Goal: Register for event/course

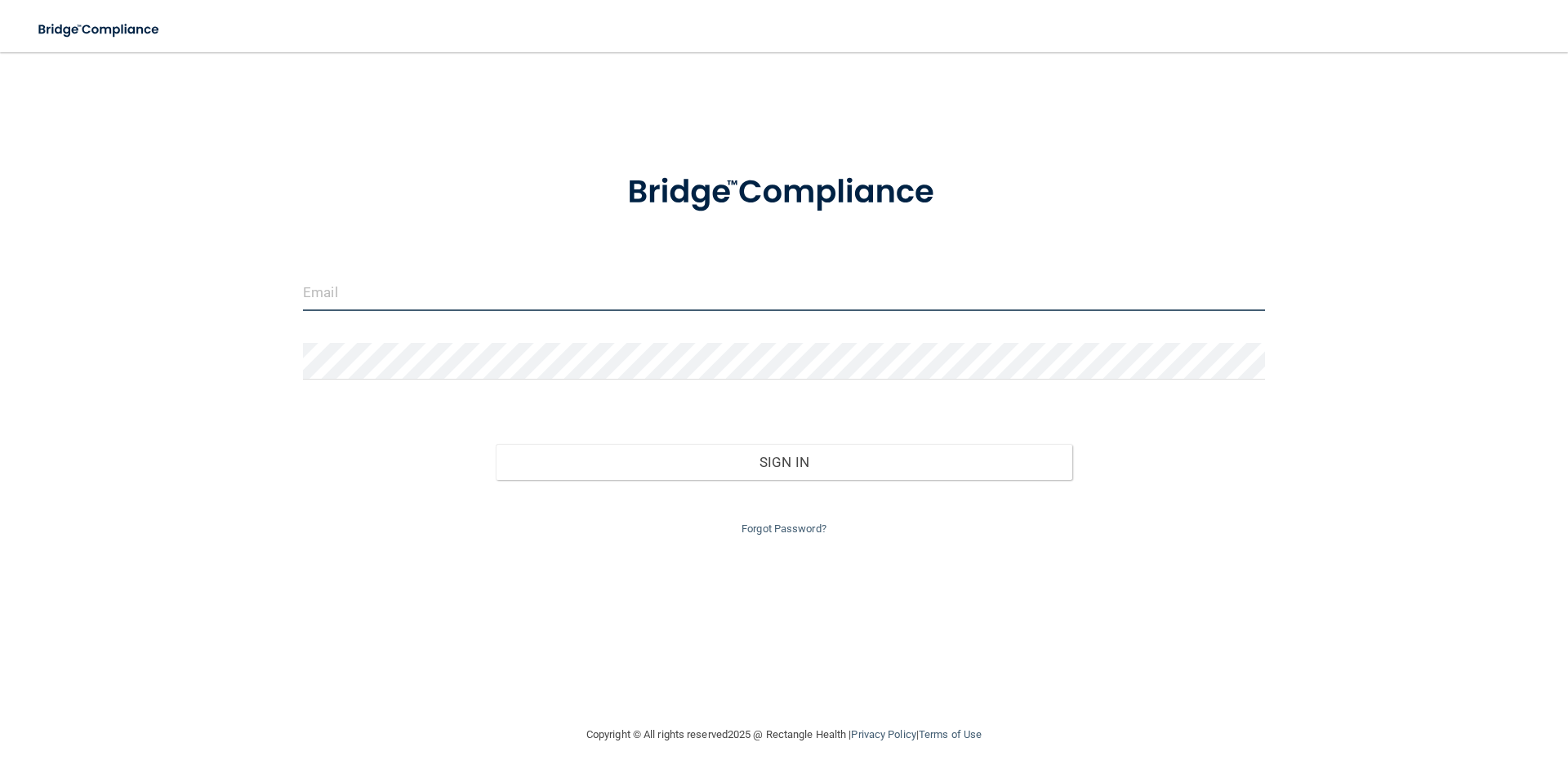
click at [398, 286] on input "email" at bounding box center [784, 292] width 962 height 36
type input "[PERSON_NAME][EMAIL_ADDRESS][DOMAIN_NAME]"
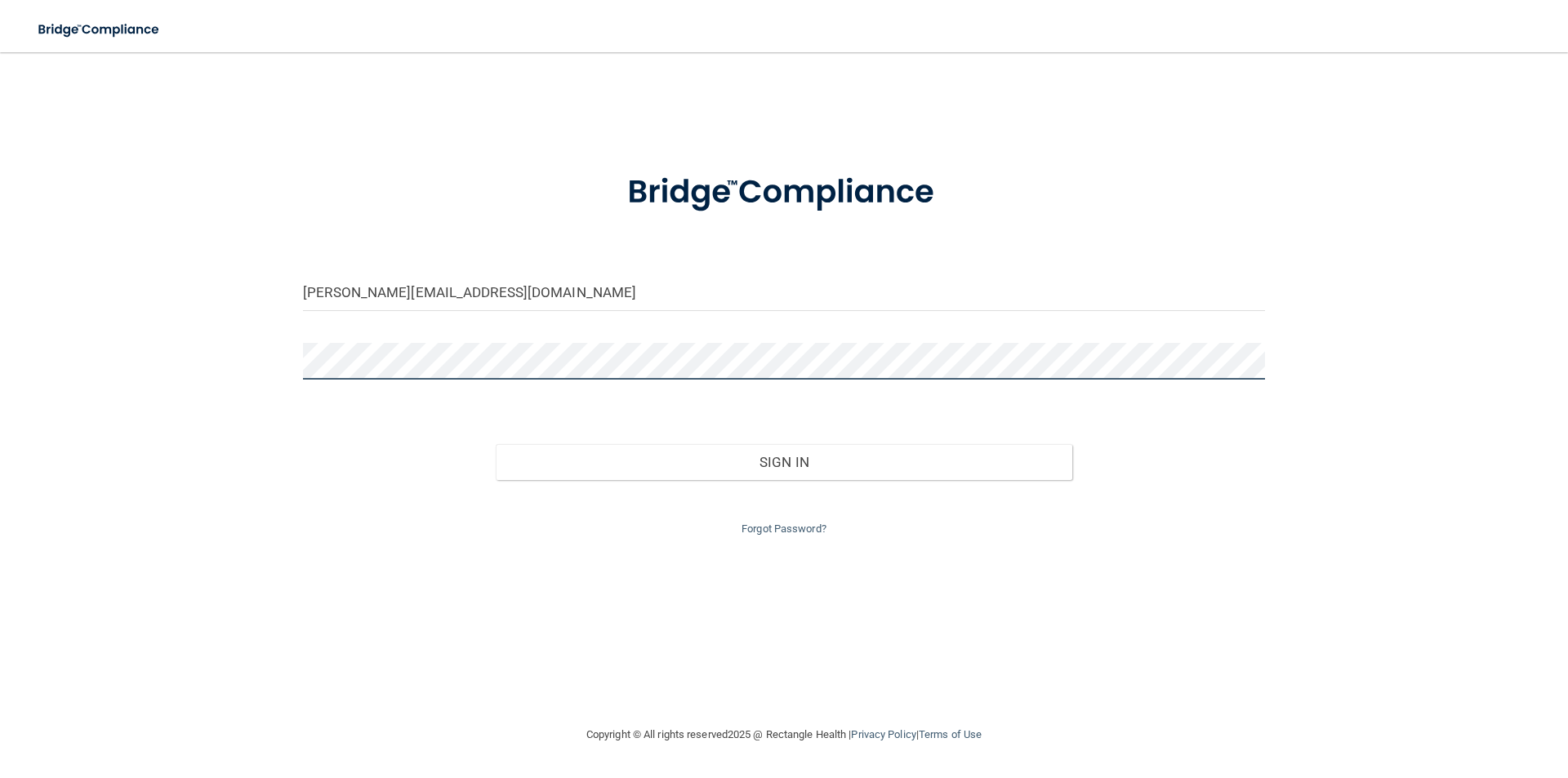
click at [496, 444] on button "Sign In" at bounding box center [784, 462] width 577 height 36
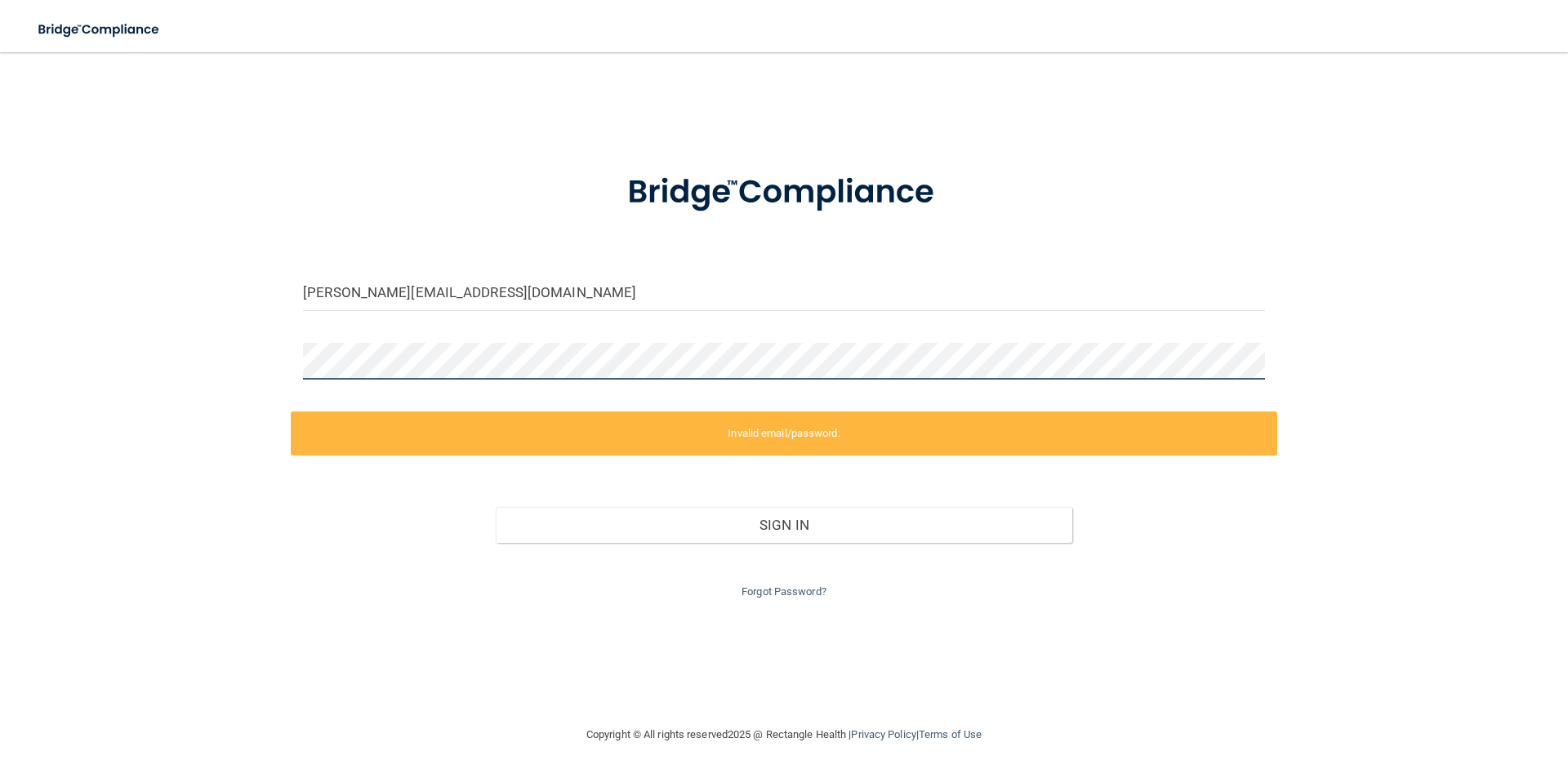
click at [259, 366] on div "[PERSON_NAME][EMAIL_ADDRESS][DOMAIN_NAME] Invalid email/password. You don't hav…" at bounding box center [784, 389] width 1502 height 640
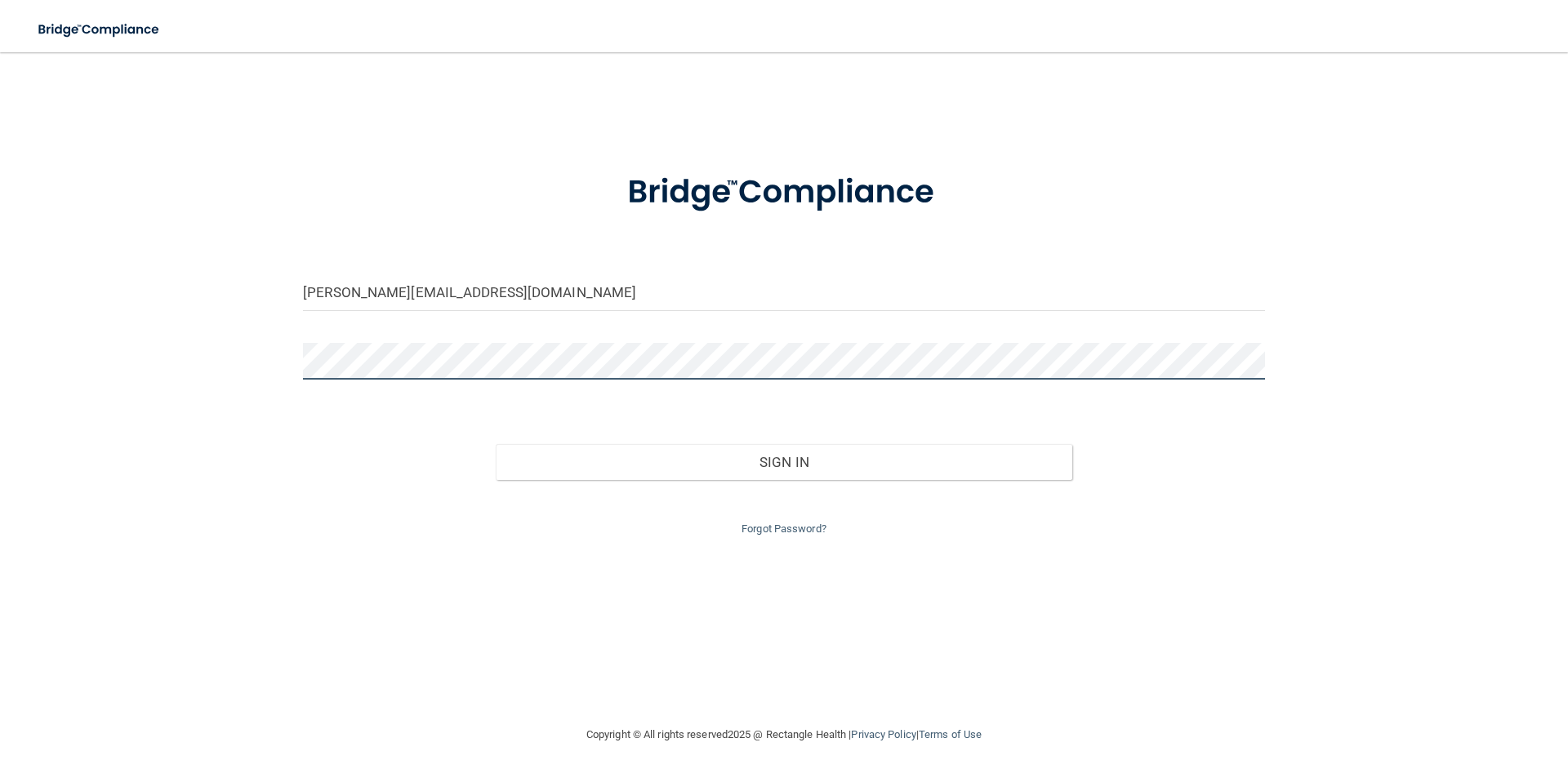
click at [496, 444] on button "Sign In" at bounding box center [784, 462] width 577 height 36
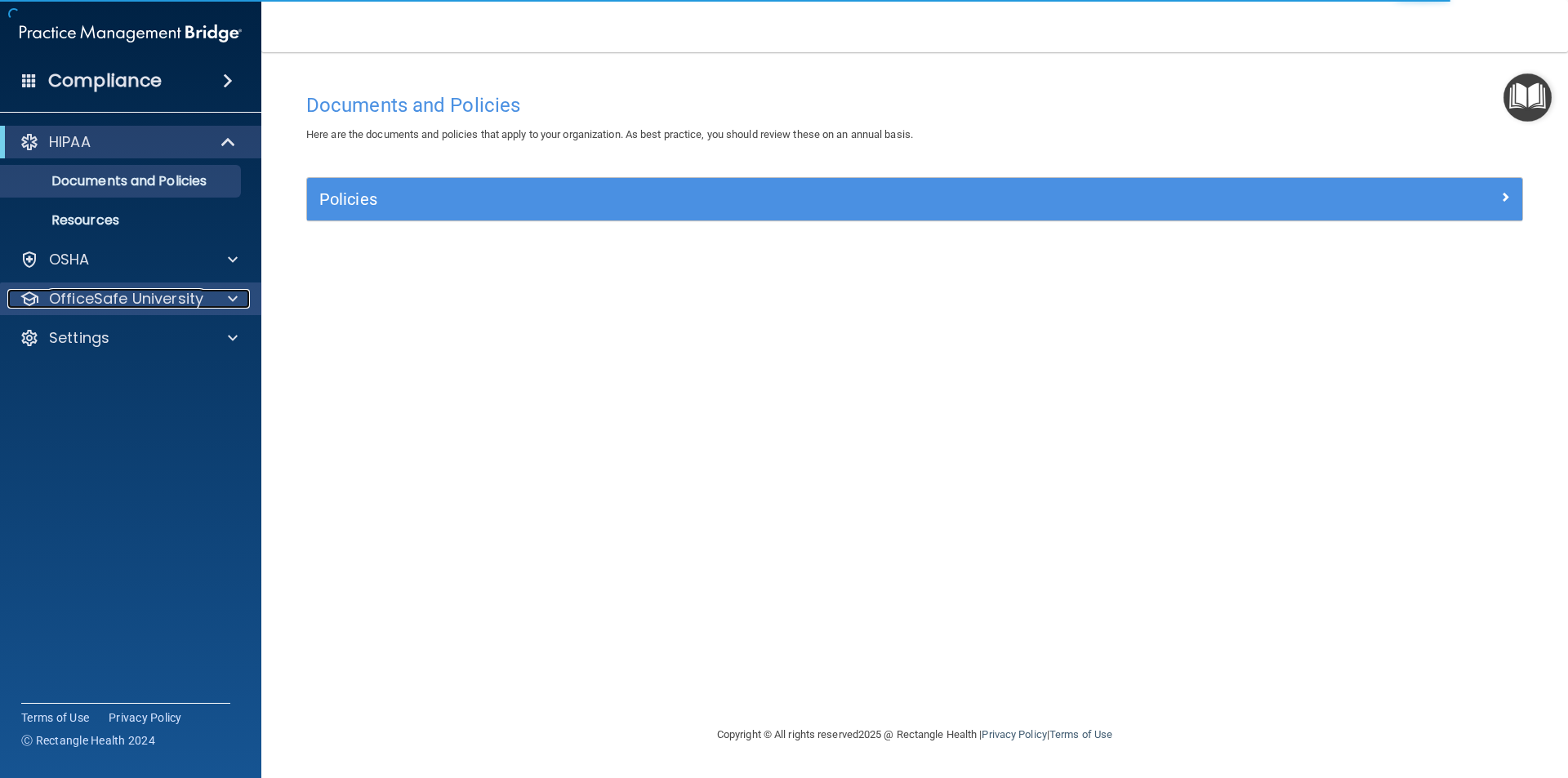
click at [235, 303] on span at bounding box center [233, 299] width 10 height 20
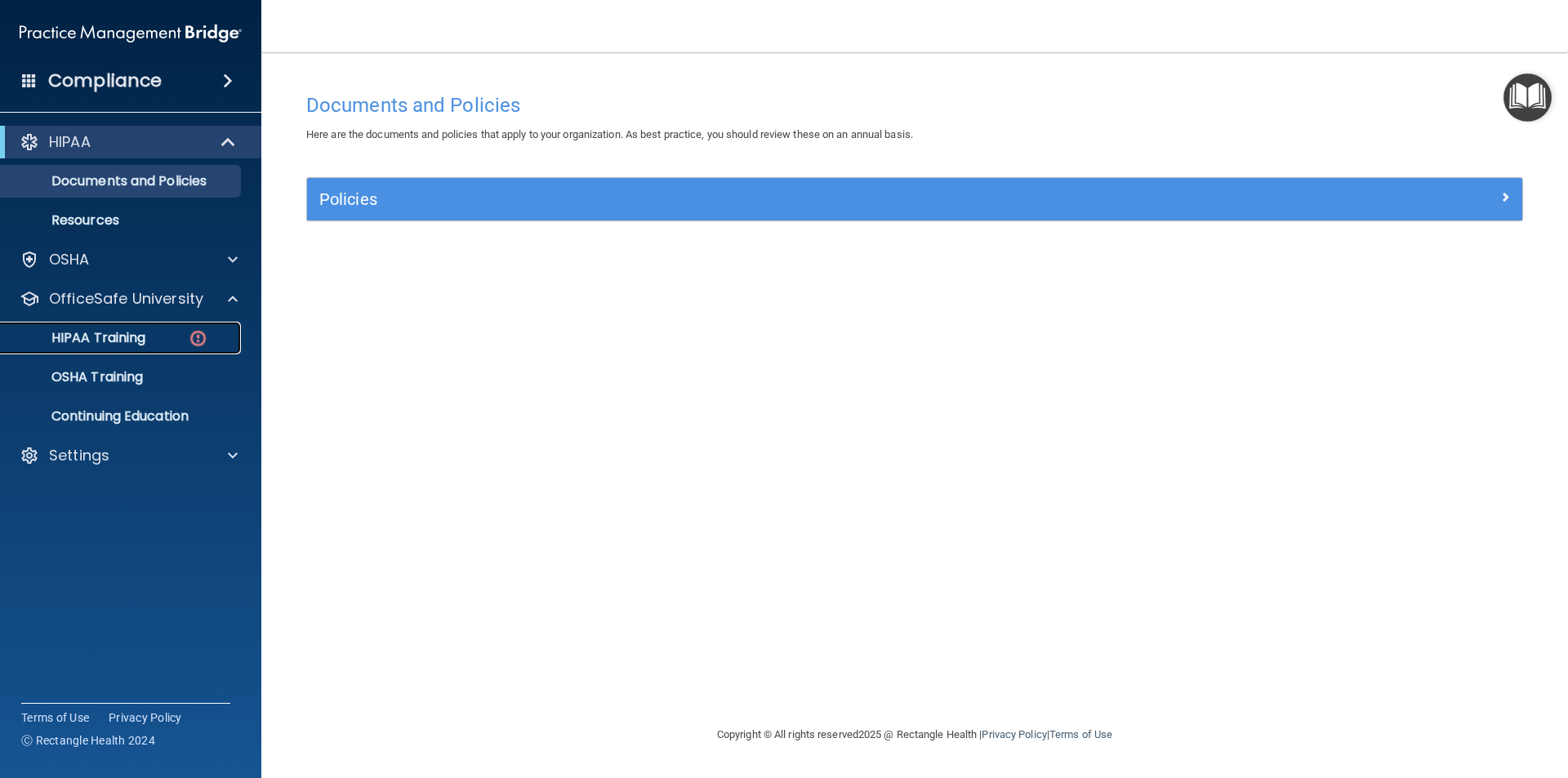
click at [103, 339] on p "HIPAA Training" at bounding box center [78, 338] width 135 height 17
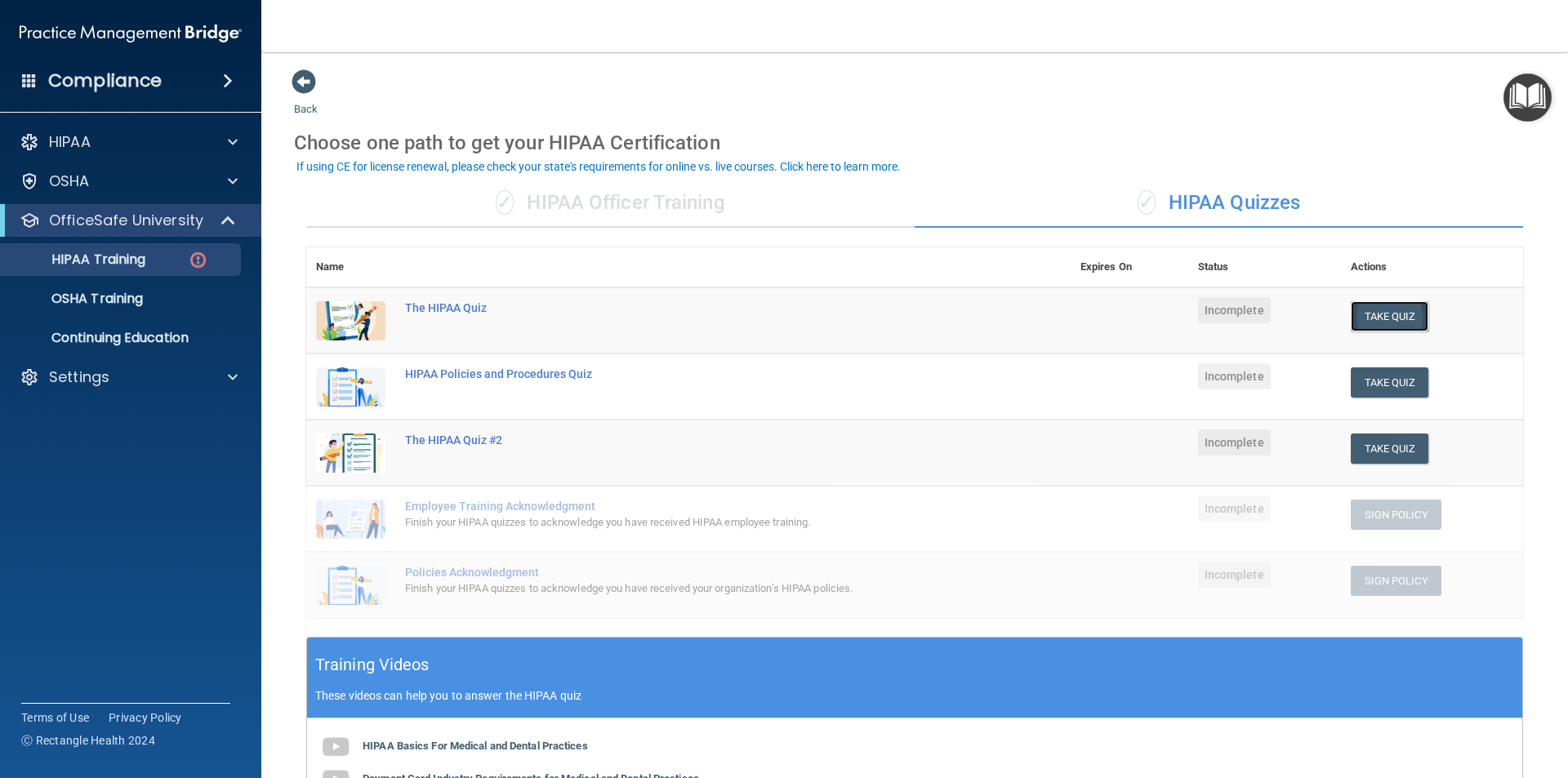
click at [1376, 315] on button "Take Quiz" at bounding box center [1389, 316] width 79 height 30
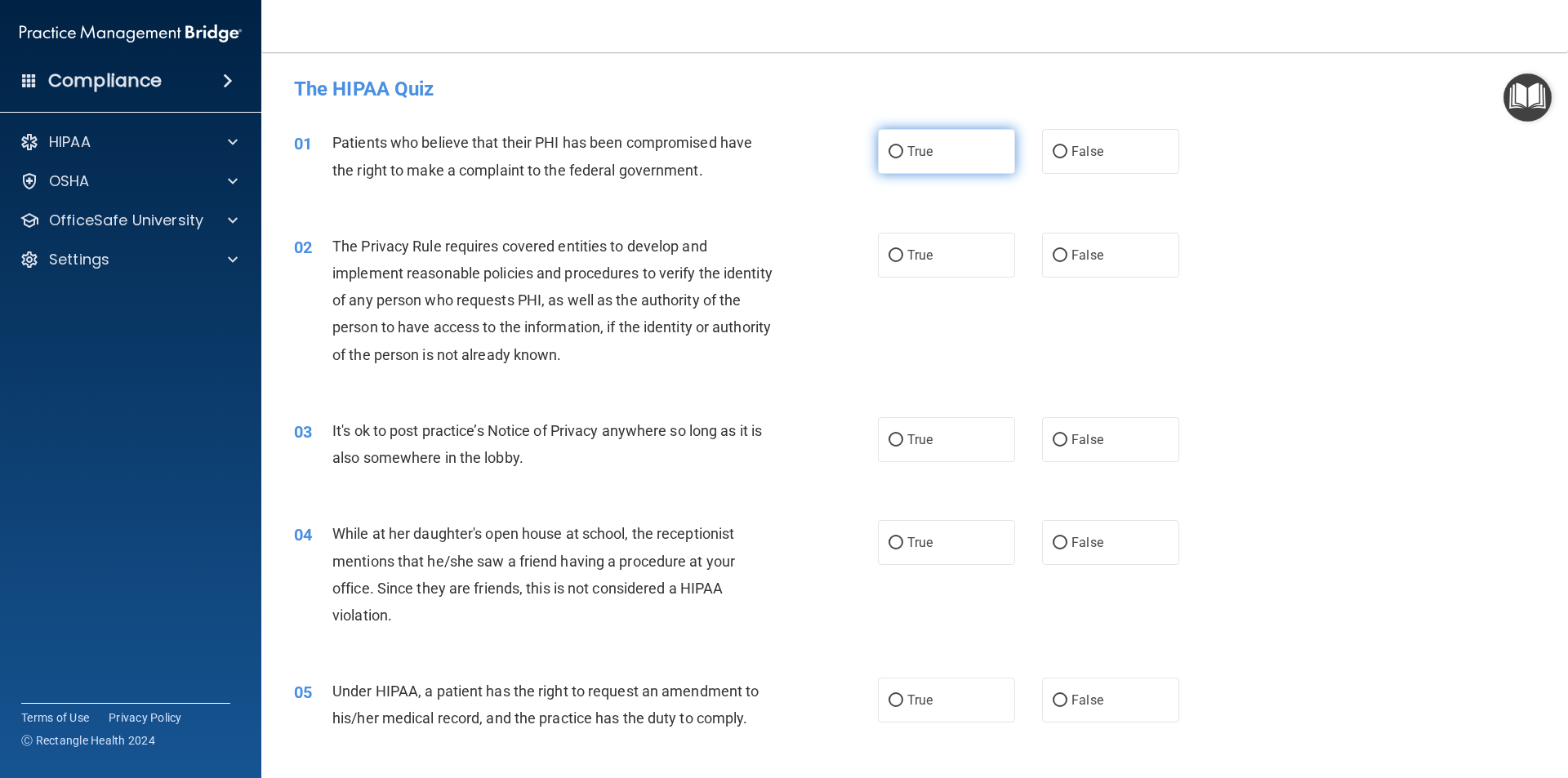
click at [892, 141] on label "True" at bounding box center [946, 151] width 137 height 45
click at [892, 146] on input "True" at bounding box center [895, 152] width 15 height 12
radio input "true"
click at [727, 304] on span "The Privacy Rule requires covered entities to develop and implement reasonable …" at bounding box center [552, 301] width 440 height 126
click at [894, 250] on input "True" at bounding box center [895, 255] width 15 height 12
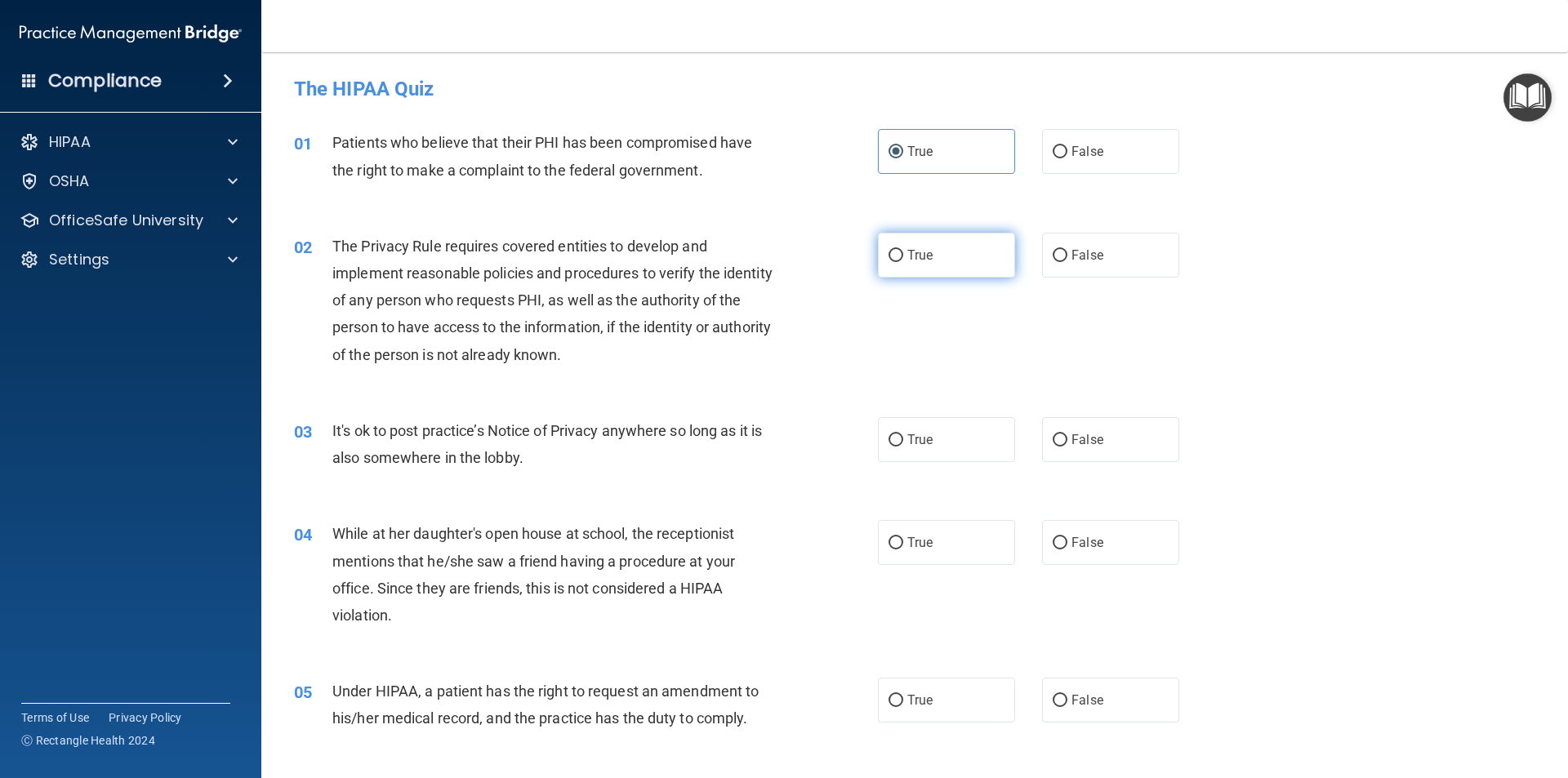
radio input "true"
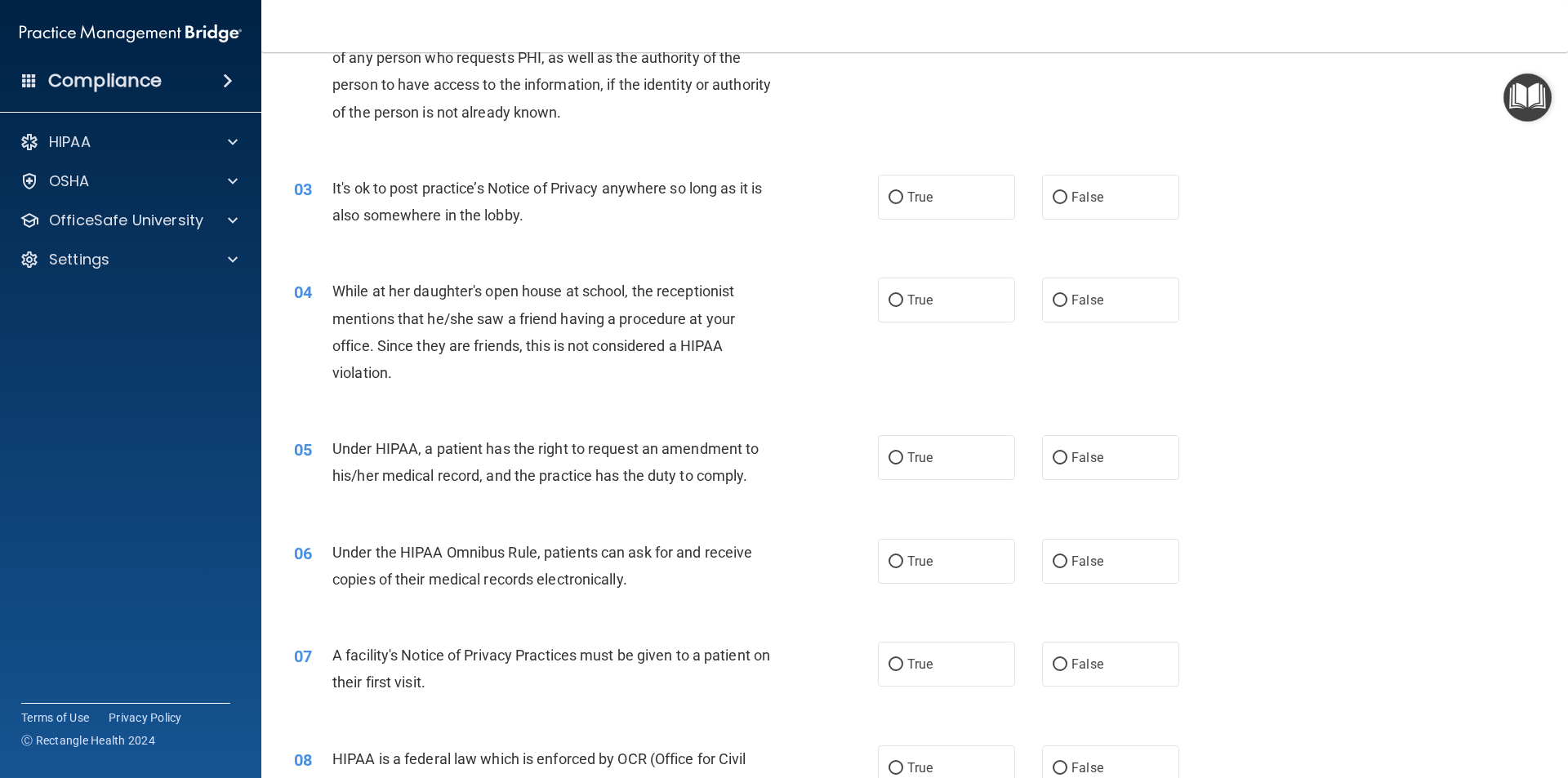
scroll to position [245, 0]
click at [891, 196] on input "True" at bounding box center [895, 195] width 15 height 12
radio input "true"
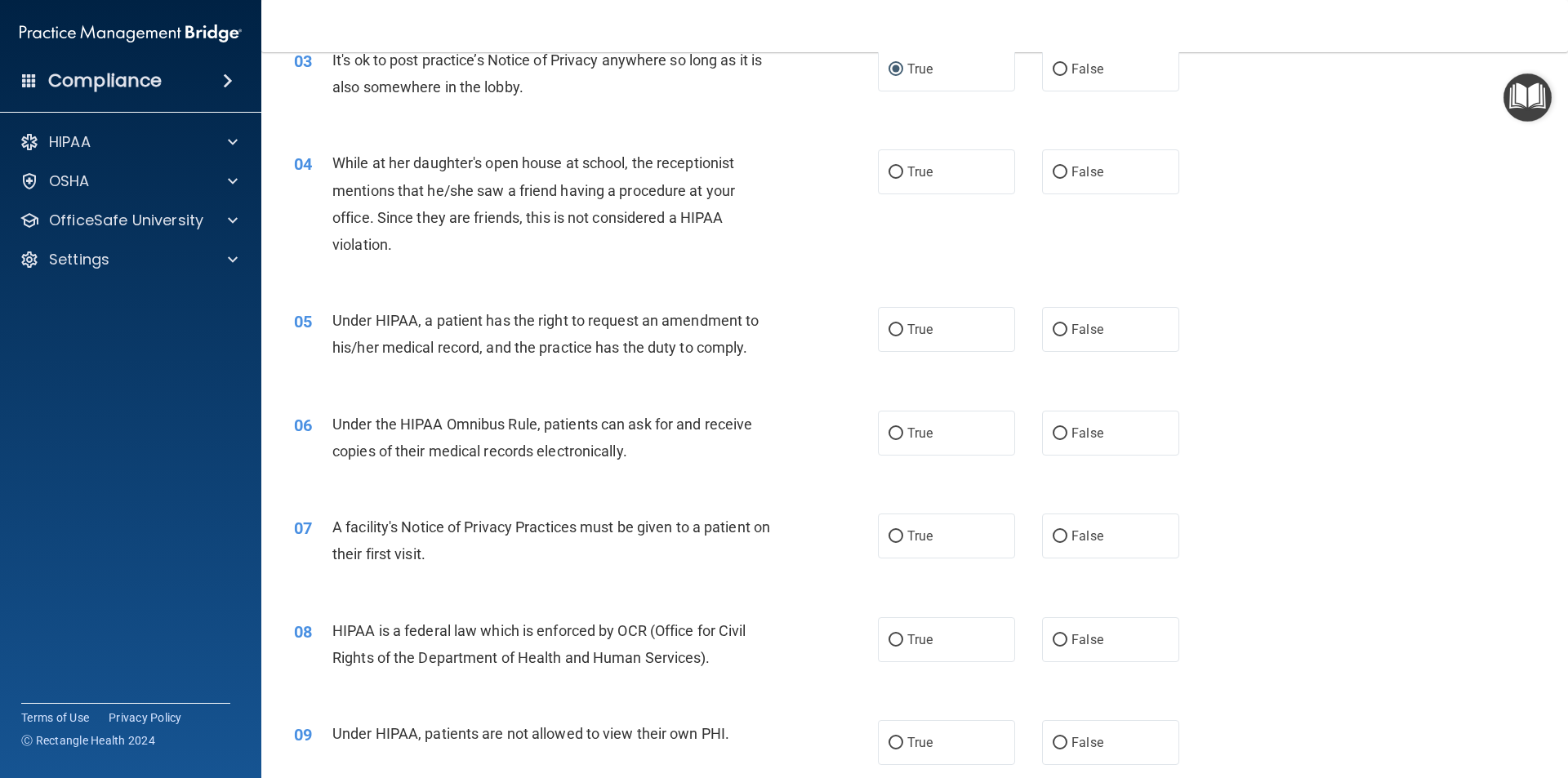
scroll to position [409, 0]
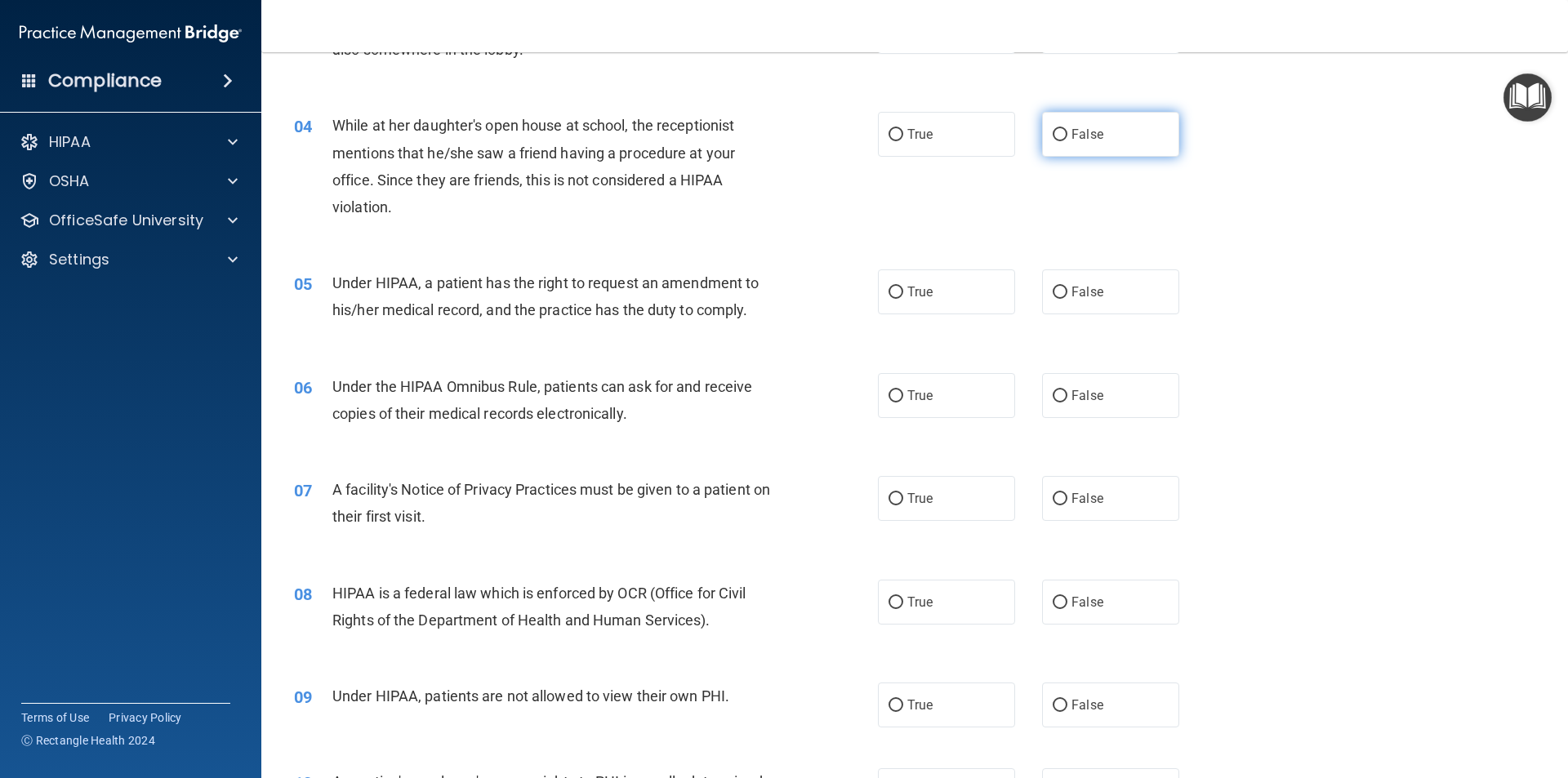
click at [1053, 133] on input "False" at bounding box center [1059, 135] width 15 height 12
radio input "true"
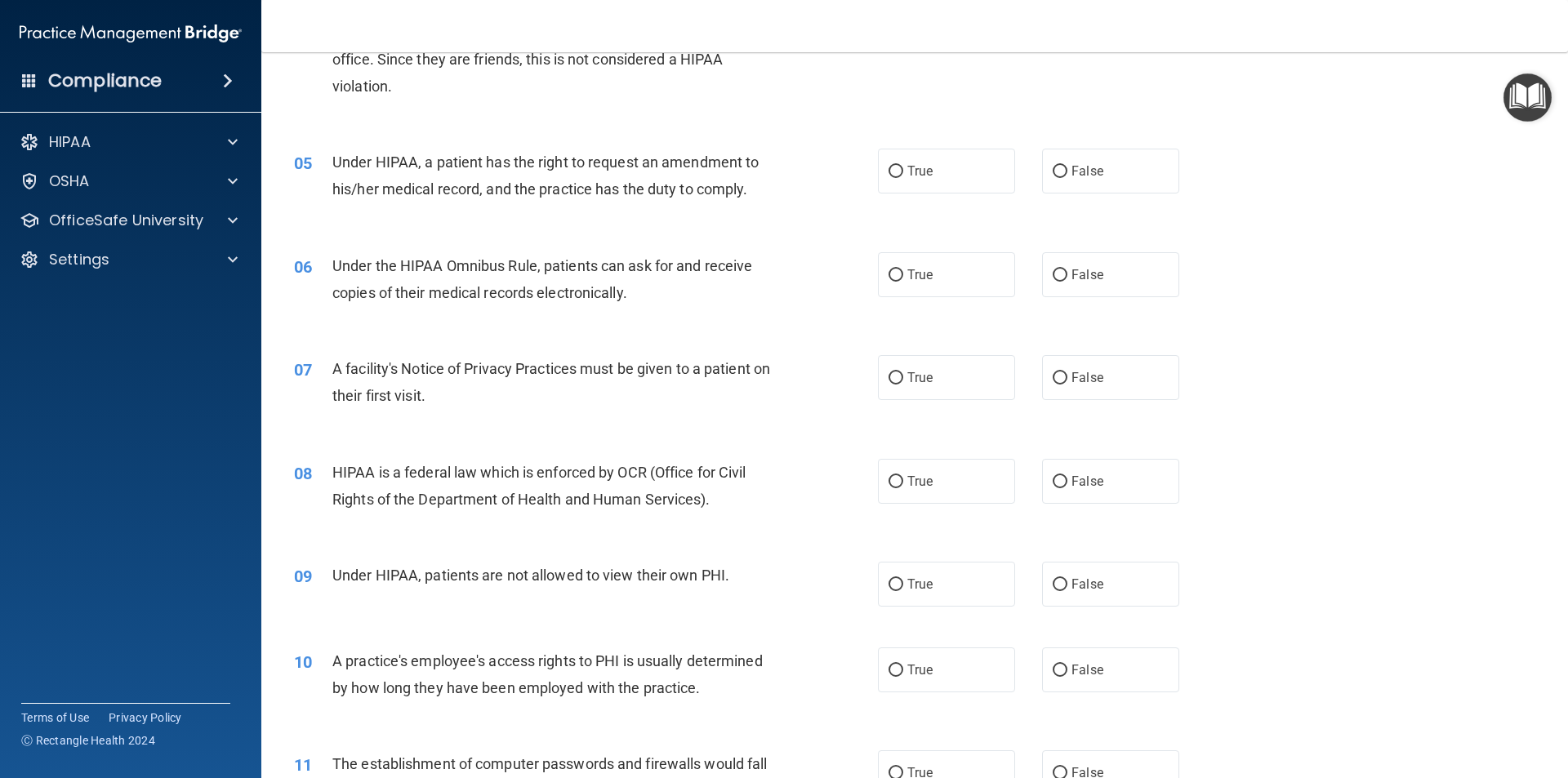
scroll to position [490, 0]
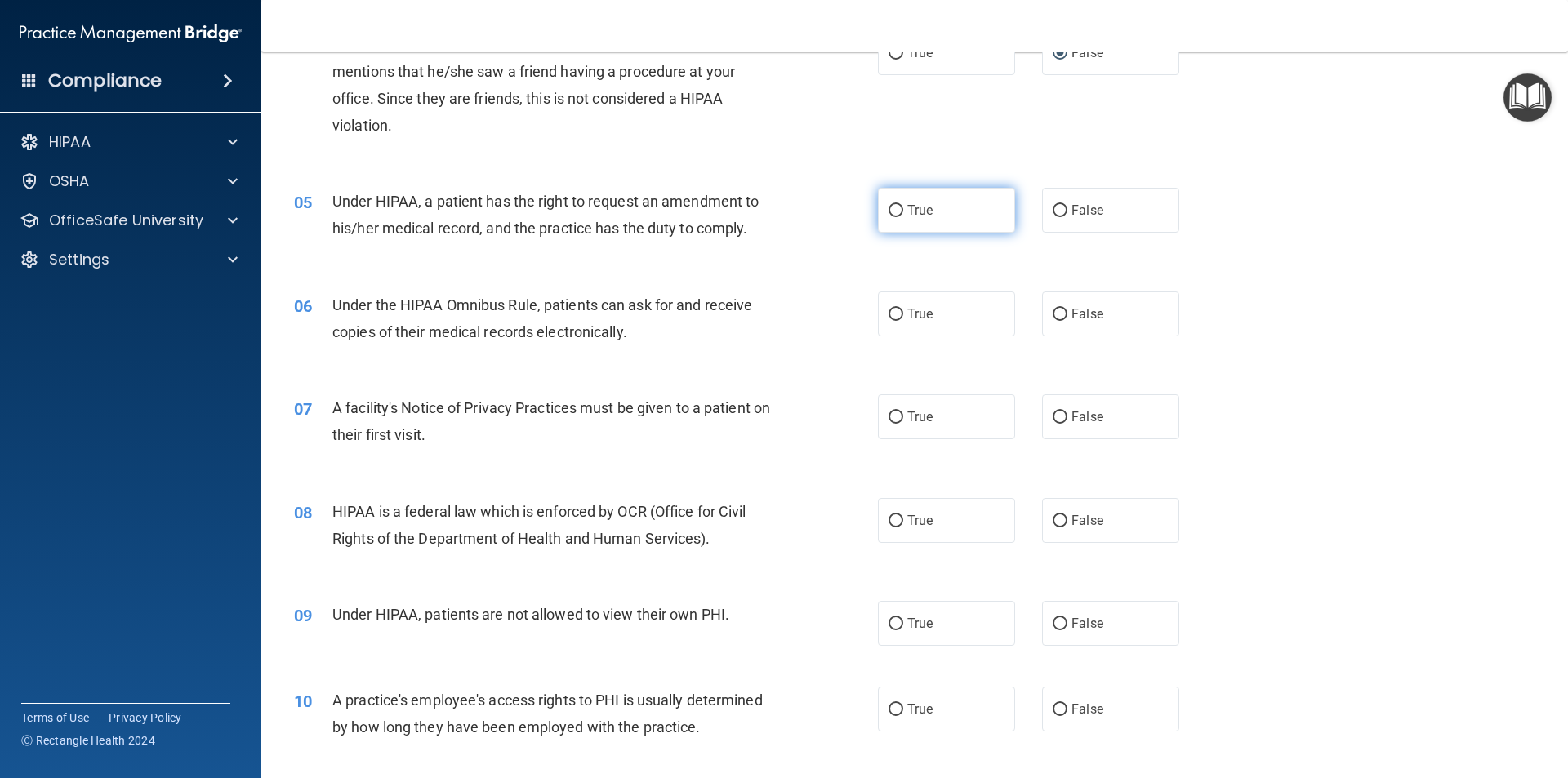
click at [889, 211] on input "True" at bounding box center [895, 211] width 15 height 12
radio input "true"
click at [669, 492] on div "08 HIPAA is a federal law which is enforced by OCR (Office for Civil Rights of …" at bounding box center [914, 528] width 1266 height 103
click at [892, 314] on input "True" at bounding box center [895, 314] width 15 height 12
radio input "true"
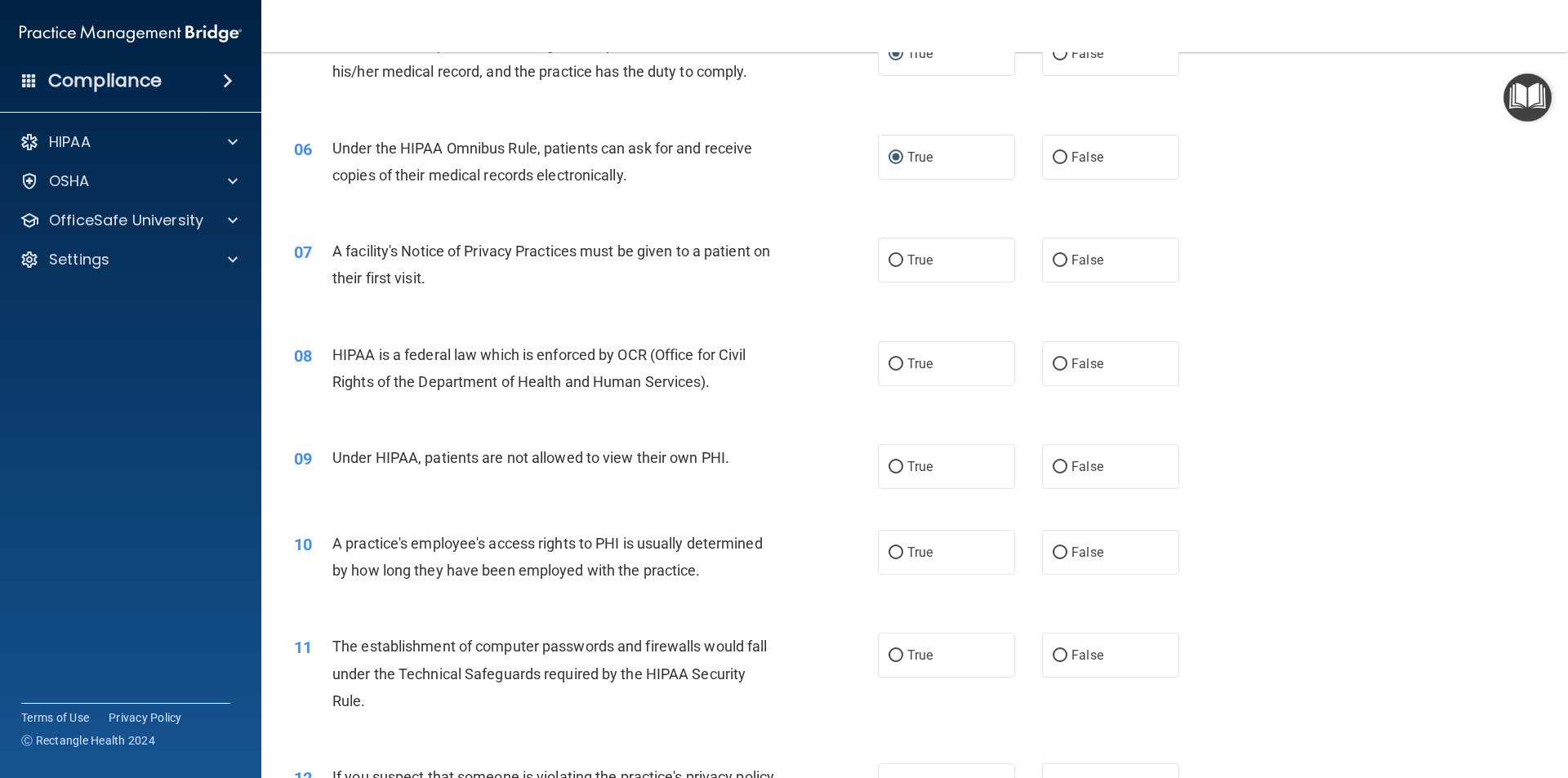
scroll to position [735, 0]
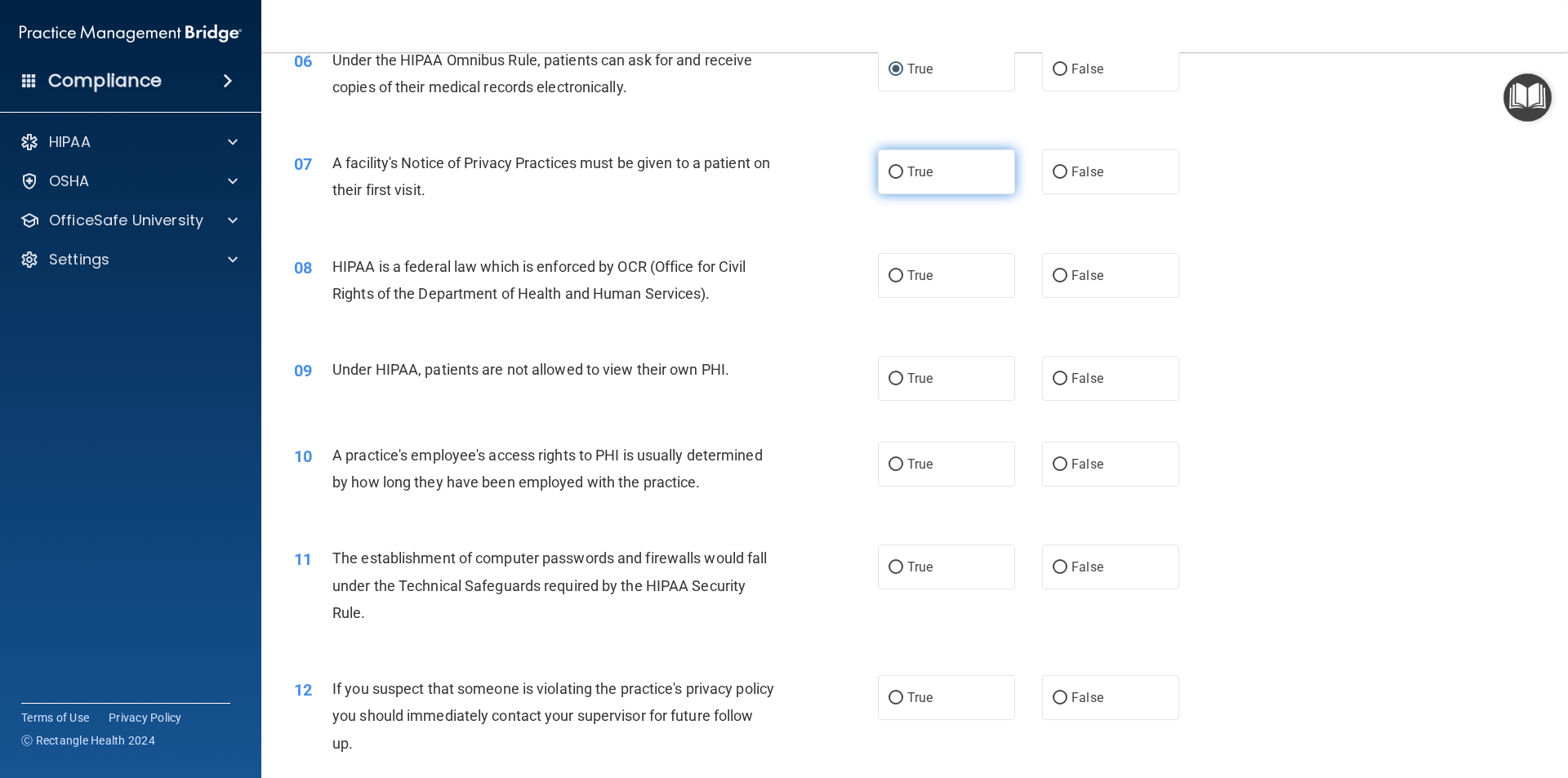
click at [899, 172] on label "True" at bounding box center [946, 172] width 137 height 45
click at [899, 172] on input "True" at bounding box center [895, 173] width 15 height 12
radio input "true"
click at [889, 279] on input "True" at bounding box center [895, 276] width 15 height 12
radio input "true"
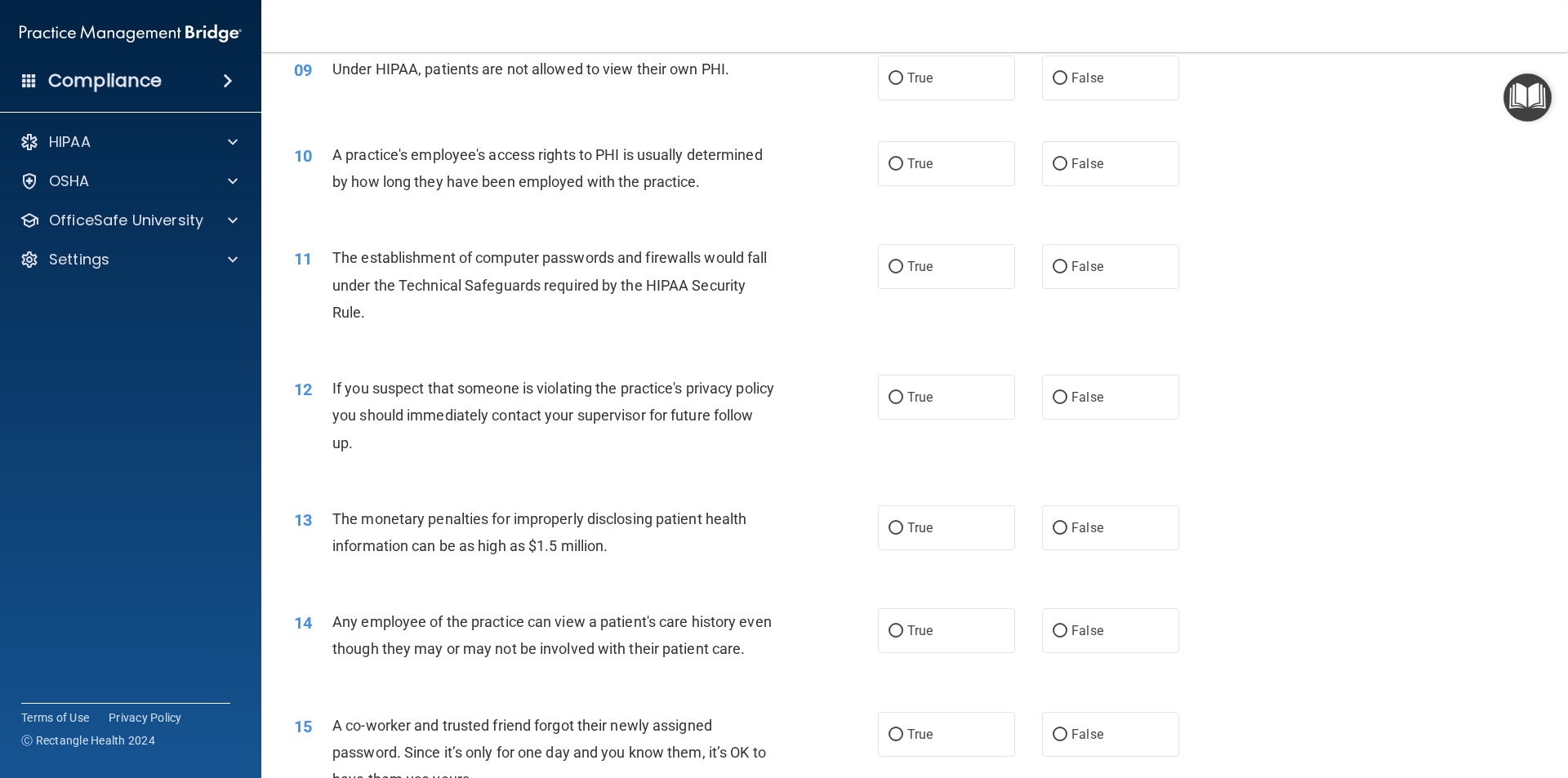
scroll to position [899, 0]
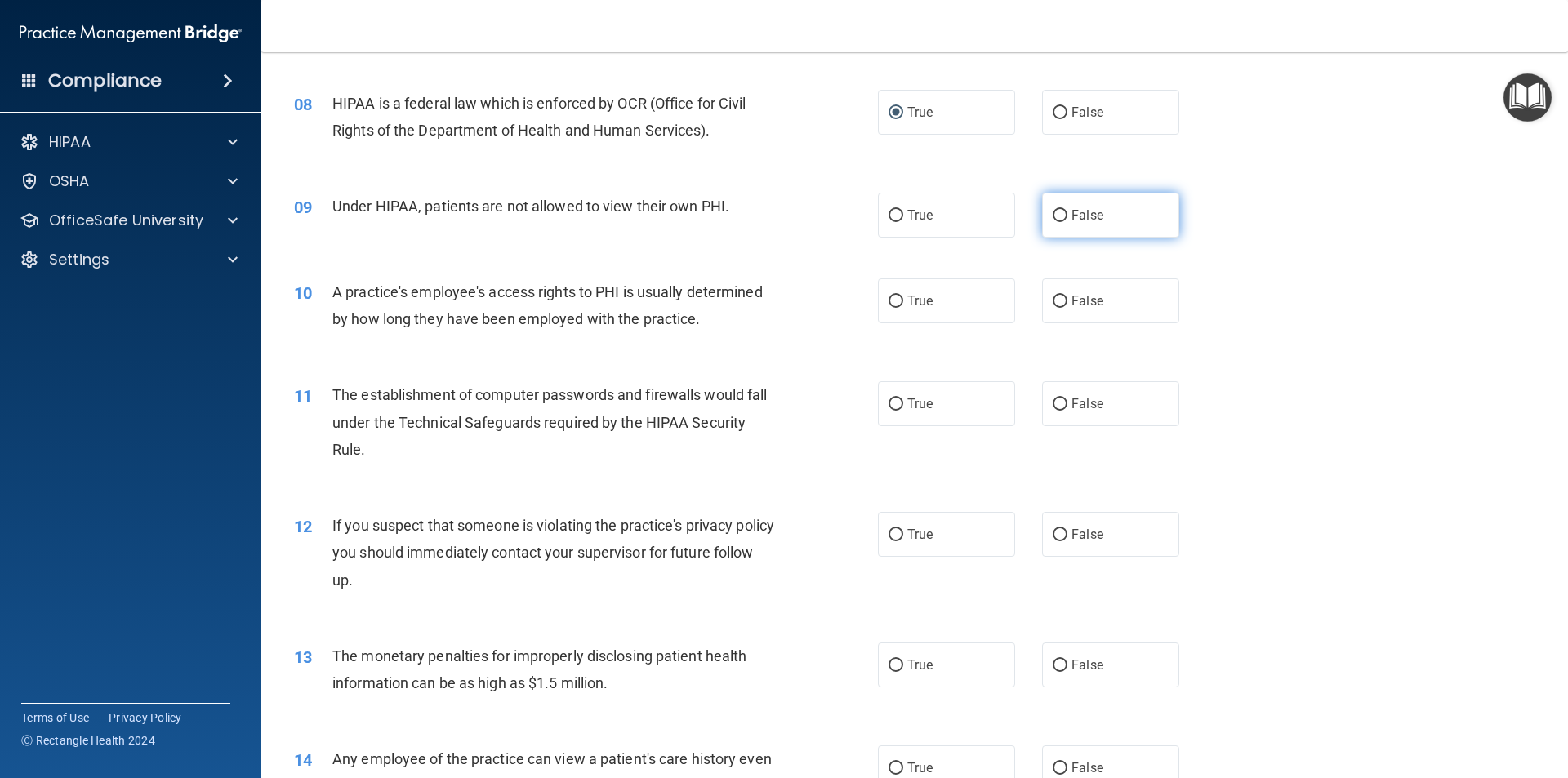
click at [1053, 216] on input "False" at bounding box center [1059, 216] width 15 height 12
radio input "true"
click at [1060, 295] on label "False" at bounding box center [1110, 302] width 137 height 45
click at [1060, 296] on input "False" at bounding box center [1059, 302] width 15 height 12
radio input "true"
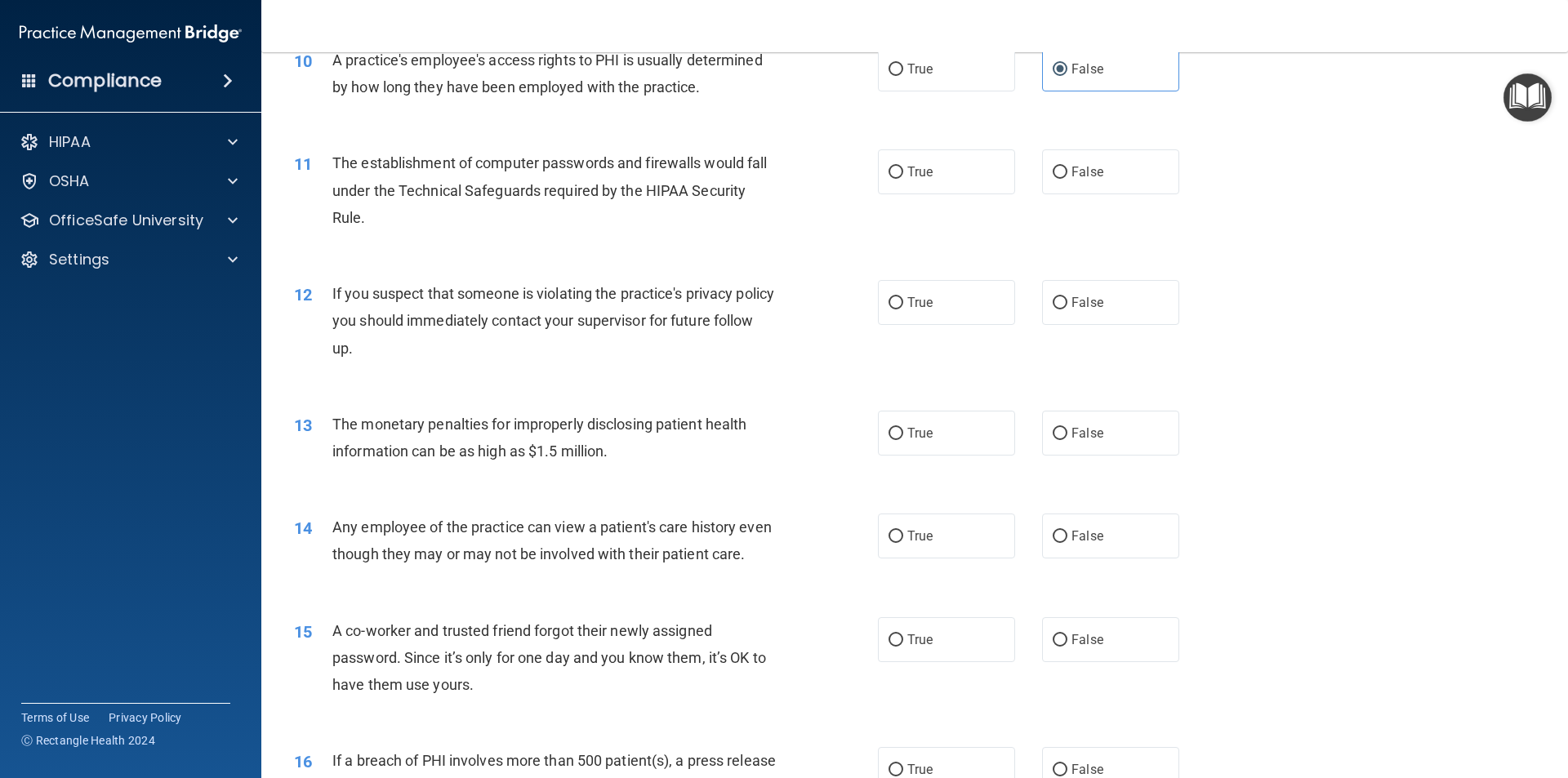
scroll to position [1143, 0]
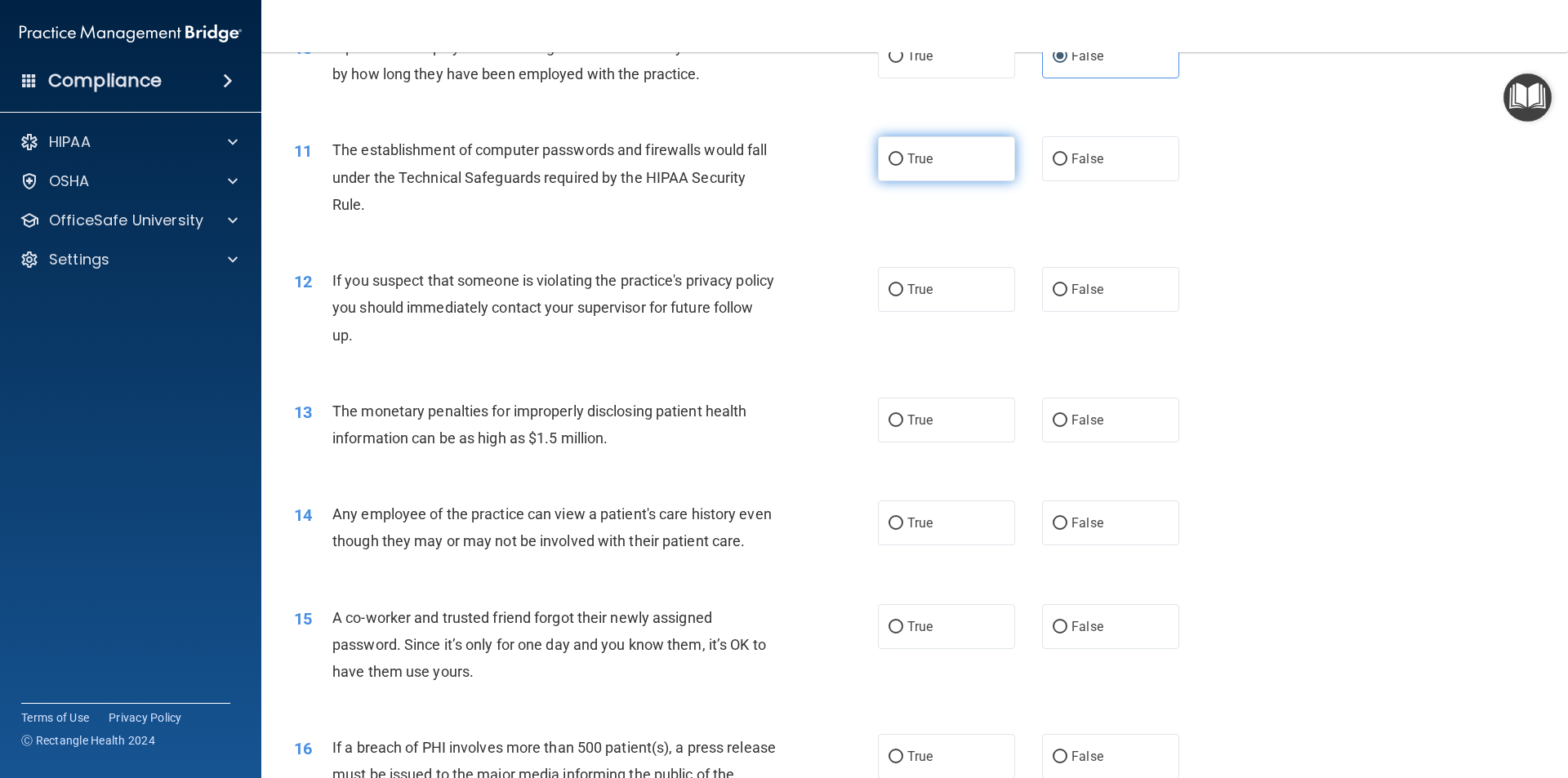
click at [894, 161] on input "True" at bounding box center [895, 159] width 15 height 12
radio input "true"
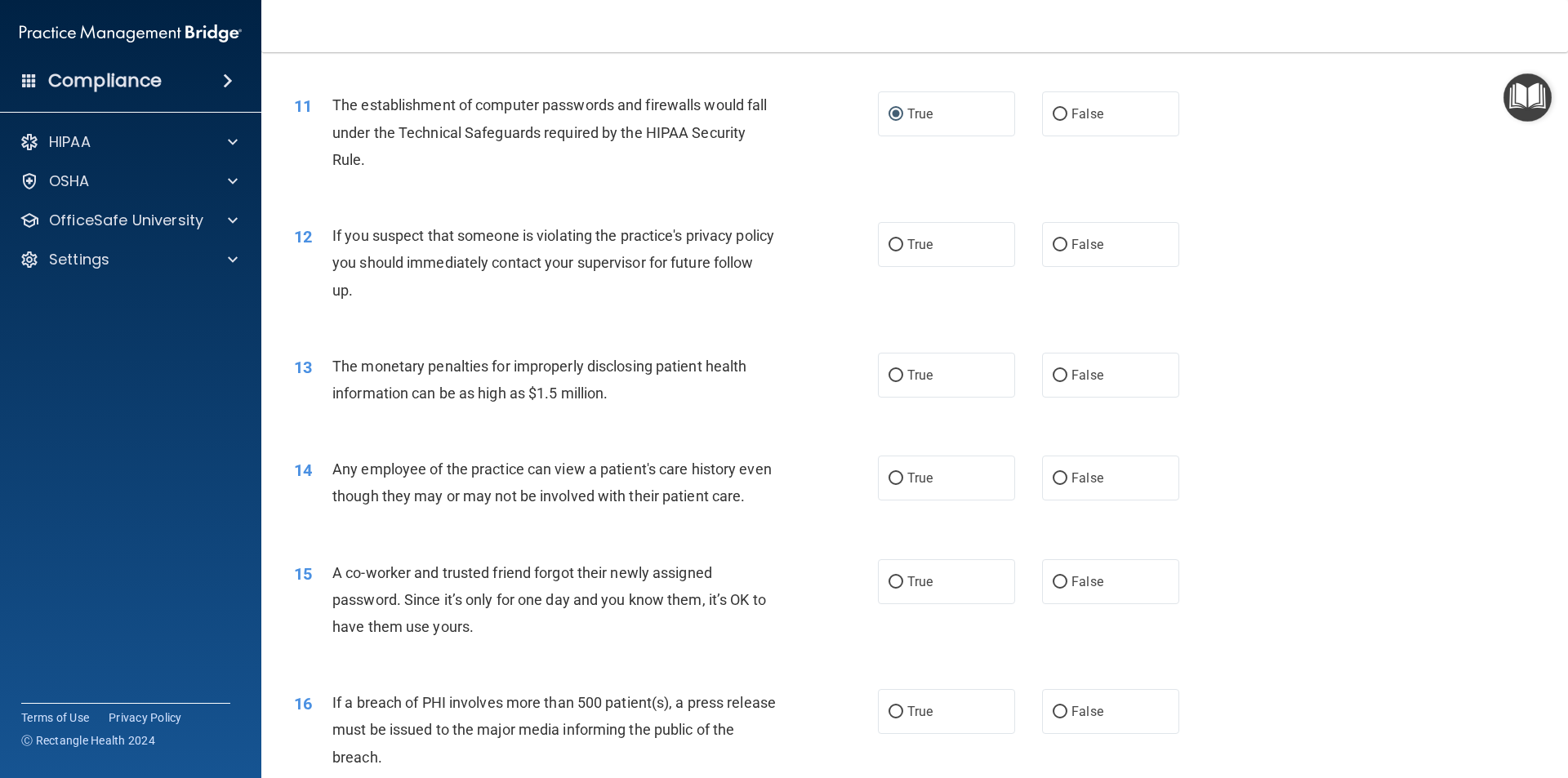
scroll to position [1225, 0]
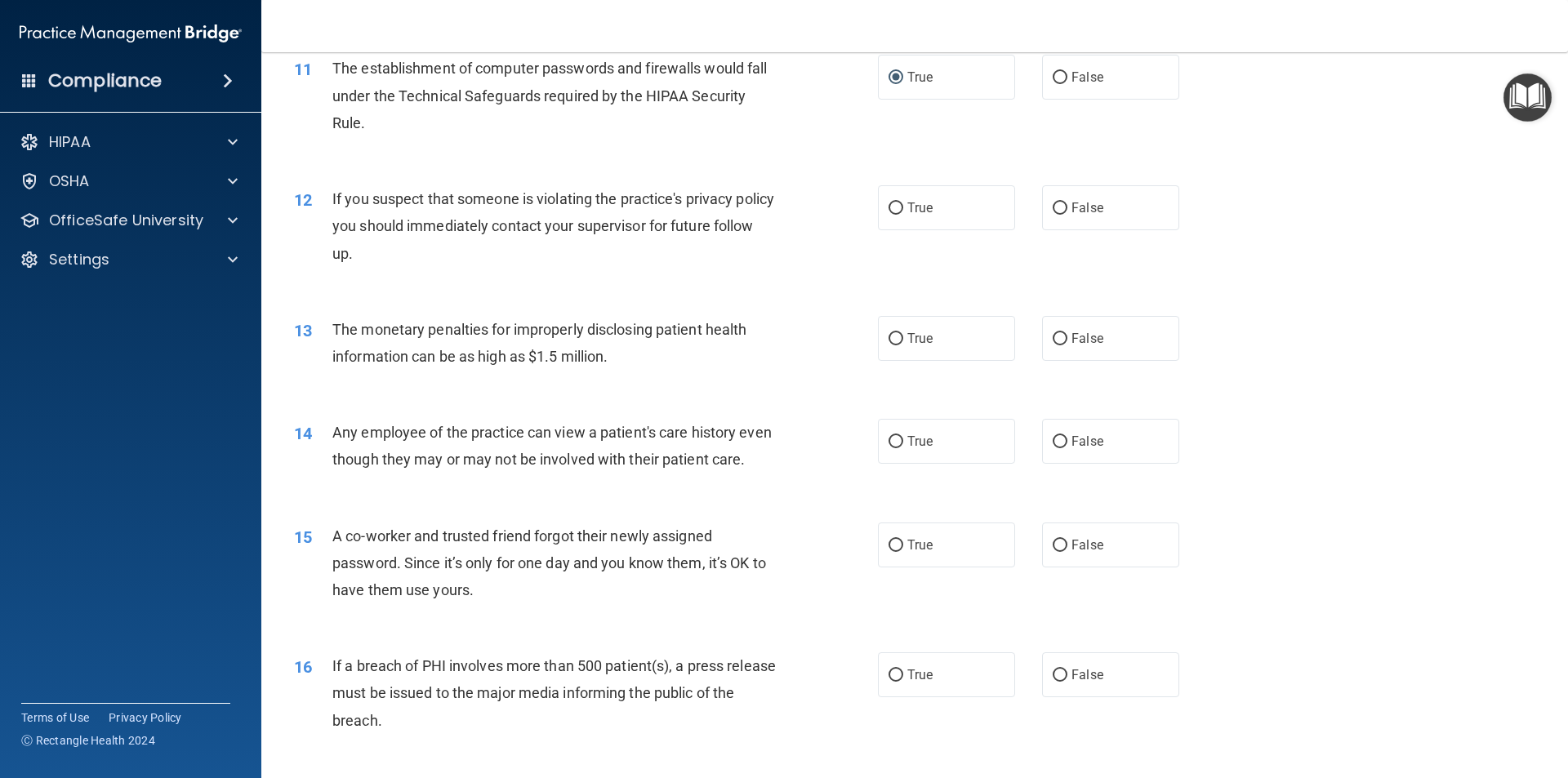
click at [500, 346] on div "The monetary penalties for improperly disclosing patient health information can…" at bounding box center [560, 343] width 457 height 54
click at [892, 210] on input "True" at bounding box center [895, 208] width 15 height 12
radio input "true"
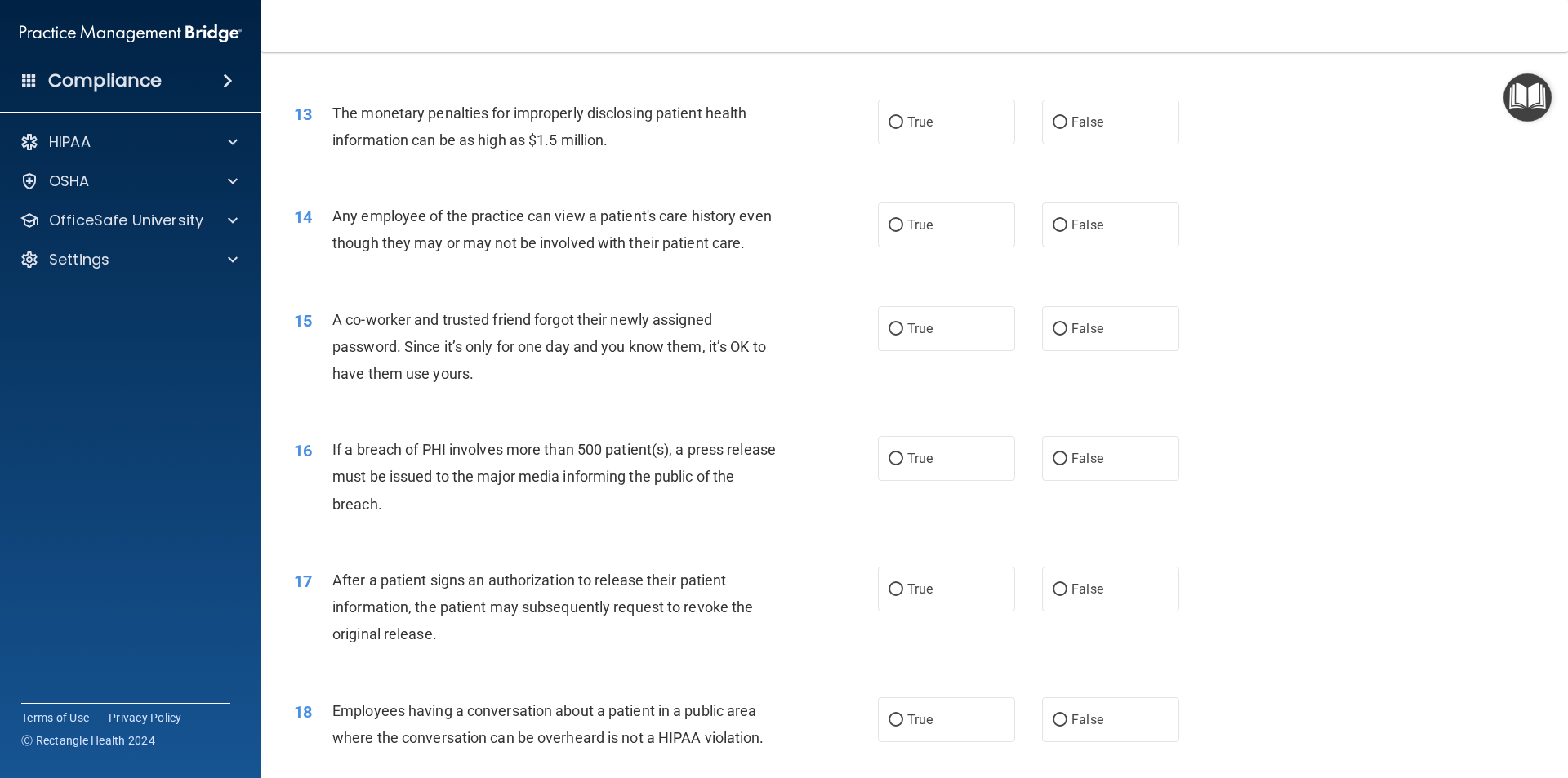
scroll to position [1471, 0]
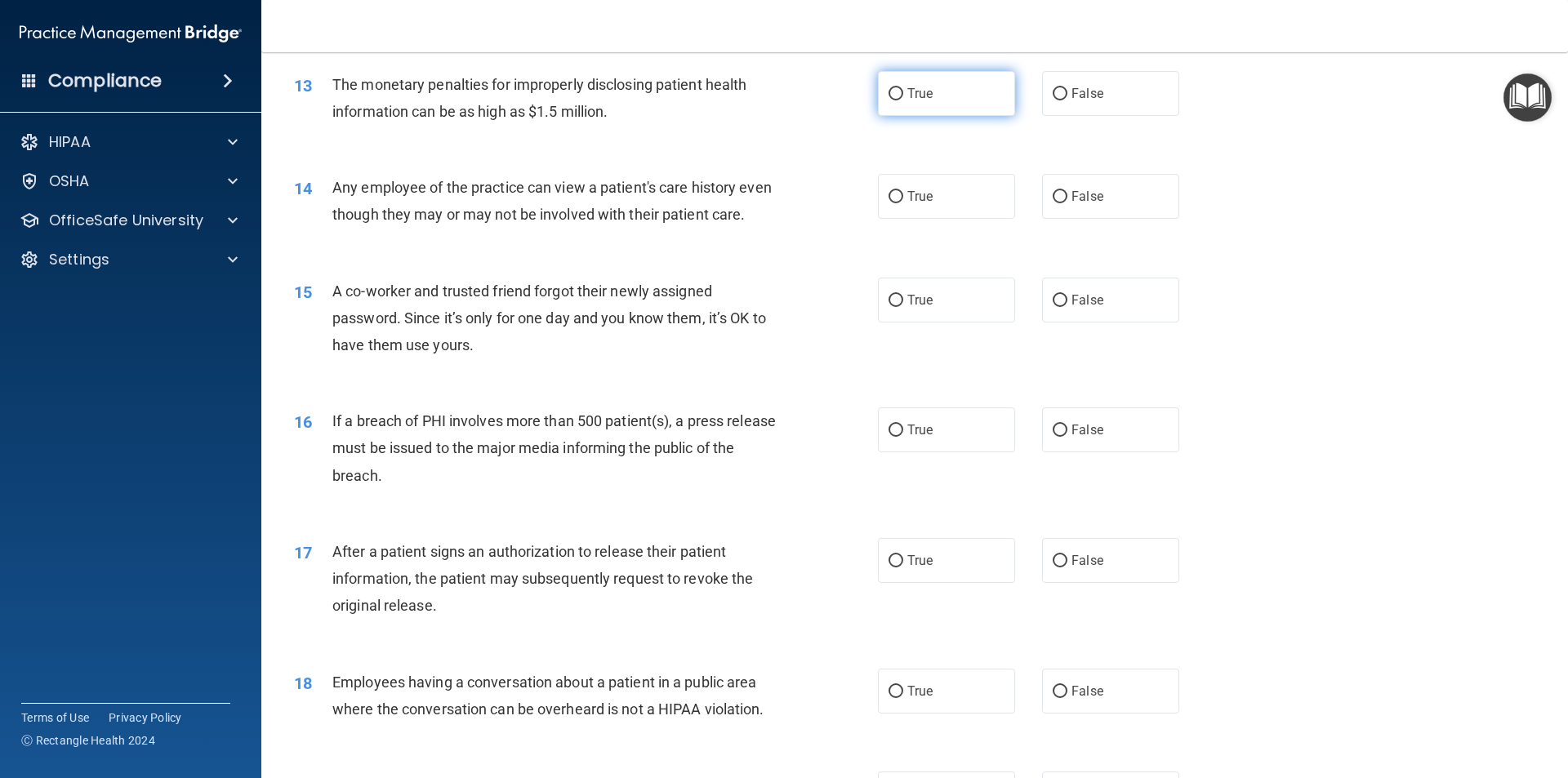
click at [889, 89] on input "True" at bounding box center [895, 94] width 15 height 12
radio input "true"
click at [1058, 194] on input "False" at bounding box center [1059, 197] width 15 height 12
radio input "true"
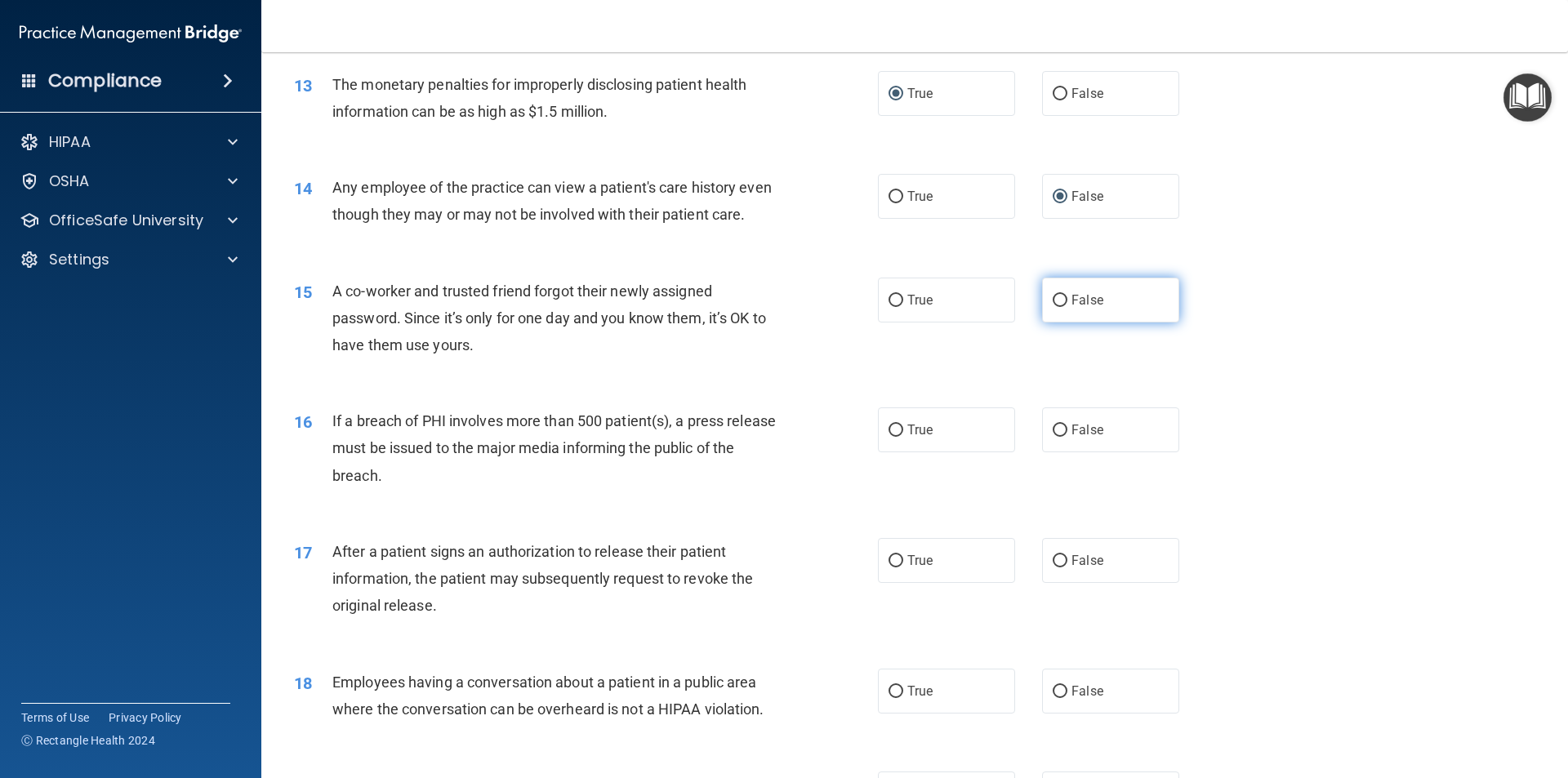
click at [1054, 307] on input "False" at bounding box center [1059, 301] width 15 height 12
radio input "true"
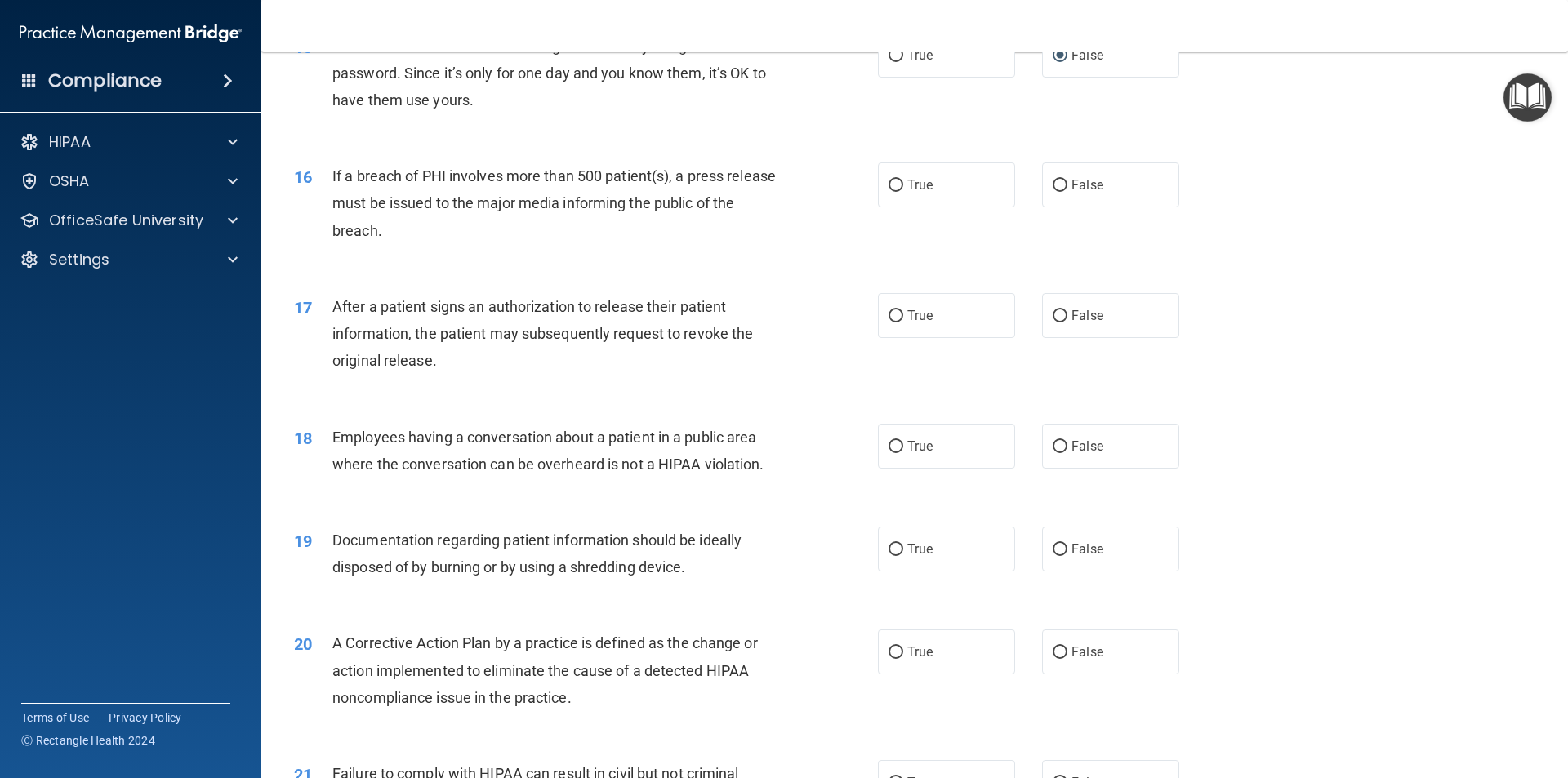
scroll to position [1797, 0]
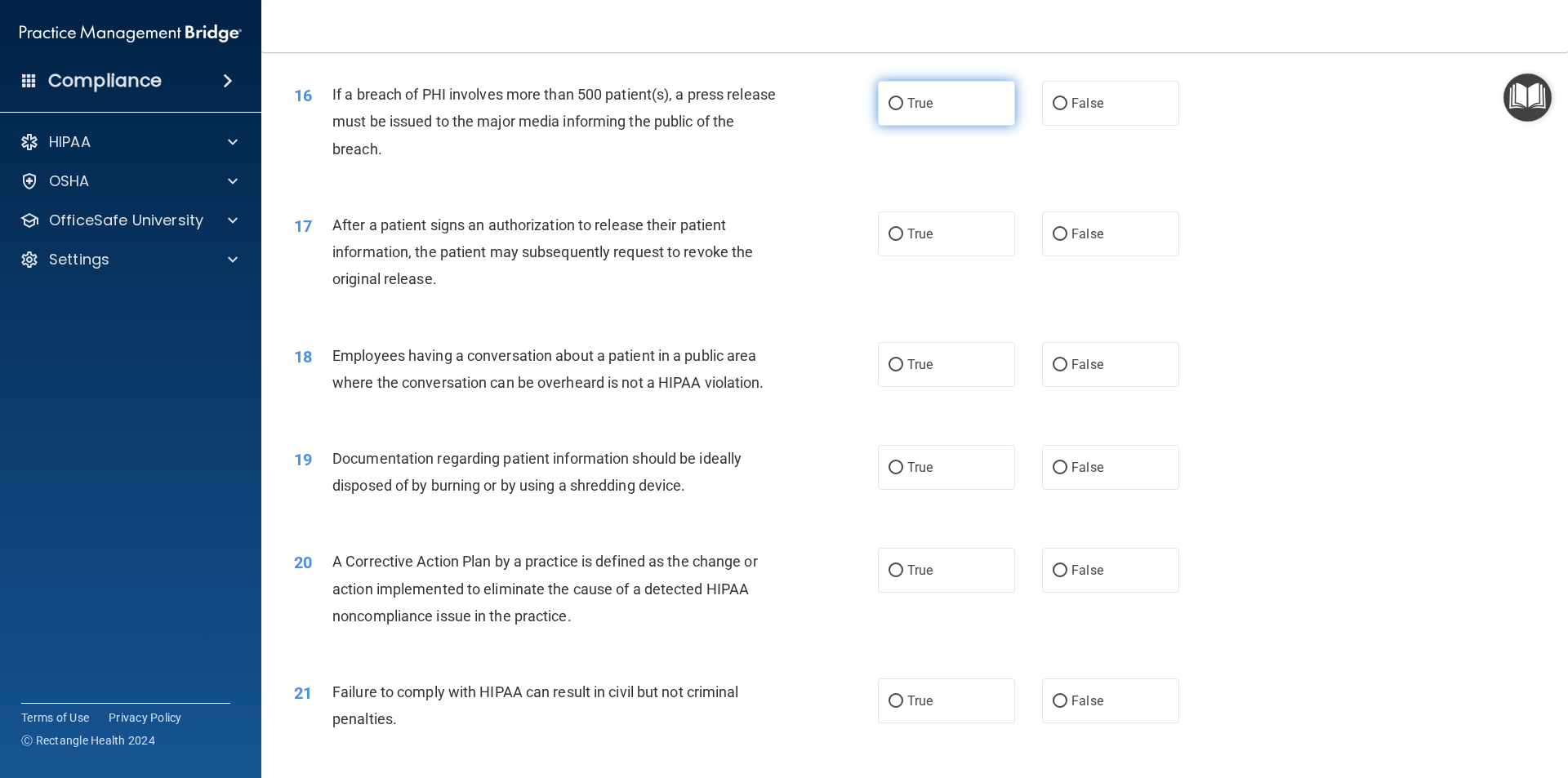
click at [889, 110] on input "True" at bounding box center [895, 104] width 15 height 12
radio input "true"
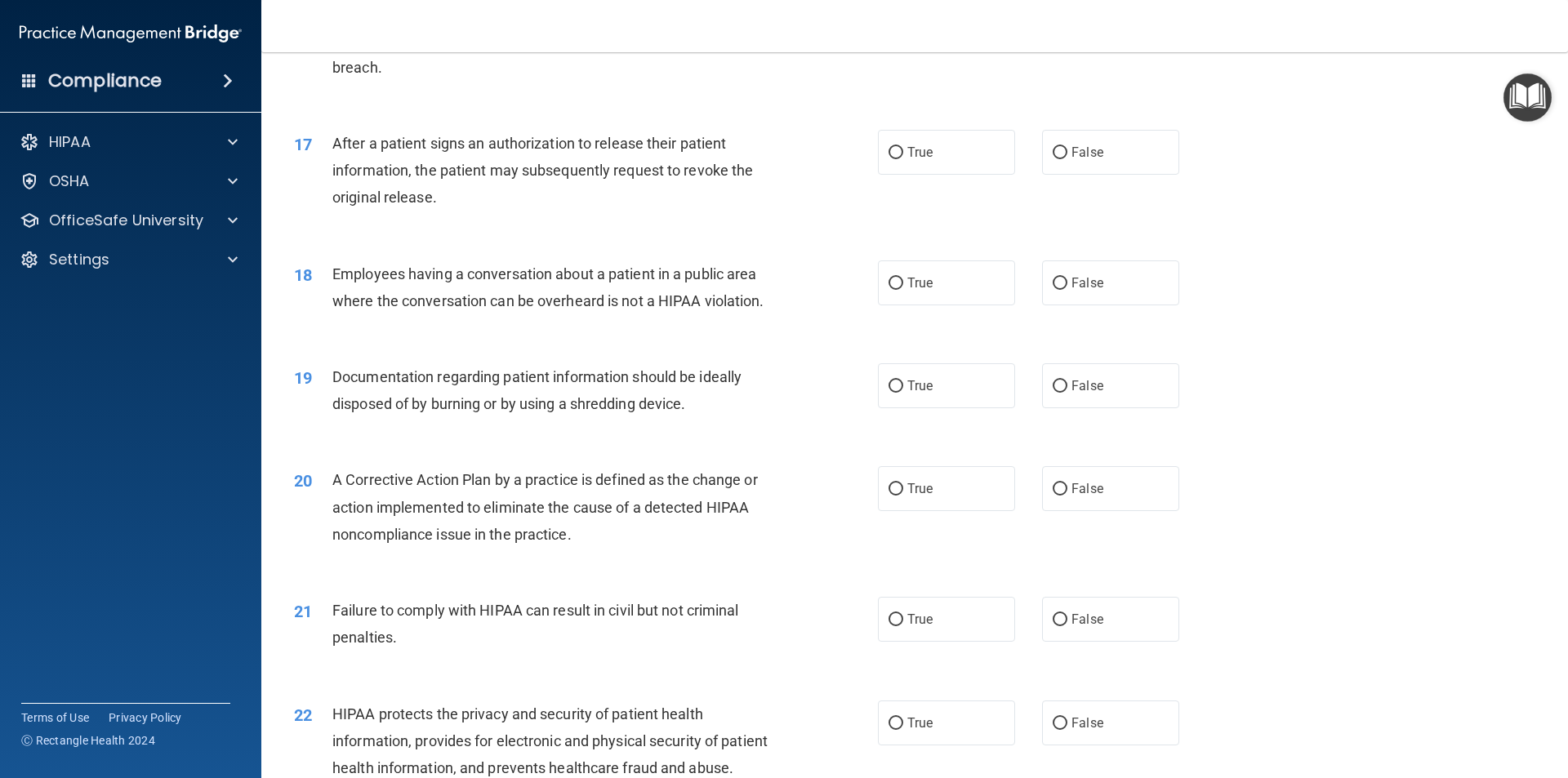
scroll to position [1961, 0]
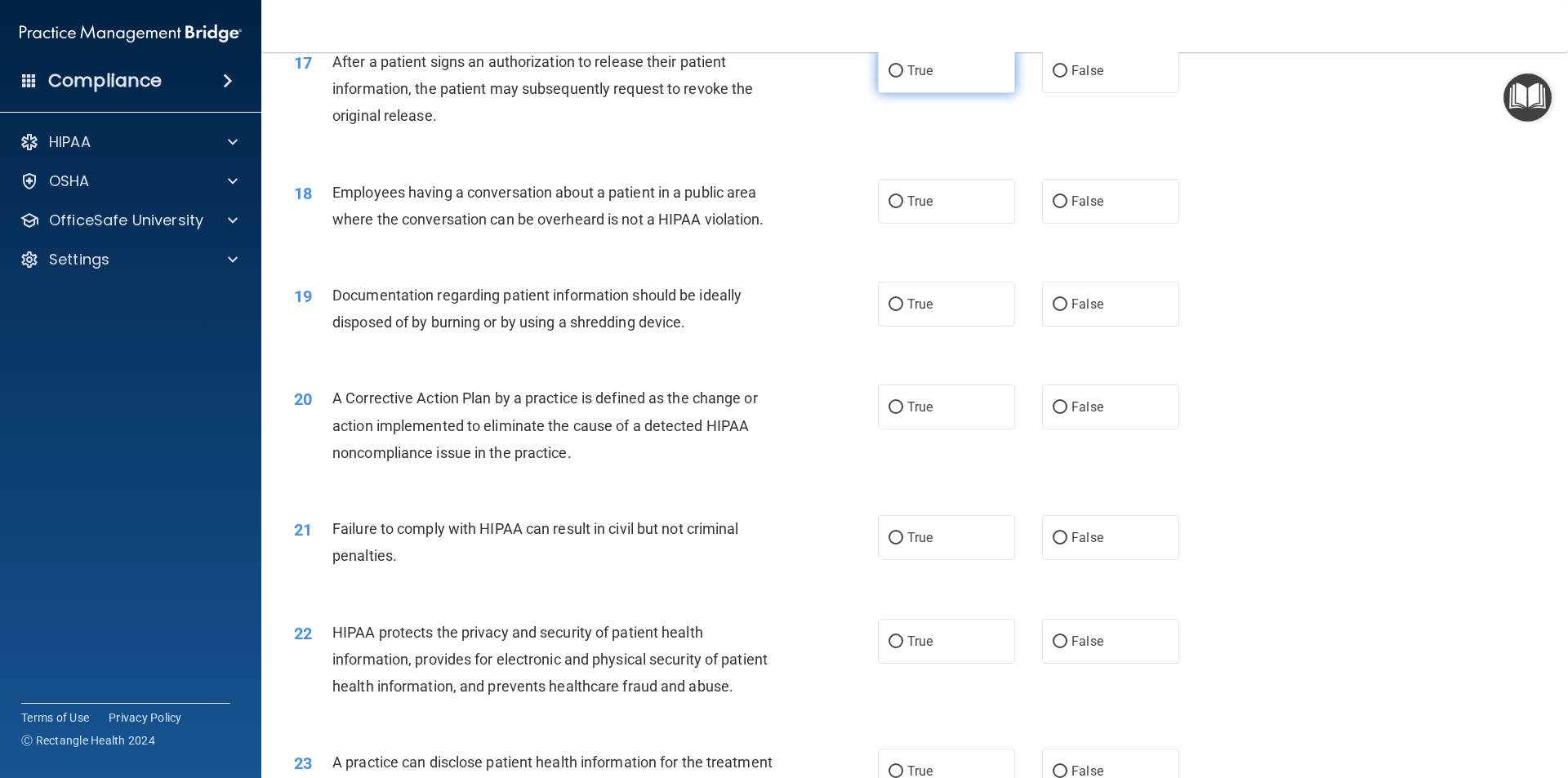
click at [891, 78] on input "True" at bounding box center [895, 72] width 15 height 12
radio input "true"
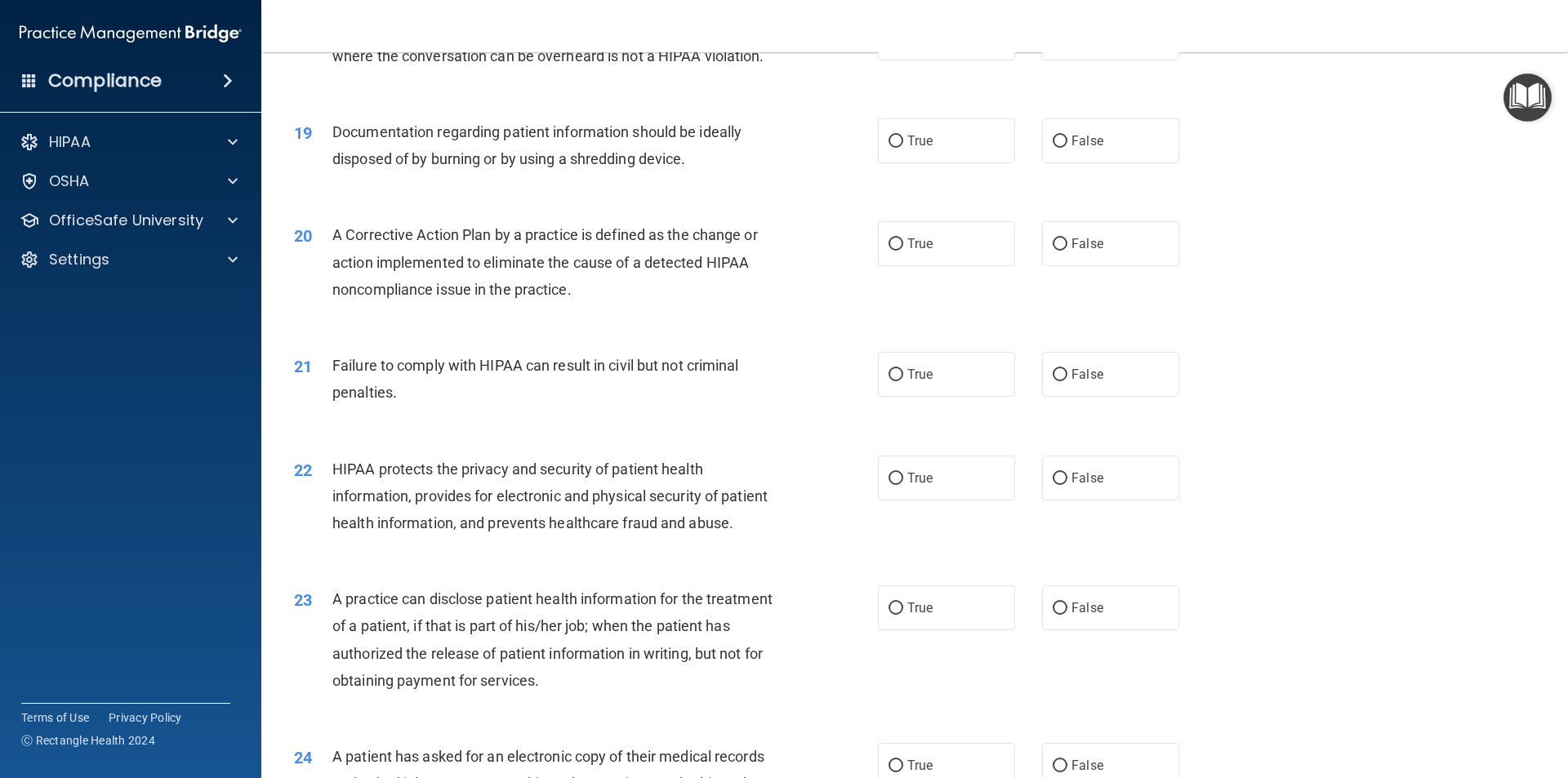
scroll to position [2042, 0]
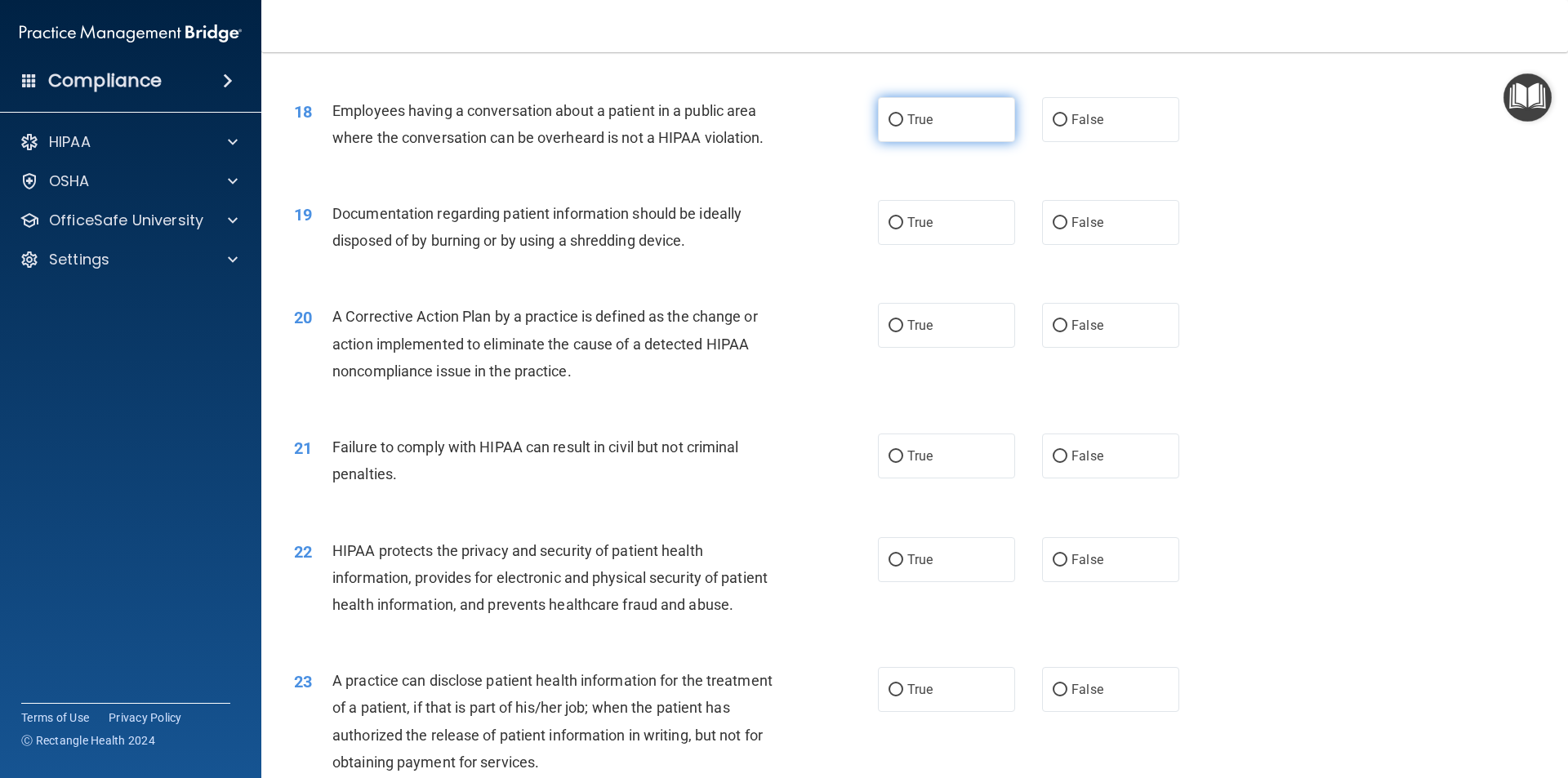
click at [890, 127] on input "True" at bounding box center [895, 120] width 15 height 12
radio input "true"
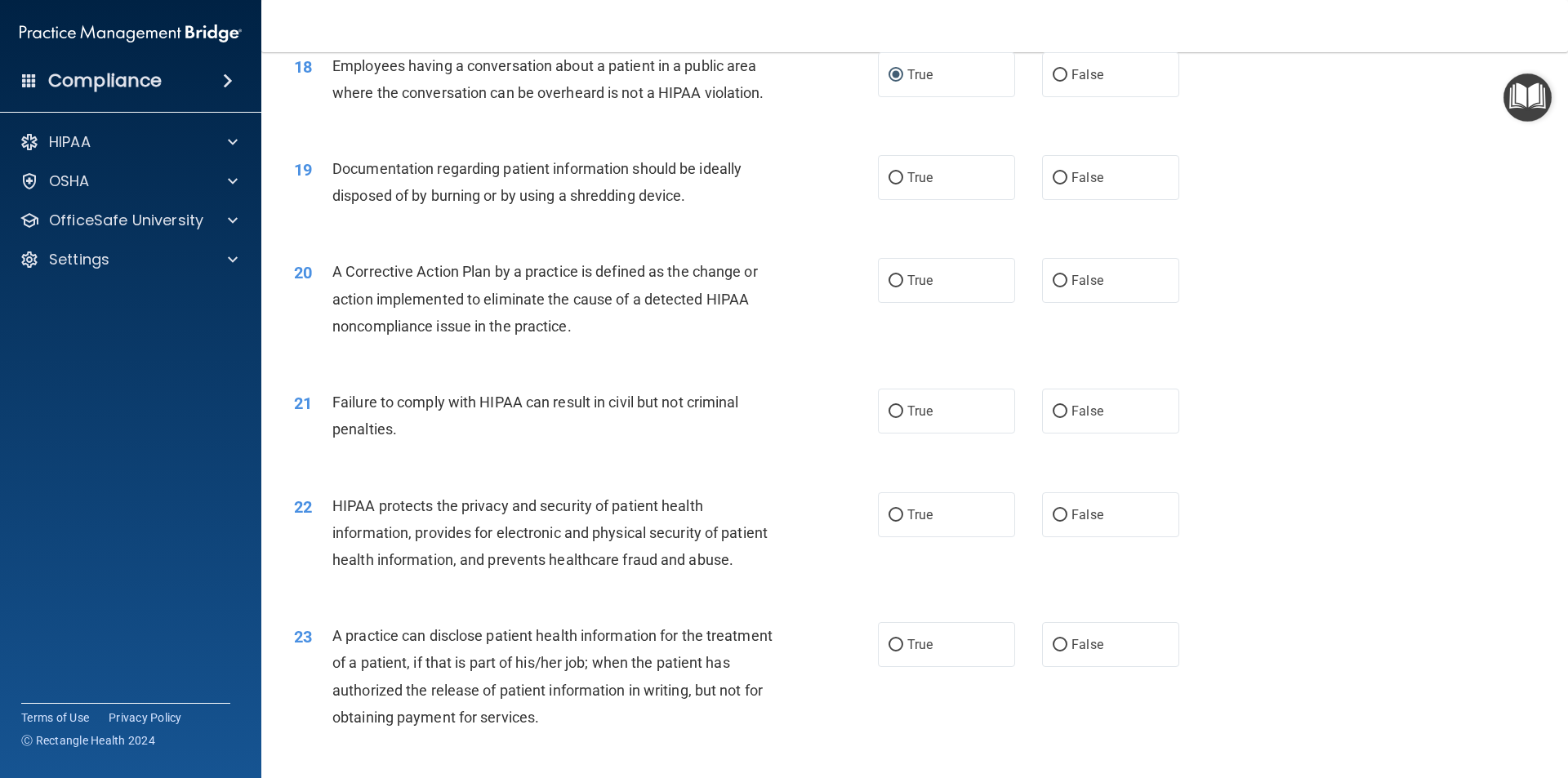
scroll to position [2124, 0]
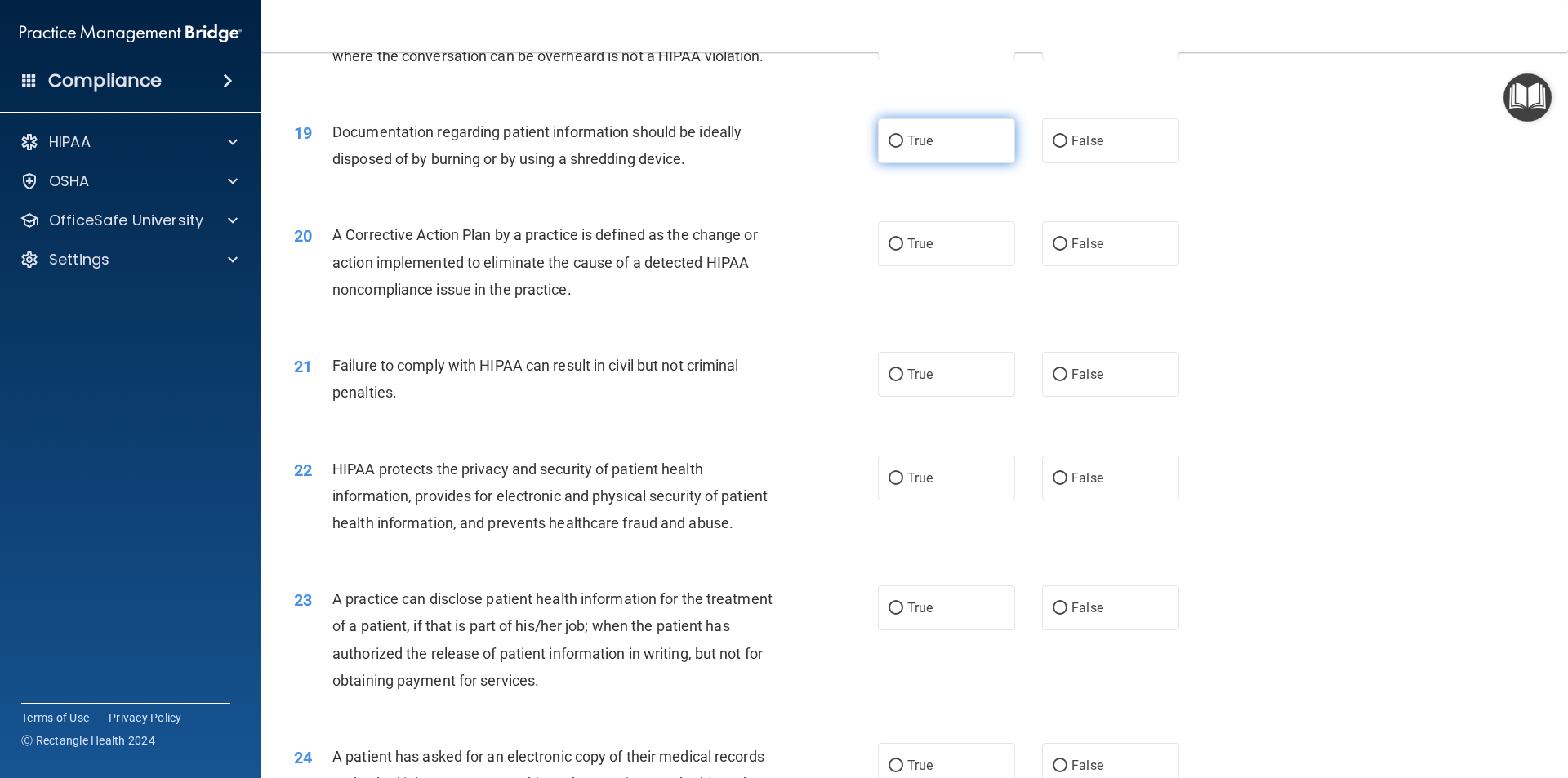
click at [894, 148] on input "True" at bounding box center [895, 141] width 15 height 12
radio input "true"
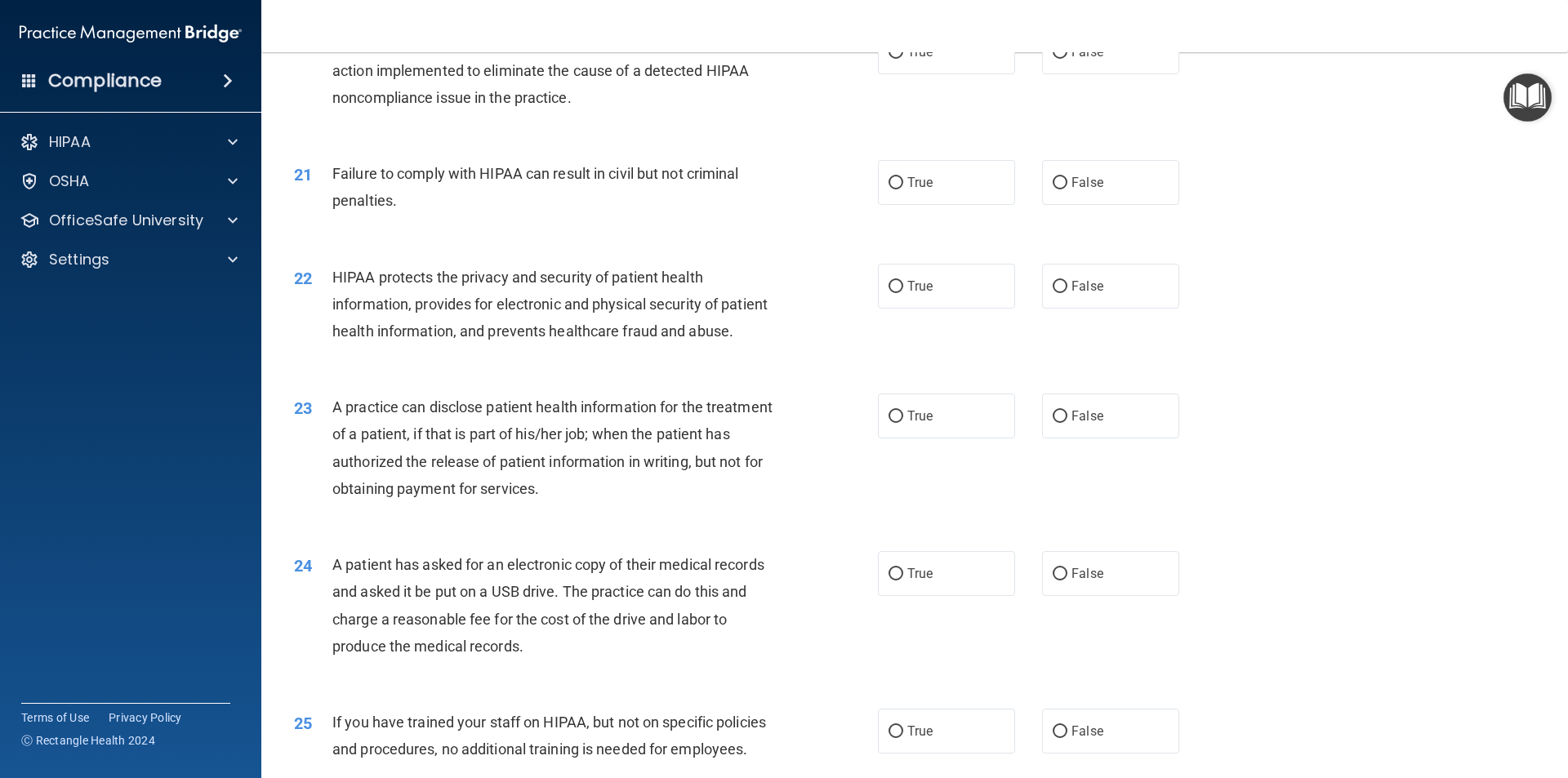
scroll to position [2287, 0]
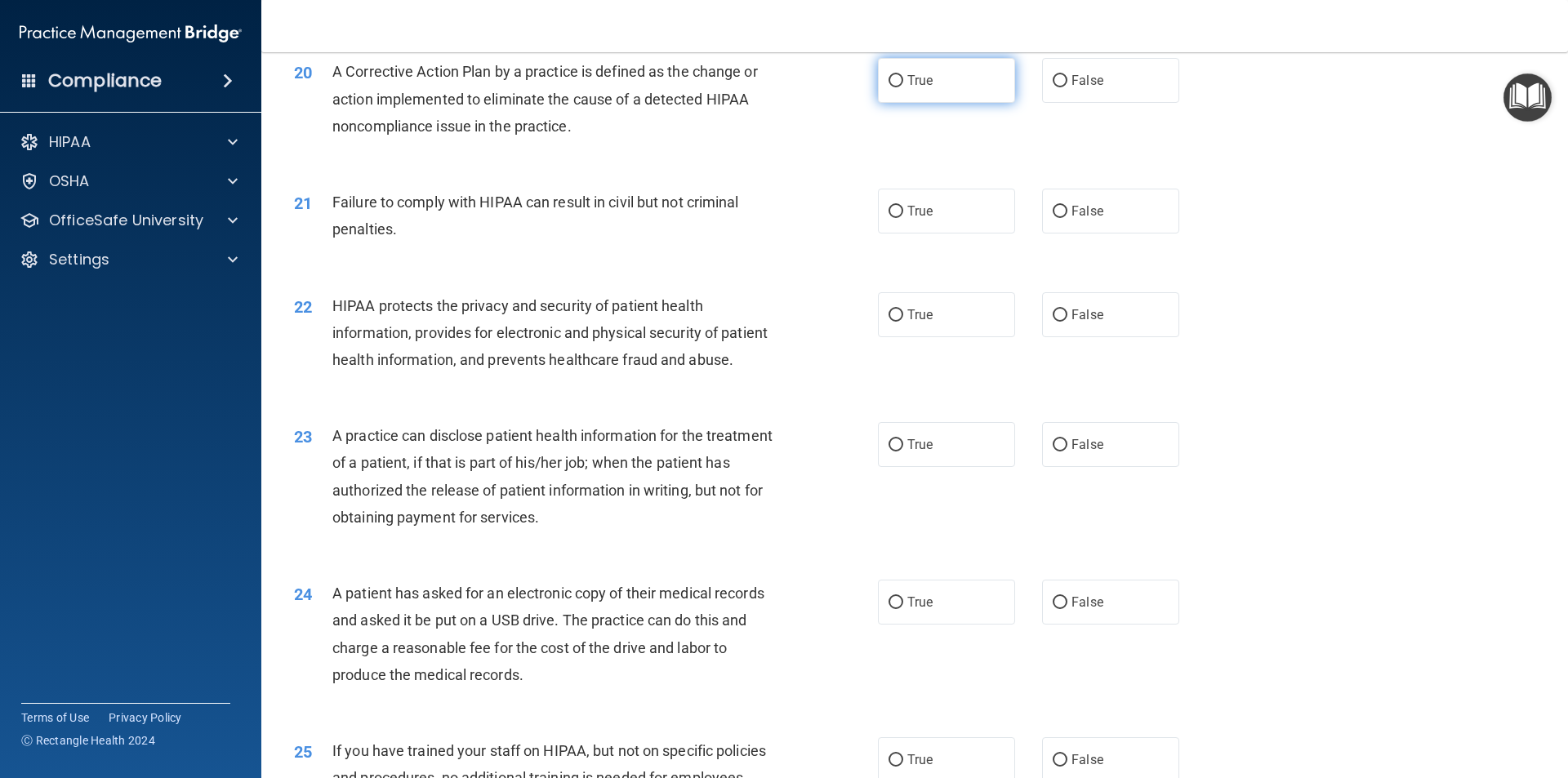
click at [888, 99] on label "True" at bounding box center [946, 81] width 137 height 45
click at [889, 87] on input "True" at bounding box center [895, 82] width 15 height 12
radio input "true"
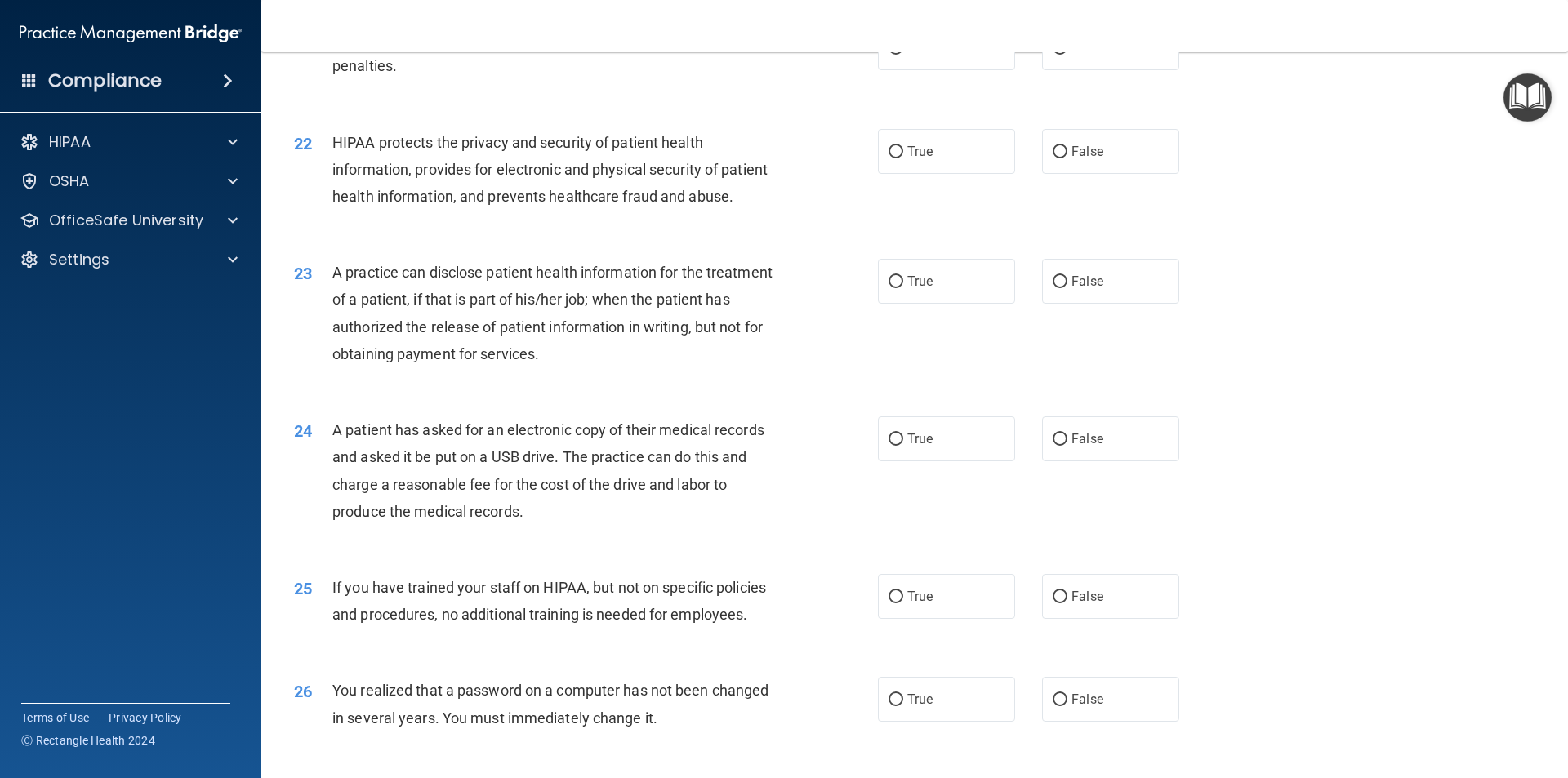
scroll to position [2368, 0]
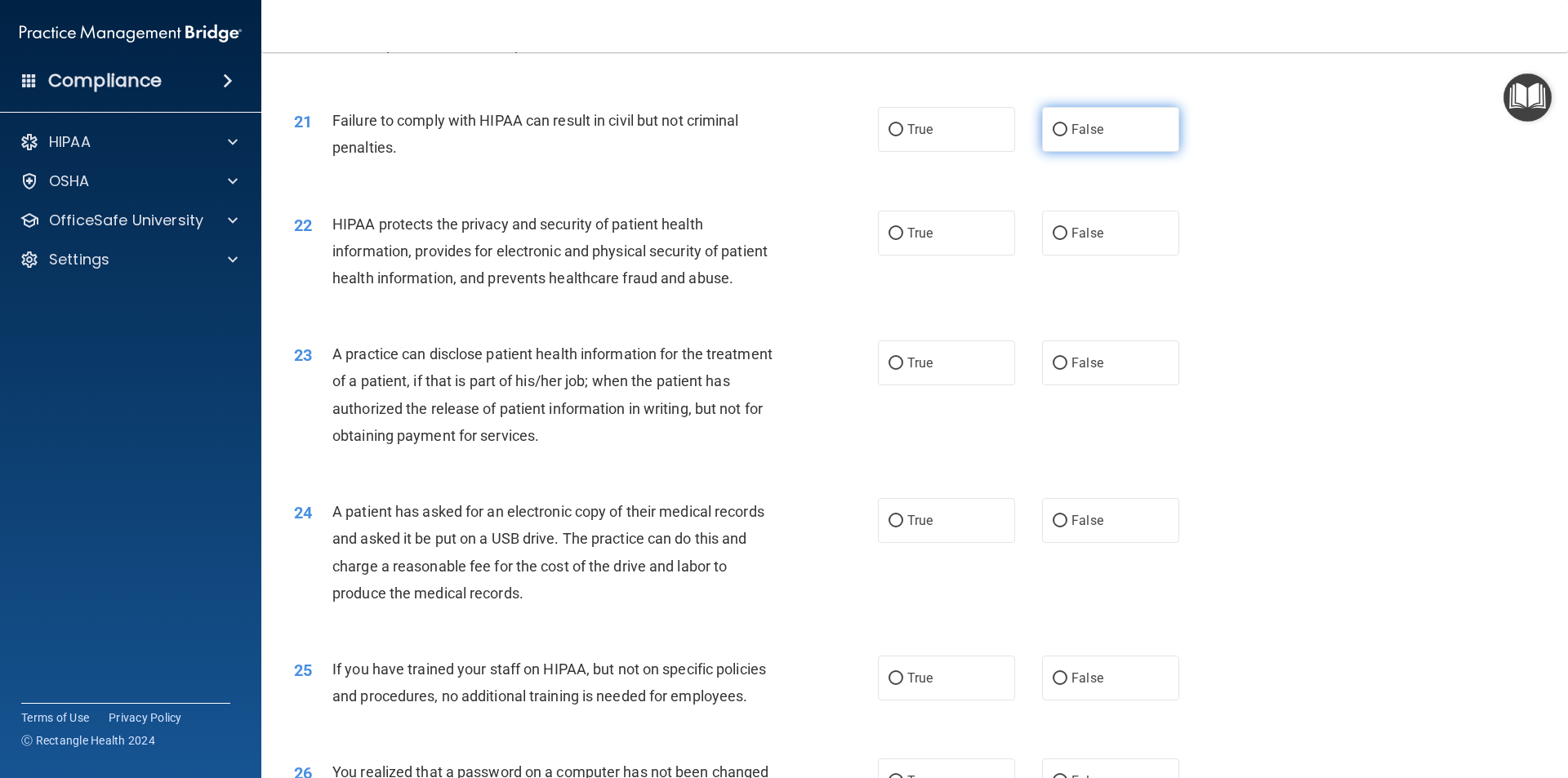
click at [1044, 148] on label "False" at bounding box center [1110, 130] width 137 height 45
click at [1053, 137] on input "False" at bounding box center [1059, 130] width 15 height 12
radio input "true"
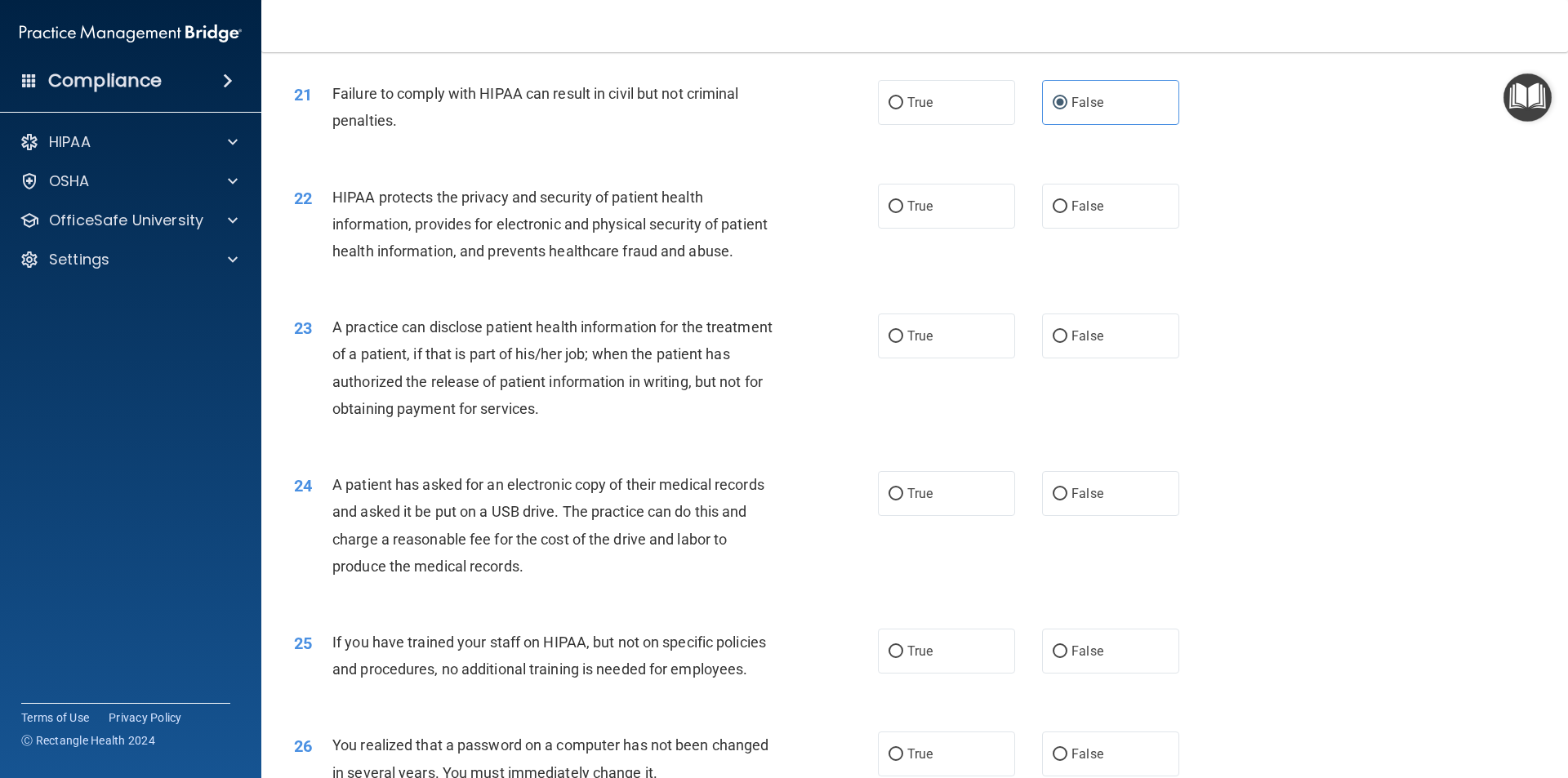
scroll to position [2434, 0]
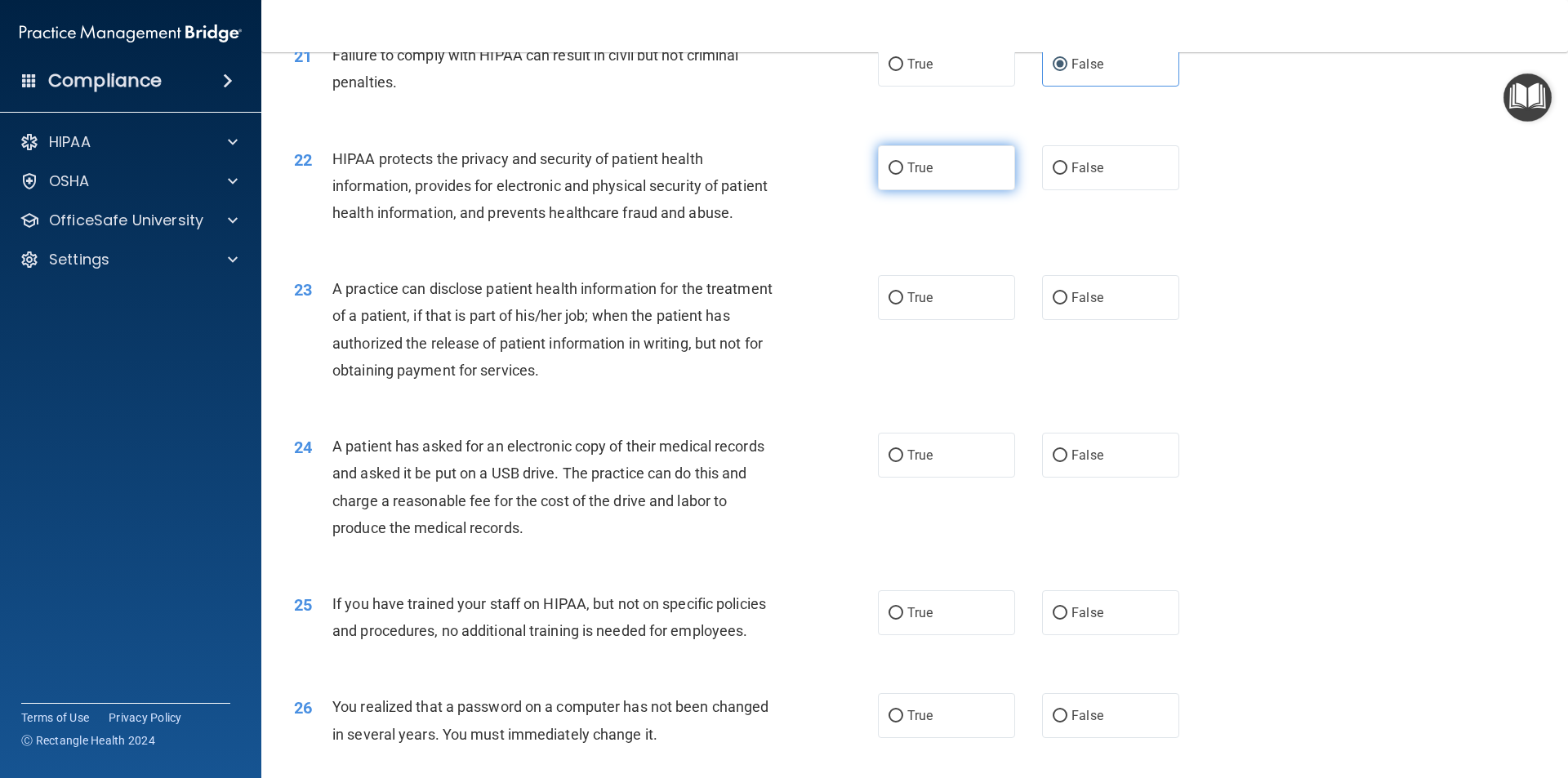
click at [891, 175] on input "True" at bounding box center [895, 168] width 15 height 12
radio input "true"
click at [643, 541] on div "A patient has asked for an electronic copy of their medical records and asked i…" at bounding box center [560, 487] width 457 height 109
click at [727, 255] on div "22 HIPAA protects the privacy and security of patient health information, provi…" at bounding box center [914, 190] width 1266 height 131
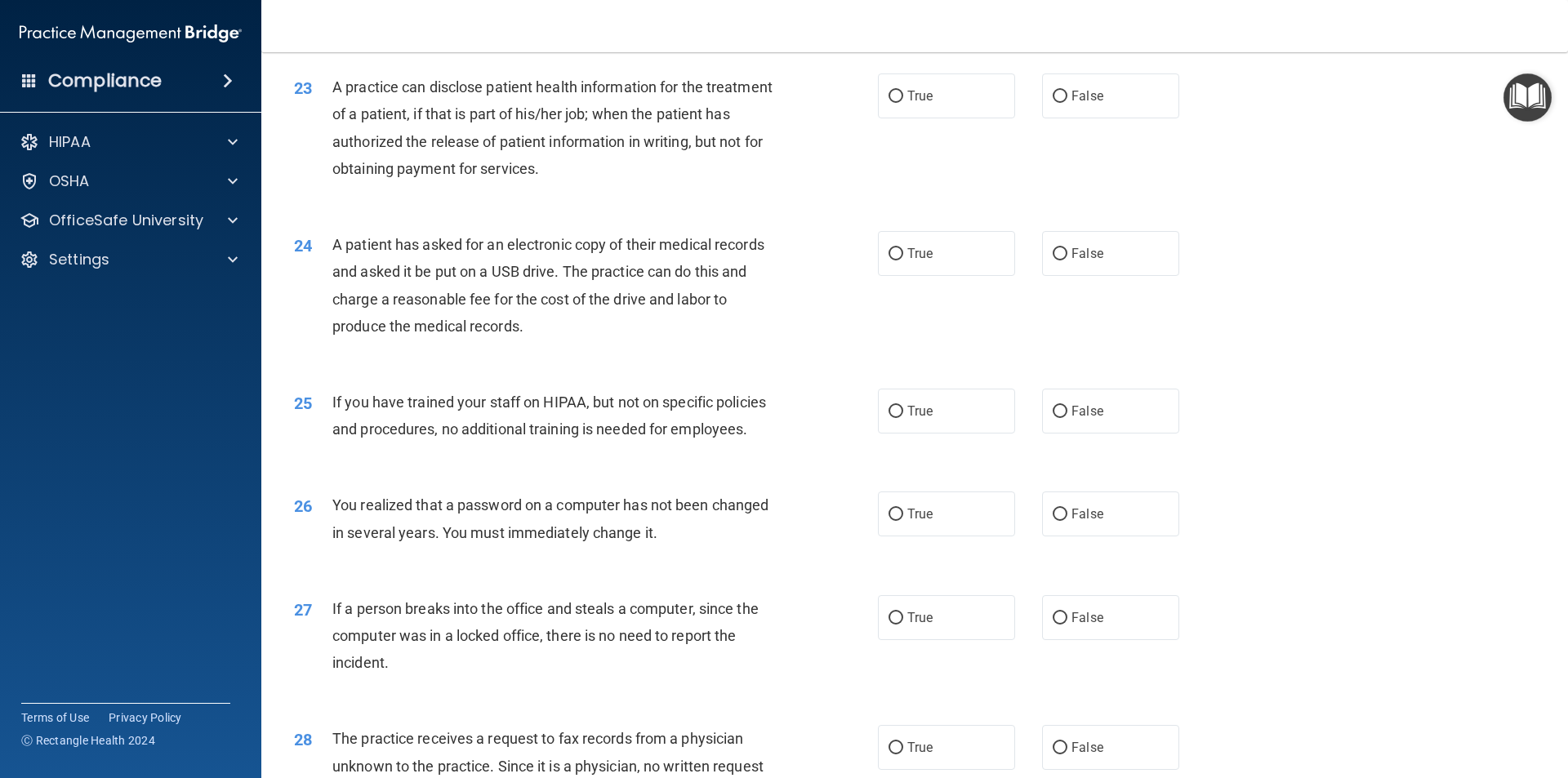
scroll to position [2679, 0]
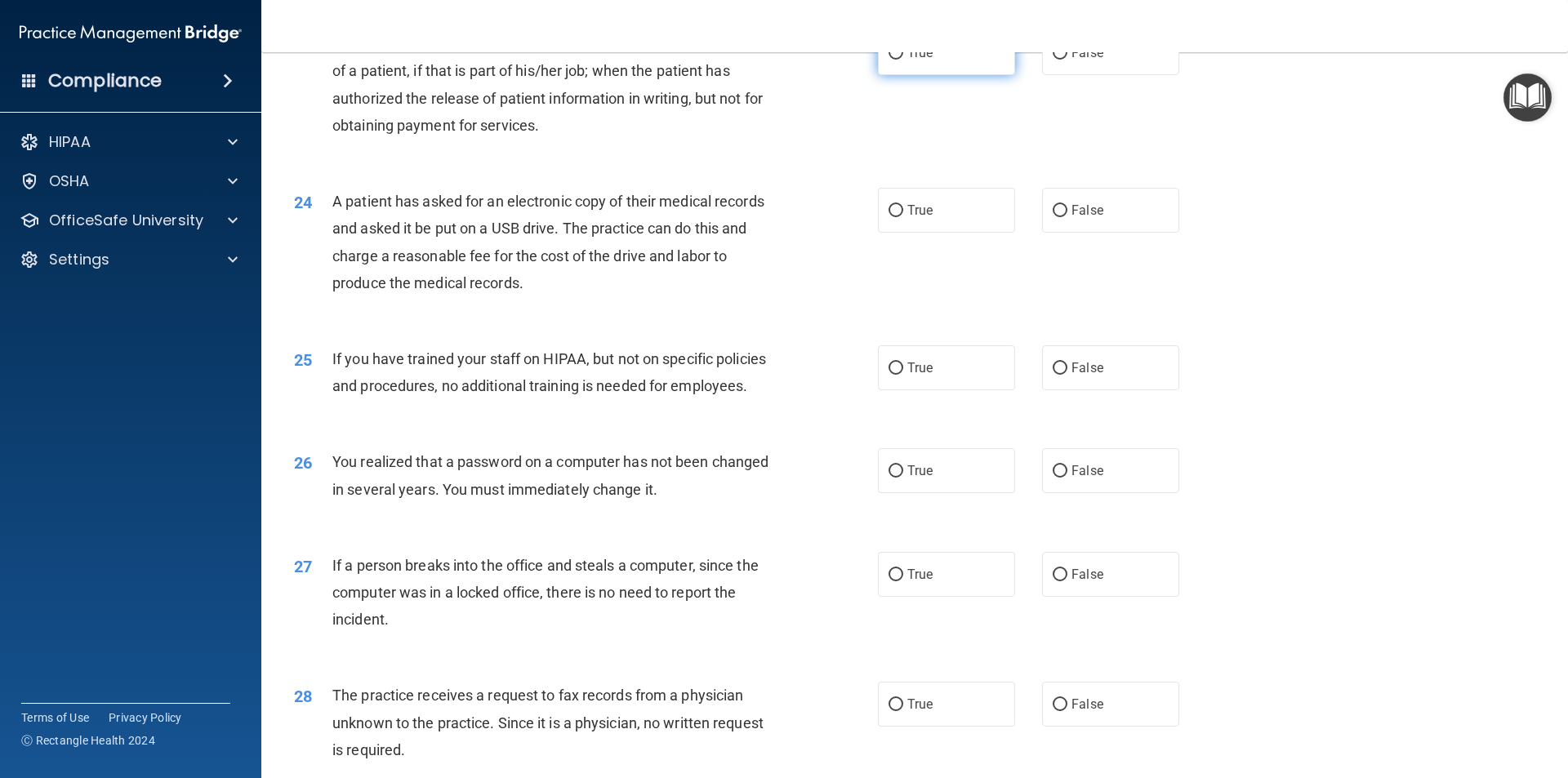
click at [890, 60] on input "True" at bounding box center [895, 53] width 15 height 12
radio input "true"
click at [1054, 217] on input "False" at bounding box center [1059, 211] width 15 height 12
radio input "true"
click at [594, 428] on div "25 If you have trained your staff on HIPAA, but not on specific policies and pr…" at bounding box center [914, 376] width 1266 height 103
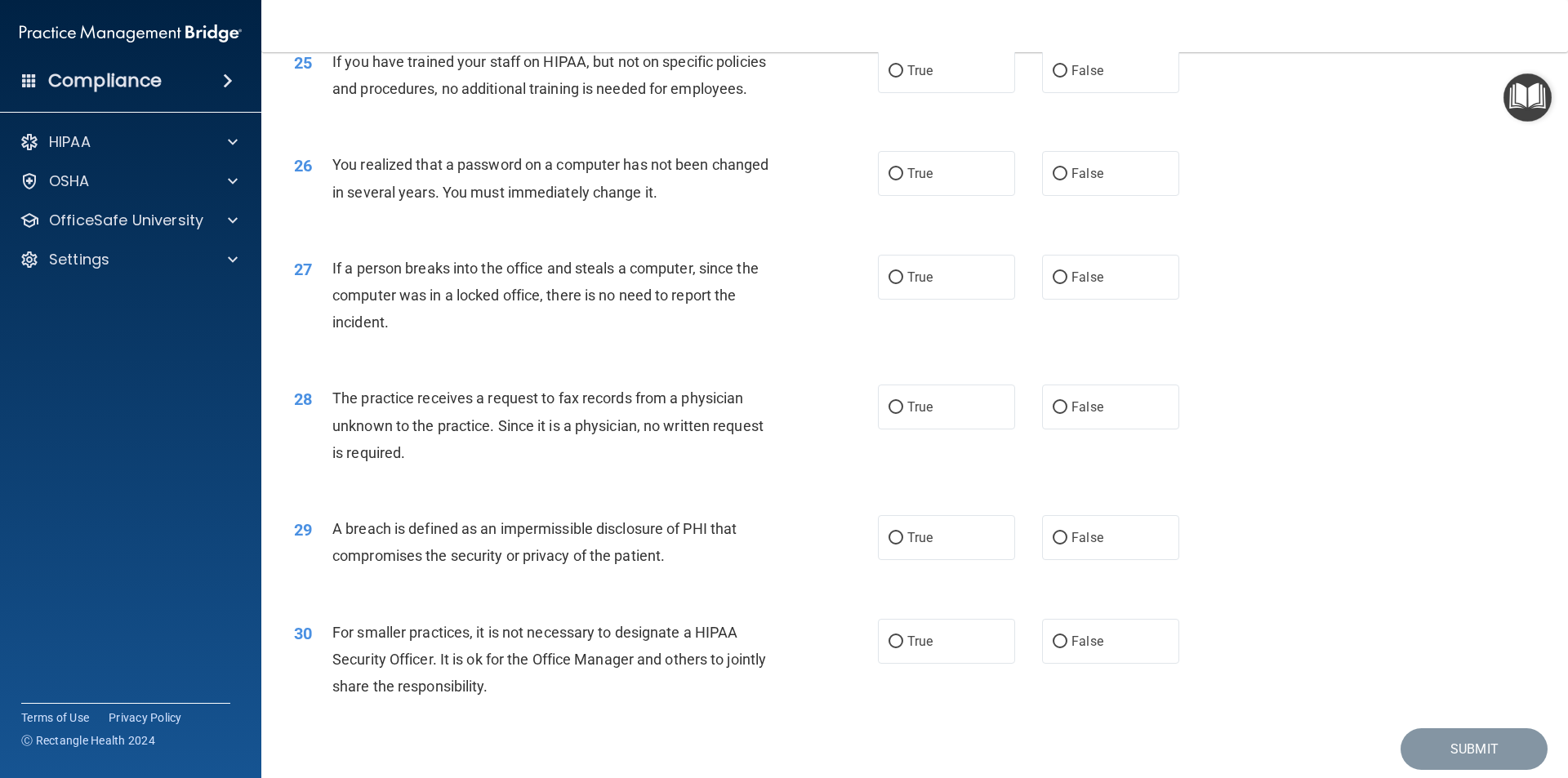
scroll to position [3006, 0]
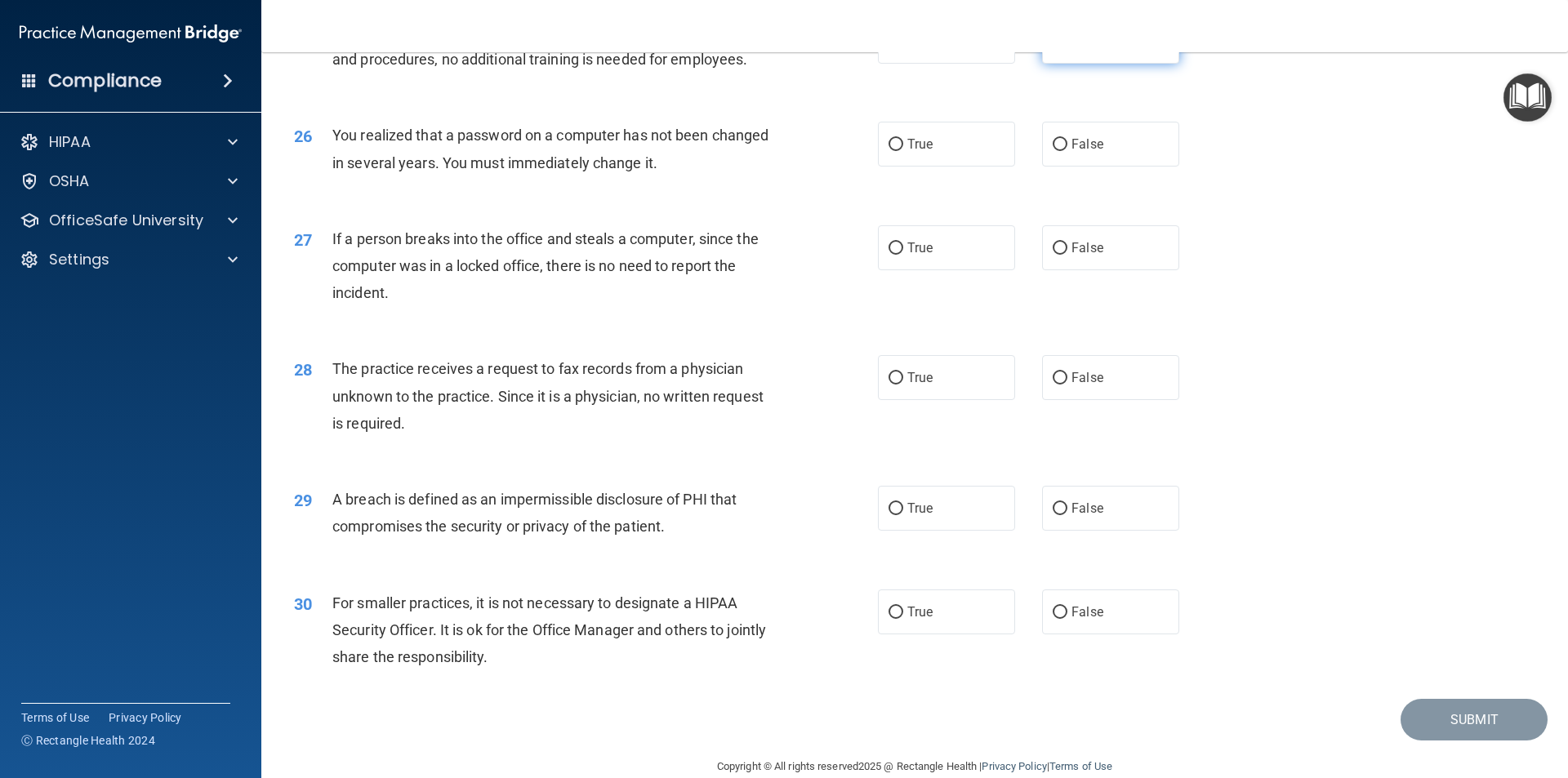
click at [1055, 48] on input "False" at bounding box center [1059, 42] width 15 height 12
radio input "true"
click at [883, 167] on label "True" at bounding box center [946, 144] width 137 height 45
click at [889, 151] on input "True" at bounding box center [895, 144] width 15 height 12
radio input "true"
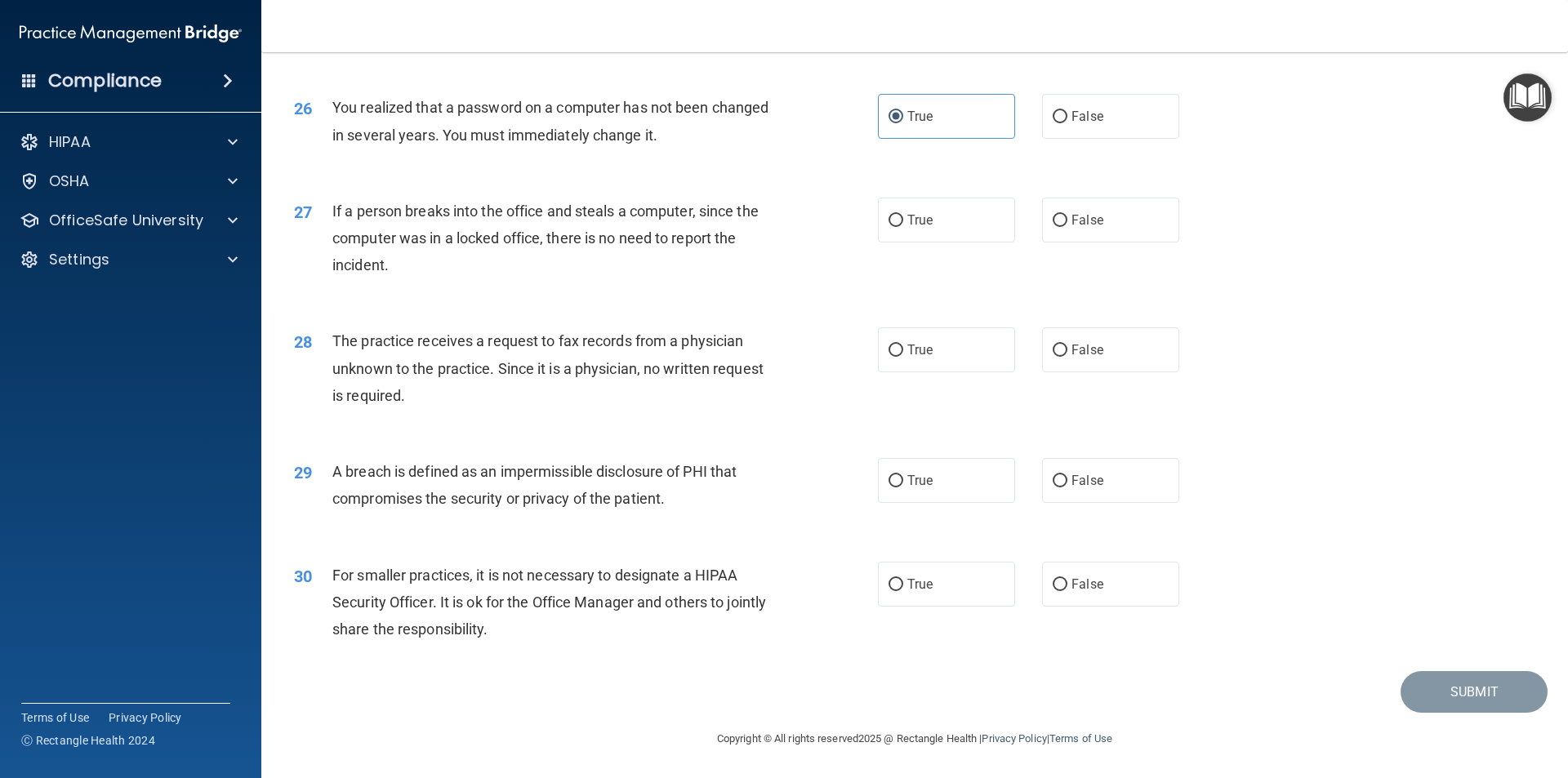
scroll to position [3087, 0]
click at [1053, 220] on input "False" at bounding box center [1059, 221] width 15 height 12
radio input "true"
click at [1053, 352] on input "False" at bounding box center [1059, 351] width 15 height 12
radio input "true"
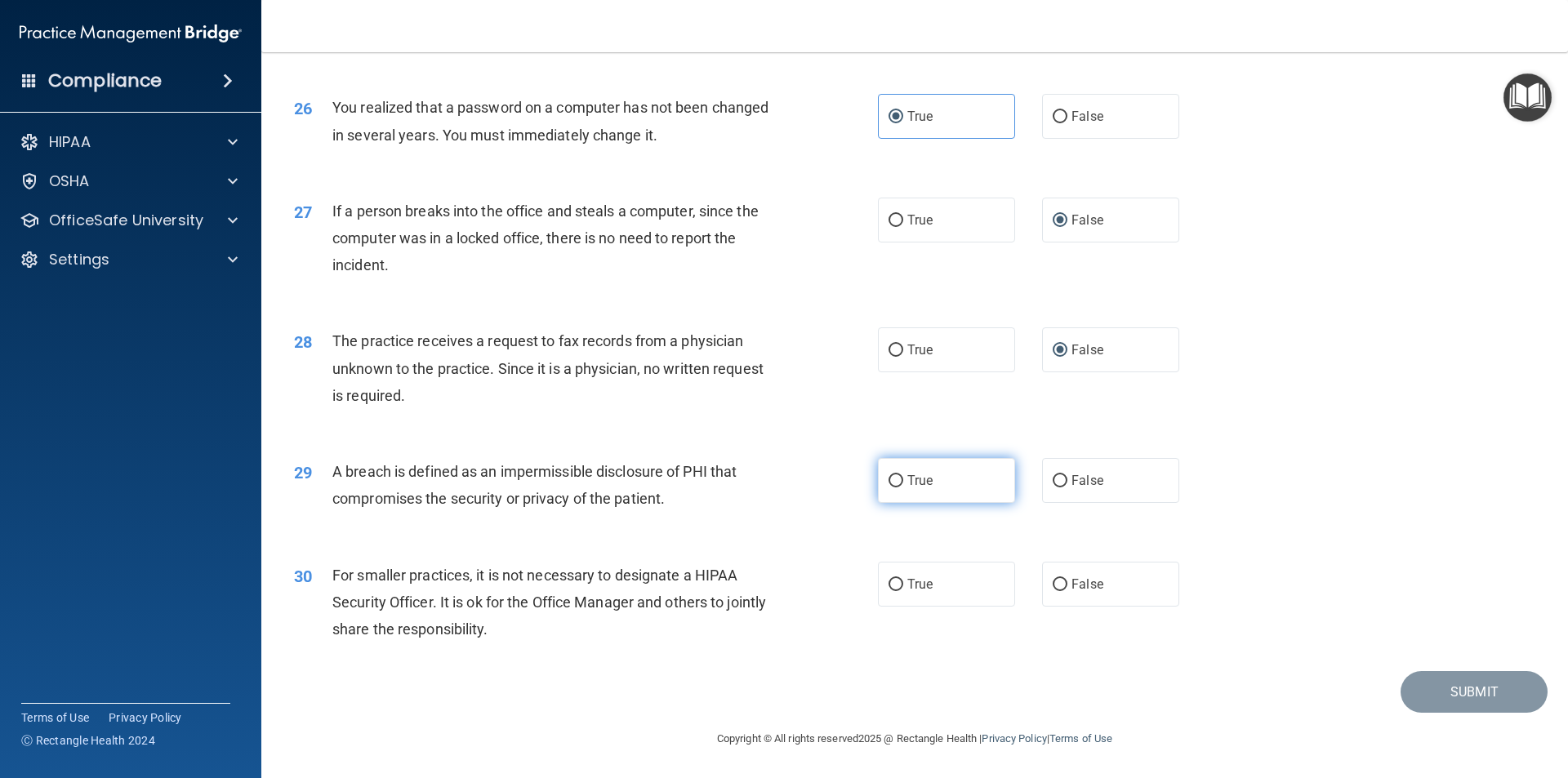
click at [891, 477] on input "True" at bounding box center [895, 481] width 15 height 12
radio input "true"
click at [1058, 583] on input "False" at bounding box center [1059, 585] width 15 height 12
radio input "true"
click at [1425, 691] on button "Submit" at bounding box center [1474, 693] width 147 height 41
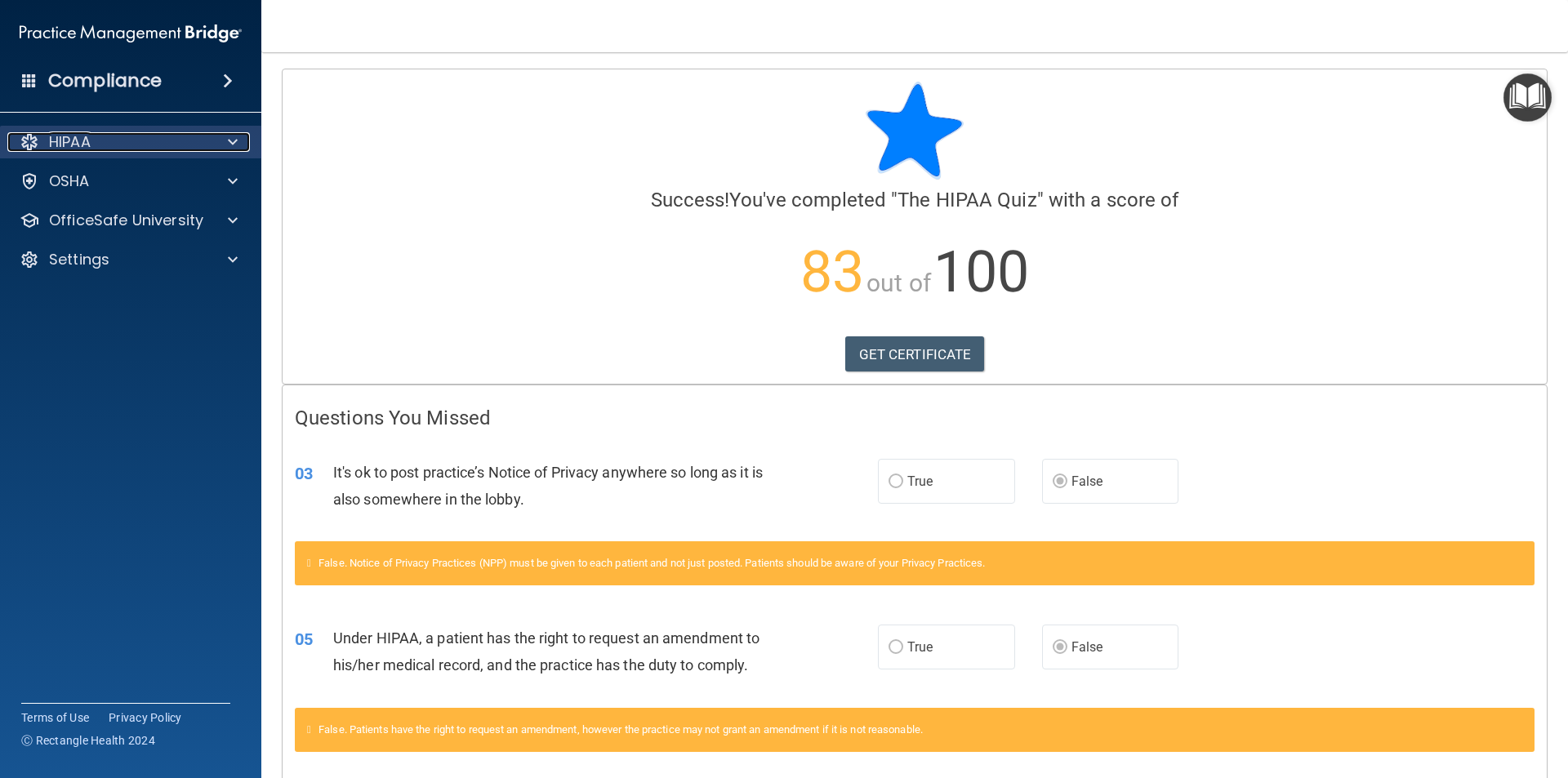
click at [226, 140] on div at bounding box center [231, 142] width 41 height 20
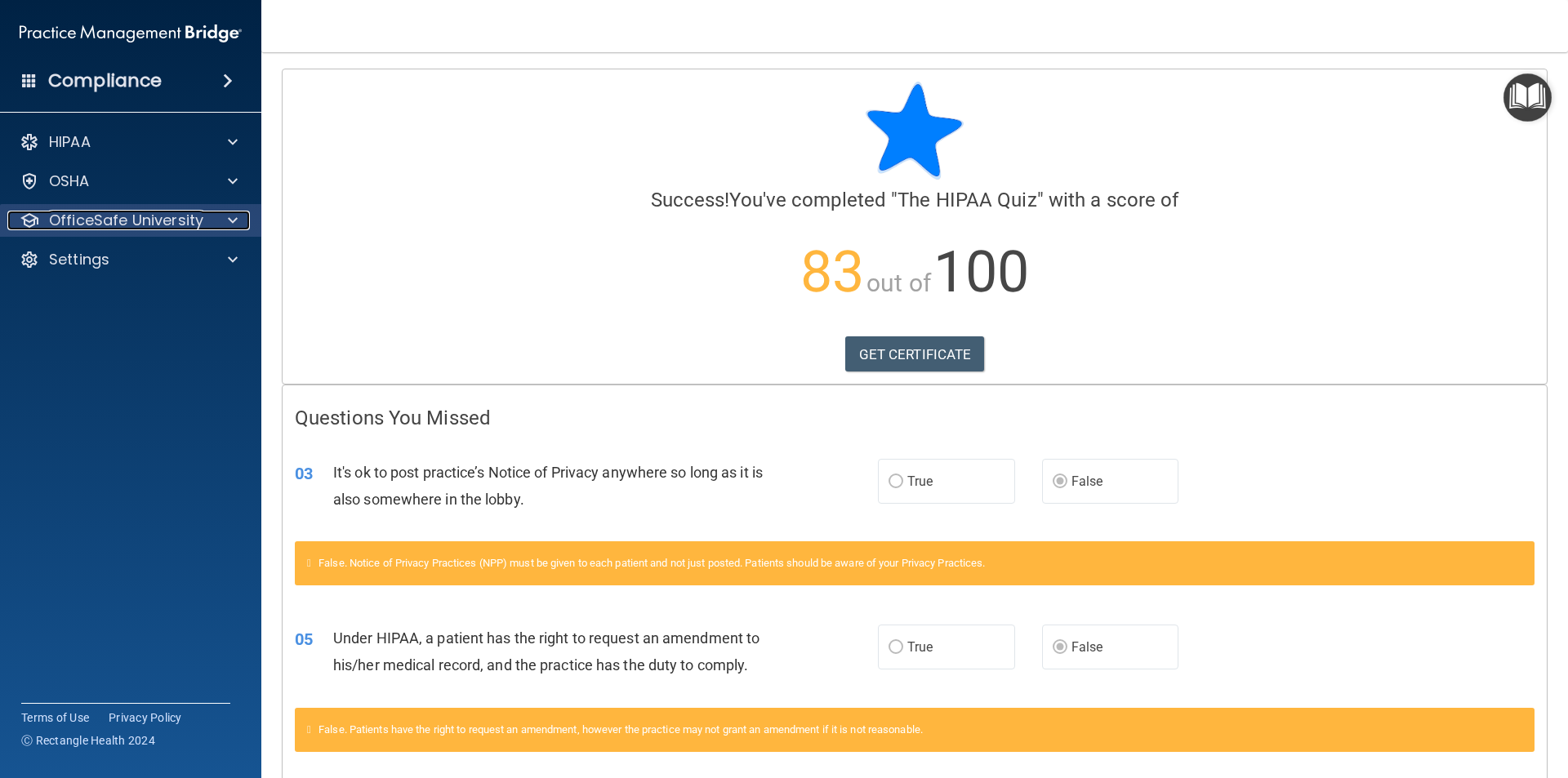
click at [226, 221] on div at bounding box center [231, 221] width 41 height 20
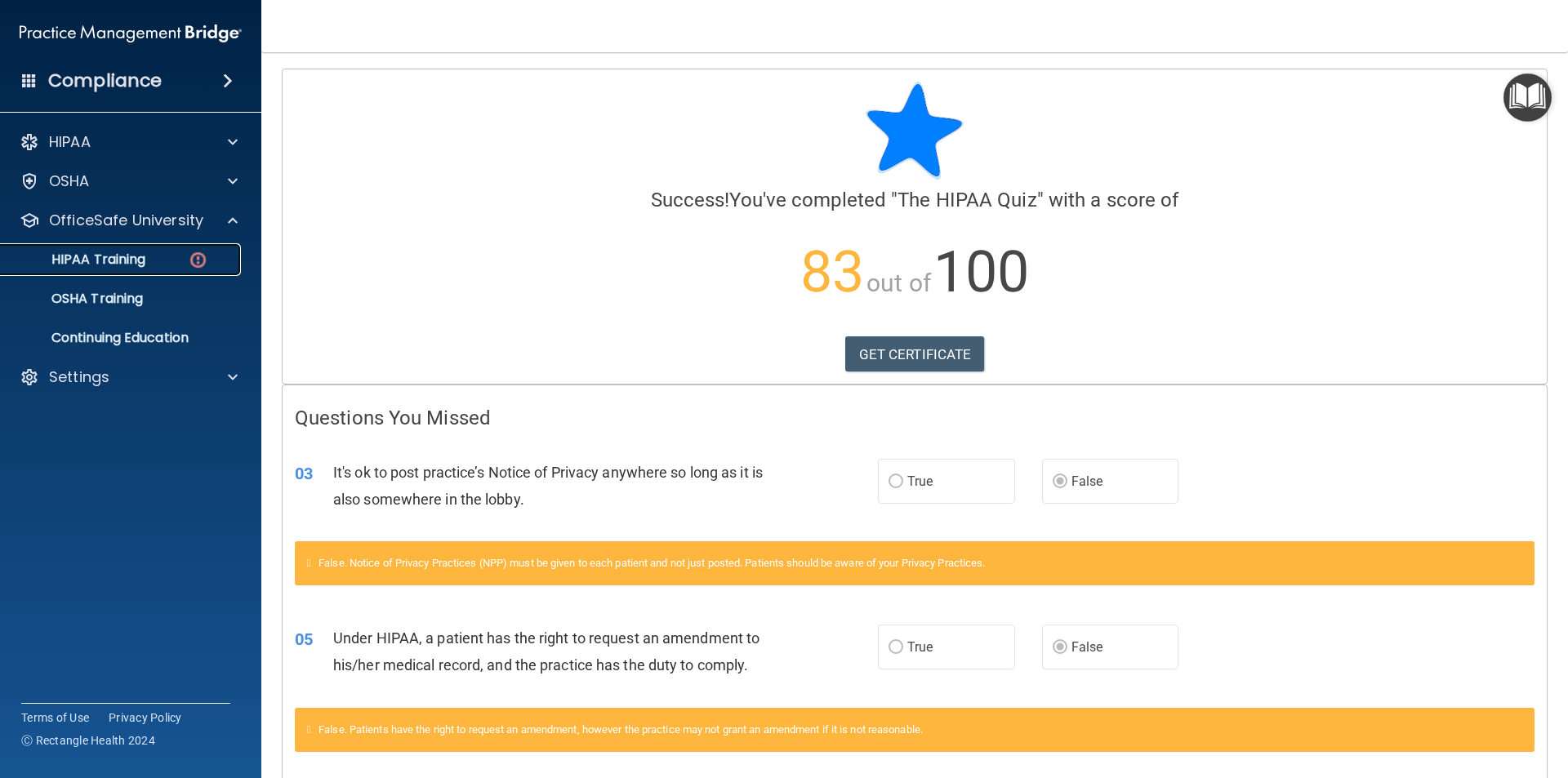
click at [100, 261] on p "HIPAA Training" at bounding box center [78, 259] width 135 height 17
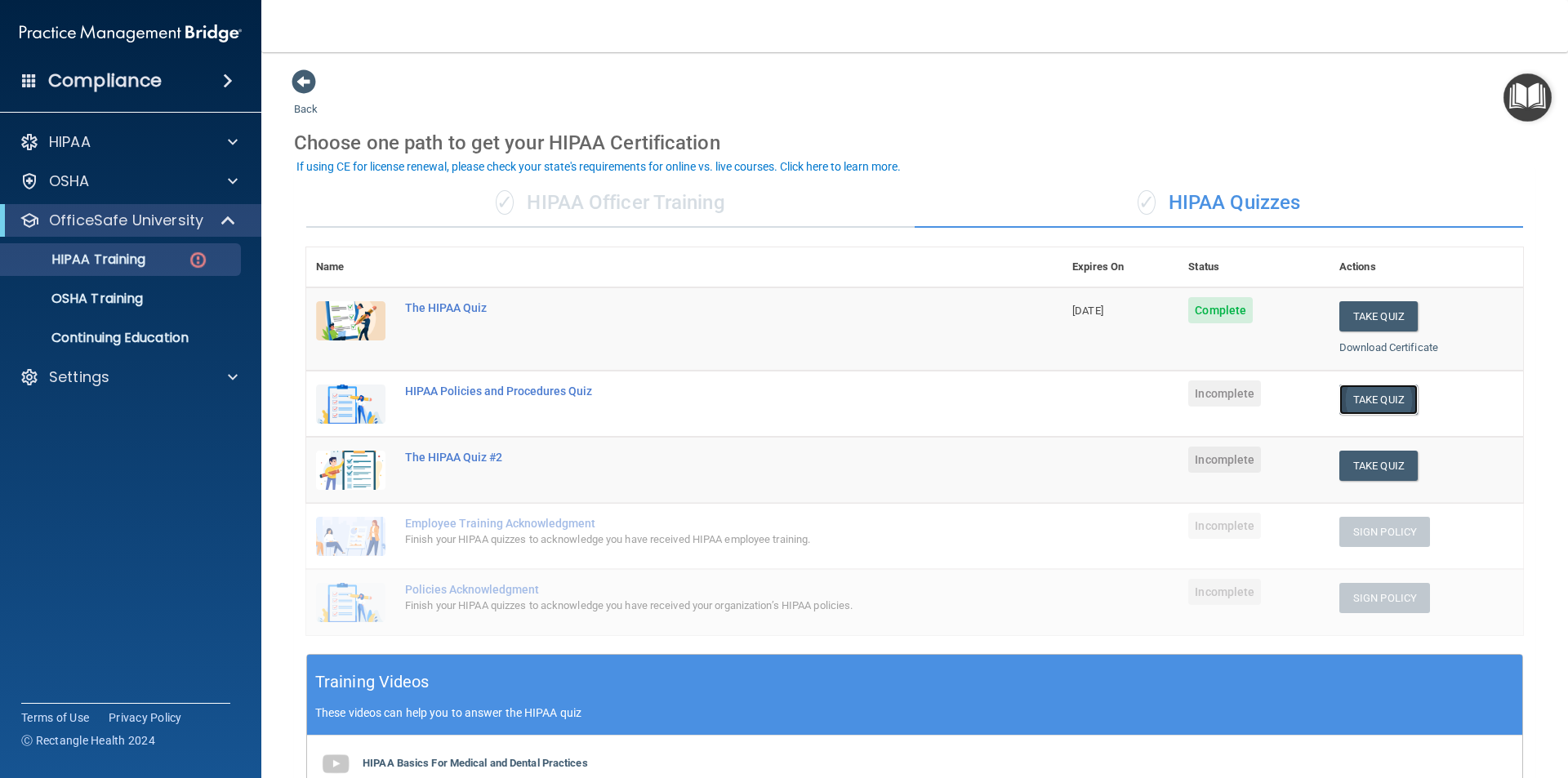
click at [1372, 400] on button "Take Quiz" at bounding box center [1379, 400] width 79 height 30
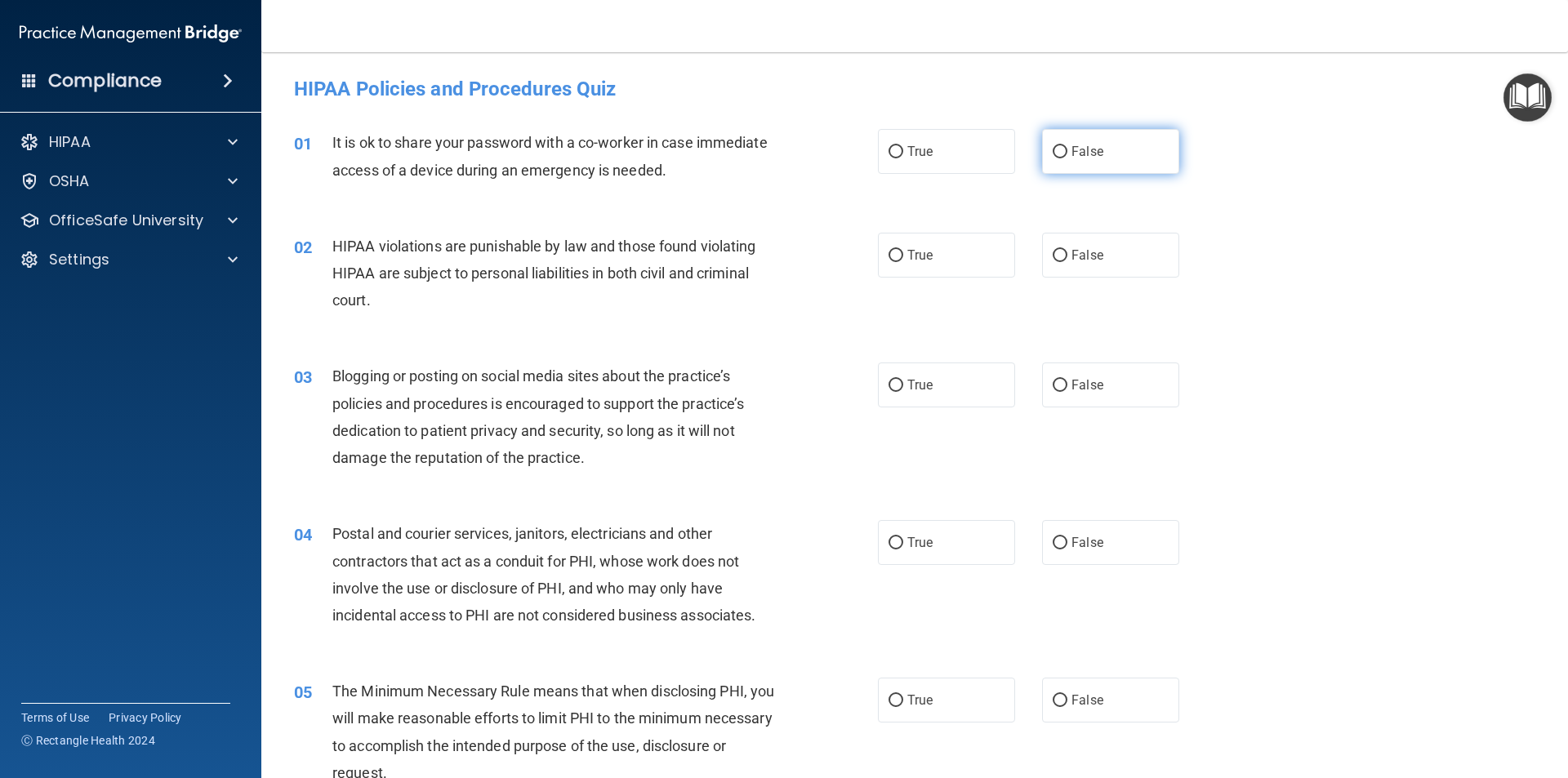
click at [1053, 146] on input "False" at bounding box center [1059, 152] width 15 height 12
radio input "true"
click at [894, 254] on input "True" at bounding box center [895, 255] width 15 height 12
radio input "true"
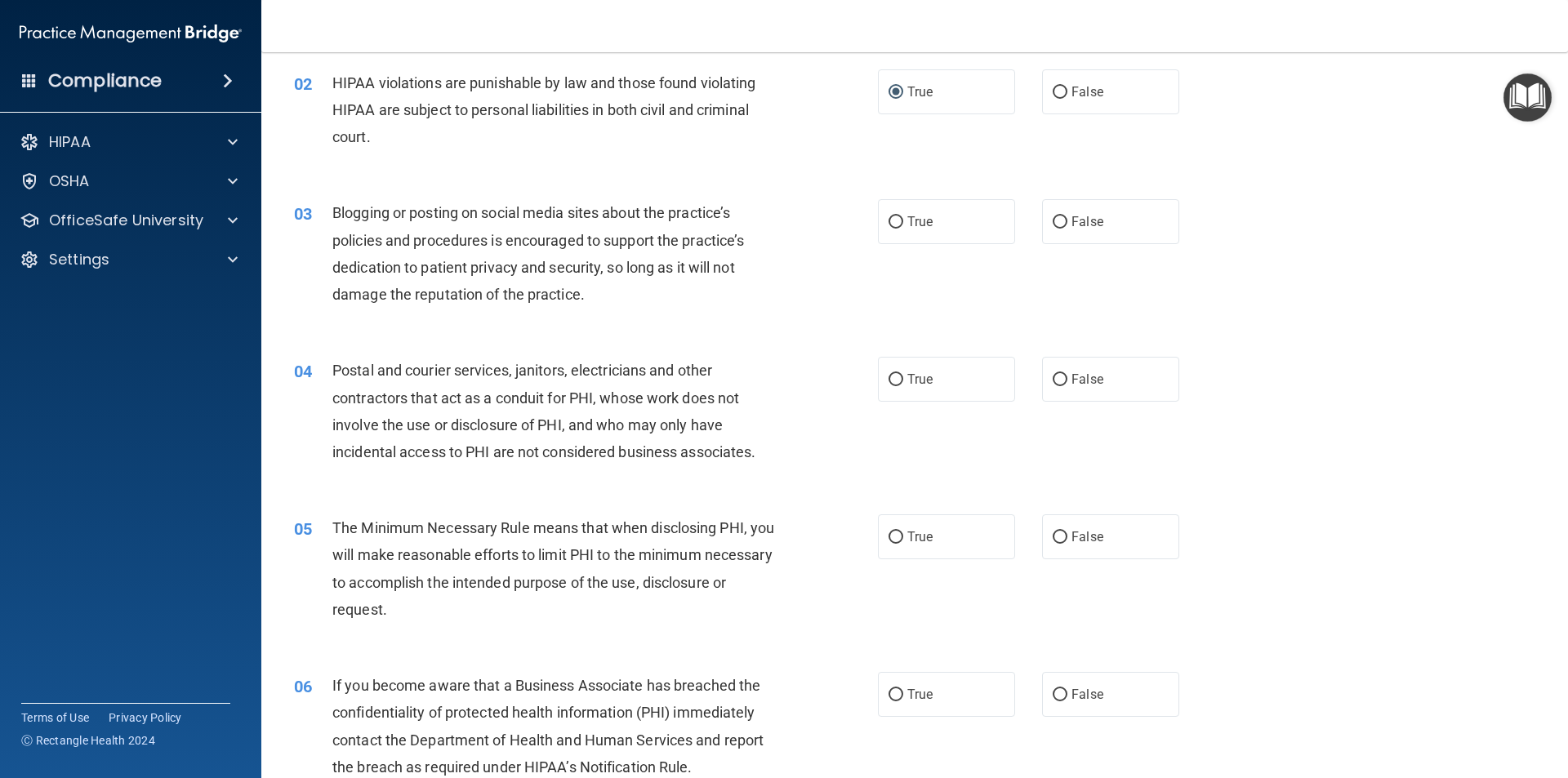
scroll to position [245, 0]
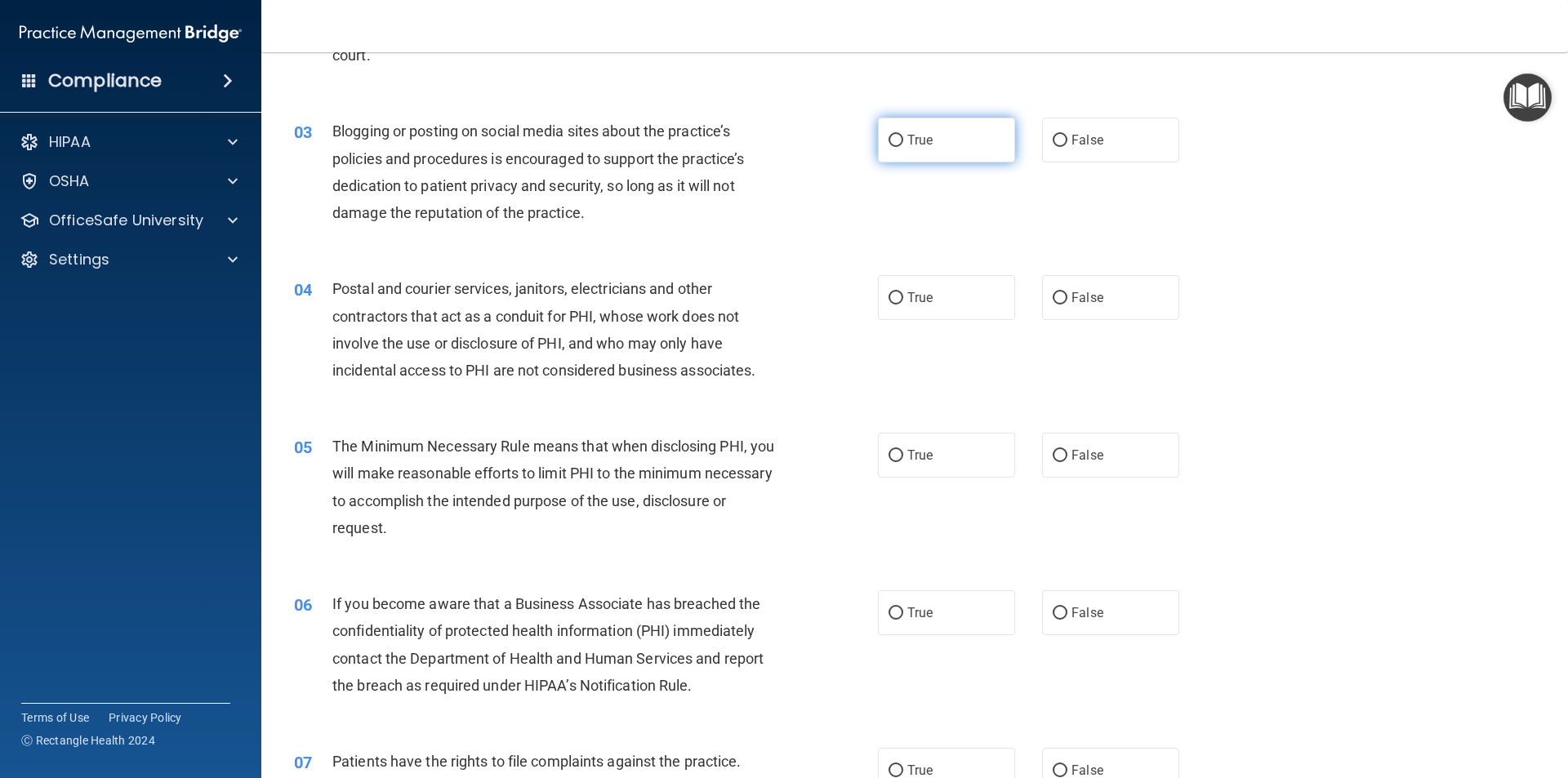
click at [889, 141] on input "True" at bounding box center [895, 140] width 15 height 12
radio input "true"
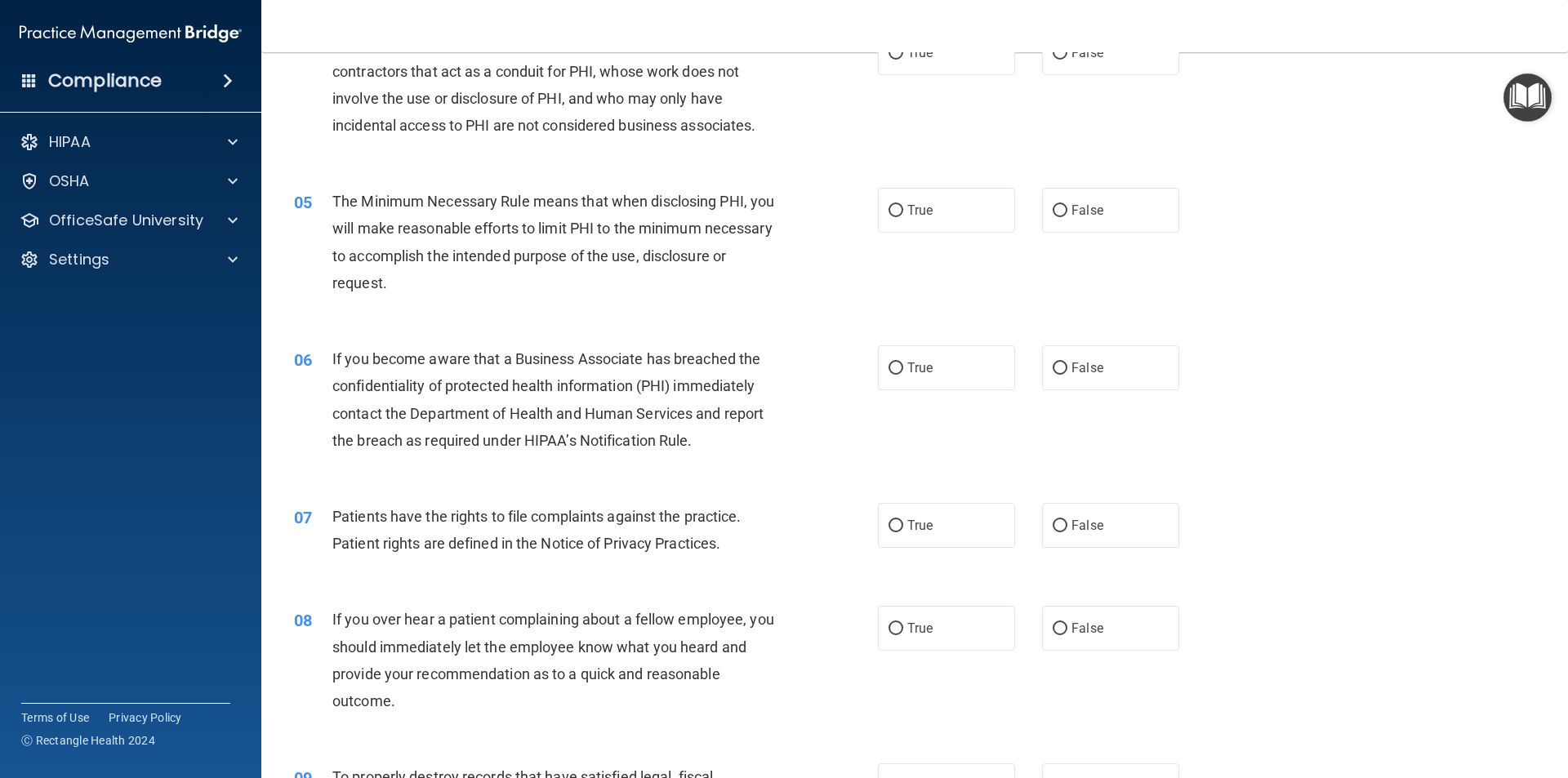
scroll to position [409, 0]
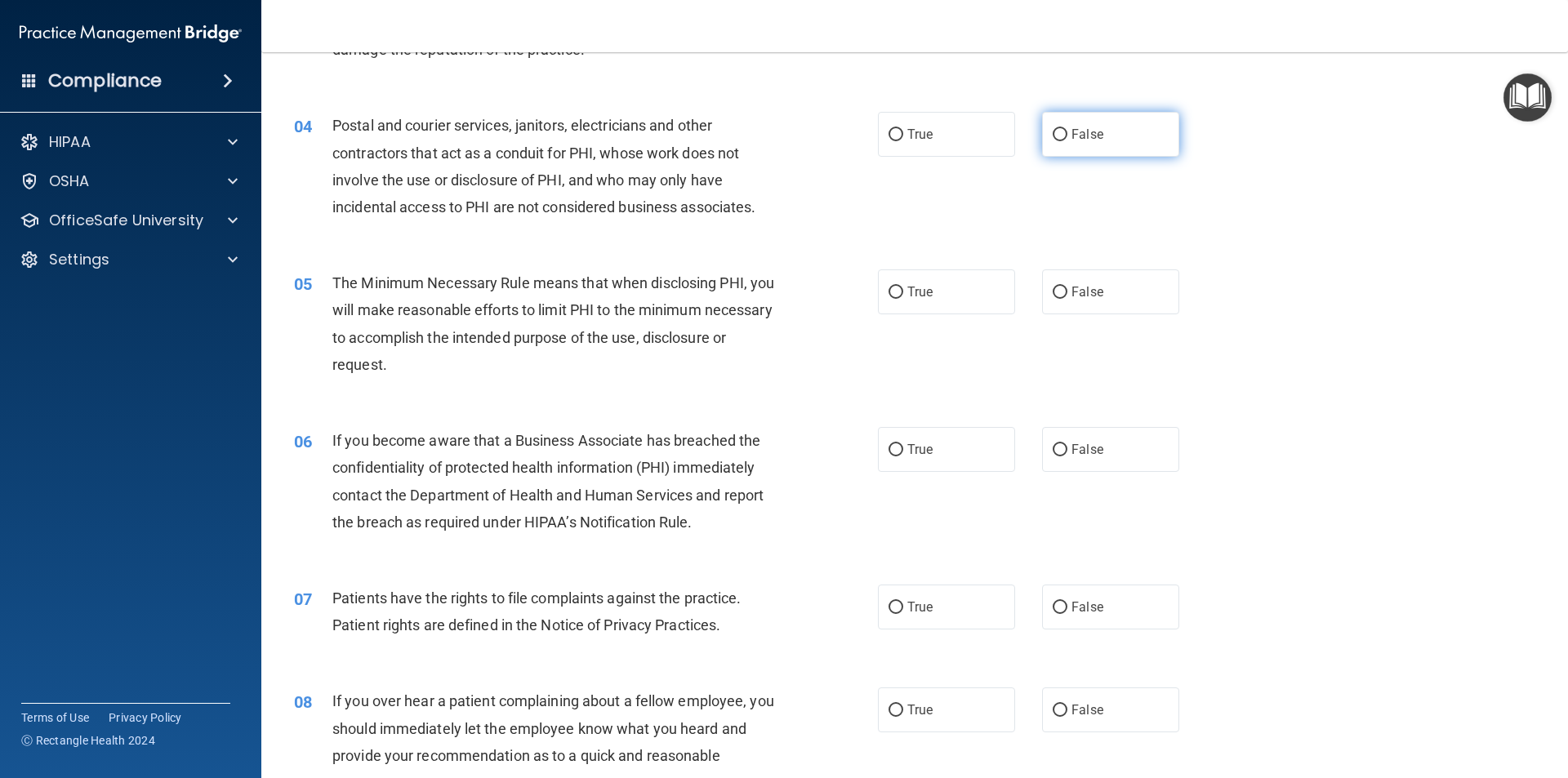
click at [1054, 130] on input "False" at bounding box center [1059, 135] width 15 height 12
radio input "true"
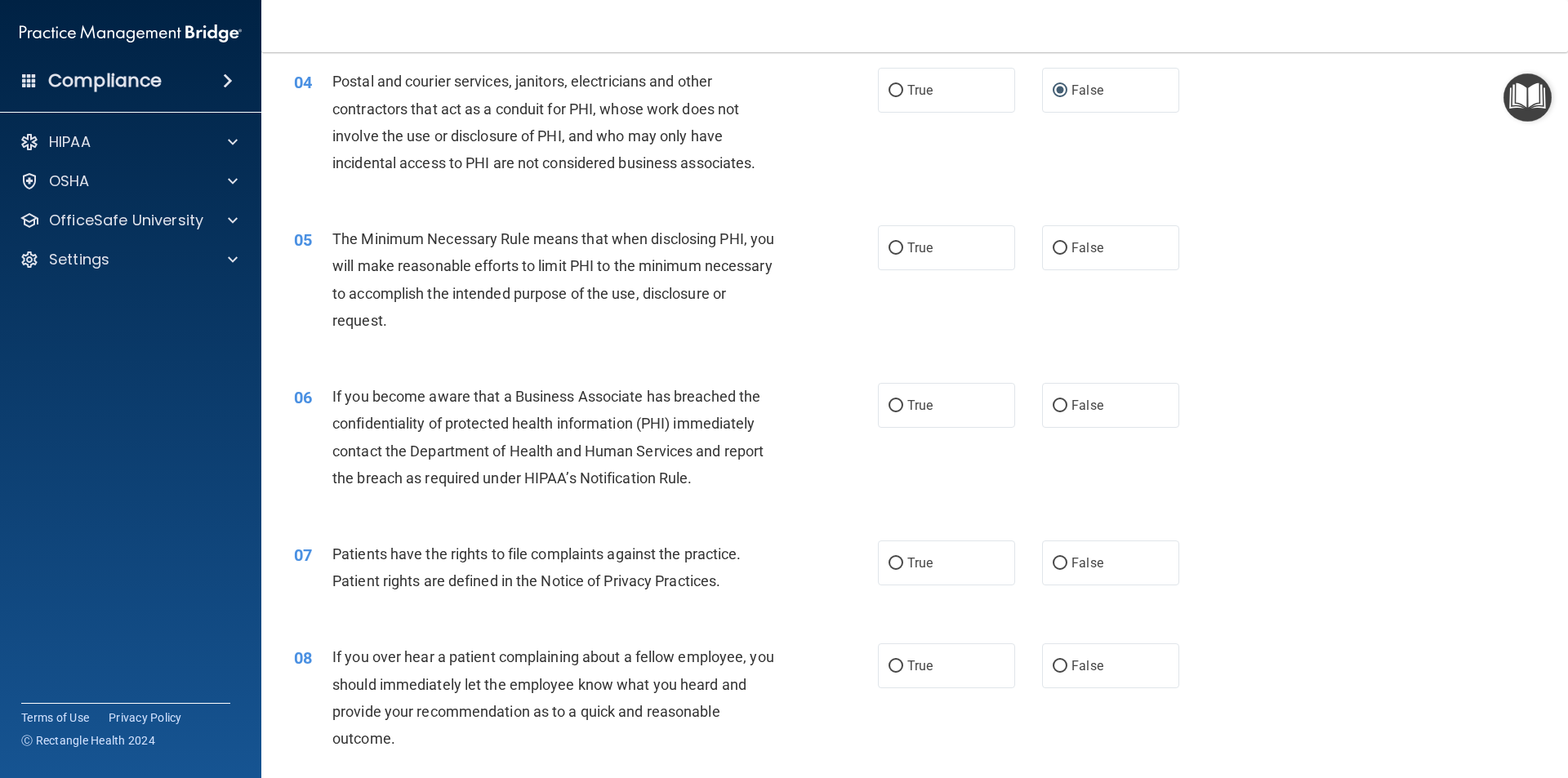
scroll to position [490, 0]
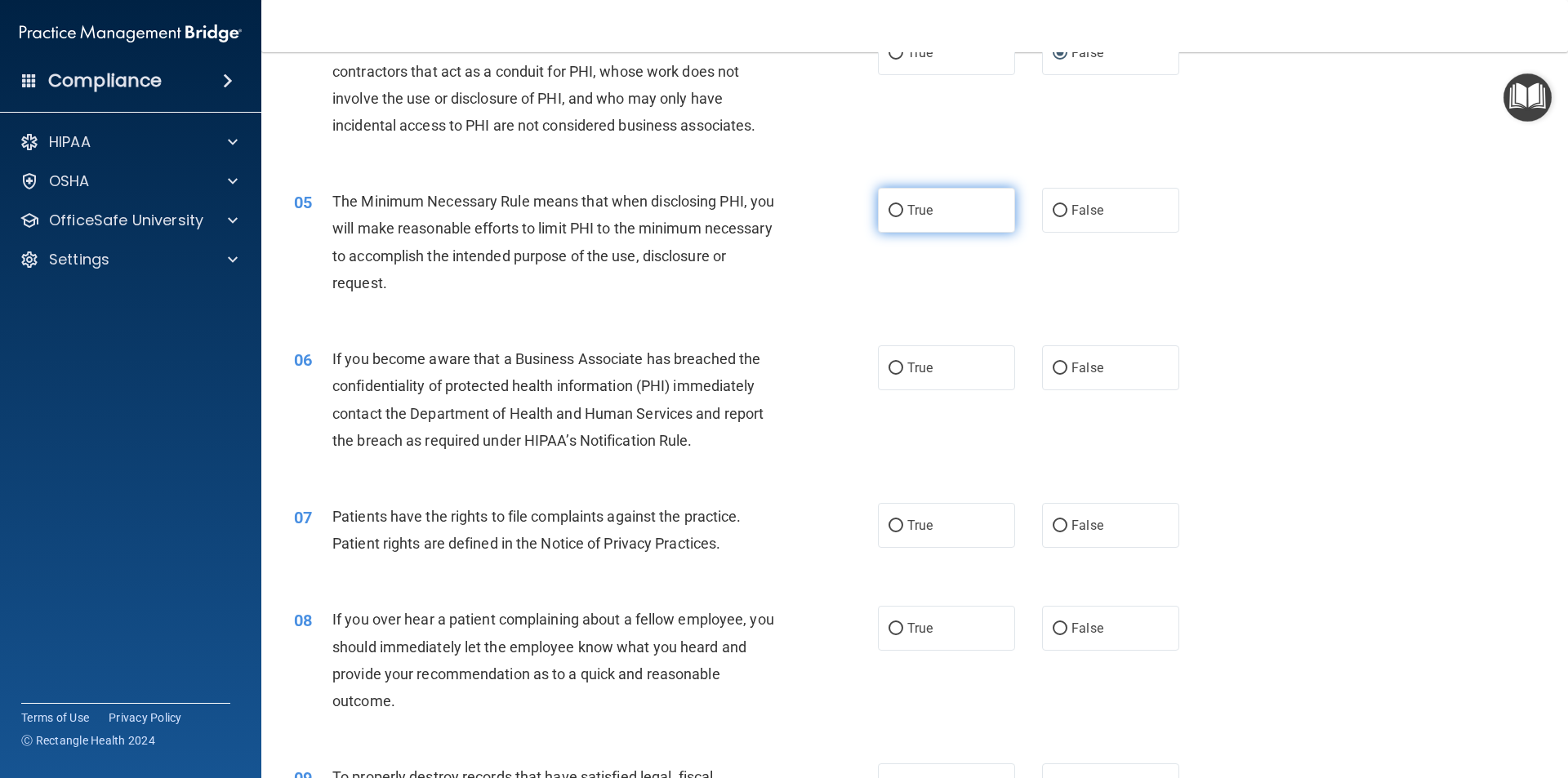
click at [889, 210] on input "True" at bounding box center [895, 211] width 15 height 12
radio input "true"
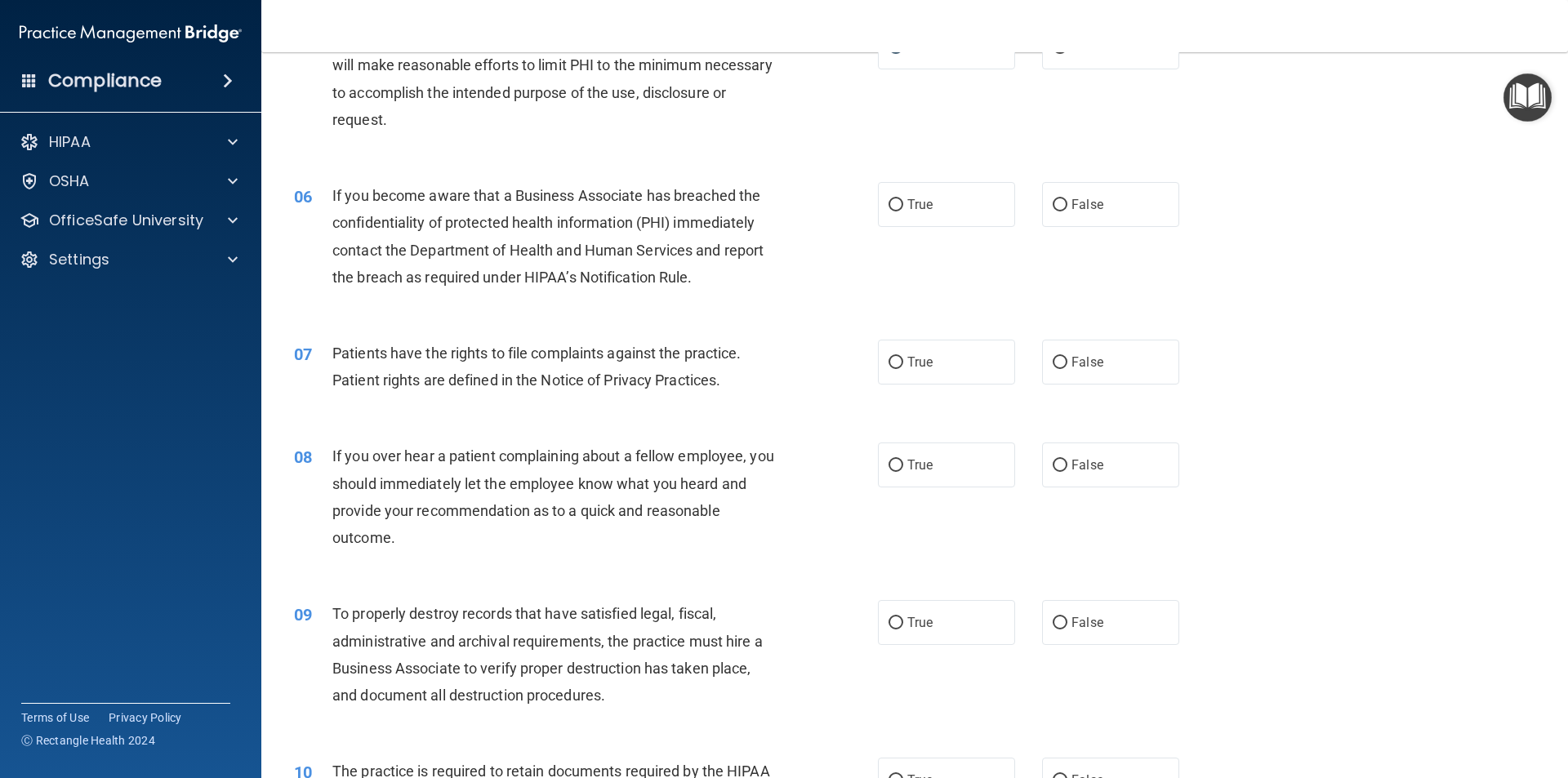
scroll to position [735, 0]
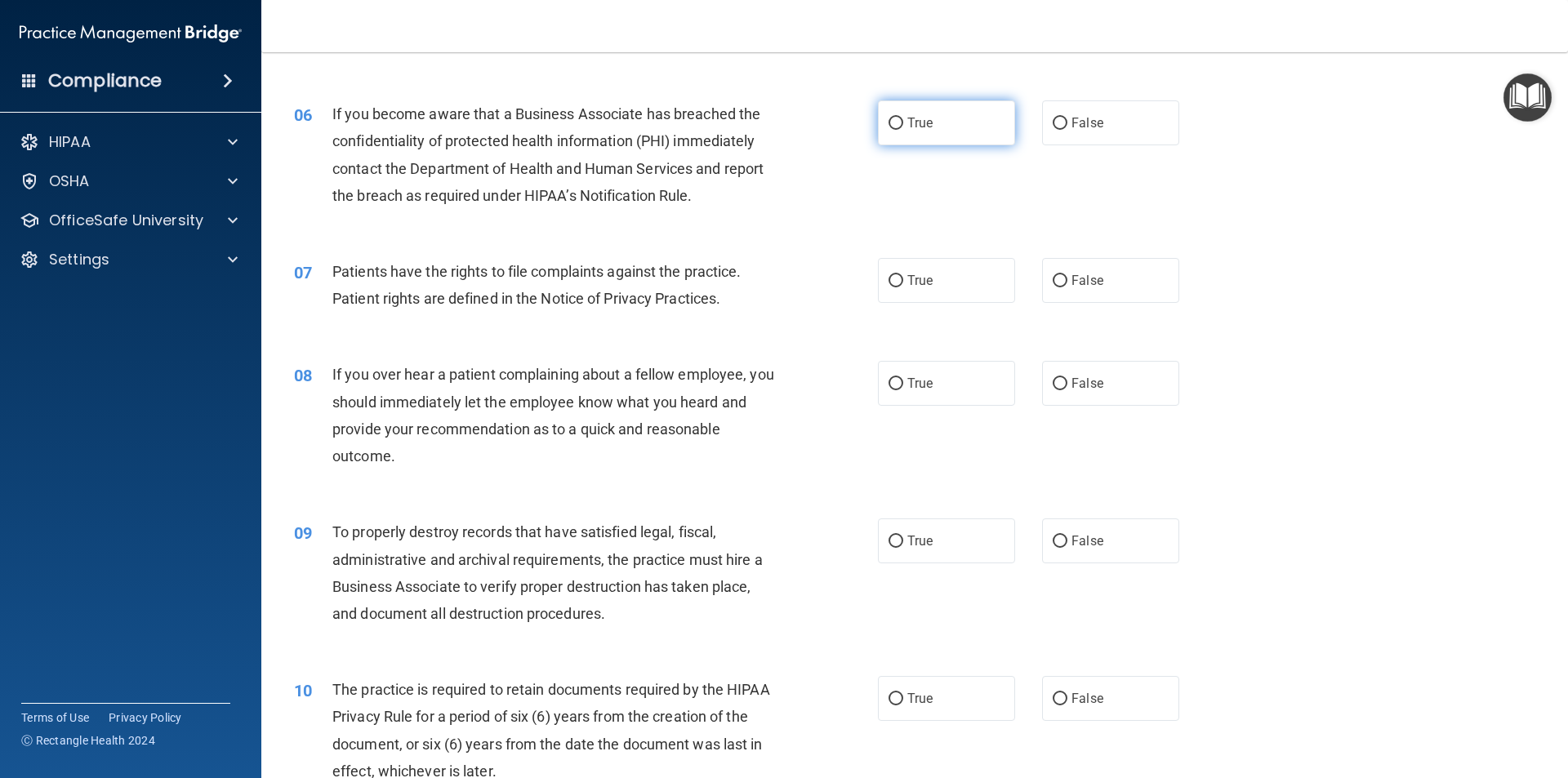
click at [889, 119] on input "True" at bounding box center [895, 124] width 15 height 12
radio input "true"
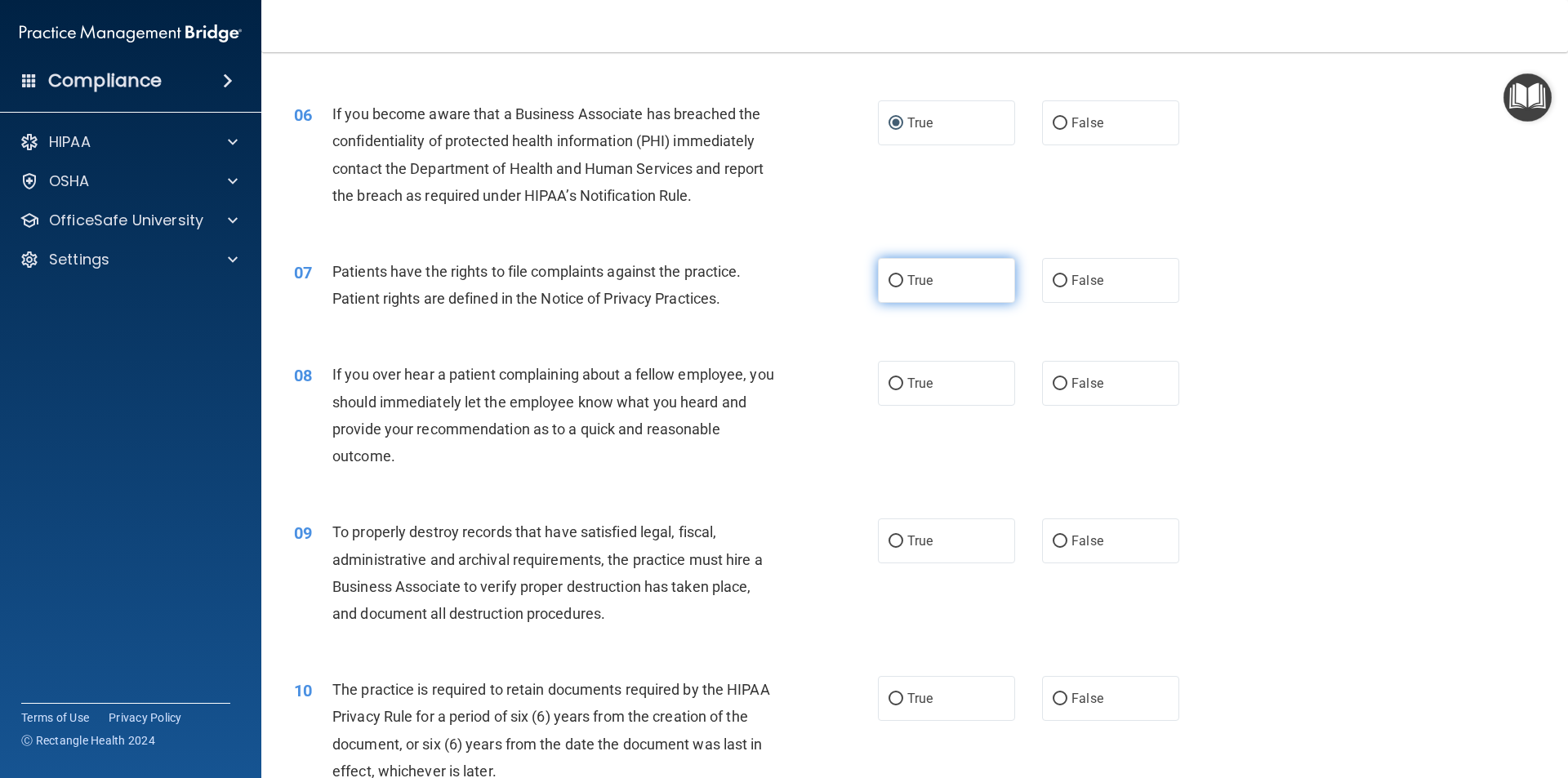
click at [889, 280] on input "True" at bounding box center [895, 281] width 15 height 12
radio input "true"
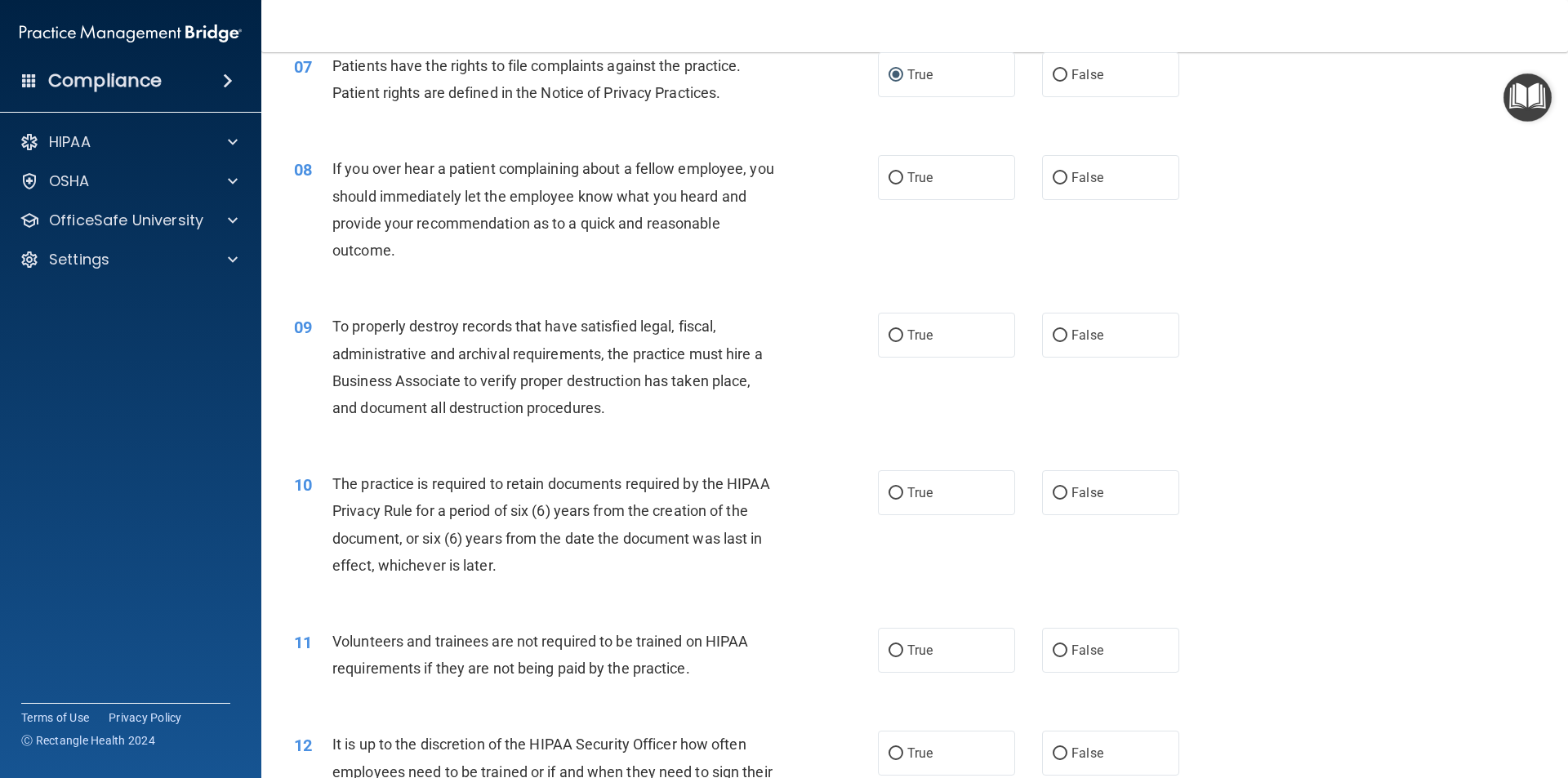
scroll to position [980, 0]
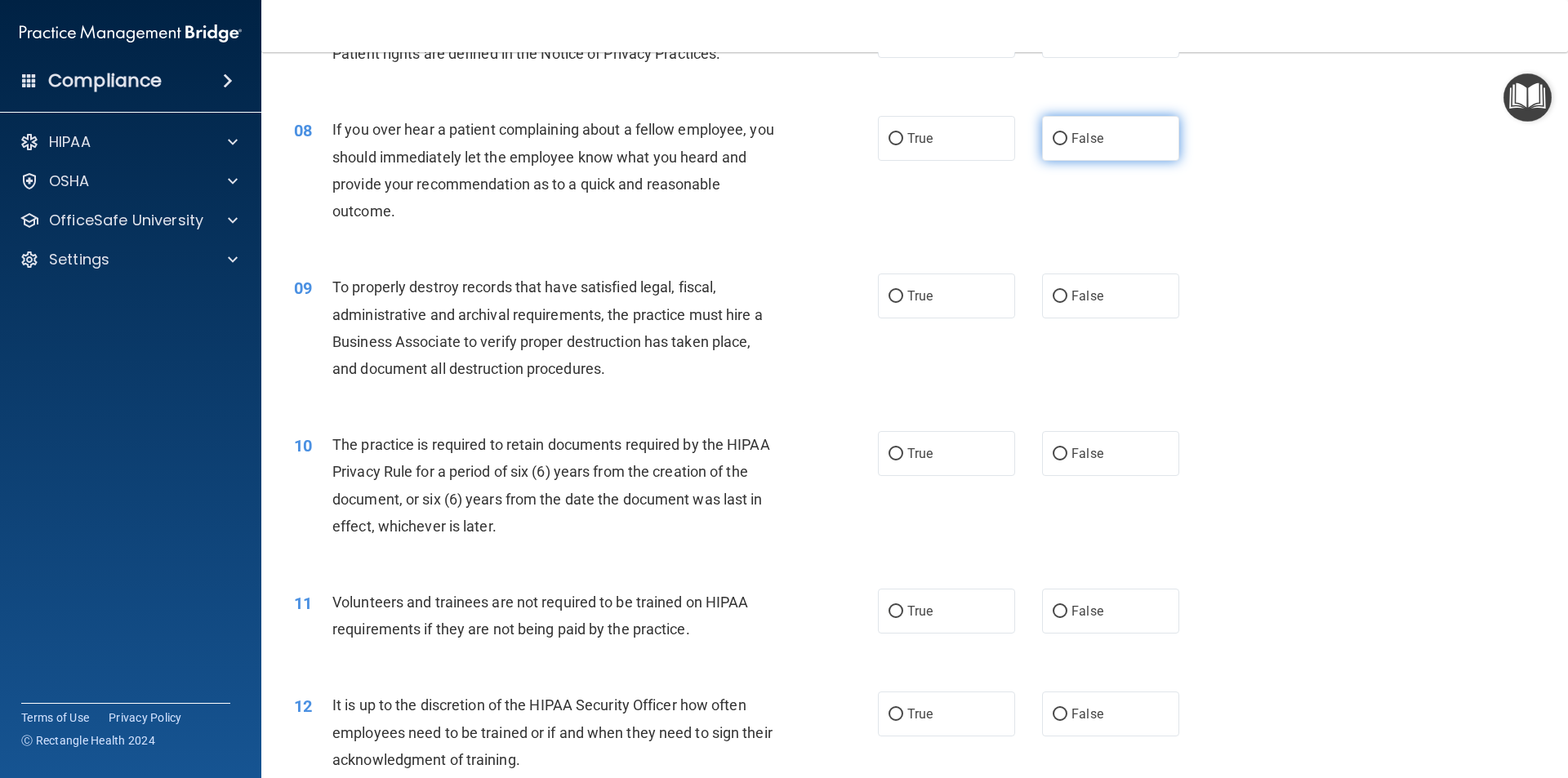
click at [1055, 139] on input "False" at bounding box center [1059, 139] width 15 height 12
radio input "true"
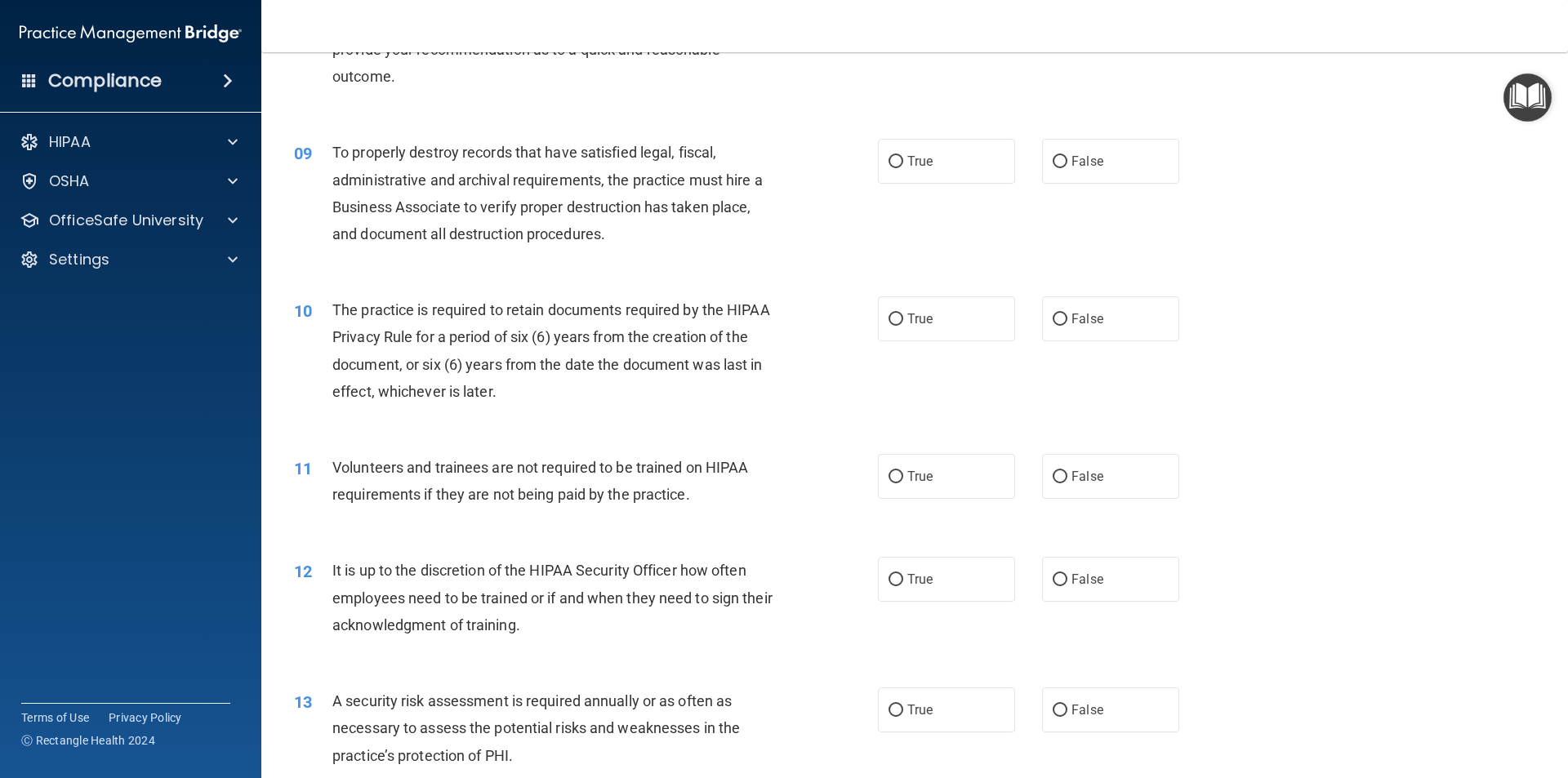
scroll to position [1143, 0]
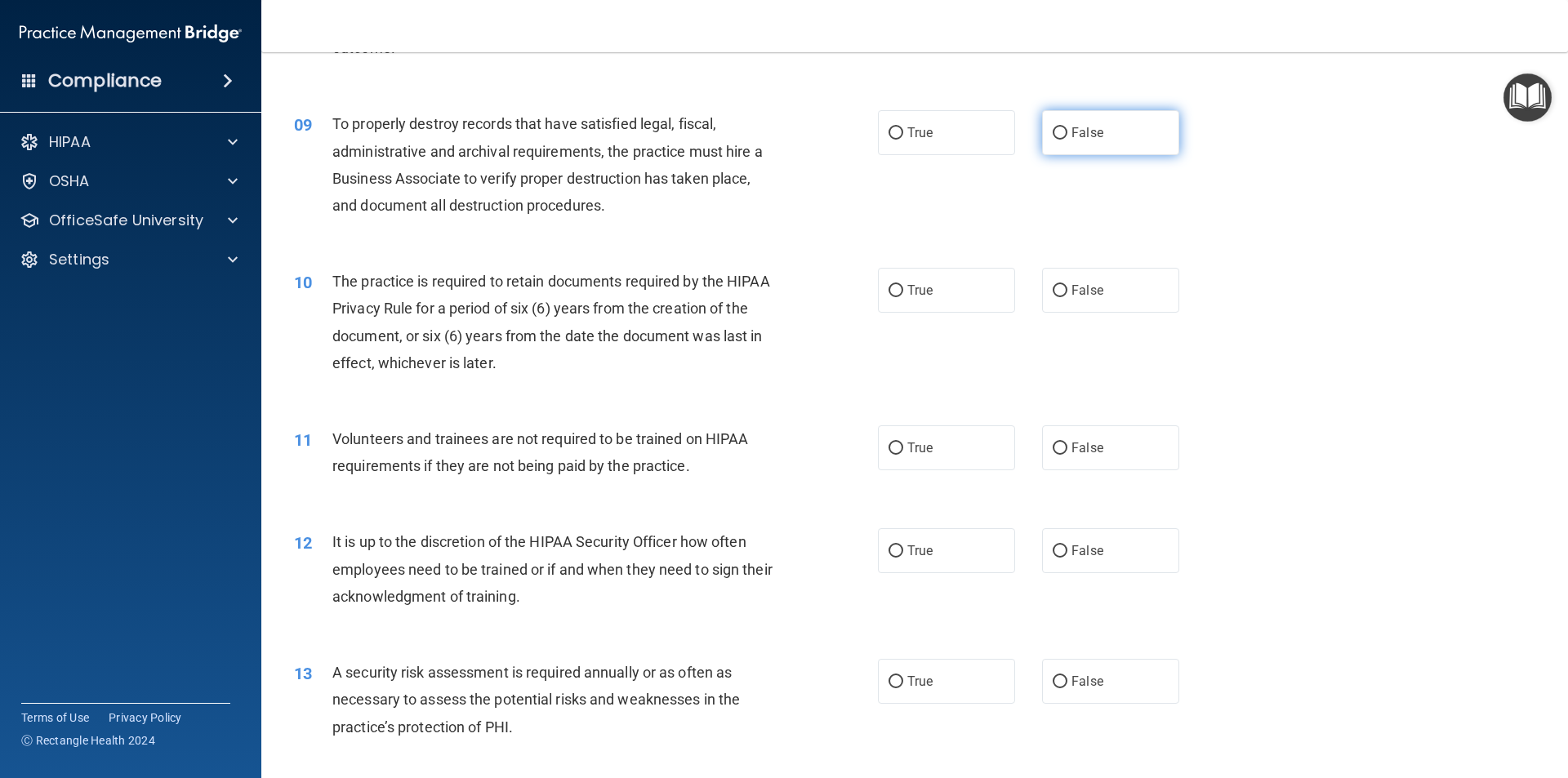
click at [1053, 129] on input "False" at bounding box center [1059, 134] width 15 height 12
radio input "true"
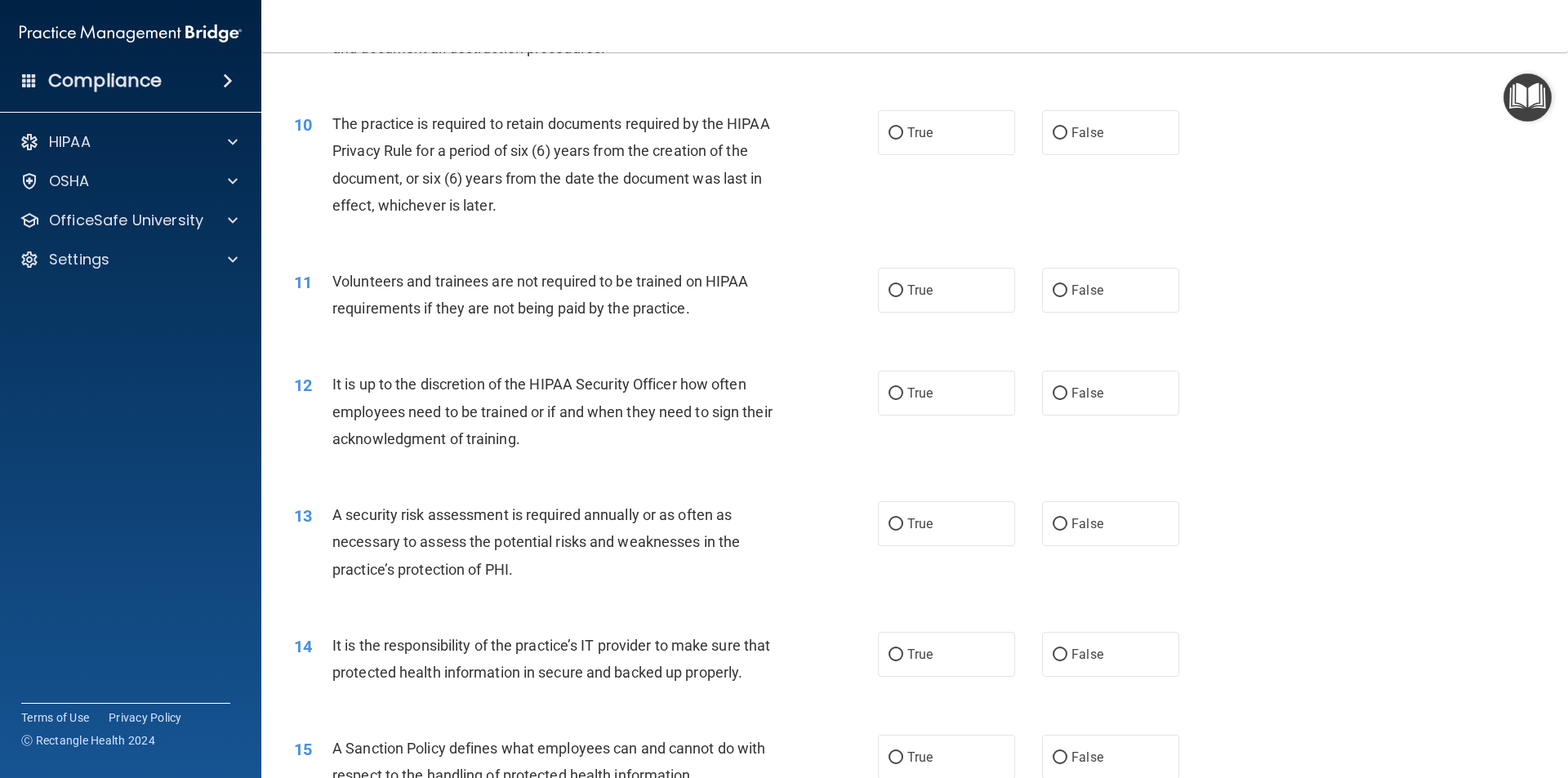
scroll to position [1306, 0]
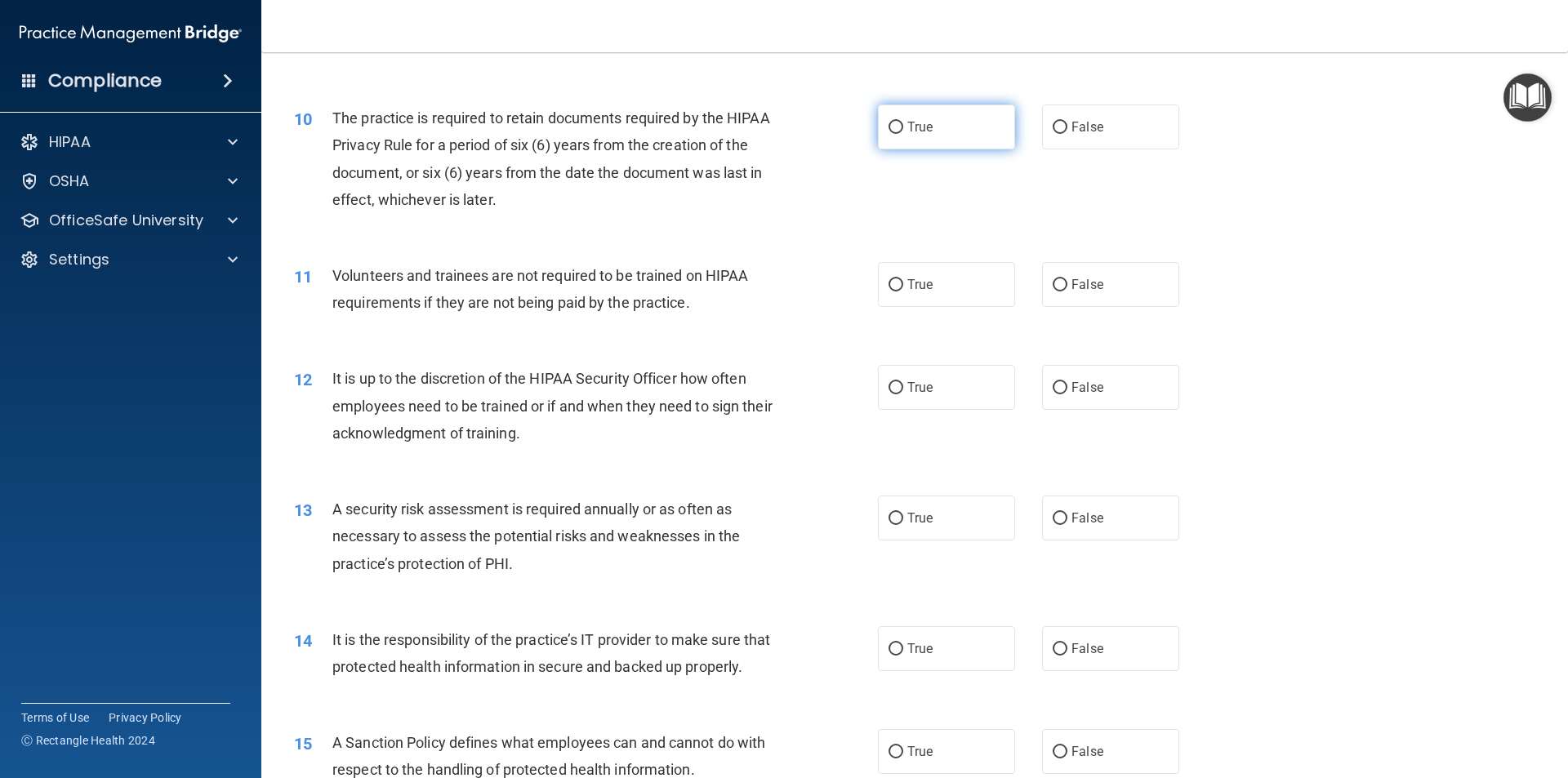
click at [890, 124] on input "True" at bounding box center [895, 128] width 15 height 12
radio input "true"
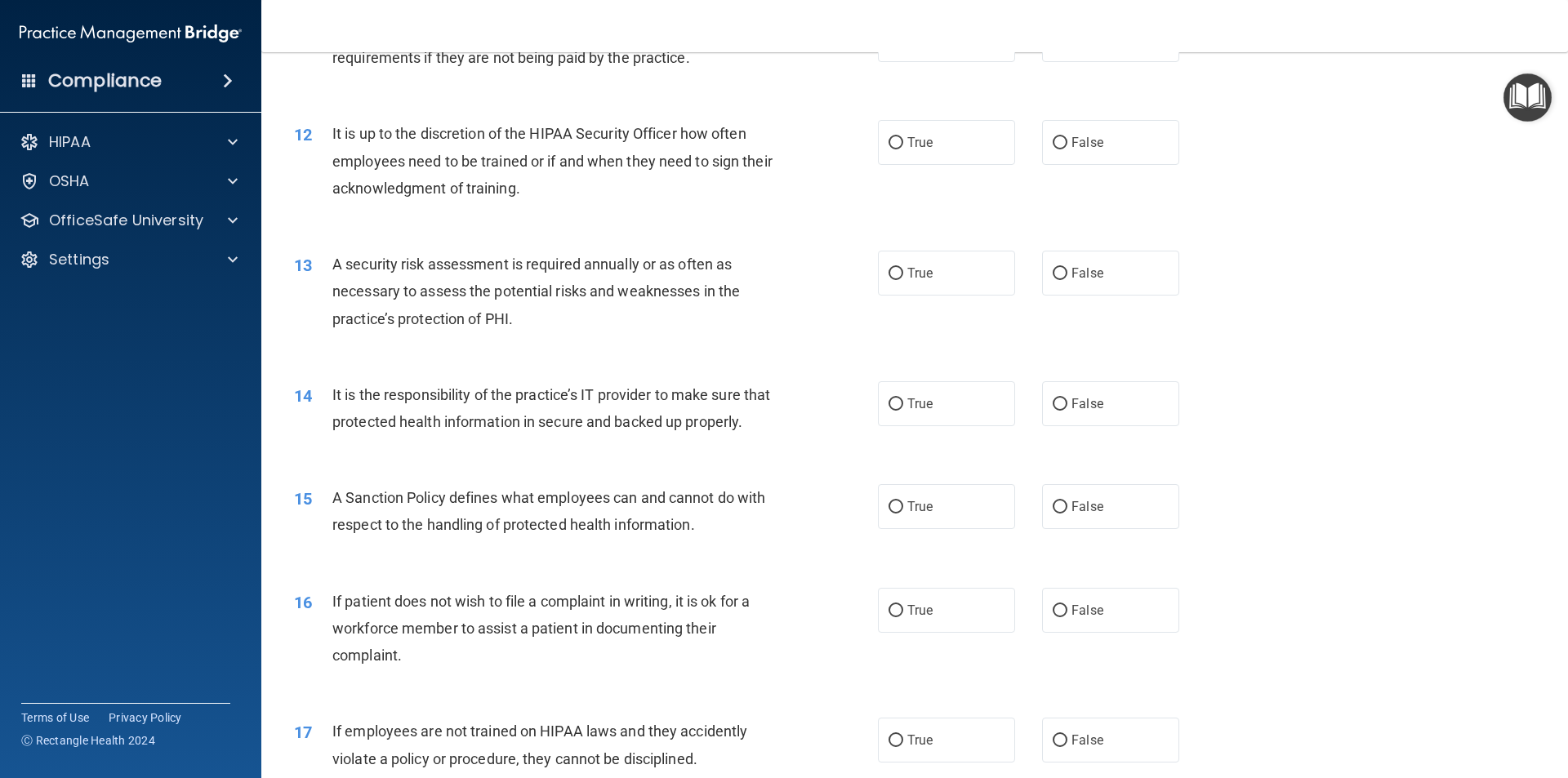
scroll to position [1471, 0]
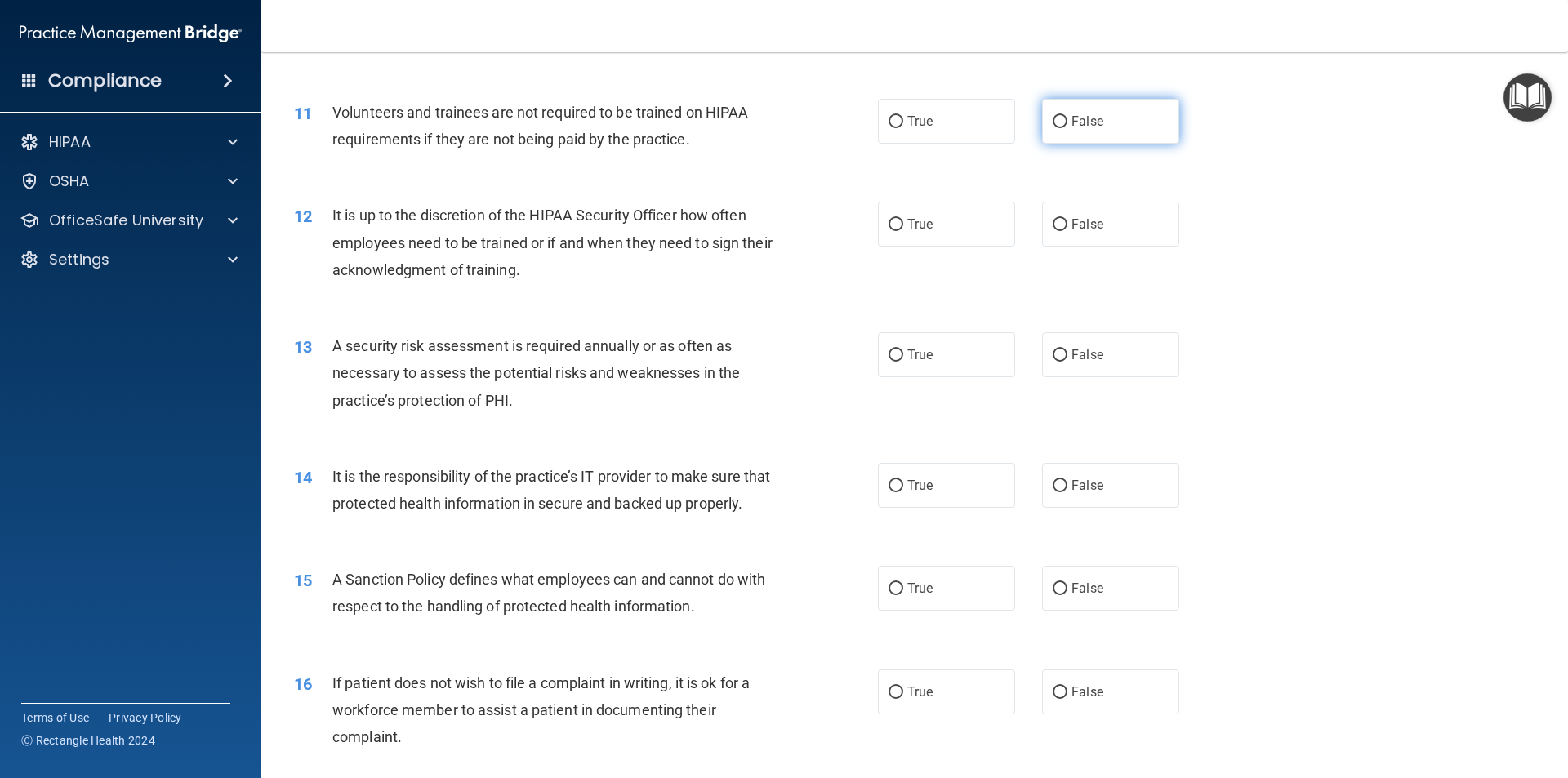
click at [1054, 116] on input "False" at bounding box center [1059, 122] width 15 height 12
radio input "true"
click at [546, 517] on div "It is the responsibility of the practice’s IT provider to make sure that protec…" at bounding box center [560, 489] width 457 height 54
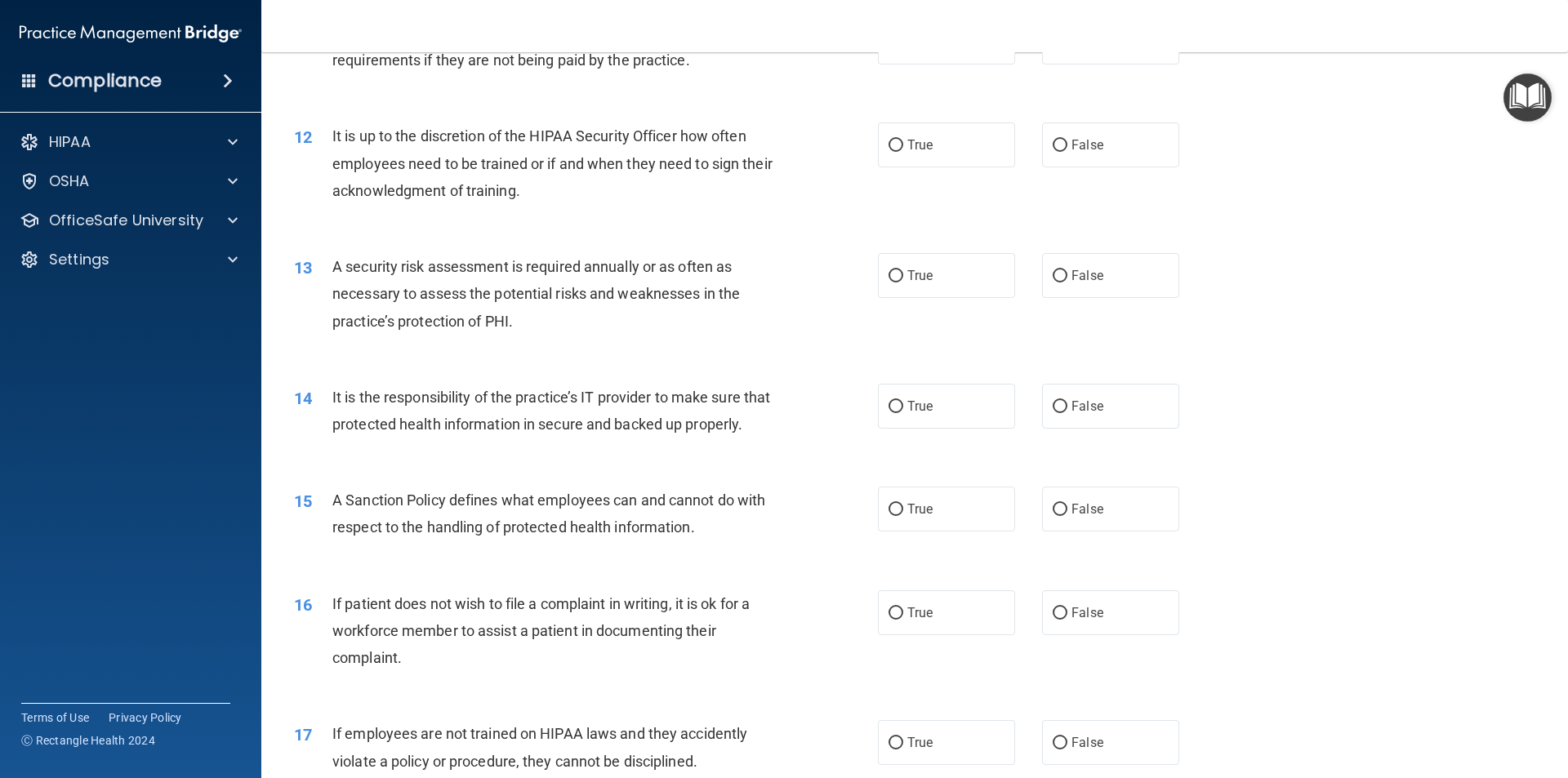
scroll to position [1552, 0]
click at [1053, 145] on input "False" at bounding box center [1059, 143] width 15 height 12
radio input "true"
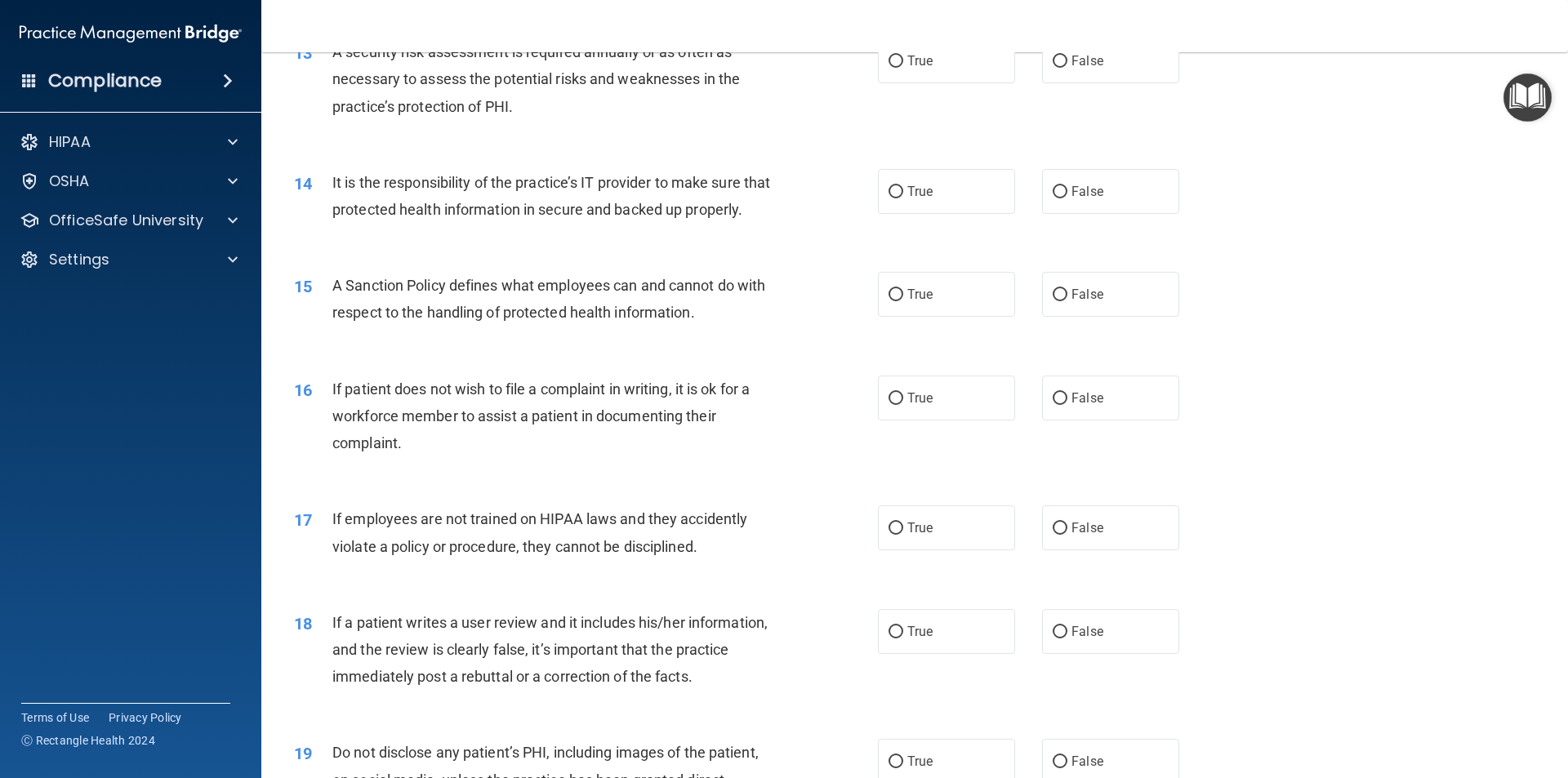
scroll to position [1715, 0]
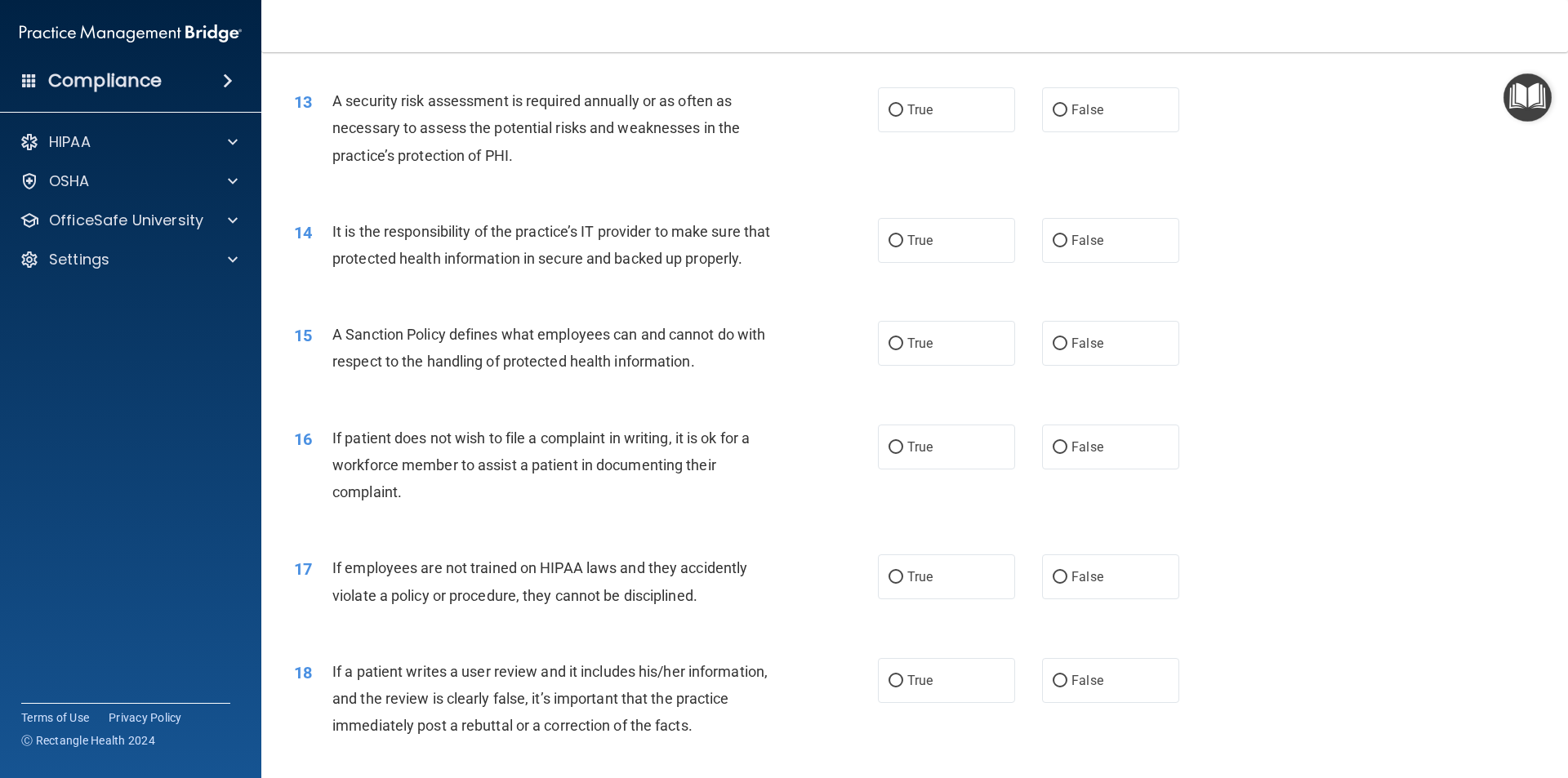
click at [550, 507] on div "If patient does not wish to file a complaint in writing, it is ok for a workfor…" at bounding box center [560, 465] width 457 height 82
click at [889, 107] on input "True" at bounding box center [895, 110] width 15 height 12
radio input "true"
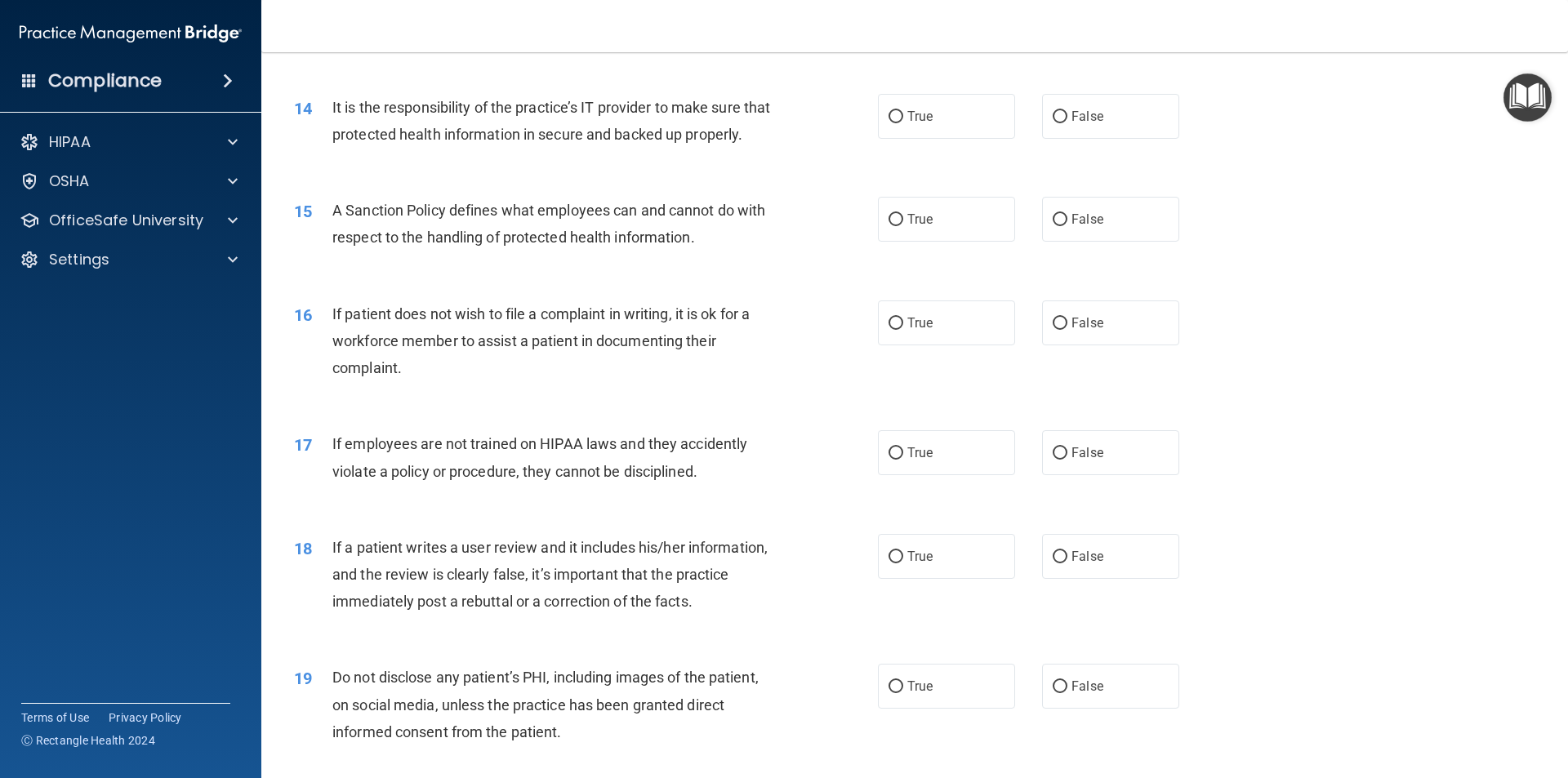
scroll to position [1879, 0]
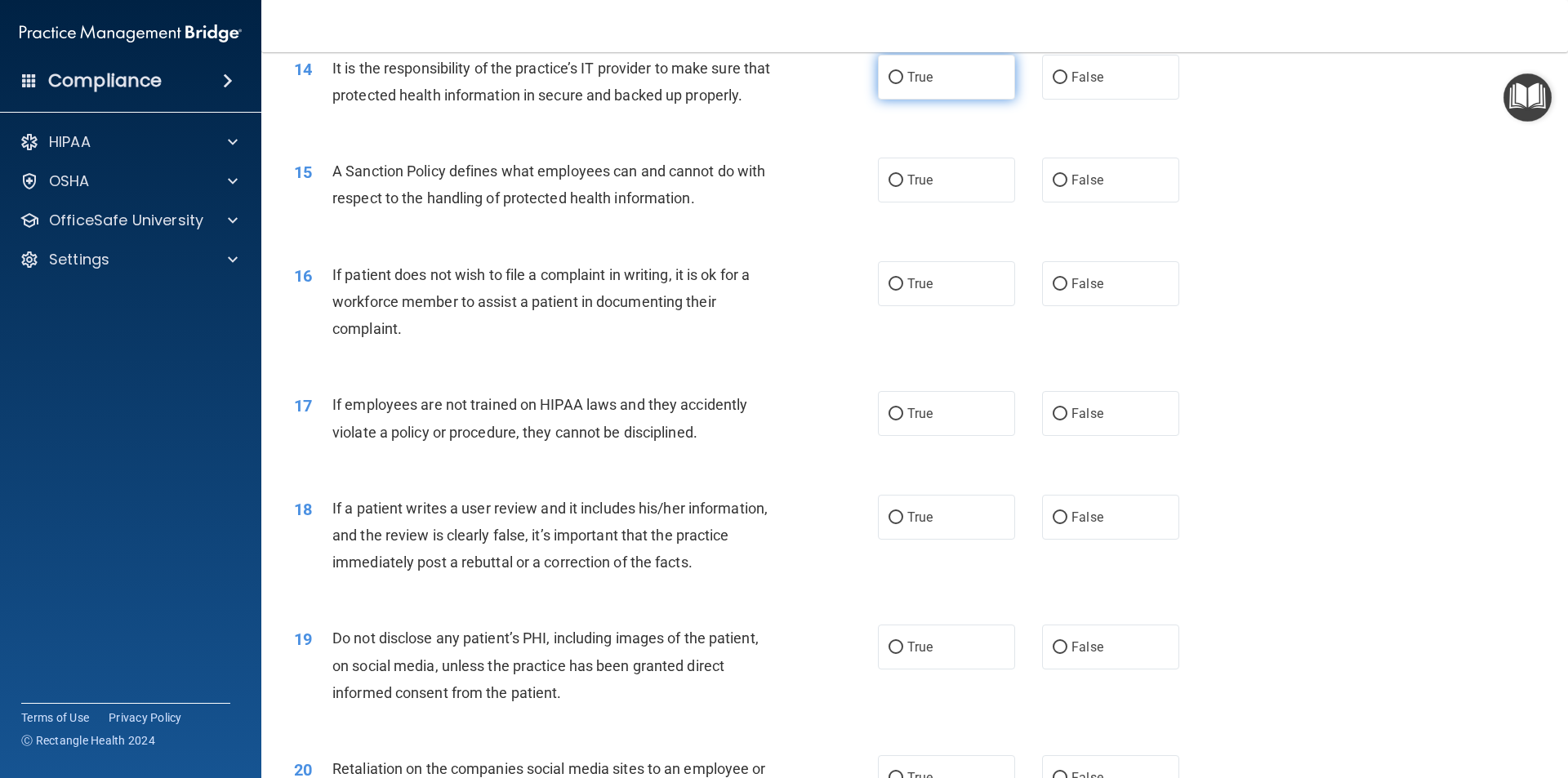
click at [889, 80] on input "True" at bounding box center [895, 78] width 15 height 12
radio input "true"
click at [893, 187] on input "True" at bounding box center [895, 181] width 15 height 12
radio input "true"
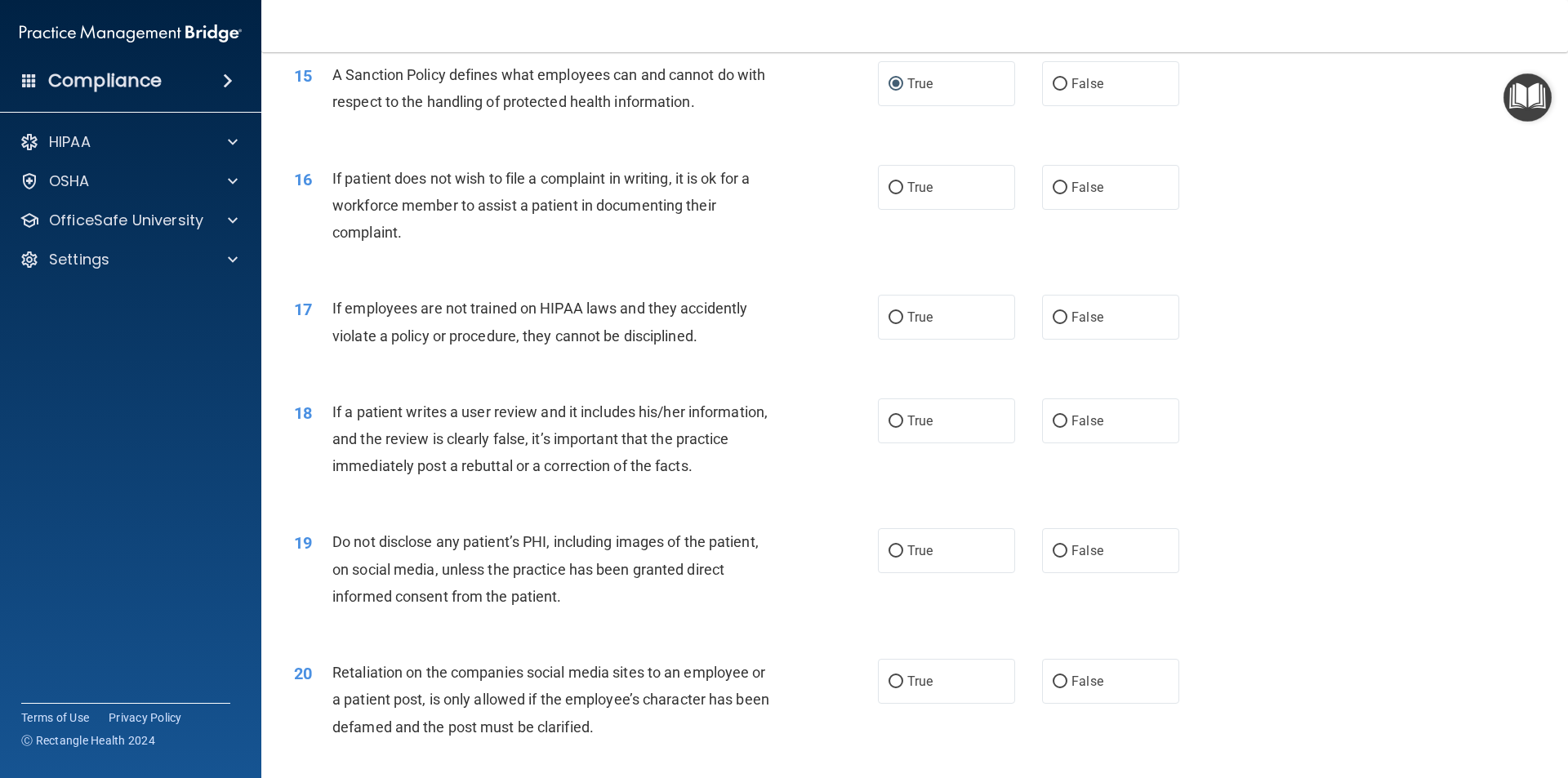
scroll to position [2042, 0]
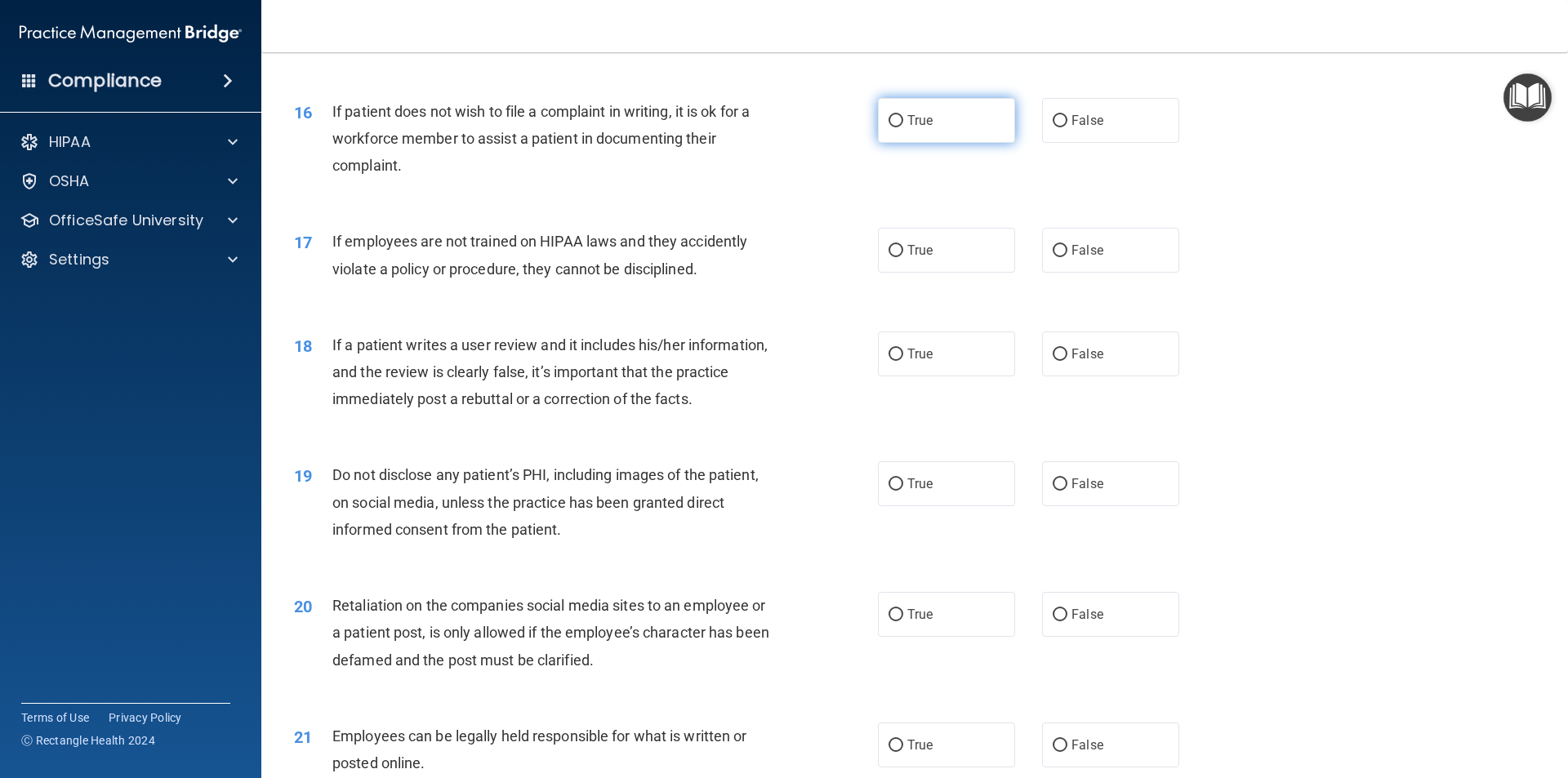
click at [890, 128] on input "True" at bounding box center [895, 121] width 15 height 12
radio input "true"
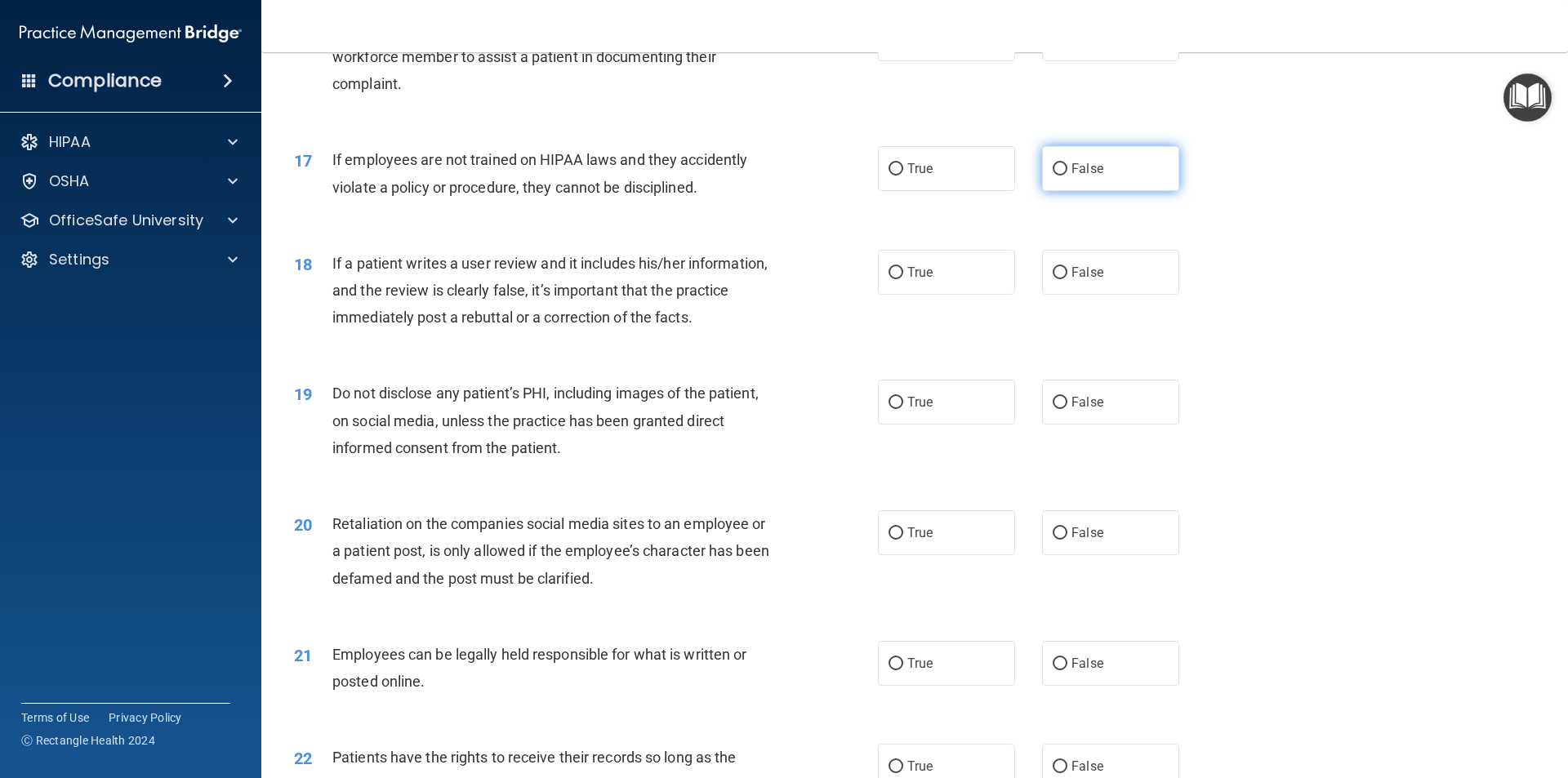
click at [1053, 176] on input "False" at bounding box center [1059, 169] width 15 height 12
radio input "true"
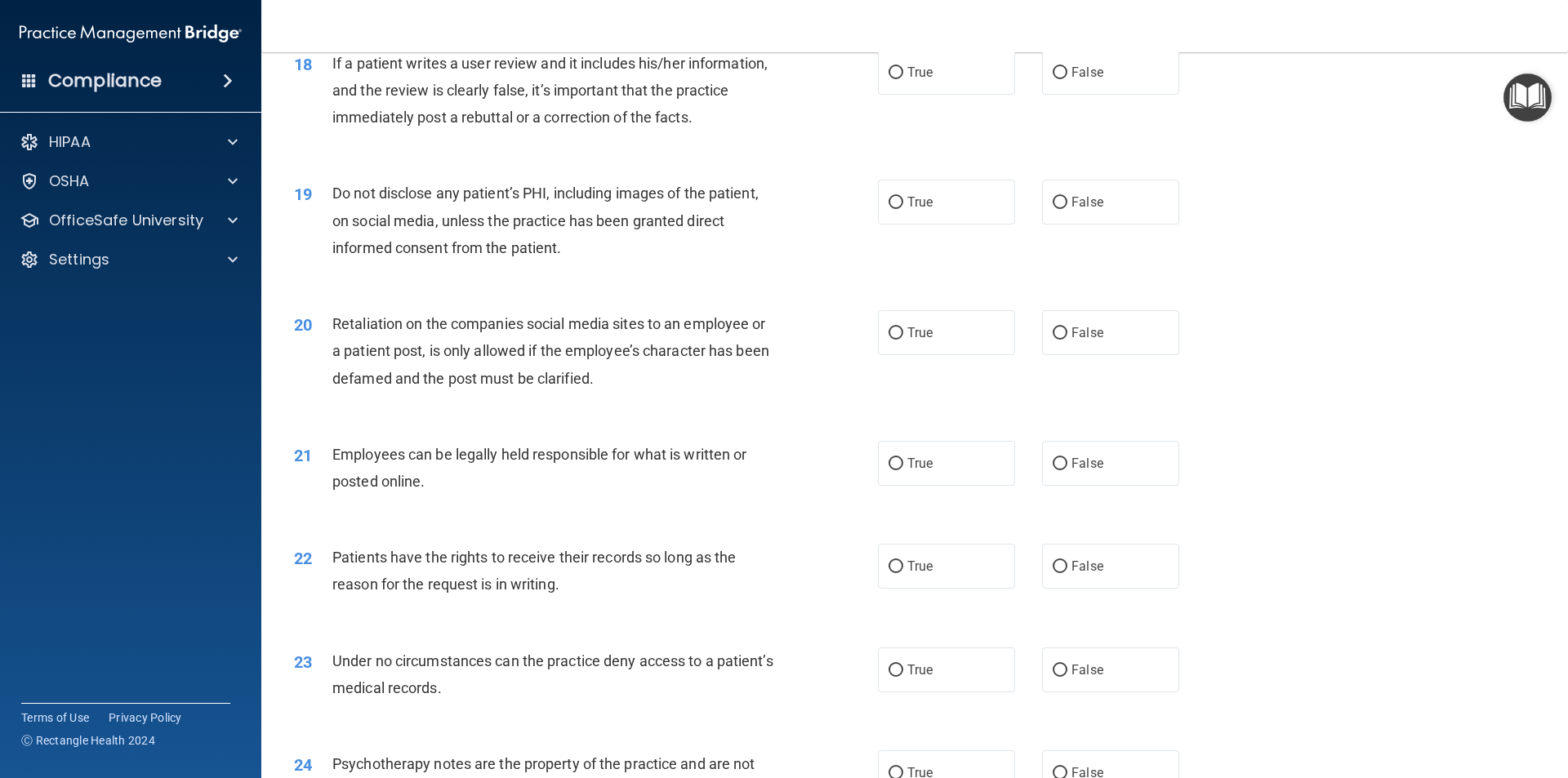
scroll to position [2287, 0]
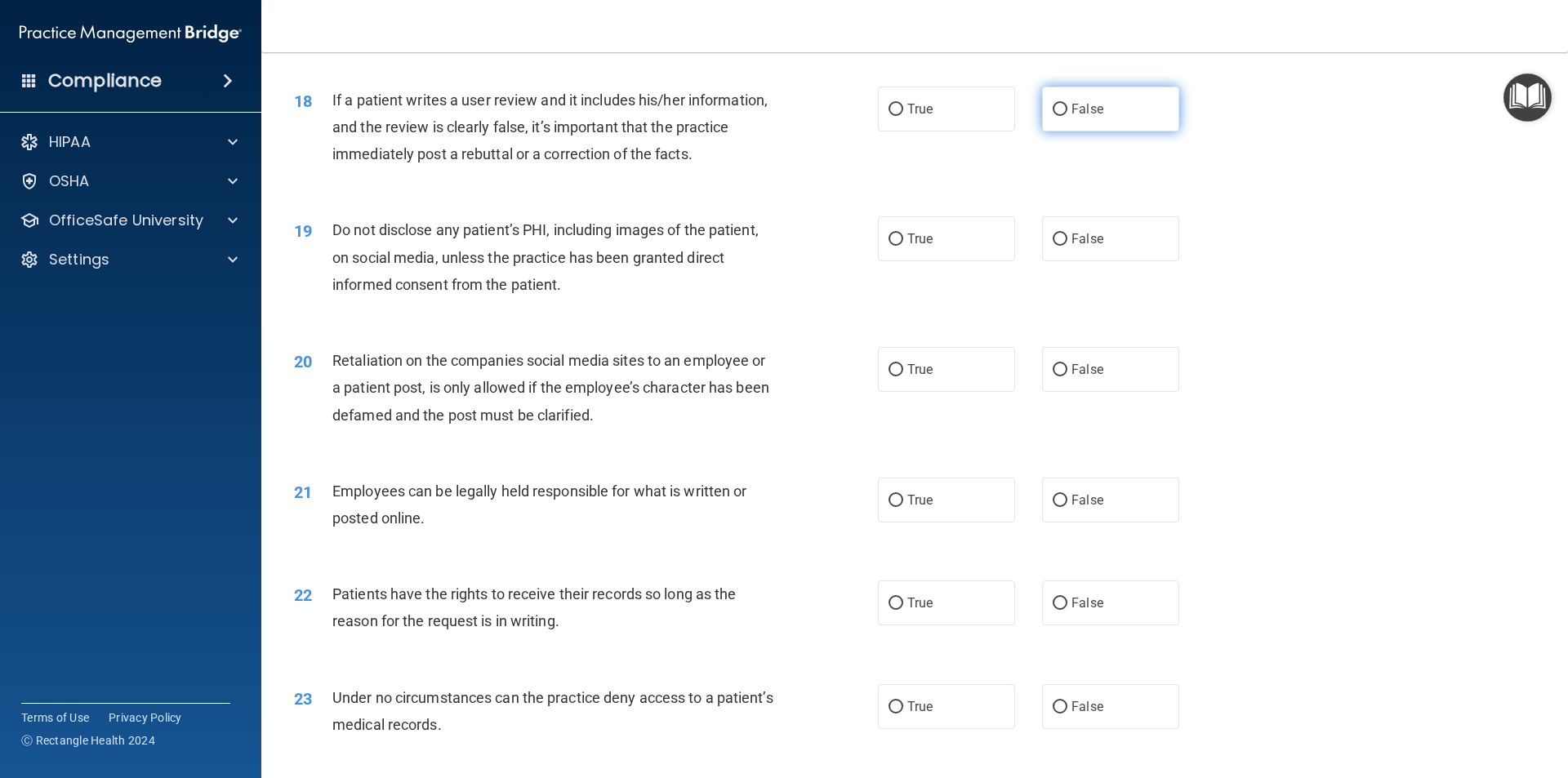
click at [1071, 117] on span "False" at bounding box center [1087, 109] width 31 height 16
click at [1067, 116] on input "False" at bounding box center [1059, 110] width 15 height 12
radio input "true"
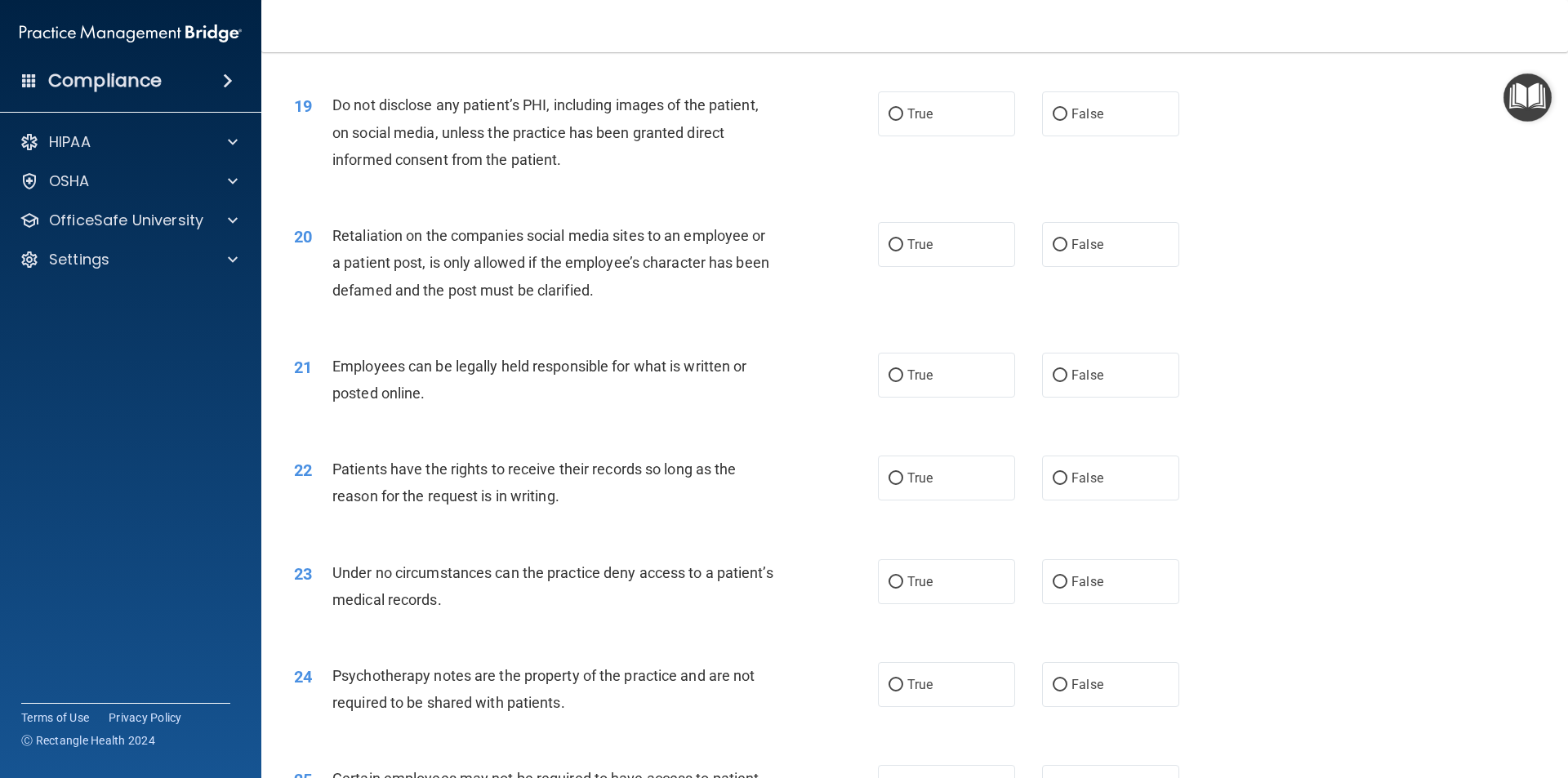
scroll to position [2451, 0]
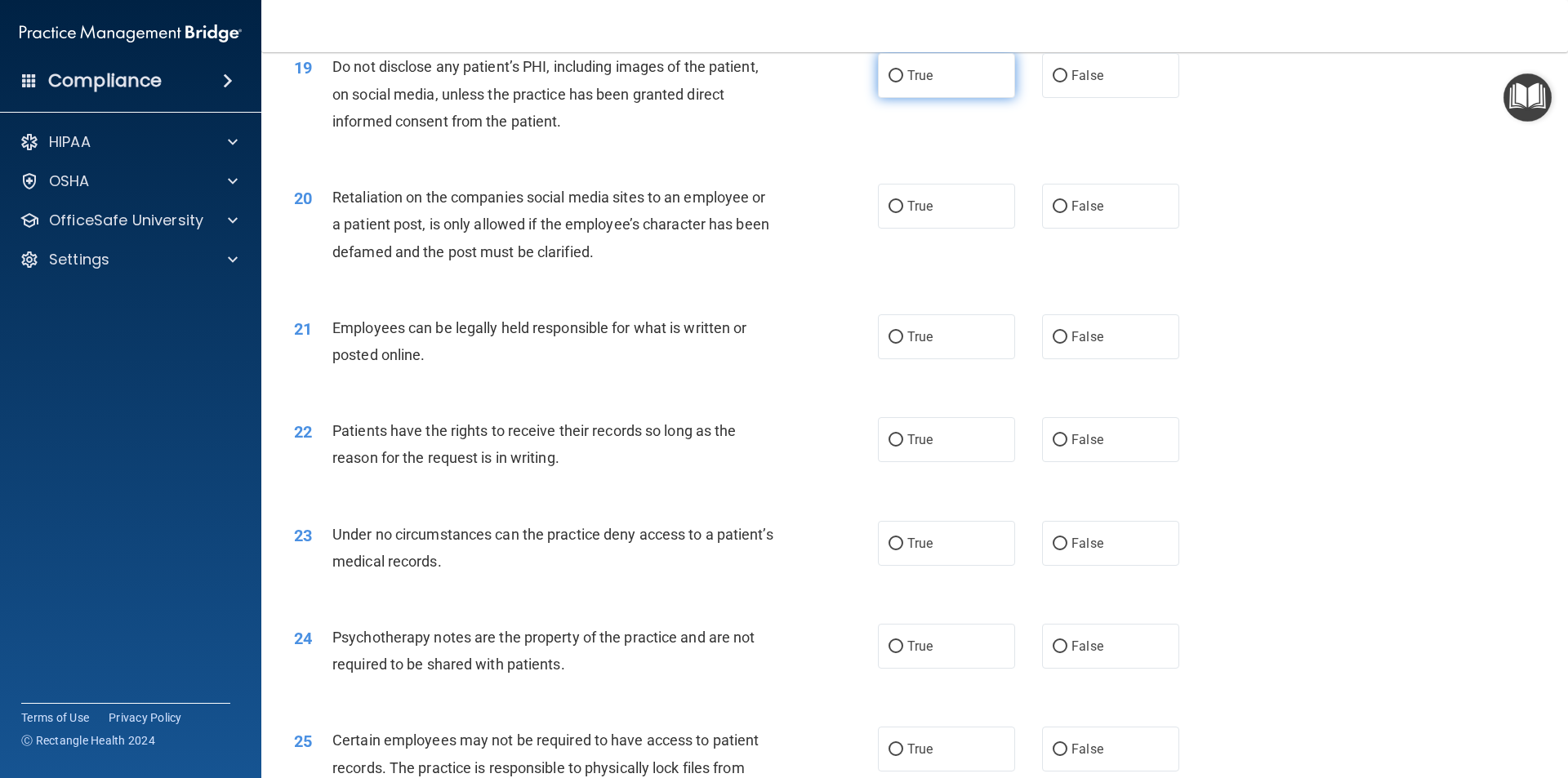
click at [894, 83] on input "True" at bounding box center [895, 77] width 15 height 12
radio input "true"
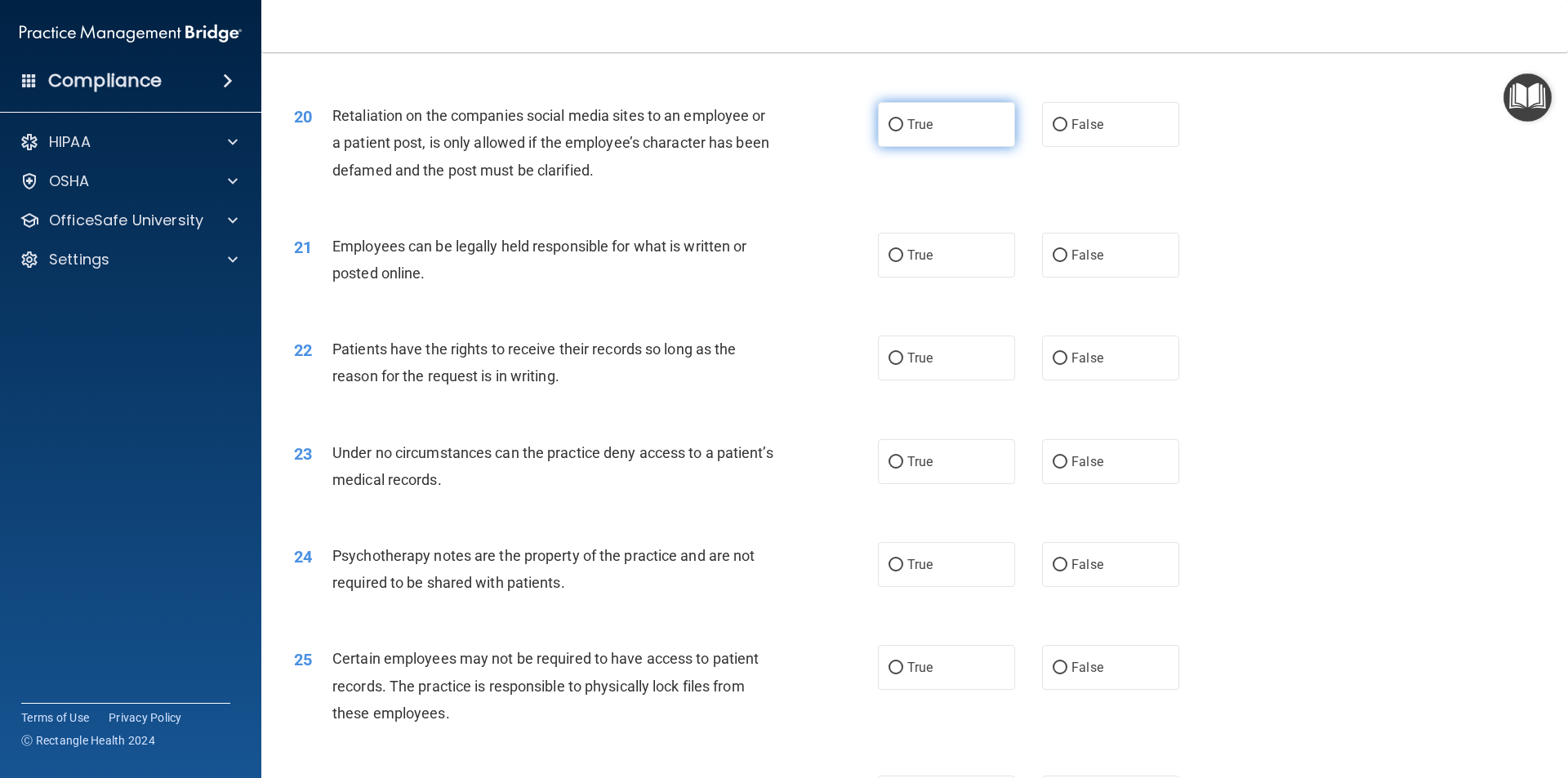
click at [892, 132] on input "True" at bounding box center [895, 125] width 15 height 12
radio input "true"
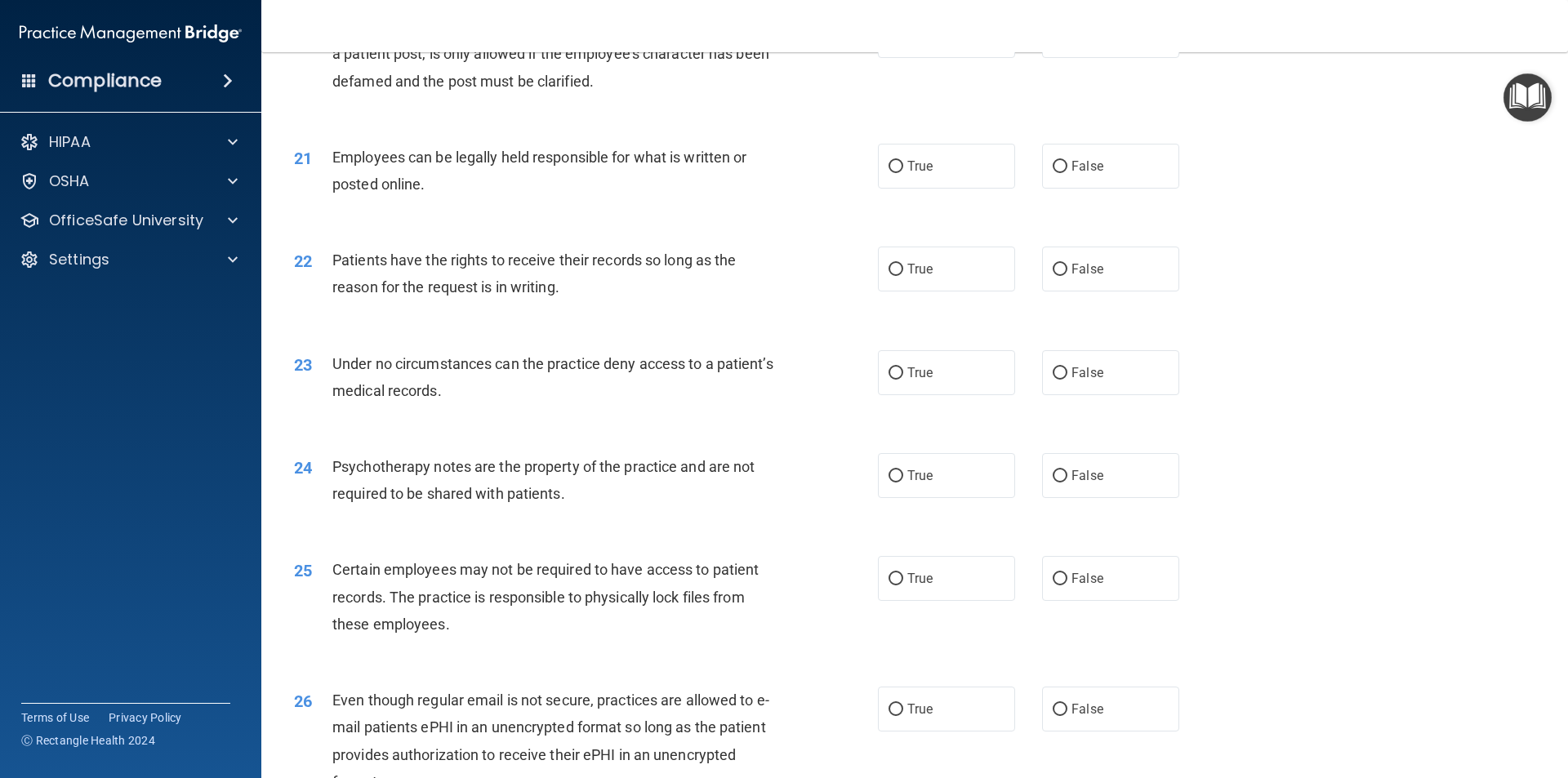
scroll to position [2695, 0]
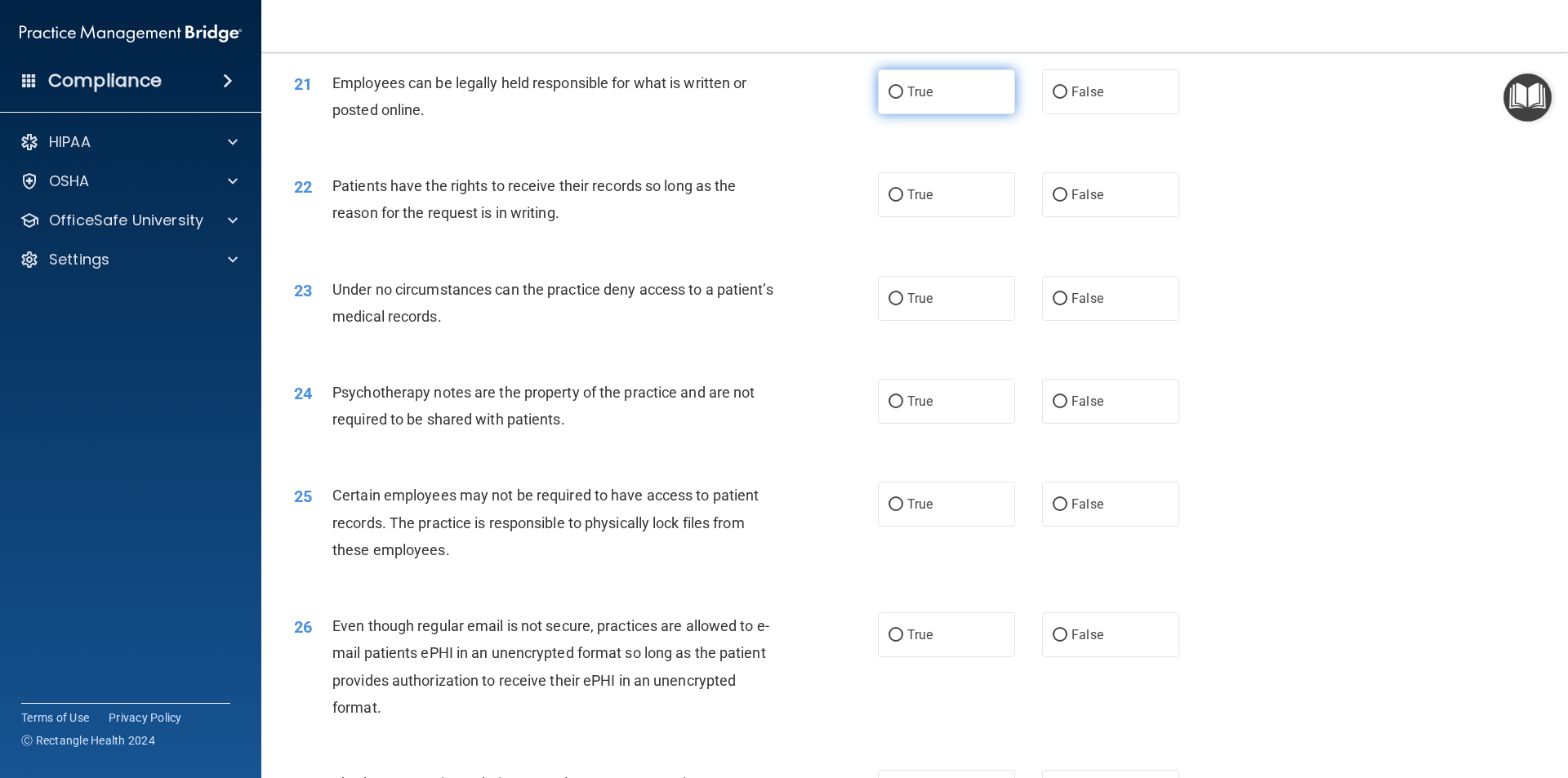
click at [891, 99] on input "True" at bounding box center [895, 92] width 15 height 12
radio input "true"
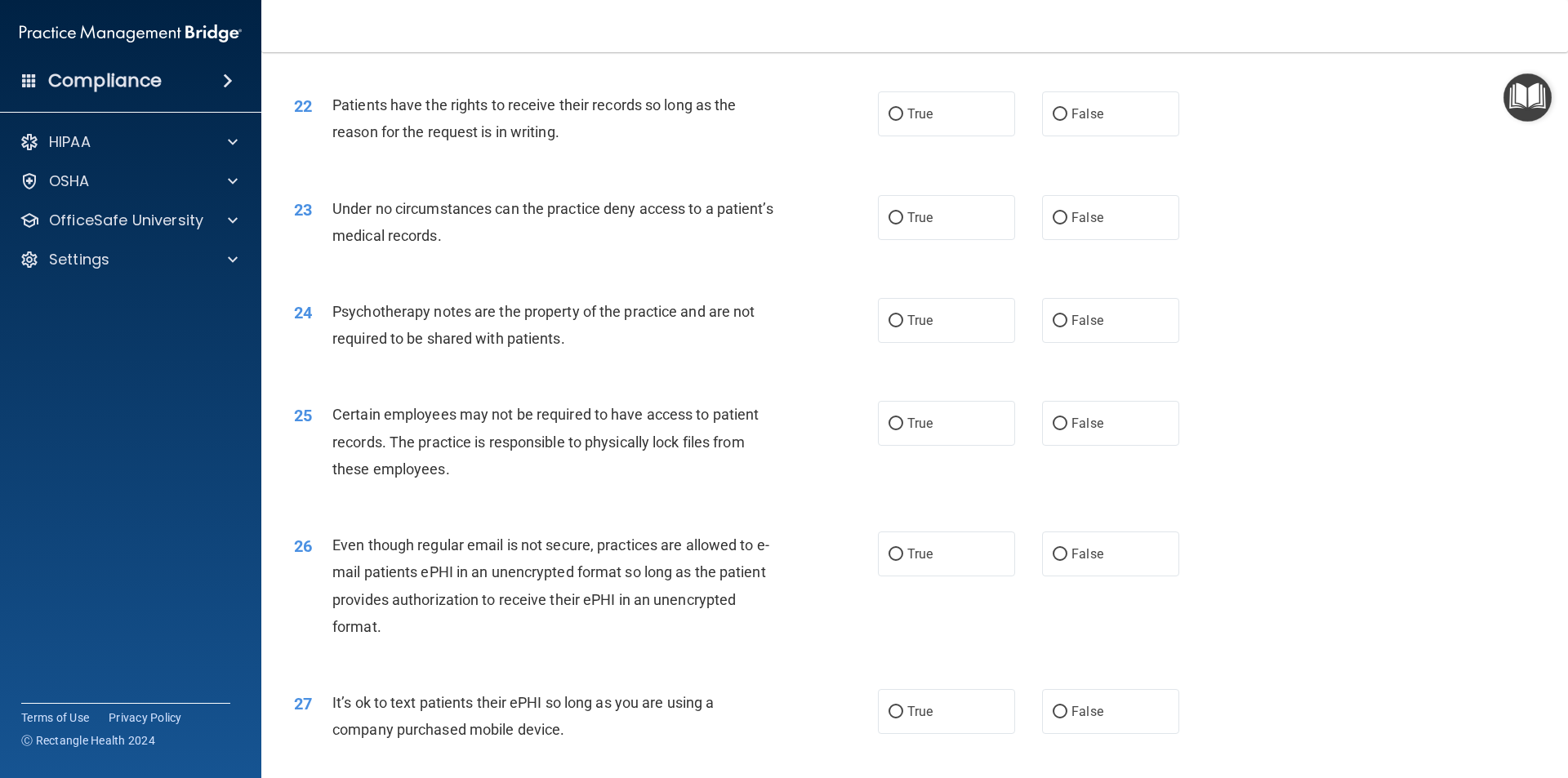
scroll to position [2777, 0]
click at [895, 132] on label "True" at bounding box center [946, 113] width 137 height 45
click at [895, 120] on input "True" at bounding box center [895, 114] width 15 height 12
radio input "true"
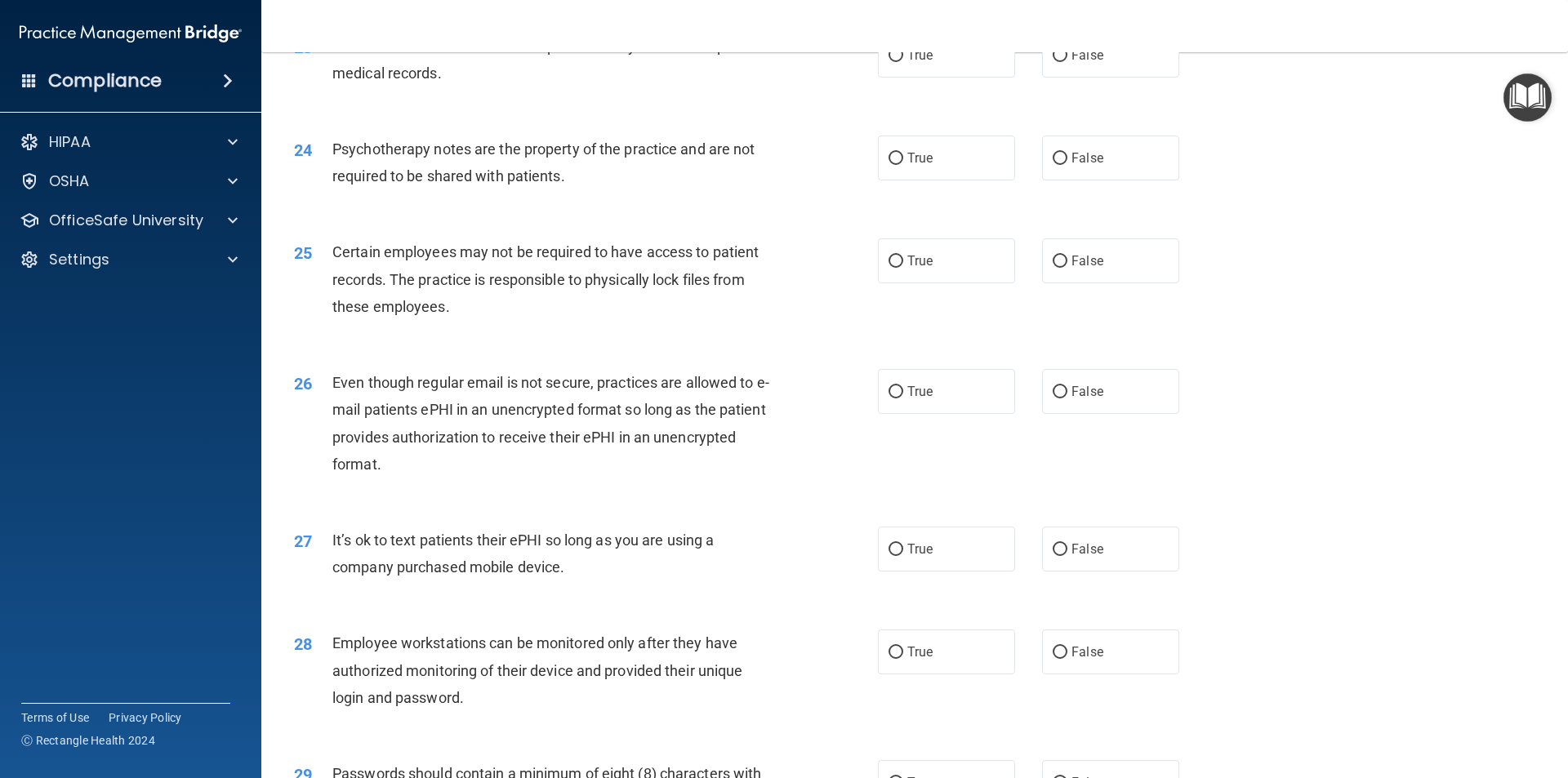
scroll to position [2941, 0]
click at [1053, 61] on input "False" at bounding box center [1059, 54] width 15 height 12
radio input "true"
click at [899, 172] on label "True" at bounding box center [946, 156] width 137 height 45
click at [899, 163] on input "True" at bounding box center [895, 157] width 15 height 12
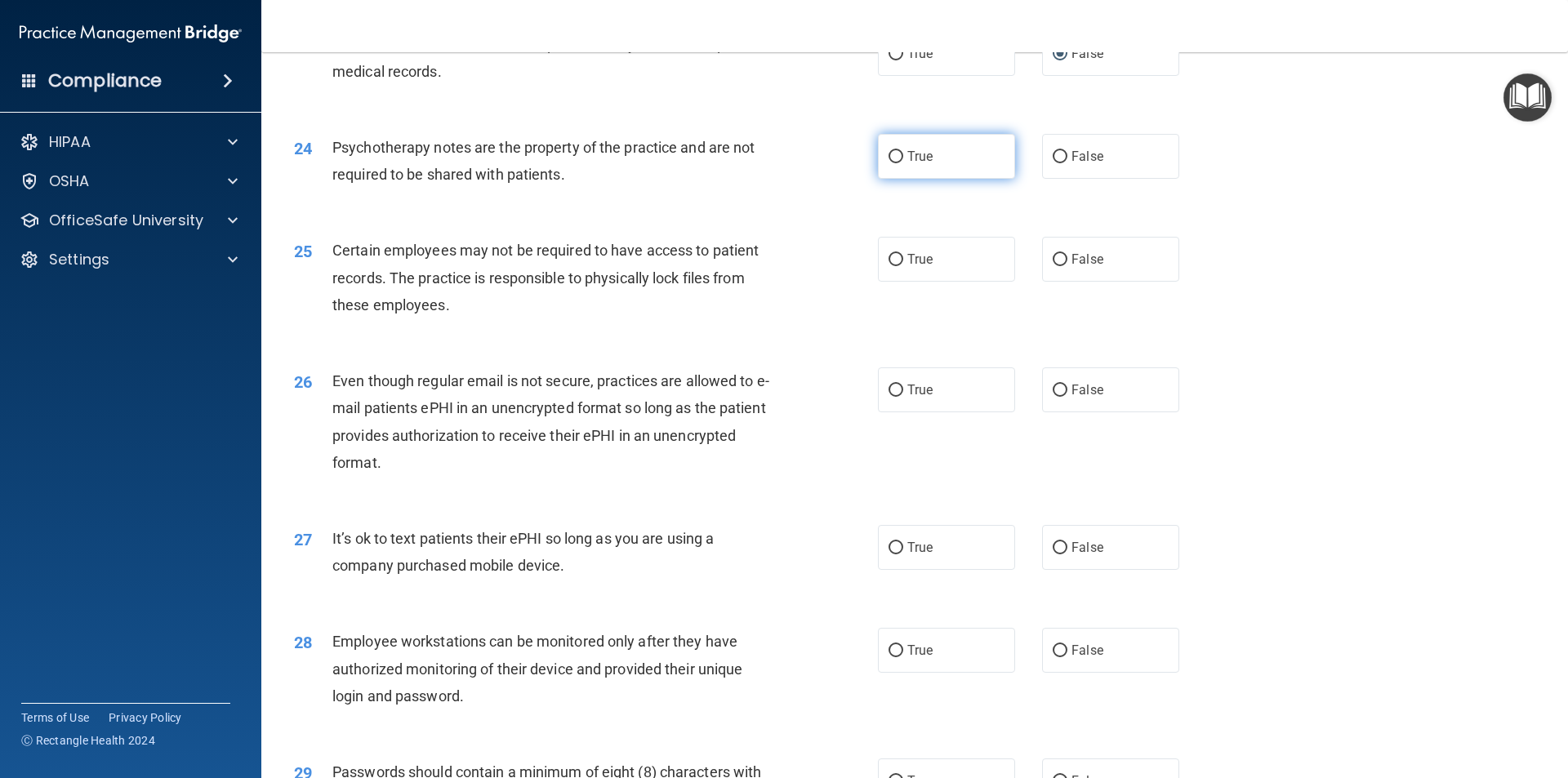
radio input "true"
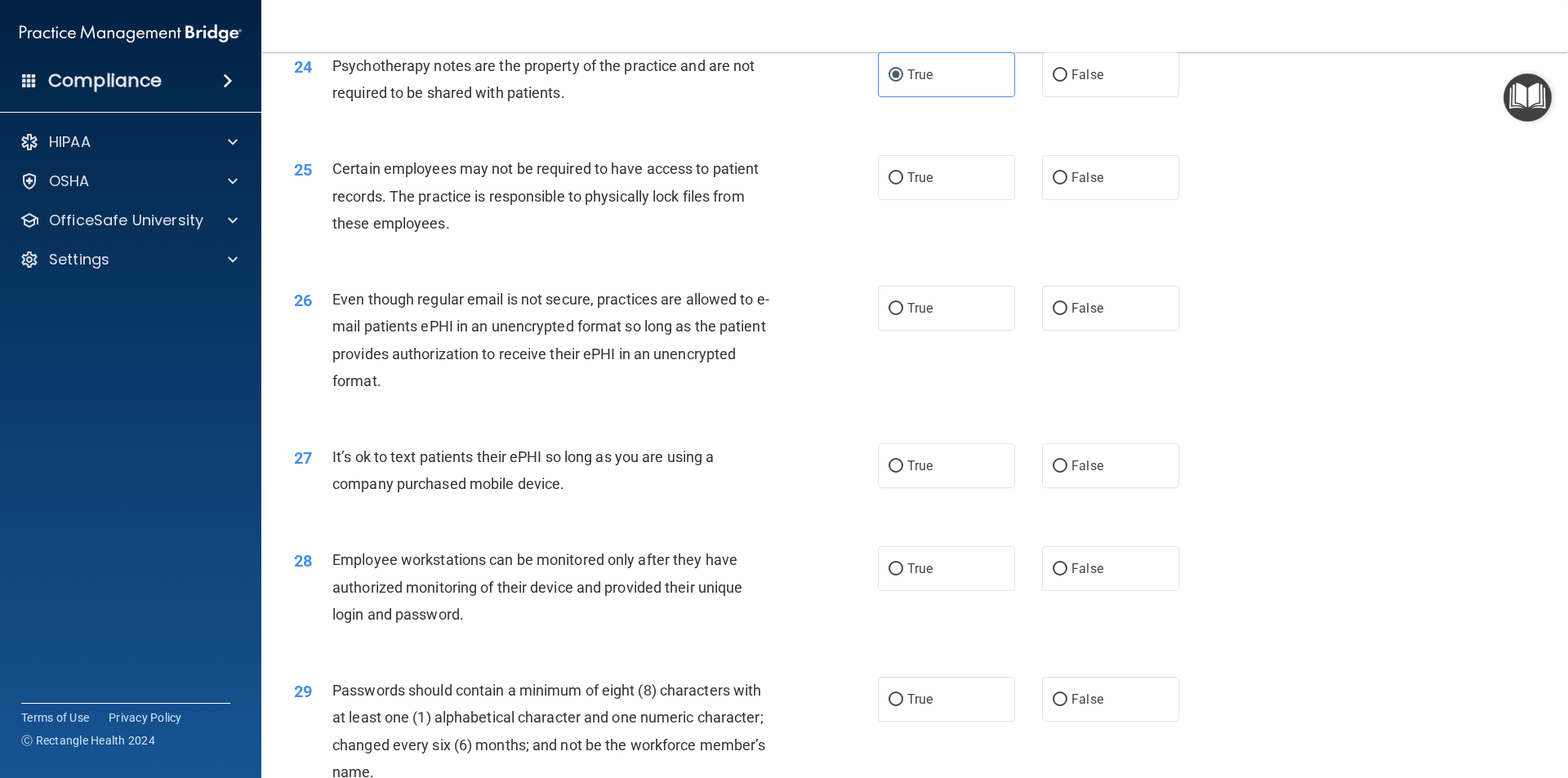
scroll to position [3104, 0]
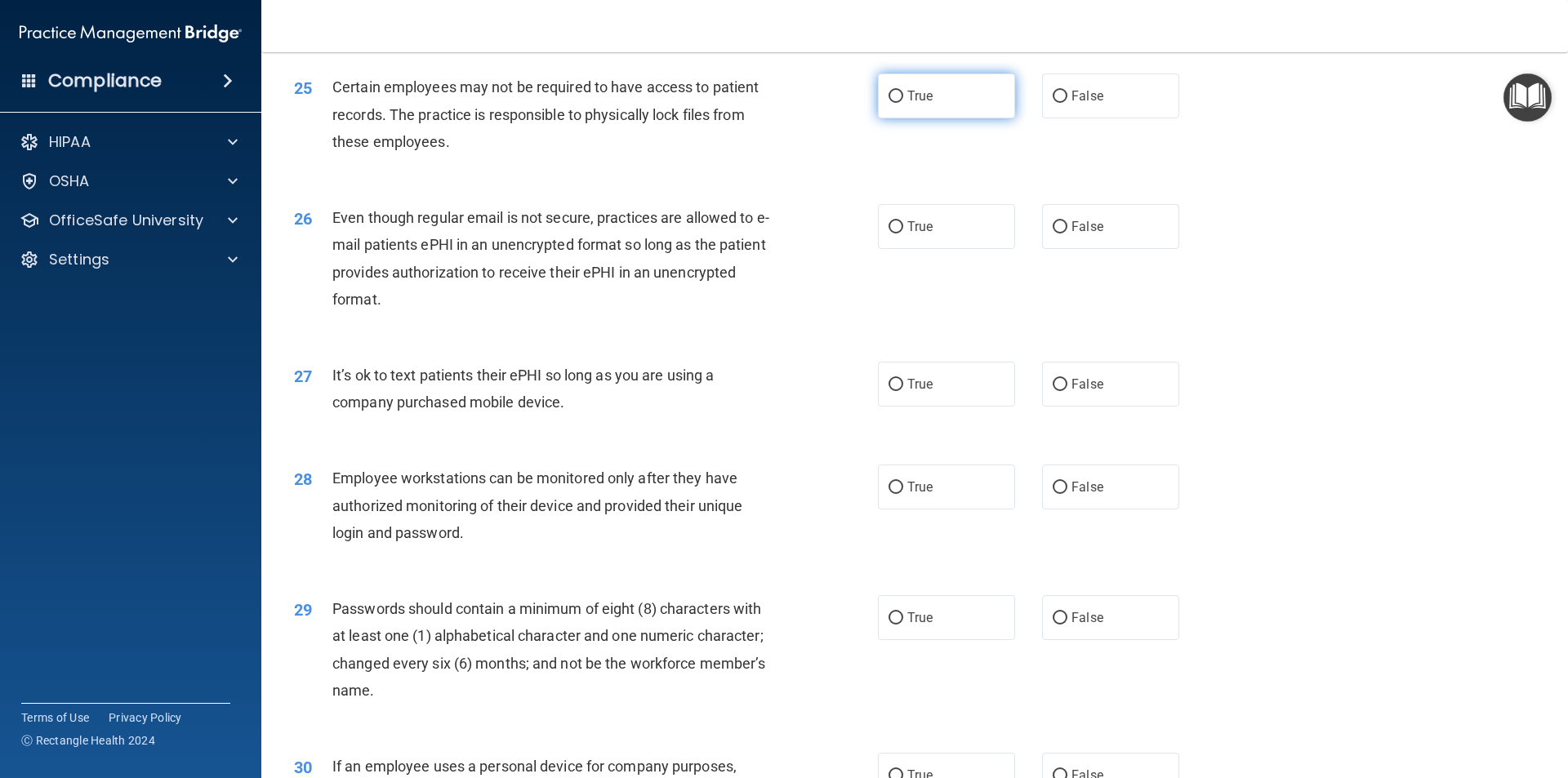
click at [892, 103] on input "True" at bounding box center [895, 96] width 15 height 12
radio input "true"
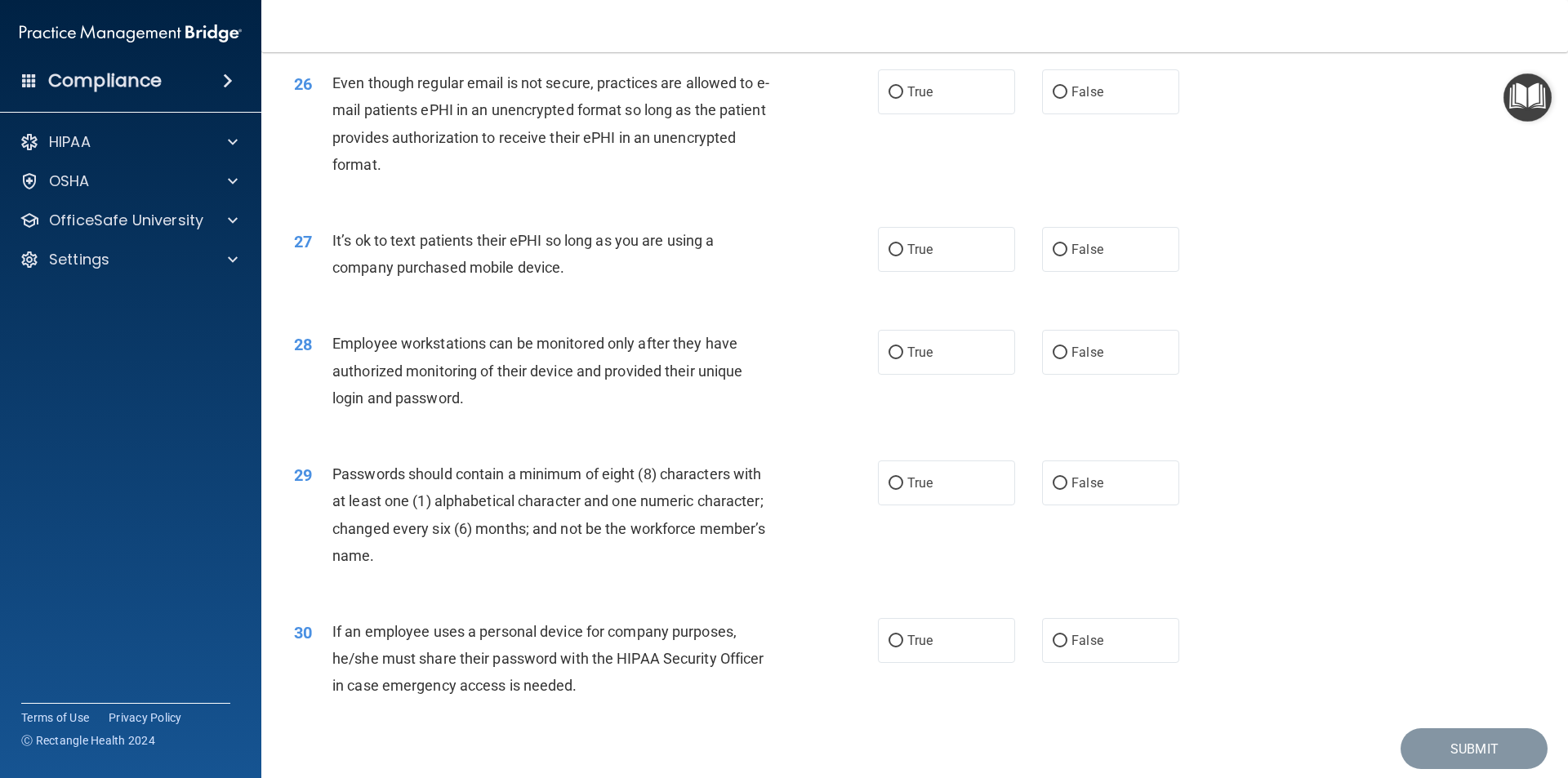
scroll to position [3267, 0]
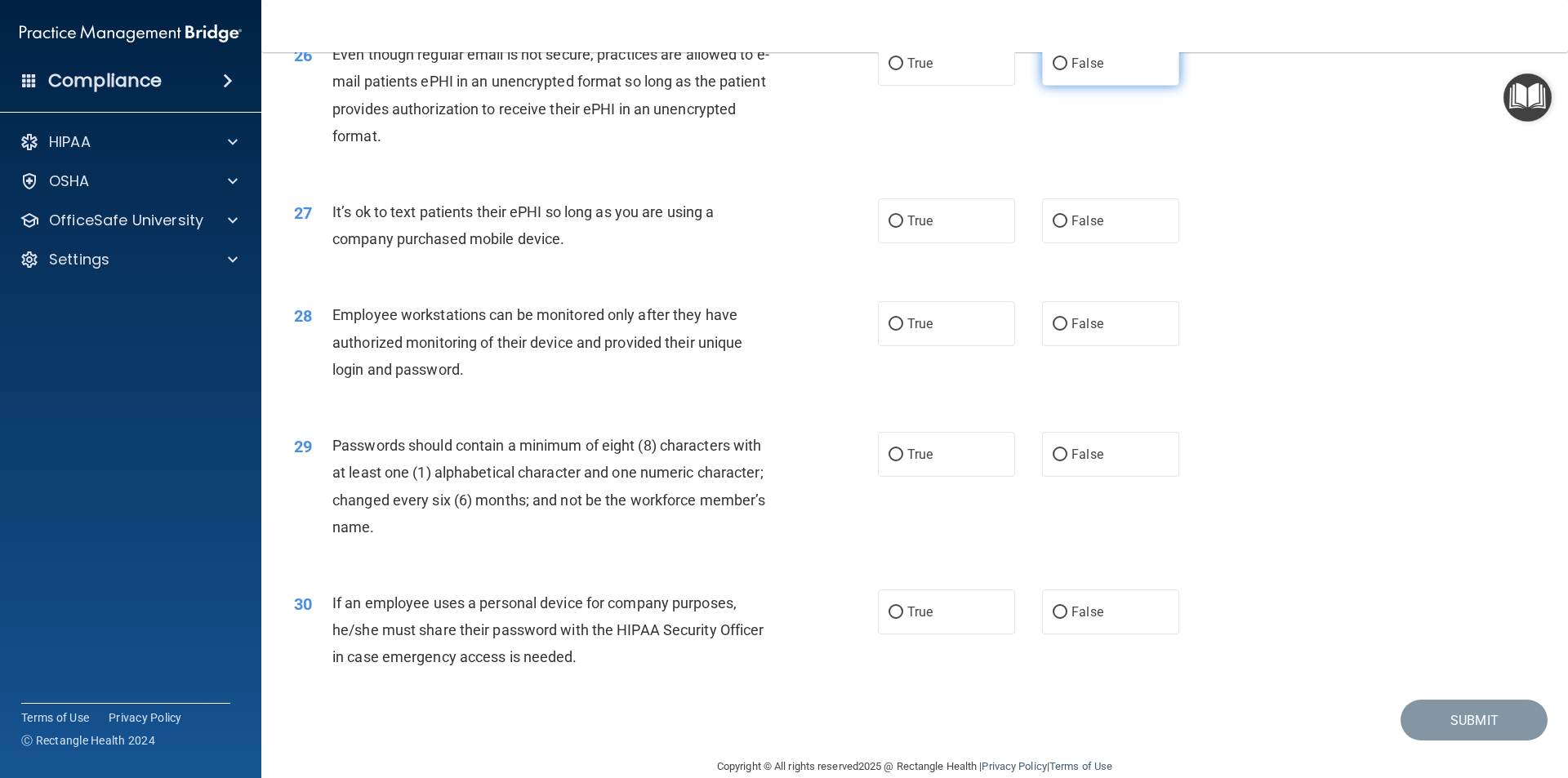
click at [1055, 71] on input "False" at bounding box center [1059, 64] width 15 height 12
radio input "true"
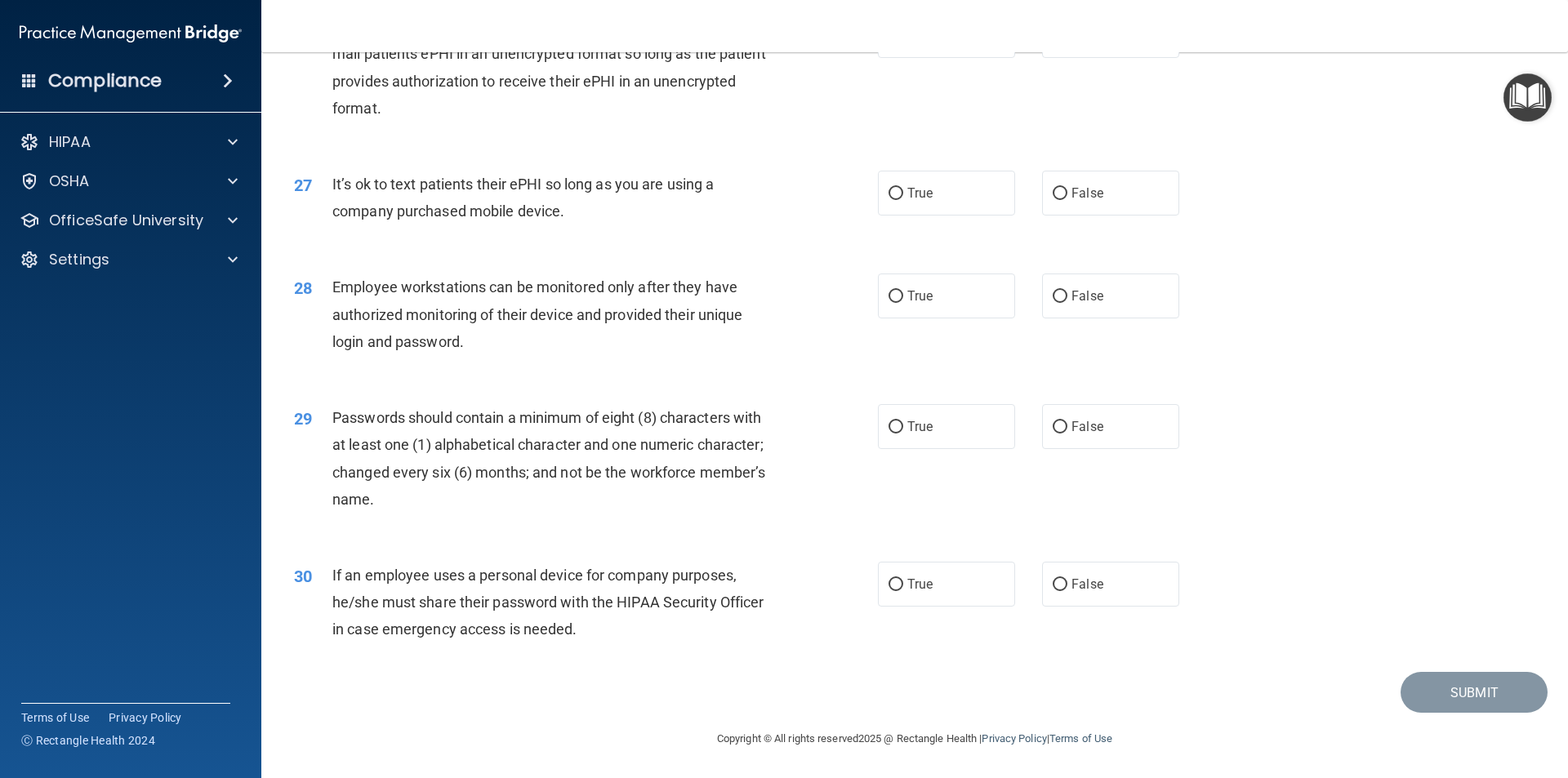
scroll to position [3322, 0]
click at [1056, 192] on input "False" at bounding box center [1059, 194] width 15 height 12
radio input "true"
click at [899, 297] on label "True" at bounding box center [946, 297] width 137 height 45
click at [899, 297] on input "True" at bounding box center [895, 297] width 15 height 12
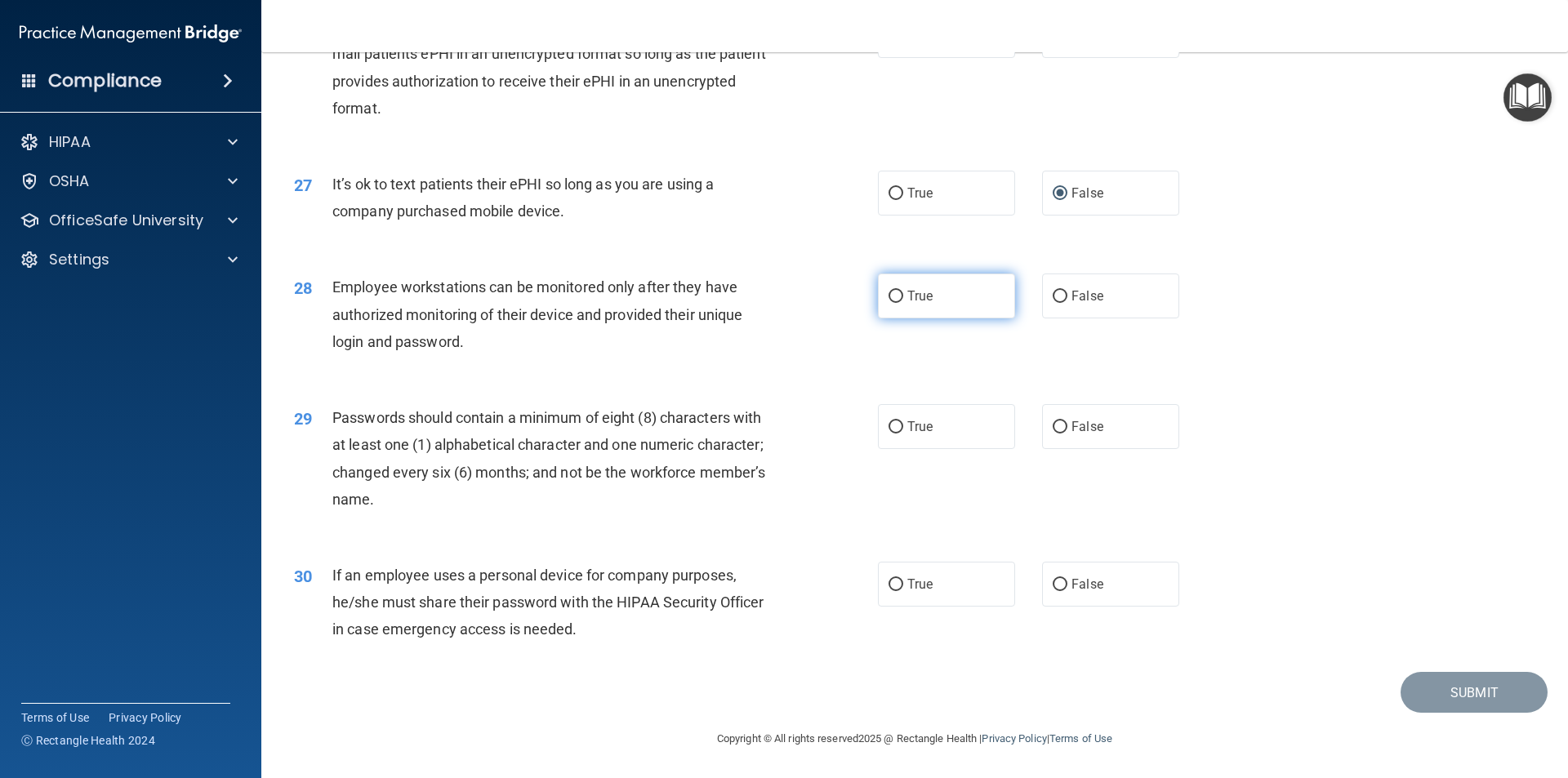
radio input "true"
click at [895, 428] on input "True" at bounding box center [895, 427] width 15 height 12
radio input "true"
click at [1053, 584] on input "False" at bounding box center [1059, 585] width 15 height 12
radio input "true"
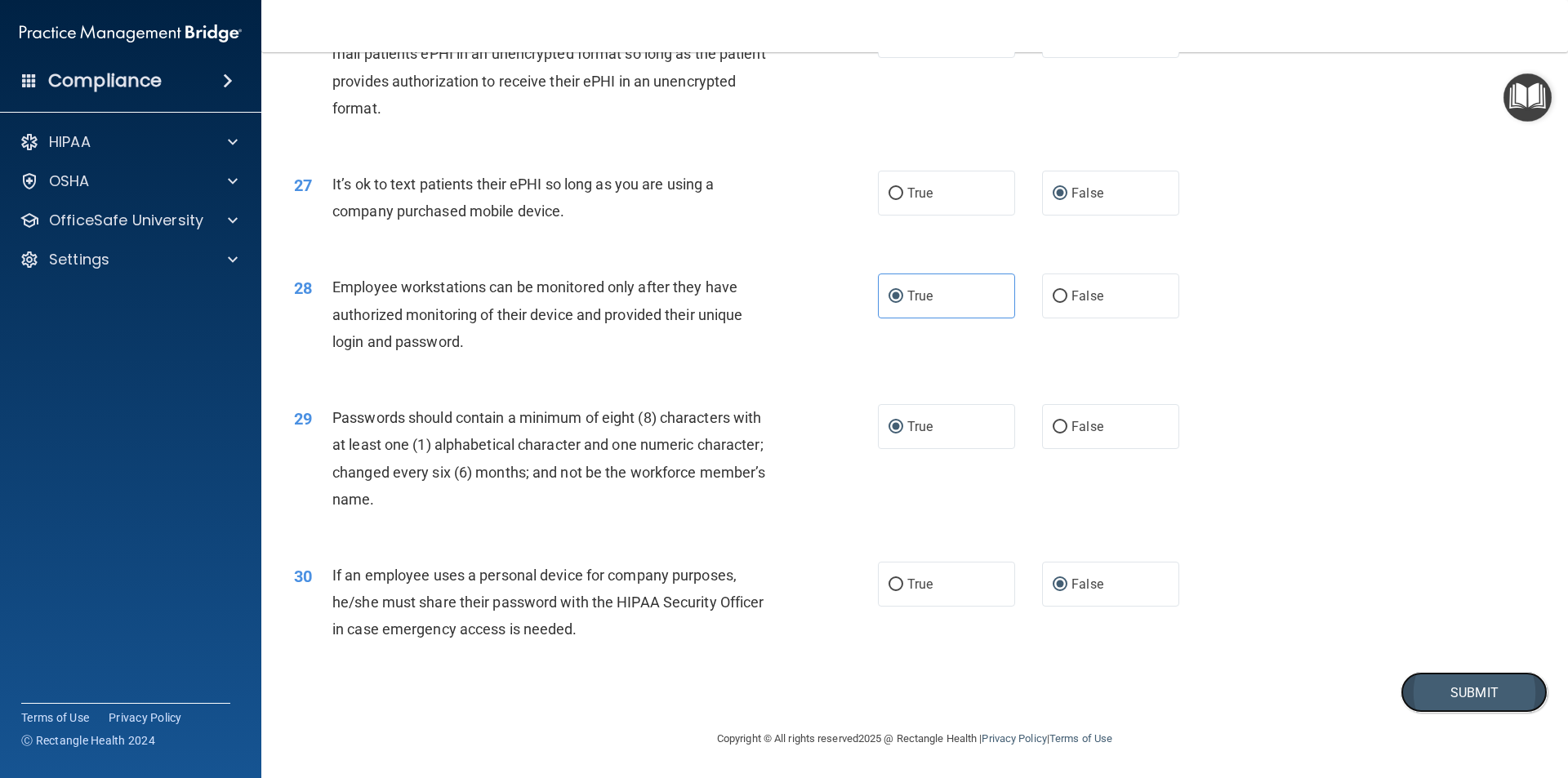
click at [1436, 687] on button "Submit" at bounding box center [1474, 693] width 147 height 41
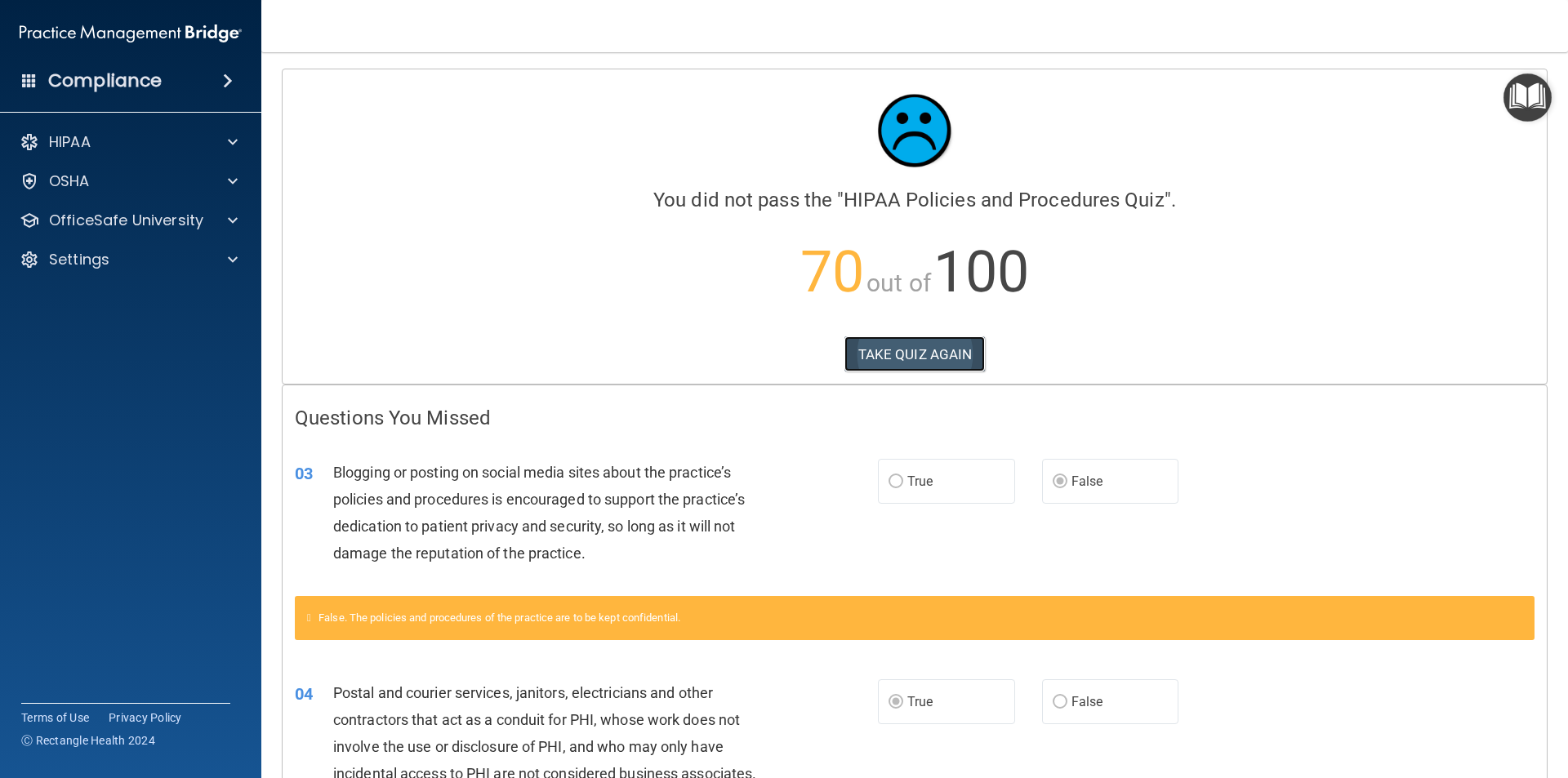
click at [892, 361] on button "TAKE QUIZ AGAIN" at bounding box center [915, 355] width 141 height 36
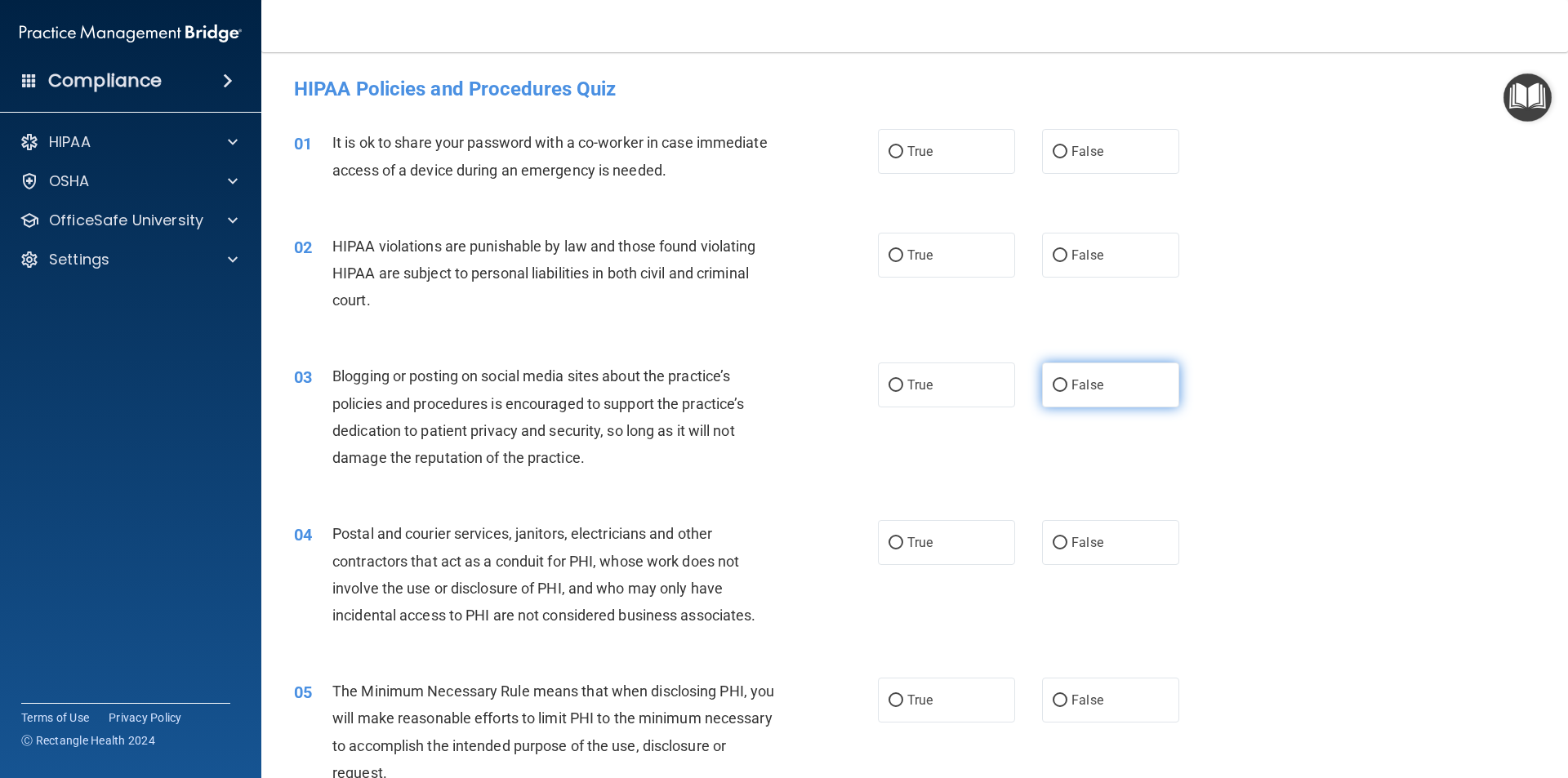
click at [1053, 385] on input "False" at bounding box center [1059, 386] width 15 height 12
radio input "true"
click at [1053, 150] on input "False" at bounding box center [1059, 152] width 15 height 12
radio input "true"
click at [889, 251] on input "True" at bounding box center [895, 255] width 15 height 12
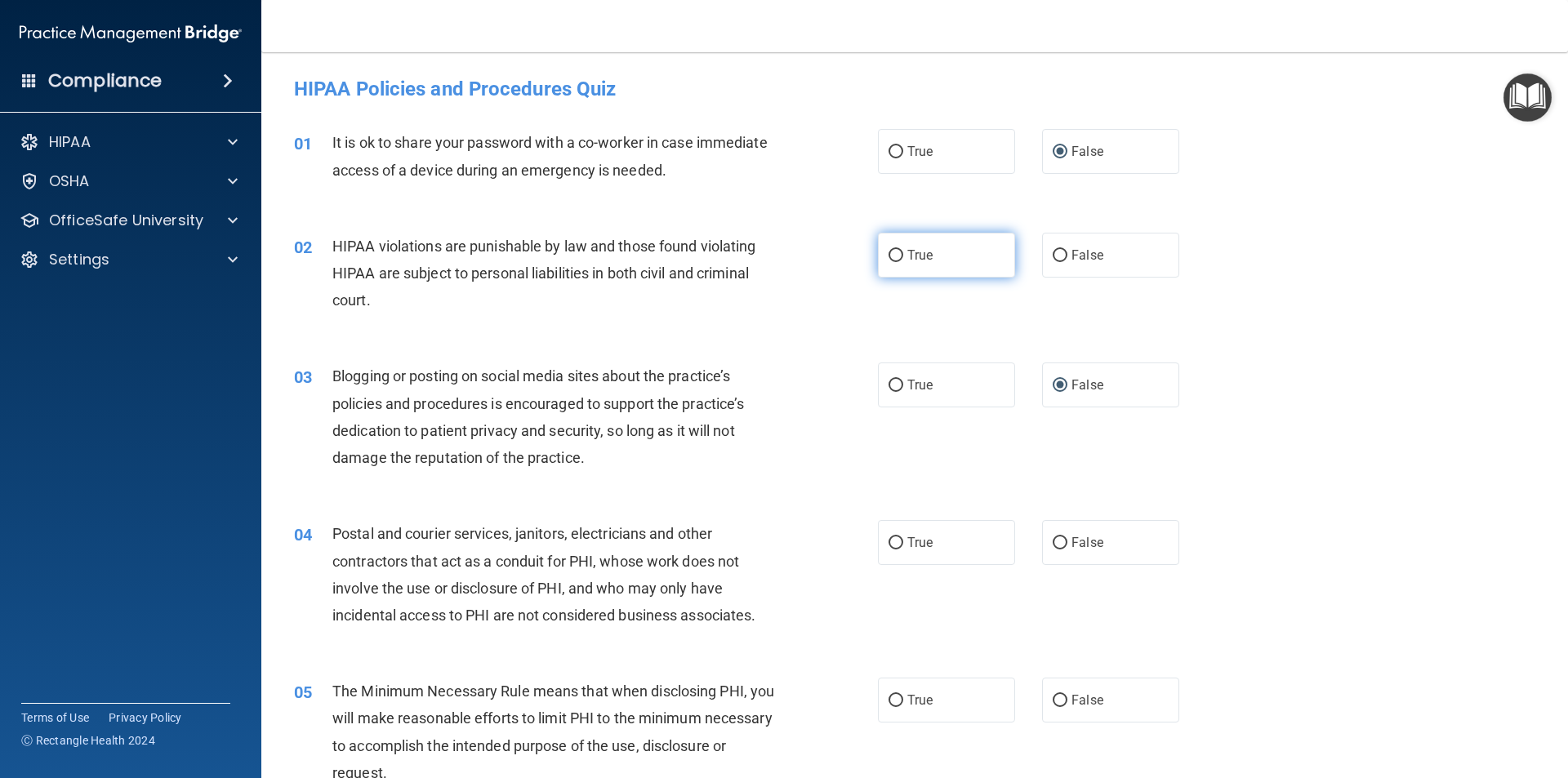
radio input "true"
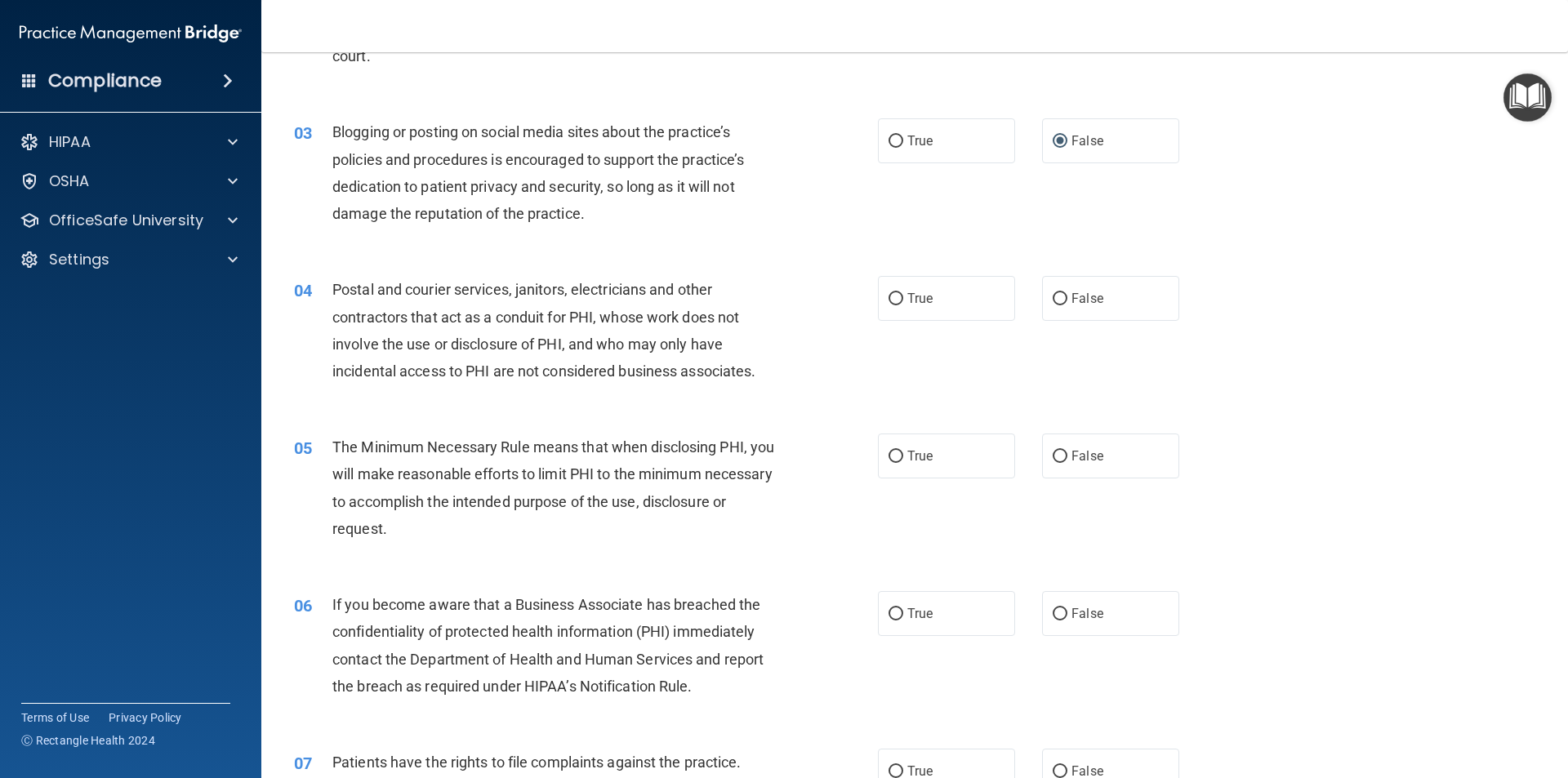
scroll to position [245, 0]
click at [1053, 294] on input "False" at bounding box center [1059, 299] width 15 height 12
radio input "true"
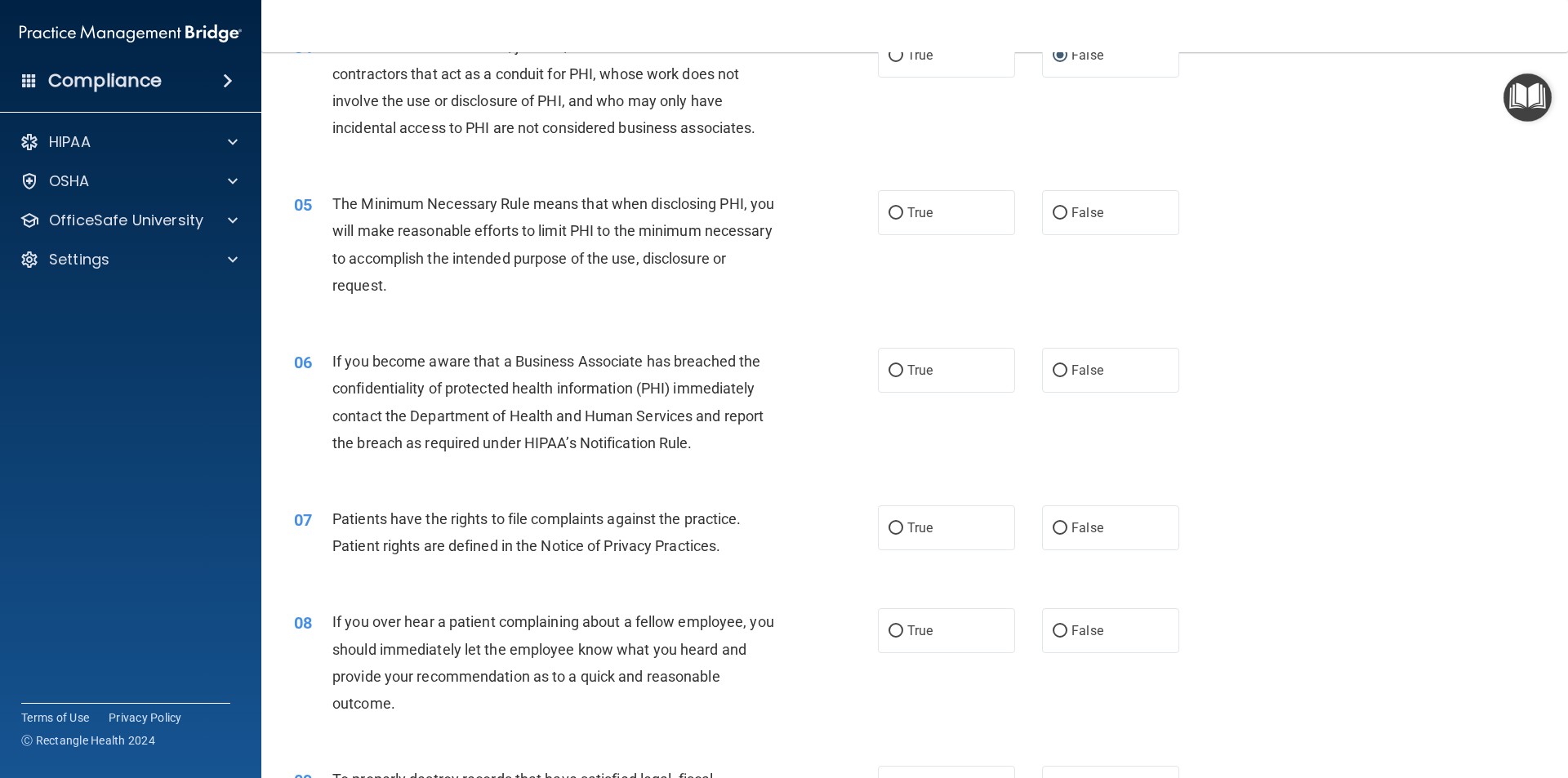
scroll to position [490, 0]
click at [892, 207] on input "True" at bounding box center [895, 211] width 15 height 12
radio input "true"
click at [647, 414] on span "If you become aware that a Business Associate has breached the confidentiality …" at bounding box center [547, 400] width 431 height 99
click at [1054, 368] on input "False" at bounding box center [1059, 368] width 15 height 12
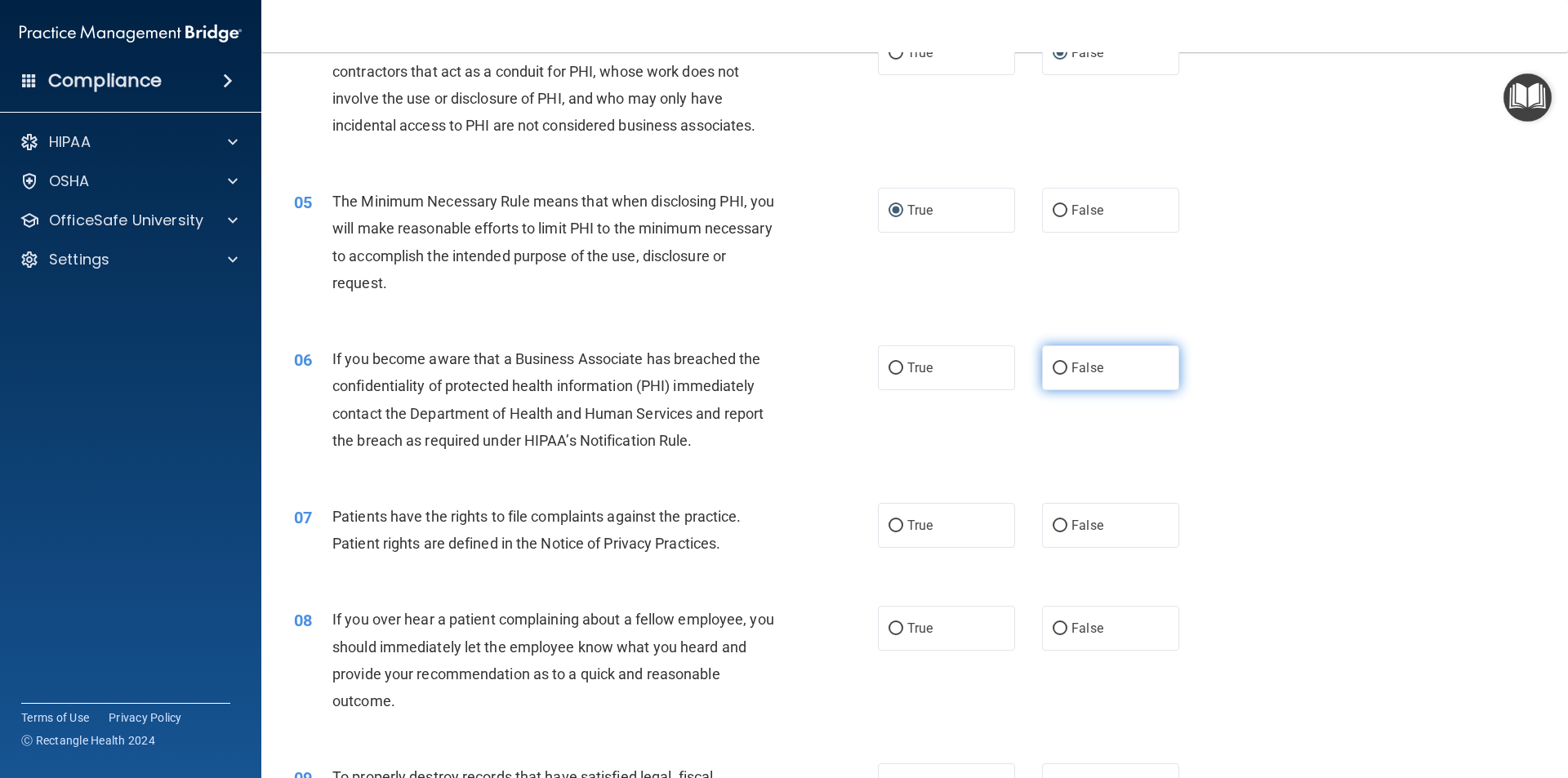
radio input "true"
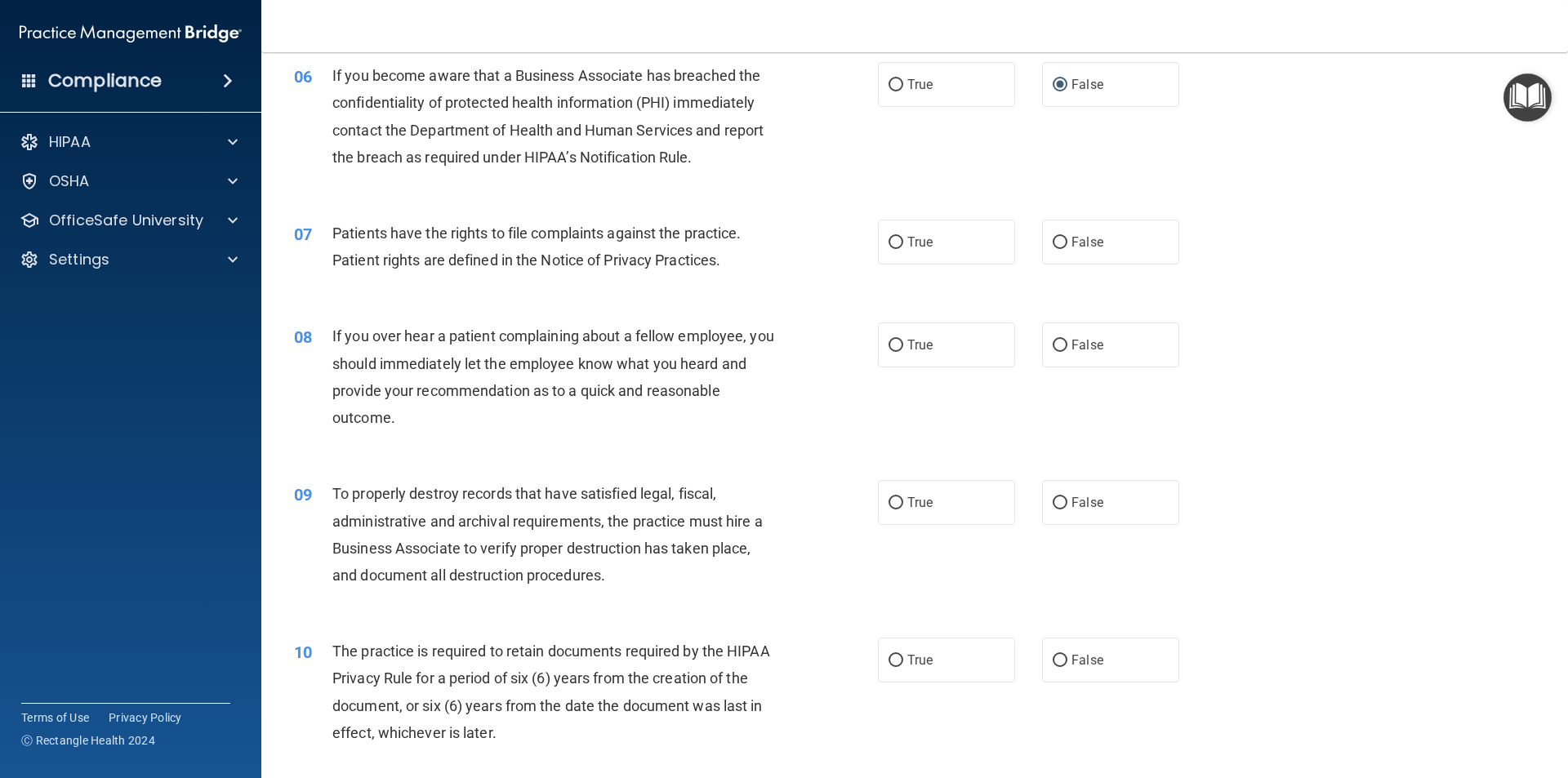
scroll to position [817, 0]
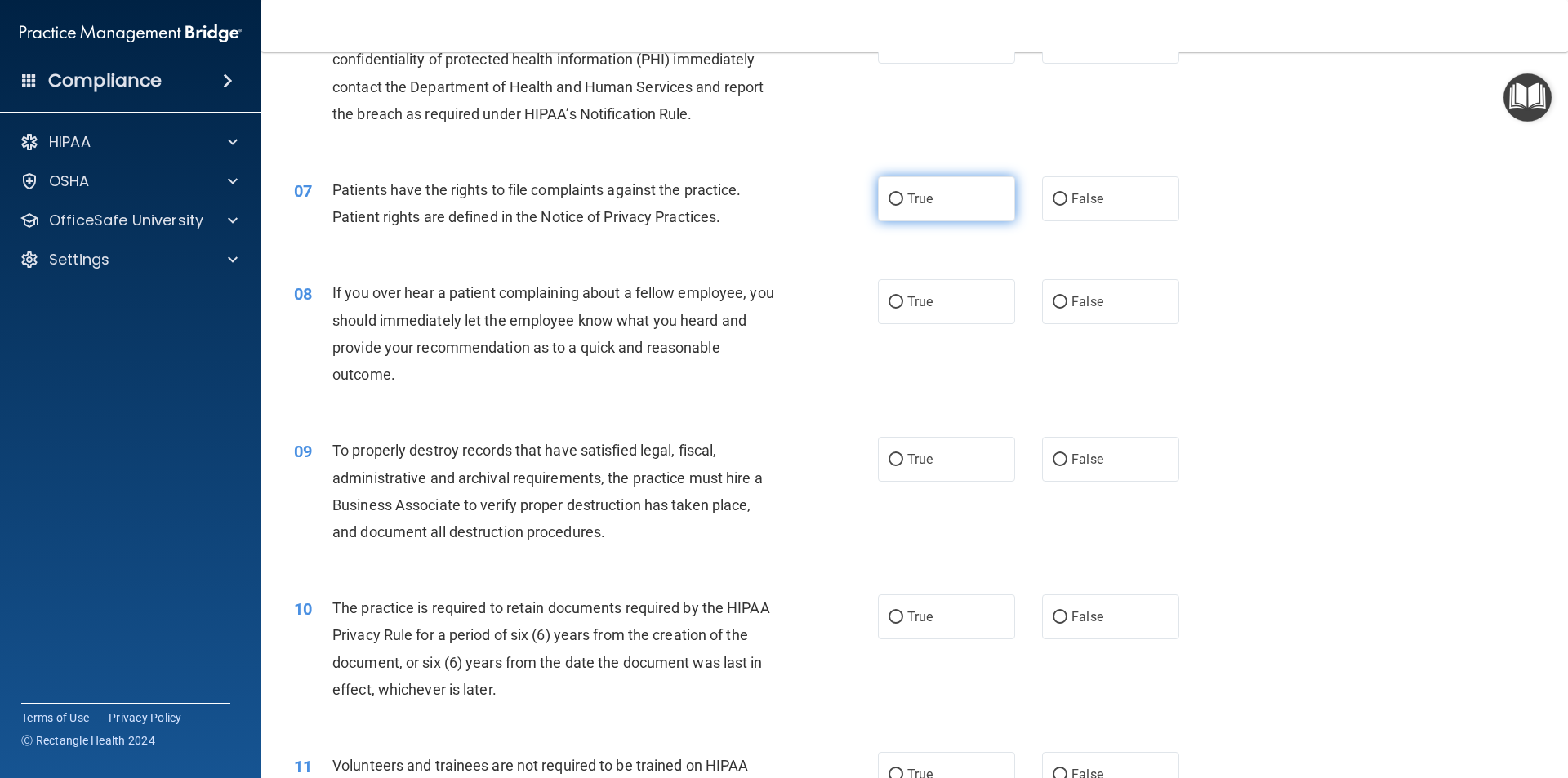
click at [889, 199] on input "True" at bounding box center [895, 199] width 15 height 12
radio input "true"
click at [1060, 299] on label "False" at bounding box center [1110, 302] width 137 height 45
click at [1060, 299] on input "False" at bounding box center [1059, 303] width 15 height 12
radio input "true"
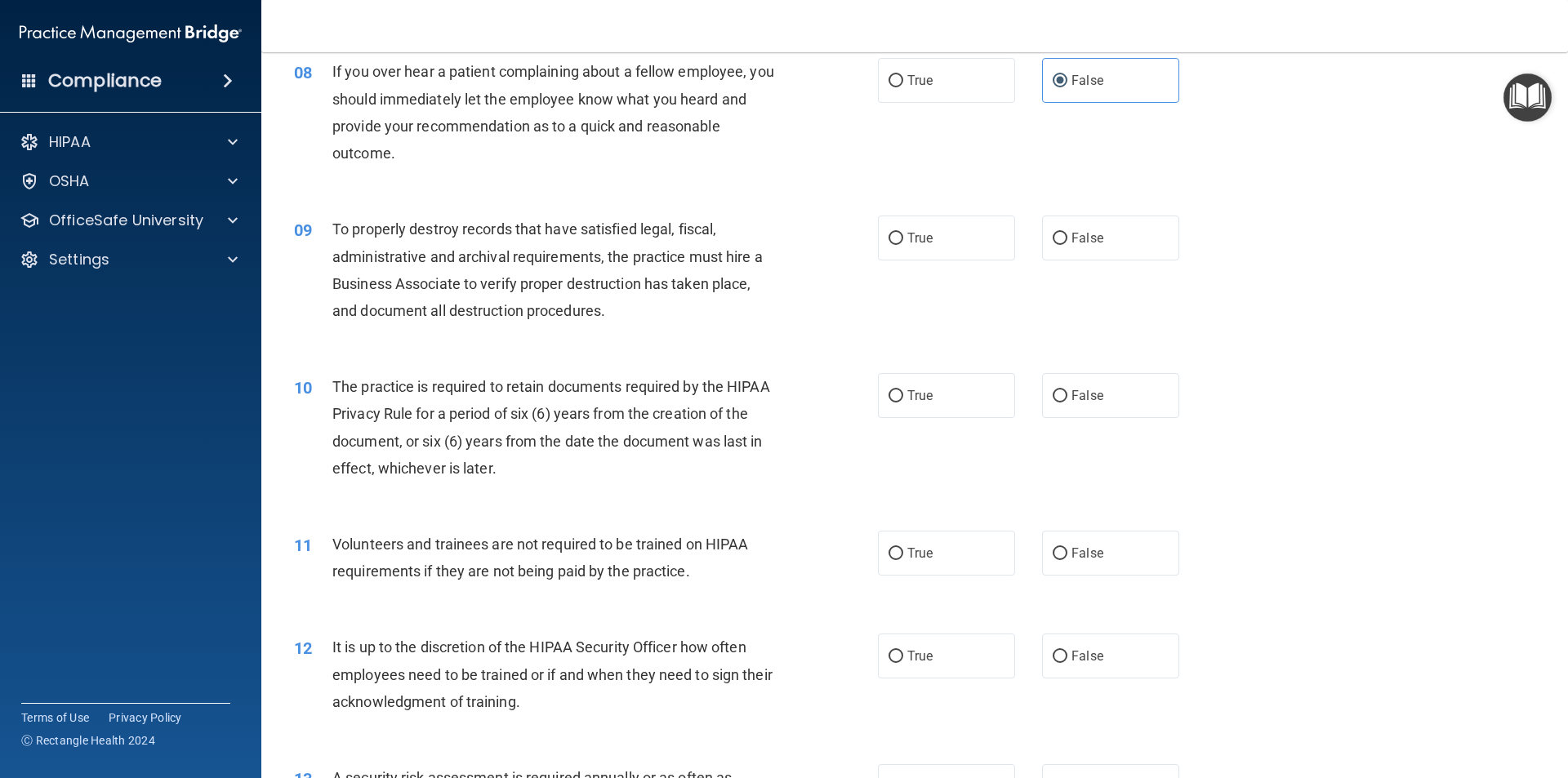
scroll to position [1062, 0]
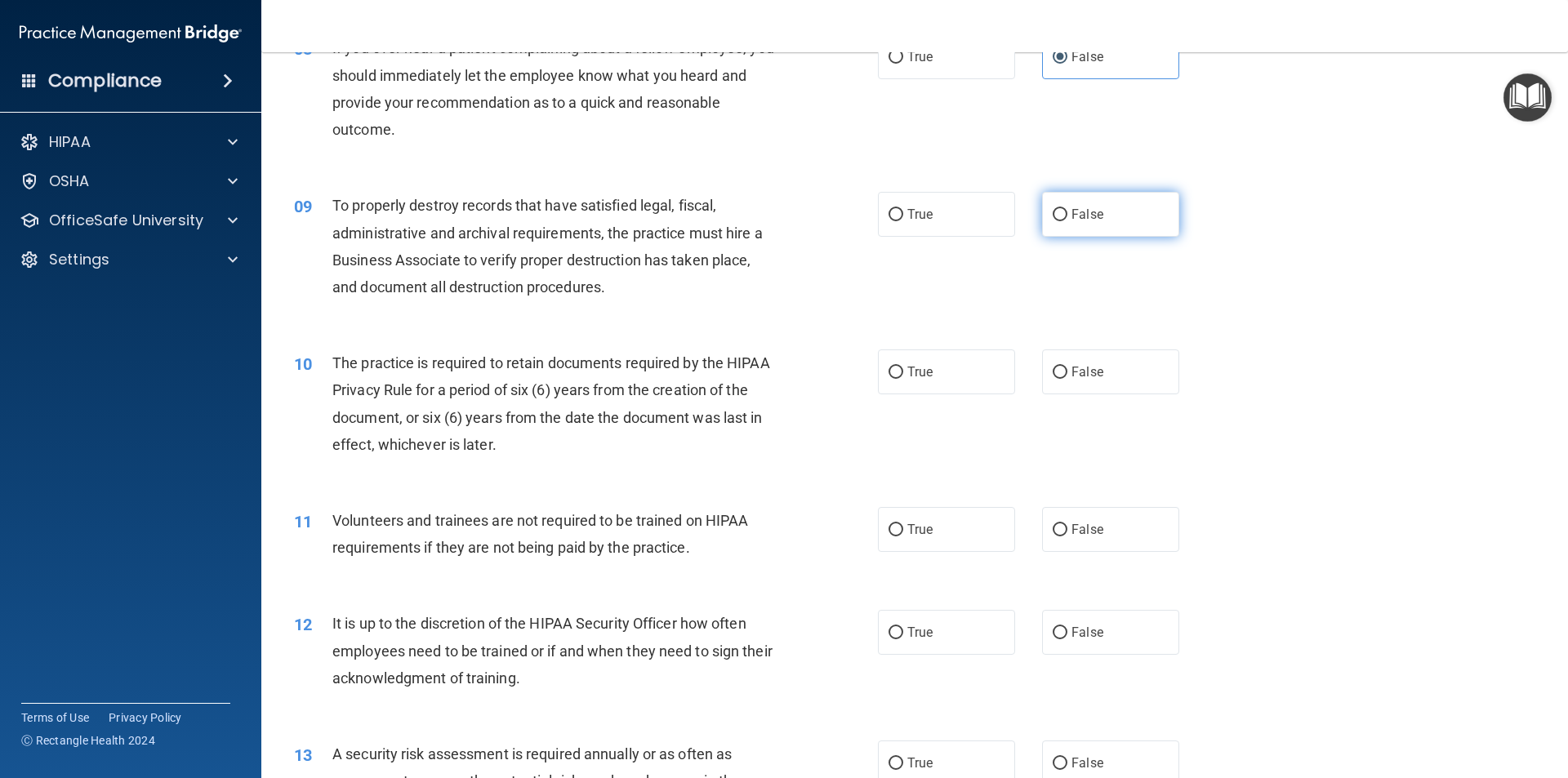
click at [1062, 214] on label "False" at bounding box center [1110, 214] width 137 height 45
click at [1062, 214] on input "False" at bounding box center [1059, 215] width 15 height 12
radio input "true"
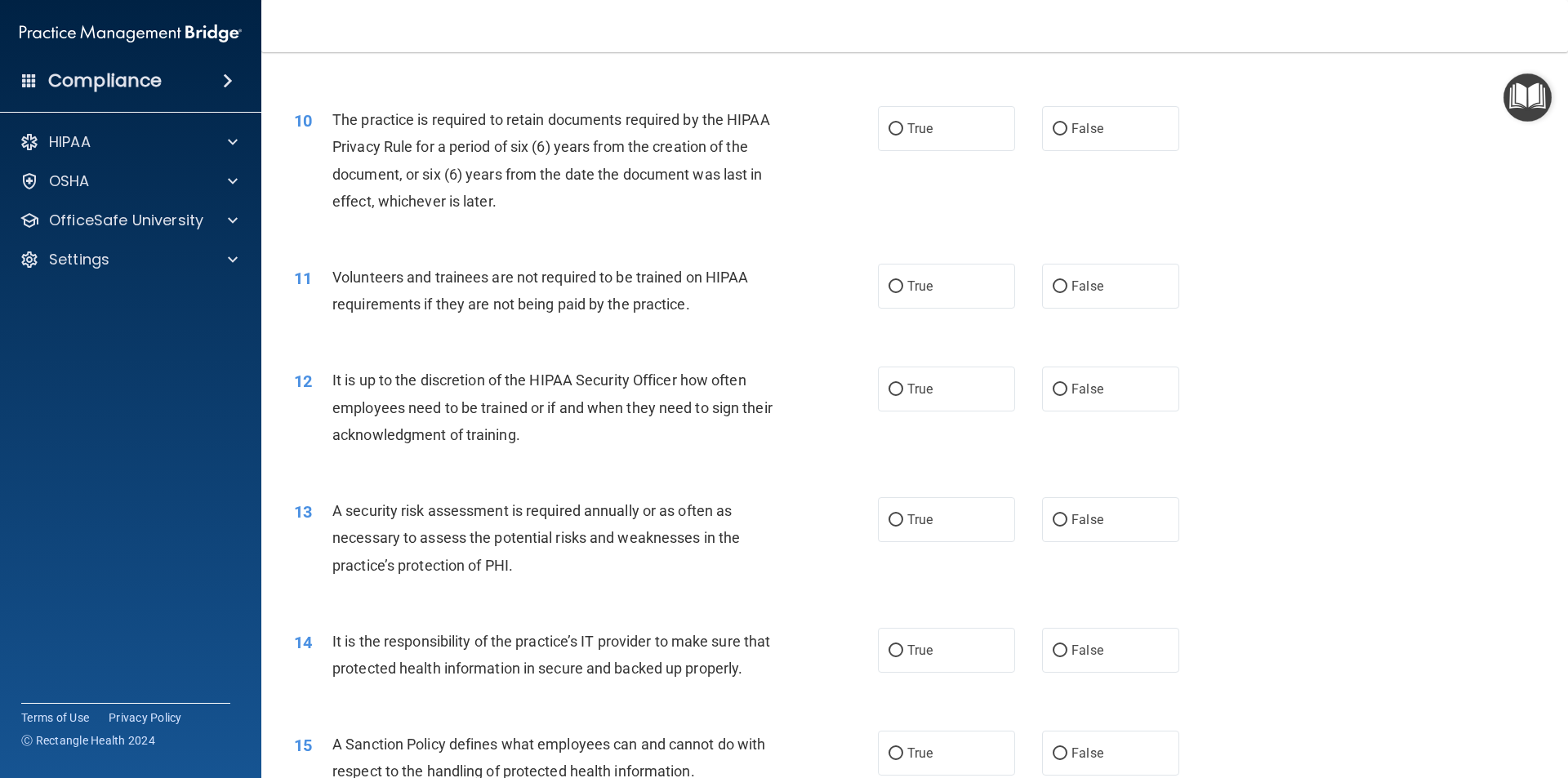
scroll to position [1306, 0]
click at [892, 122] on input "True" at bounding box center [895, 128] width 15 height 12
radio input "true"
click at [1057, 280] on input "False" at bounding box center [1059, 285] width 15 height 12
radio input "true"
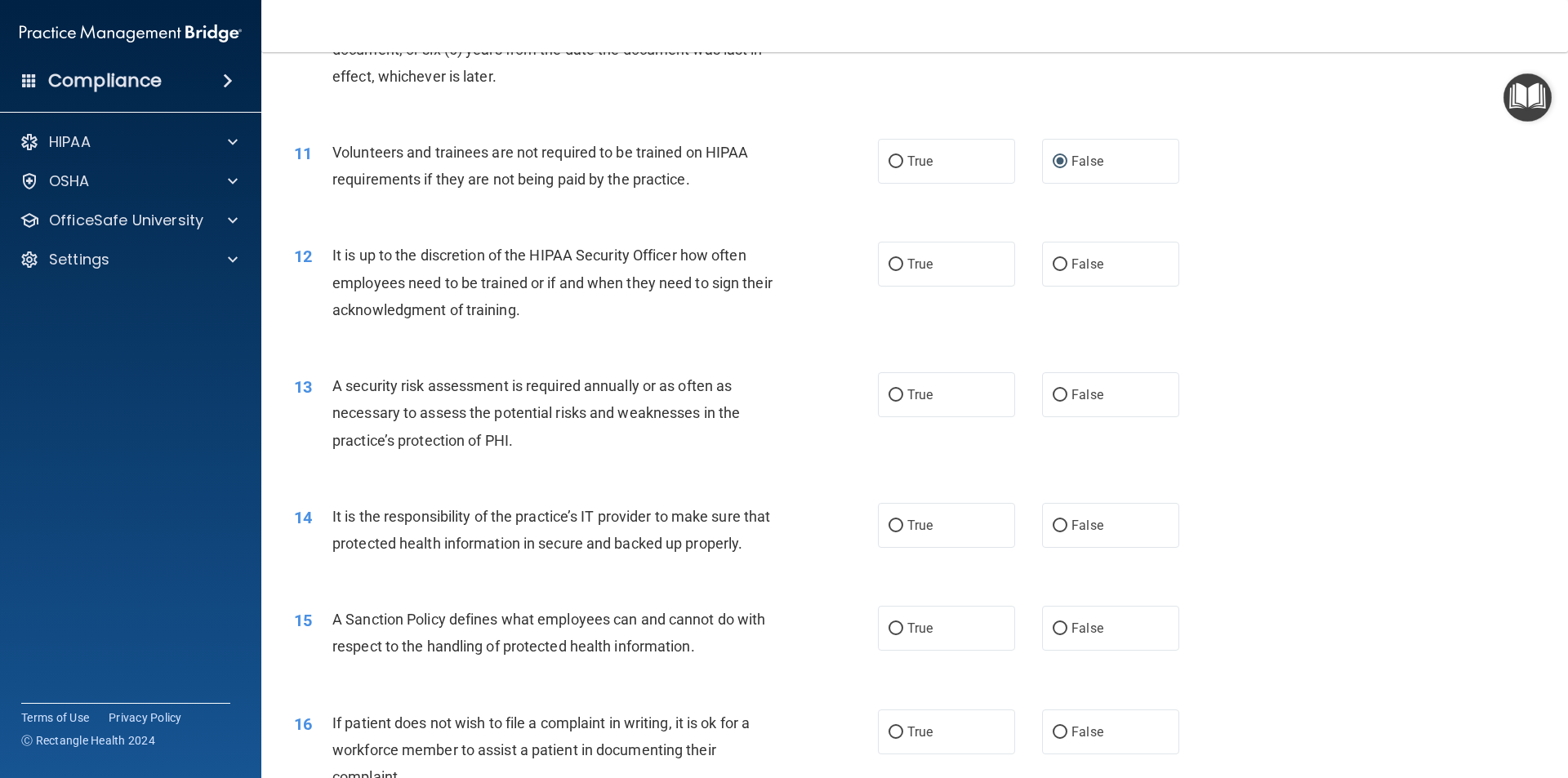
scroll to position [1552, 0]
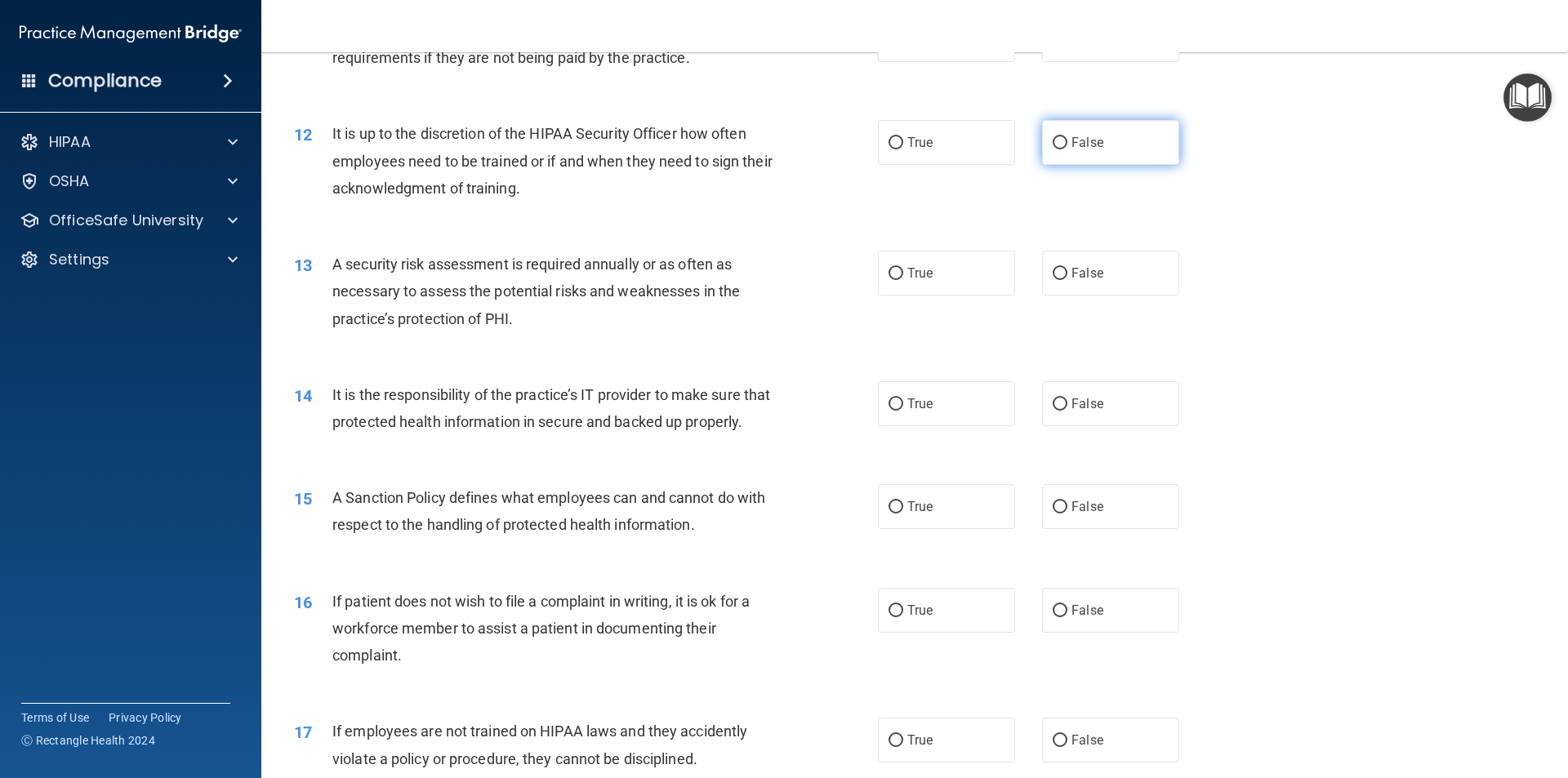
click at [1053, 143] on input "False" at bounding box center [1059, 143] width 15 height 12
radio input "true"
click at [889, 274] on input "True" at bounding box center [895, 274] width 15 height 12
radio input "true"
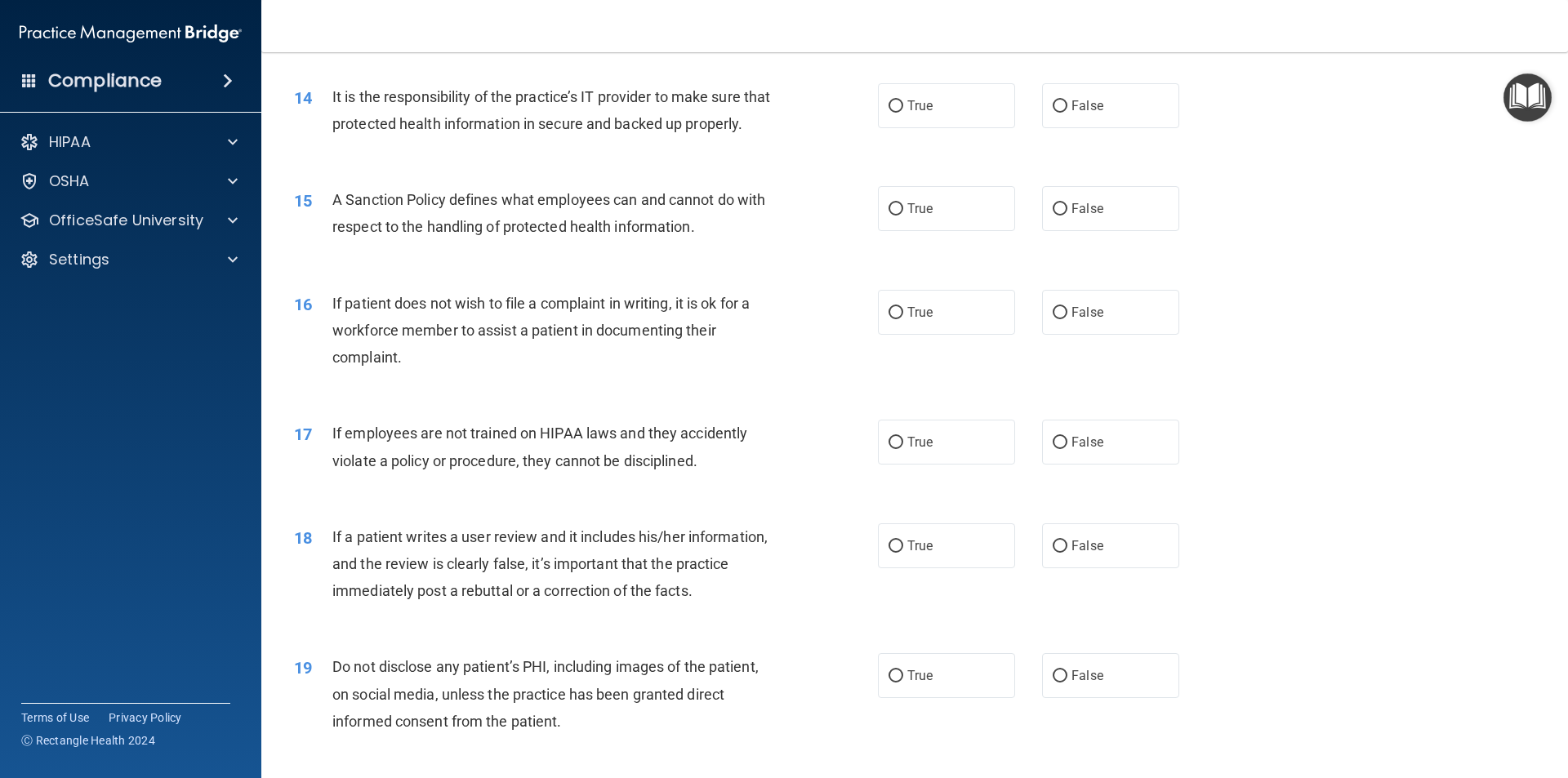
scroll to position [1879, 0]
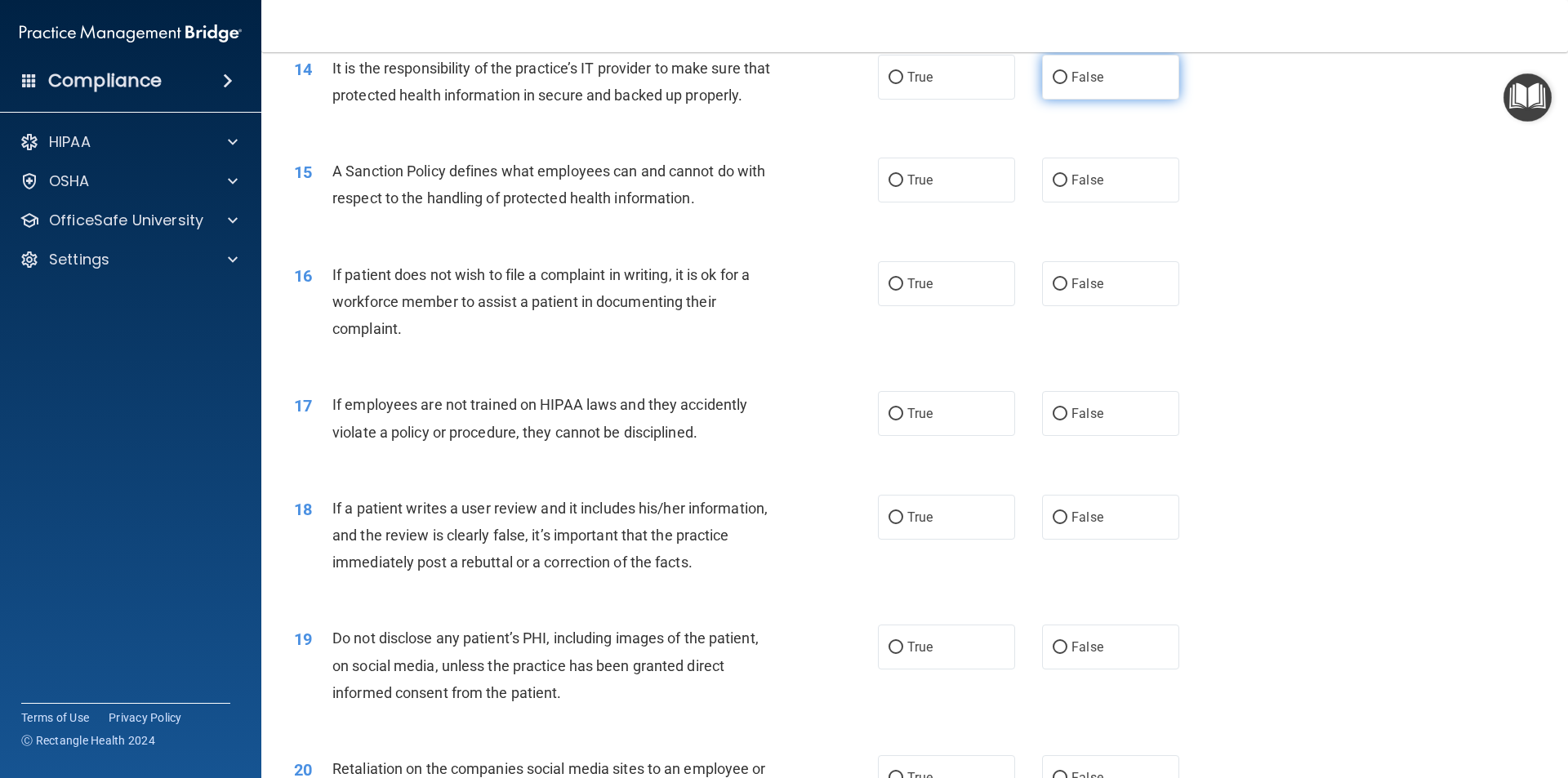
click at [1058, 76] on input "False" at bounding box center [1059, 78] width 15 height 12
radio input "true"
click at [889, 187] on input "True" at bounding box center [895, 181] width 15 height 12
radio input "true"
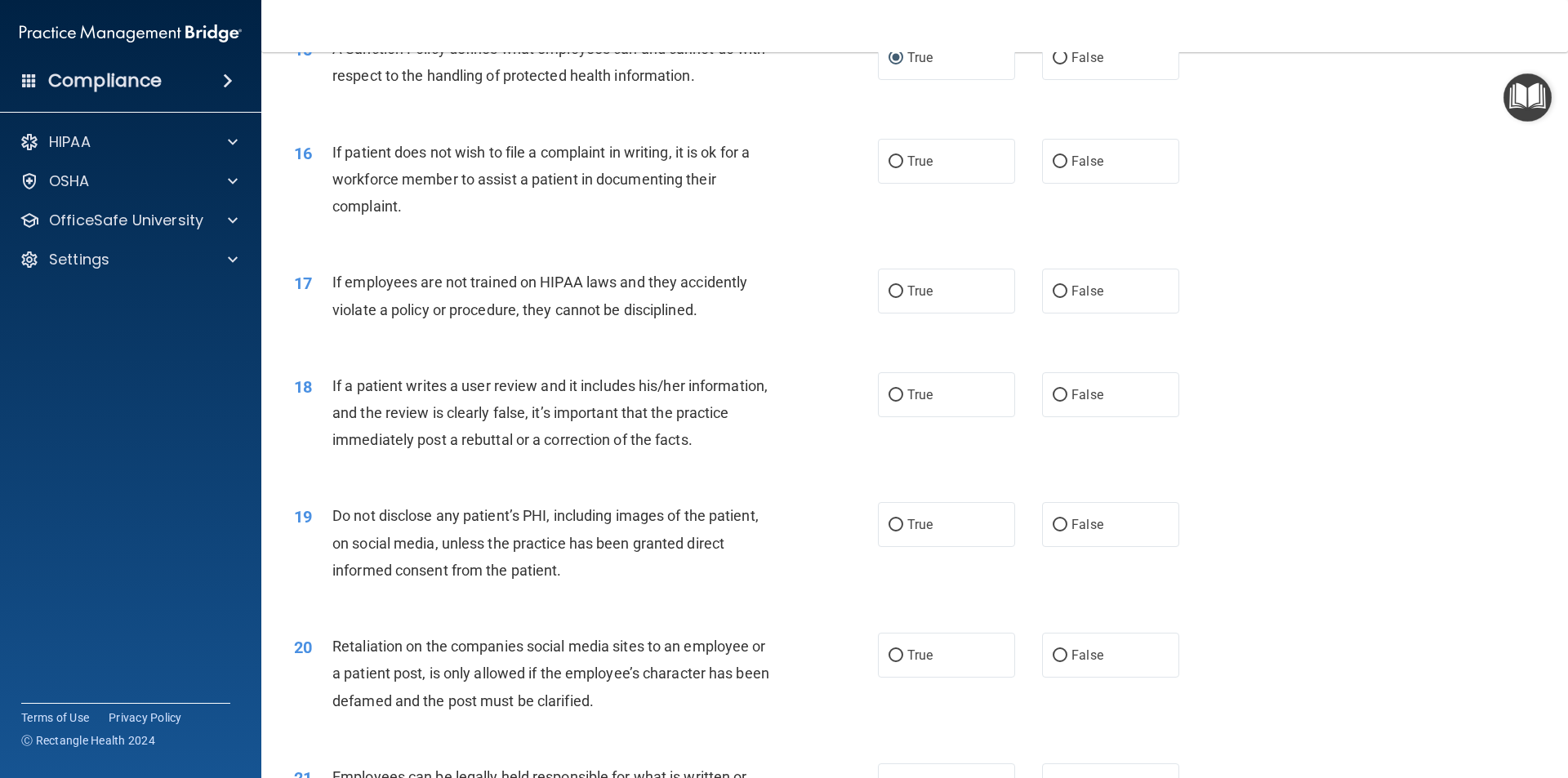
scroll to position [2042, 0]
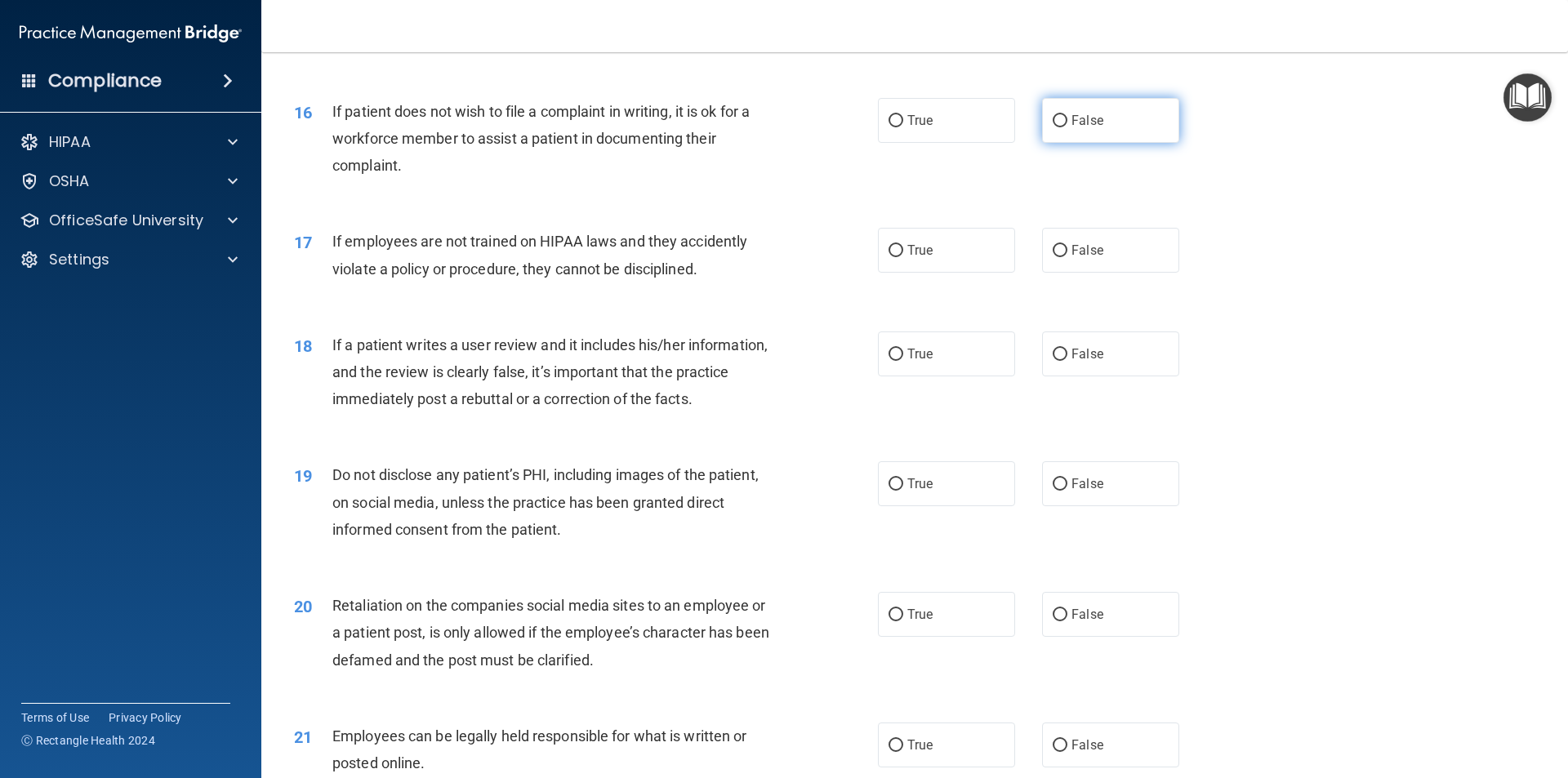
click at [1044, 143] on label "False" at bounding box center [1110, 121] width 137 height 45
click at [1053, 128] on input "False" at bounding box center [1059, 121] width 15 height 12
radio input "true"
click at [1053, 257] on input "False" at bounding box center [1059, 250] width 15 height 12
radio input "true"
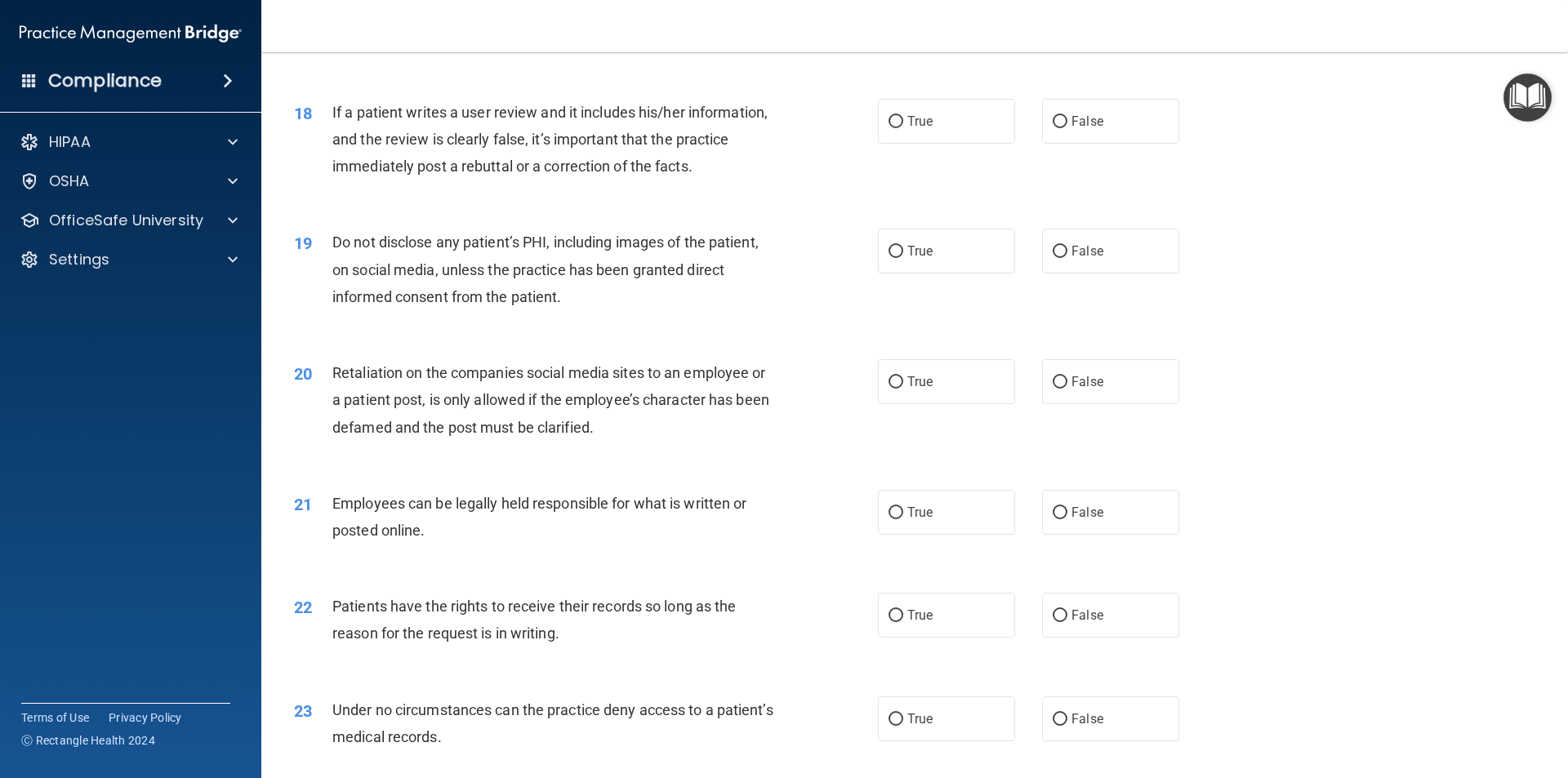
scroll to position [2287, 0]
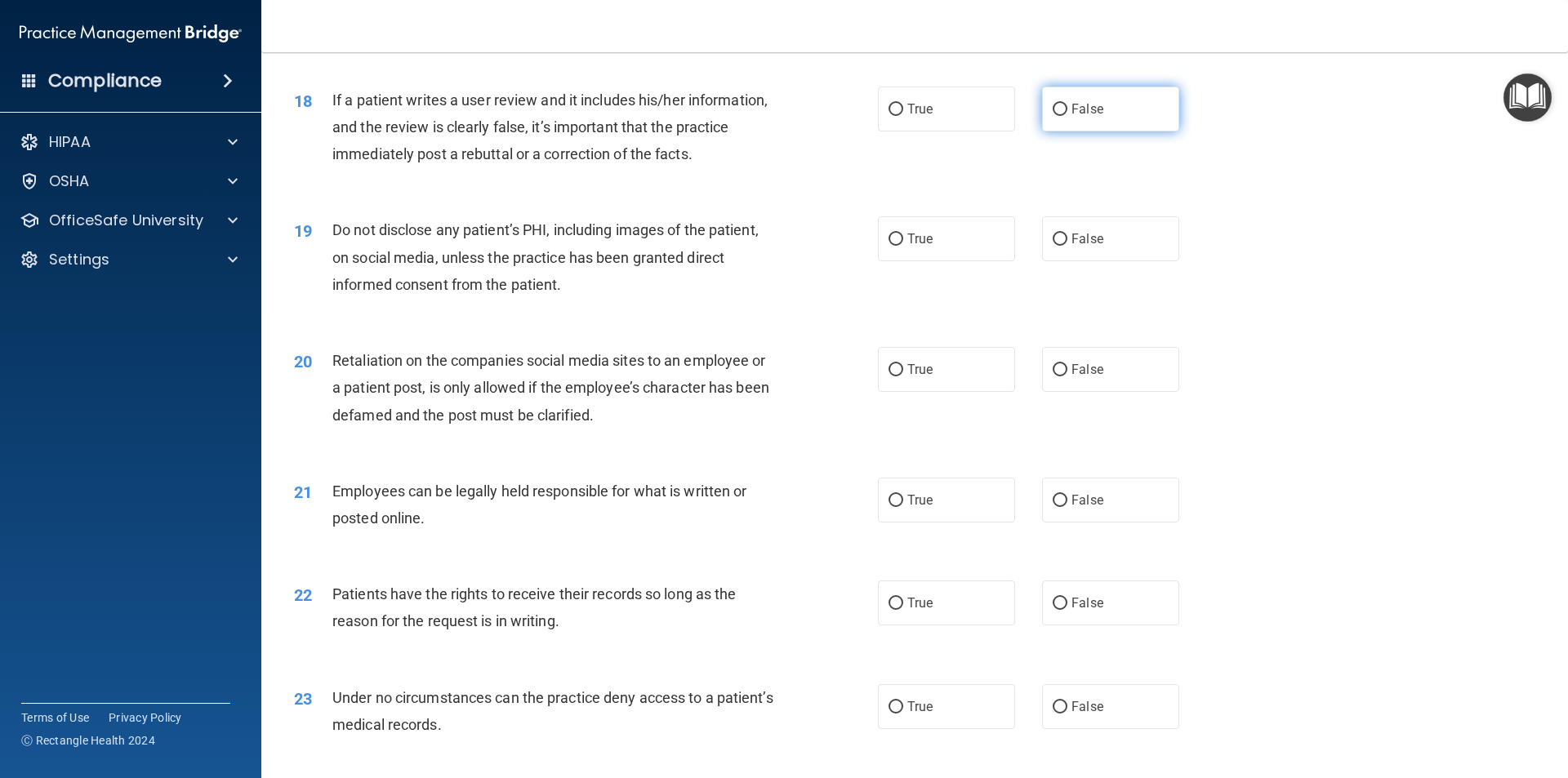
click at [1054, 116] on input "False" at bounding box center [1059, 110] width 15 height 12
radio input "true"
click at [891, 246] on input "True" at bounding box center [895, 240] width 15 height 12
radio input "true"
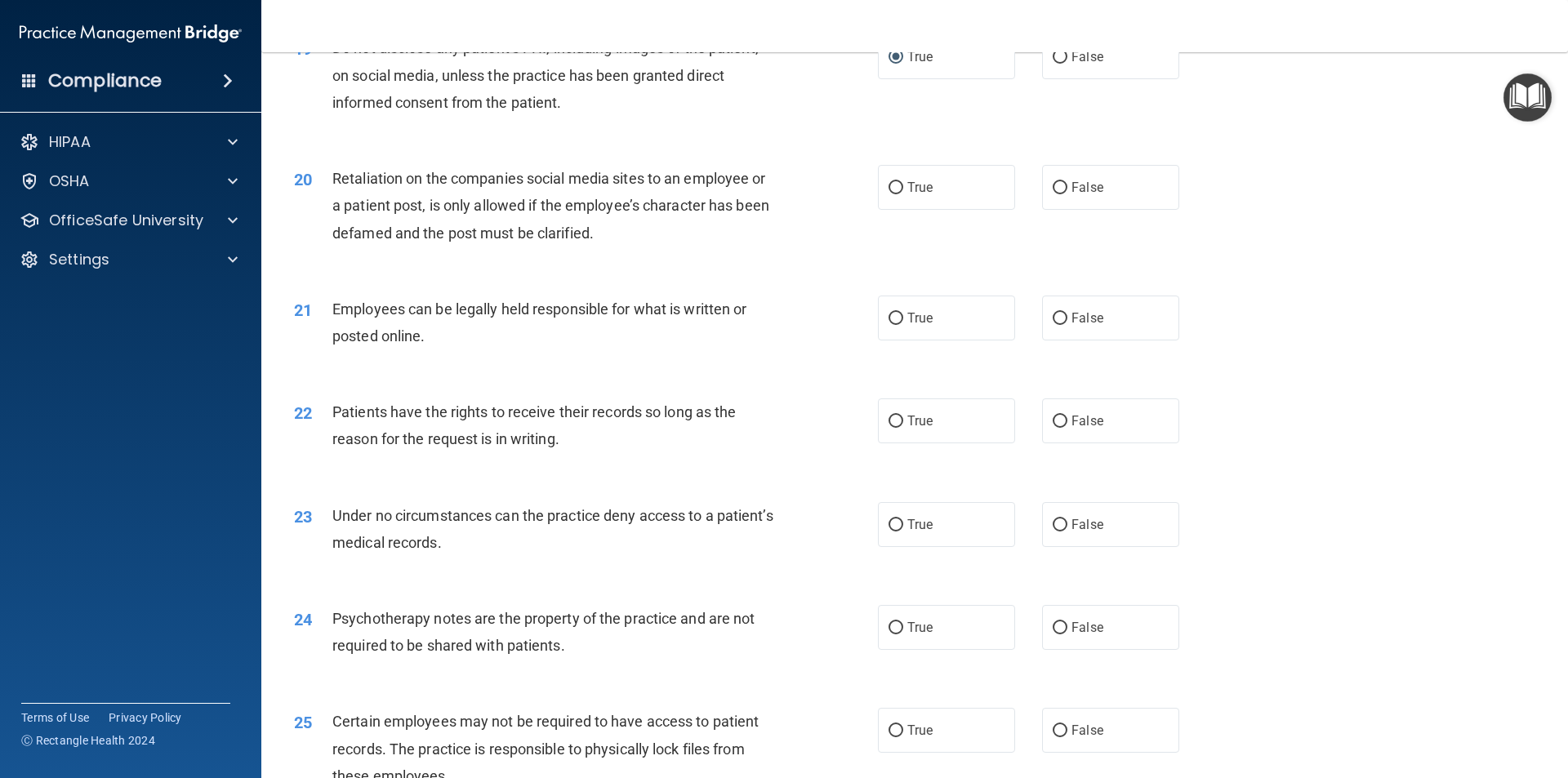
scroll to position [2532, 0]
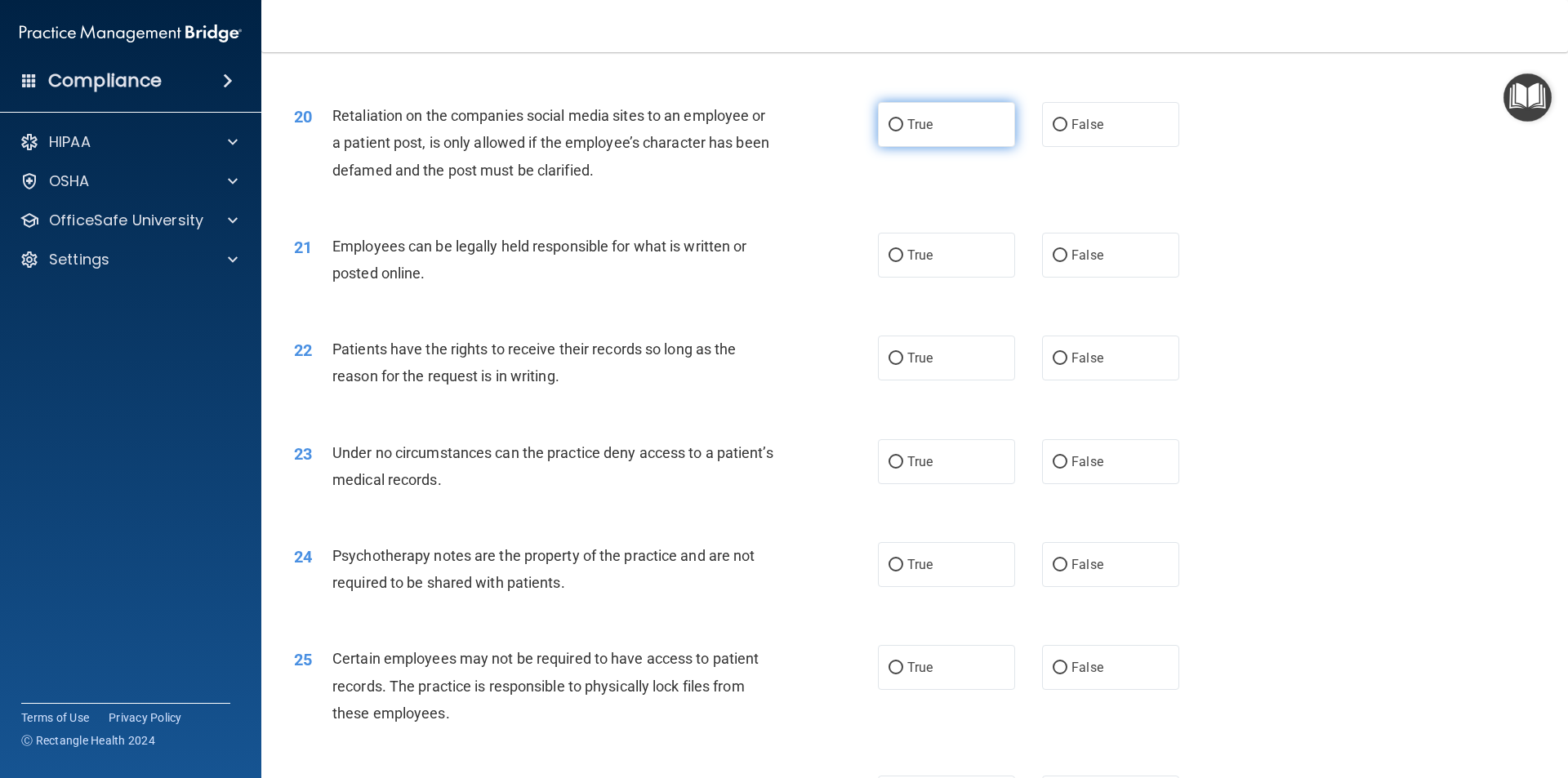
click at [892, 132] on input "True" at bounding box center [895, 125] width 15 height 12
radio input "true"
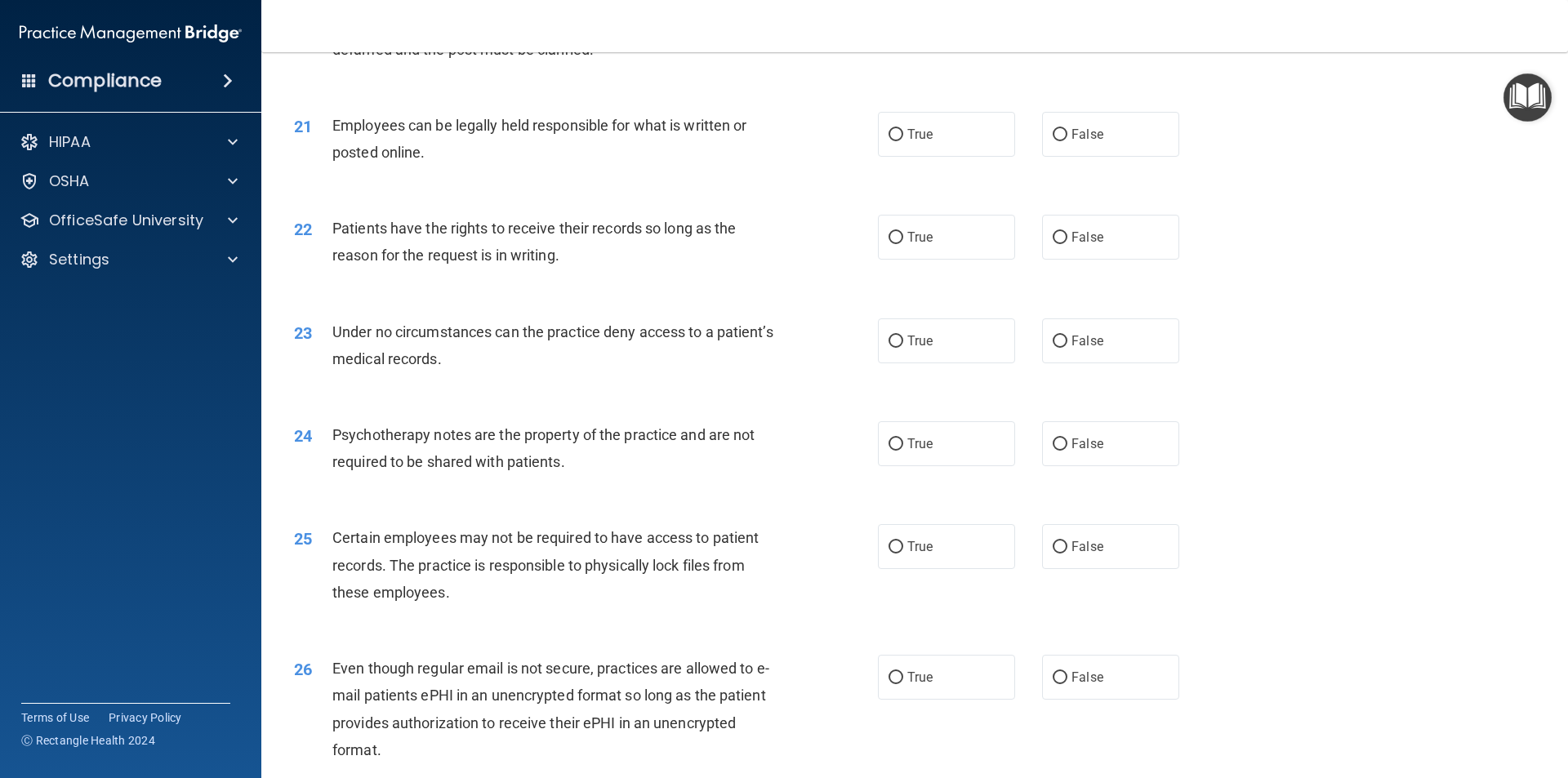
scroll to position [2695, 0]
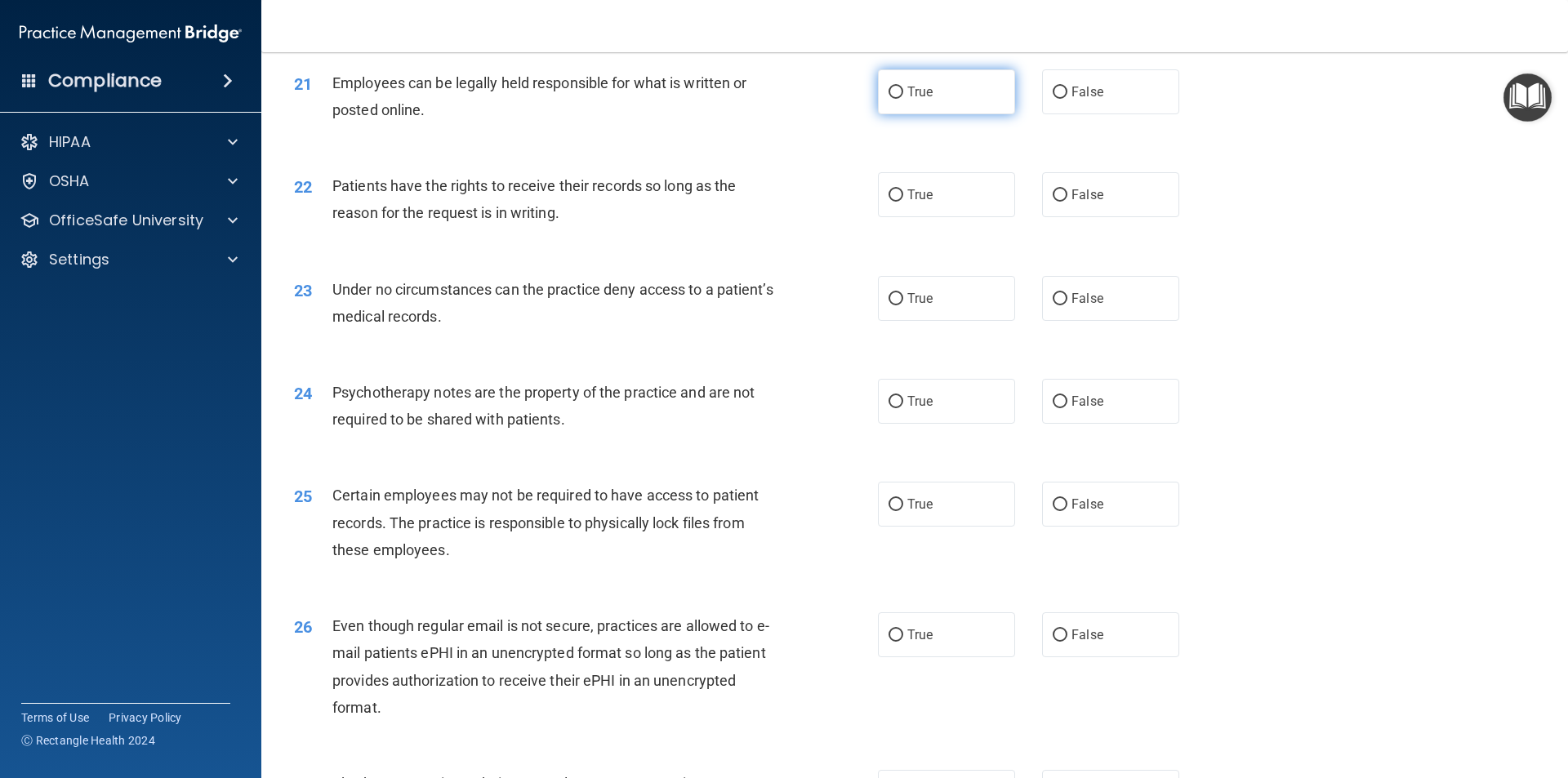
click at [889, 99] on input "True" at bounding box center [895, 92] width 15 height 12
radio input "true"
click at [907, 202] on span "True" at bounding box center [920, 194] width 26 height 16
click at [903, 201] on input "True" at bounding box center [895, 195] width 15 height 12
radio input "true"
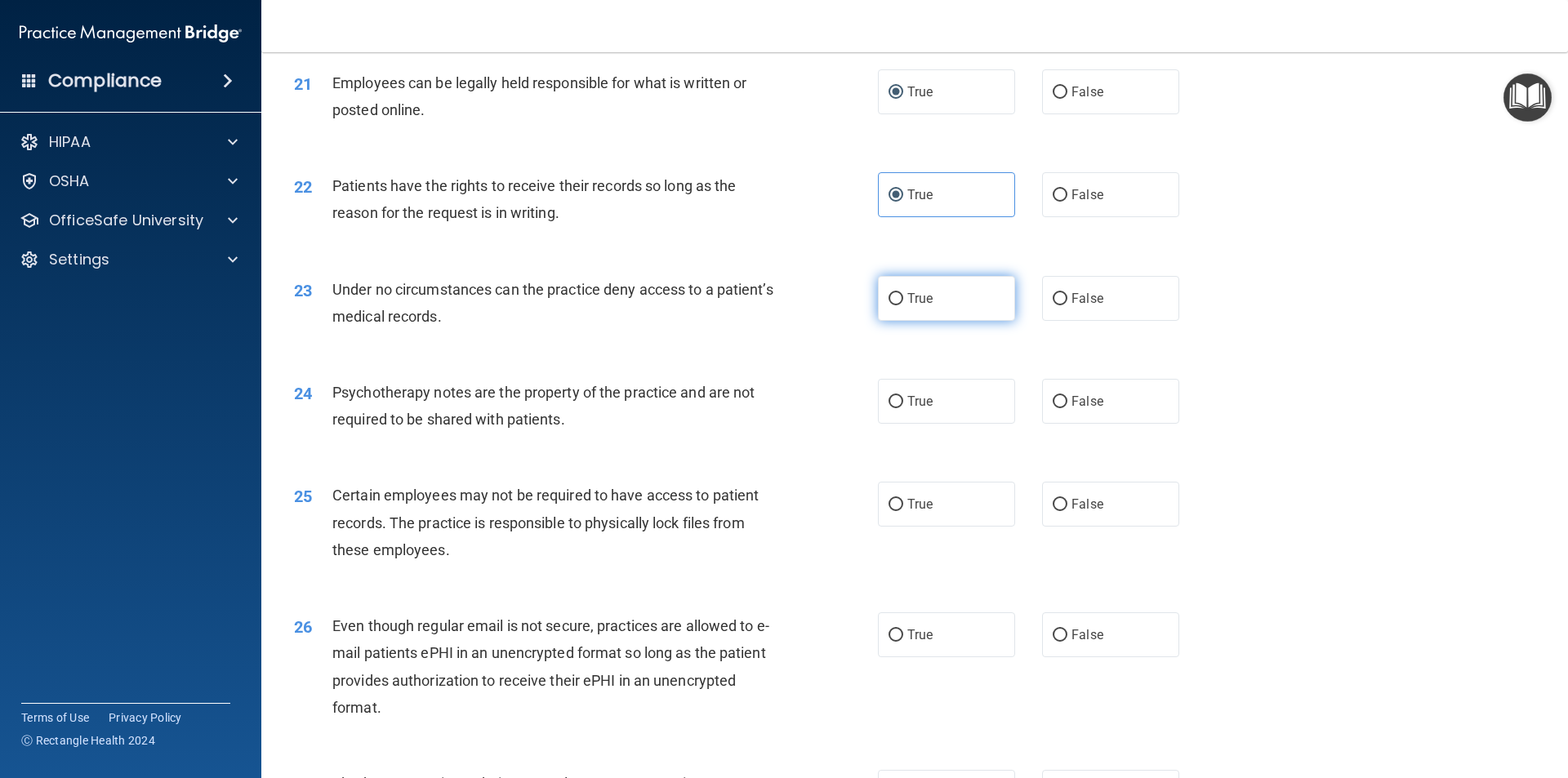
click at [889, 306] on input "True" at bounding box center [895, 300] width 15 height 12
radio input "true"
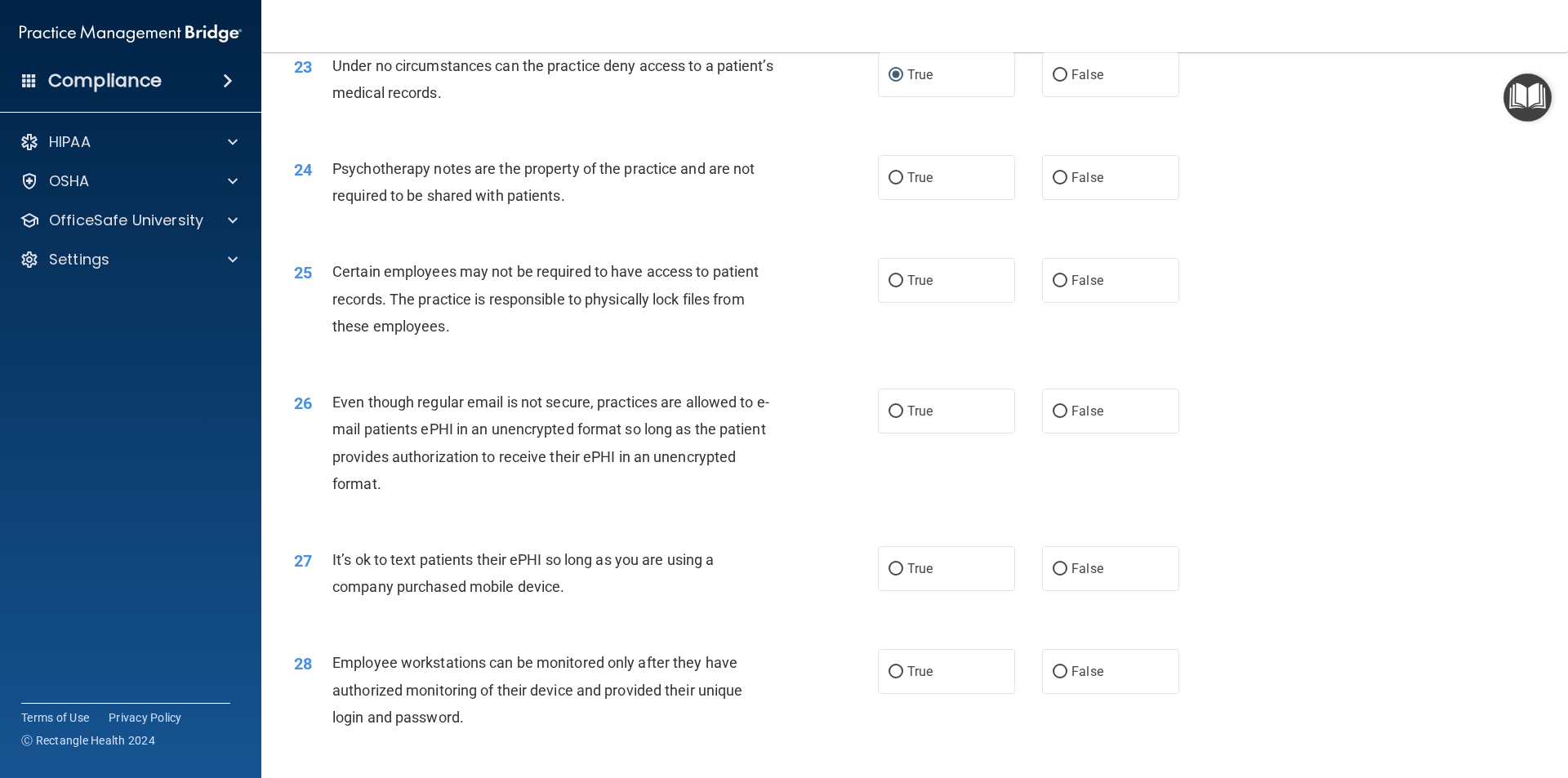
scroll to position [2941, 0]
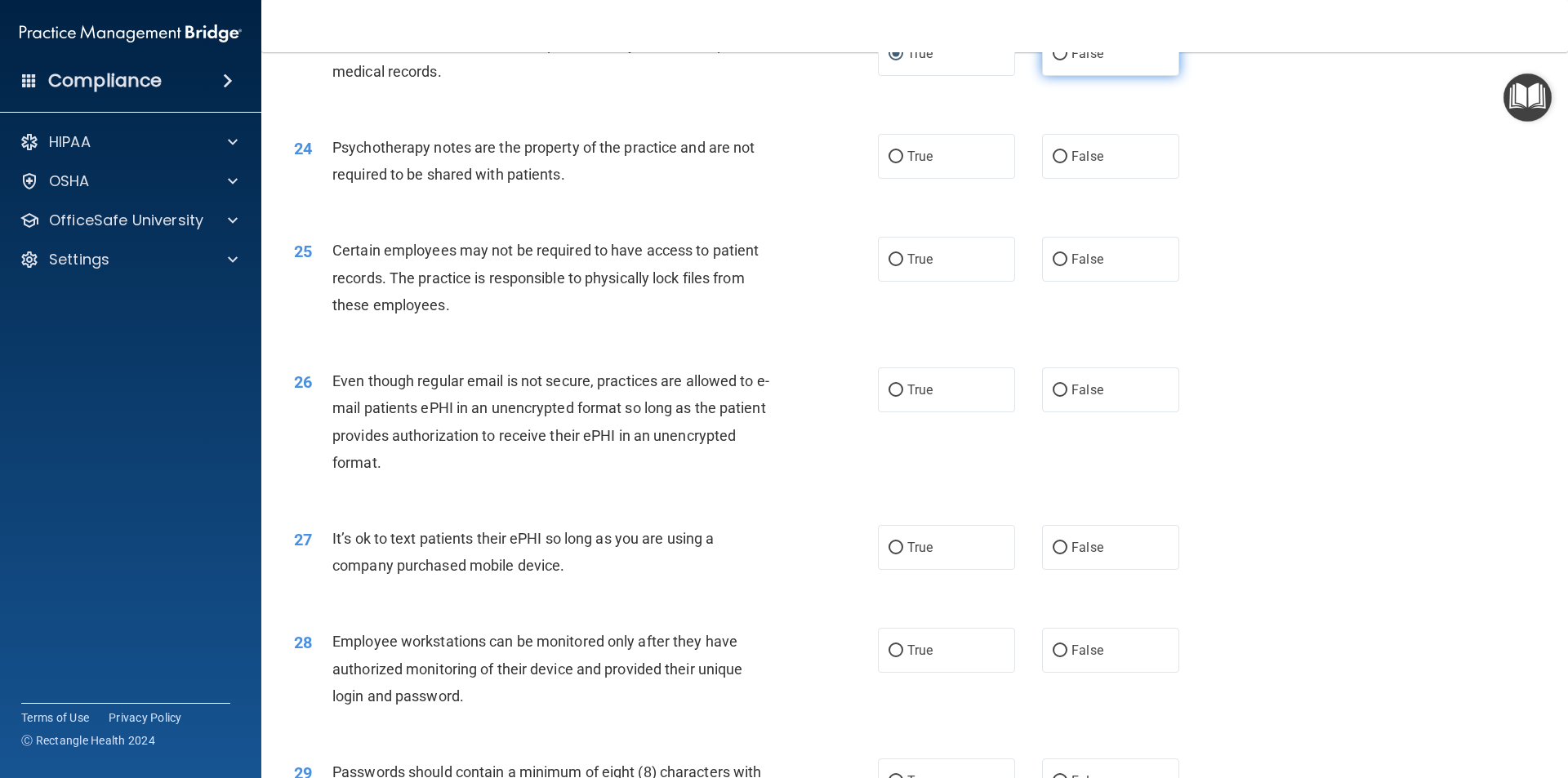
click at [1057, 61] on input "False" at bounding box center [1059, 54] width 15 height 12
radio input "true"
radio input "false"
click at [889, 163] on input "True" at bounding box center [895, 157] width 15 height 12
radio input "true"
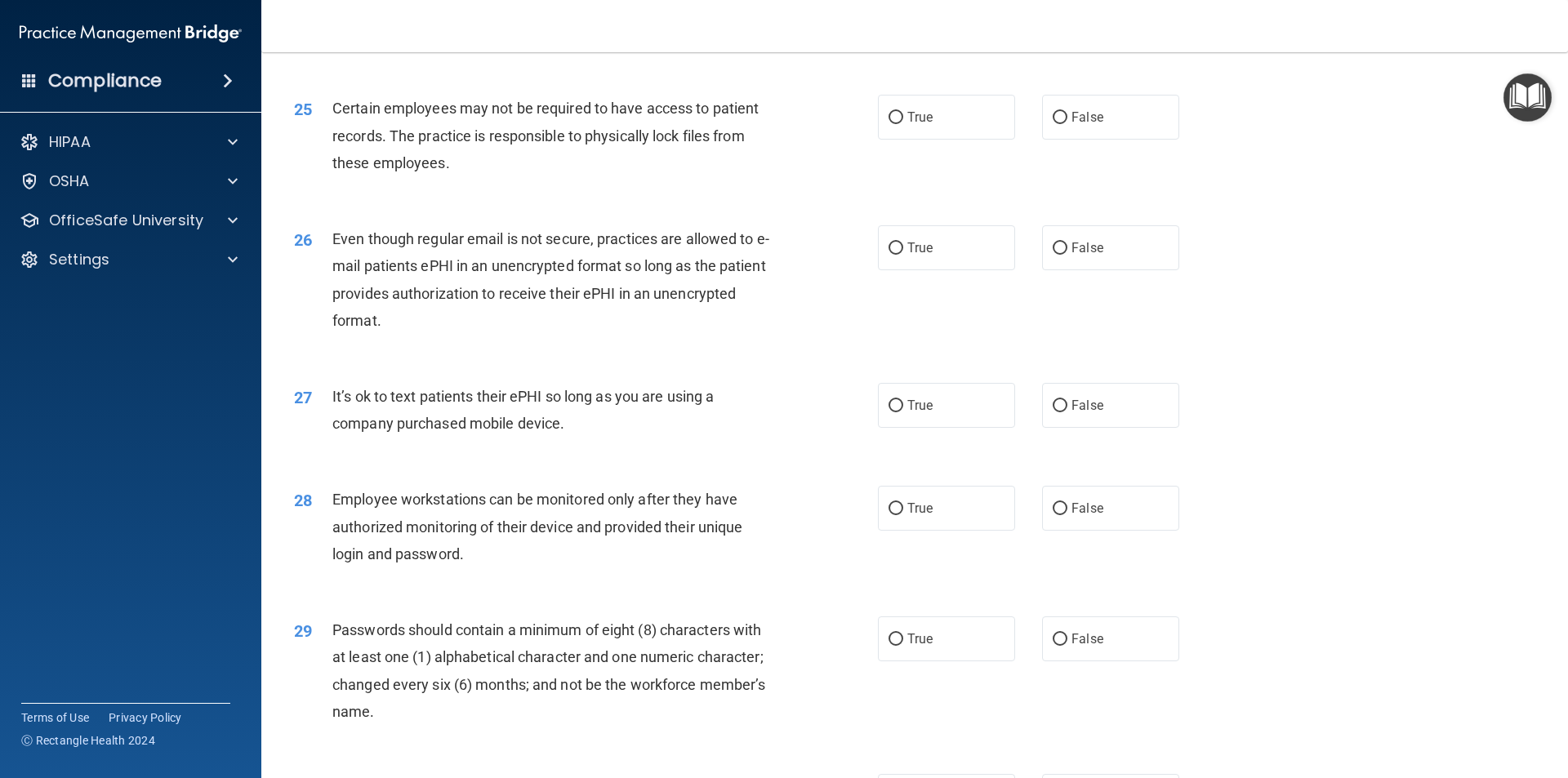
scroll to position [3104, 0]
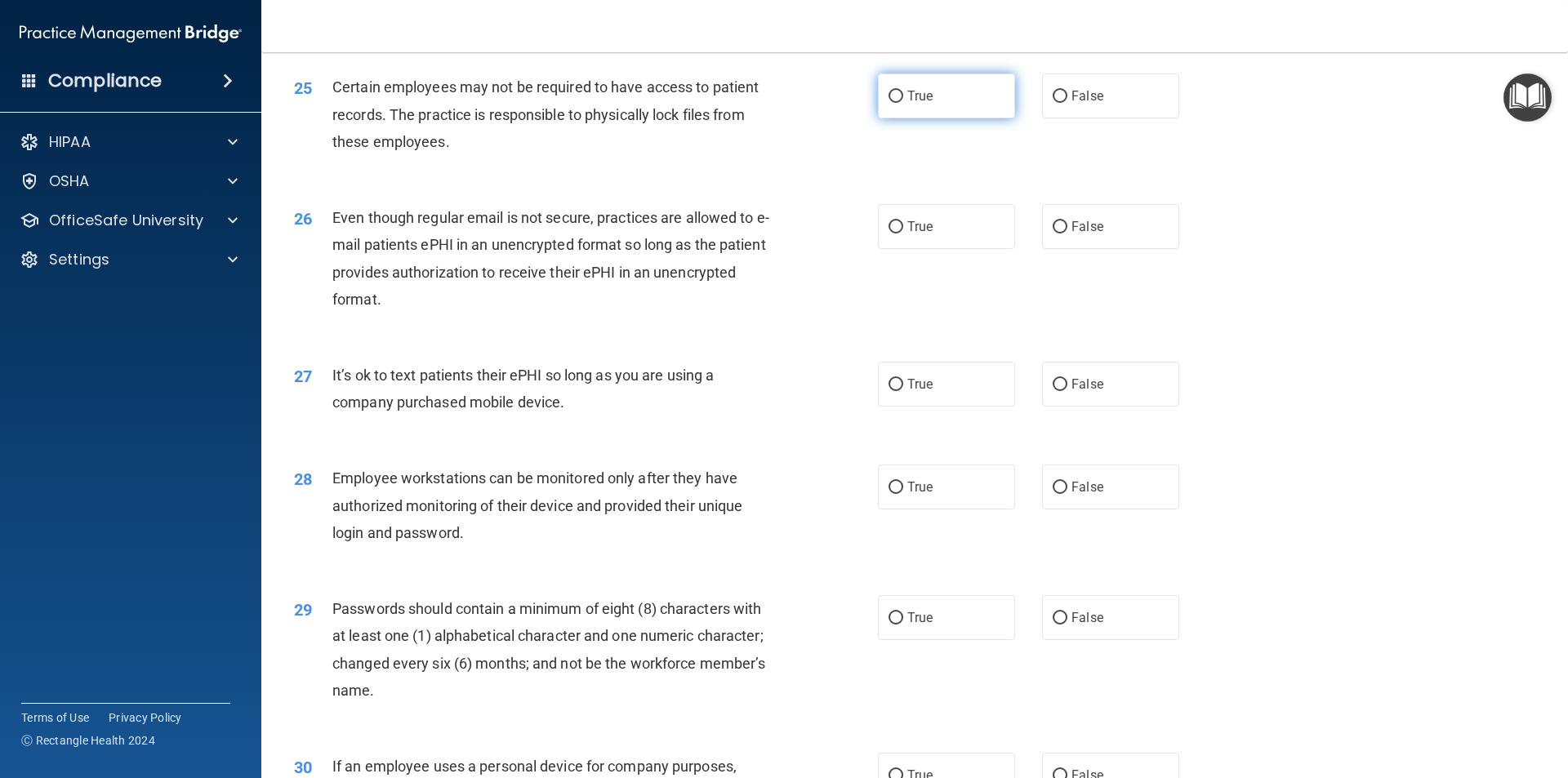
click at [889, 103] on input "True" at bounding box center [895, 96] width 15 height 12
radio input "true"
click at [1045, 248] on label "False" at bounding box center [1110, 227] width 137 height 45
click at [1053, 234] on input "False" at bounding box center [1059, 227] width 15 height 12
radio input "true"
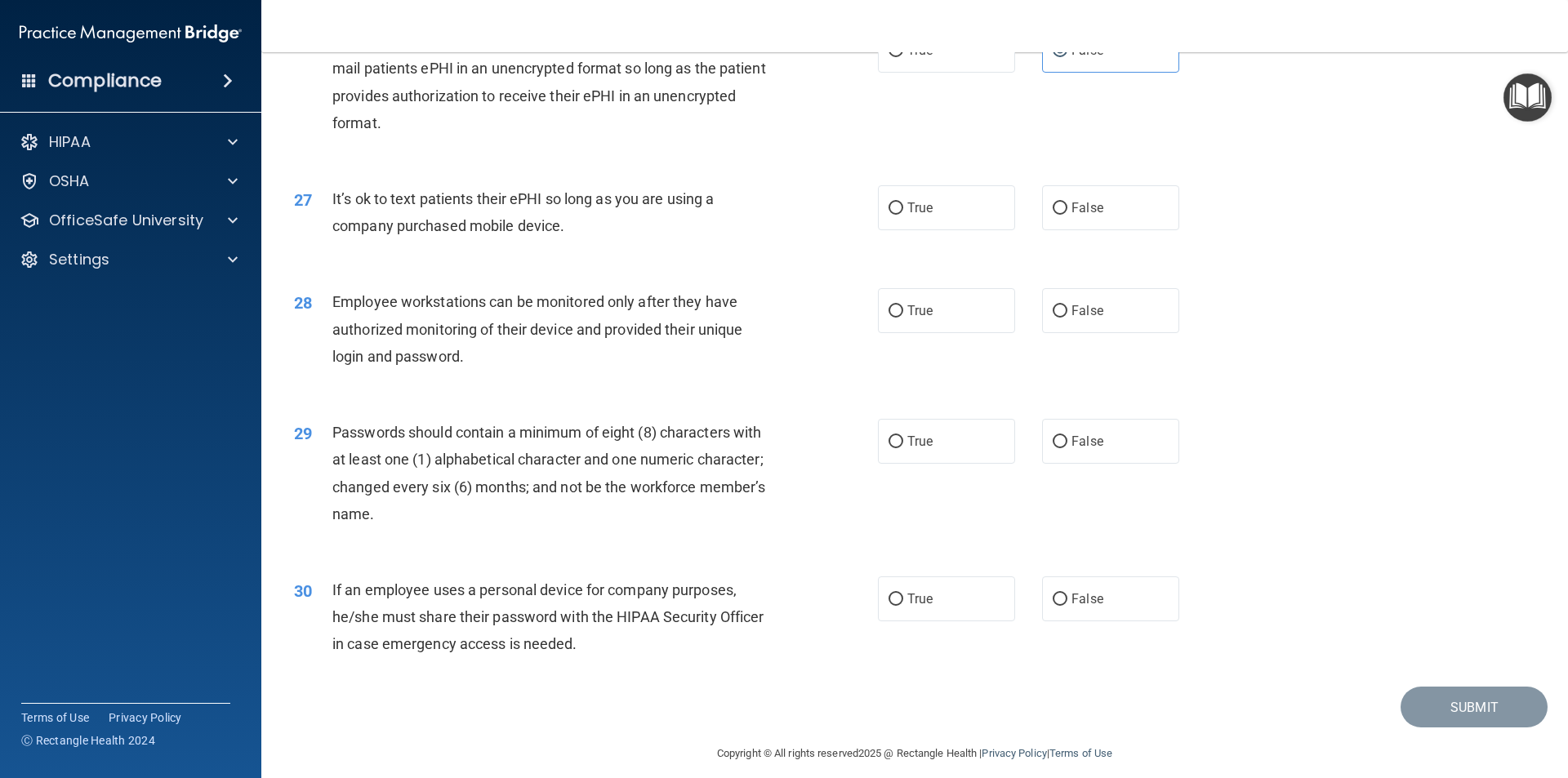
scroll to position [3322, 0]
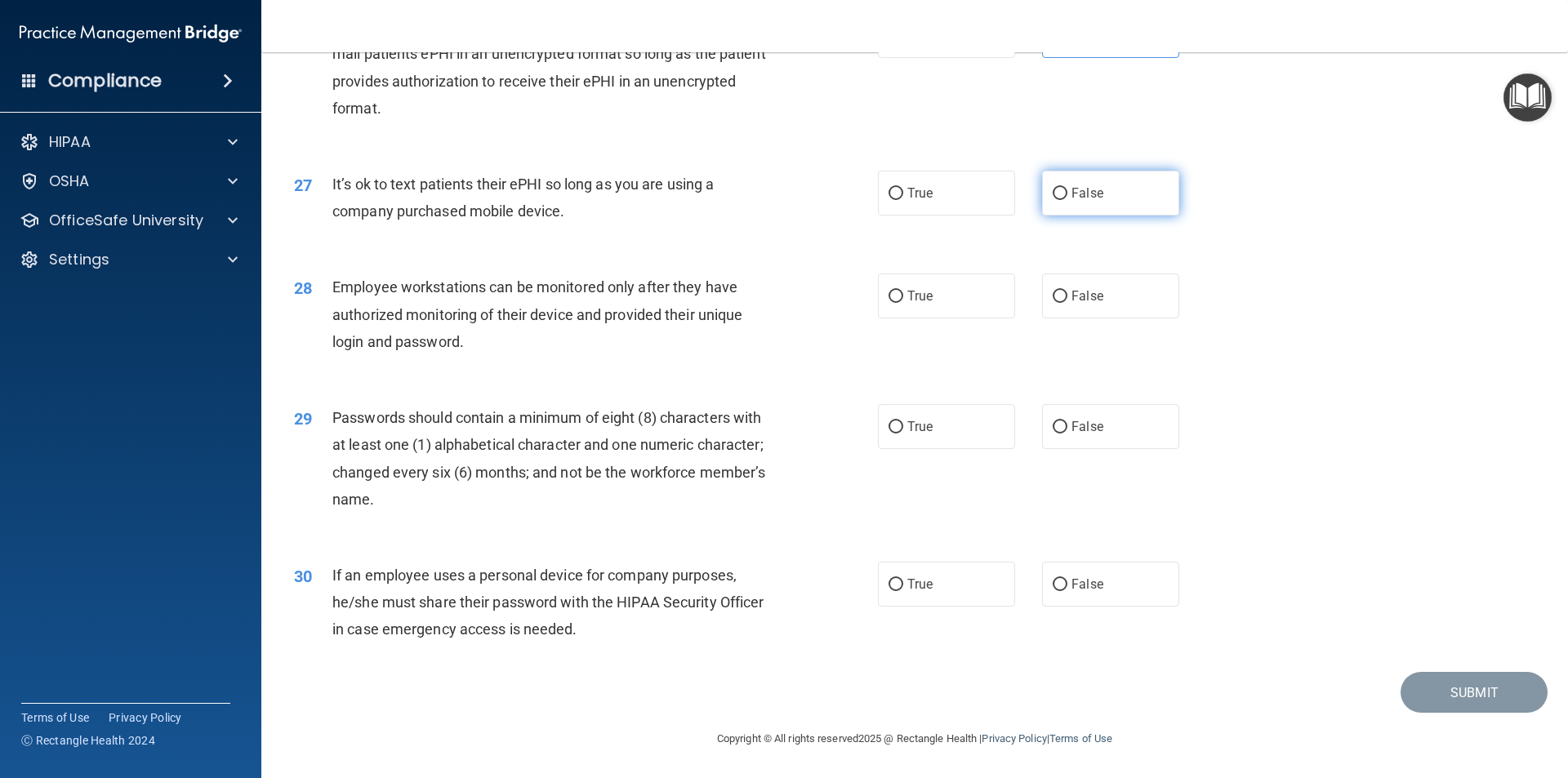
click at [1053, 192] on input "False" at bounding box center [1059, 194] width 15 height 12
radio input "true"
click at [1057, 294] on input "False" at bounding box center [1059, 297] width 15 height 12
radio input "true"
click at [889, 424] on input "True" at bounding box center [895, 427] width 15 height 12
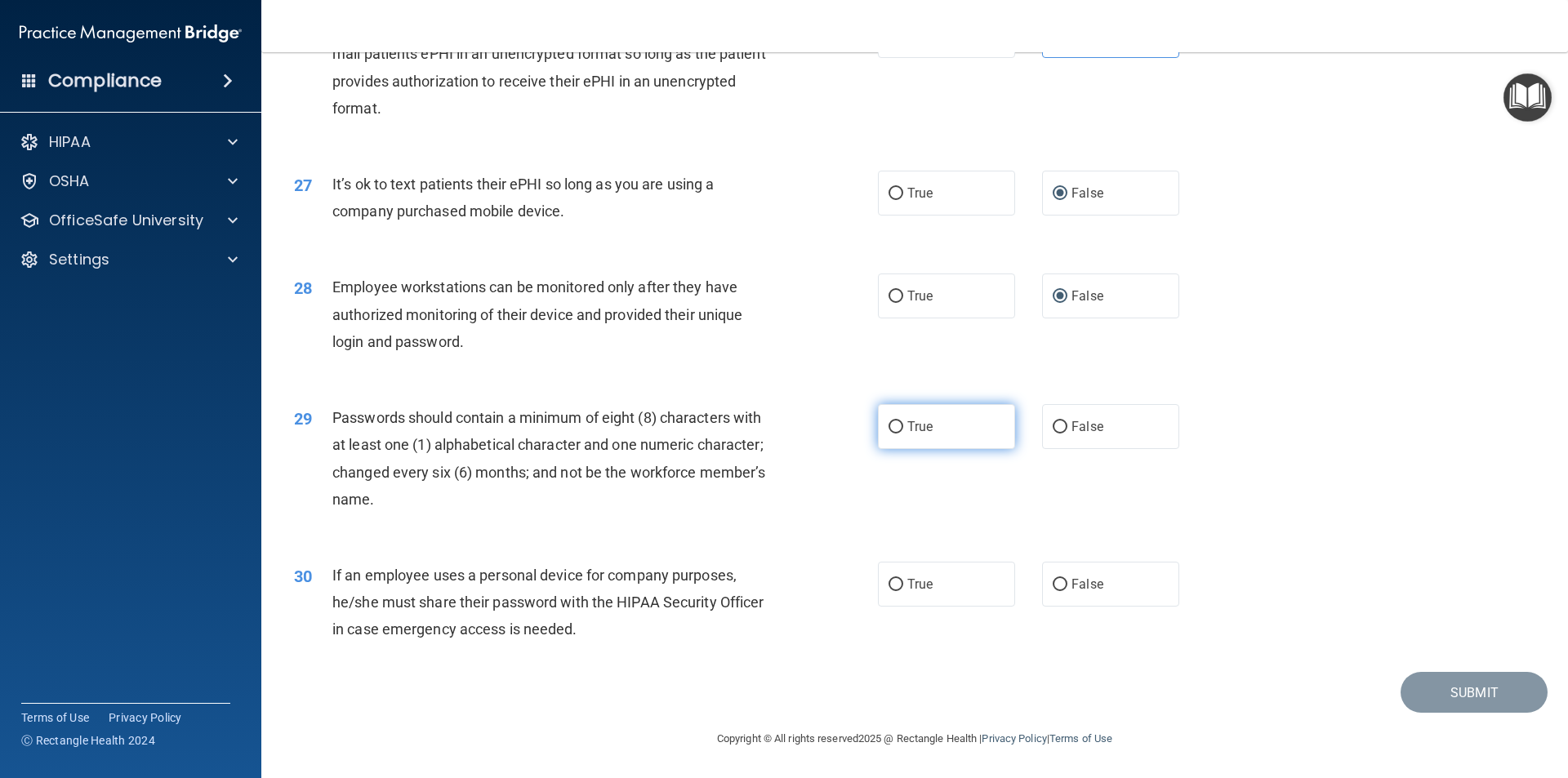
radio input "true"
click at [1055, 584] on input "False" at bounding box center [1059, 585] width 15 height 12
radio input "true"
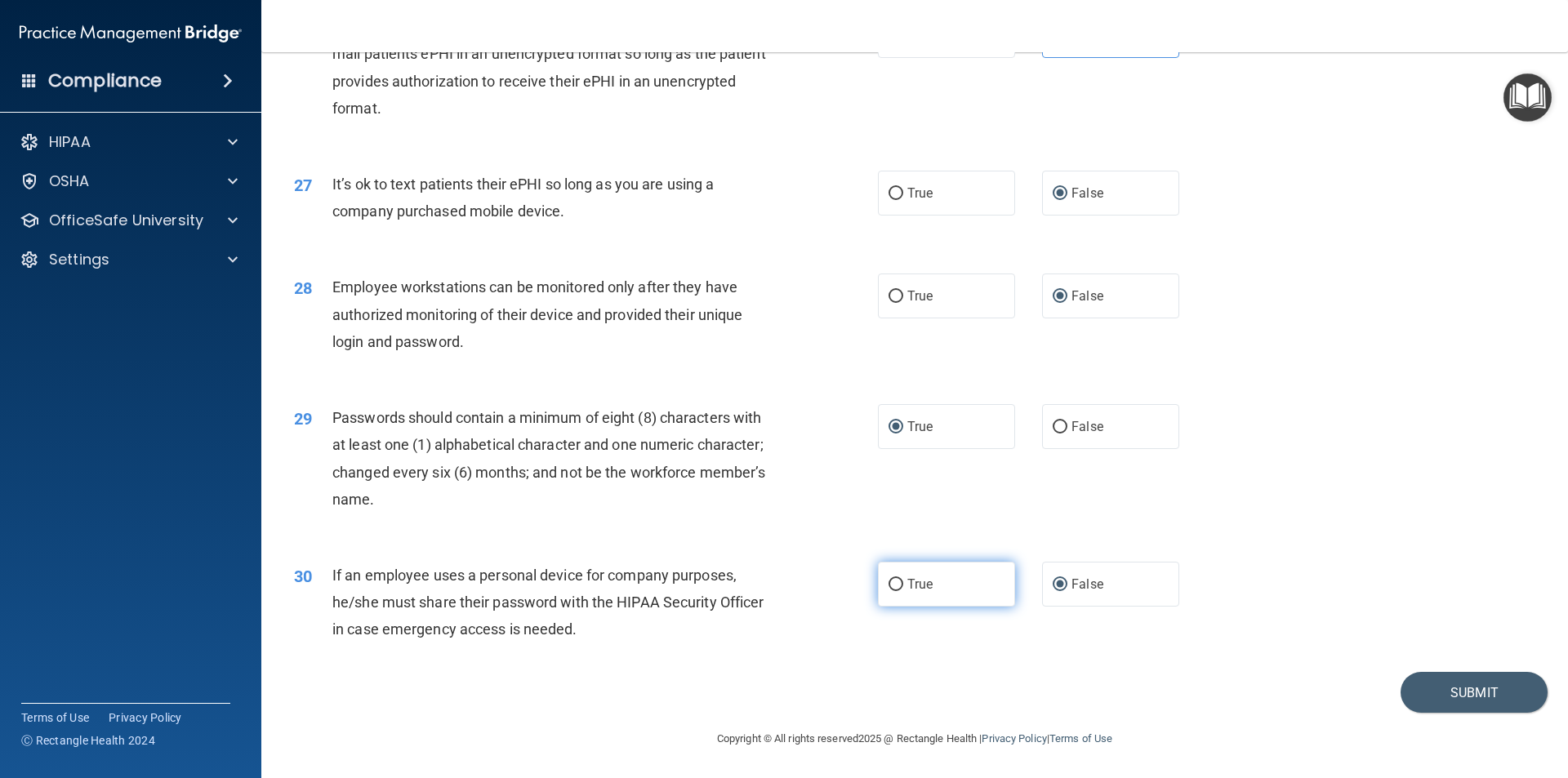
click at [892, 582] on input "True" at bounding box center [895, 585] width 15 height 12
radio input "true"
radio input "false"
click at [1436, 699] on button "Submit" at bounding box center [1474, 693] width 147 height 41
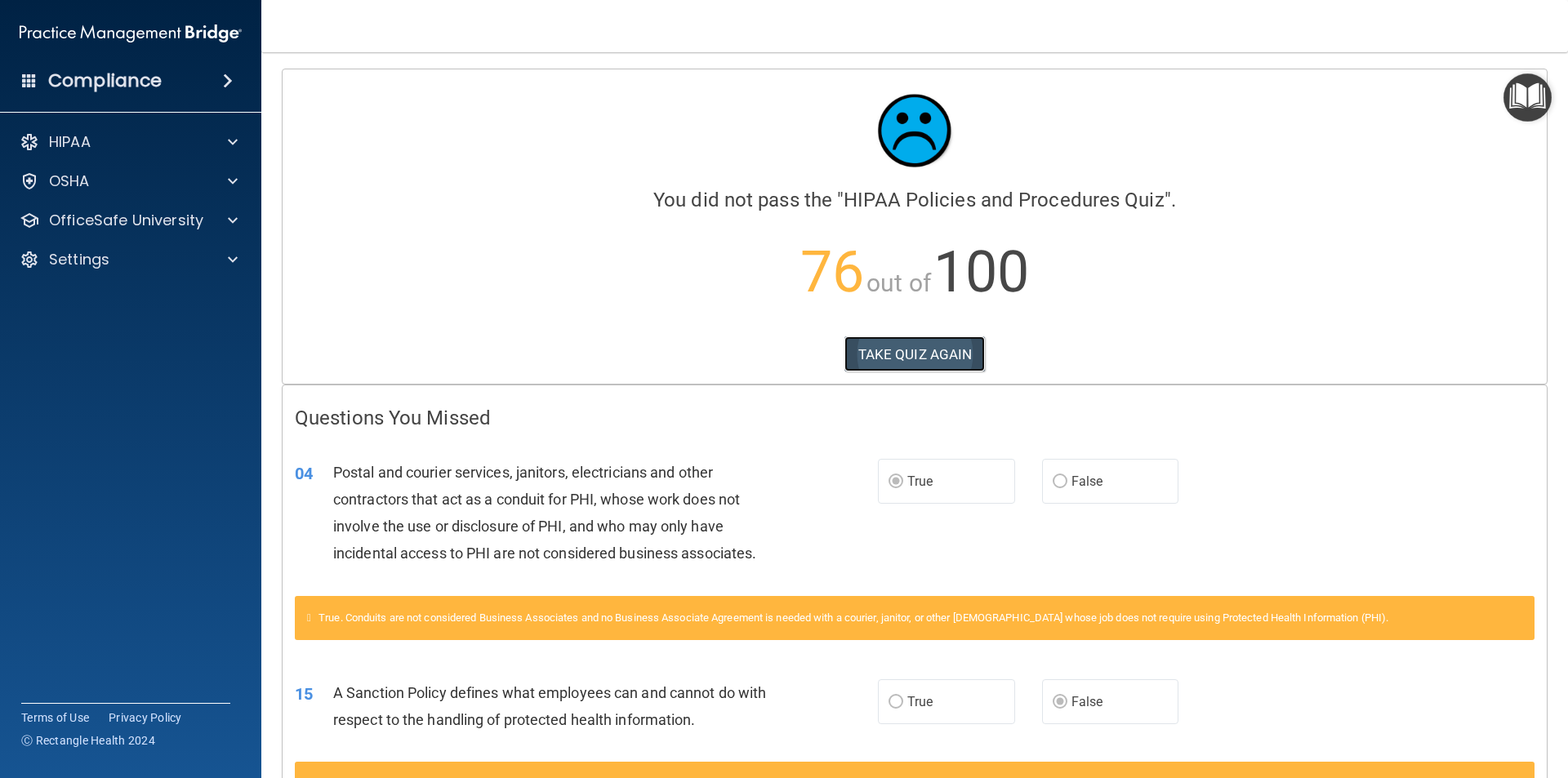
click at [903, 346] on button "TAKE QUIZ AGAIN" at bounding box center [915, 355] width 141 height 36
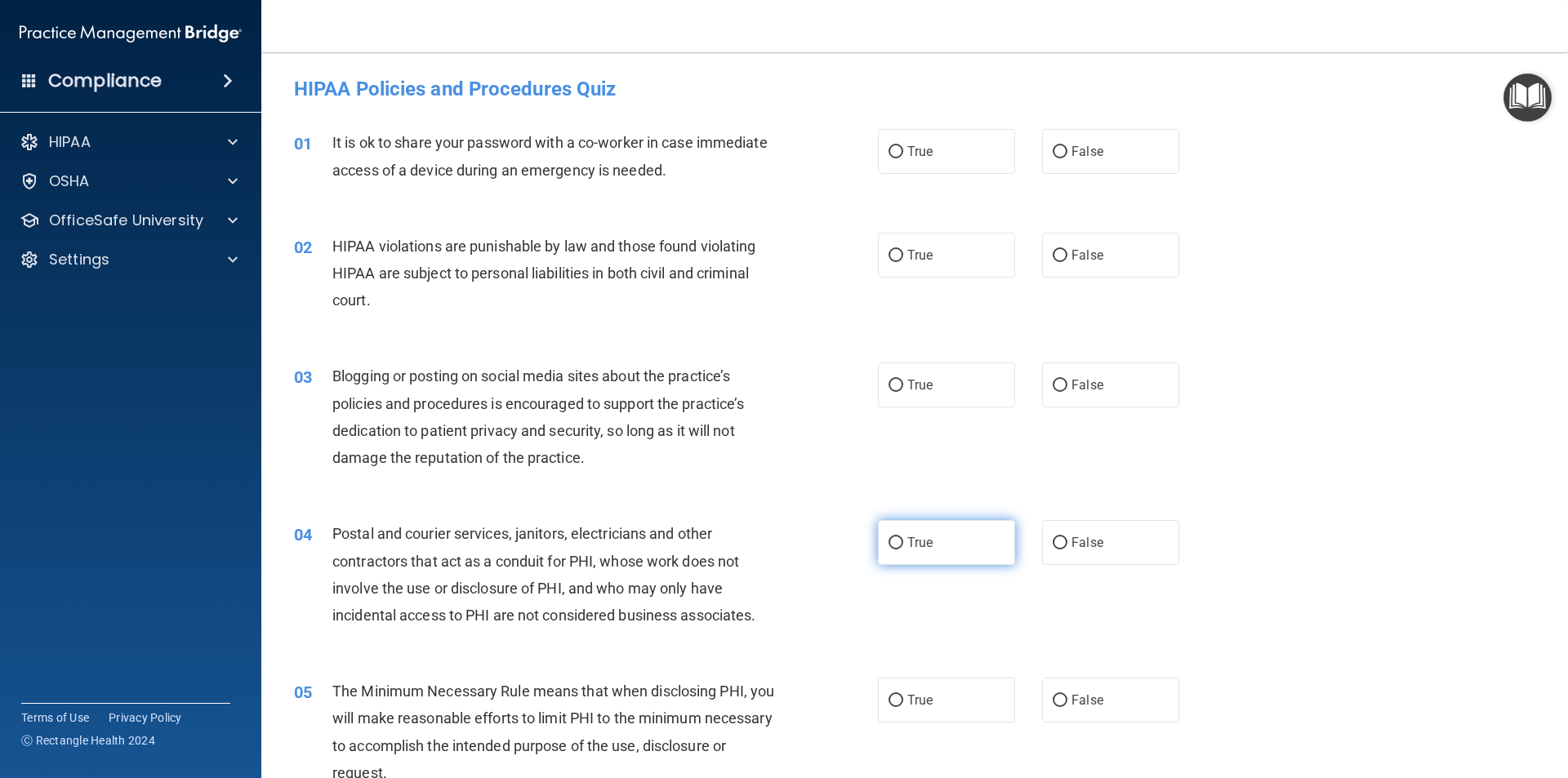
click at [889, 543] on input "True" at bounding box center [895, 543] width 15 height 12
radio input "true"
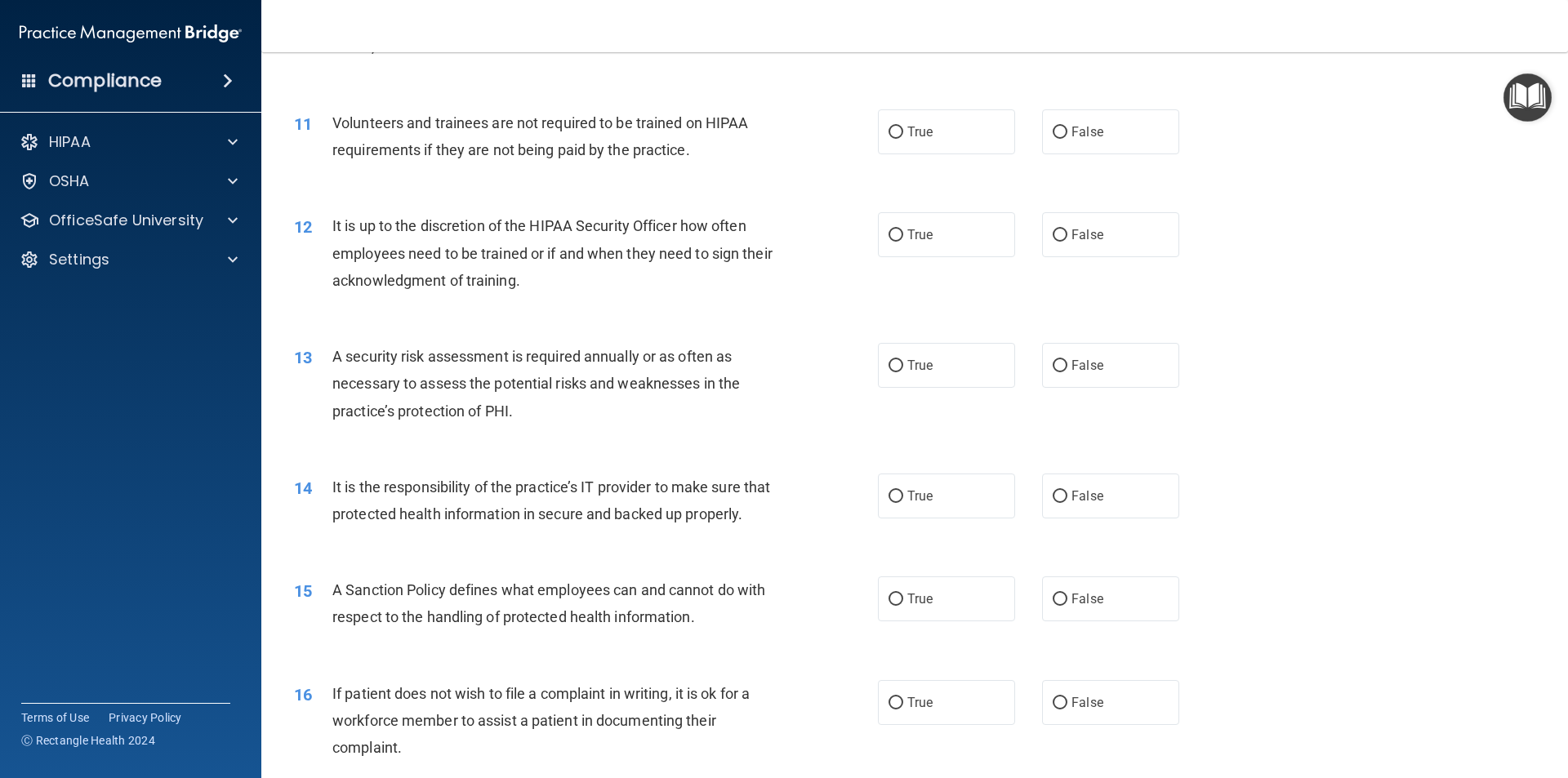
scroll to position [1552, 0]
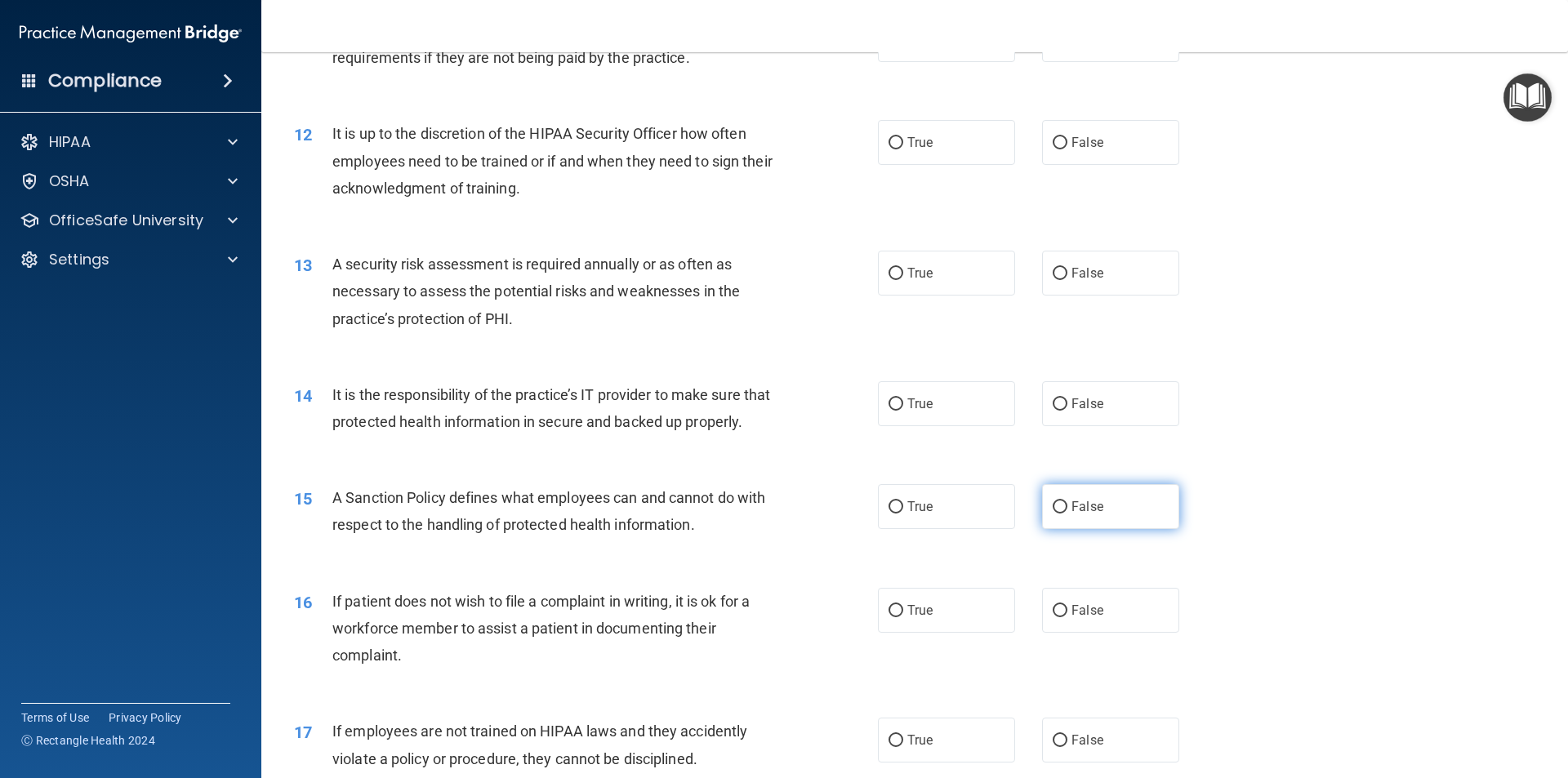
click at [1060, 529] on label "False" at bounding box center [1110, 507] width 137 height 45
click at [1060, 514] on input "False" at bounding box center [1059, 508] width 15 height 12
radio input "true"
click at [889, 618] on input "True" at bounding box center [895, 611] width 15 height 12
radio input "true"
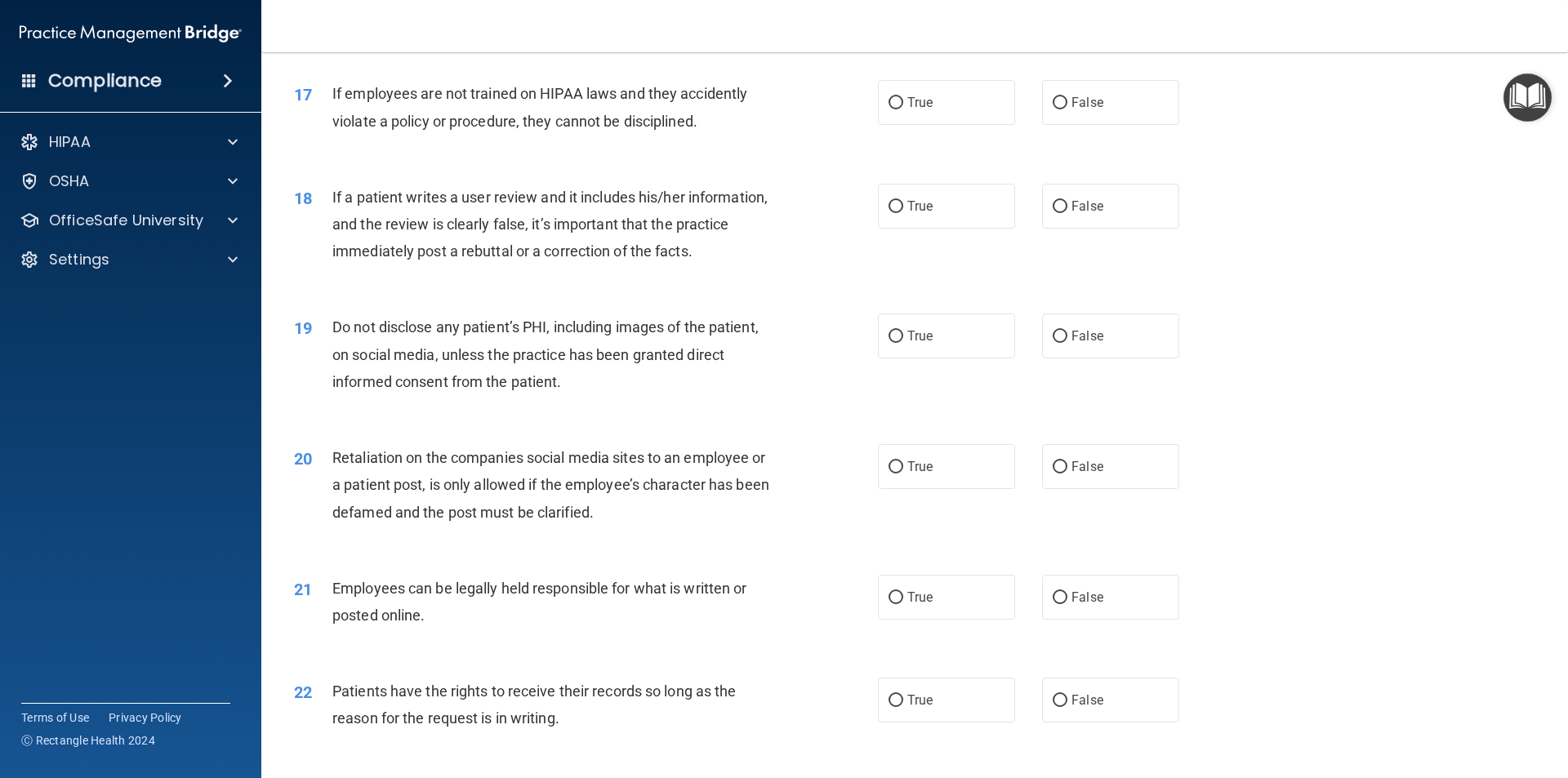
scroll to position [2205, 0]
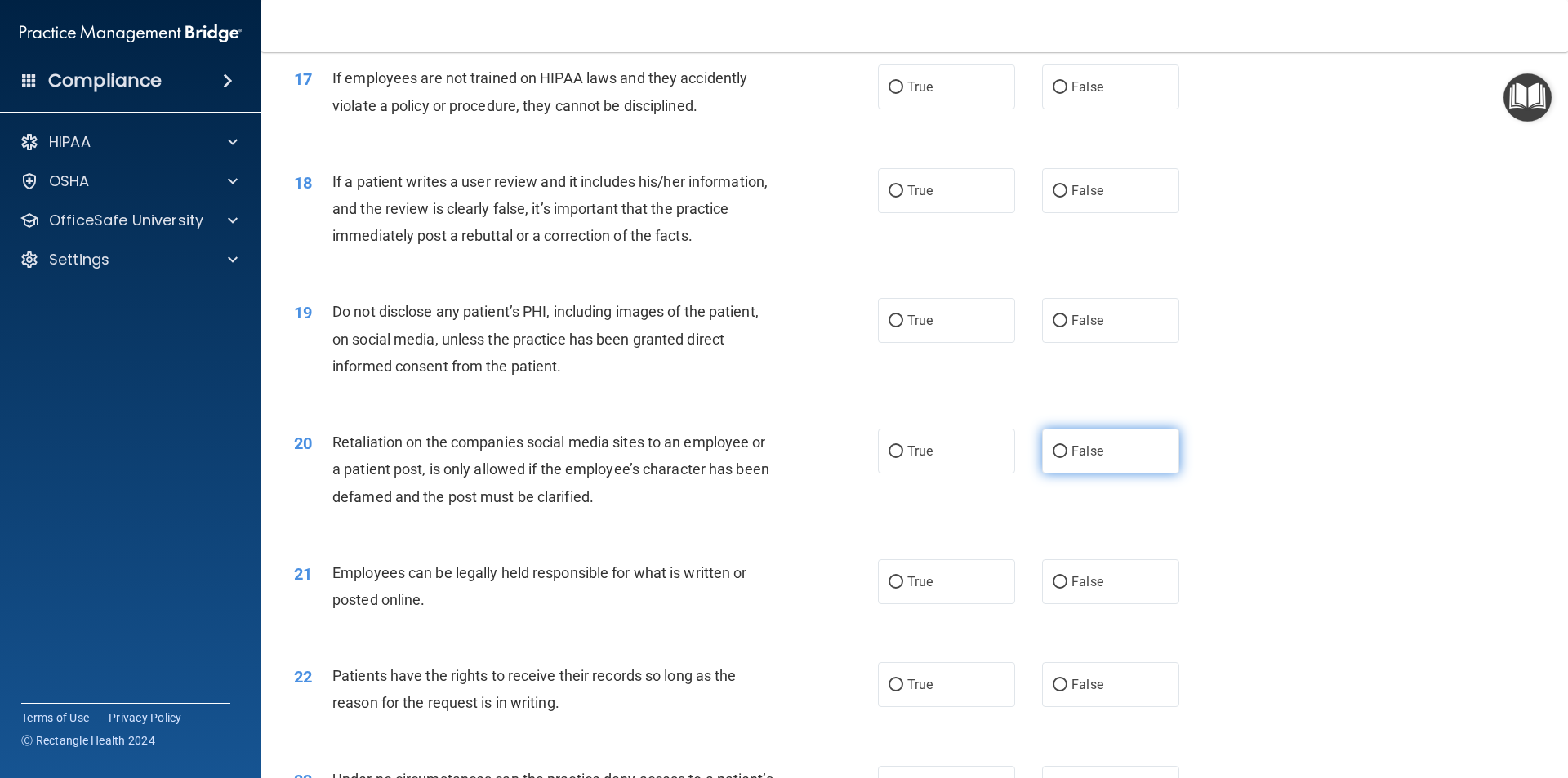
click at [1054, 458] on input "False" at bounding box center [1059, 452] width 15 height 12
radio input "true"
click at [1054, 692] on input "False" at bounding box center [1059, 686] width 15 height 12
radio input "true"
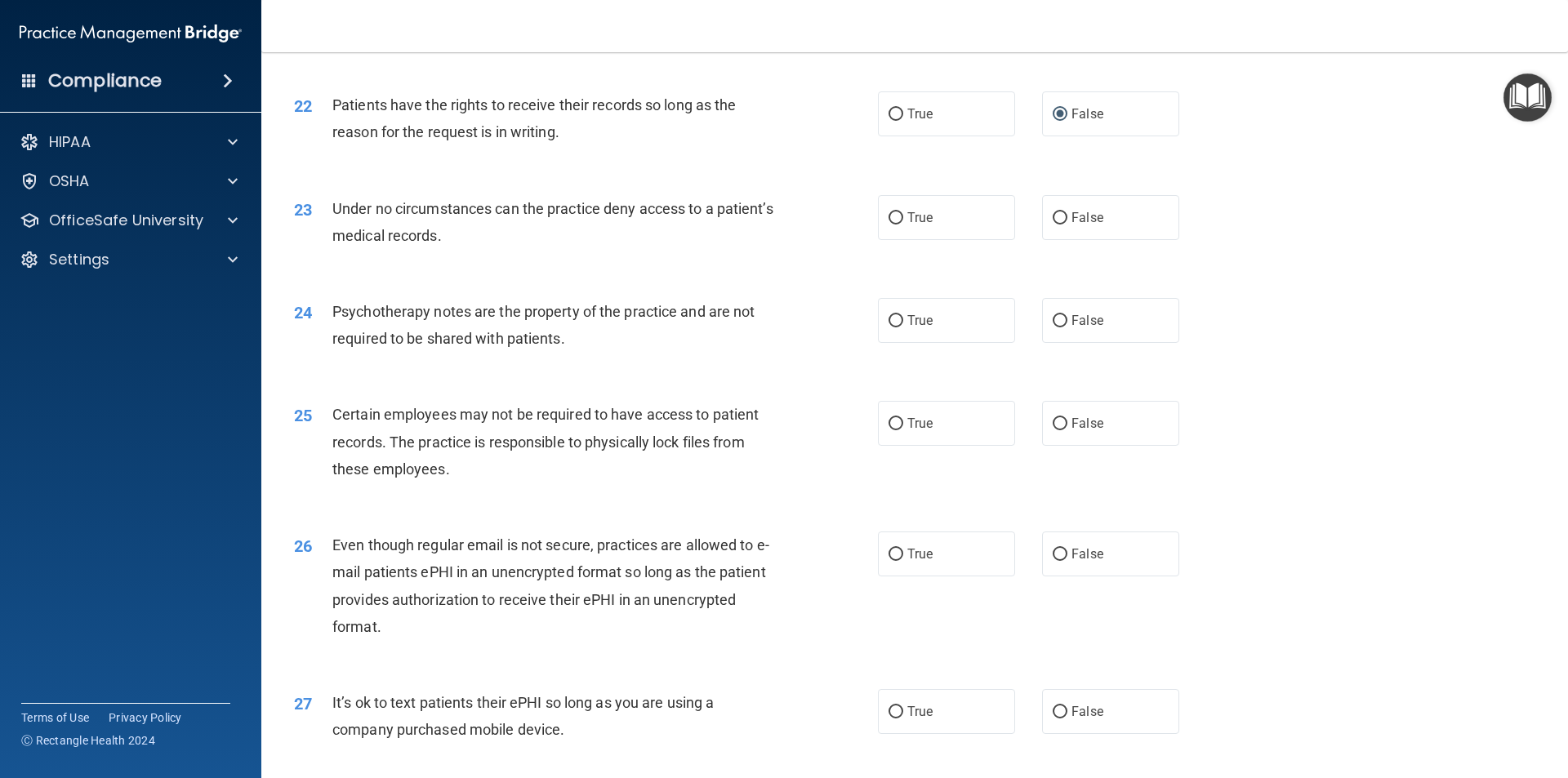
scroll to position [2777, 0]
click at [889, 560] on input "True" at bounding box center [895, 554] width 15 height 12
radio input "true"
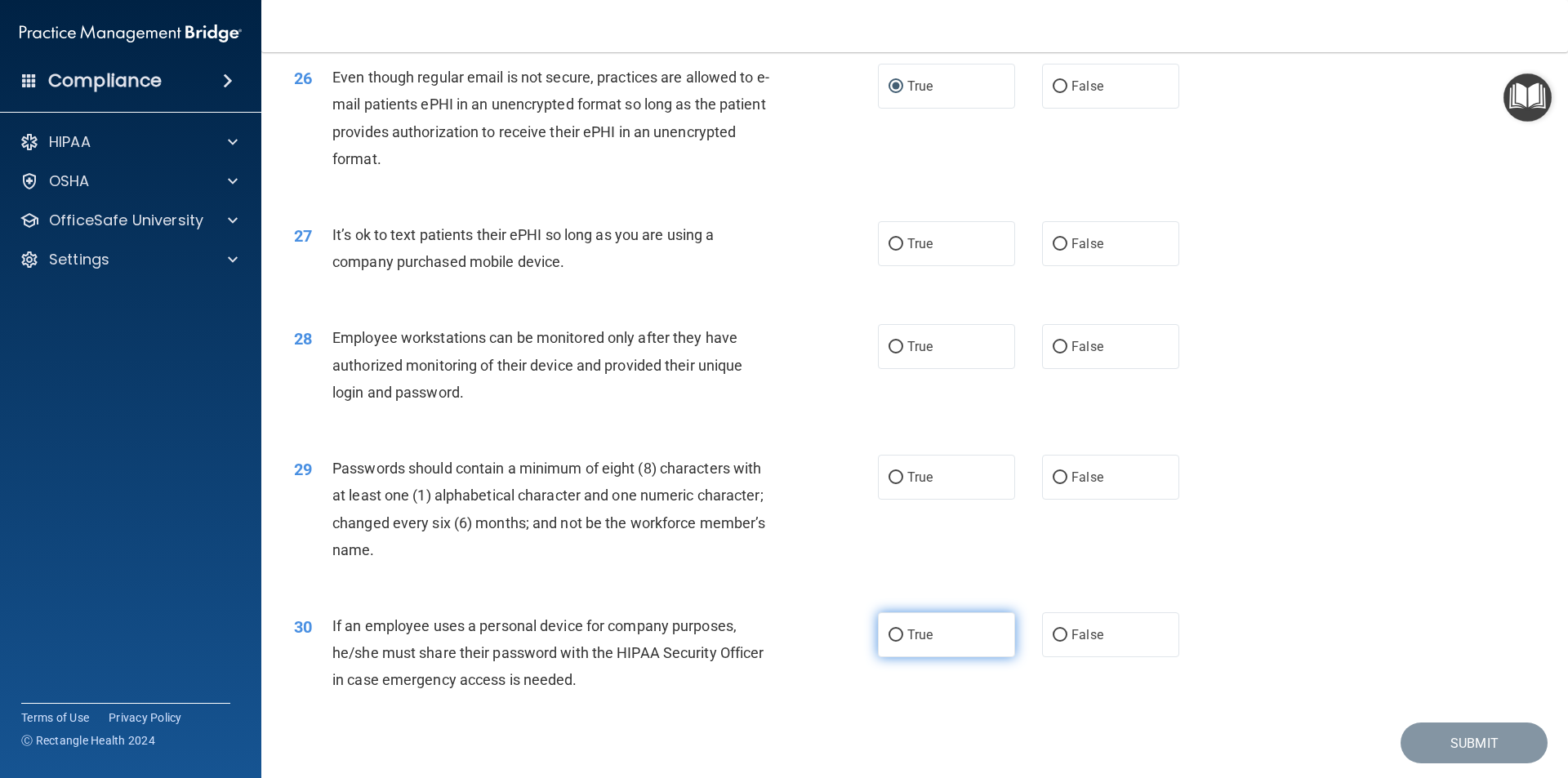
scroll to position [3322, 0]
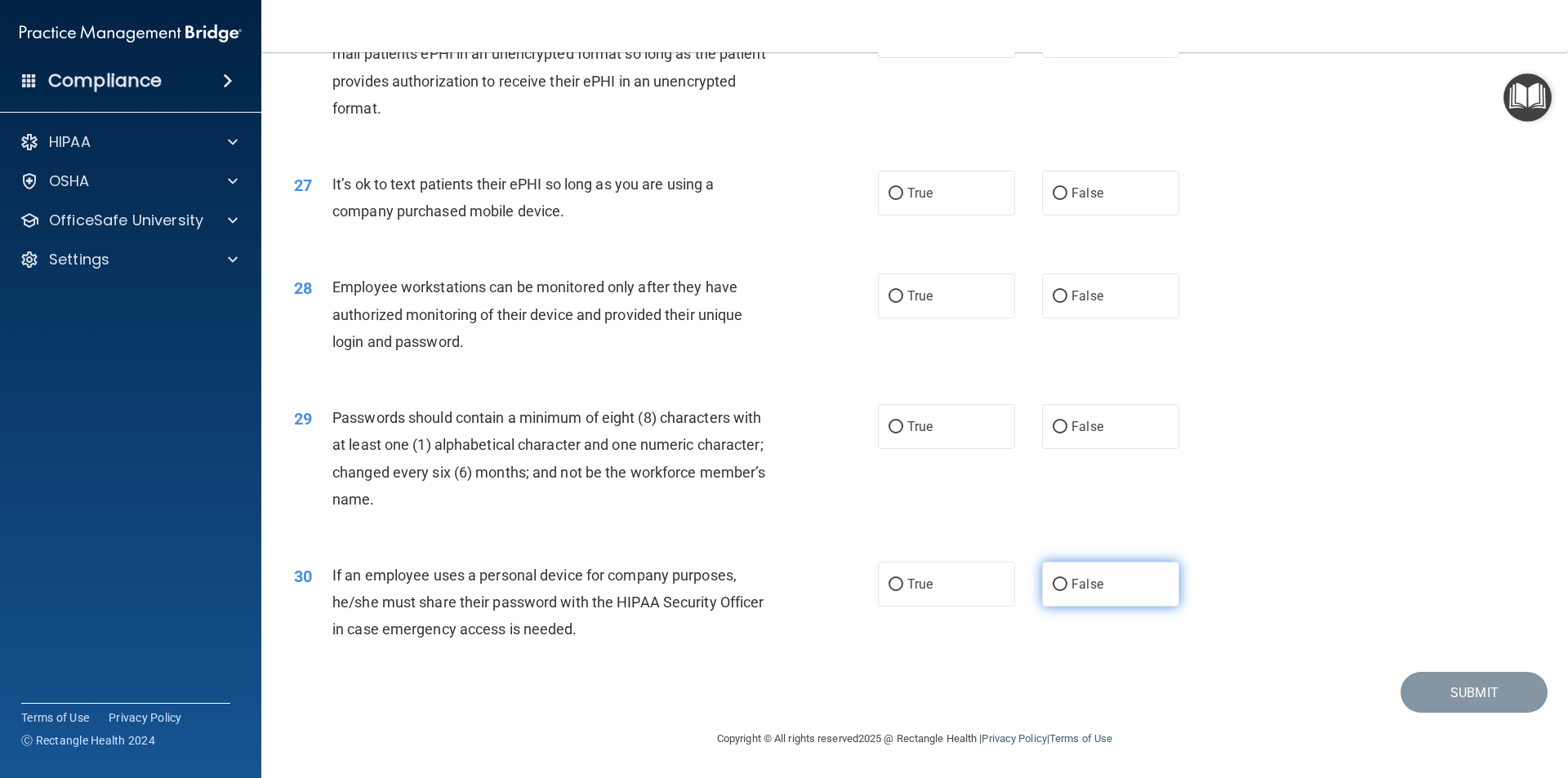
click at [1053, 583] on input "False" at bounding box center [1059, 585] width 15 height 12
radio input "true"
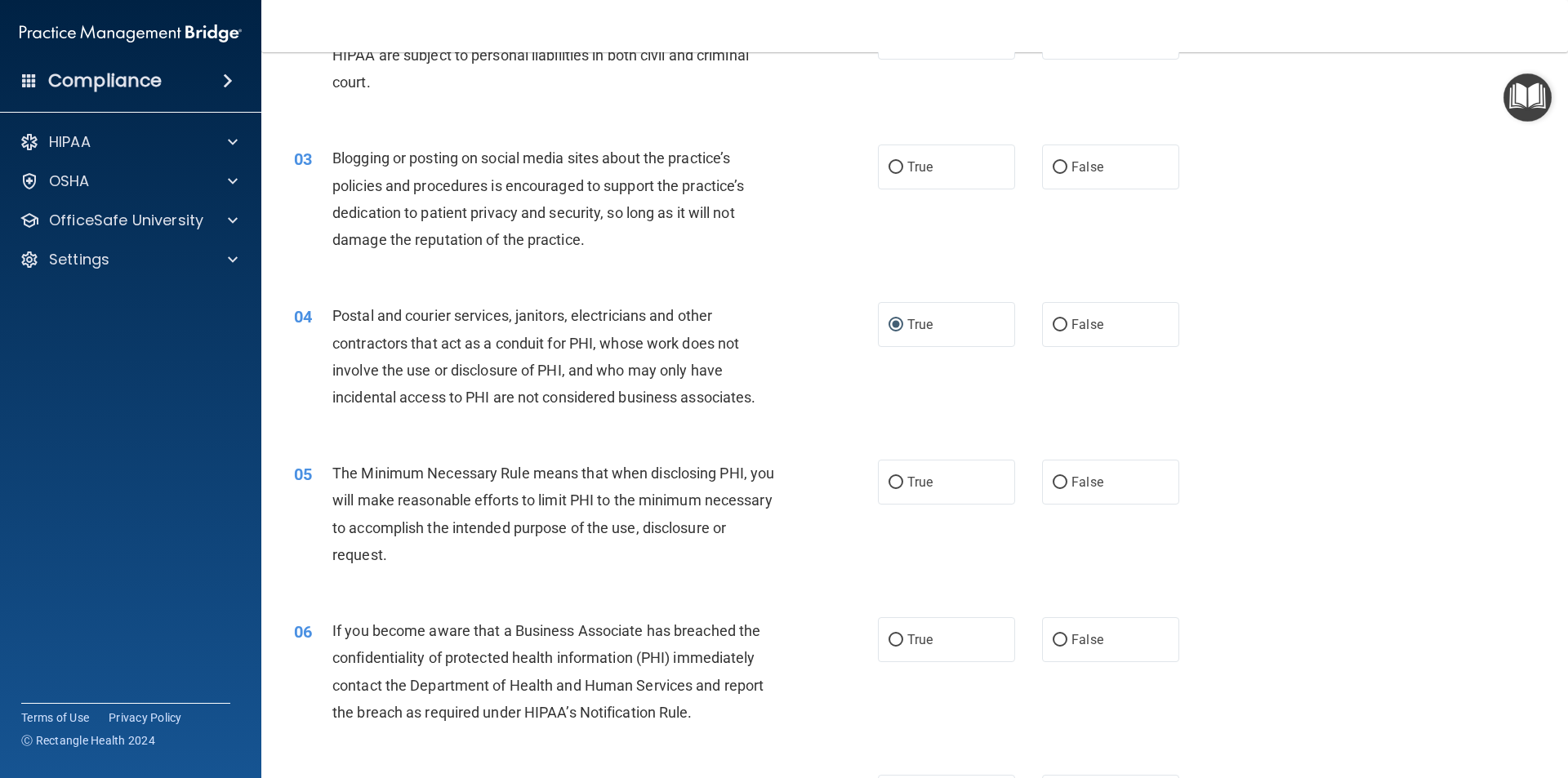
scroll to position [0, 0]
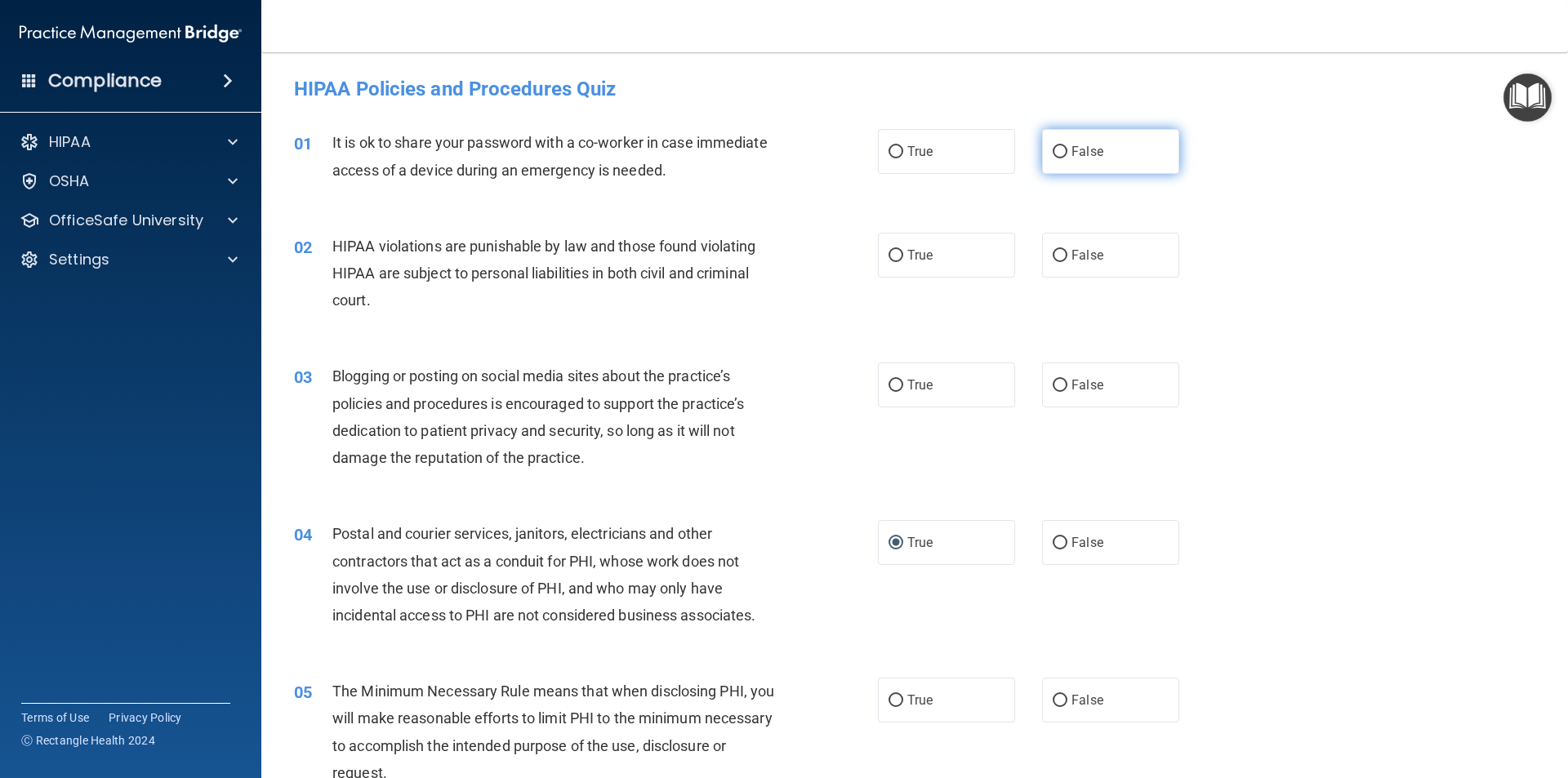
click at [1053, 151] on input "False" at bounding box center [1059, 152] width 15 height 12
radio input "true"
click at [889, 254] on input "True" at bounding box center [895, 255] width 15 height 12
radio input "true"
click at [1053, 382] on input "False" at bounding box center [1059, 386] width 15 height 12
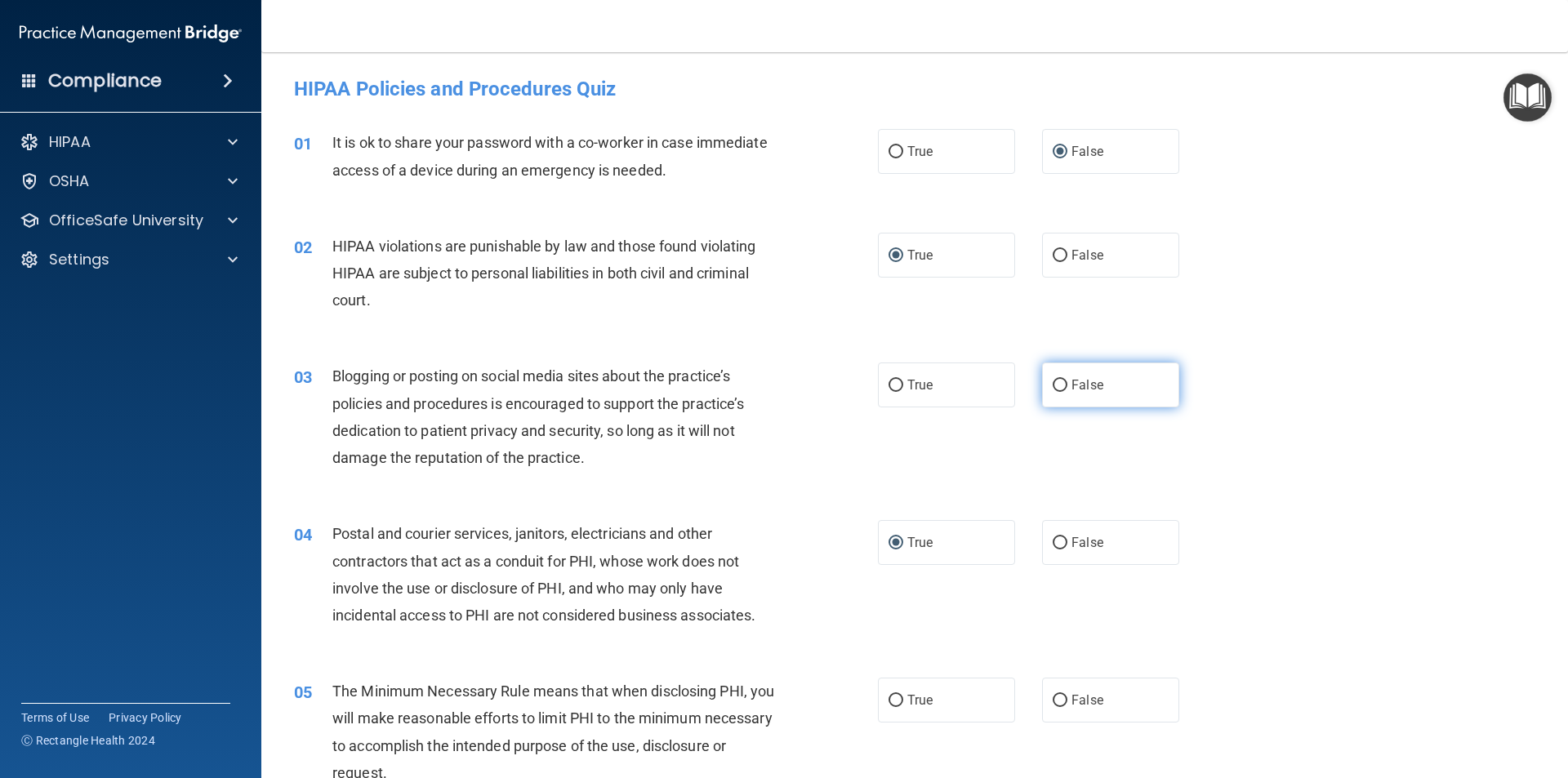
radio input "true"
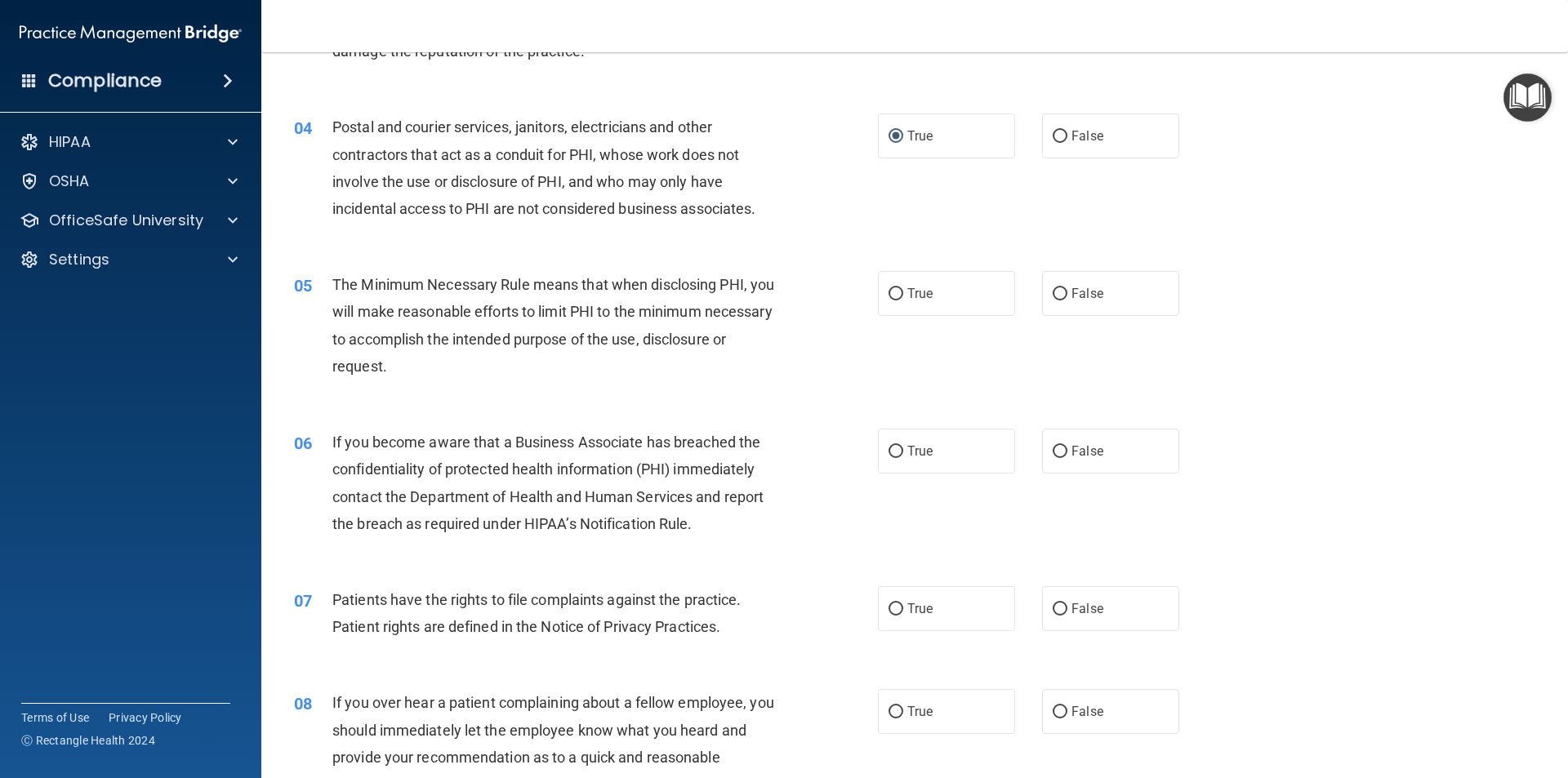
scroll to position [409, 0]
click at [889, 293] on input "True" at bounding box center [895, 293] width 15 height 12
radio input "true"
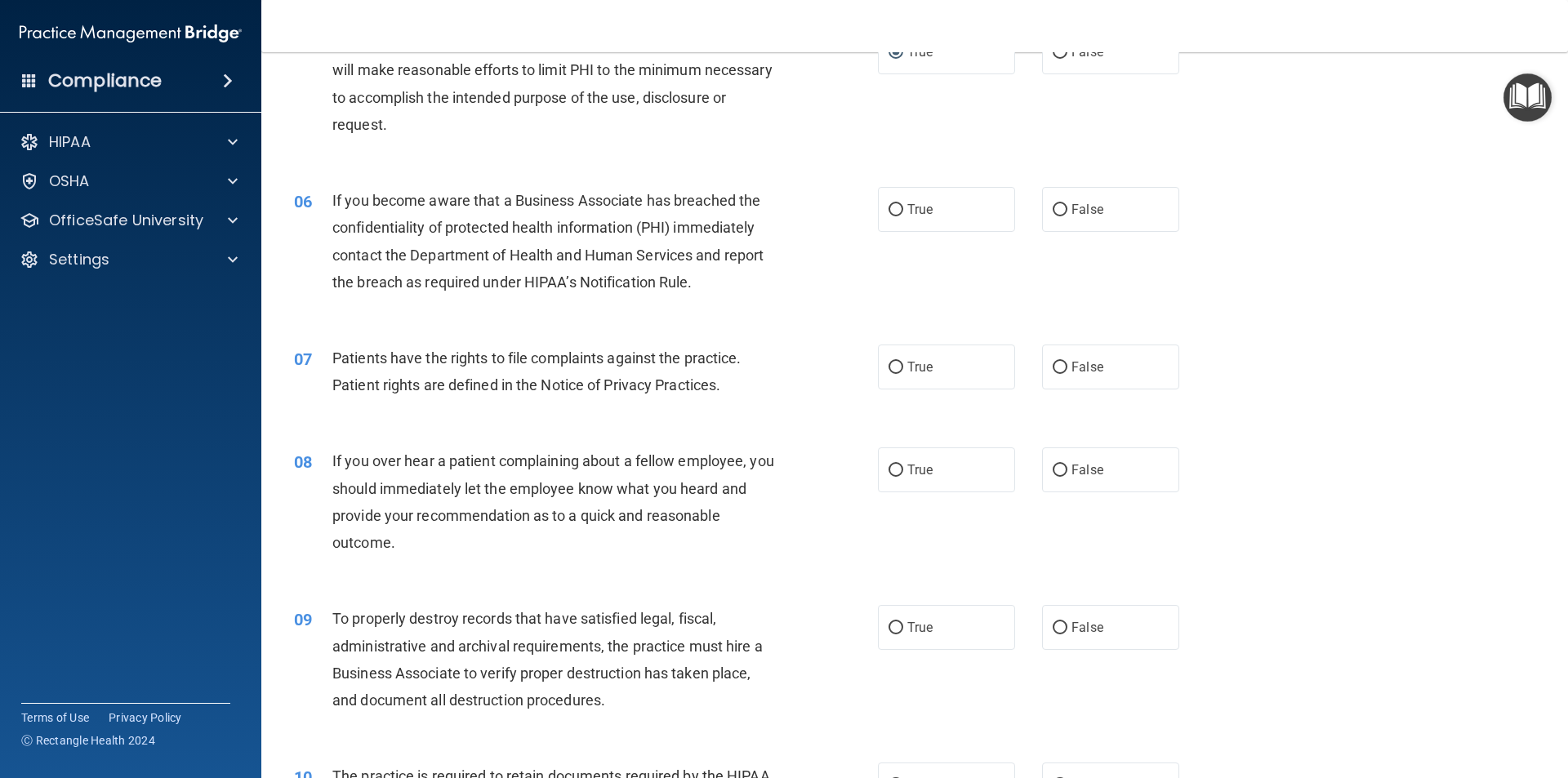
scroll to position [653, 0]
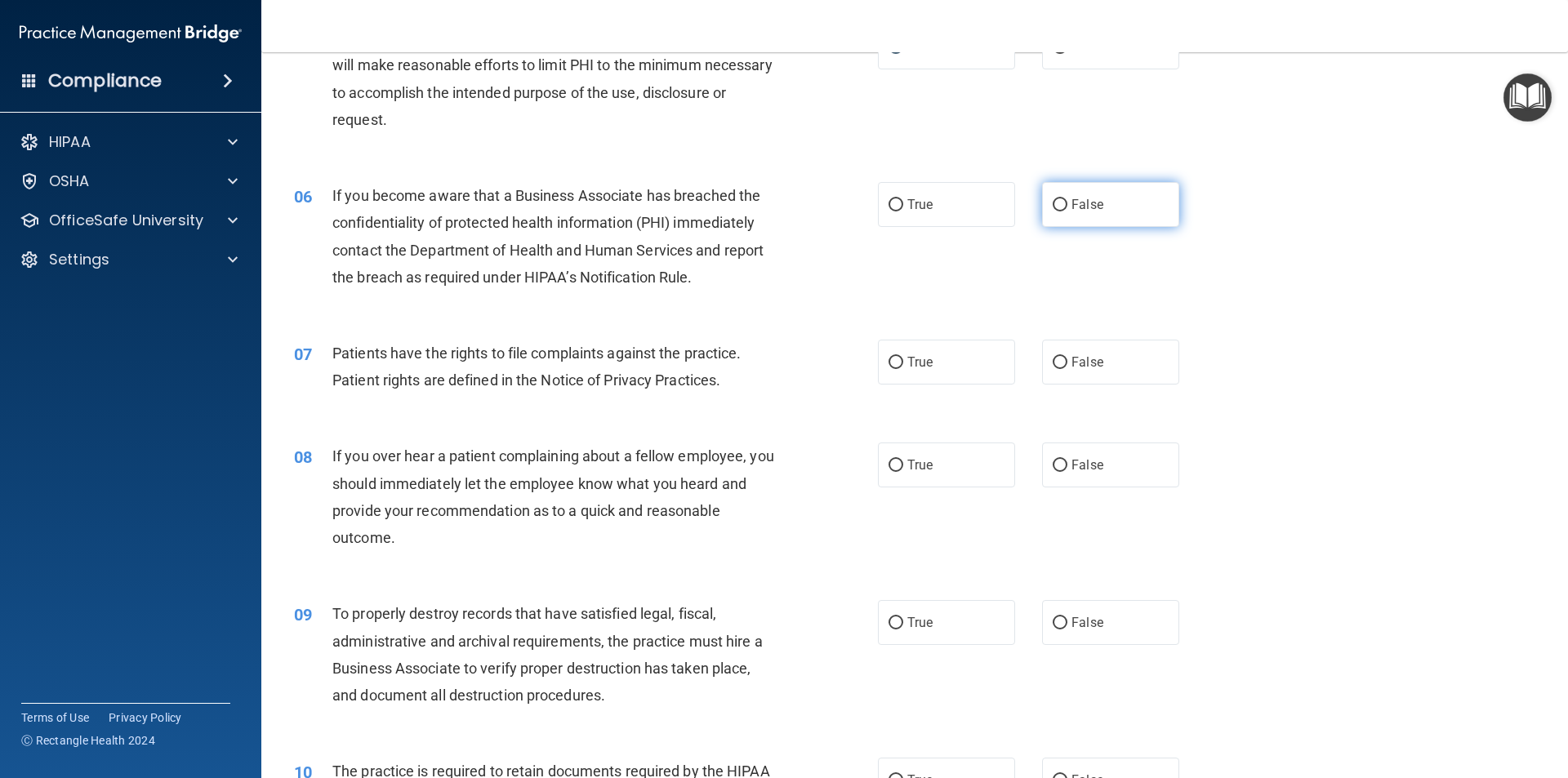
click at [1053, 203] on input "False" at bounding box center [1059, 205] width 15 height 12
radio input "true"
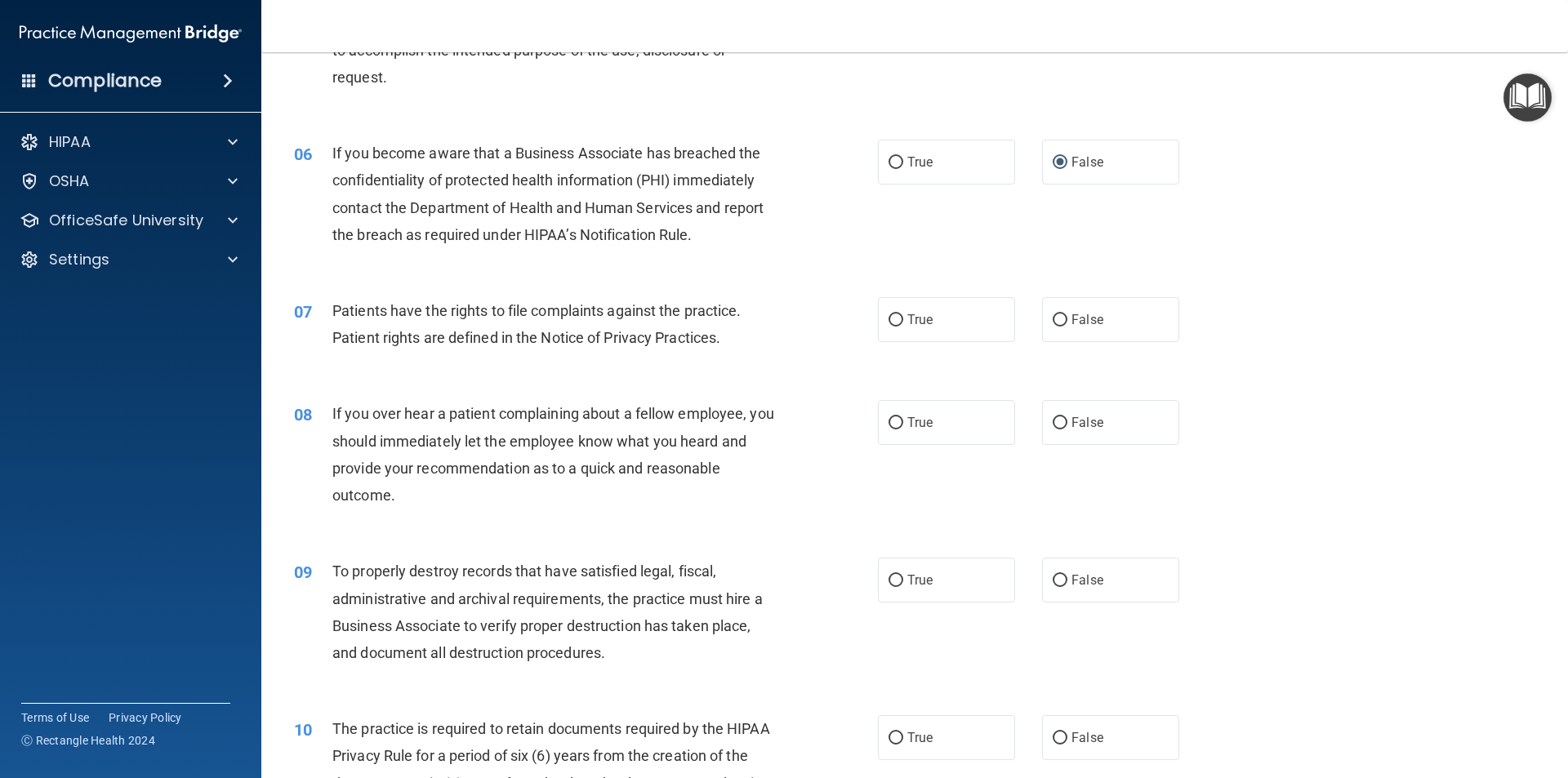
scroll to position [735, 0]
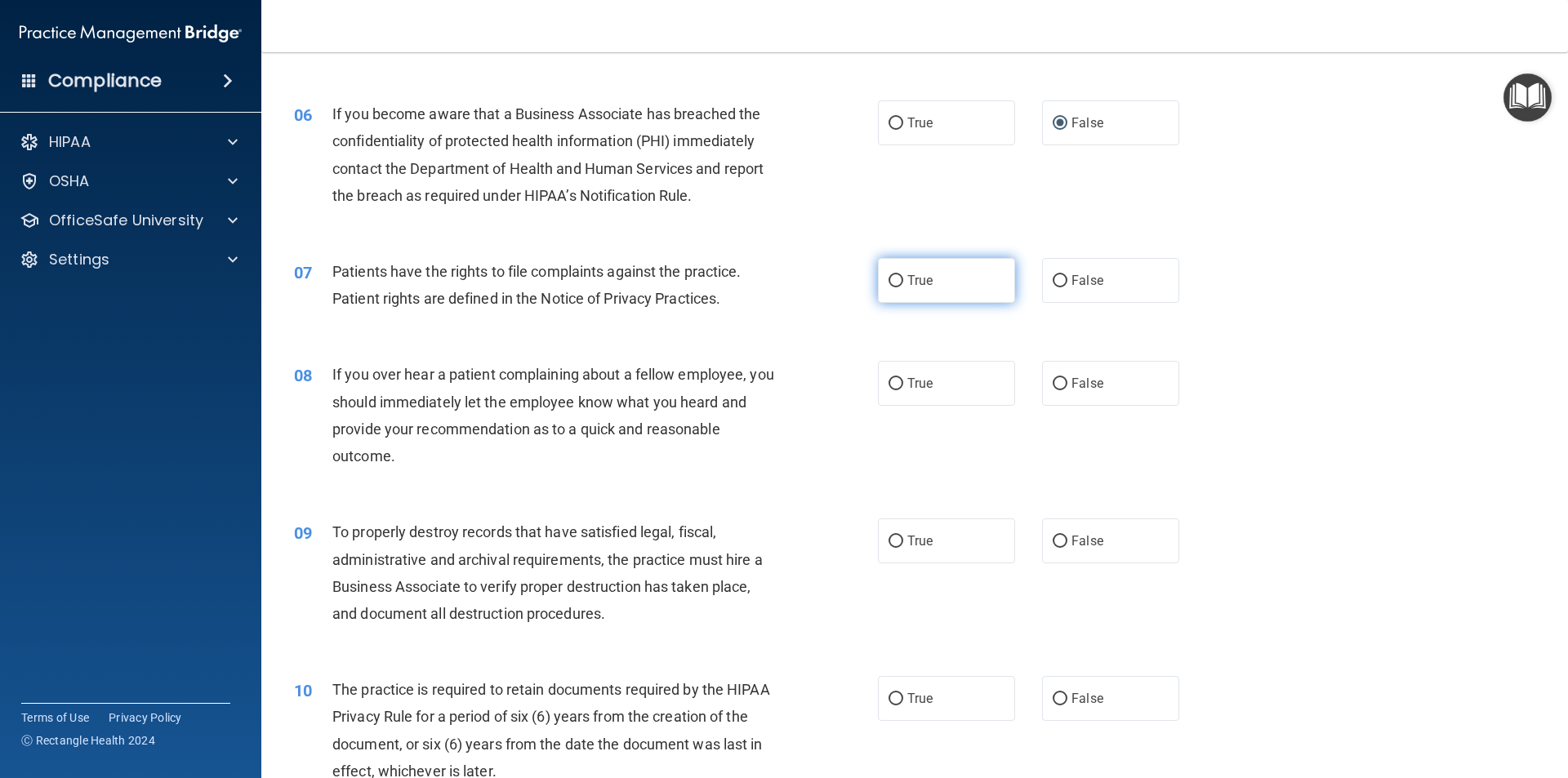
click at [890, 275] on input "True" at bounding box center [895, 281] width 15 height 12
radio input "true"
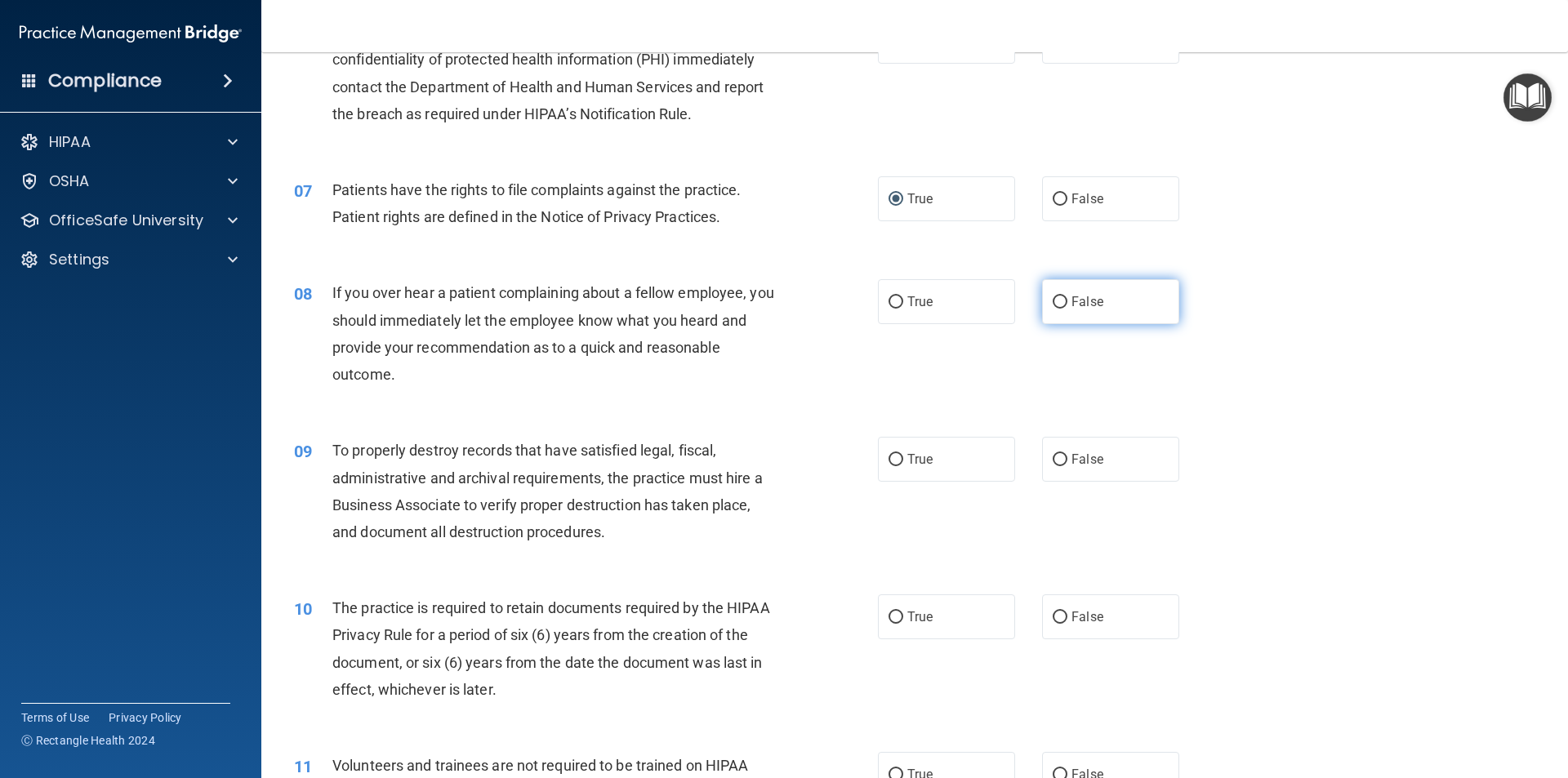
click at [1056, 297] on input "False" at bounding box center [1059, 303] width 15 height 12
radio input "true"
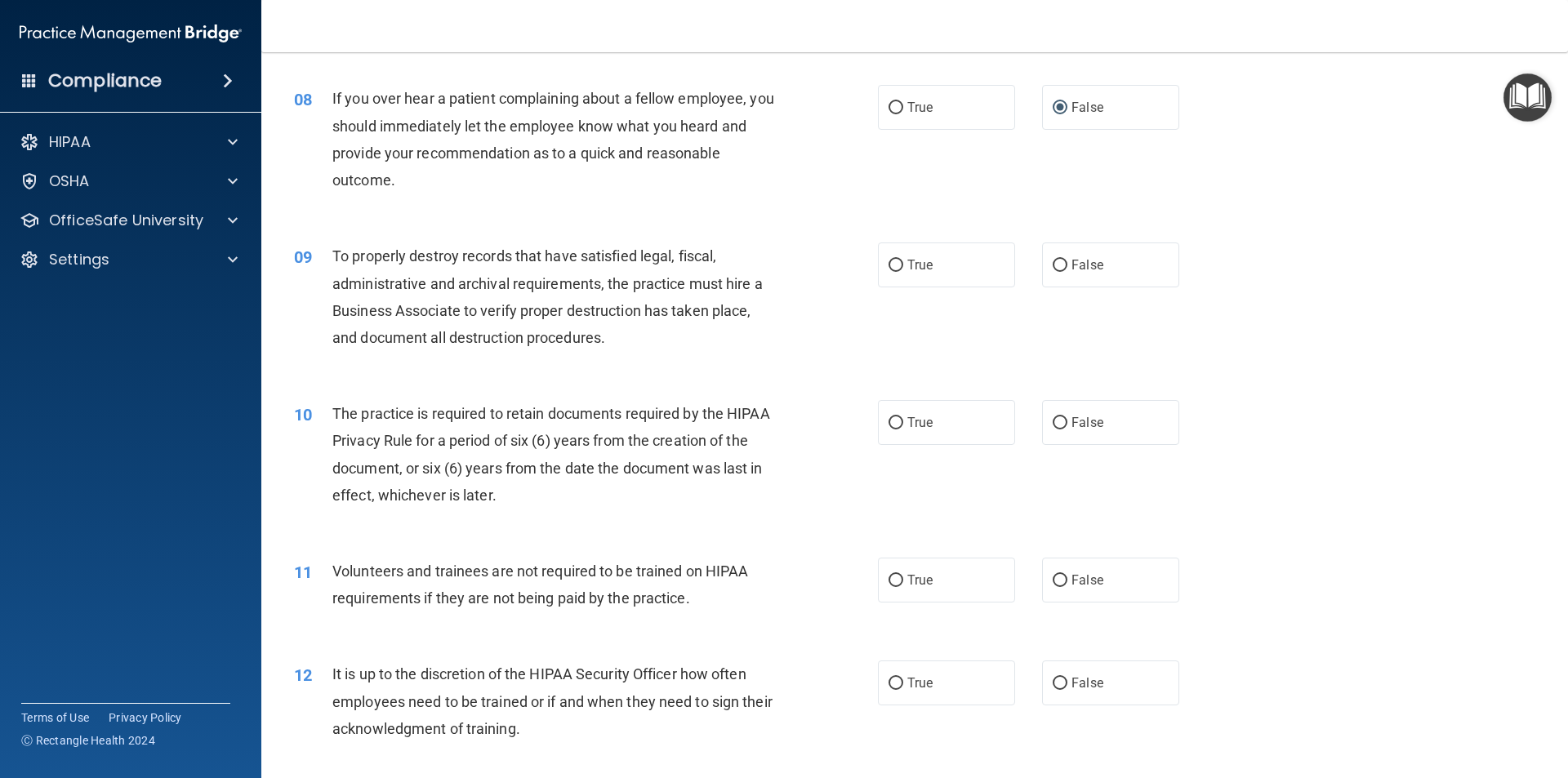
scroll to position [1062, 0]
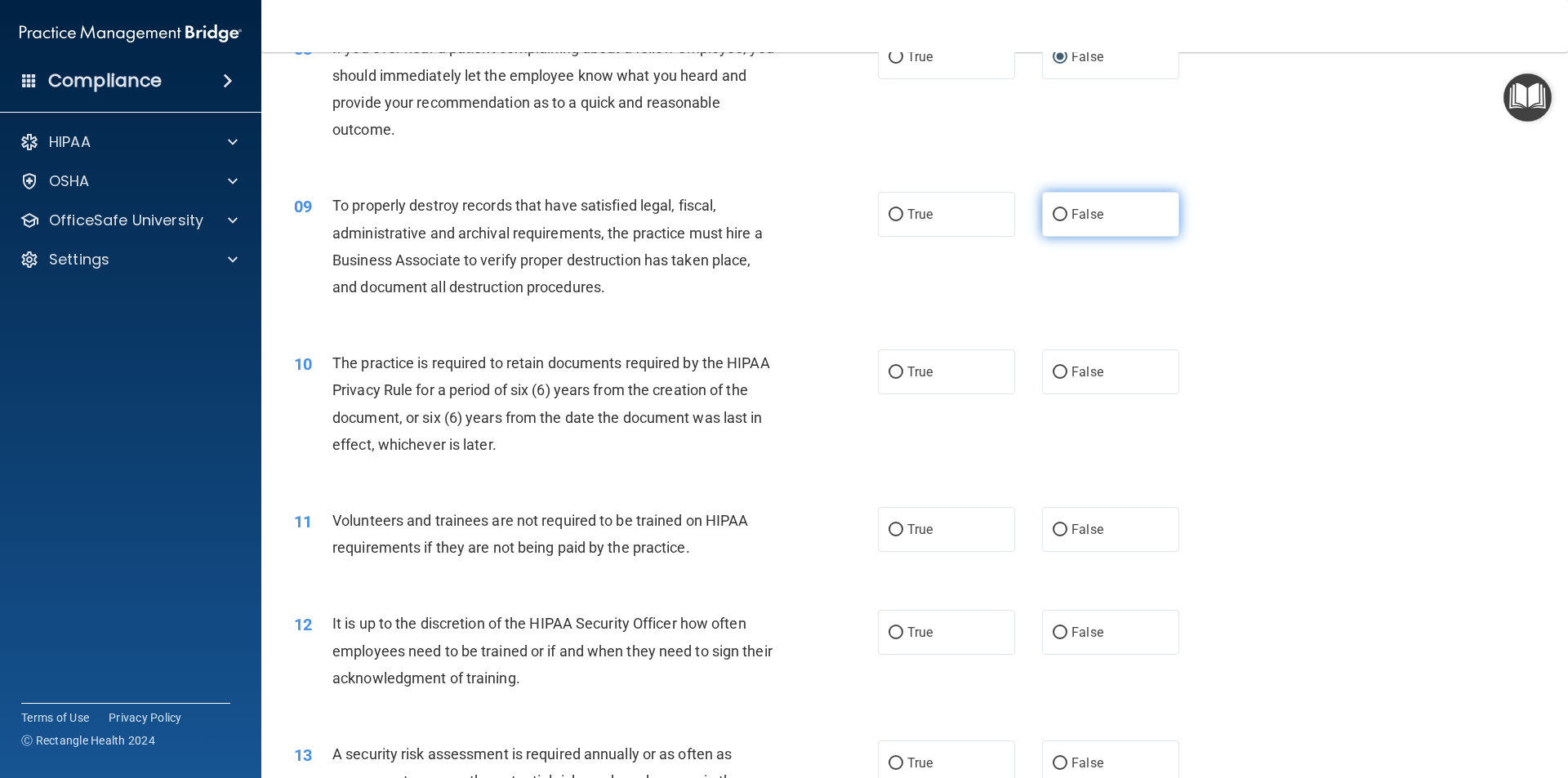
click at [1054, 209] on input "False" at bounding box center [1059, 215] width 15 height 12
radio input "true"
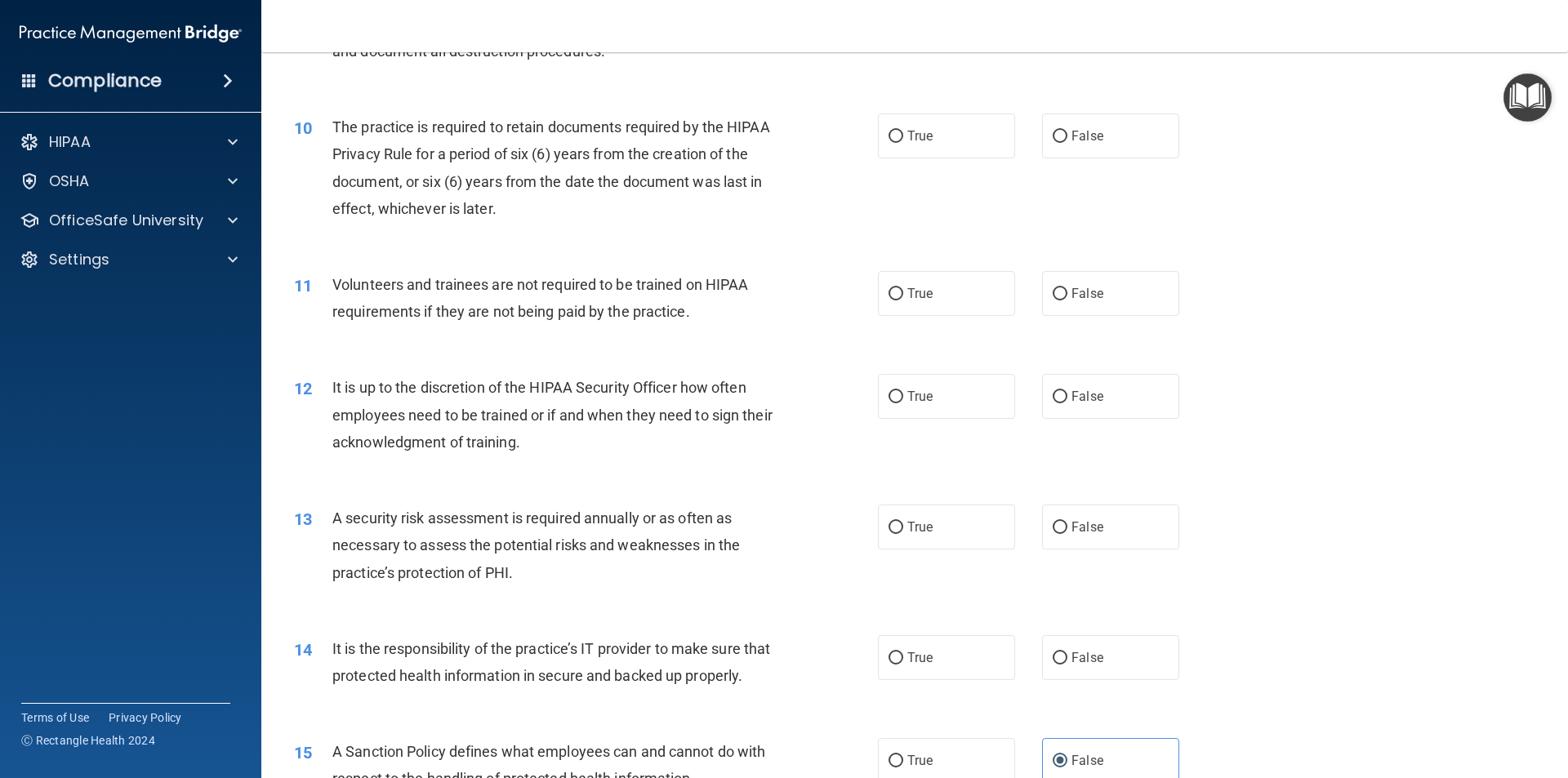
scroll to position [1306, 0]
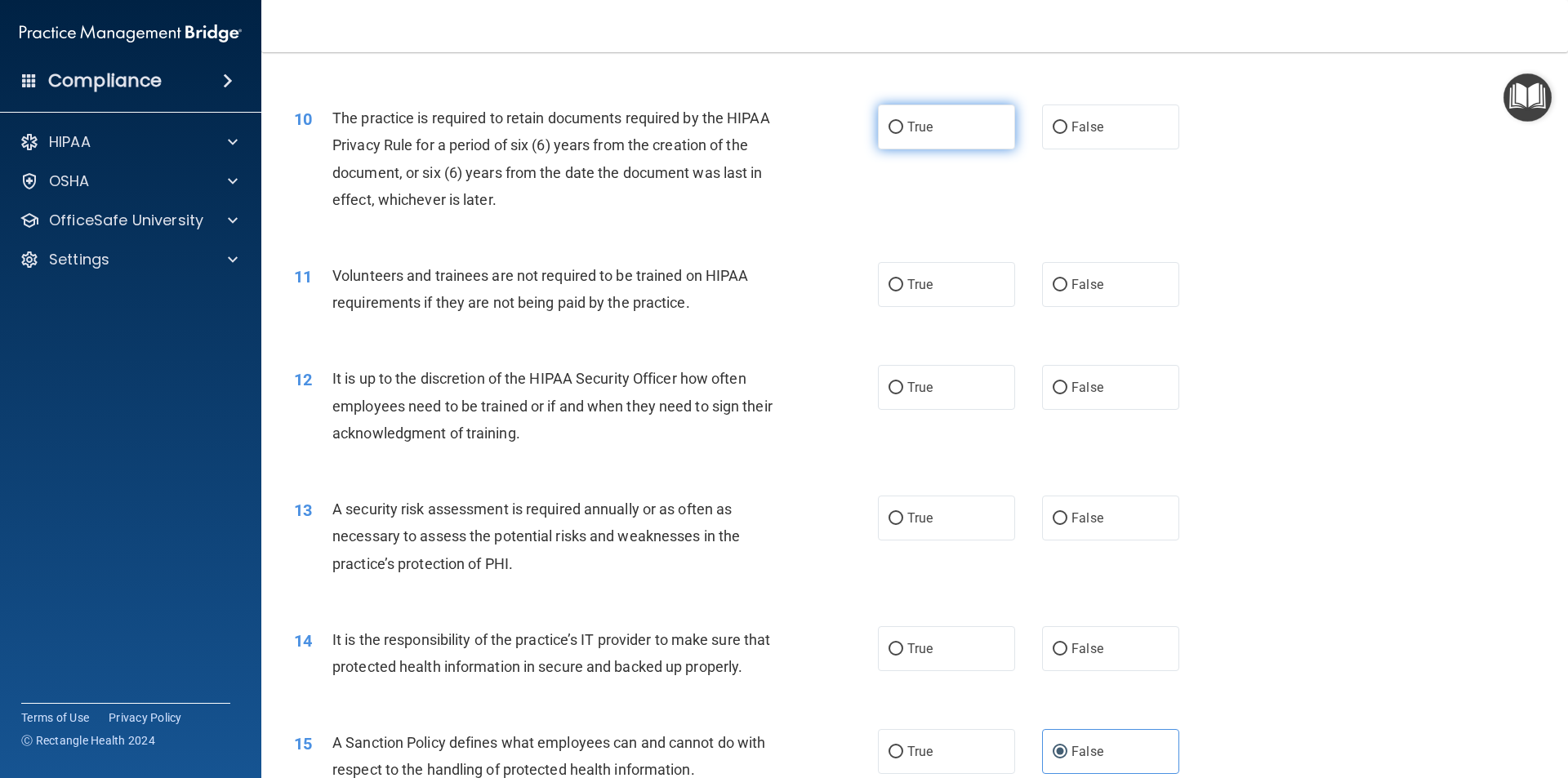
click at [889, 125] on input "True" at bounding box center [895, 128] width 15 height 12
radio input "true"
click at [1062, 284] on label "False" at bounding box center [1110, 285] width 137 height 45
click at [1062, 284] on input "False" at bounding box center [1059, 285] width 15 height 12
radio input "true"
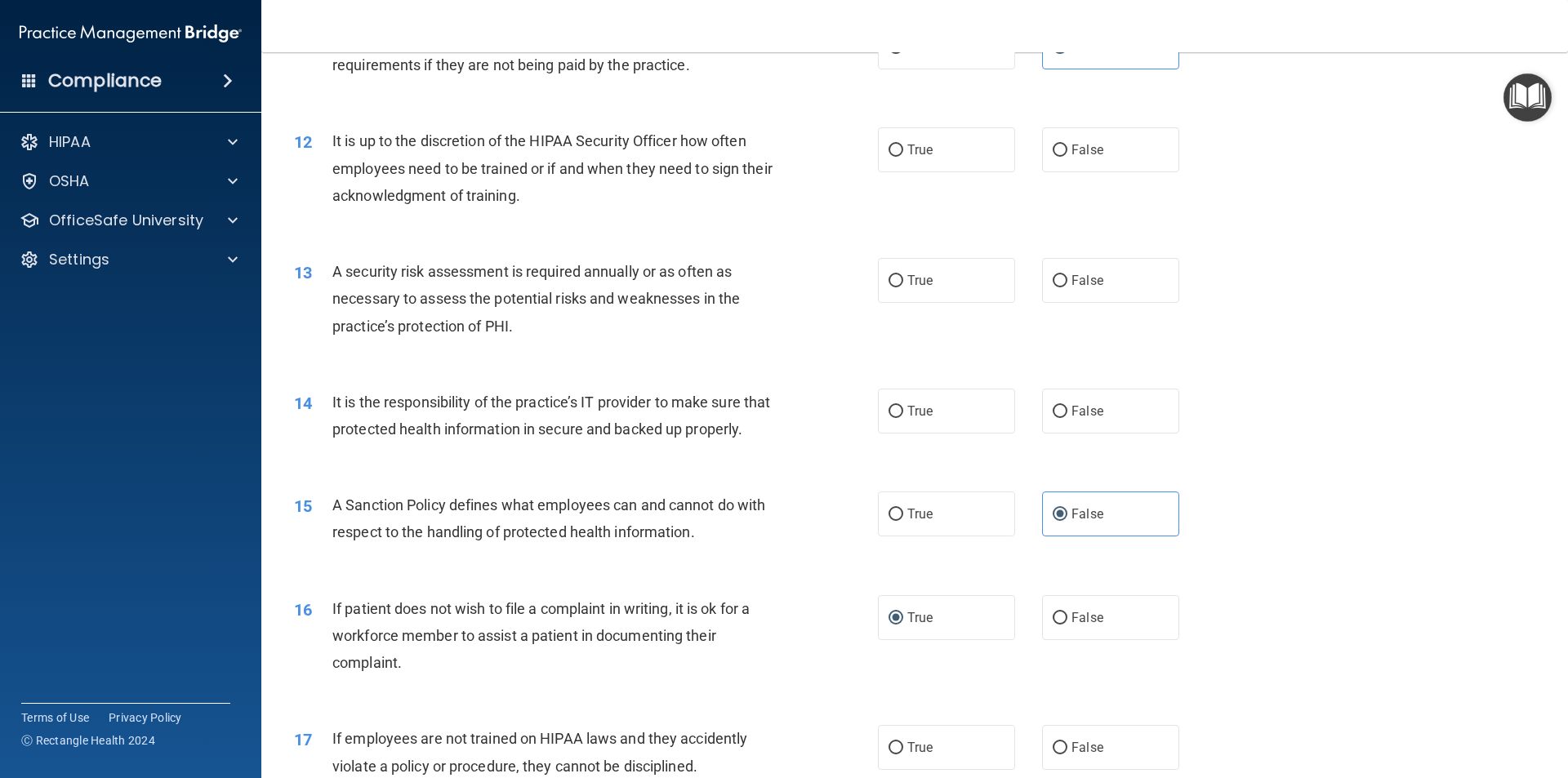
scroll to position [1552, 0]
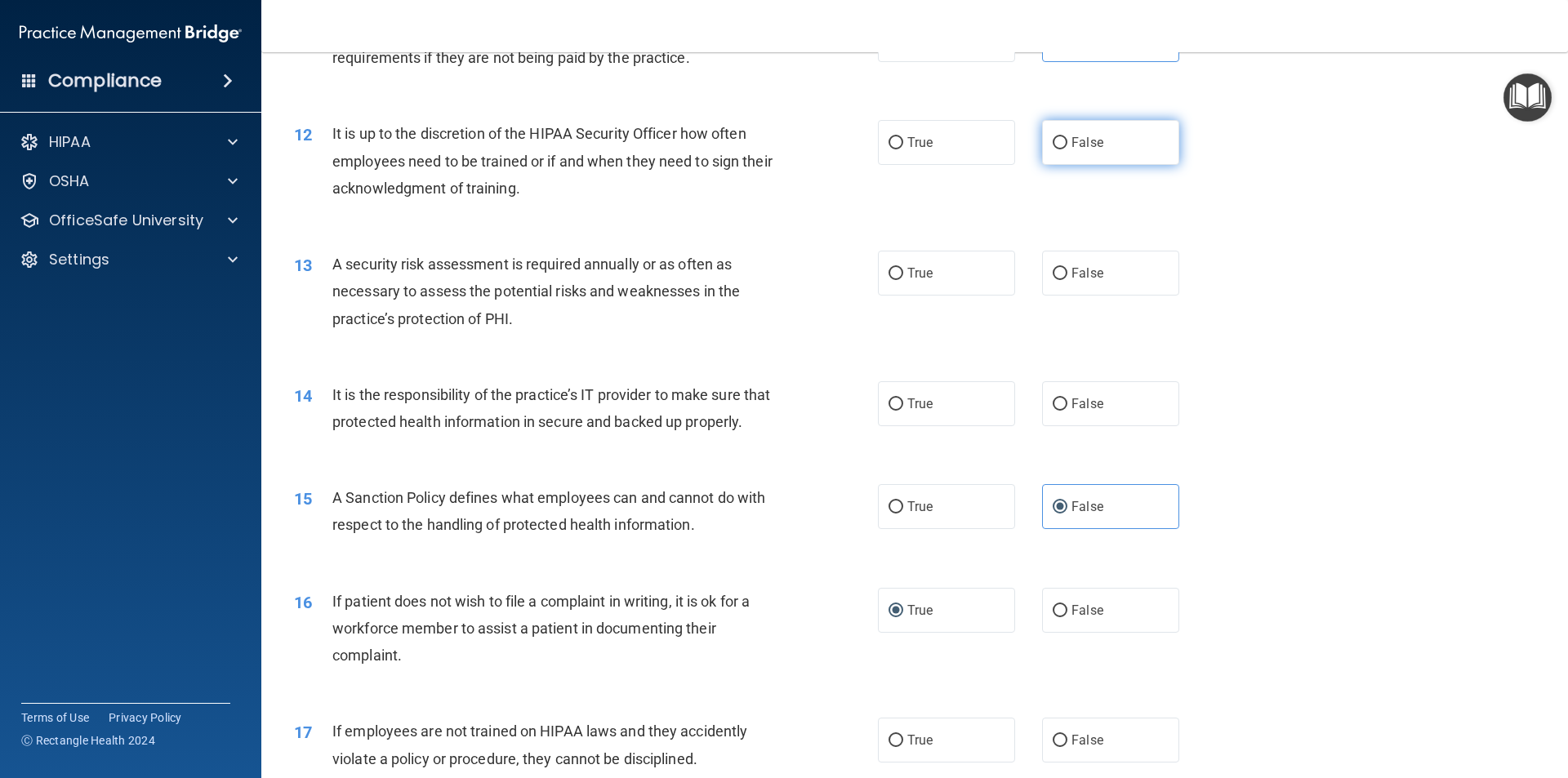
click at [1054, 138] on input "False" at bounding box center [1059, 143] width 15 height 12
radio input "true"
click at [889, 270] on input "True" at bounding box center [895, 274] width 15 height 12
radio input "true"
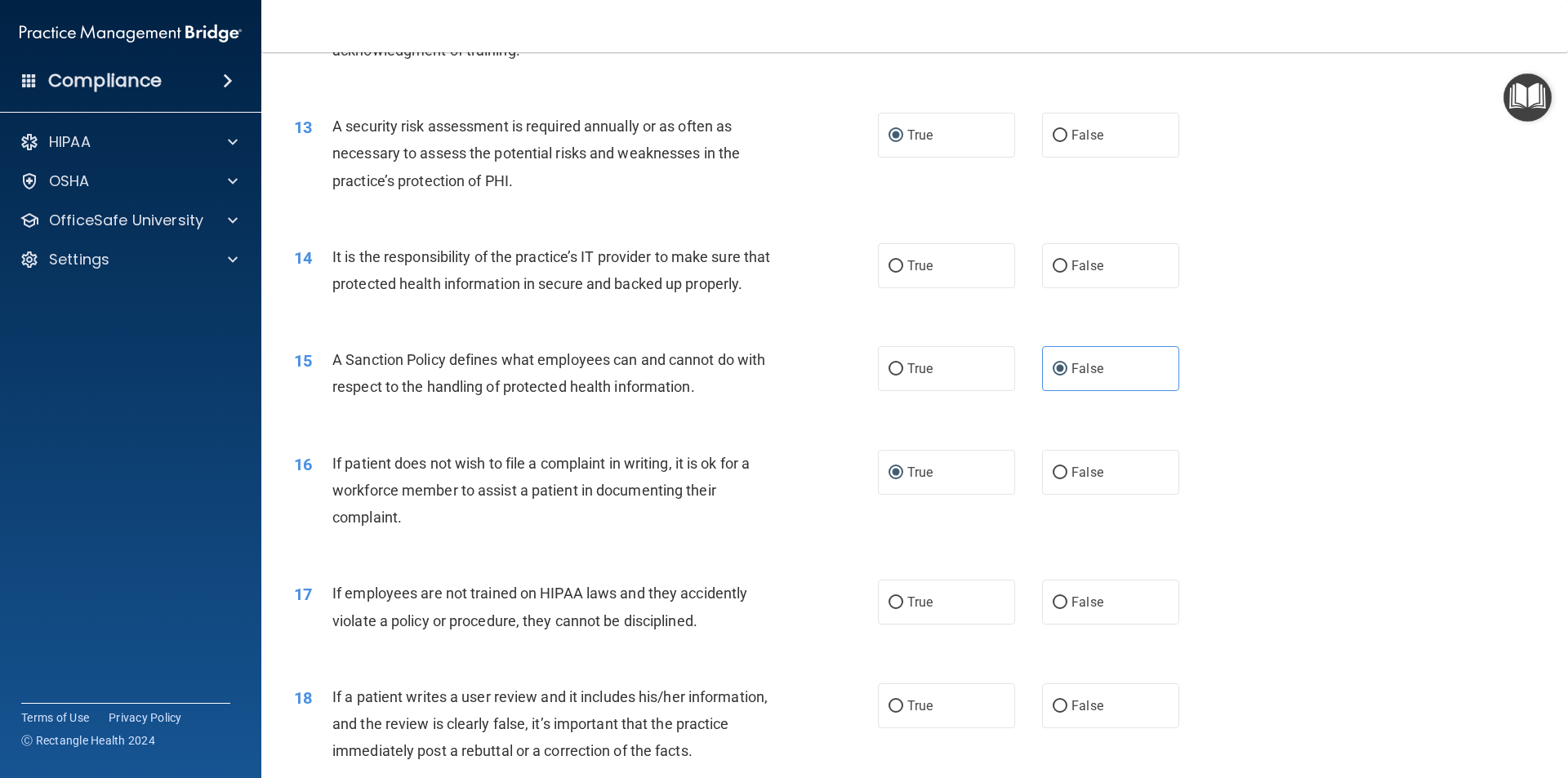
scroll to position [1715, 0]
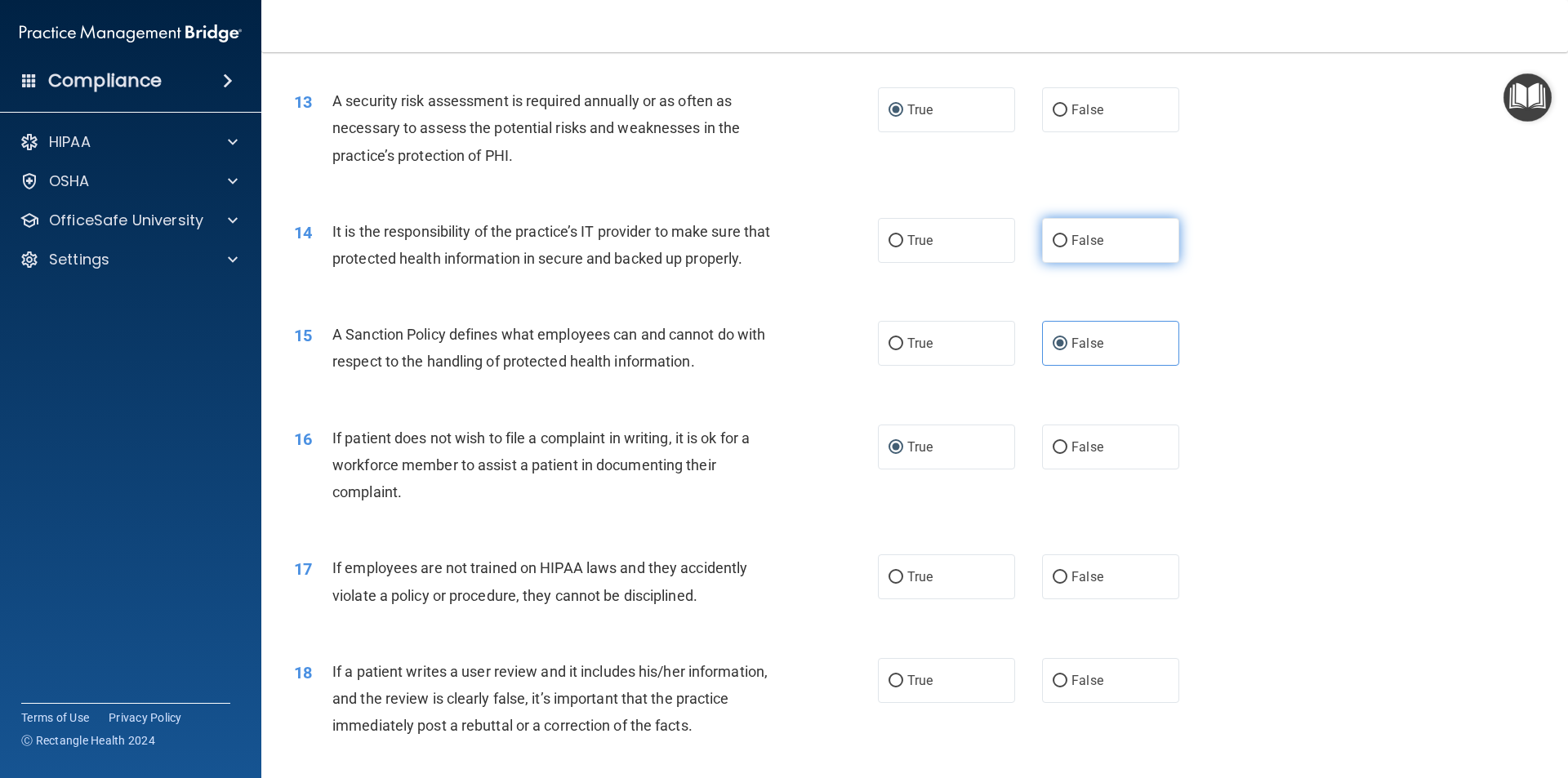
click at [1053, 241] on input "False" at bounding box center [1059, 241] width 15 height 12
radio input "true"
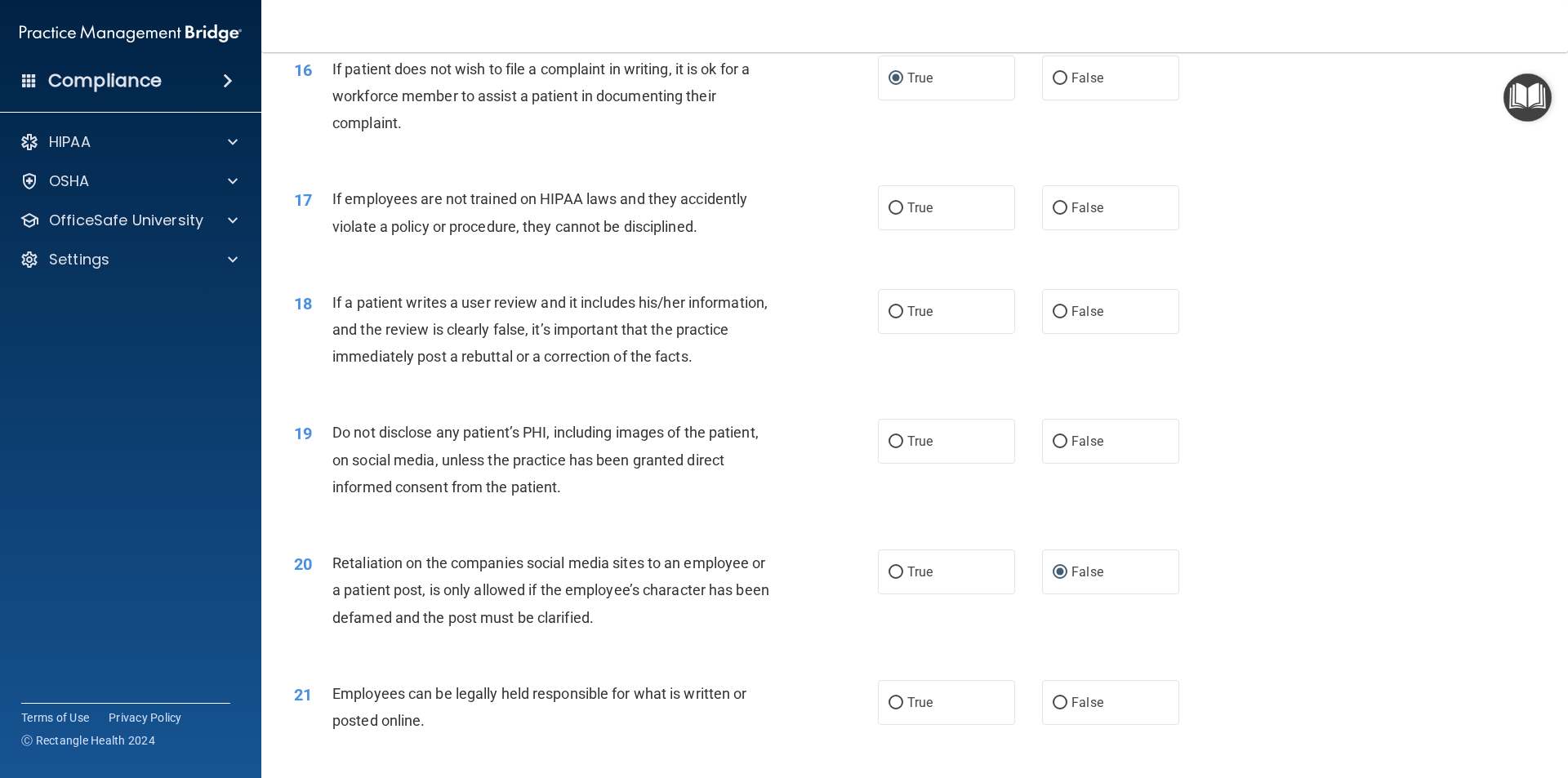
scroll to position [2124, 0]
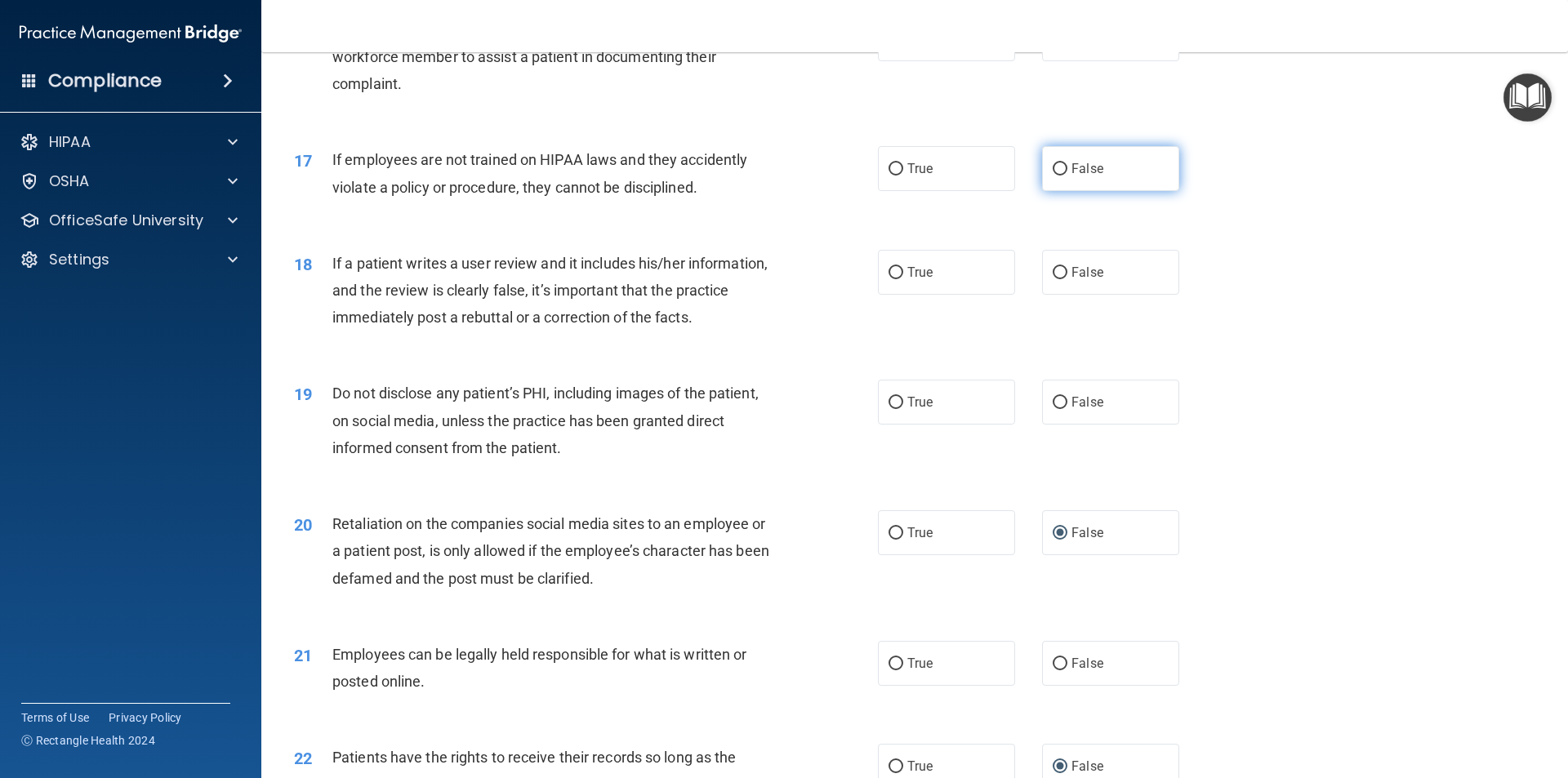
click at [1053, 176] on input "False" at bounding box center [1059, 169] width 15 height 12
radio input "true"
click at [1054, 279] on input "False" at bounding box center [1059, 273] width 15 height 12
radio input "true"
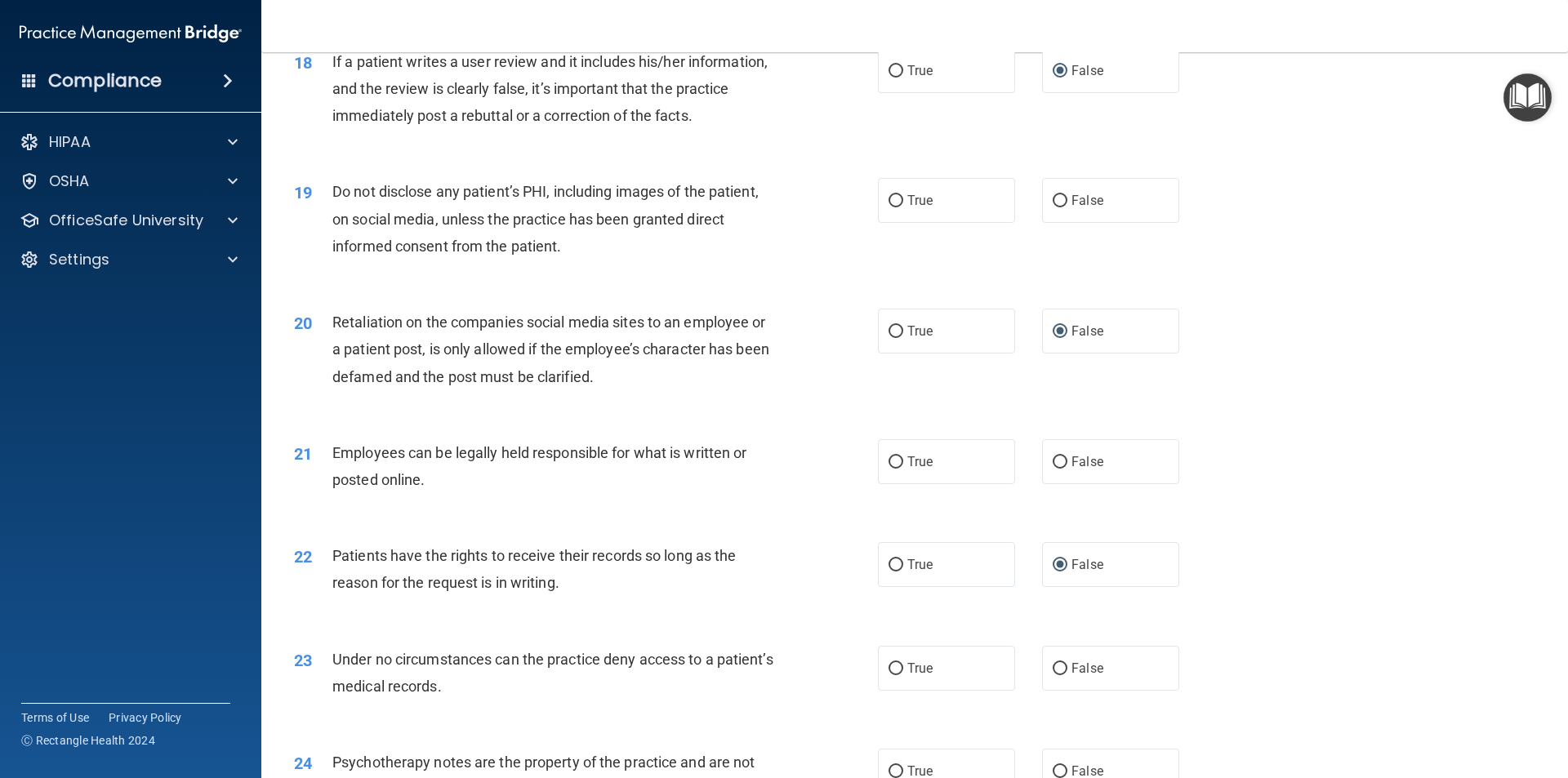
scroll to position [2368, 0]
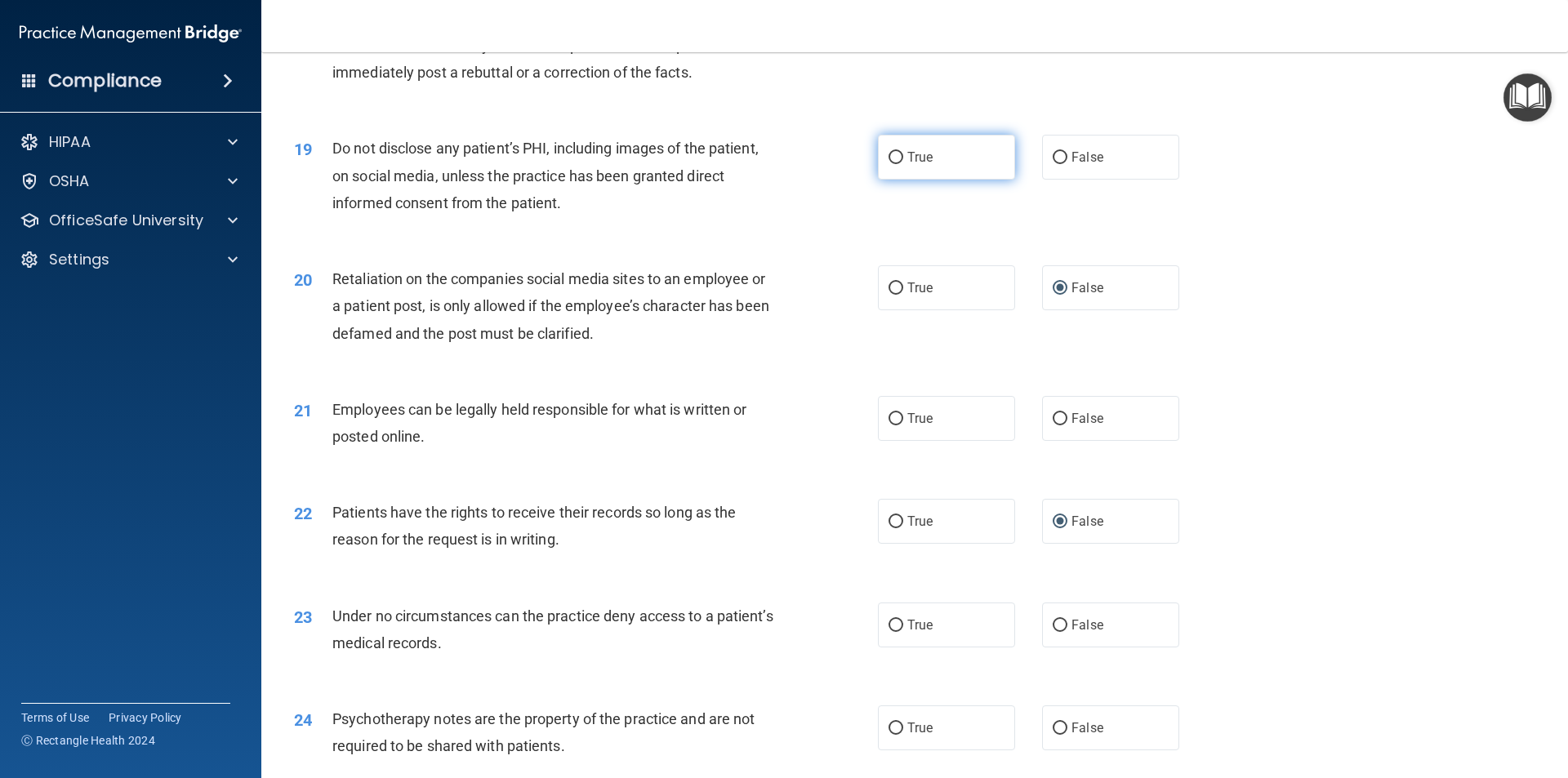
click at [883, 180] on label "True" at bounding box center [946, 157] width 137 height 45
click at [889, 164] on input "True" at bounding box center [895, 158] width 15 height 12
radio input "true"
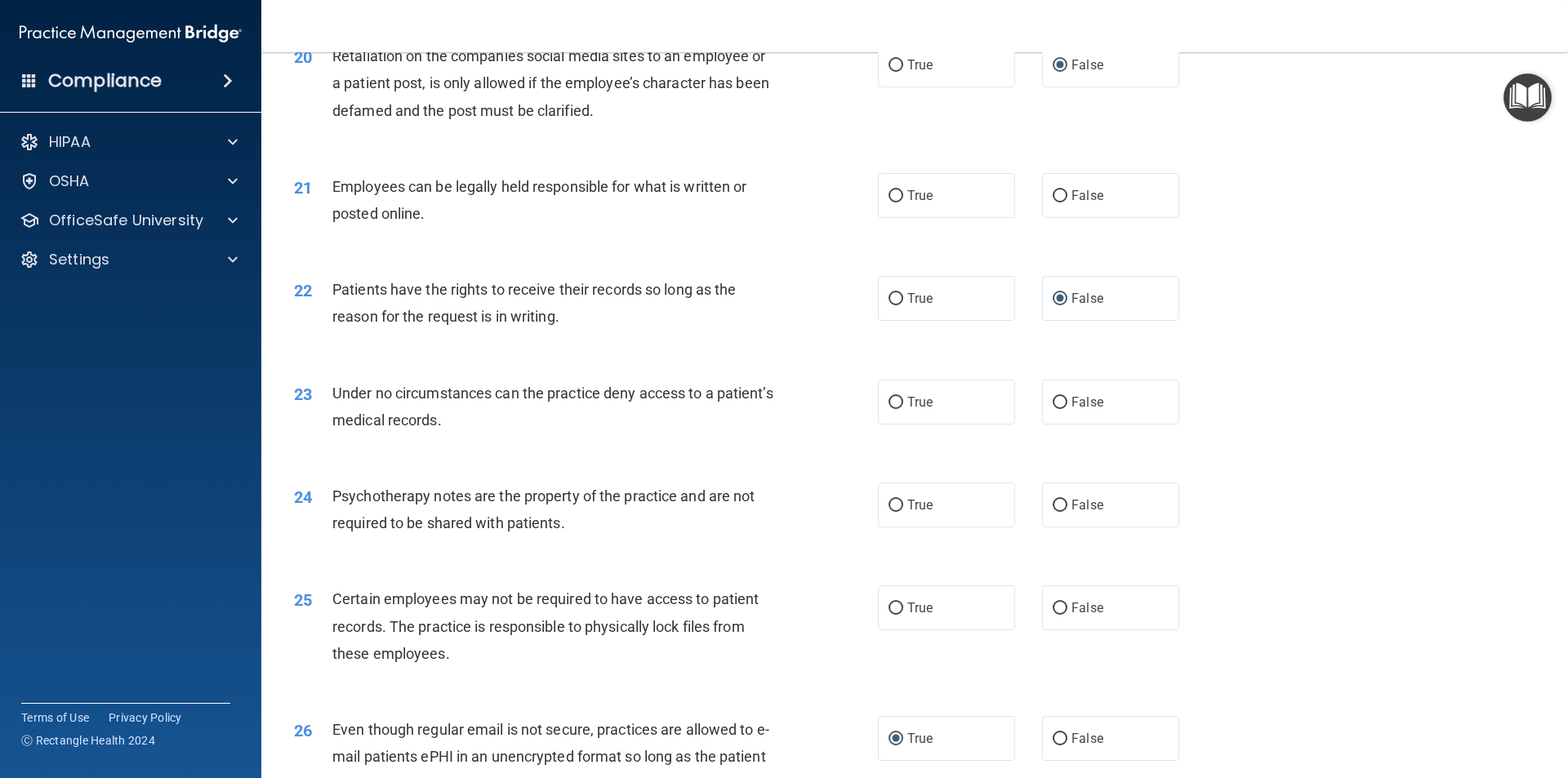
scroll to position [2614, 0]
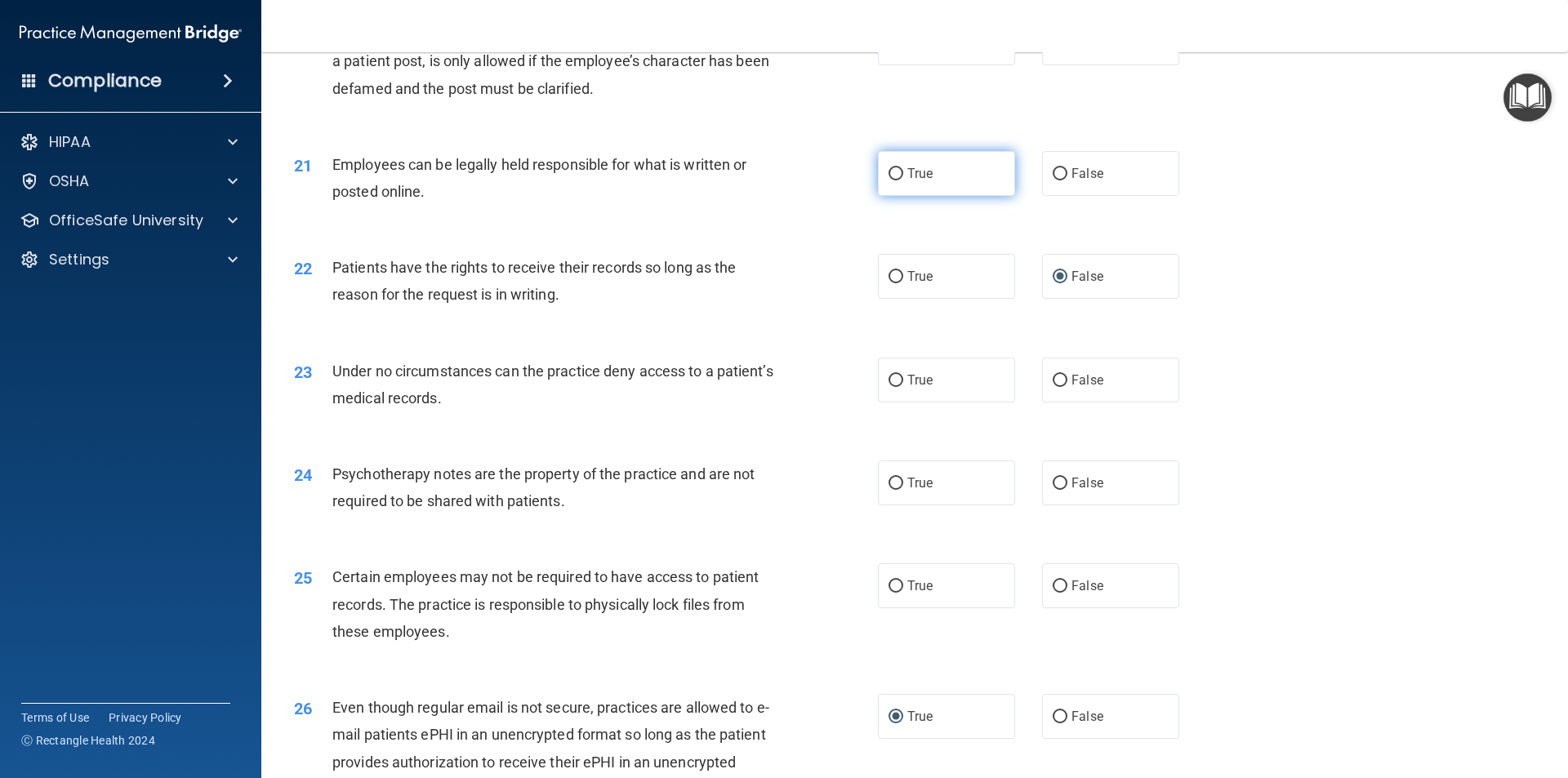
drag, startPoint x: 885, startPoint y: 199, endPoint x: 892, endPoint y: 201, distance: 7.3
click at [889, 181] on input "True" at bounding box center [895, 174] width 15 height 12
radio input "true"
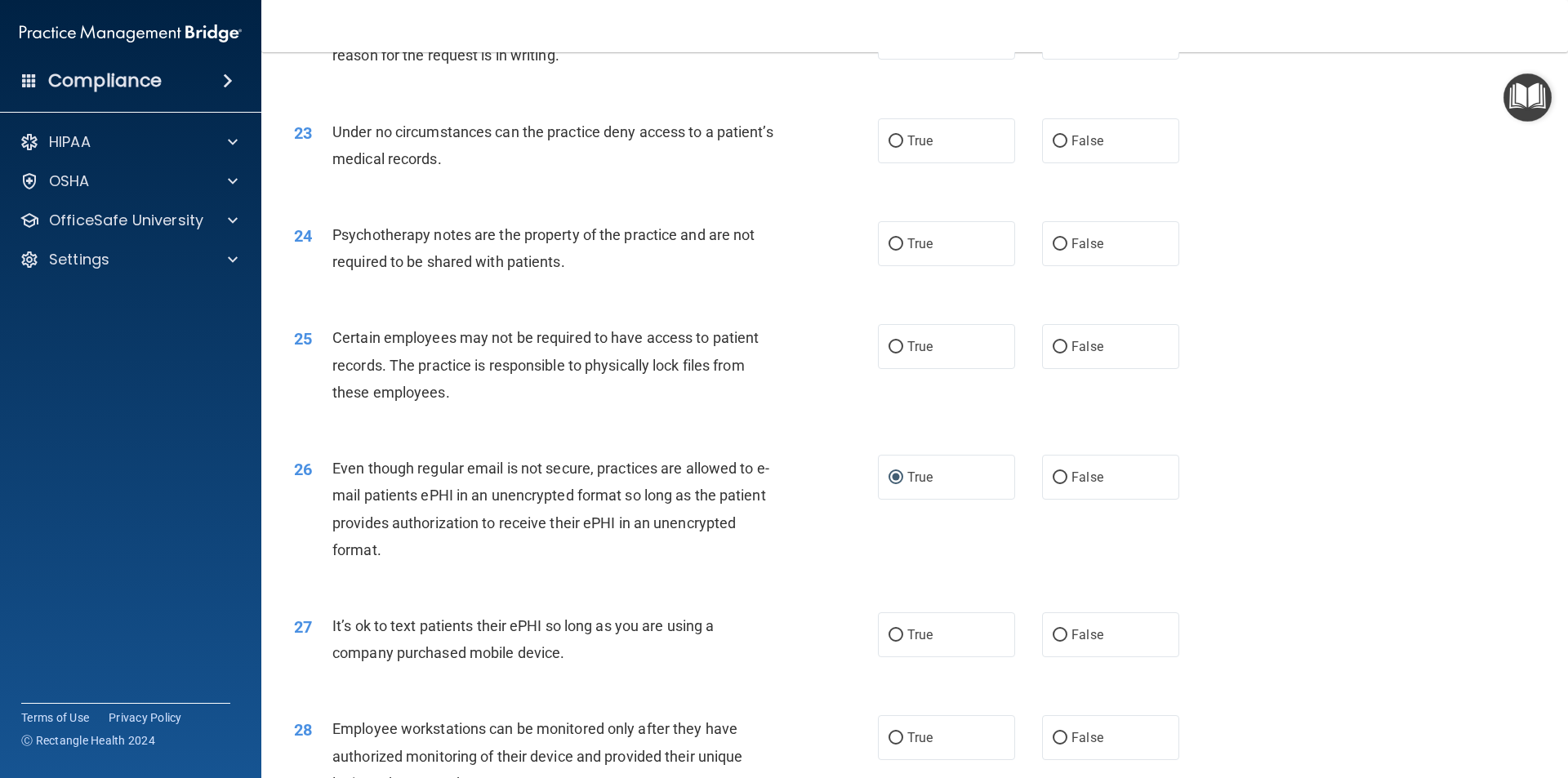
scroll to position [2859, 0]
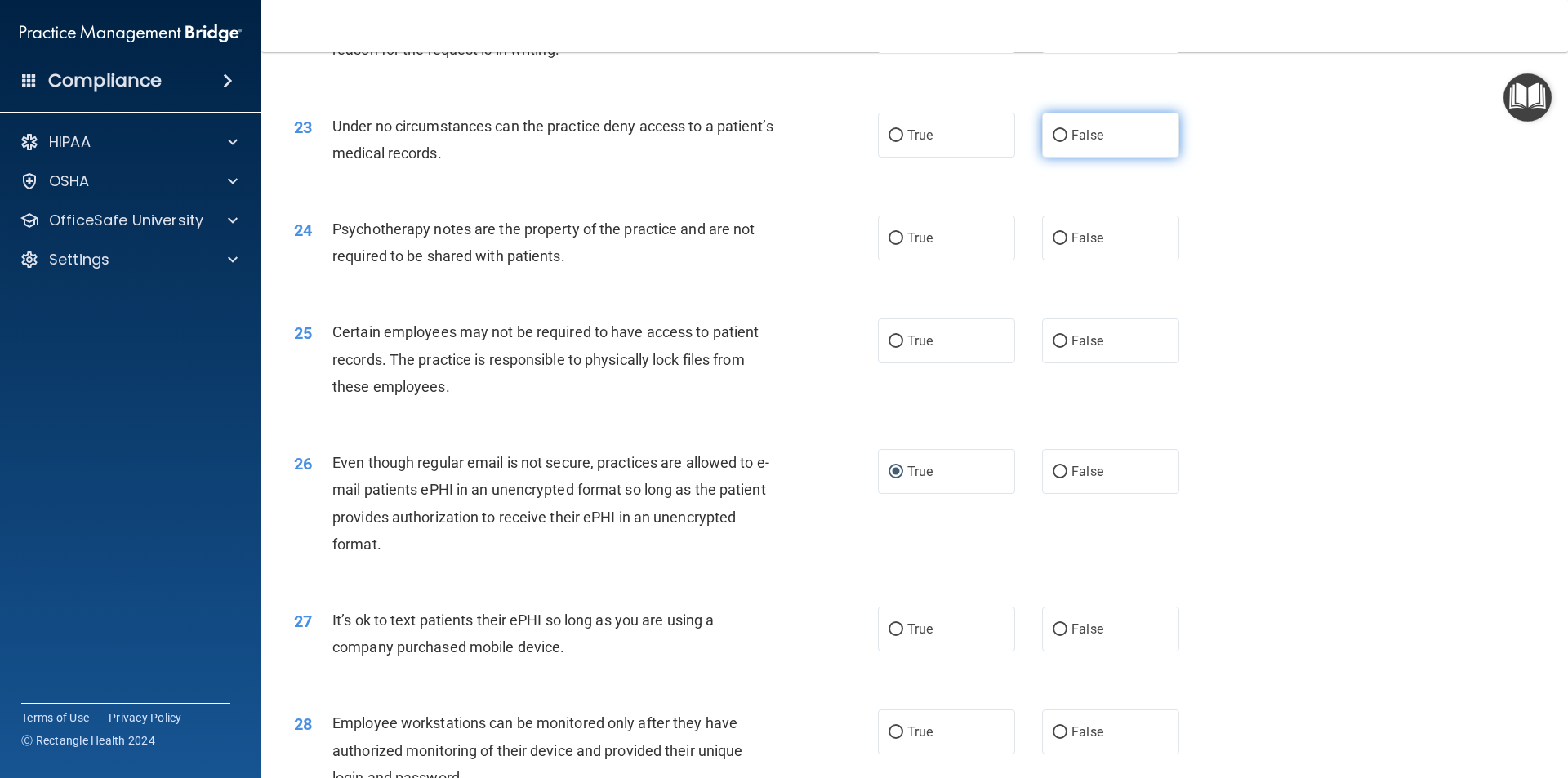
click at [1053, 142] on input "False" at bounding box center [1059, 136] width 15 height 12
radio input "true"
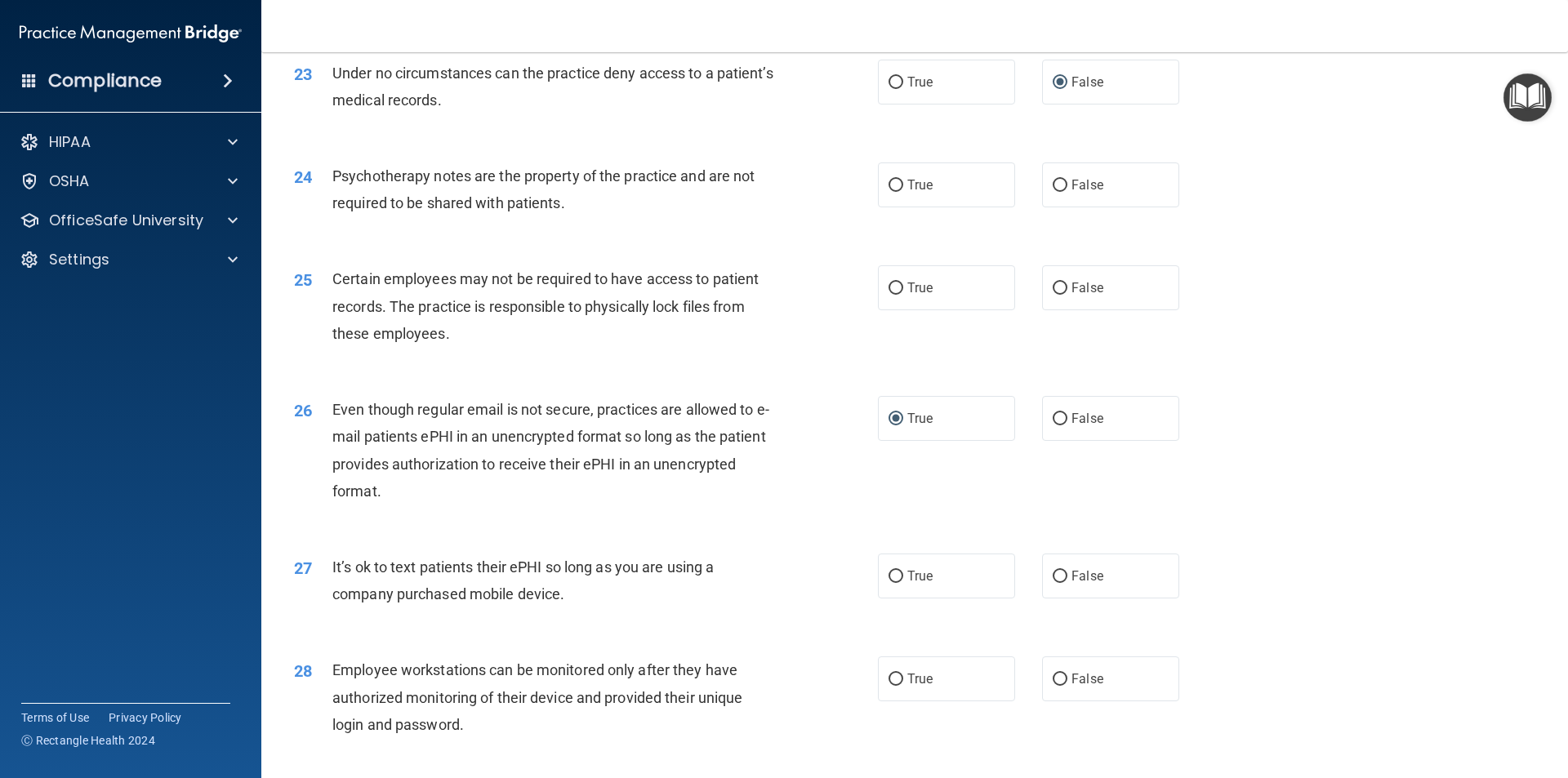
scroll to position [2941, 0]
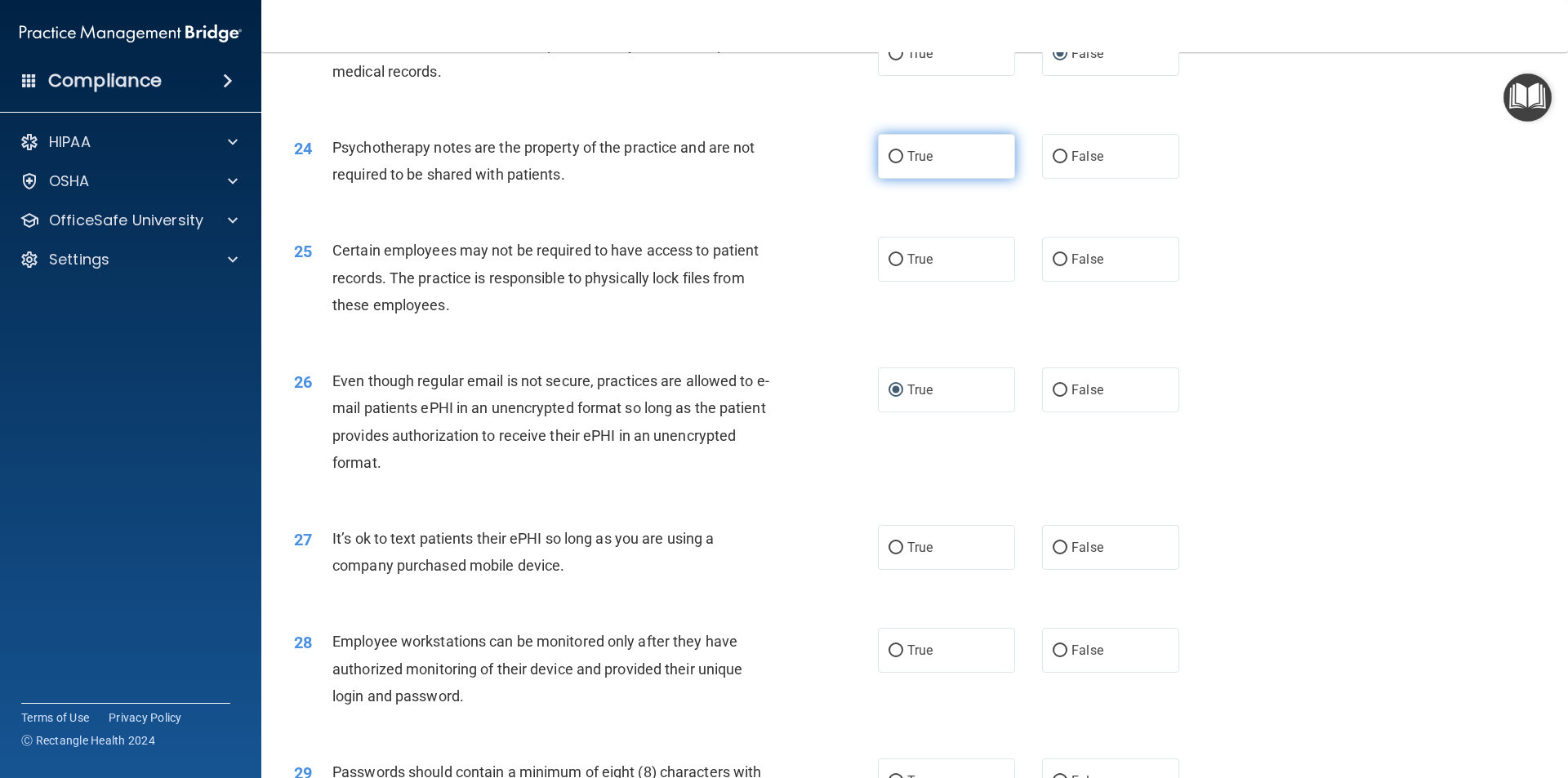
click at [889, 163] on input "True" at bounding box center [895, 157] width 15 height 12
radio input "true"
click at [890, 266] on input "True" at bounding box center [895, 260] width 15 height 12
radio input "true"
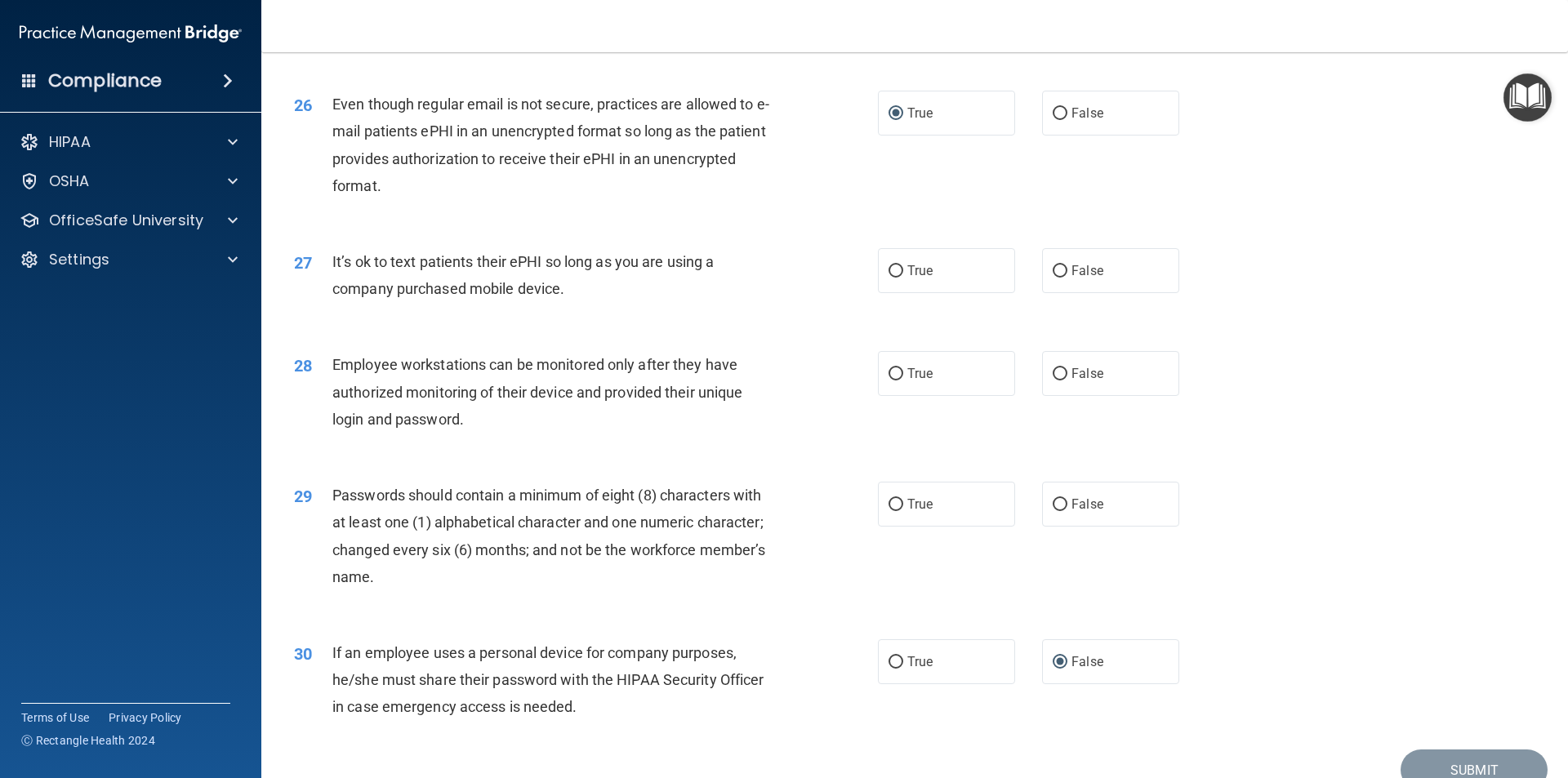
scroll to position [3267, 0]
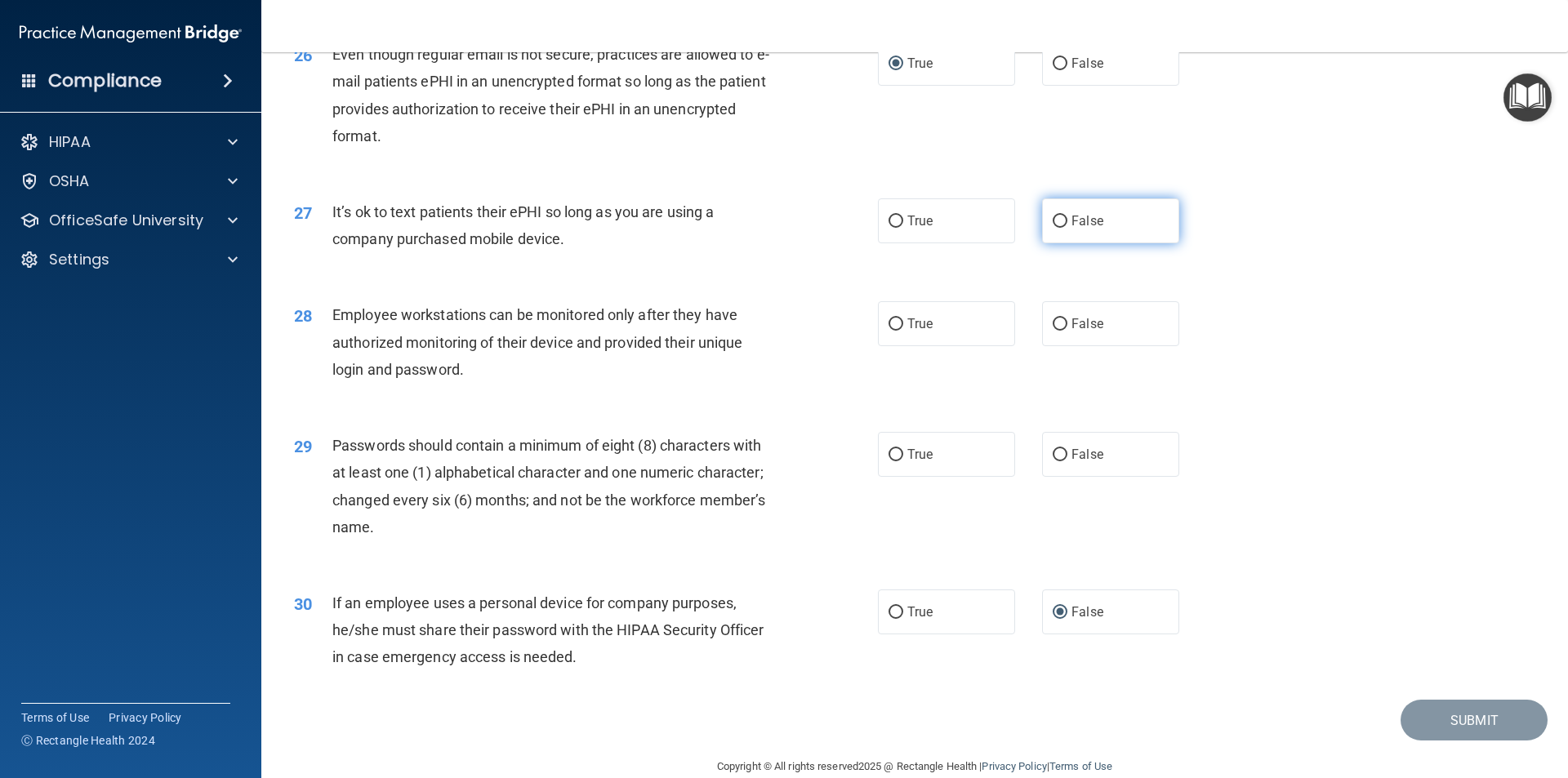
click at [1053, 228] on input "False" at bounding box center [1059, 222] width 15 height 12
radio input "true"
click at [1053, 331] on input "False" at bounding box center [1059, 324] width 15 height 12
radio input "true"
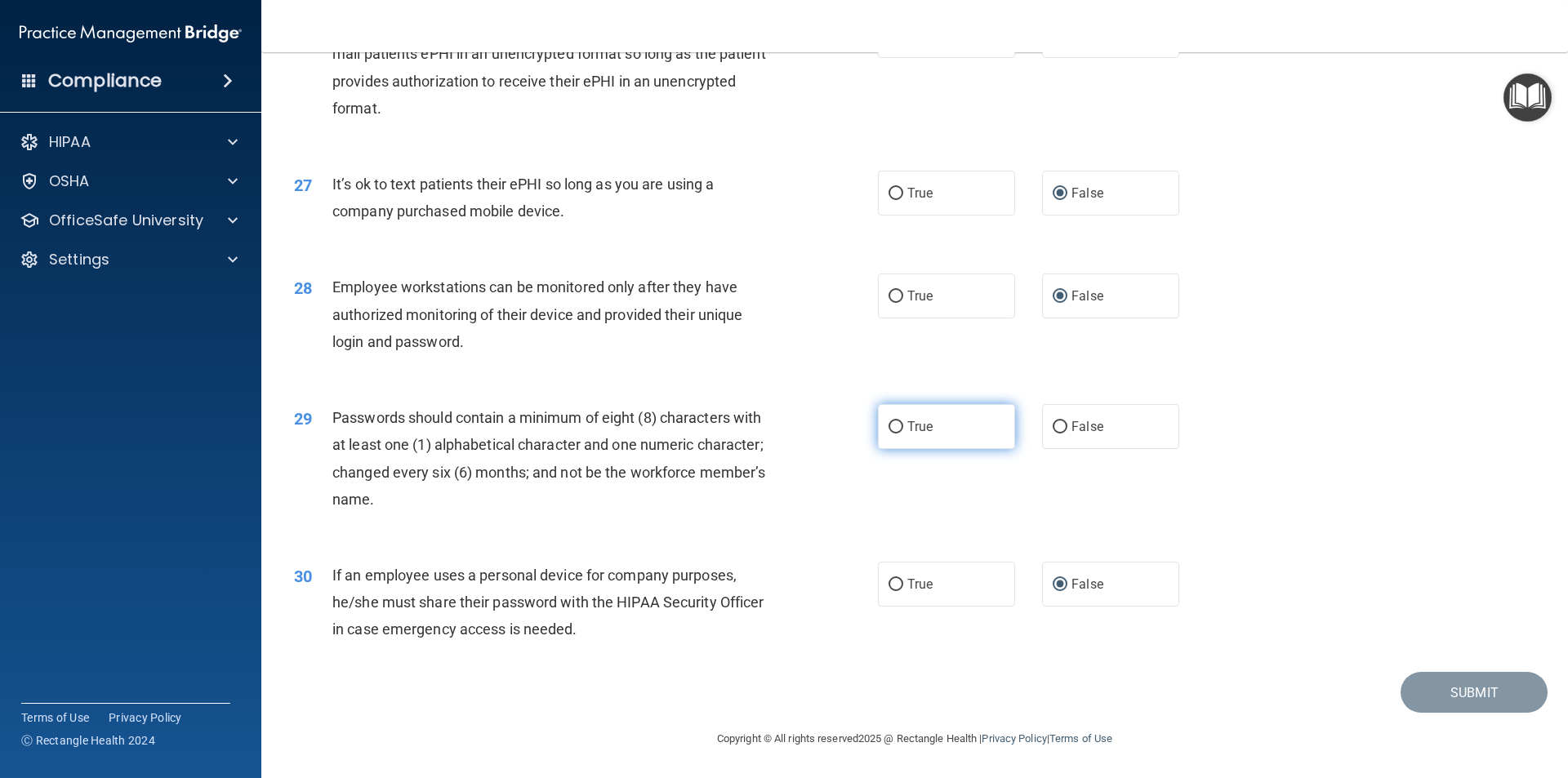
click at [895, 417] on label "True" at bounding box center [946, 427] width 137 height 45
click at [895, 421] on input "True" at bounding box center [895, 427] width 15 height 12
radio input "true"
click at [1411, 677] on button "Submit" at bounding box center [1474, 693] width 147 height 41
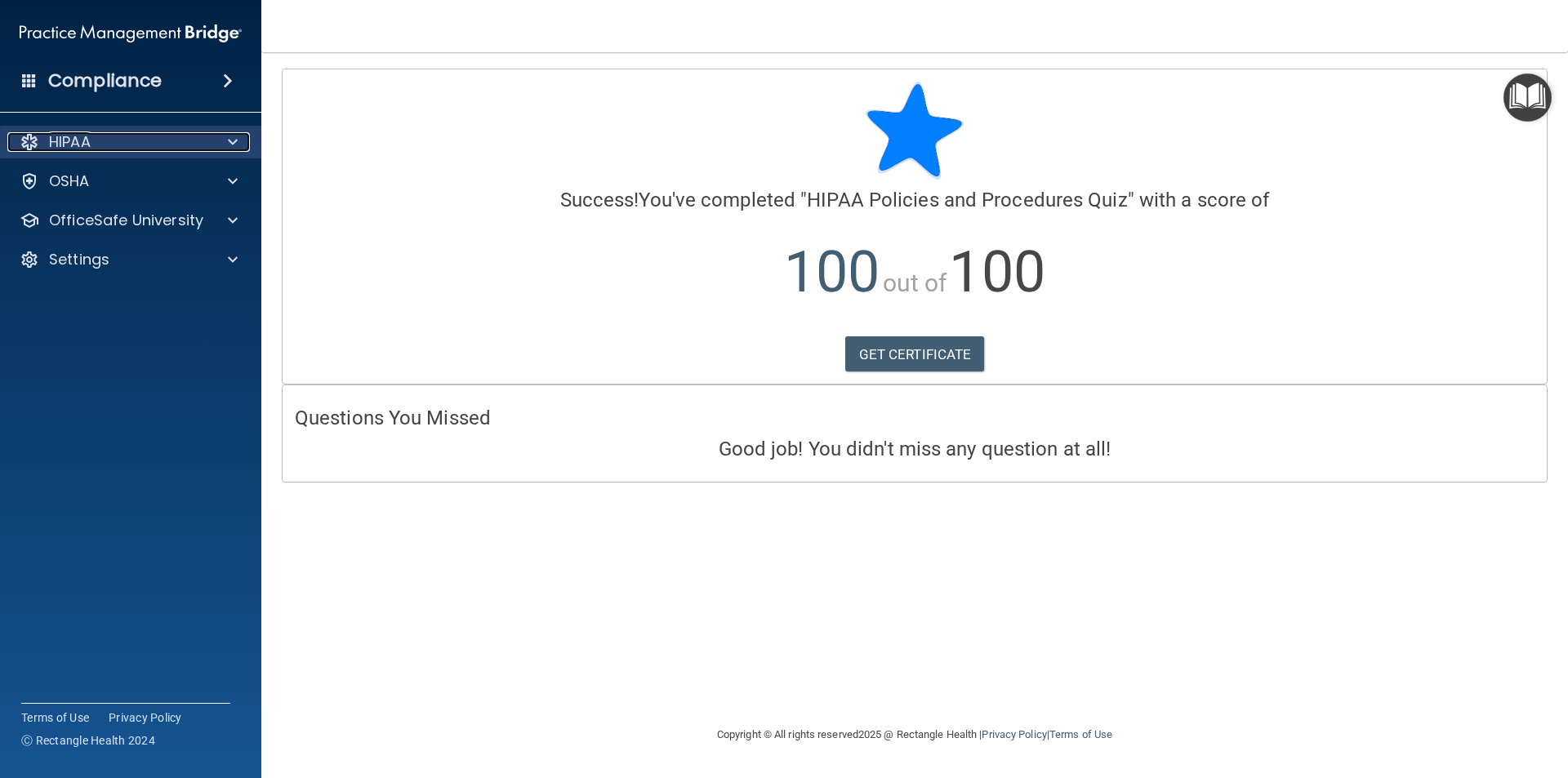
click at [162, 137] on div "HIPAA" at bounding box center [108, 142] width 202 height 20
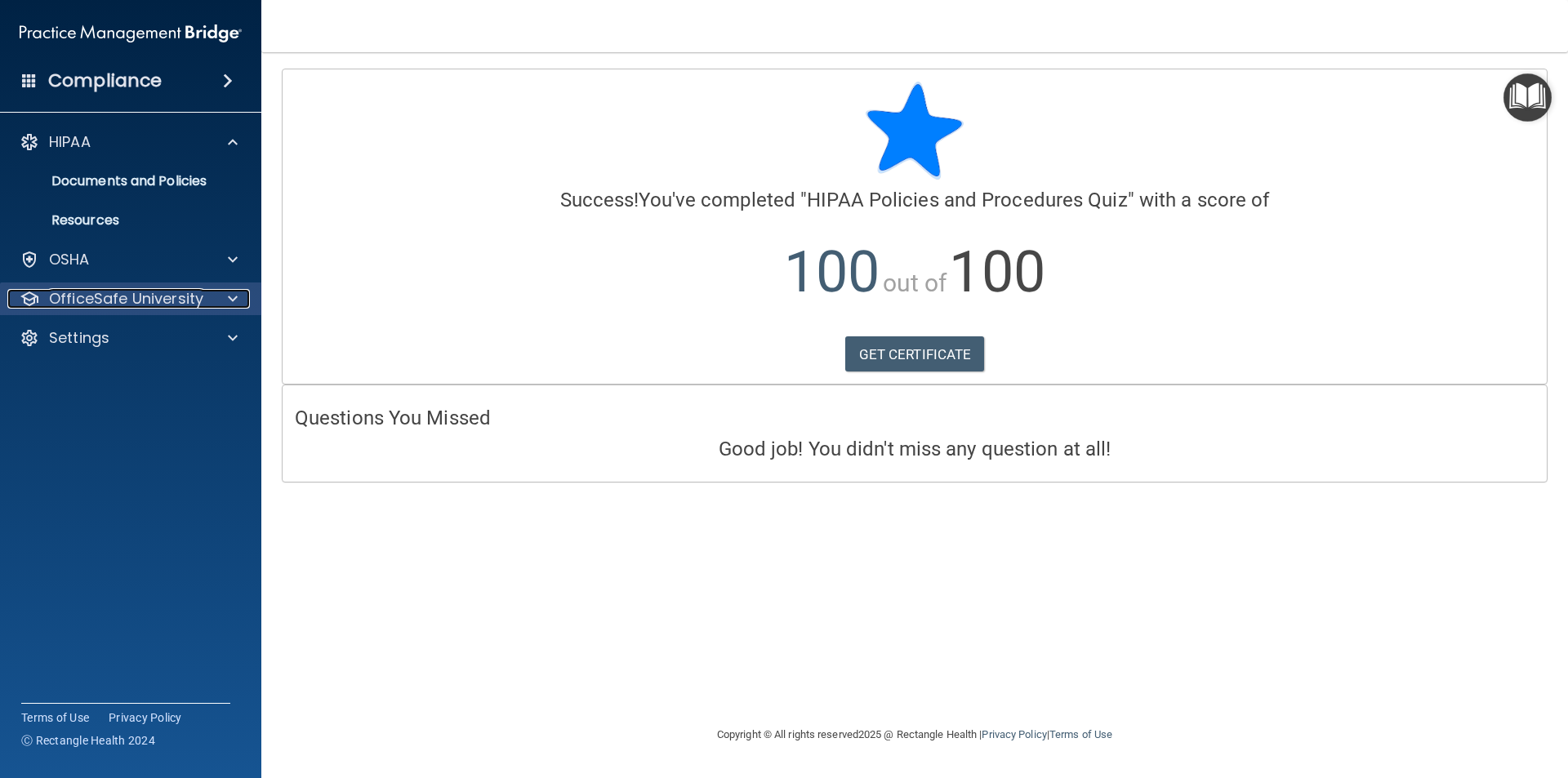
click at [102, 306] on p "OfficeSafe University" at bounding box center [126, 299] width 154 height 20
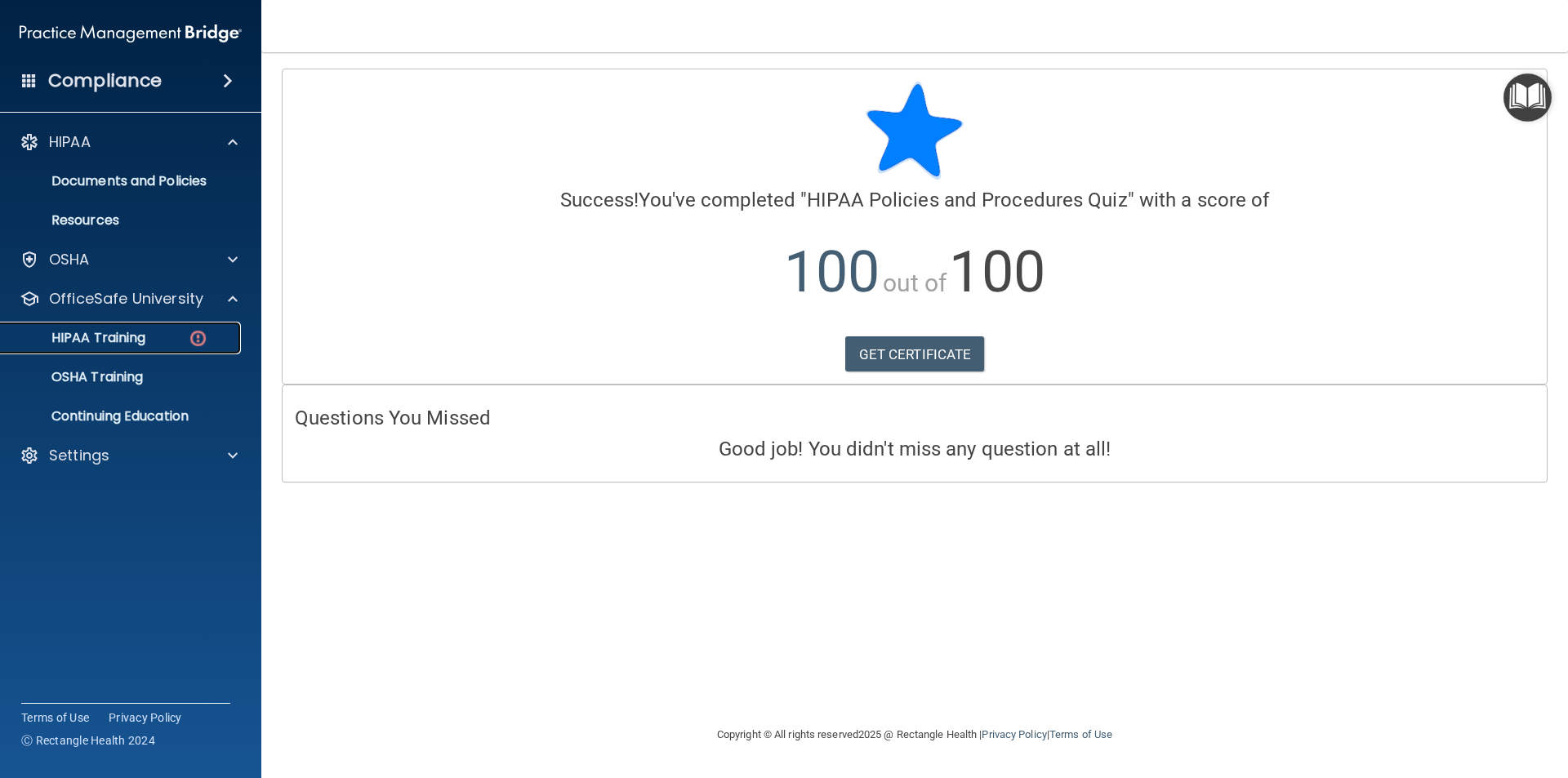
click at [117, 337] on p "HIPAA Training" at bounding box center [78, 338] width 135 height 17
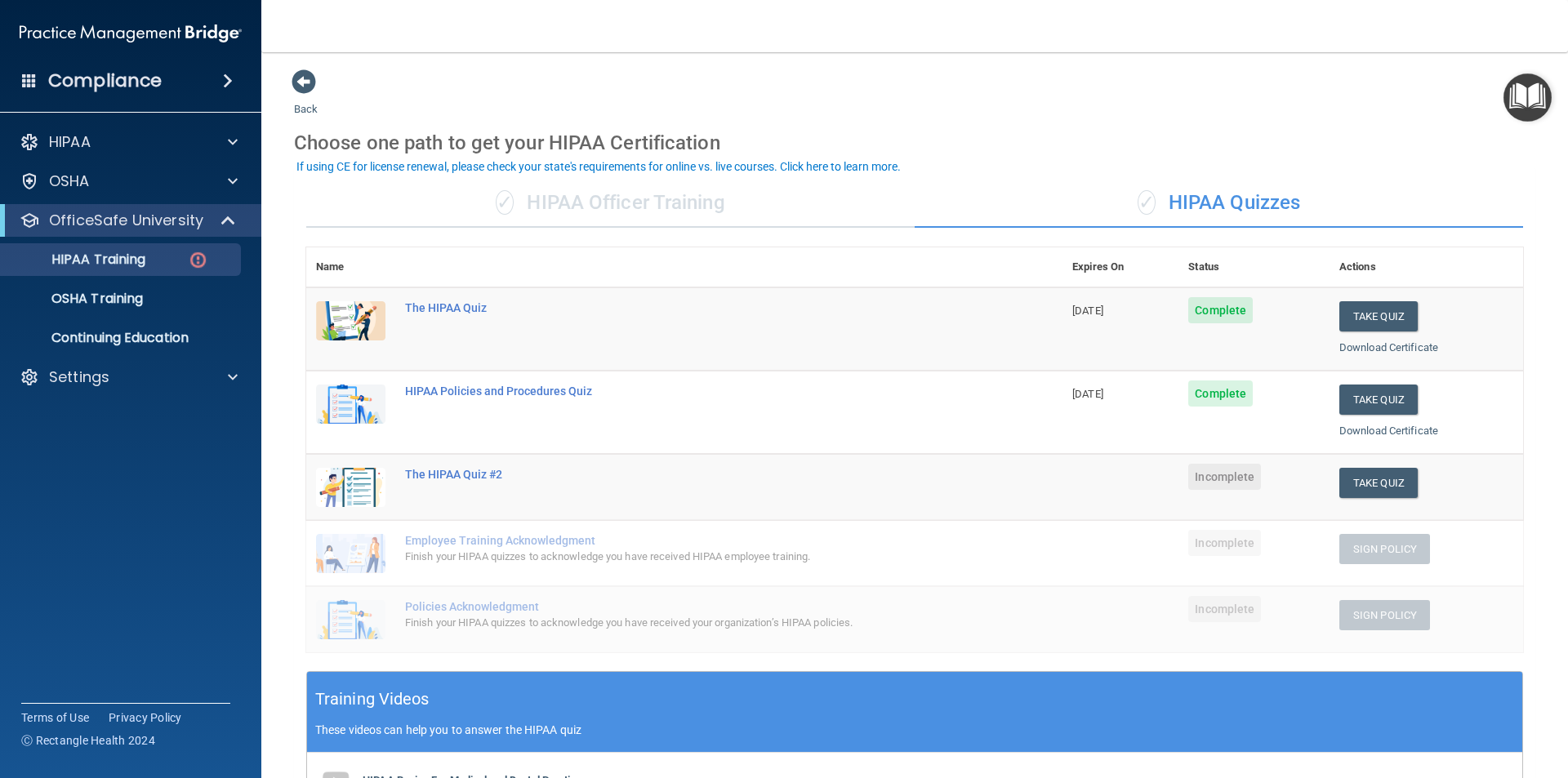
click at [1329, 486] on td "Take Quiz Download Certificate" at bounding box center [1426, 486] width 193 height 66
click at [1360, 477] on button "Take Quiz" at bounding box center [1379, 482] width 79 height 30
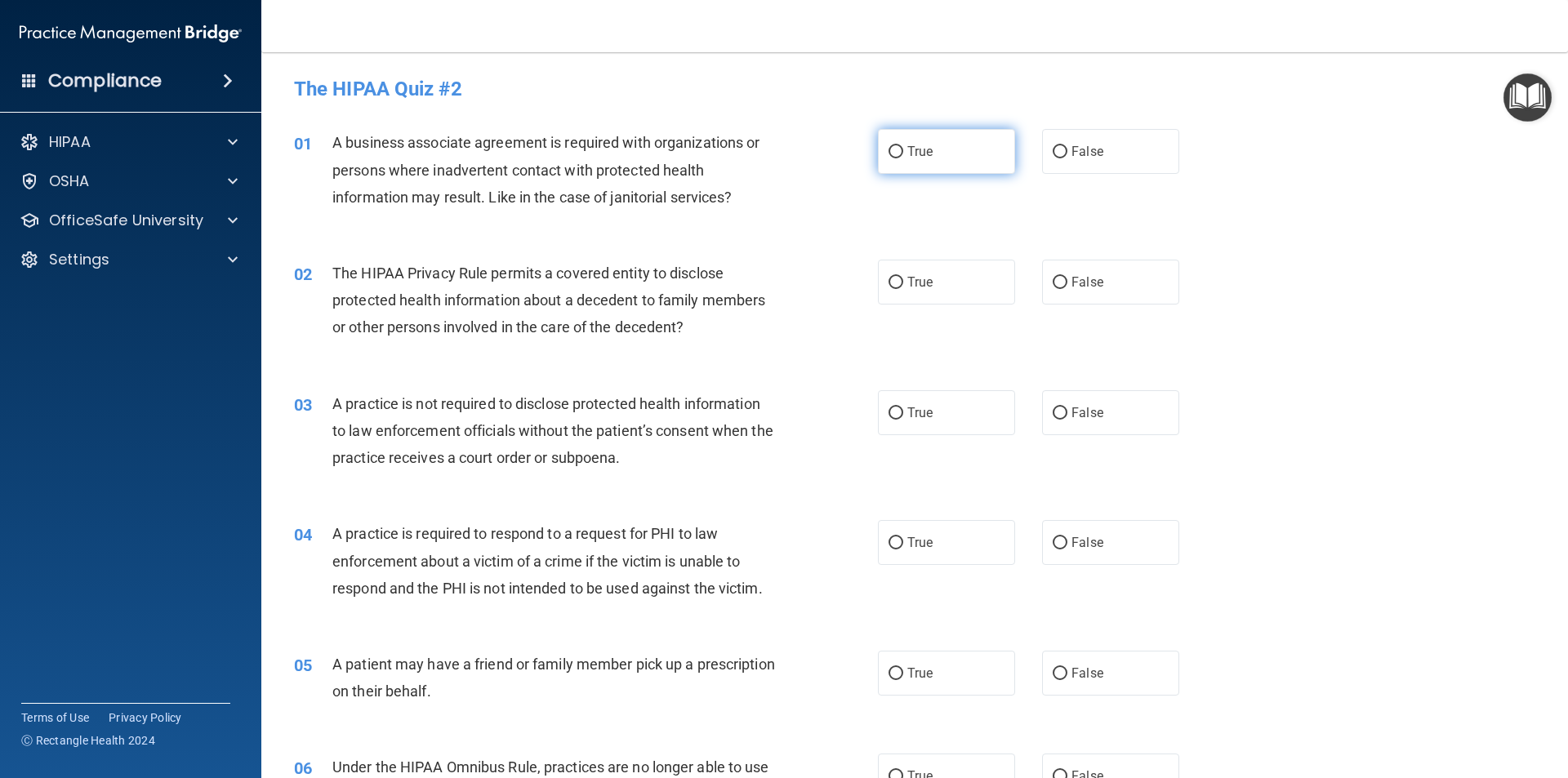
click at [892, 148] on input "True" at bounding box center [895, 152] width 15 height 12
radio input "true"
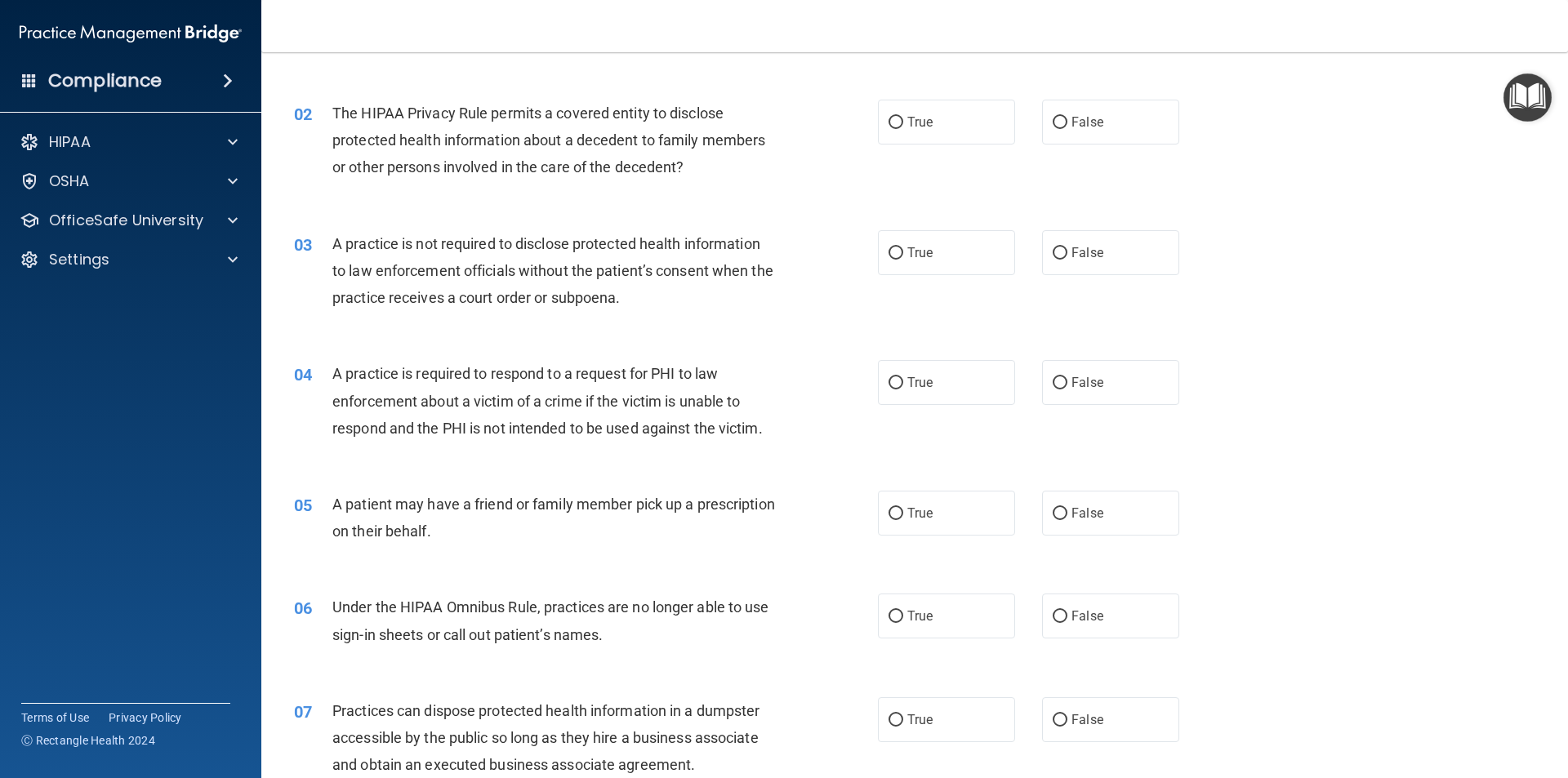
scroll to position [163, 0]
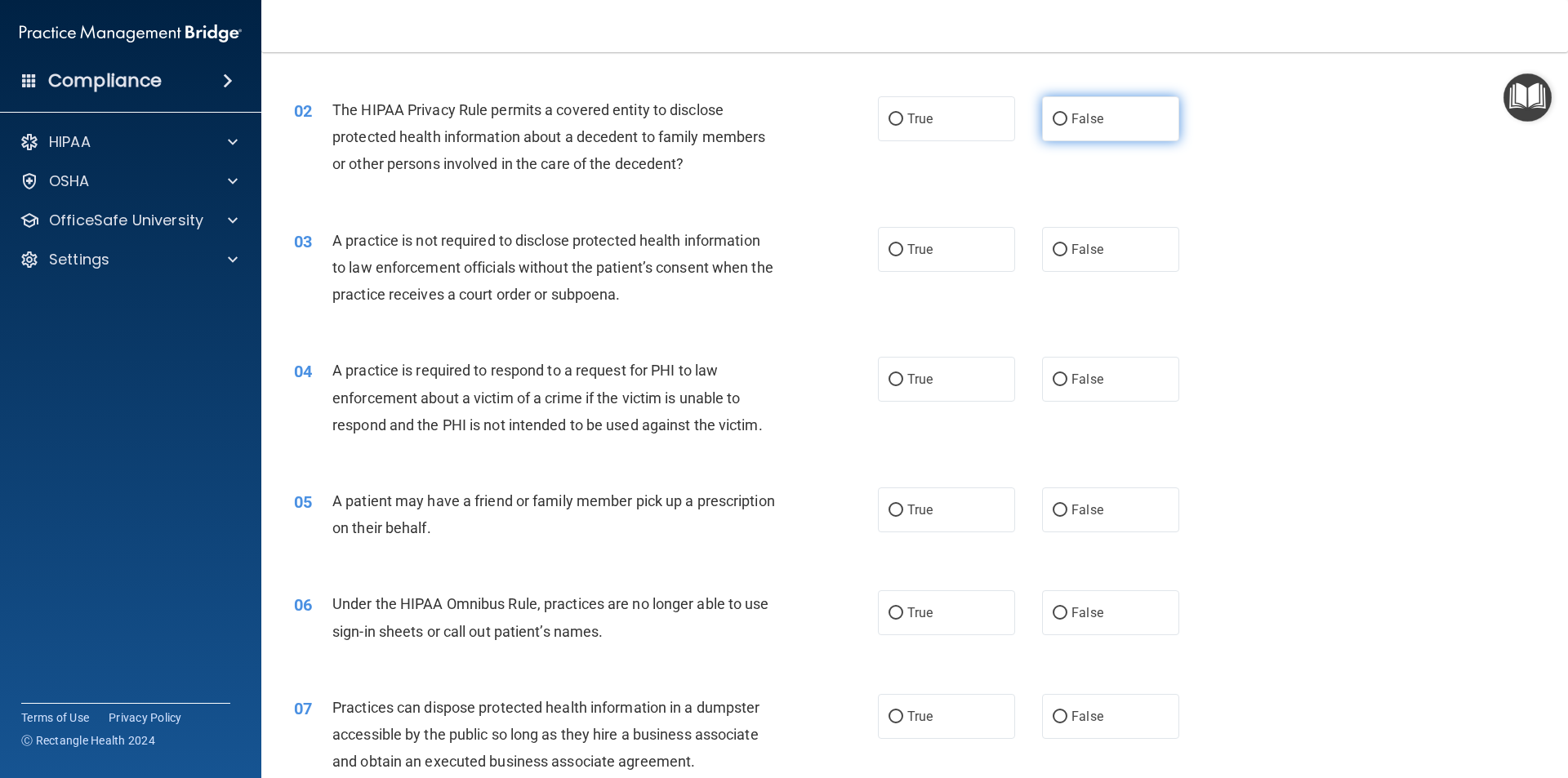
click at [1054, 116] on input "False" at bounding box center [1059, 120] width 15 height 12
radio input "true"
click at [1053, 247] on input "False" at bounding box center [1059, 250] width 15 height 12
radio input "true"
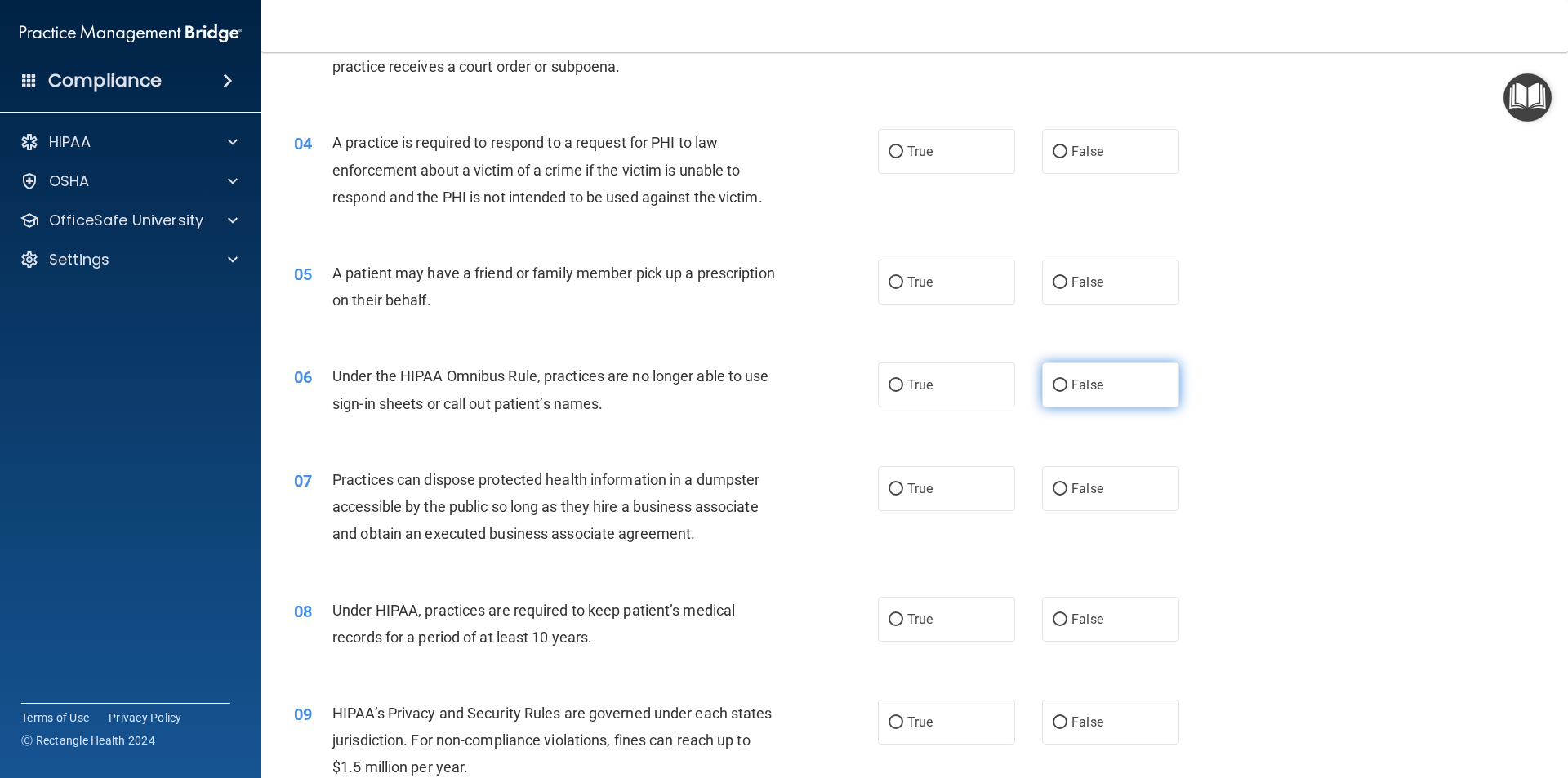
scroll to position [409, 0]
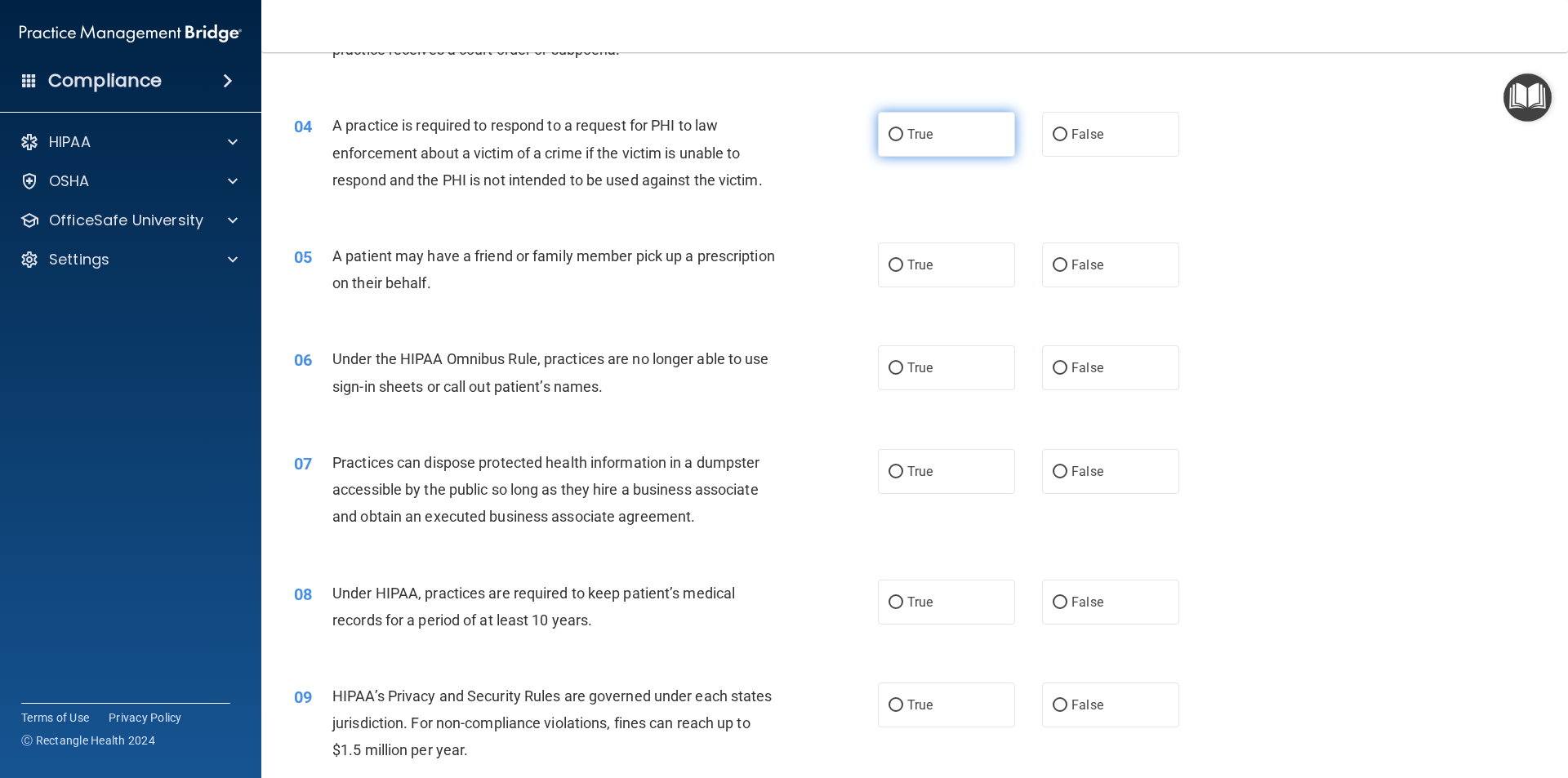
click at [892, 126] on label "True" at bounding box center [946, 135] width 137 height 45
click at [892, 129] on input "True" at bounding box center [895, 135] width 15 height 12
radio input "true"
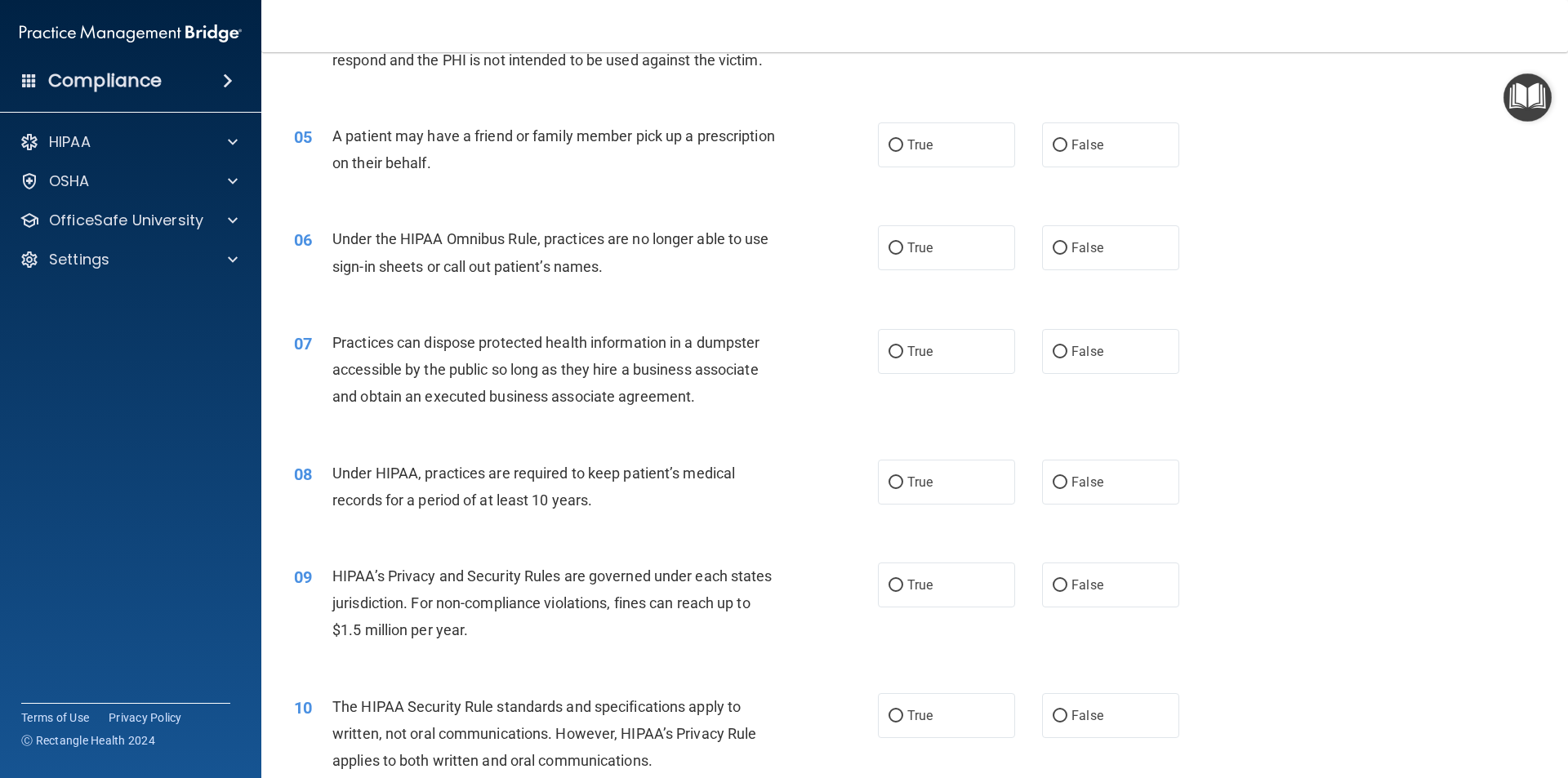
scroll to position [490, 0]
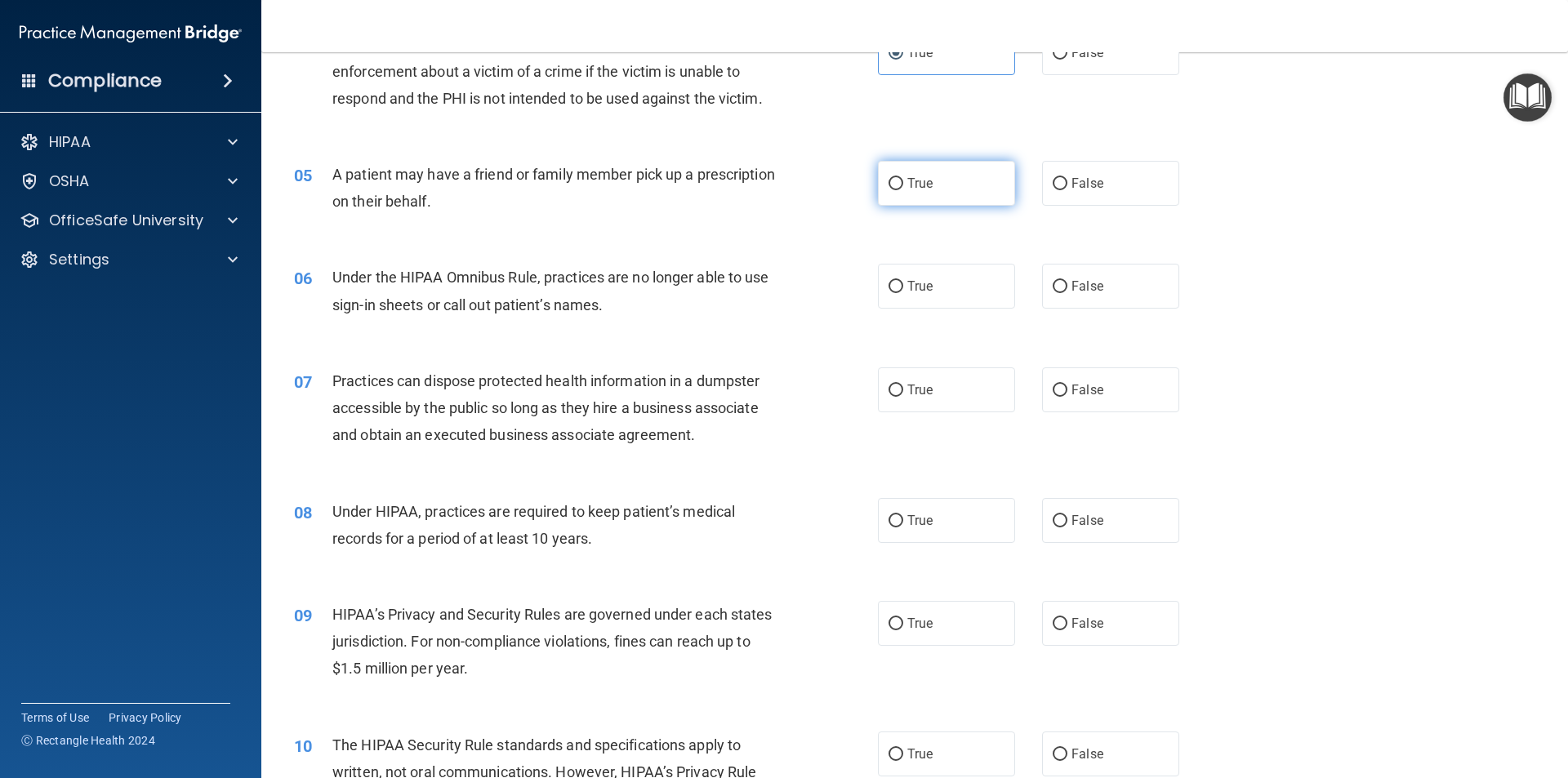
click at [889, 182] on input "True" at bounding box center [895, 184] width 15 height 12
radio input "true"
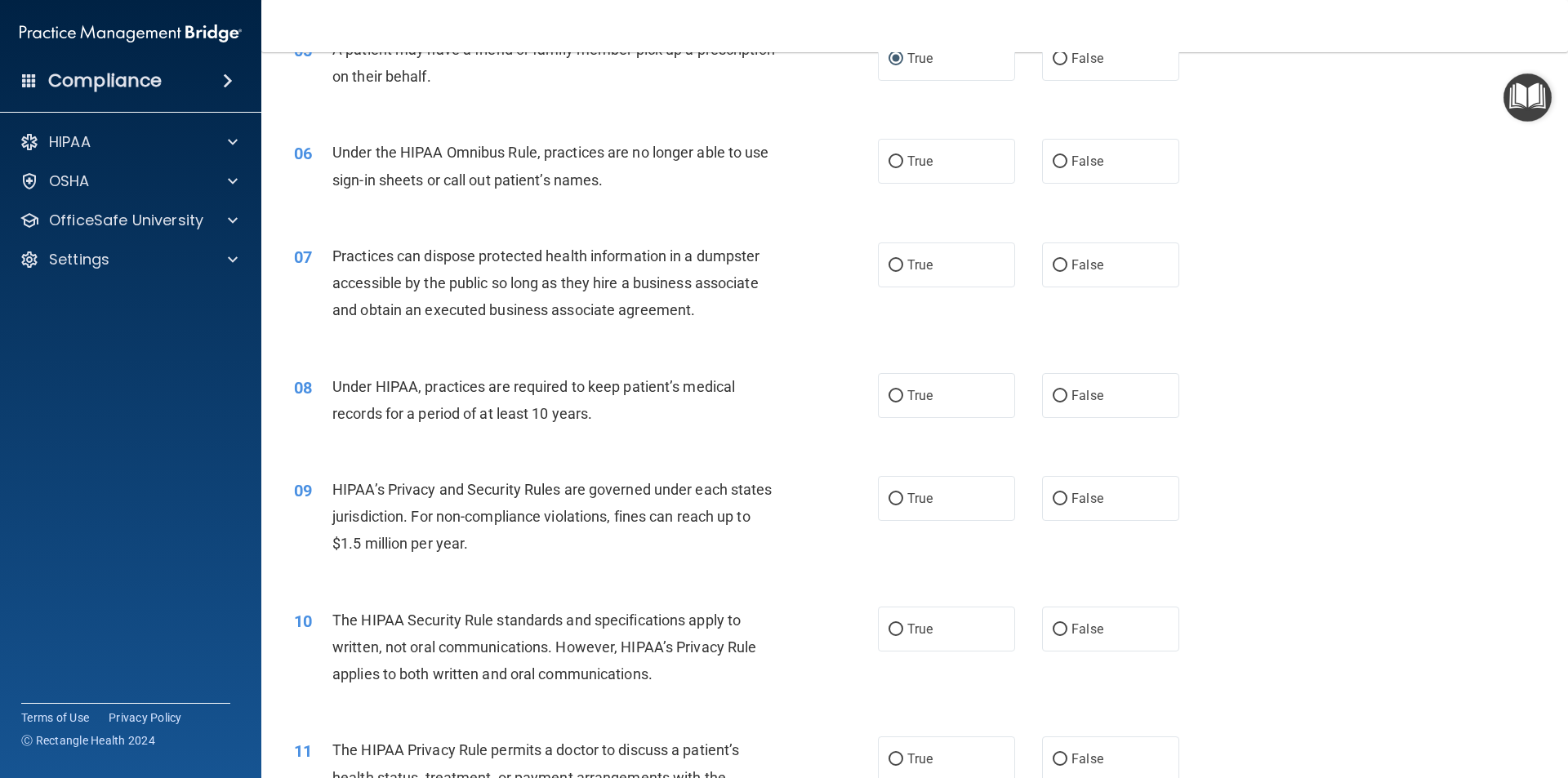
scroll to position [653, 0]
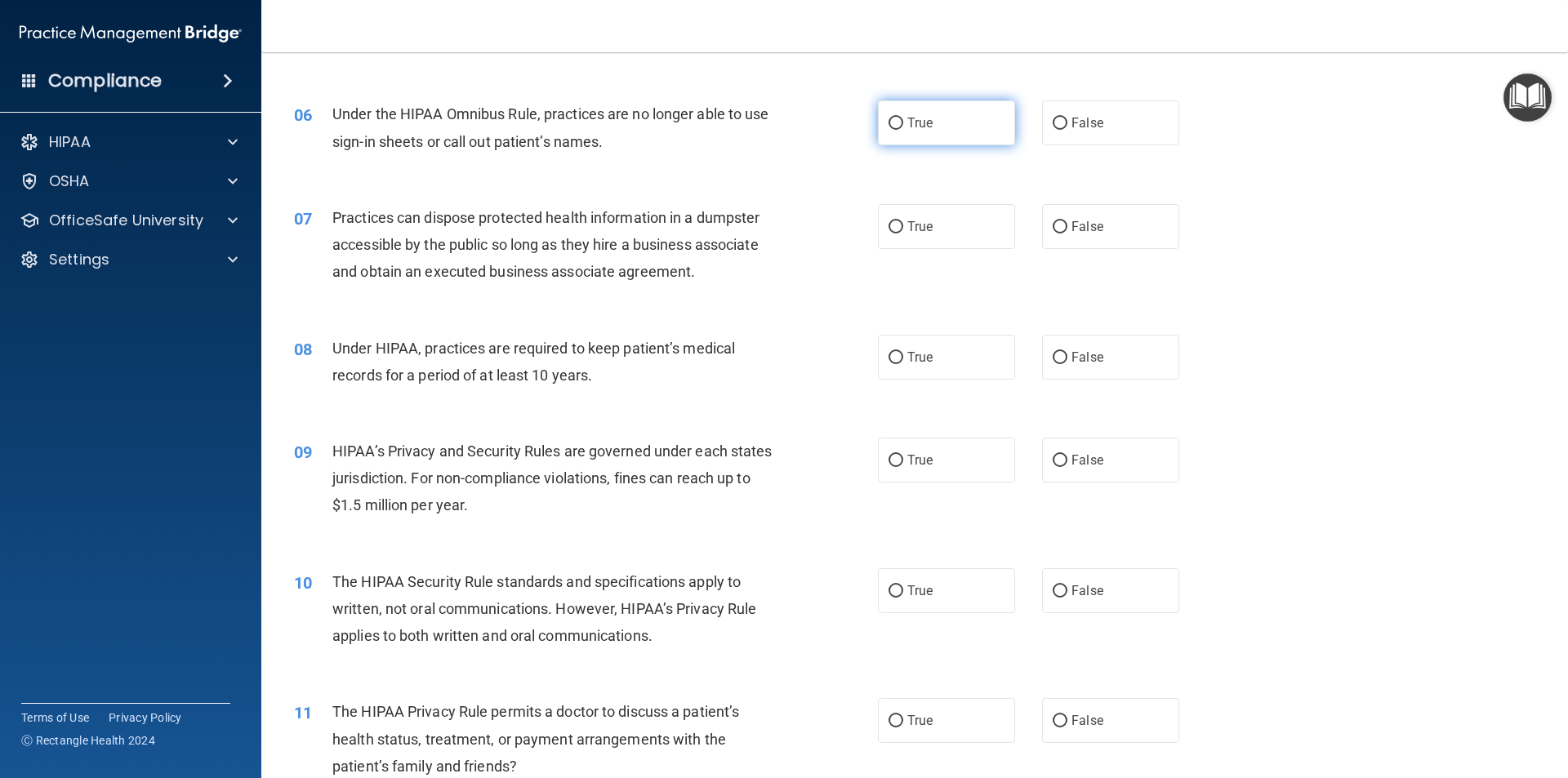
click at [890, 121] on input "True" at bounding box center [895, 124] width 15 height 12
radio input "true"
click at [1053, 224] on input "False" at bounding box center [1059, 227] width 15 height 12
radio input "true"
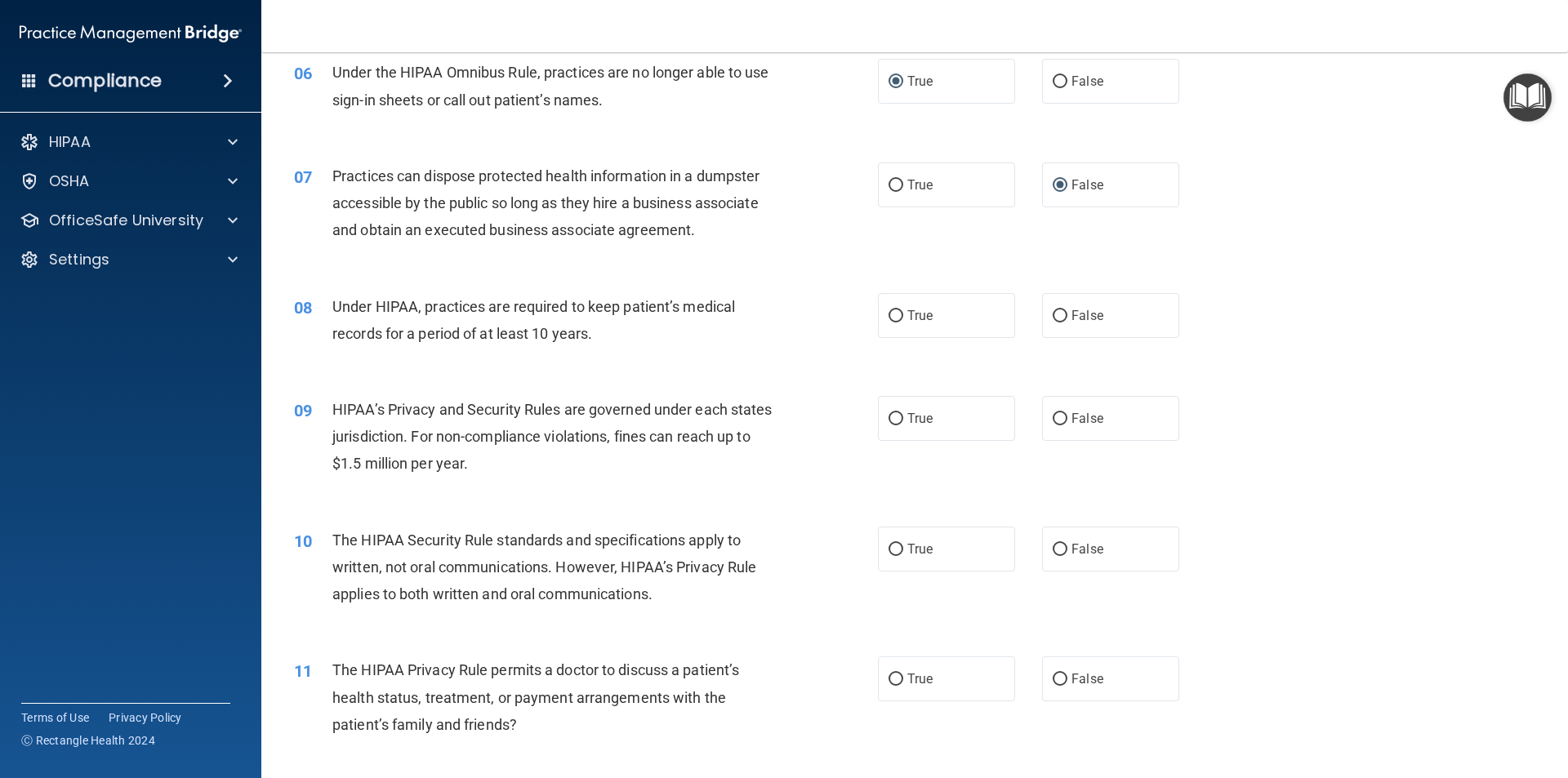
scroll to position [735, 0]
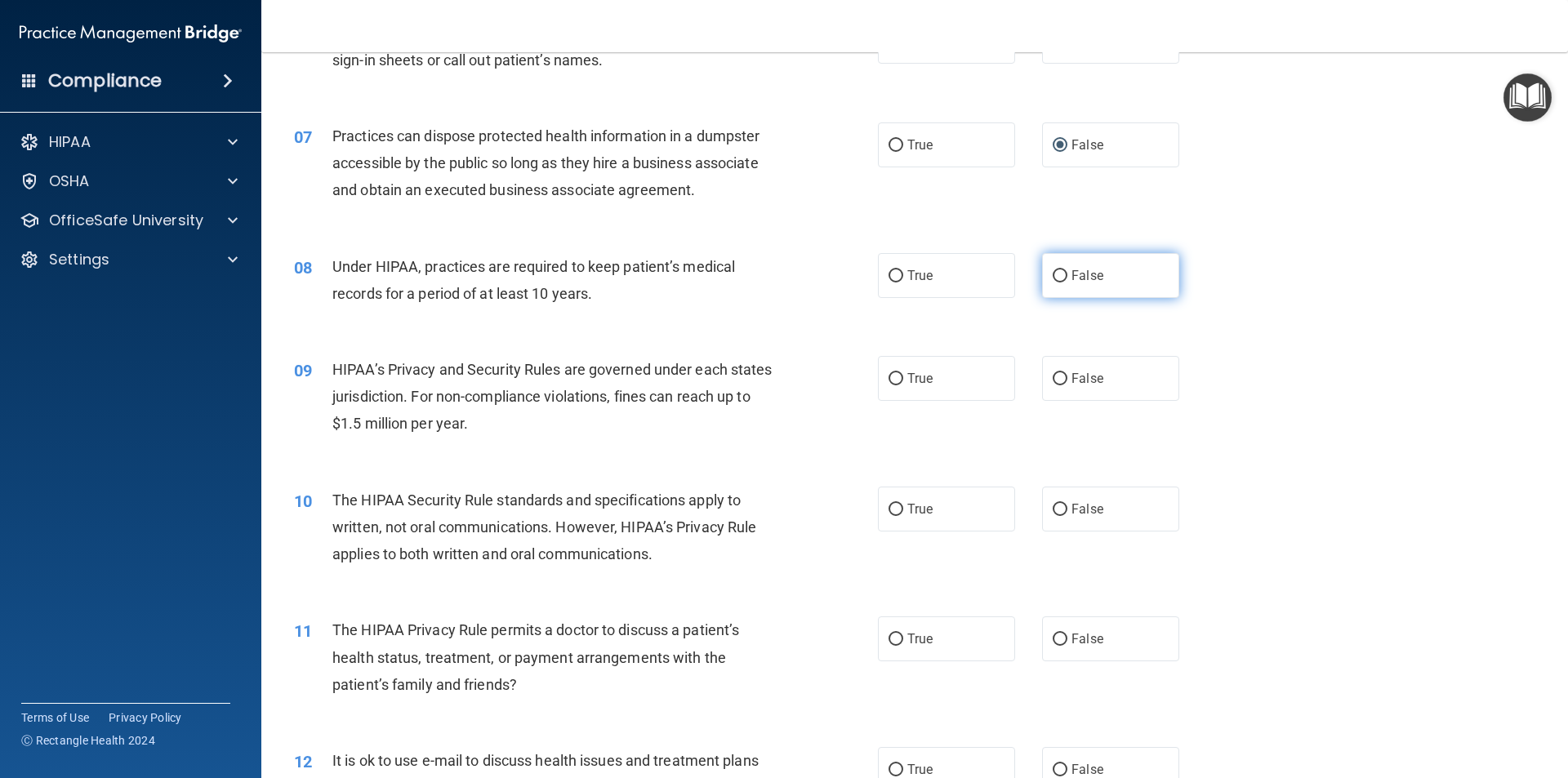
click at [1059, 267] on label "False" at bounding box center [1110, 276] width 137 height 45
click at [1059, 270] on input "False" at bounding box center [1059, 276] width 15 height 12
radio input "true"
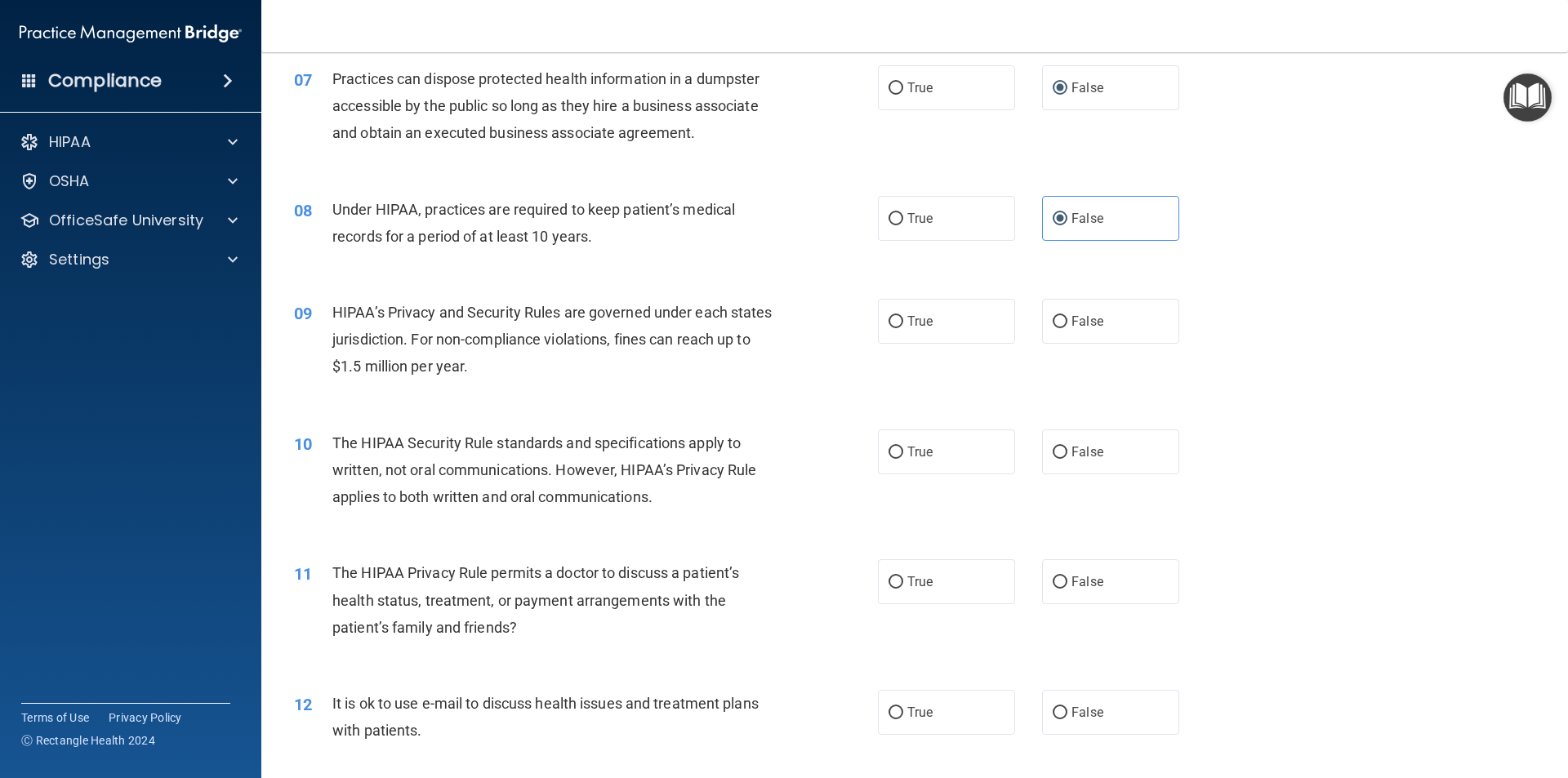
scroll to position [899, 0]
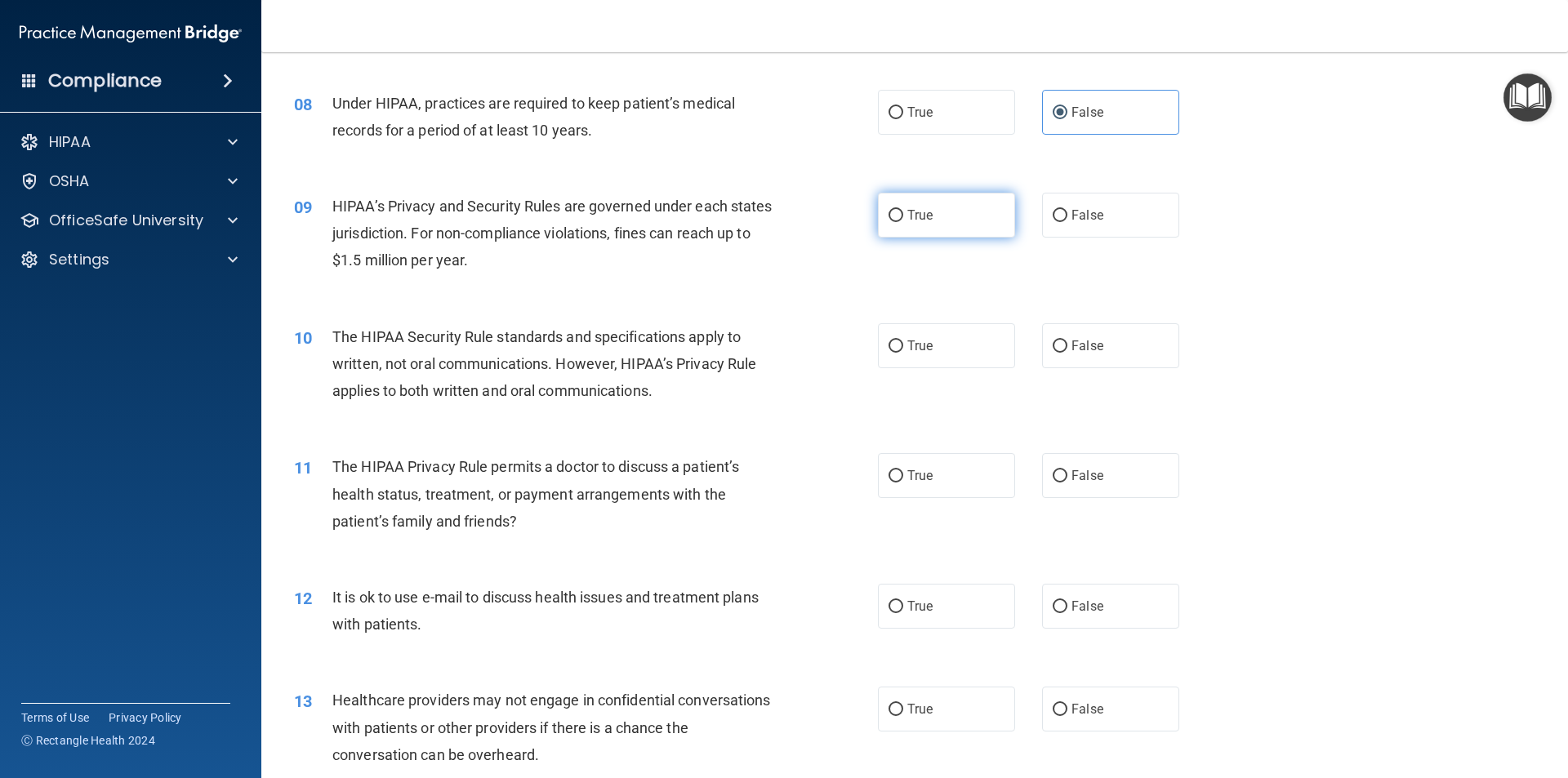
click at [889, 212] on input "True" at bounding box center [895, 216] width 15 height 12
radio input "true"
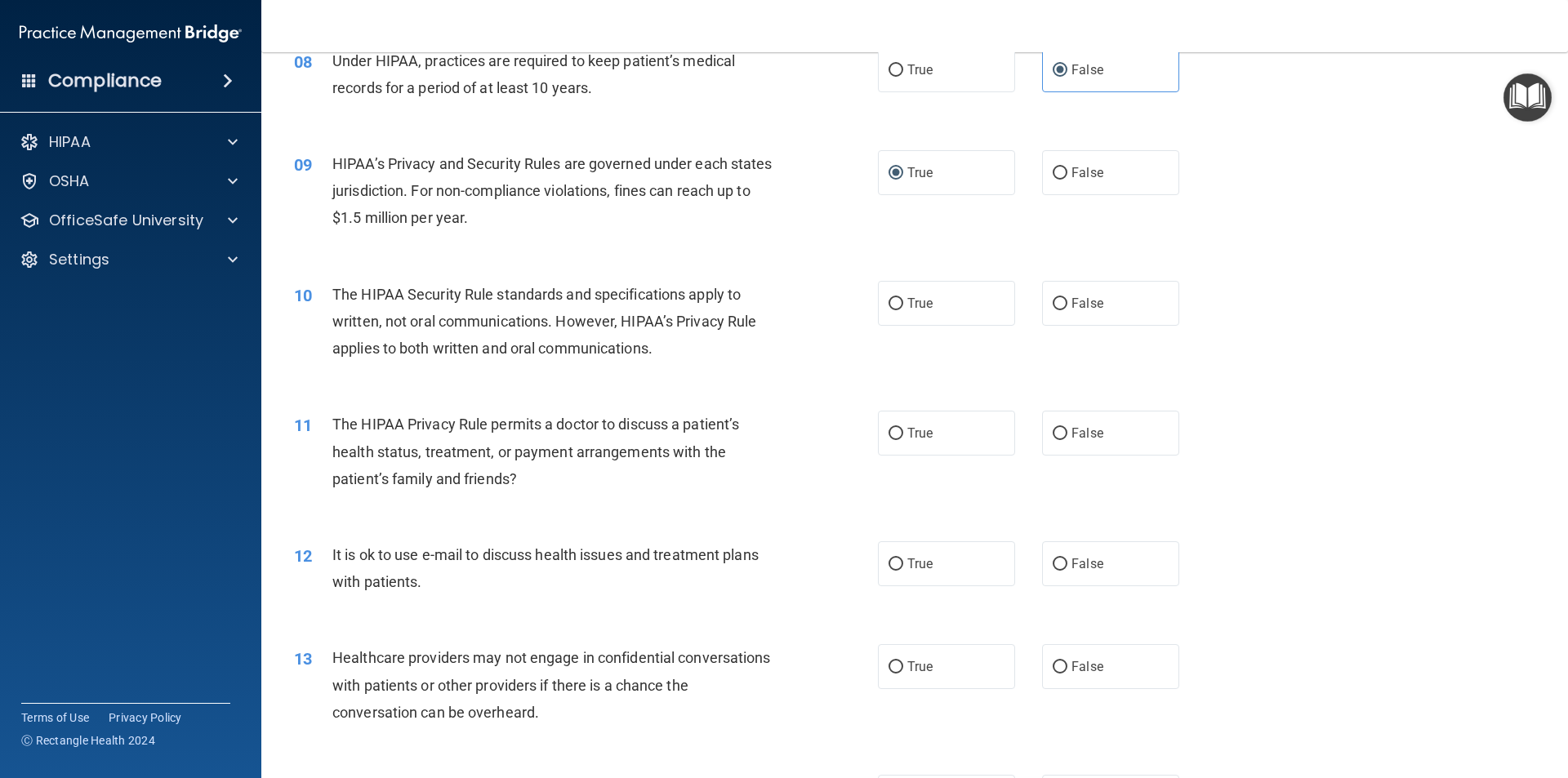
scroll to position [900, 0]
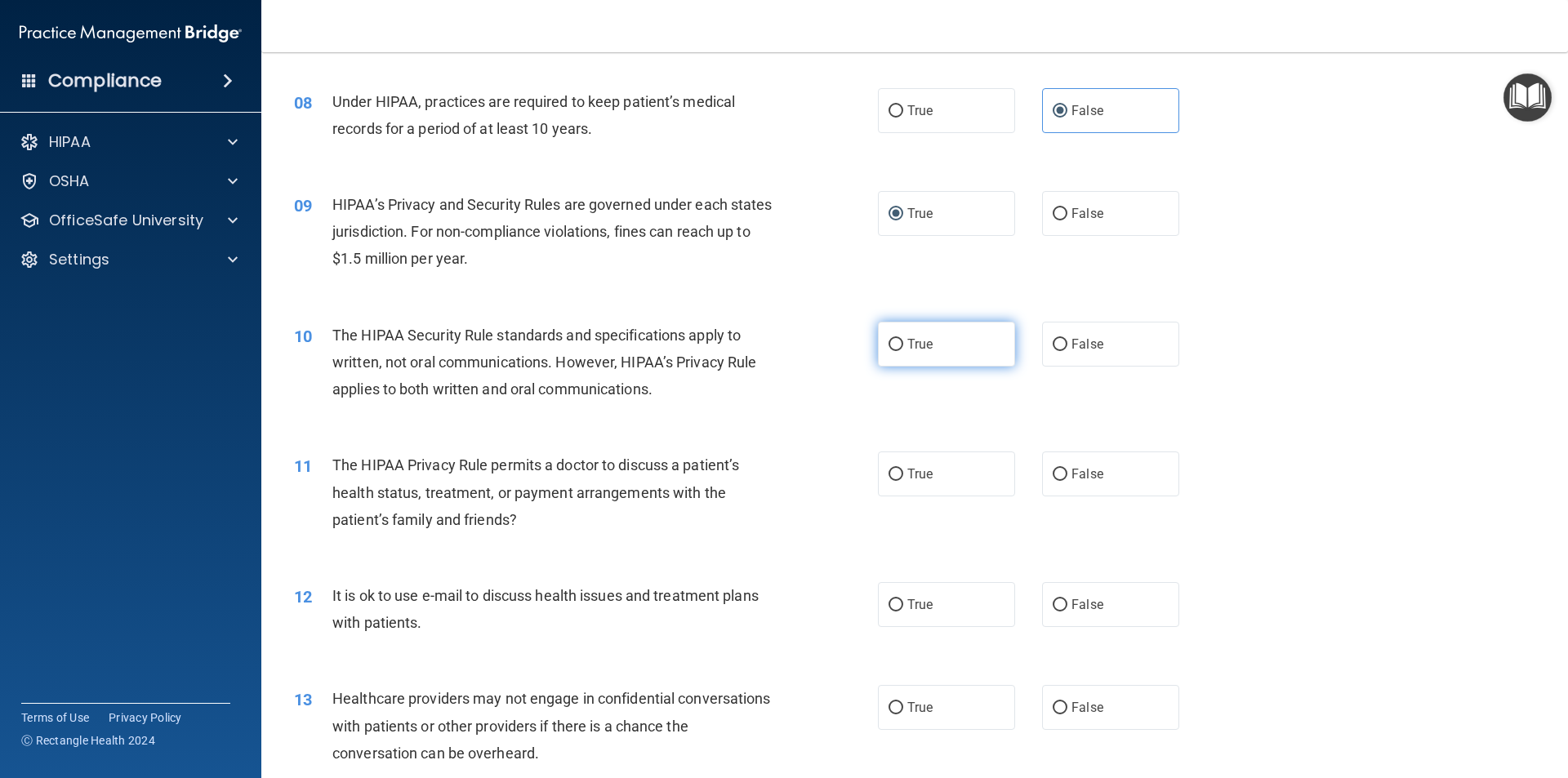
click at [895, 342] on input "True" at bounding box center [895, 345] width 15 height 12
radio input "true"
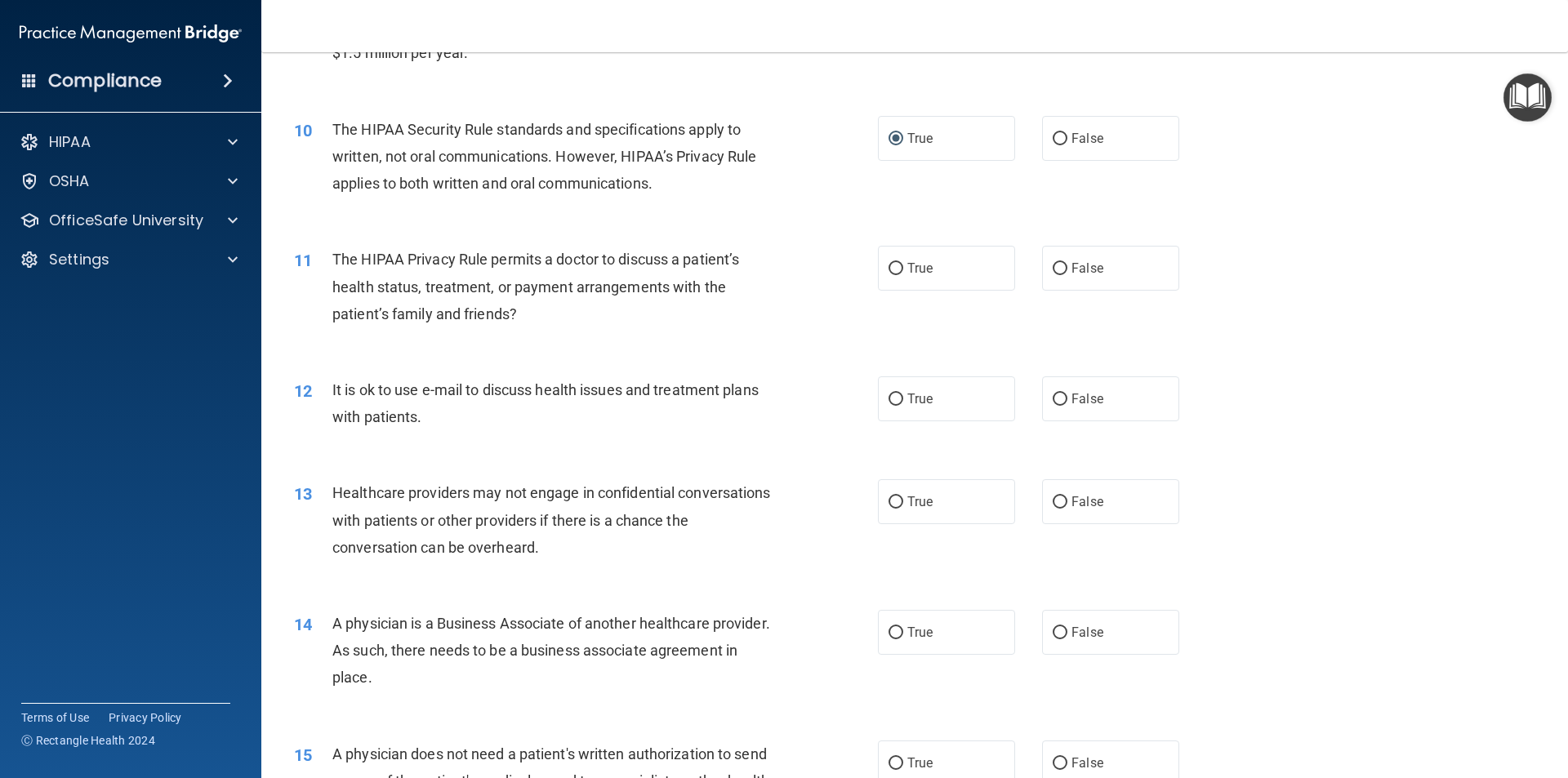
scroll to position [1145, 0]
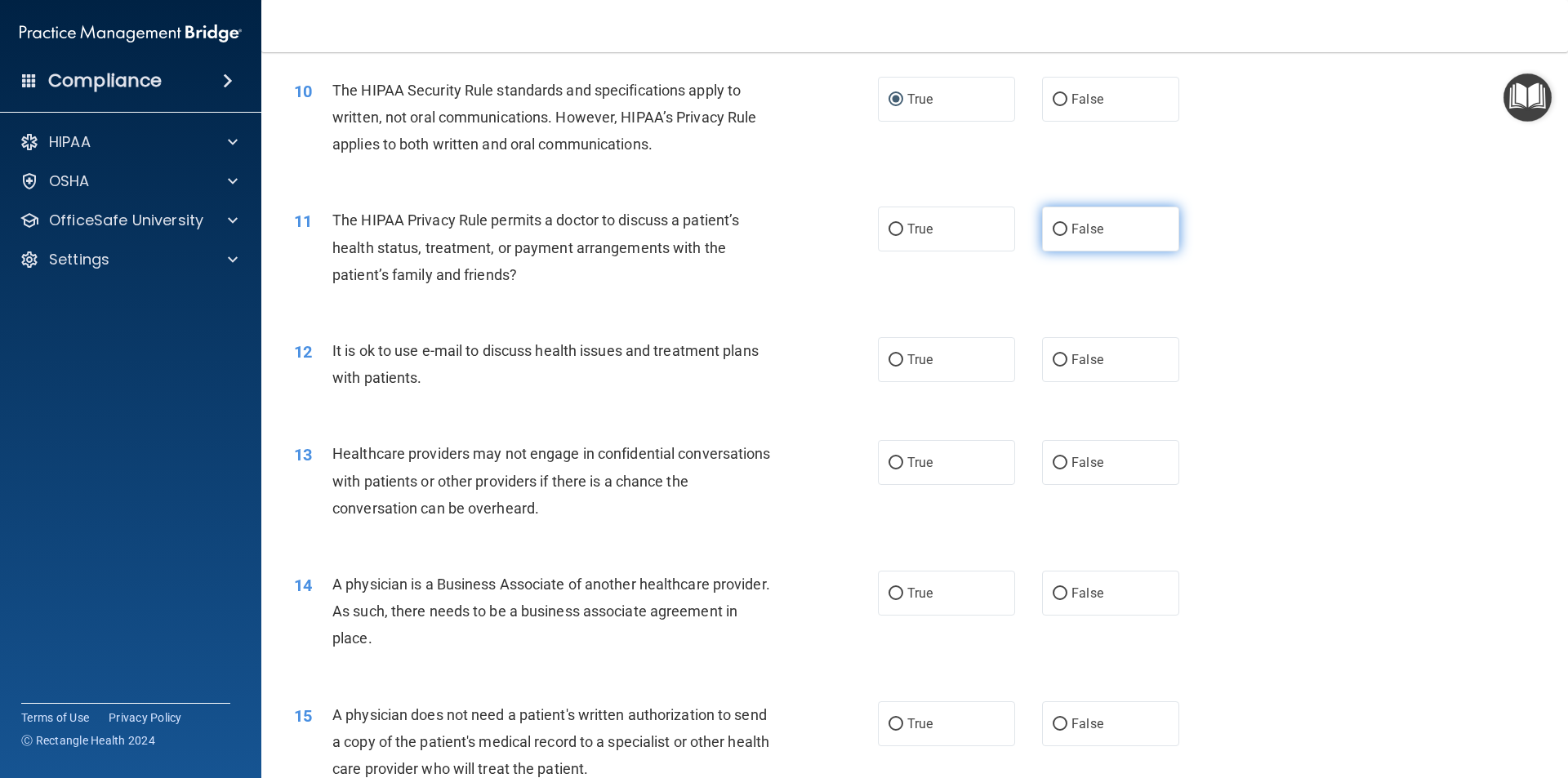
click at [1059, 233] on input "False" at bounding box center [1059, 230] width 15 height 12
radio input "true"
click at [1054, 358] on input "False" at bounding box center [1059, 361] width 15 height 12
radio input "true"
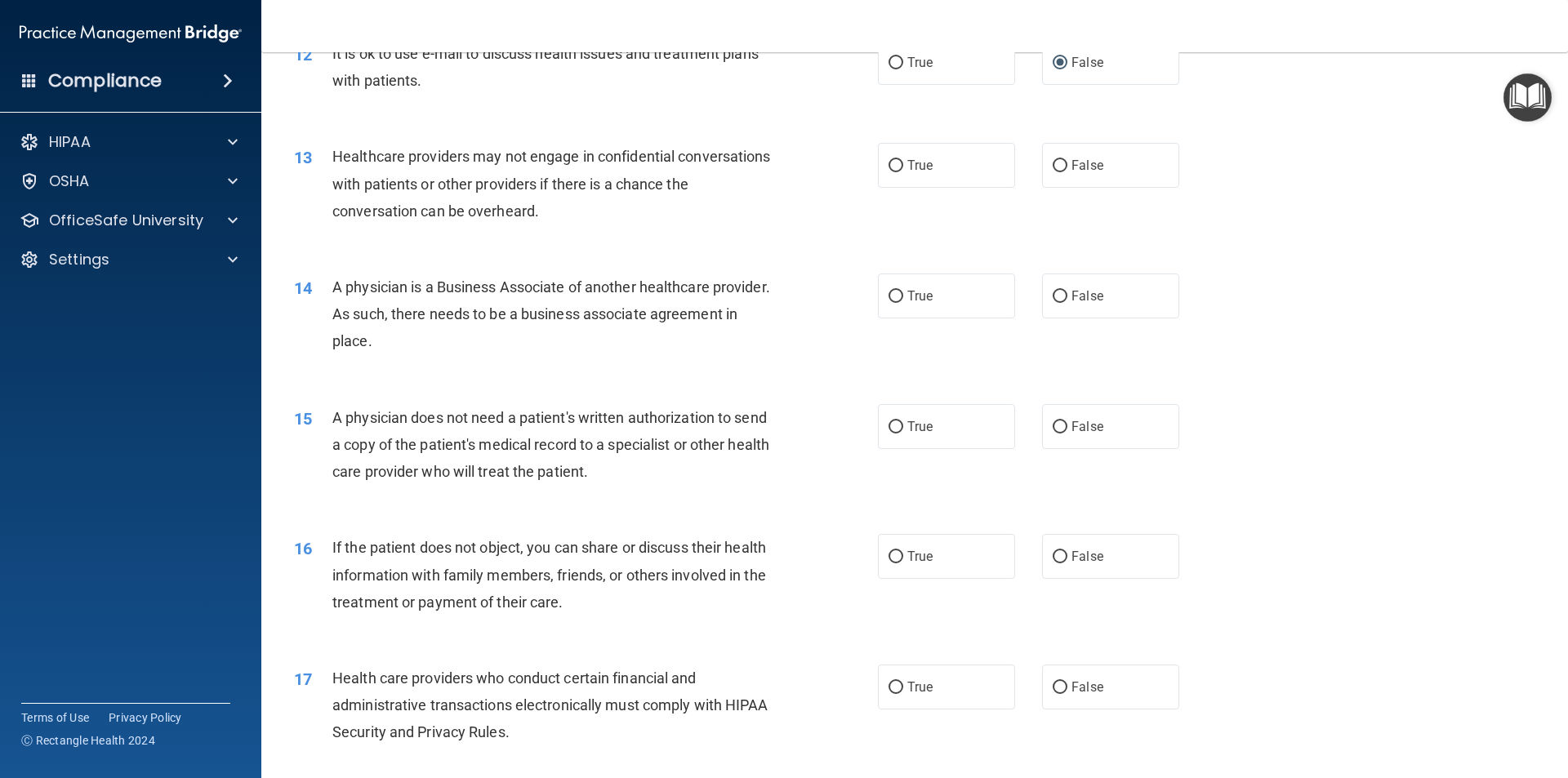
scroll to position [1472, 0]
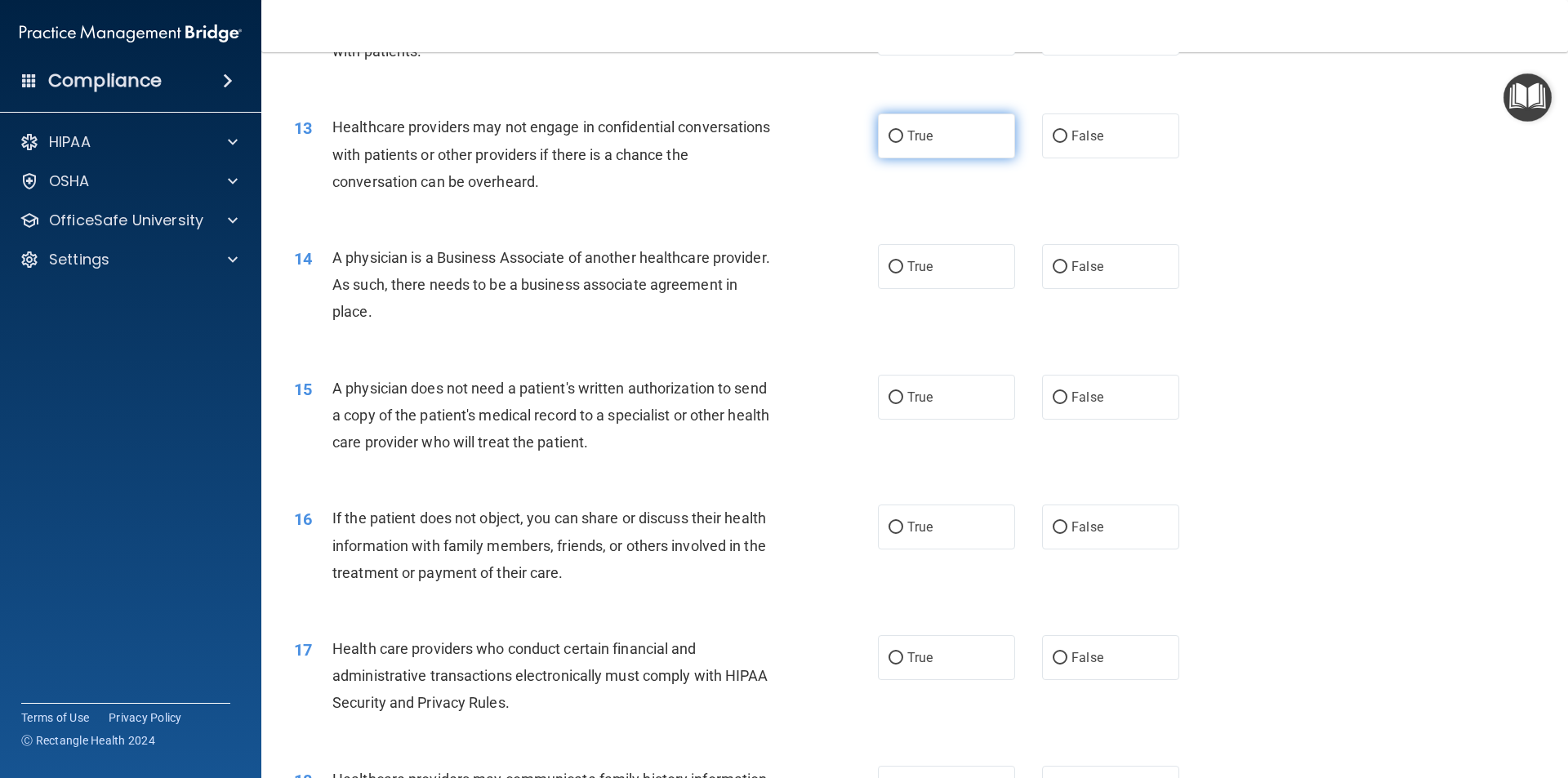
click at [892, 132] on input "True" at bounding box center [895, 137] width 15 height 12
radio input "true"
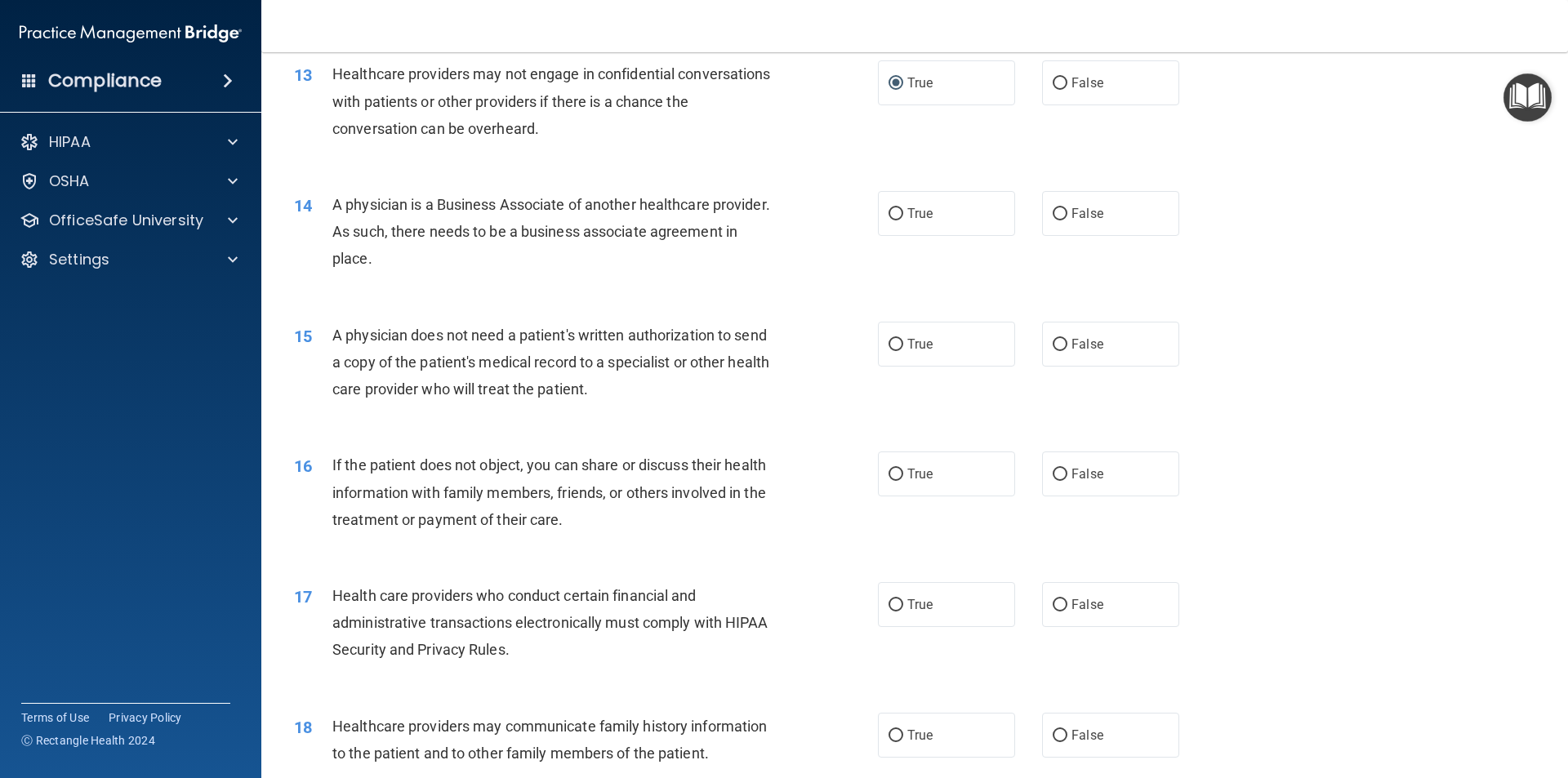
scroll to position [1554, 0]
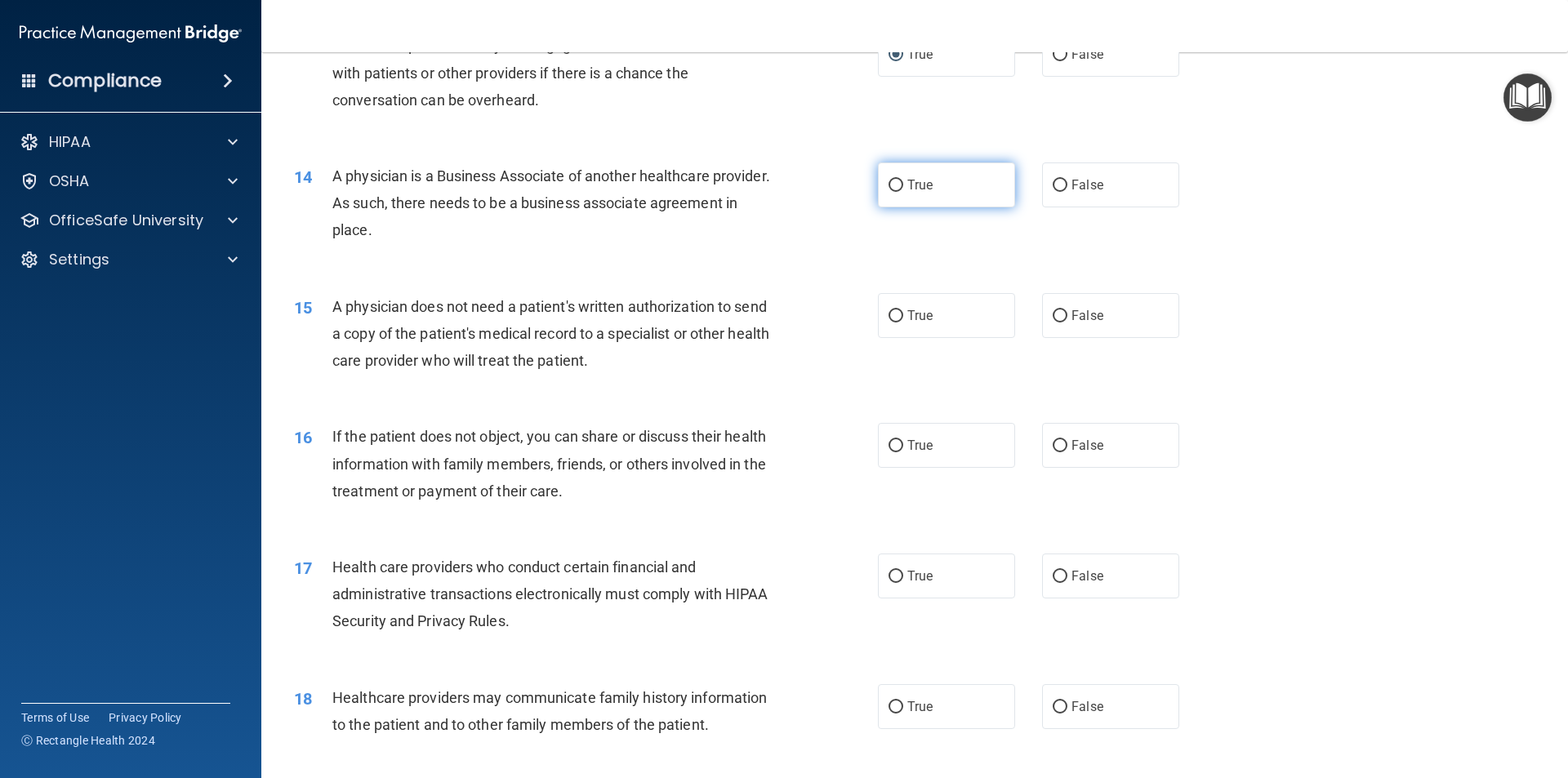
click at [897, 181] on label "True" at bounding box center [946, 185] width 137 height 45
click at [897, 181] on input "True" at bounding box center [895, 186] width 15 height 12
radio input "true"
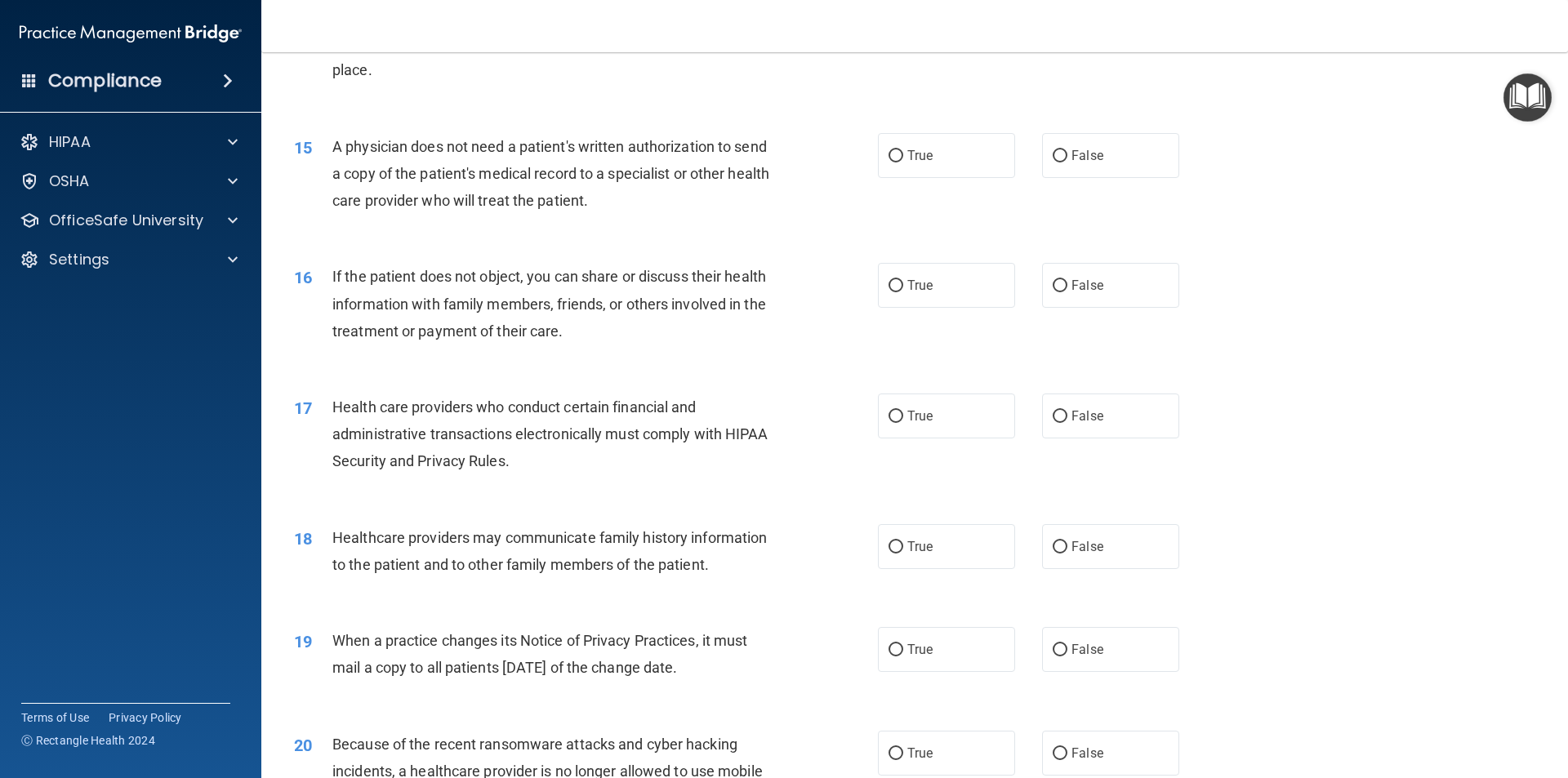
scroll to position [1717, 0]
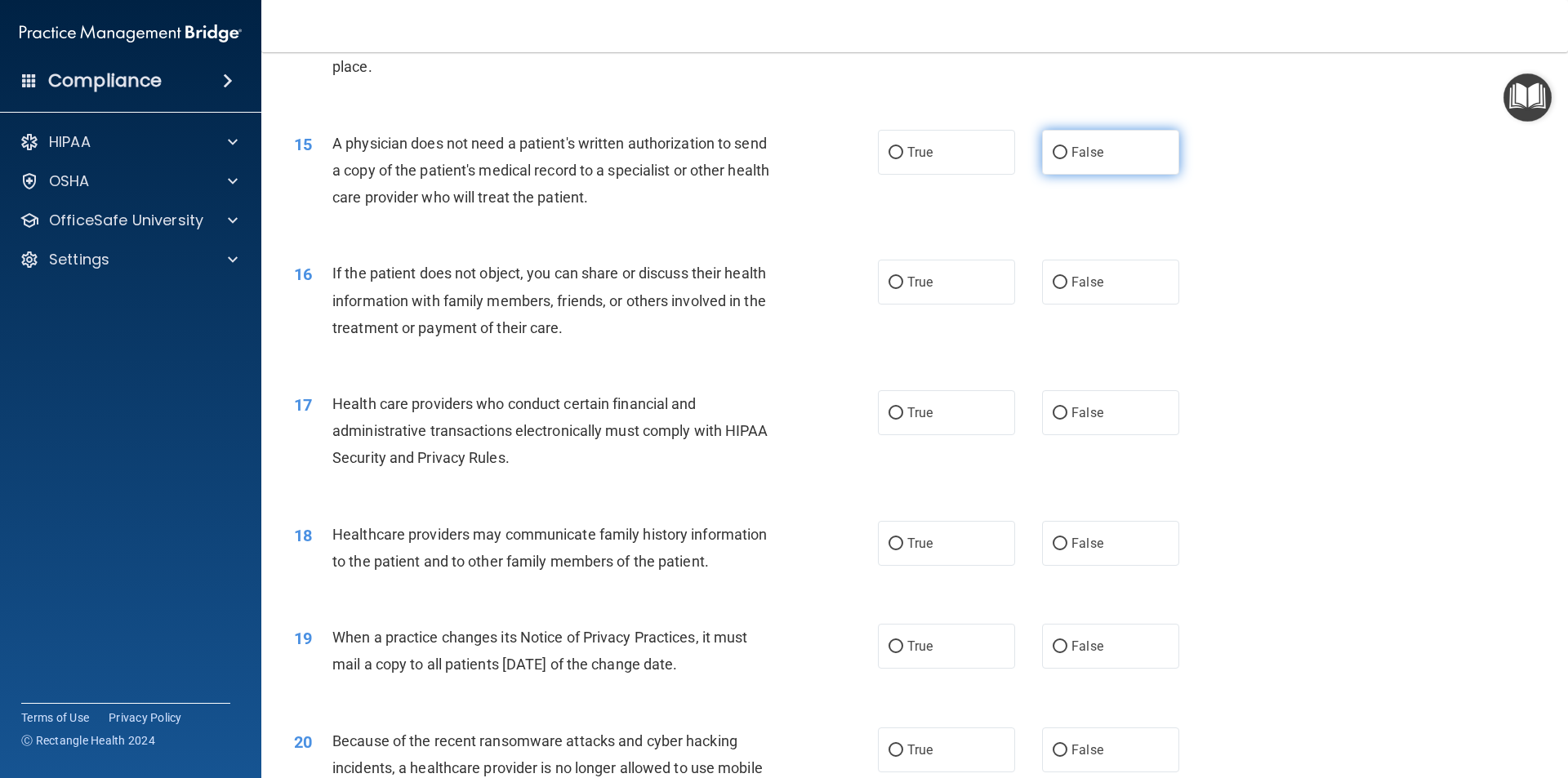
click at [1059, 148] on label "False" at bounding box center [1110, 152] width 137 height 45
click at [1059, 148] on input "False" at bounding box center [1059, 153] width 15 height 12
radio input "true"
click at [882, 277] on label "True" at bounding box center [946, 282] width 137 height 45
click at [897, 276] on label "True" at bounding box center [946, 282] width 137 height 45
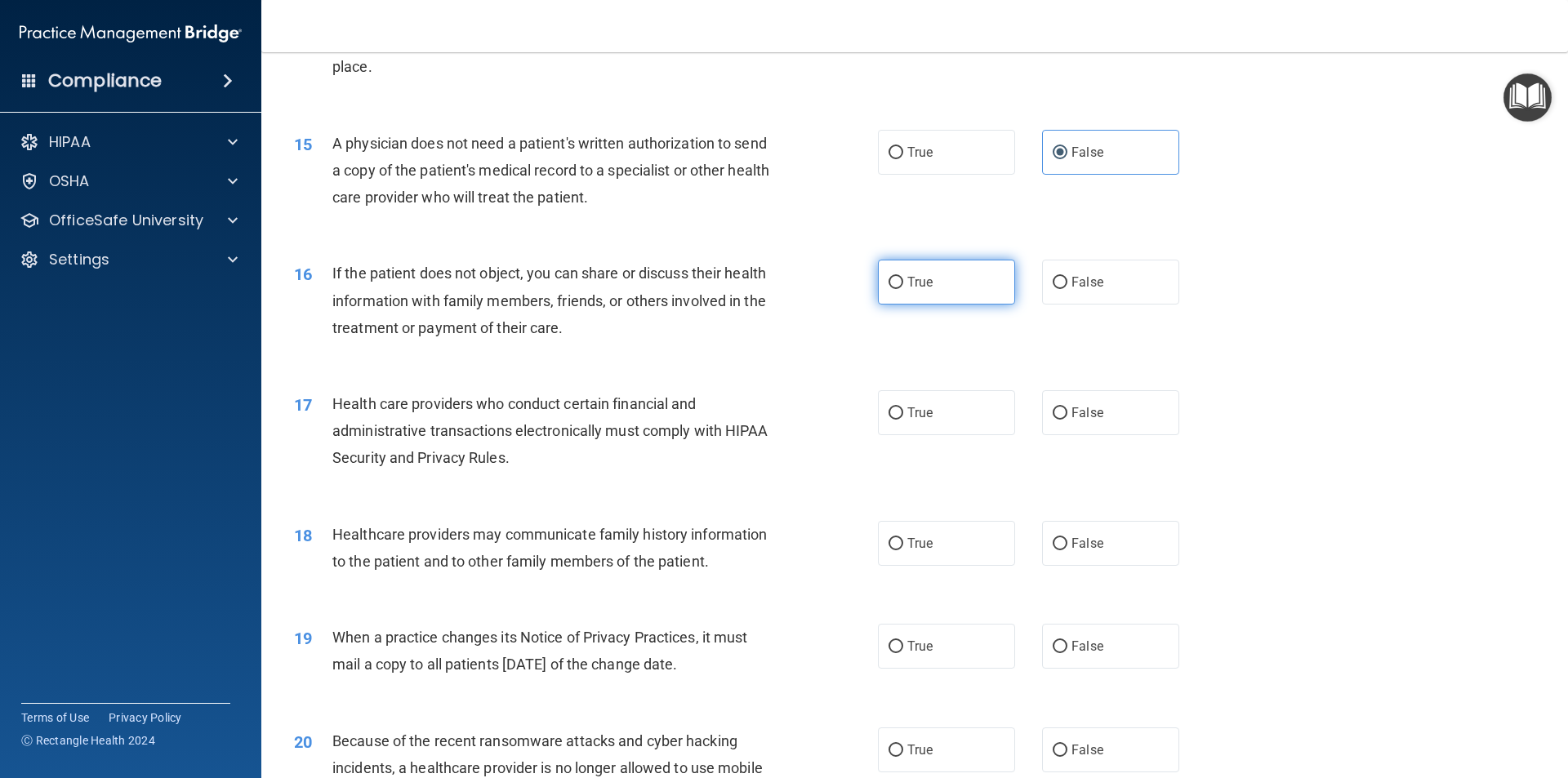
click at [897, 277] on input "True" at bounding box center [895, 283] width 15 height 12
radio input "true"
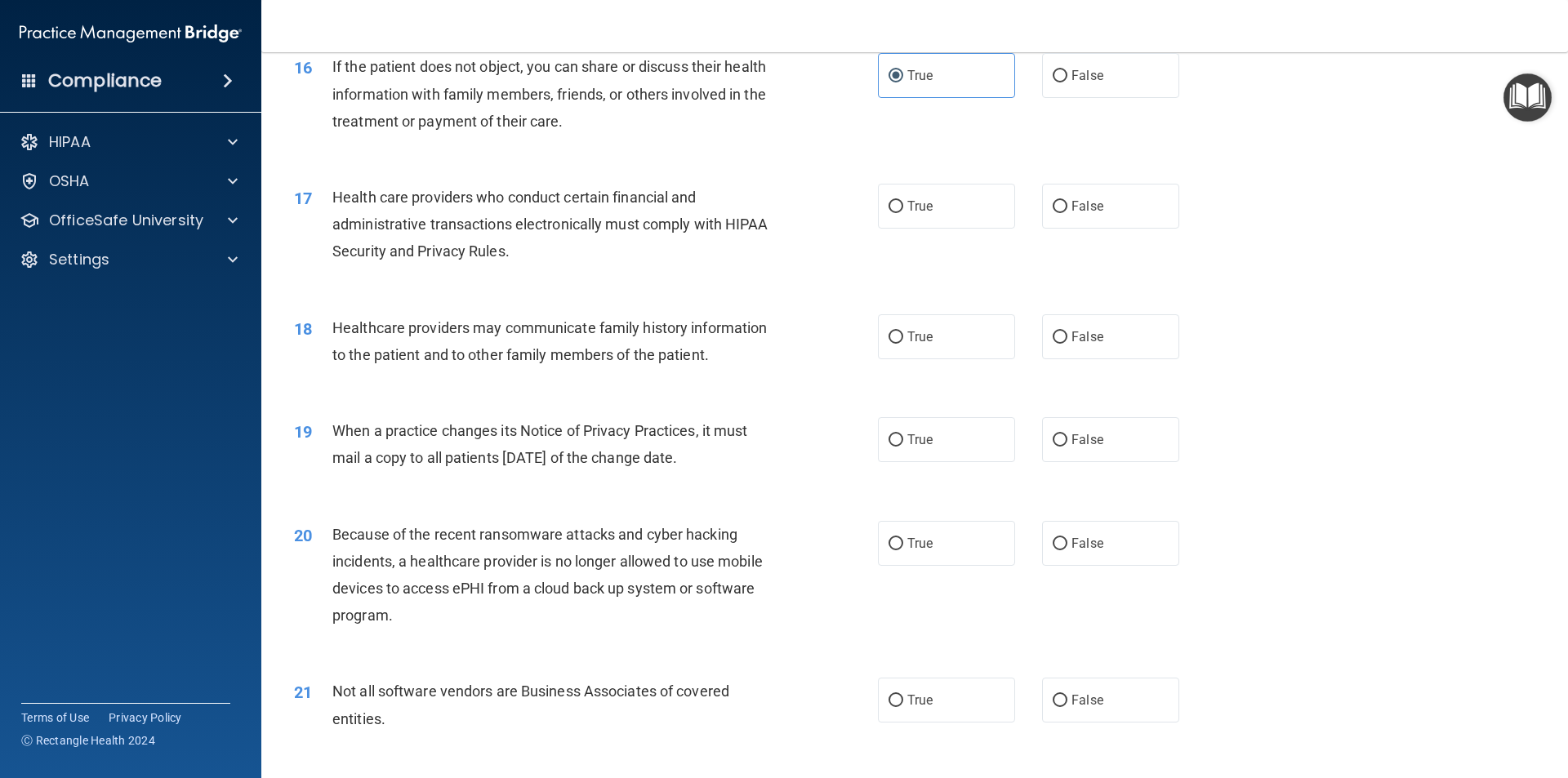
scroll to position [1962, 0]
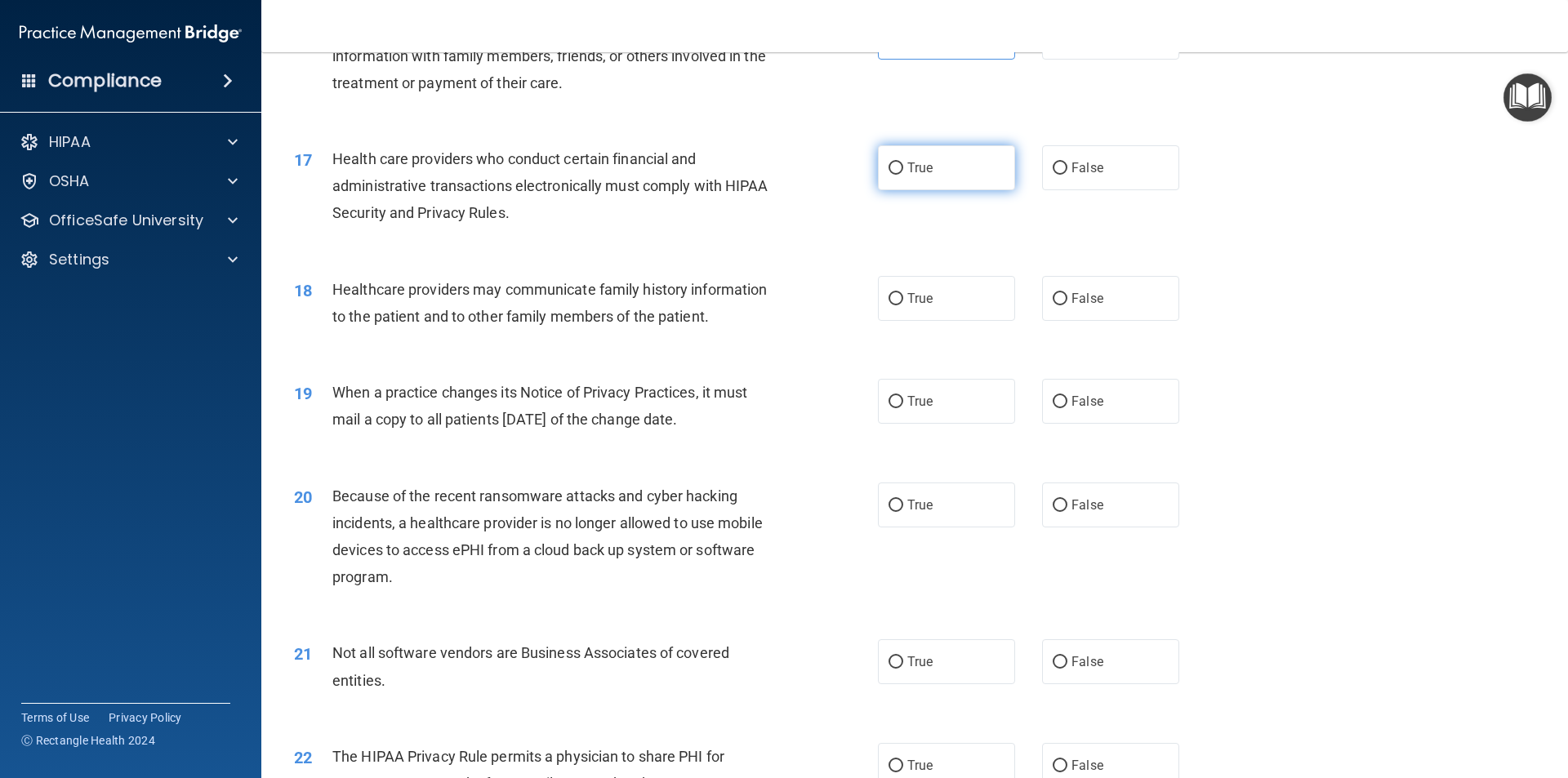
click at [880, 160] on label "True" at bounding box center [946, 168] width 137 height 45
click at [889, 162] on input "True" at bounding box center [895, 168] width 15 height 12
radio input "true"
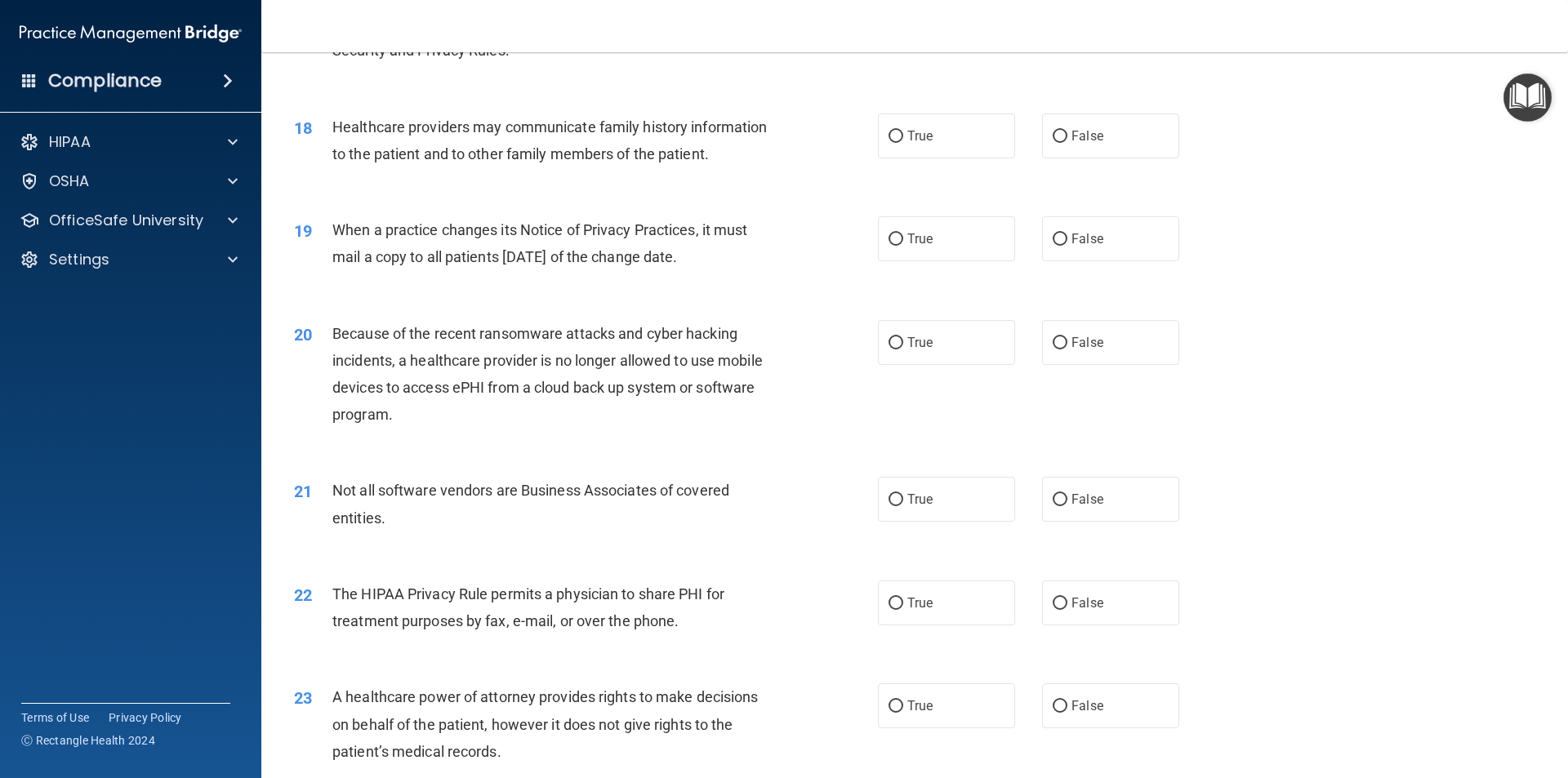
scroll to position [2126, 0]
click at [1057, 137] on input "False" at bounding box center [1059, 136] width 15 height 12
radio input "true"
click at [889, 233] on input "True" at bounding box center [895, 239] width 15 height 12
radio input "true"
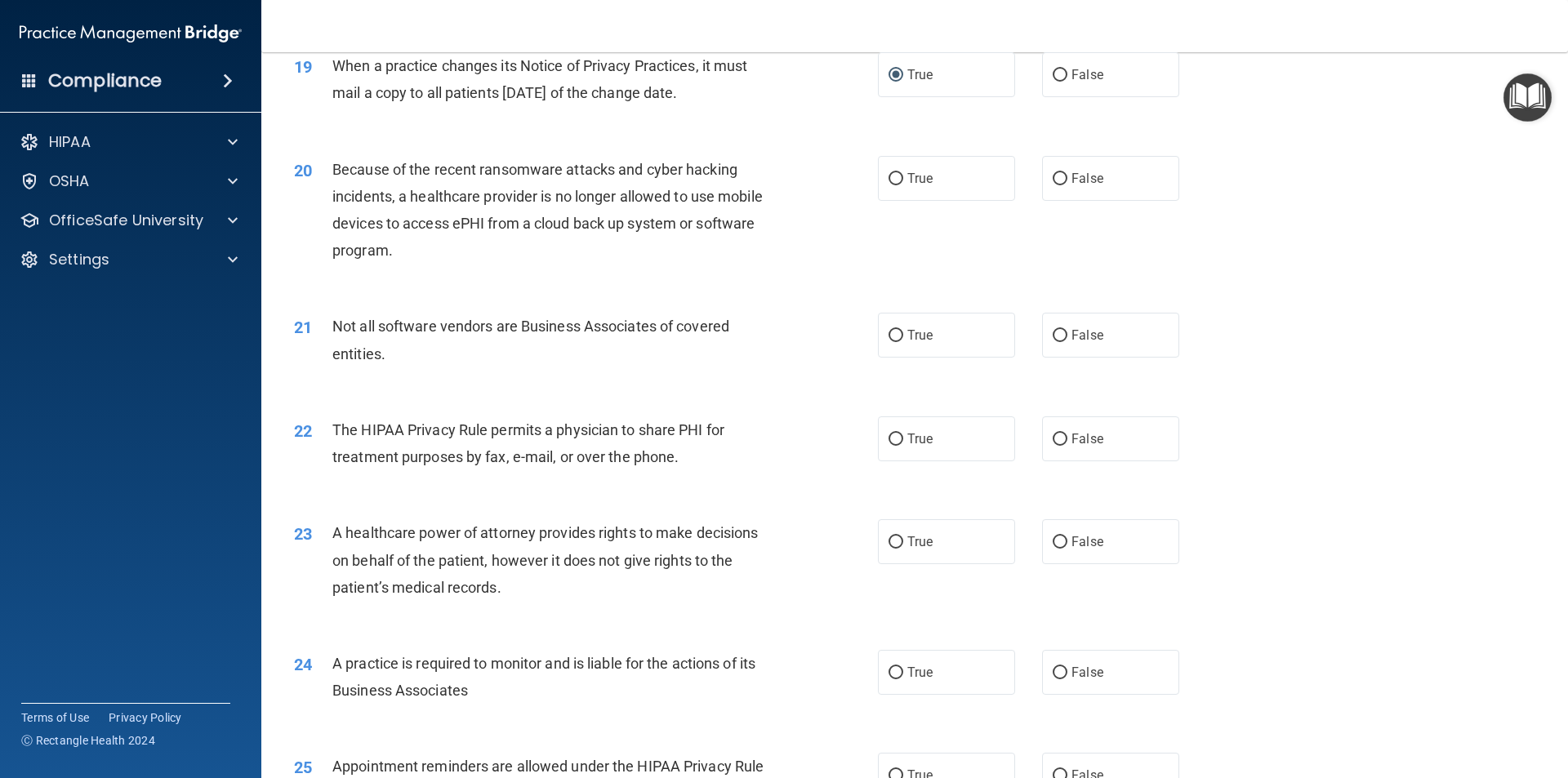
scroll to position [2370, 0]
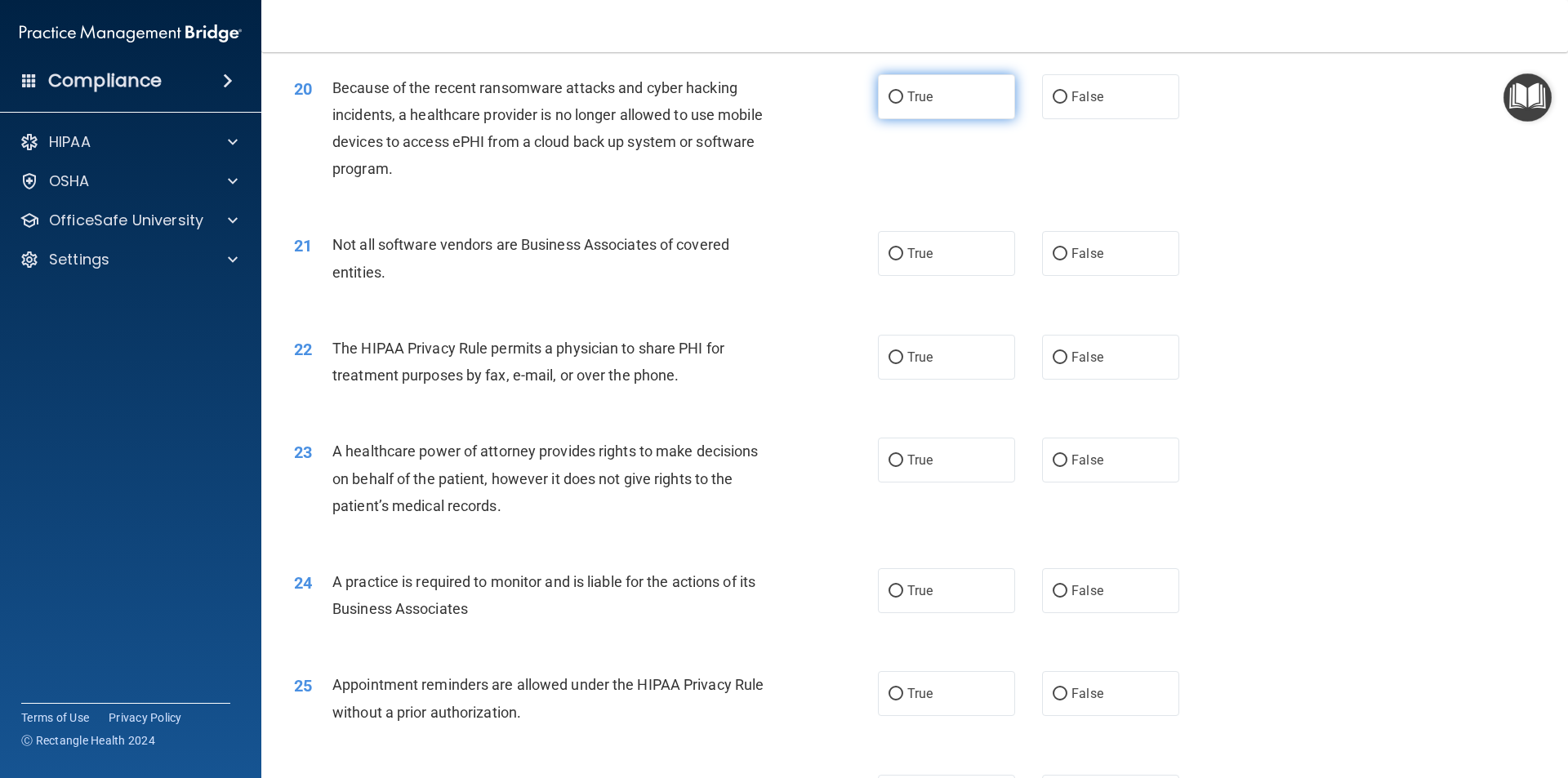
click at [891, 92] on input "True" at bounding box center [895, 97] width 15 height 12
radio input "true"
click at [1054, 250] on input "False" at bounding box center [1059, 254] width 15 height 12
radio input "true"
click at [889, 254] on input "True" at bounding box center [895, 254] width 15 height 12
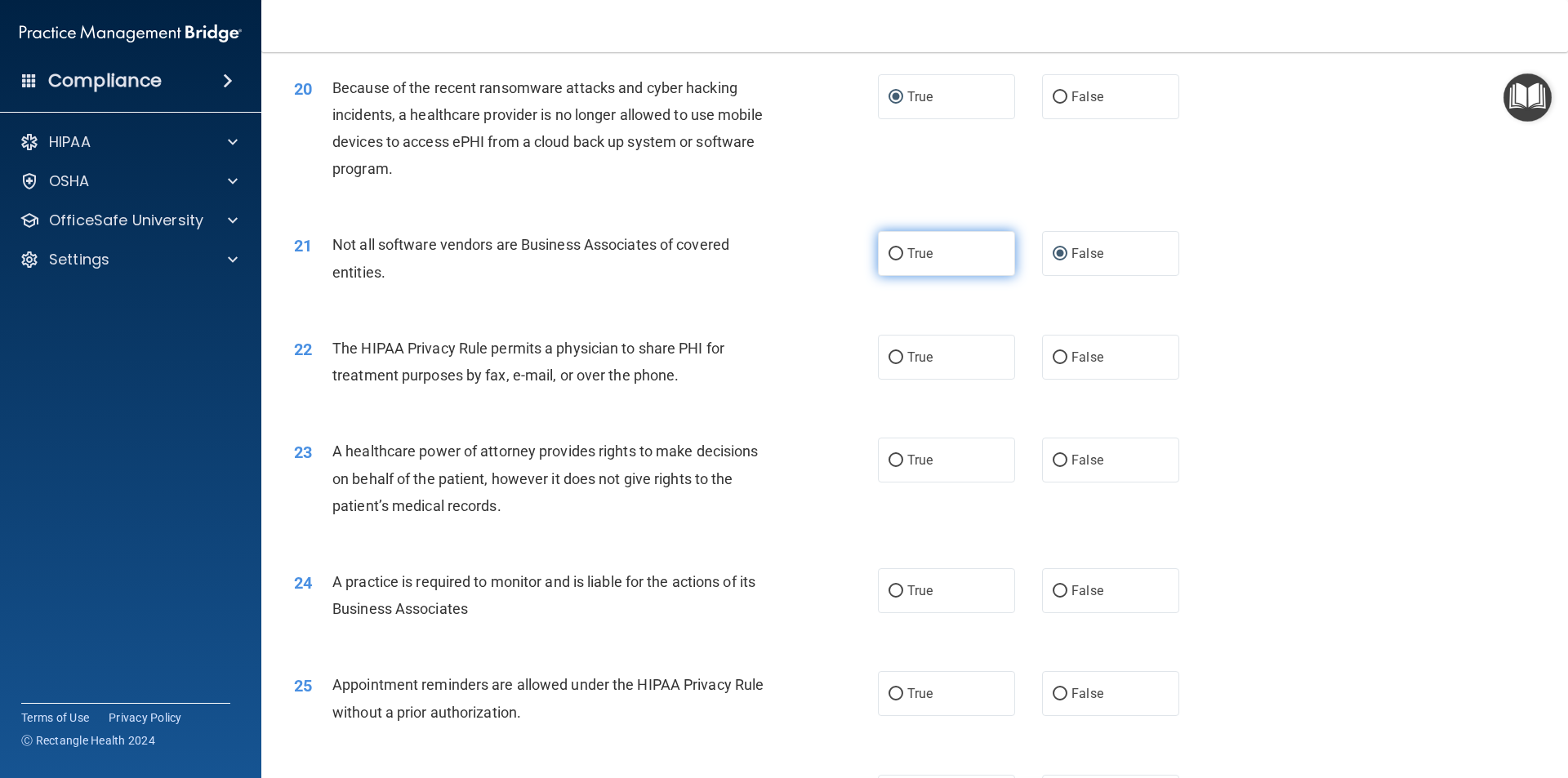
radio input "true"
radio input "false"
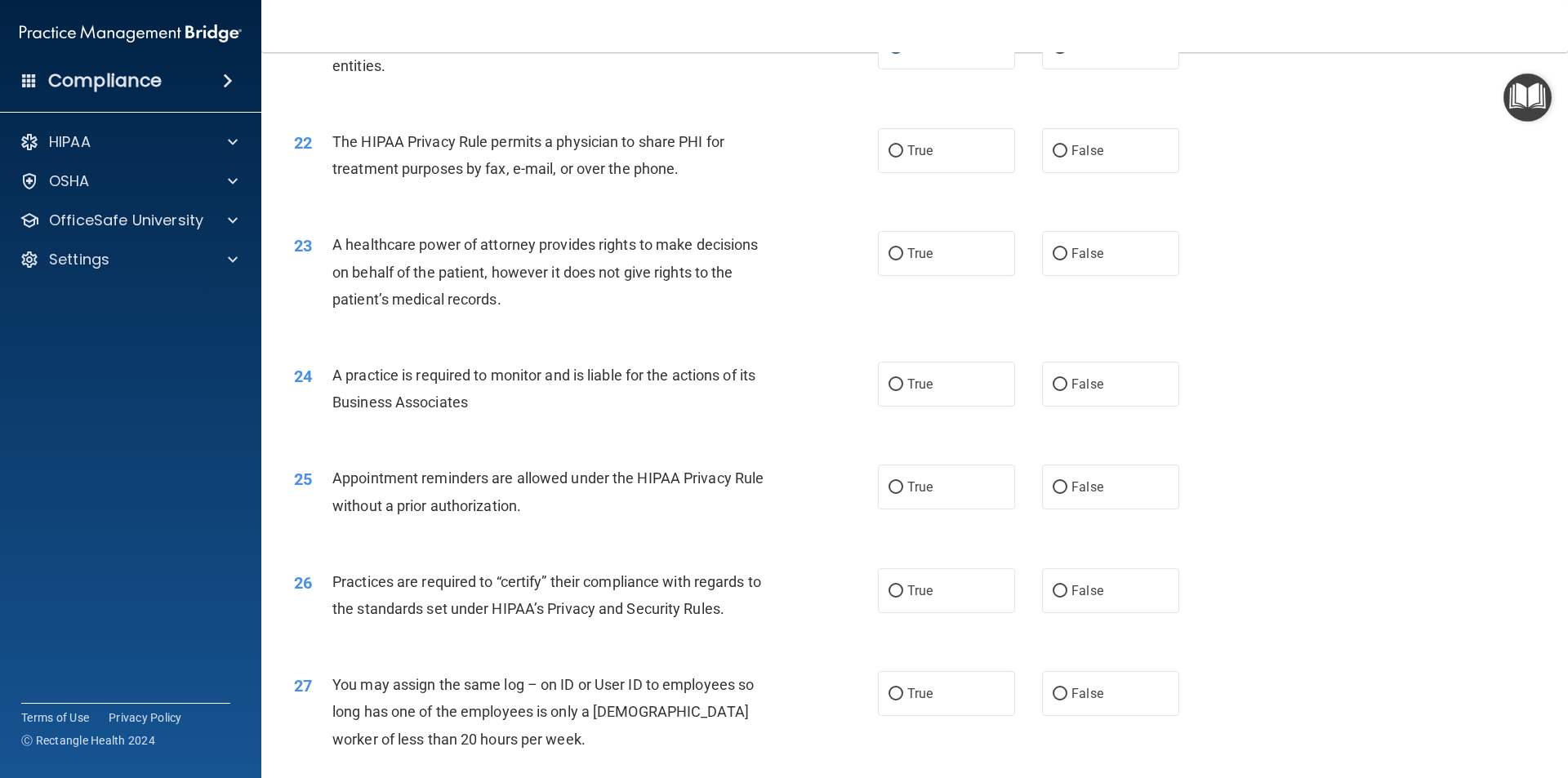
scroll to position [2616, 0]
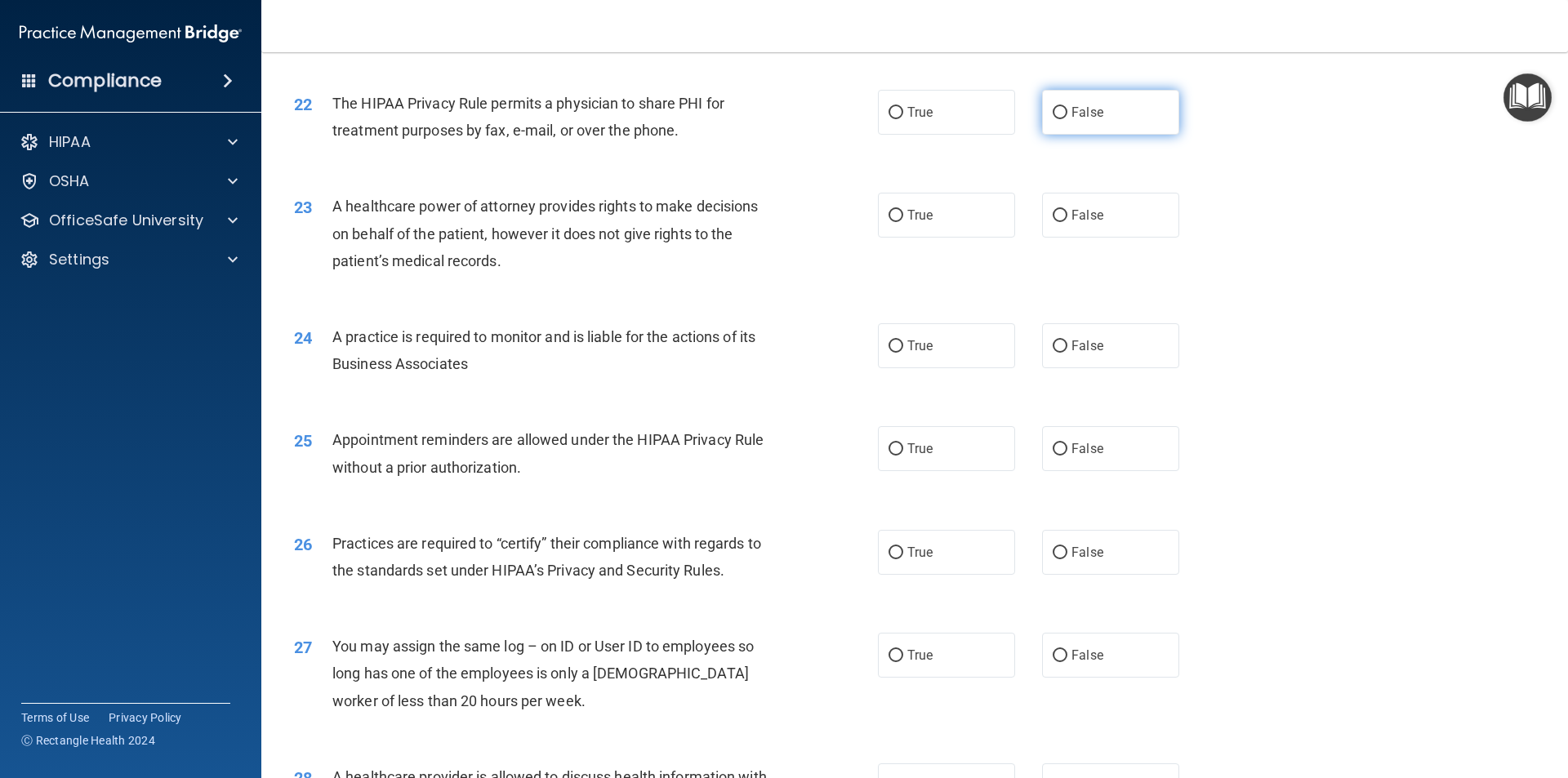
click at [1054, 104] on label "False" at bounding box center [1110, 112] width 137 height 45
click at [1054, 107] on input "False" at bounding box center [1059, 113] width 15 height 12
radio input "true"
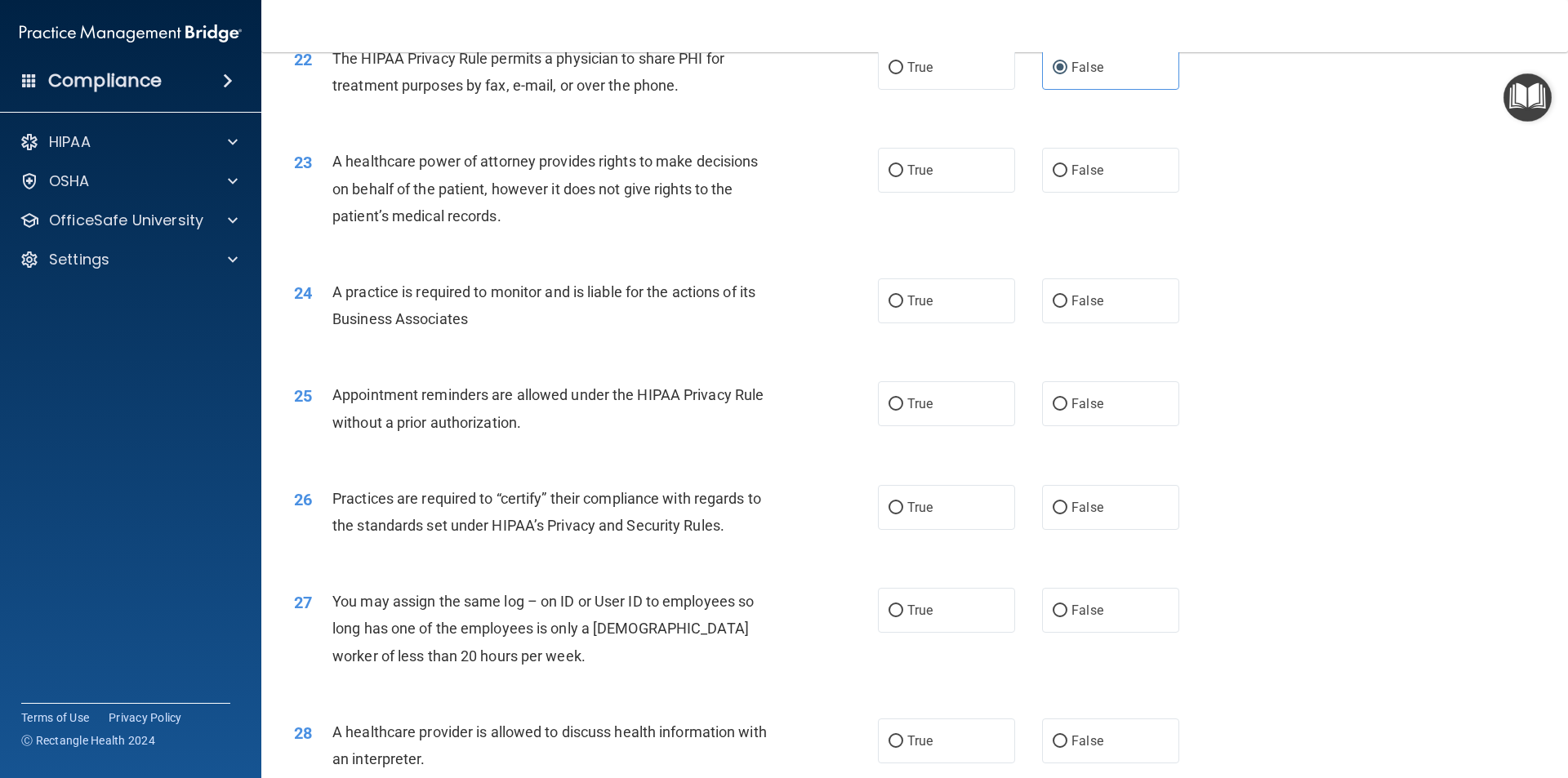
scroll to position [2697, 0]
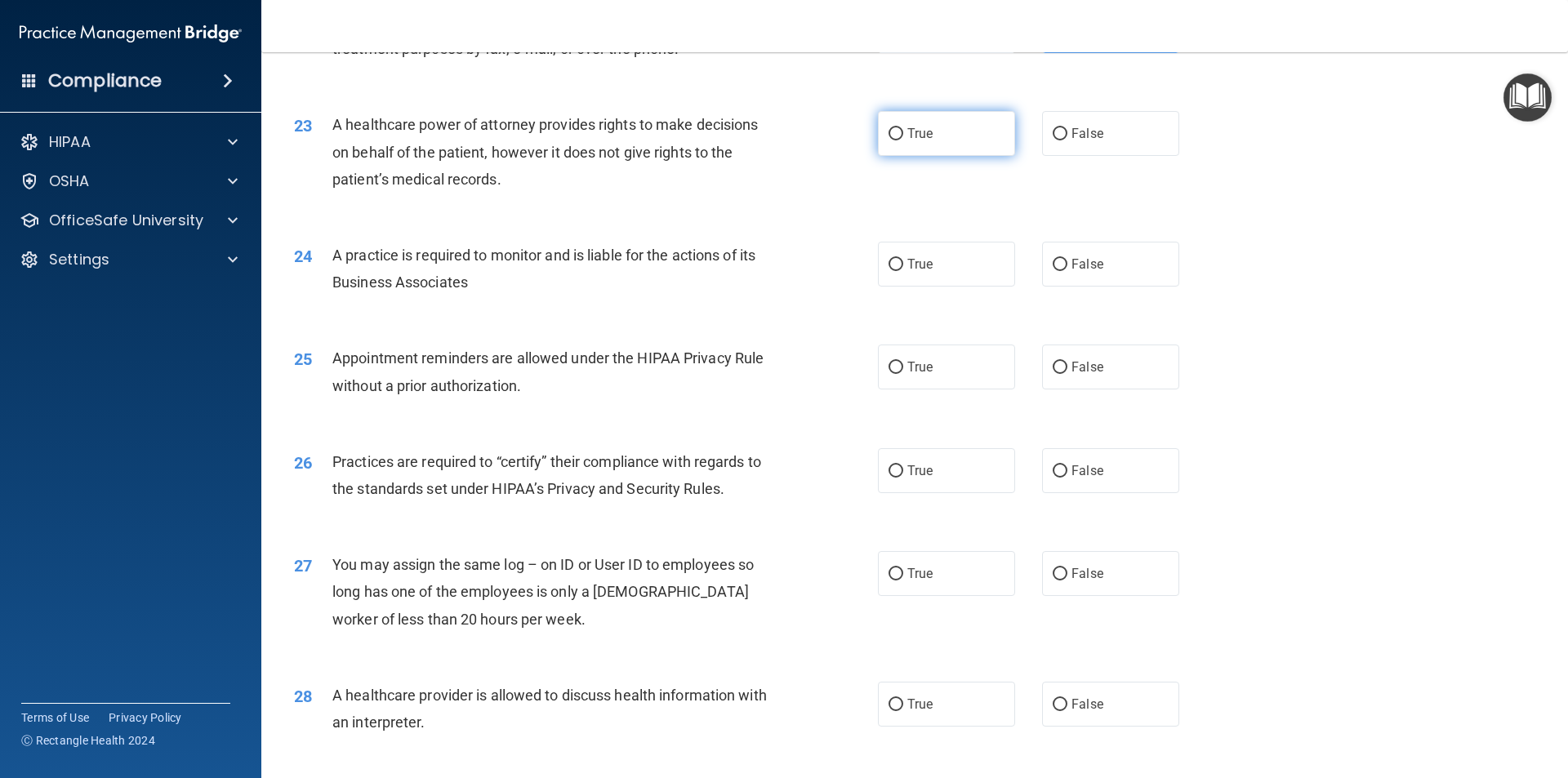
click at [892, 134] on input "True" at bounding box center [895, 135] width 15 height 12
radio input "true"
click at [889, 261] on input "True" at bounding box center [895, 265] width 15 height 12
radio input "true"
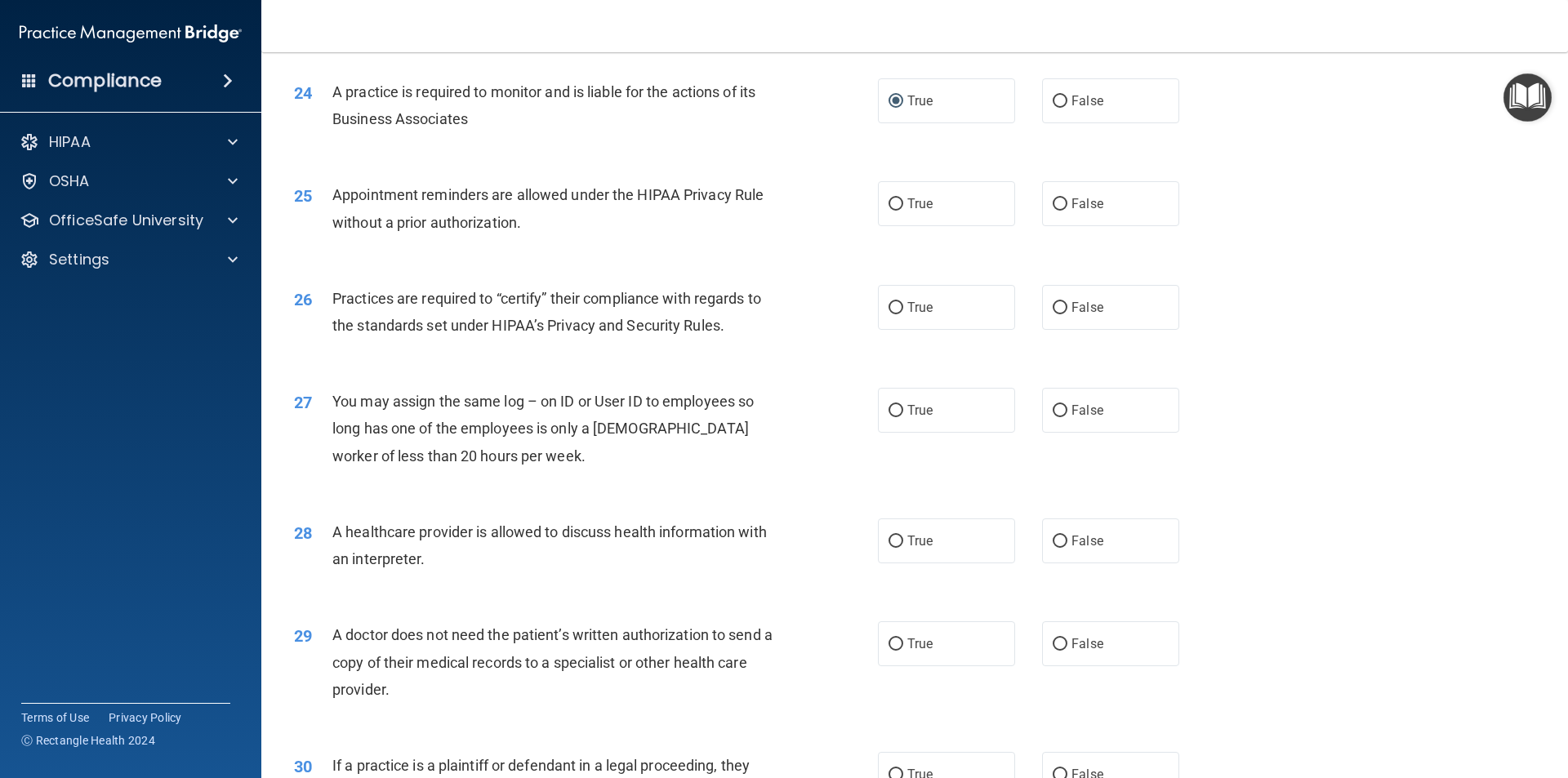
scroll to position [2942, 0]
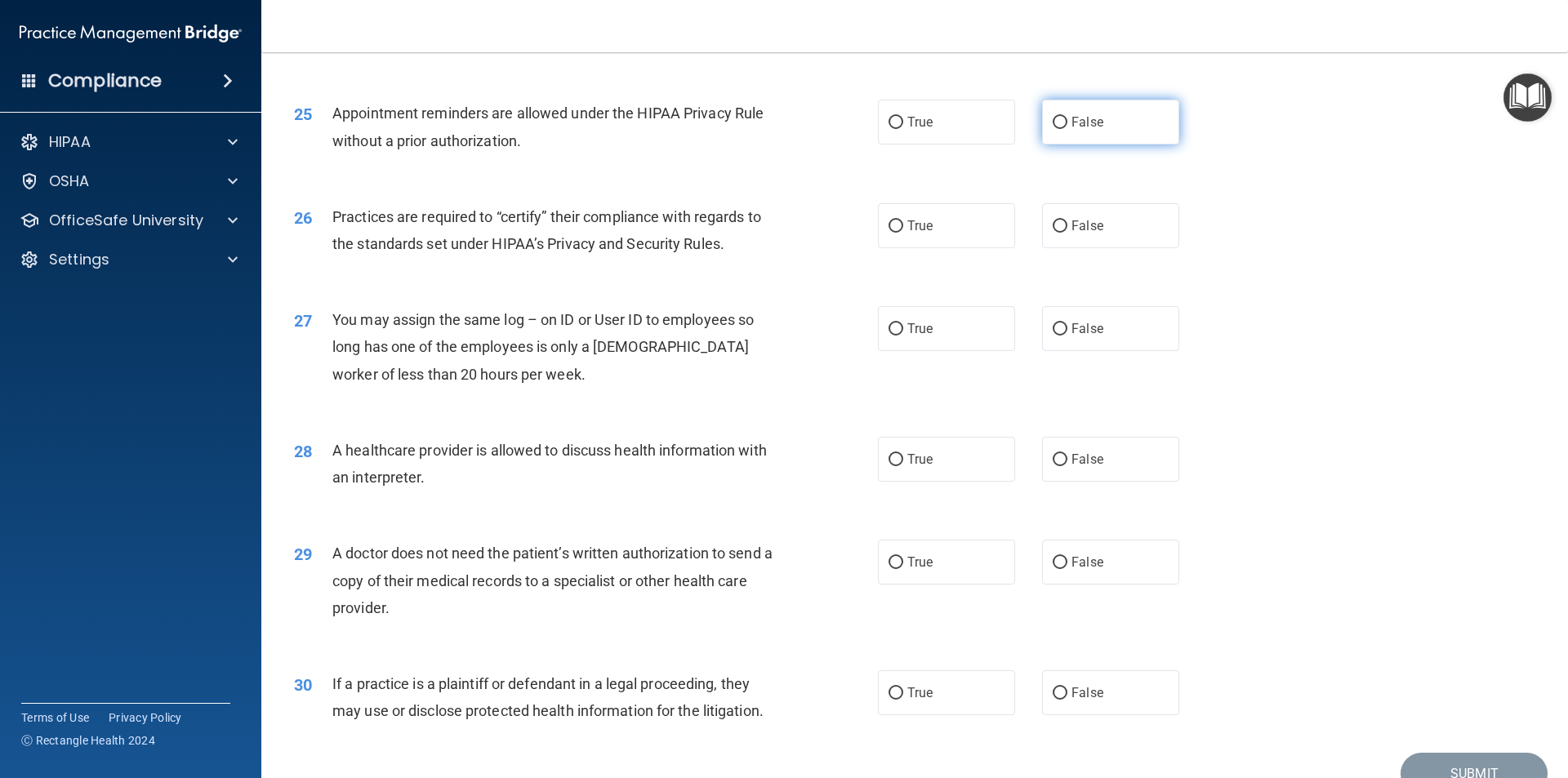
click at [1053, 125] on input "False" at bounding box center [1059, 123] width 15 height 12
radio input "true"
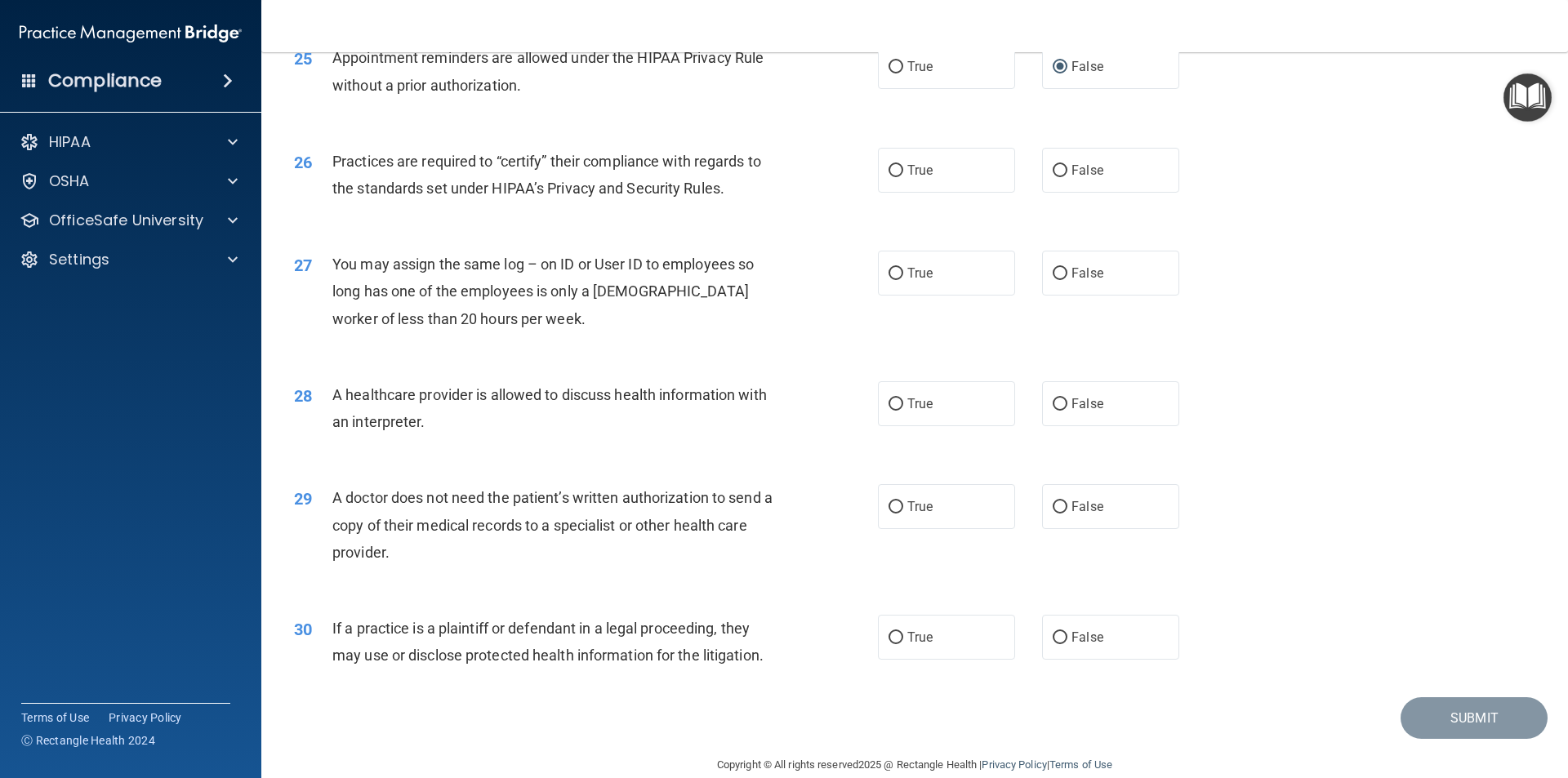
scroll to position [3024, 0]
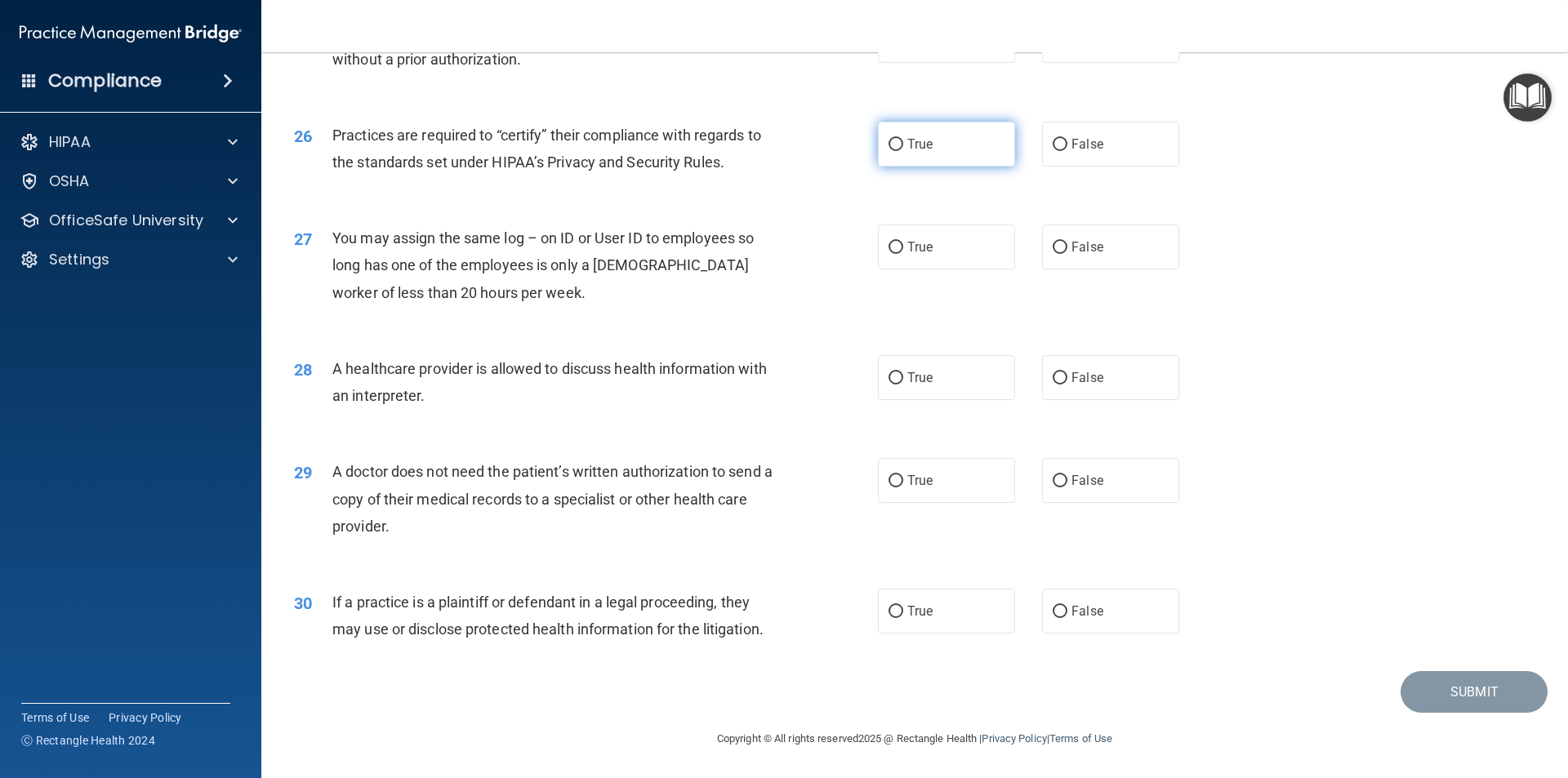
click at [889, 140] on input "True" at bounding box center [895, 144] width 15 height 12
radio input "true"
click at [1053, 243] on input "False" at bounding box center [1059, 248] width 15 height 12
radio input "true"
click at [894, 382] on input "True" at bounding box center [895, 378] width 15 height 12
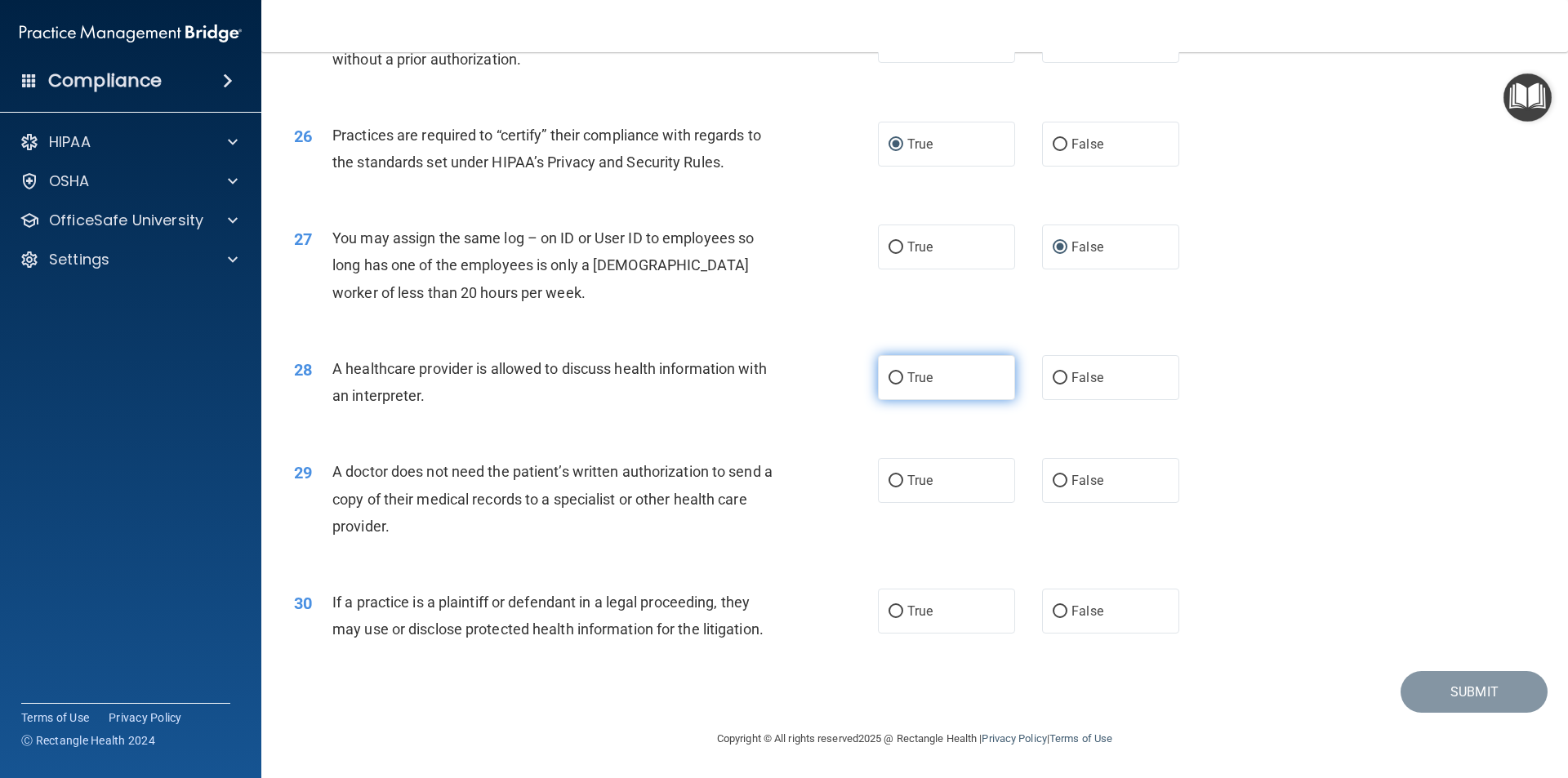
radio input "true"
click at [1053, 481] on input "False" at bounding box center [1059, 481] width 15 height 12
radio input "true"
click at [1053, 609] on input "False" at bounding box center [1059, 612] width 15 height 12
radio input "true"
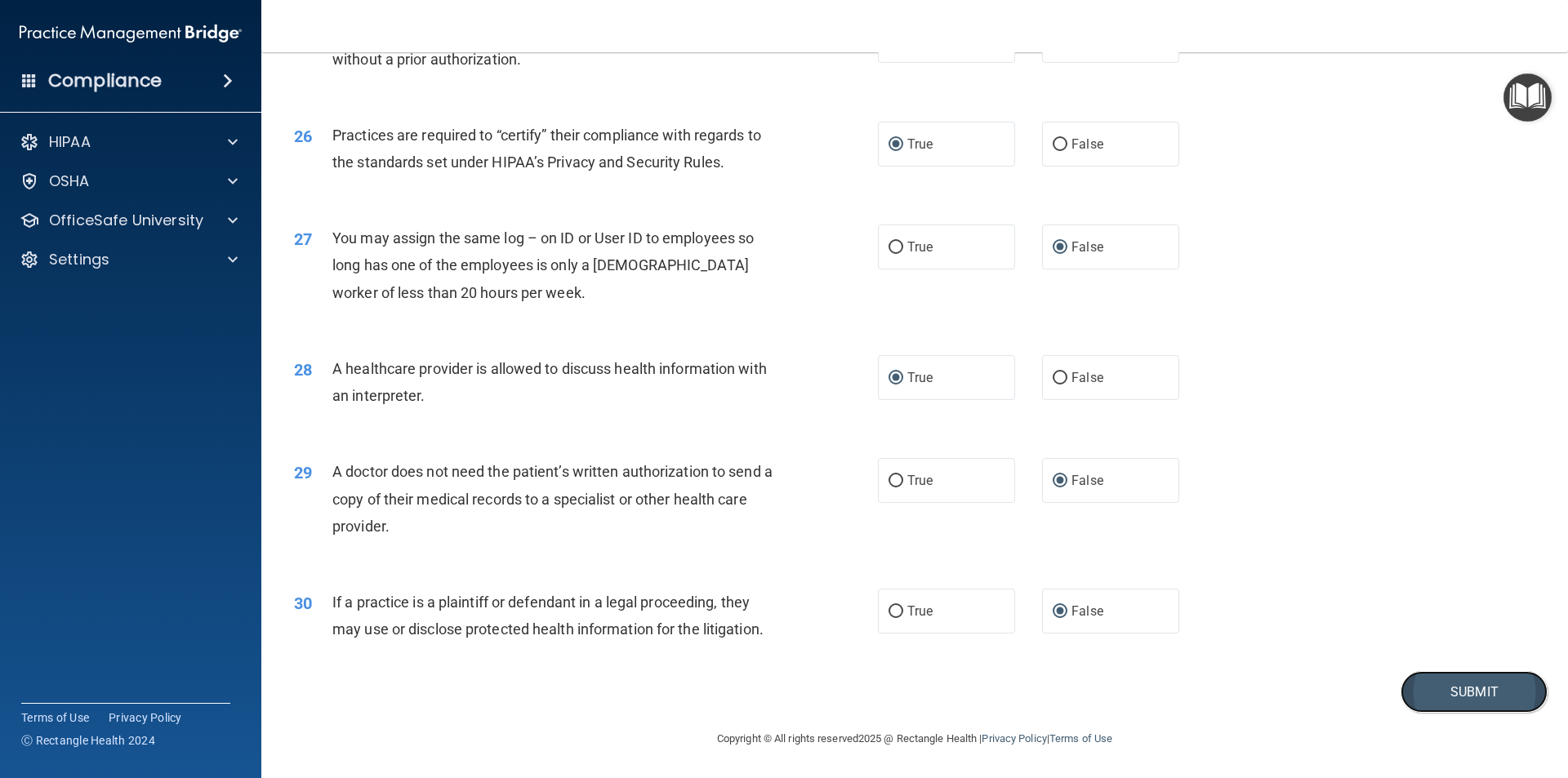
click at [1435, 682] on button "Submit" at bounding box center [1474, 693] width 147 height 41
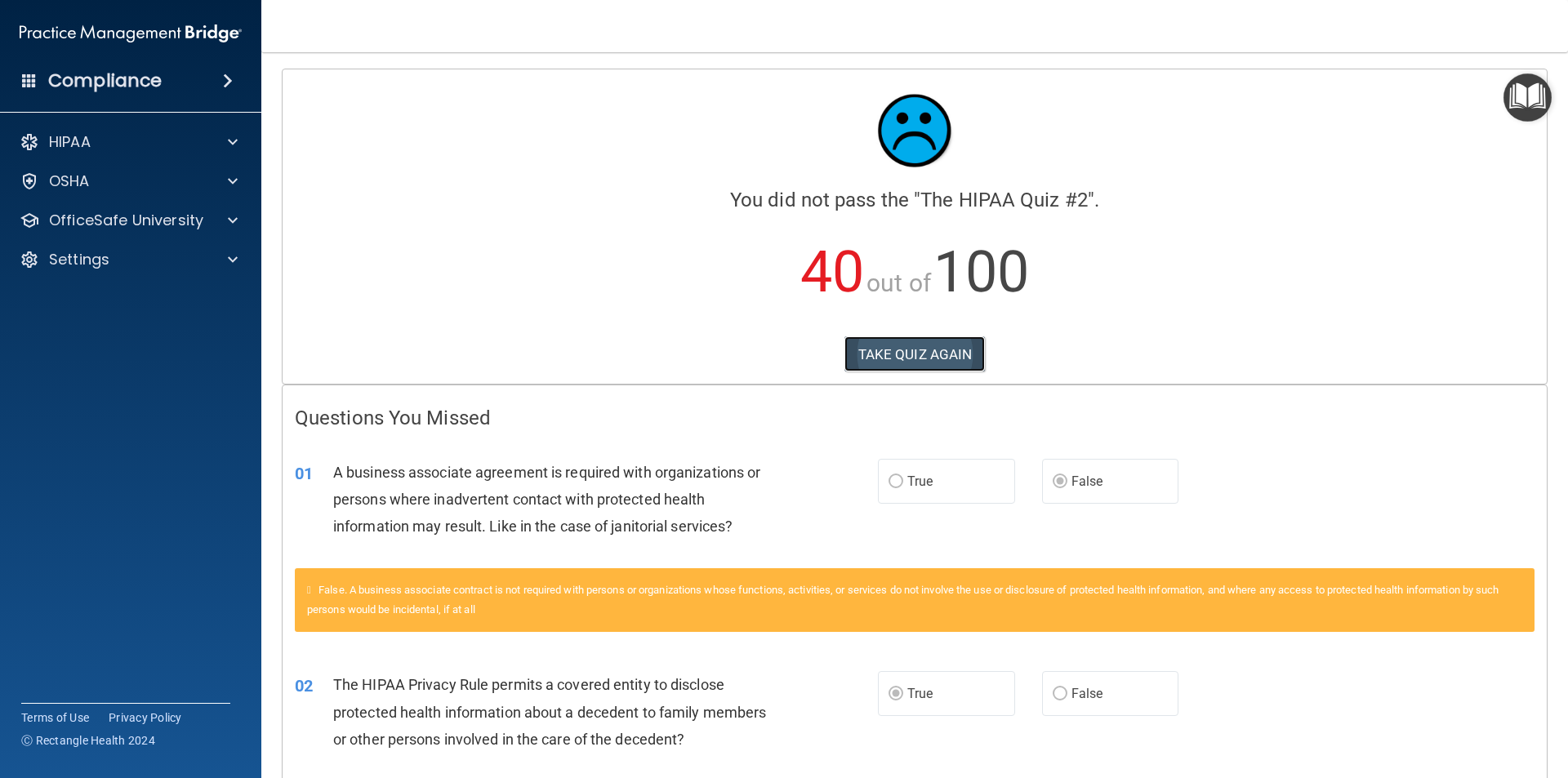
click at [899, 359] on button "TAKE QUIZ AGAIN" at bounding box center [915, 355] width 141 height 36
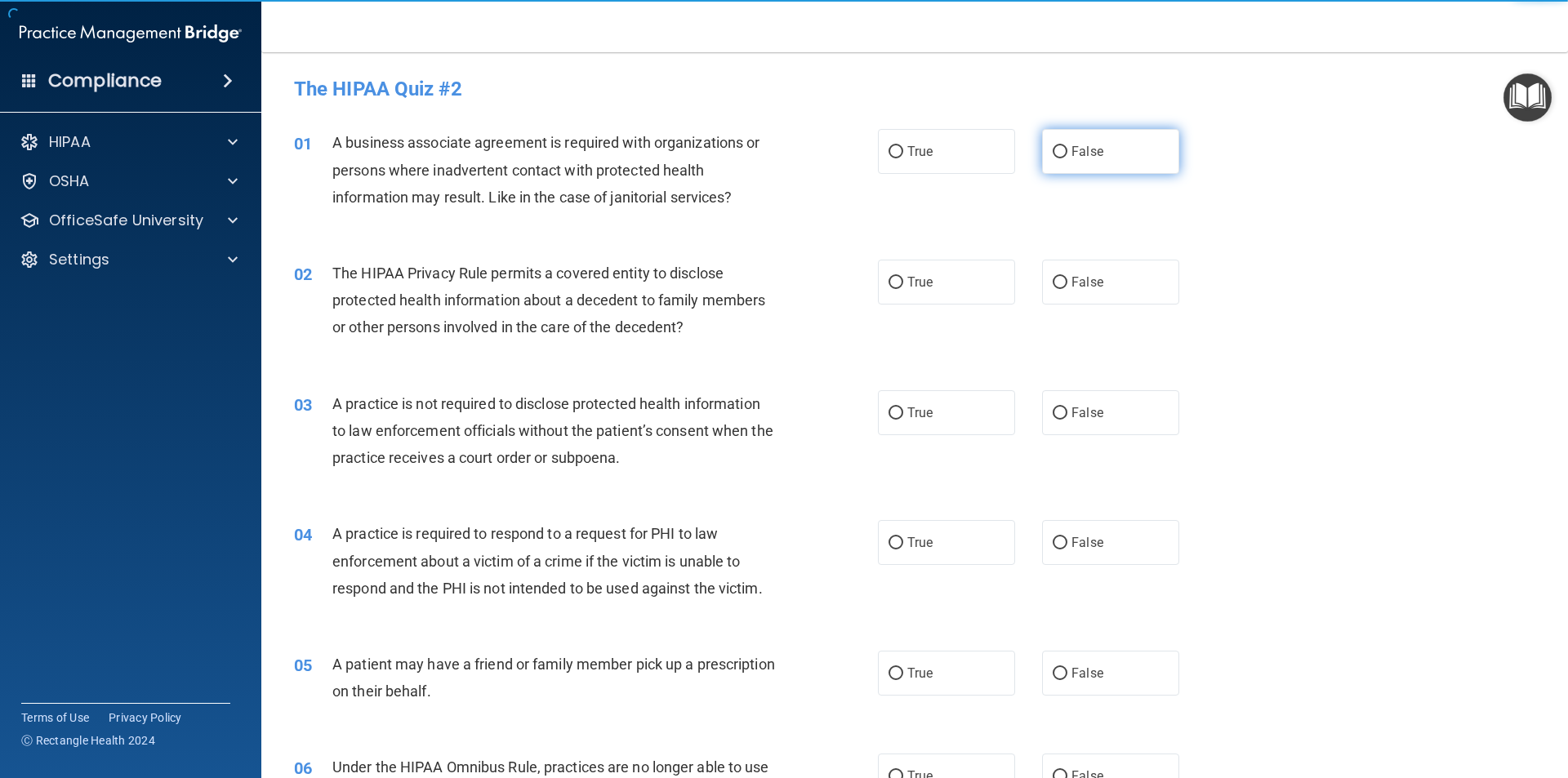
click at [1053, 155] on input "False" at bounding box center [1059, 152] width 15 height 12
radio input "true"
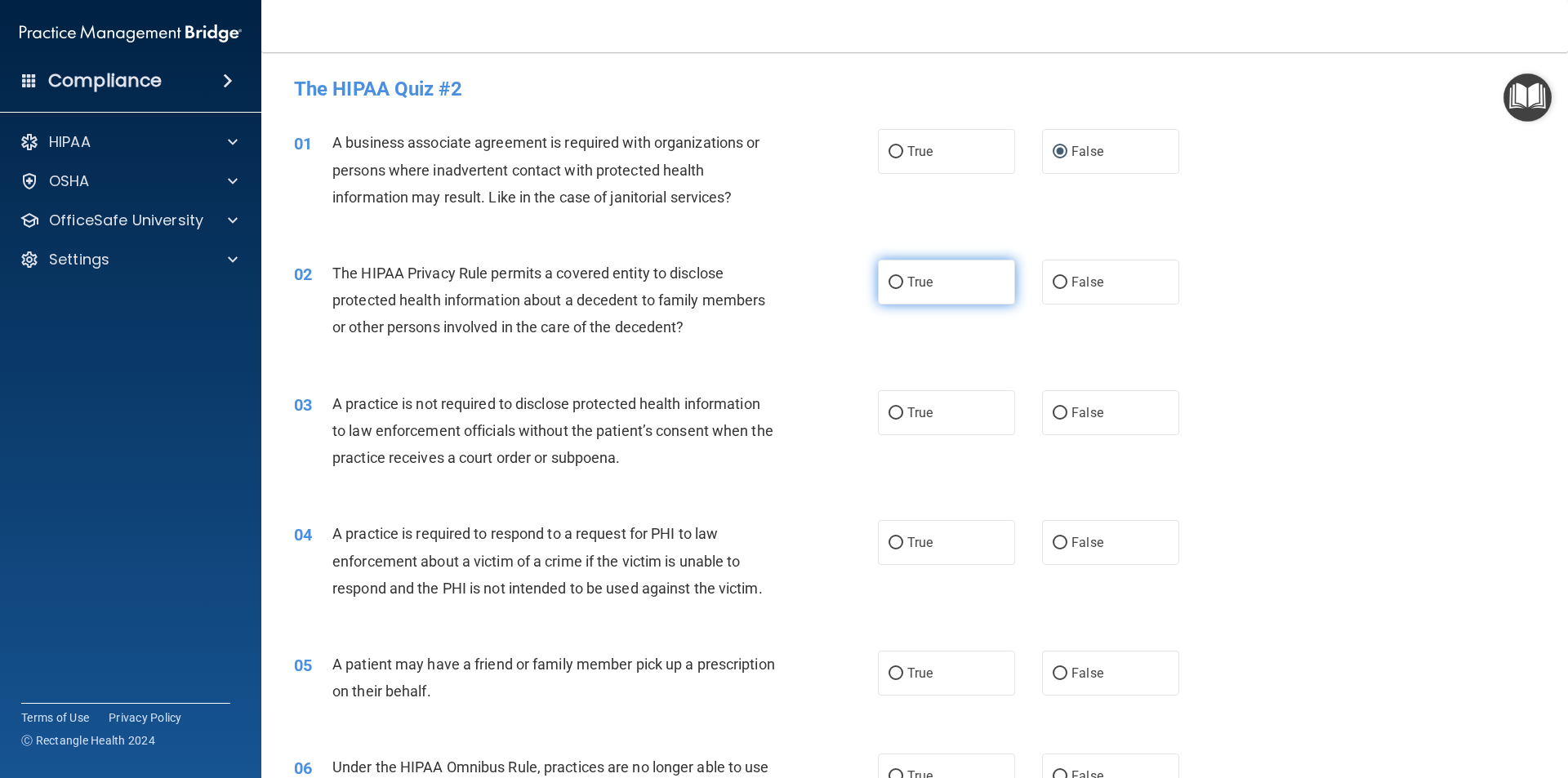
click at [892, 282] on input "True" at bounding box center [895, 283] width 15 height 12
radio input "true"
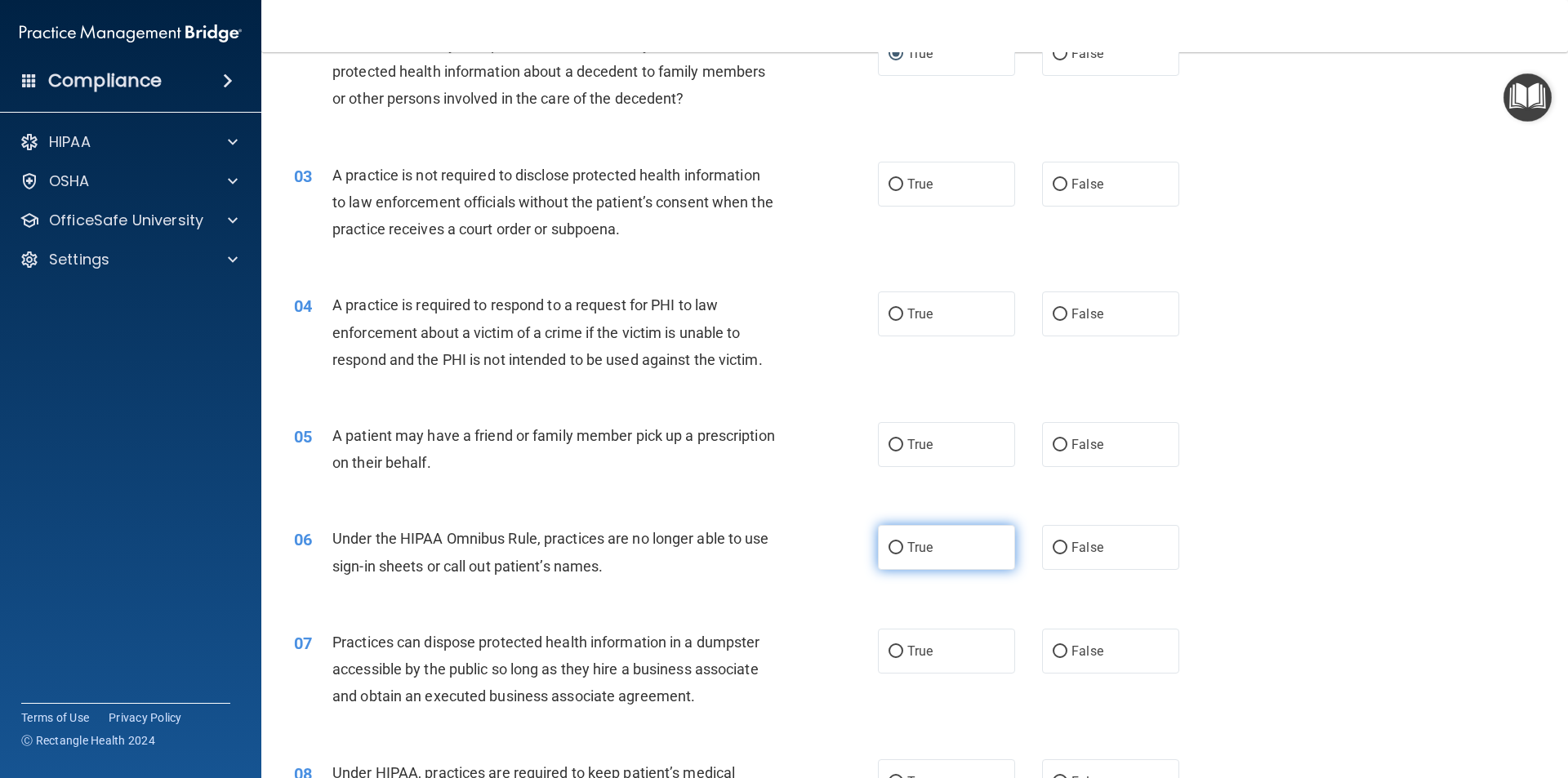
scroll to position [245, 0]
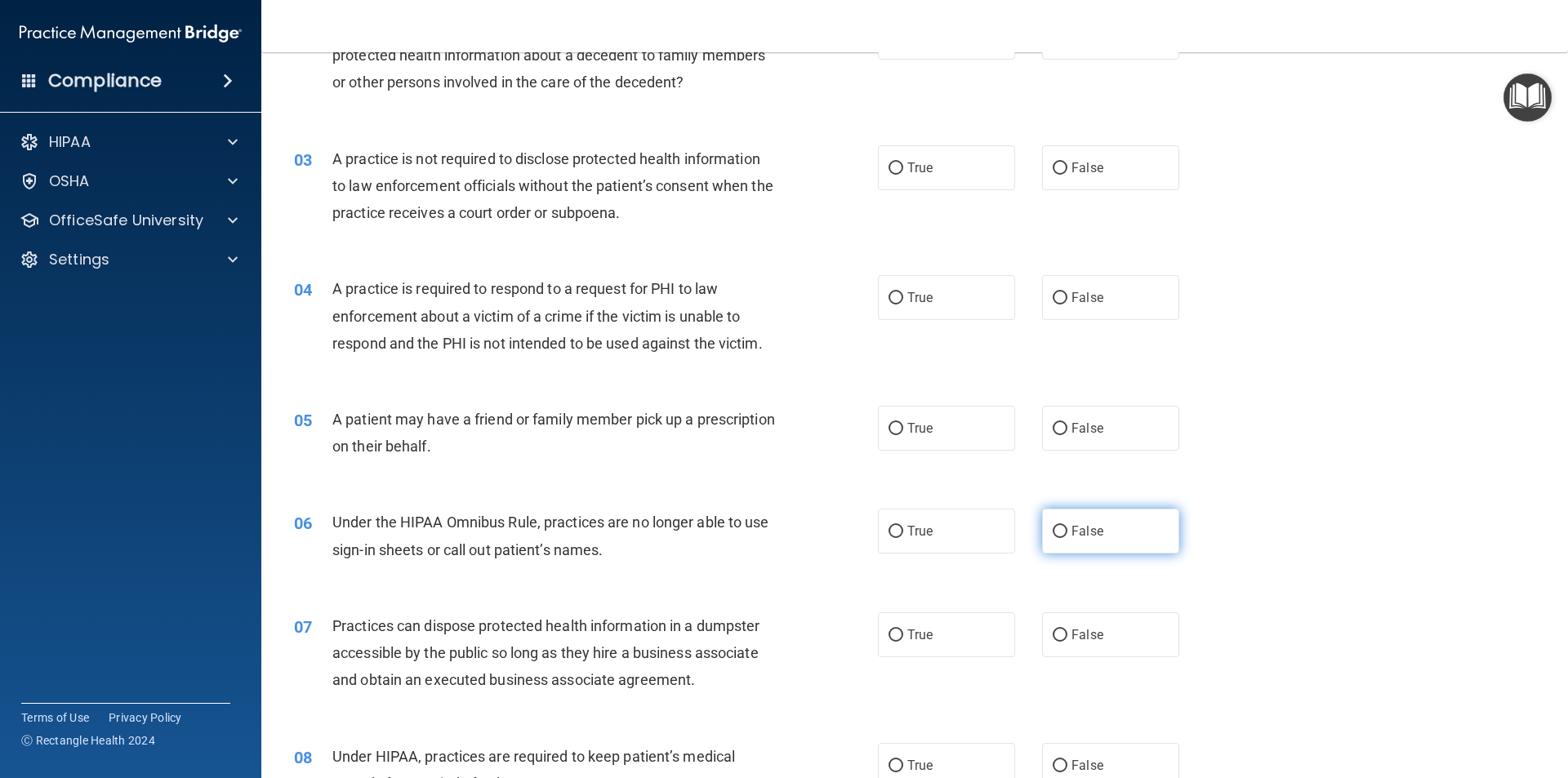
click at [1054, 528] on input "False" at bounding box center [1059, 532] width 15 height 12
radio input "true"
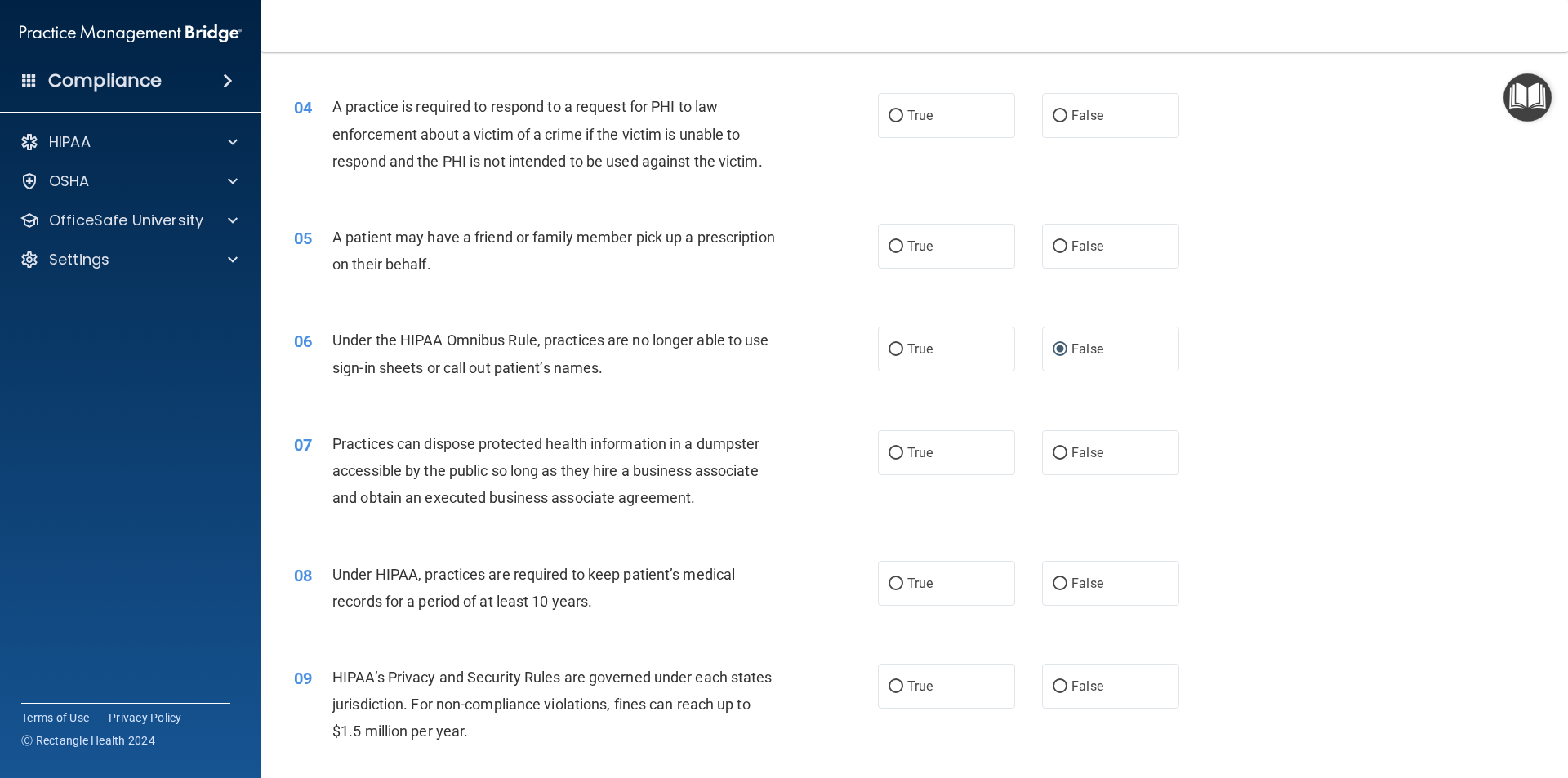
scroll to position [490, 0]
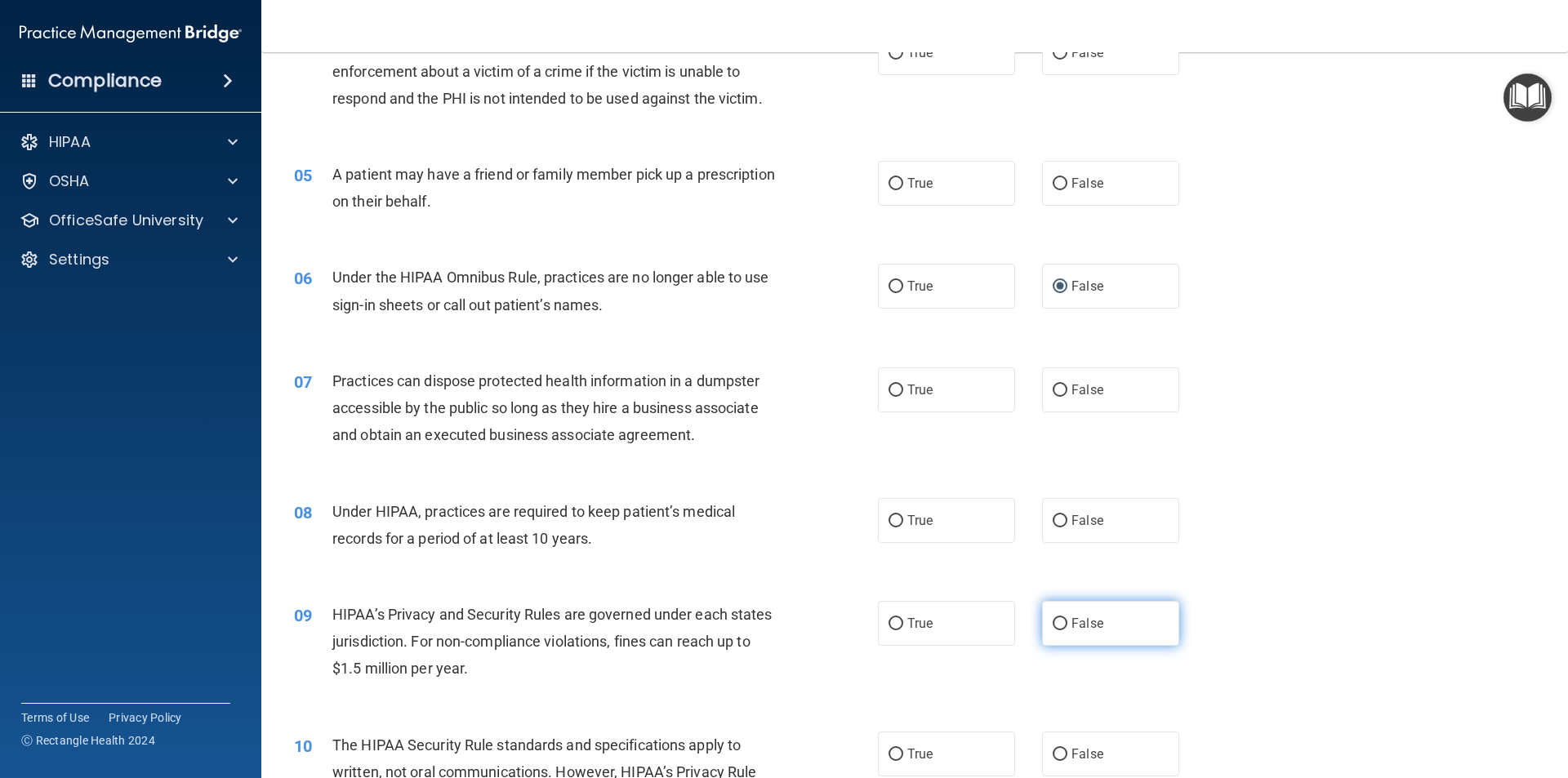
click at [1053, 623] on input "False" at bounding box center [1059, 624] width 15 height 12
radio input "true"
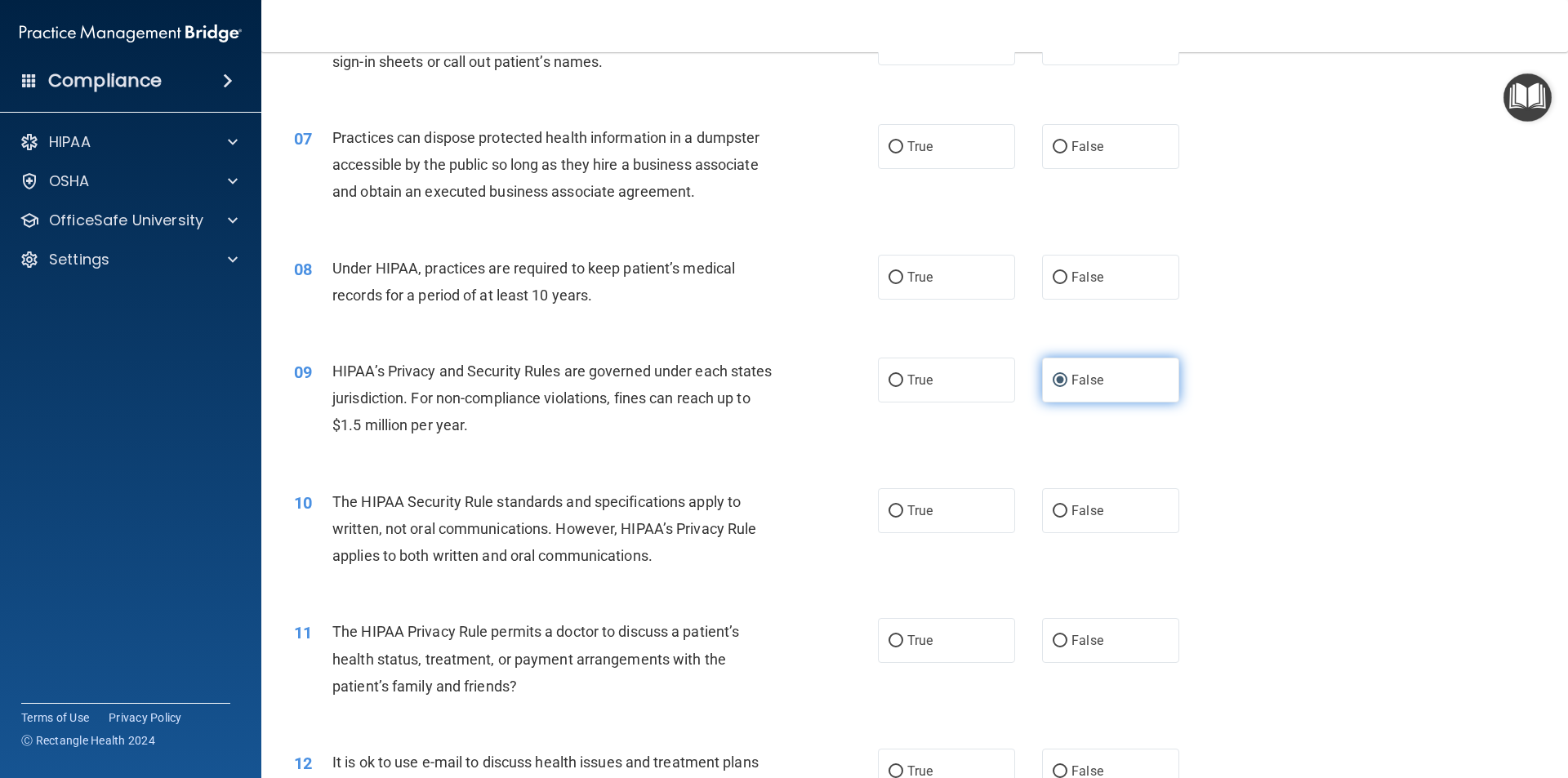
scroll to position [735, 0]
click at [890, 640] on input "True" at bounding box center [895, 639] width 15 height 12
radio input "true"
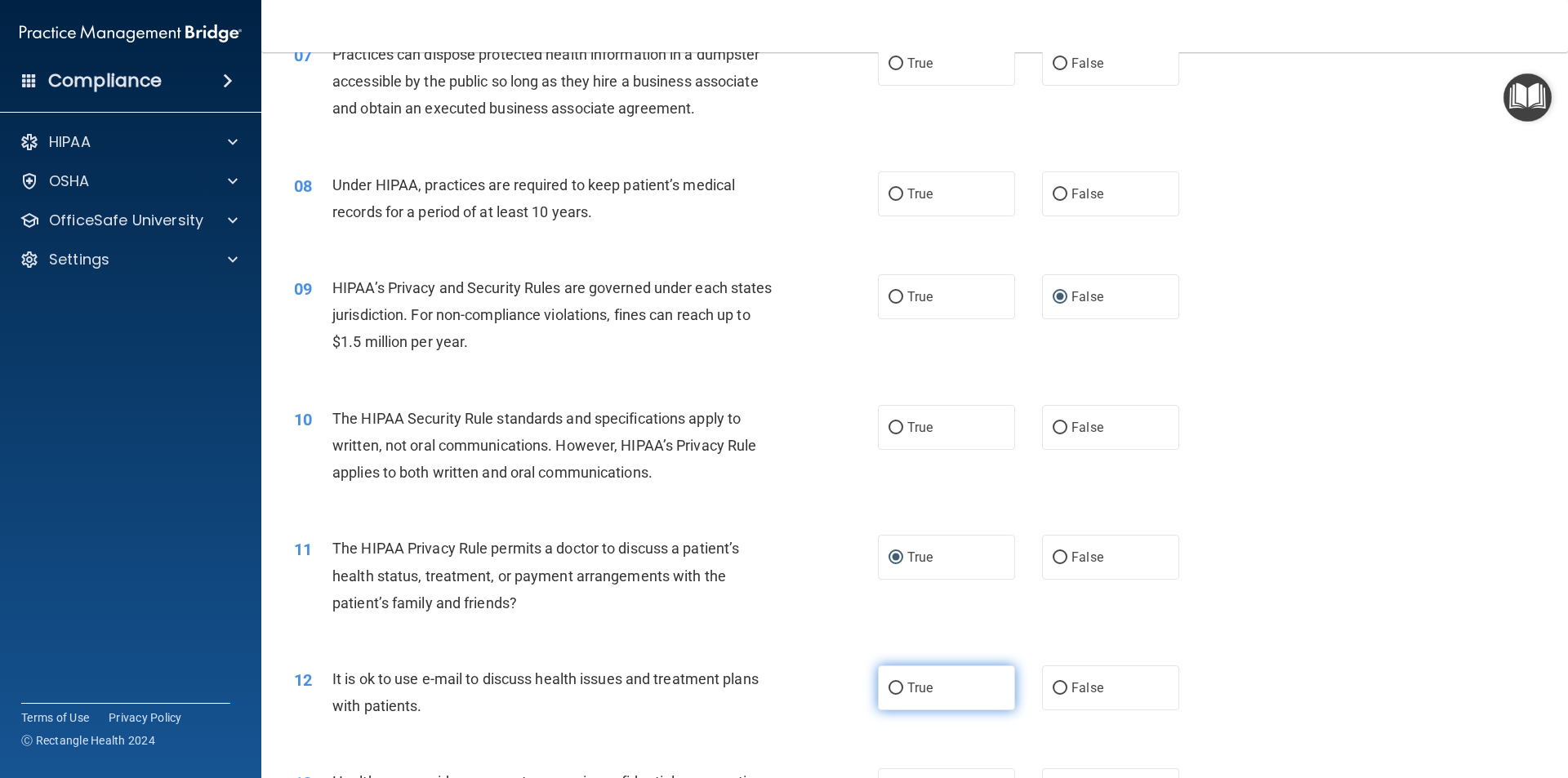
click at [893, 693] on input "True" at bounding box center [895, 689] width 15 height 12
radio input "true"
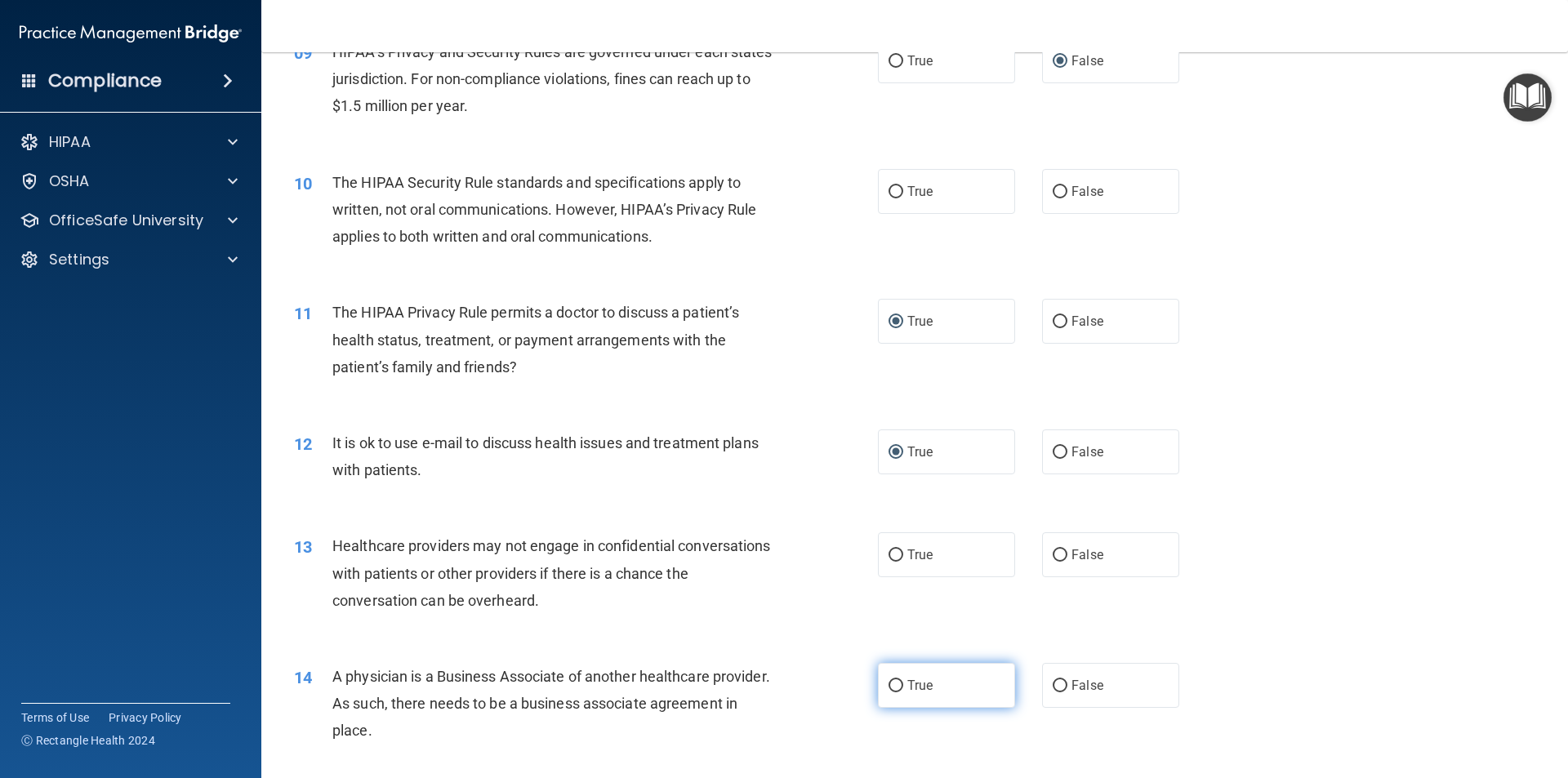
scroll to position [1062, 0]
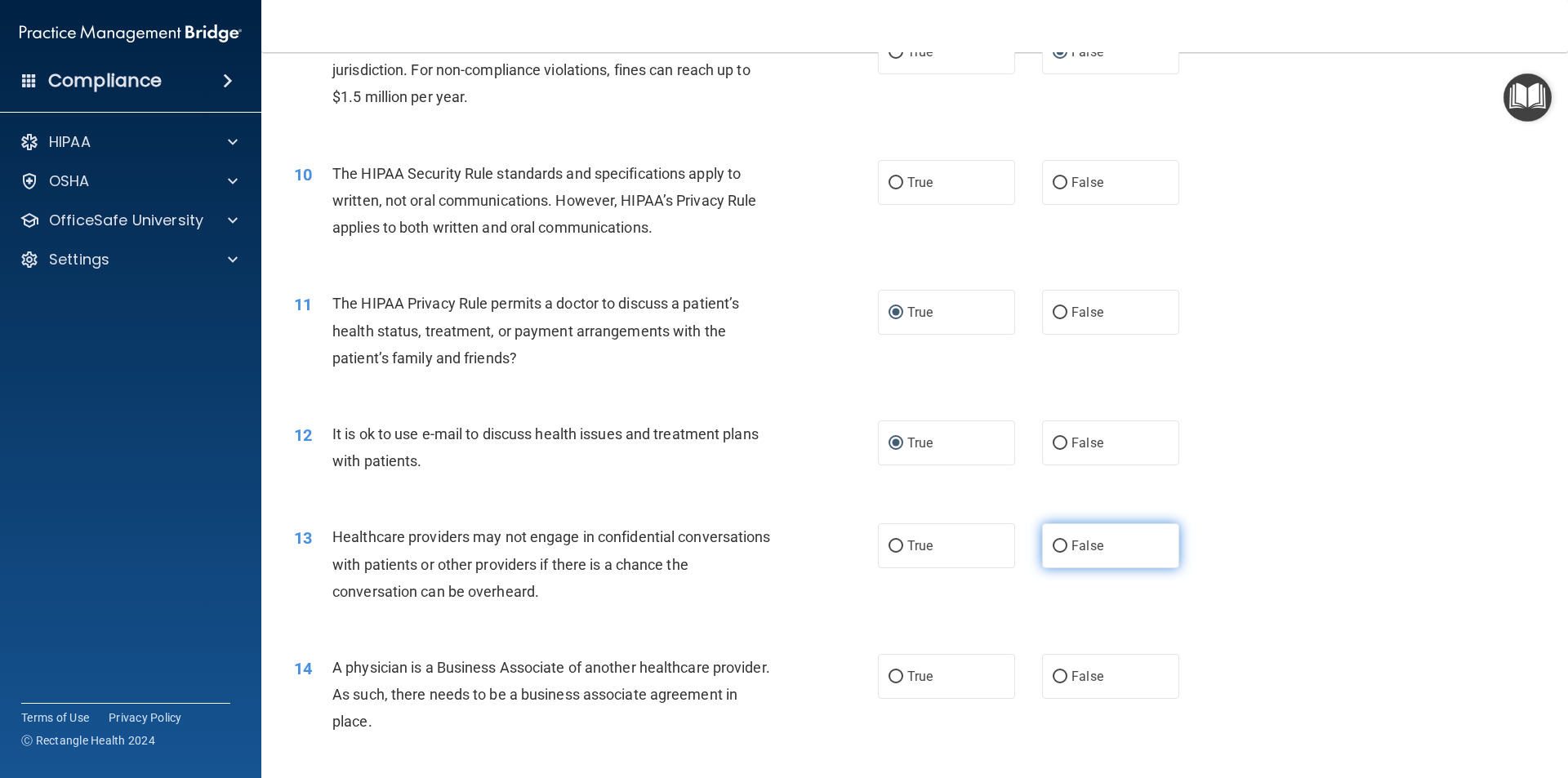
click at [1053, 546] on input "False" at bounding box center [1059, 546] width 15 height 12
radio input "true"
click at [1054, 676] on input "False" at bounding box center [1059, 678] width 15 height 12
radio input "true"
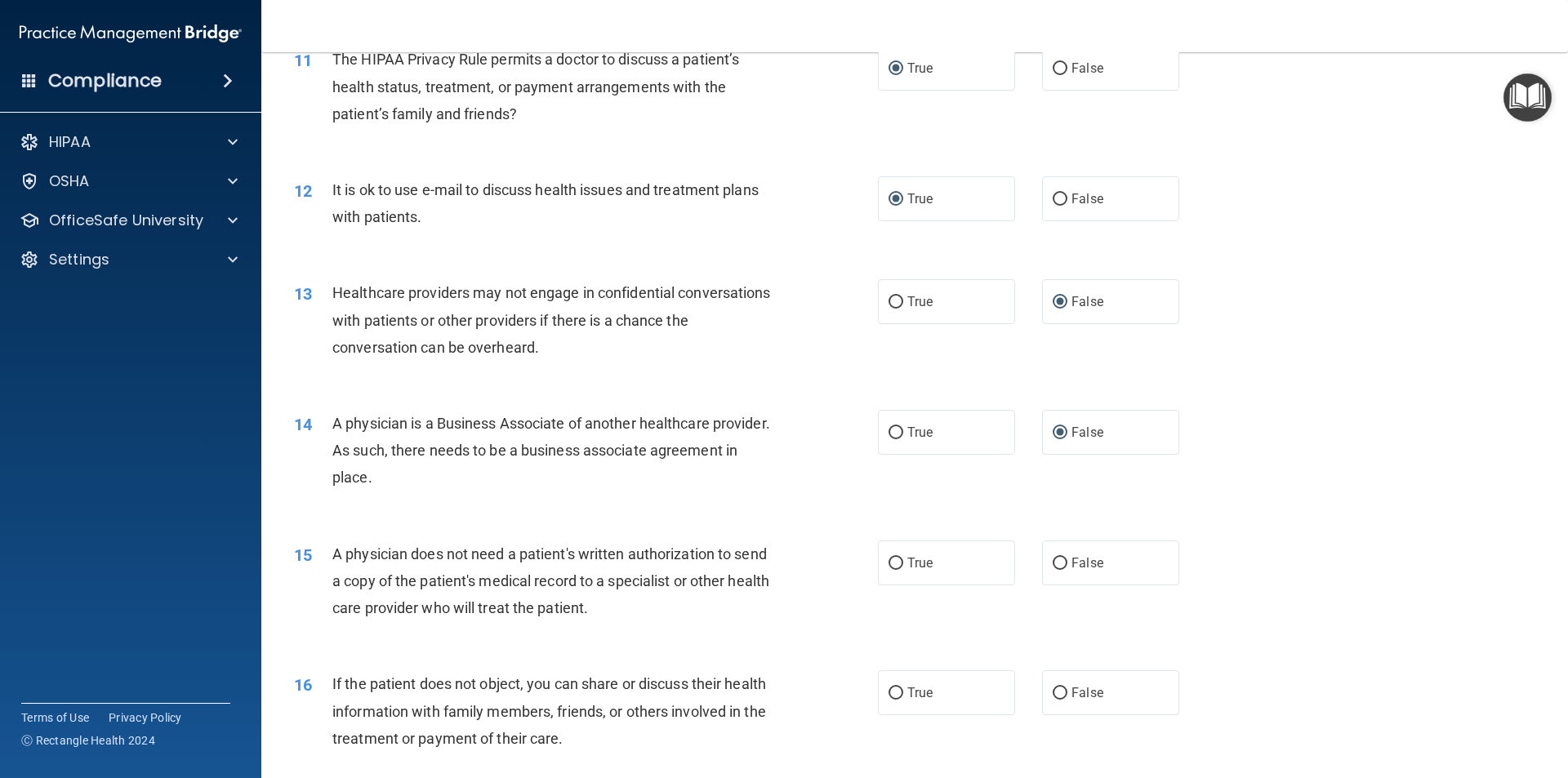
scroll to position [1306, 0]
click at [891, 565] on input "True" at bounding box center [895, 563] width 15 height 12
radio input "true"
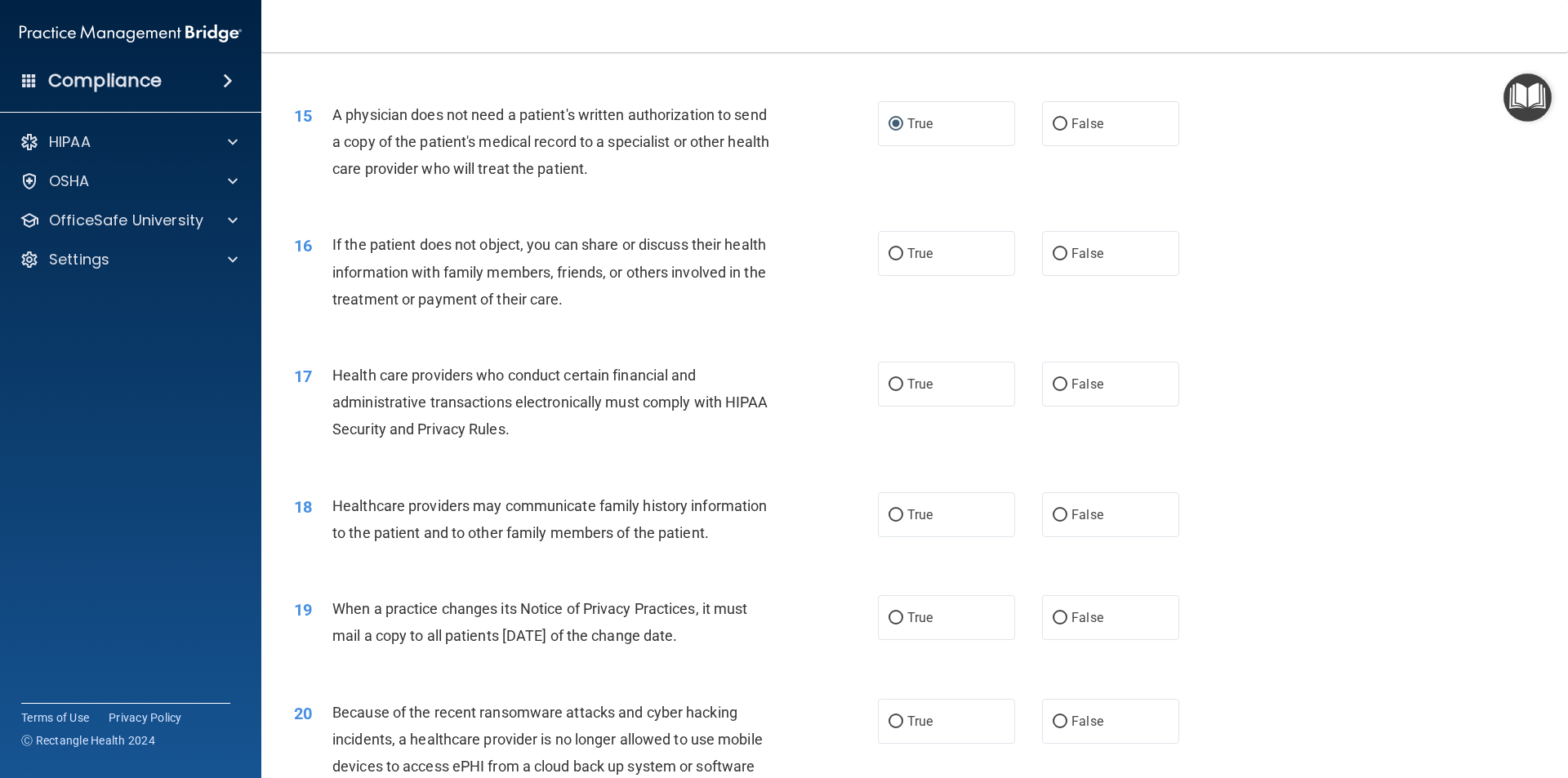
scroll to position [1797, 0]
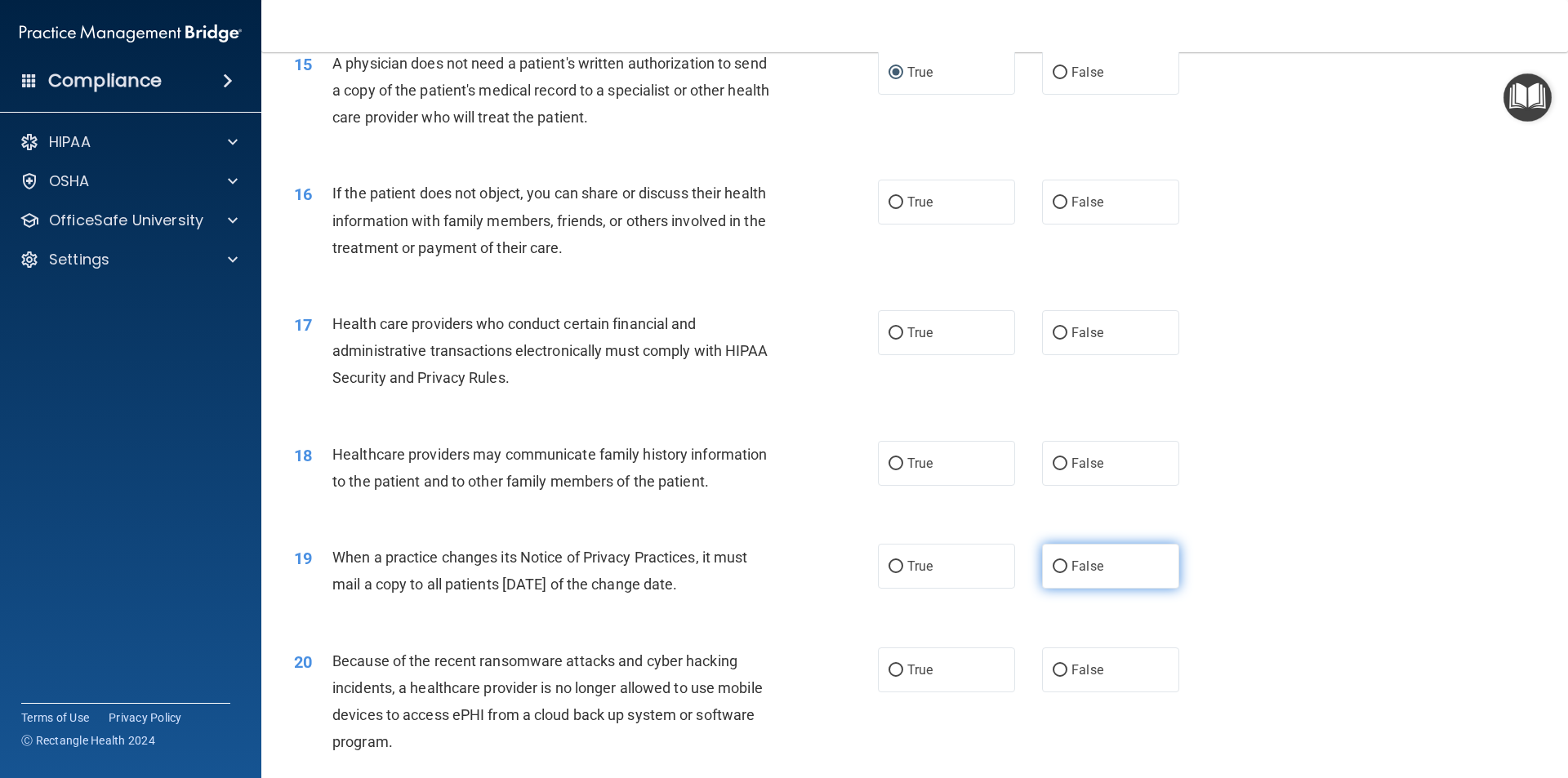
click at [1042, 565] on label "False" at bounding box center [1110, 567] width 137 height 45
click at [1053, 565] on input "False" at bounding box center [1059, 567] width 15 height 12
radio input "true"
click at [1053, 667] on input "False" at bounding box center [1059, 671] width 15 height 12
radio input "true"
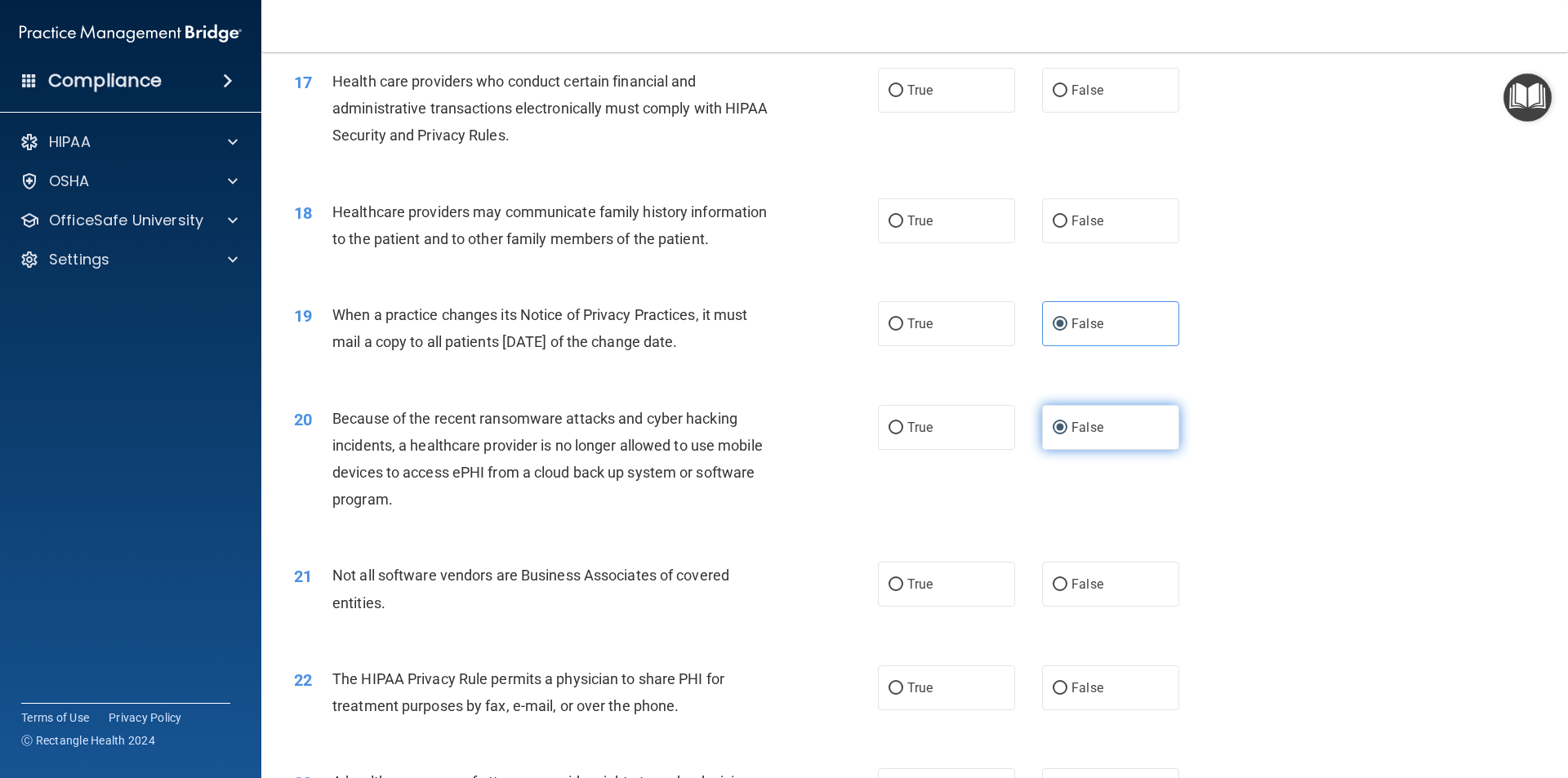
scroll to position [2042, 0]
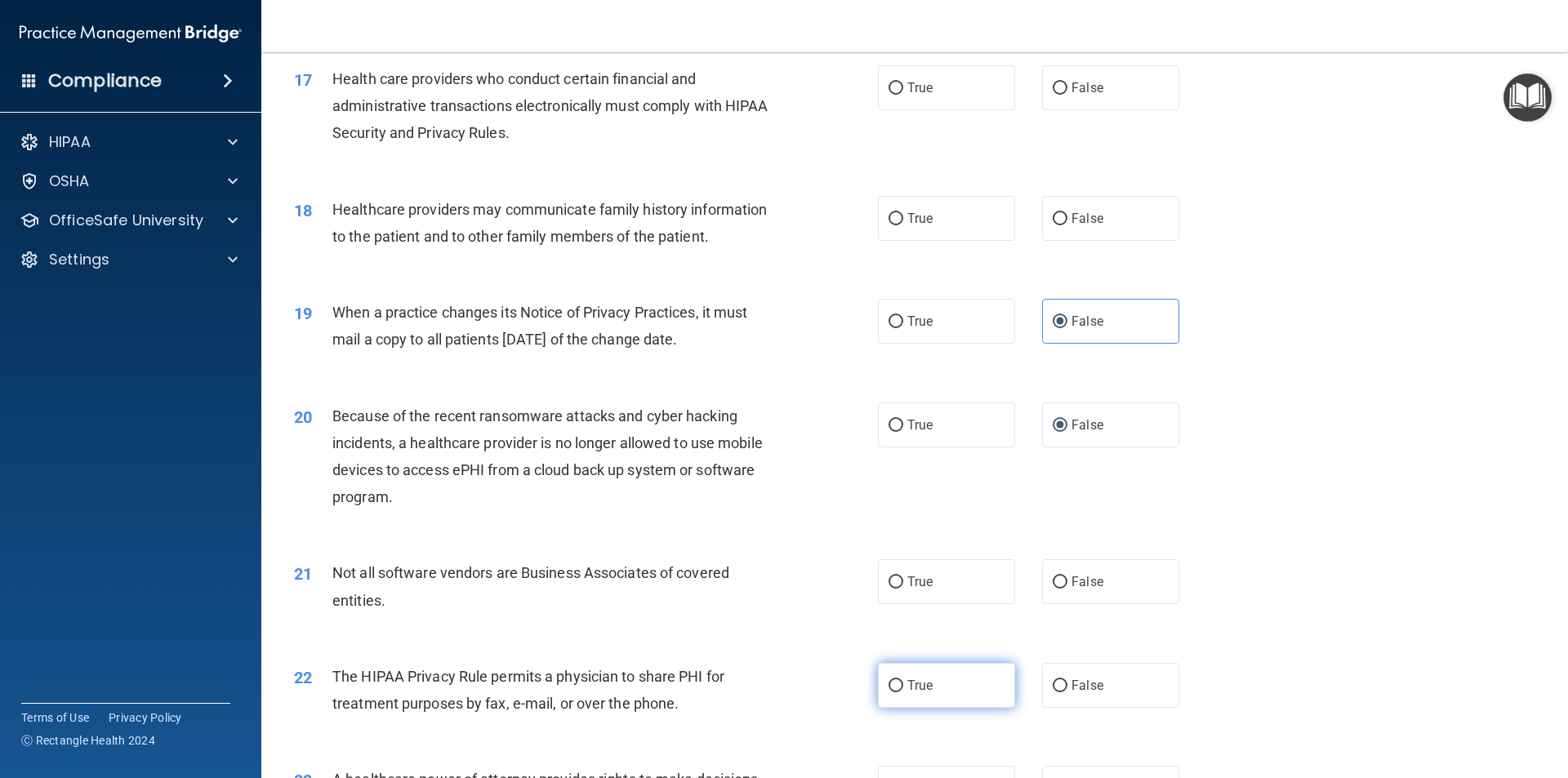
click at [889, 690] on input "True" at bounding box center [895, 687] width 15 height 12
radio input "true"
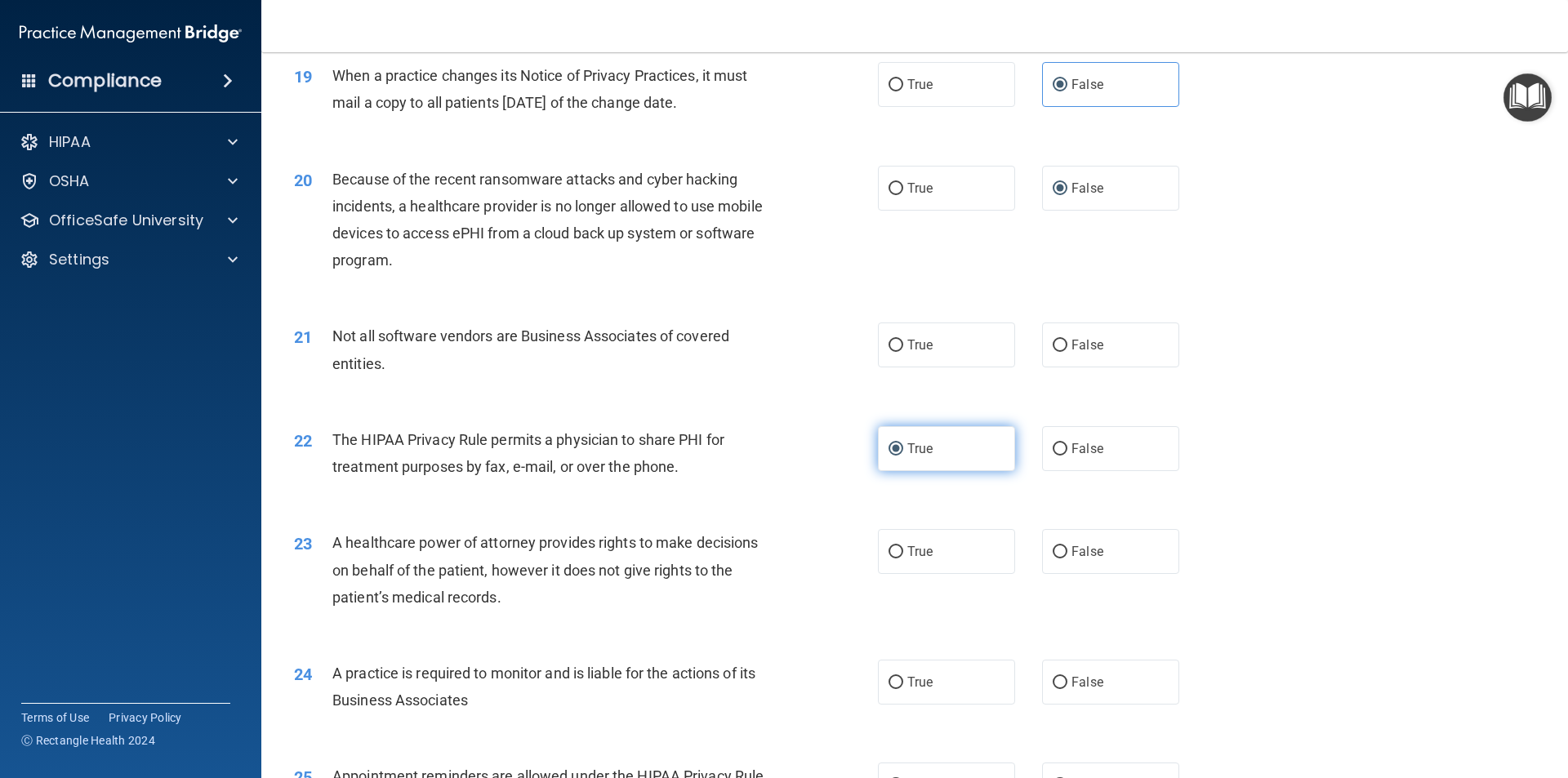
scroll to position [2287, 0]
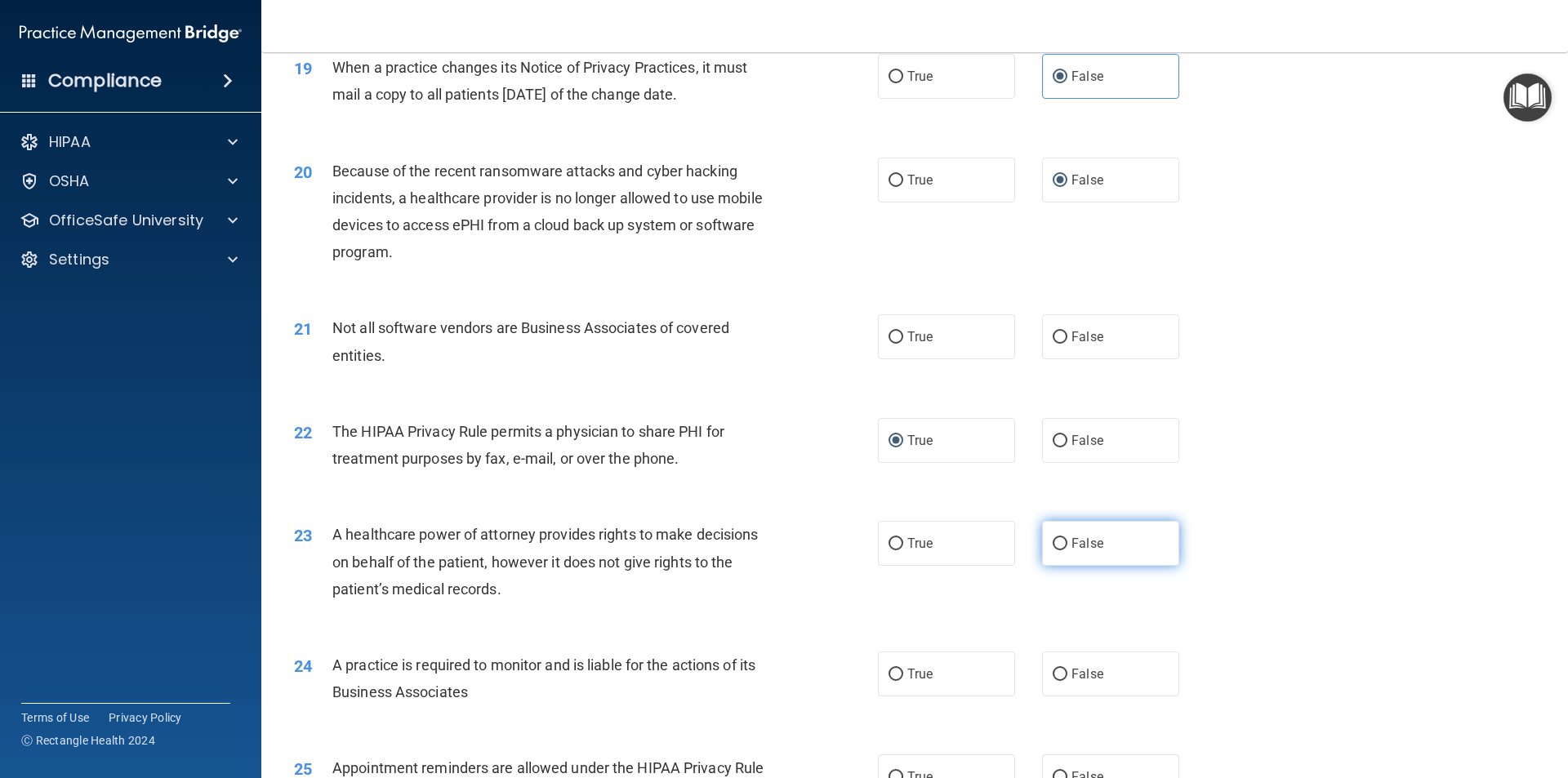
click at [1053, 540] on input "False" at bounding box center [1059, 544] width 15 height 12
radio input "true"
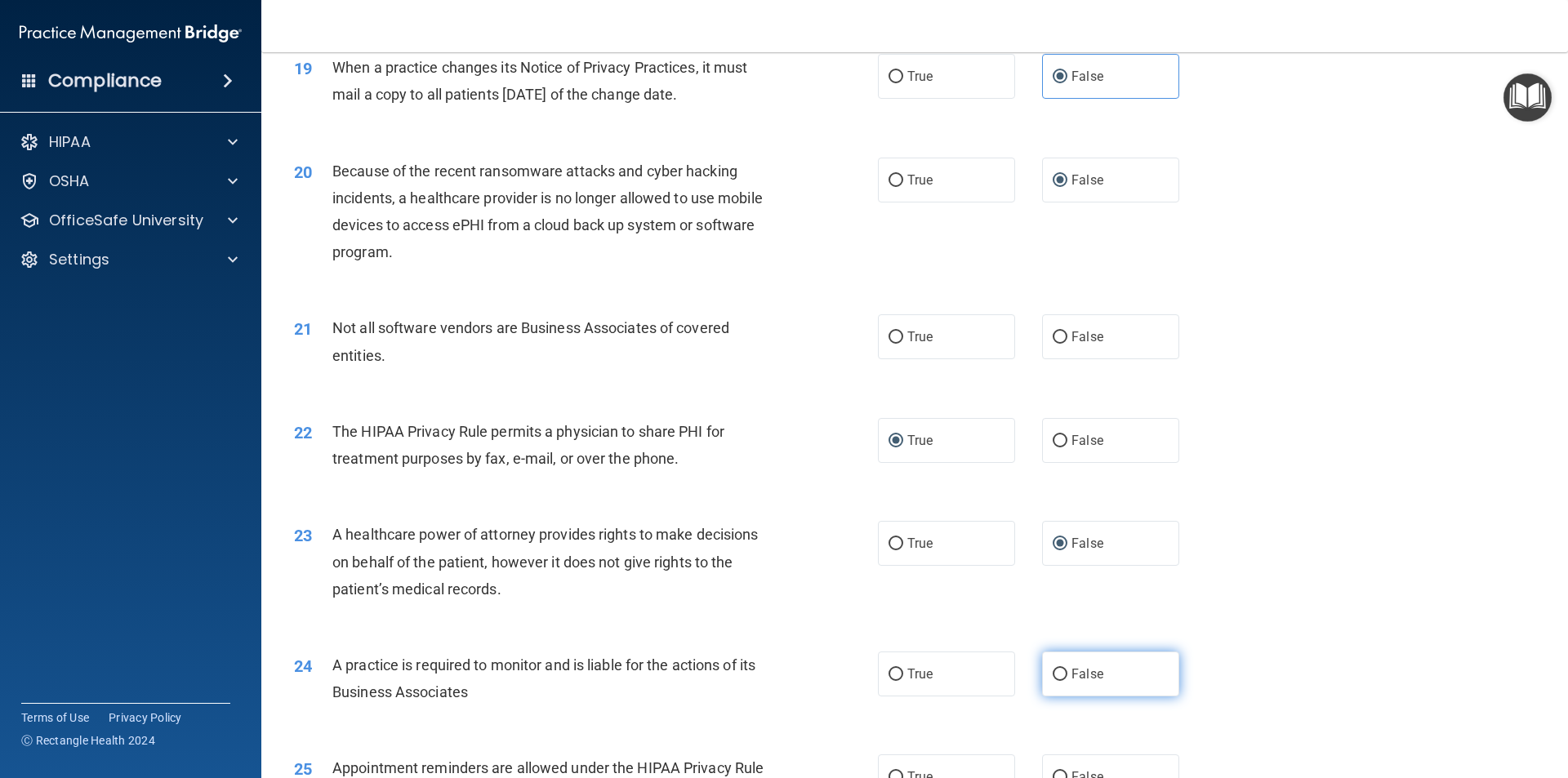
click at [1053, 677] on input "False" at bounding box center [1059, 675] width 15 height 12
radio input "true"
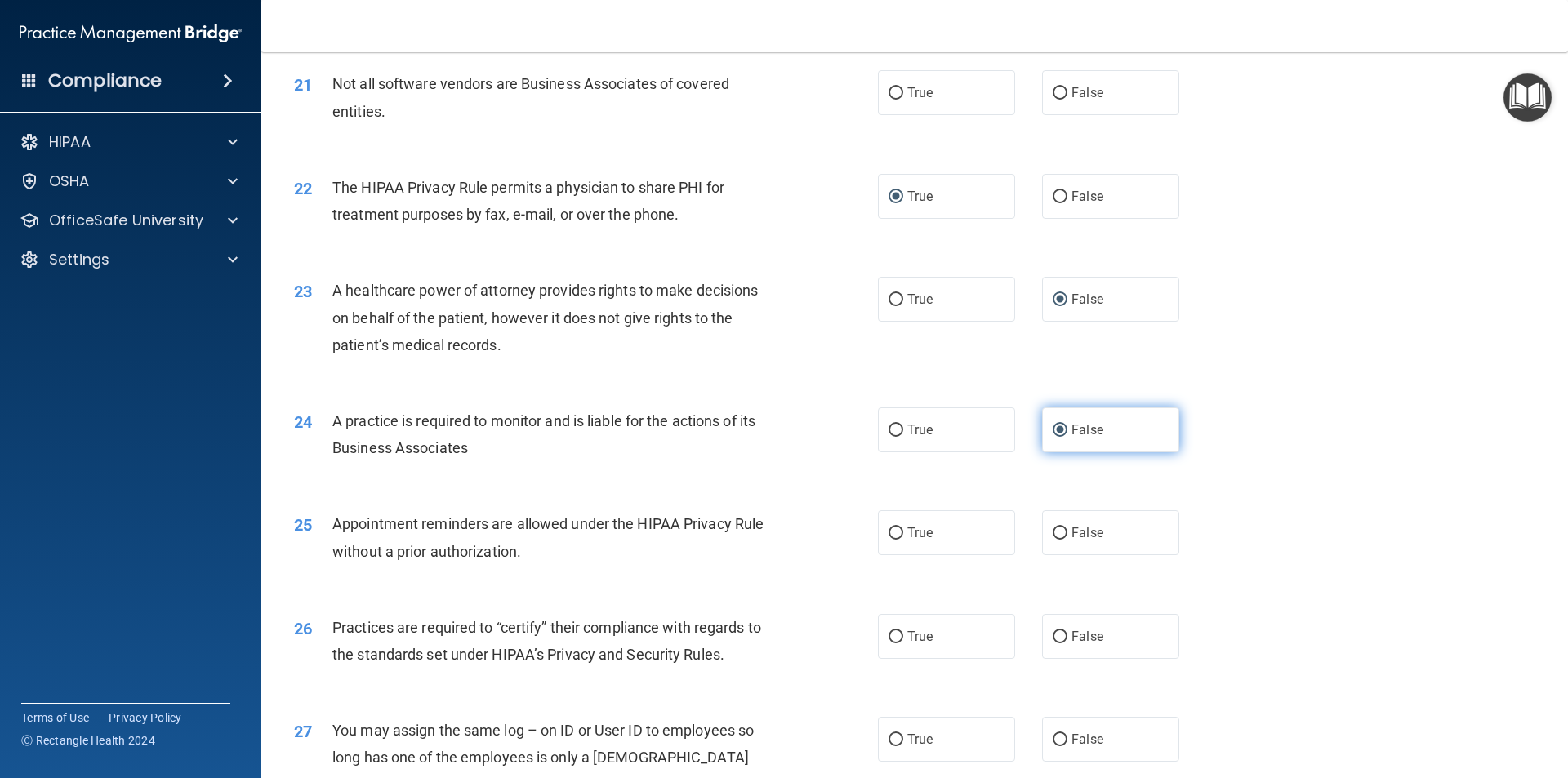
scroll to position [2532, 0]
click at [889, 530] on input "True" at bounding box center [895, 532] width 15 height 12
radio input "true"
click at [1058, 634] on input "False" at bounding box center [1059, 637] width 15 height 12
radio input "true"
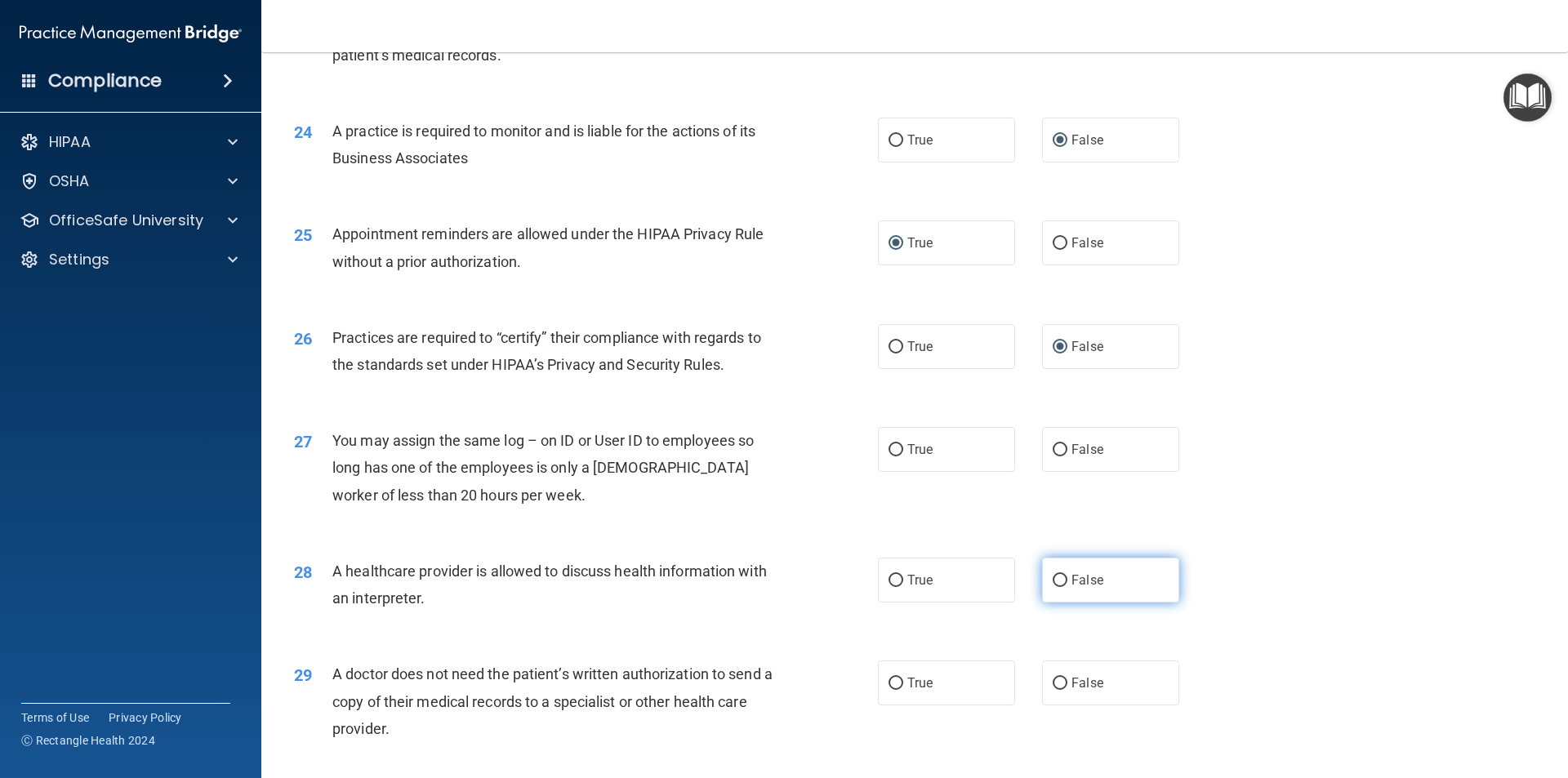
scroll to position [2859, 0]
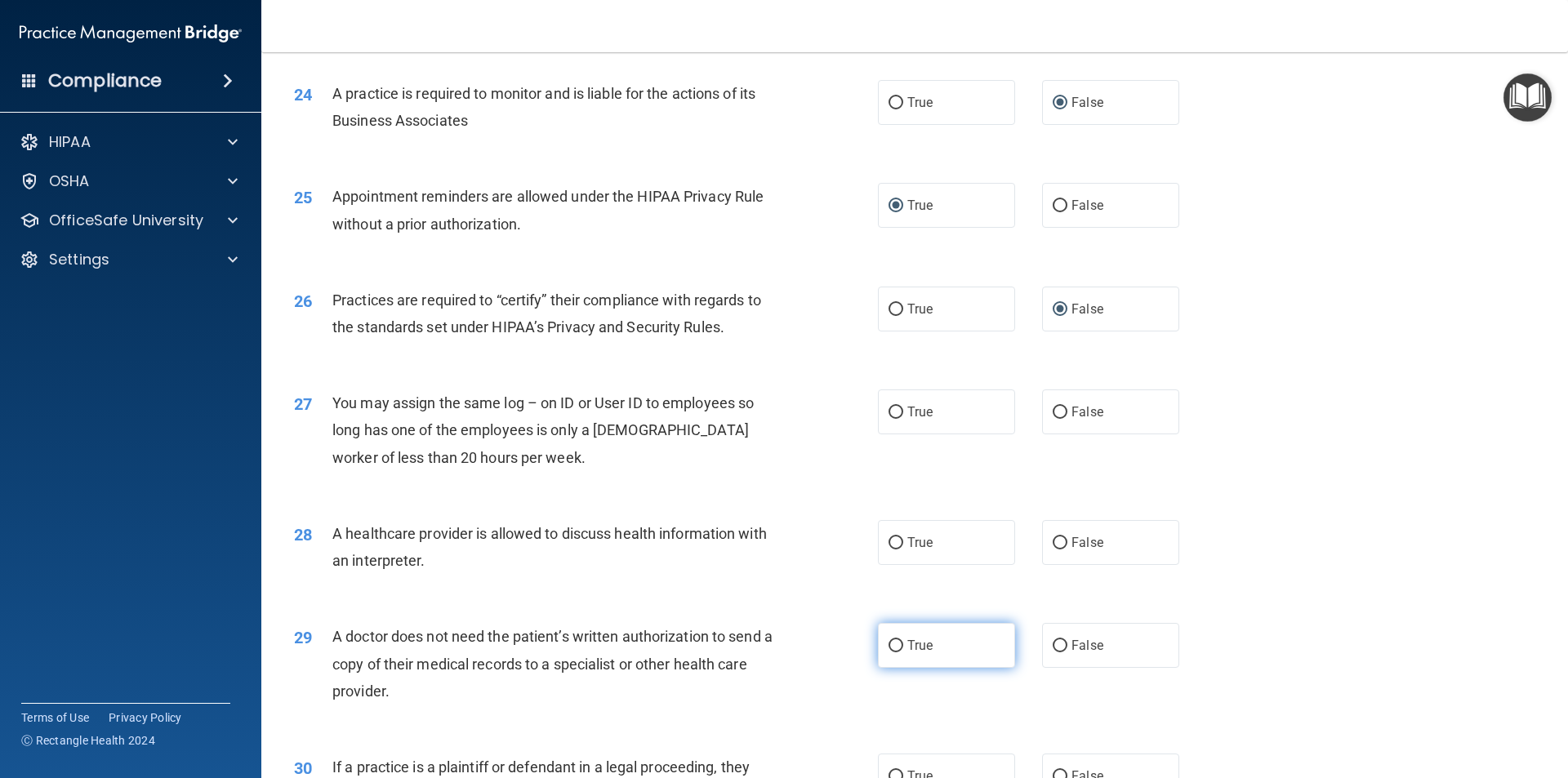
click at [890, 645] on input "True" at bounding box center [895, 646] width 15 height 12
radio input "true"
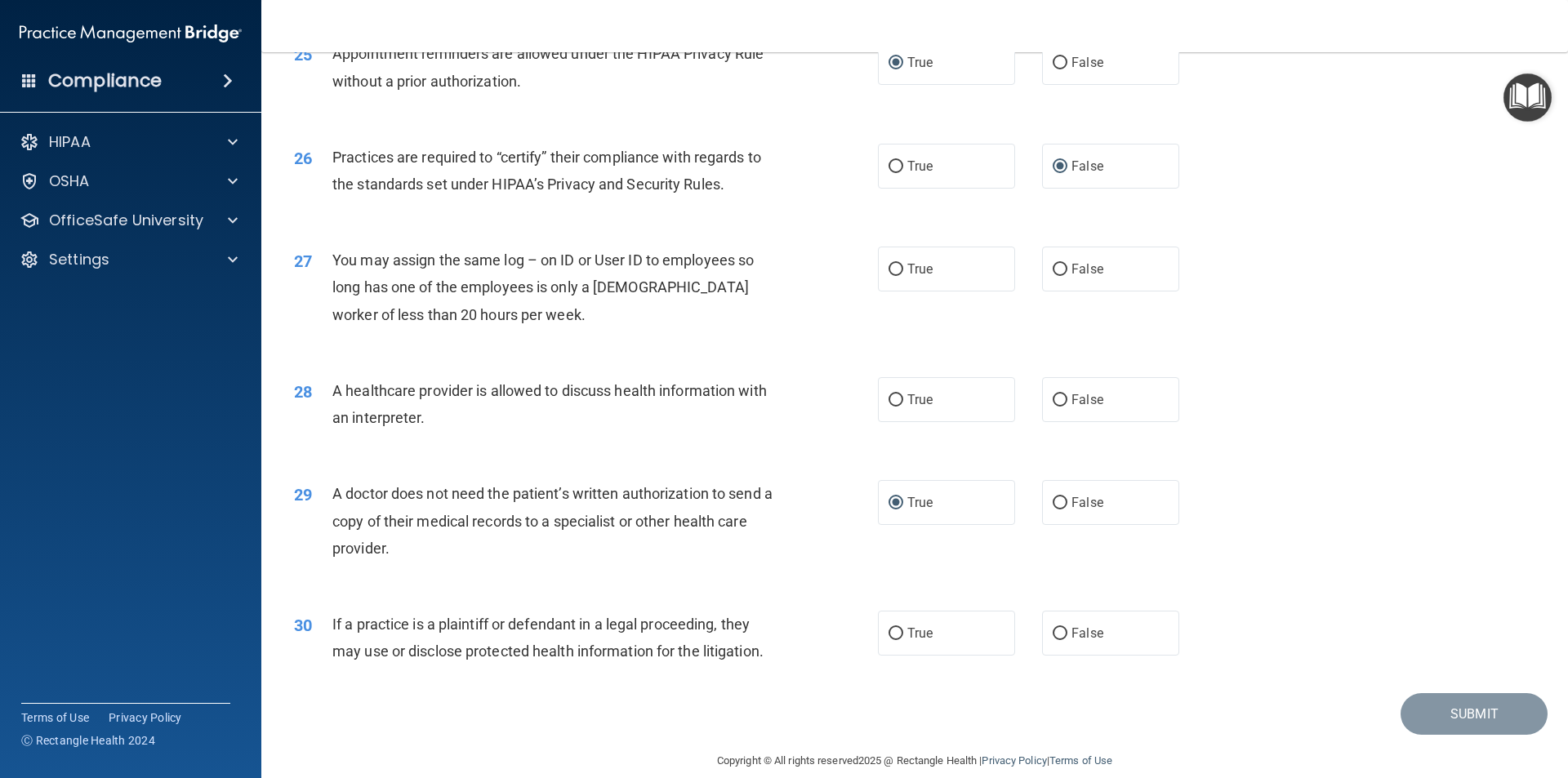
scroll to position [3023, 0]
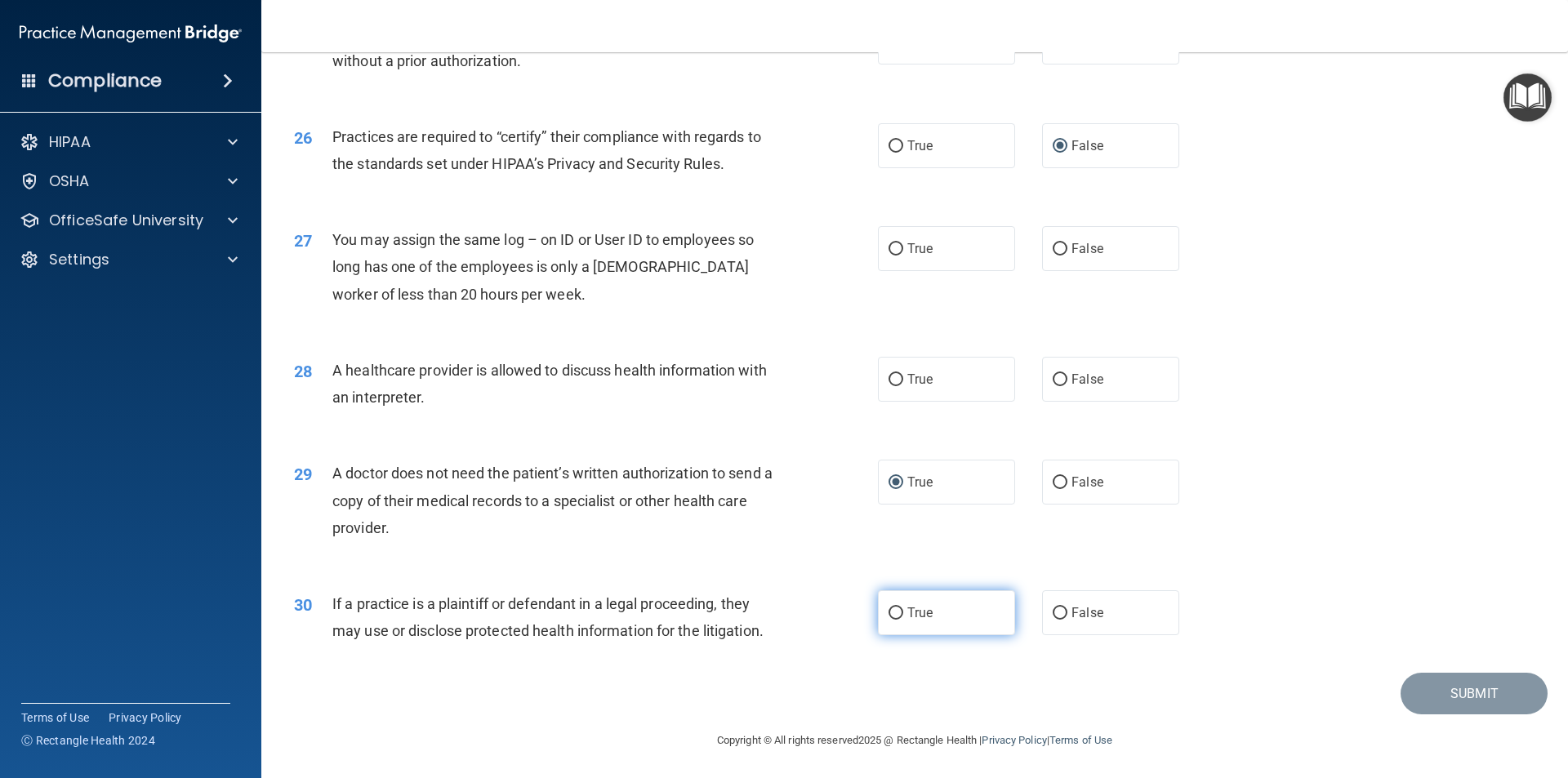
click at [893, 614] on input "True" at bounding box center [895, 614] width 15 height 12
radio input "true"
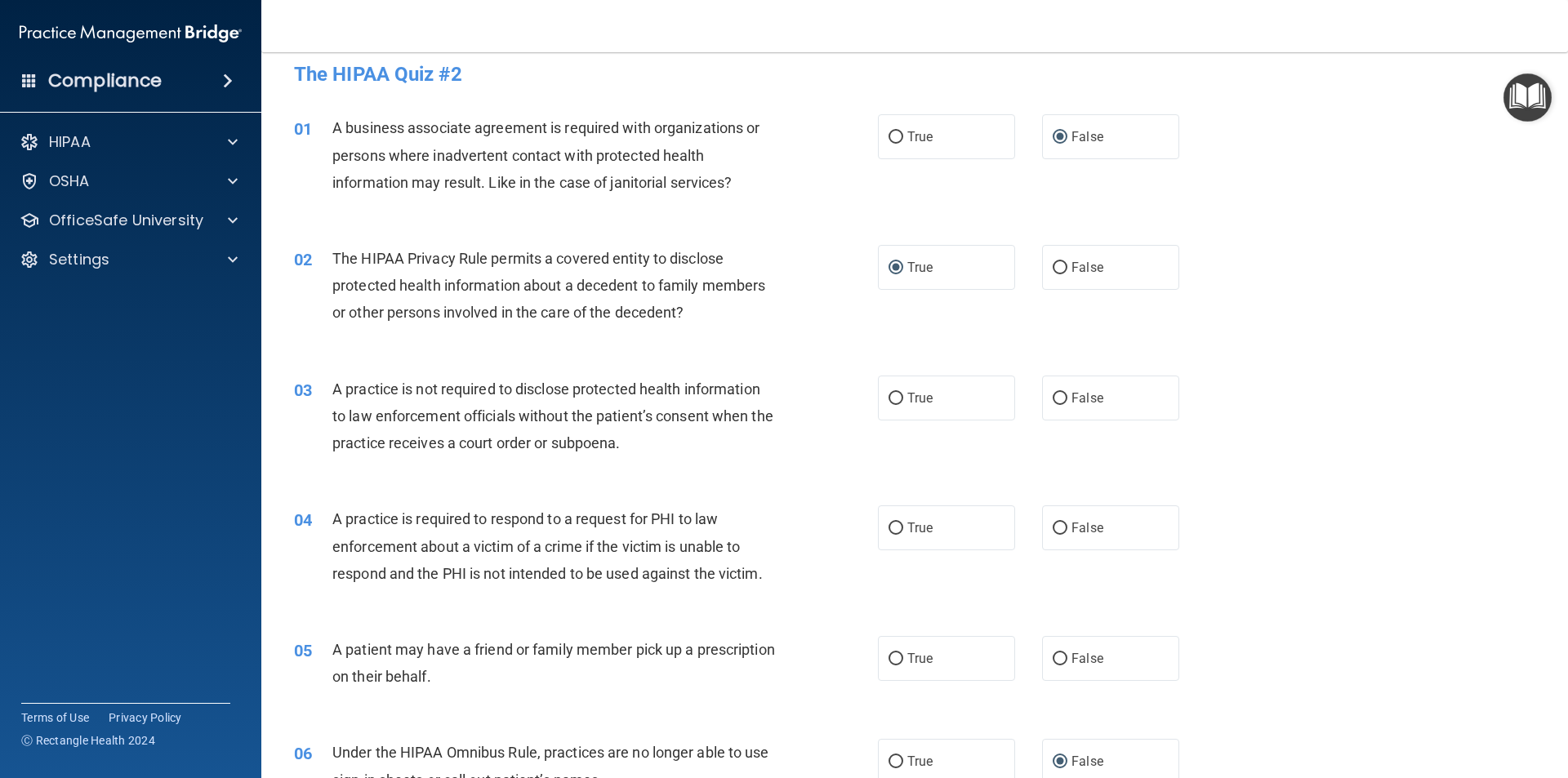
scroll to position [0, 0]
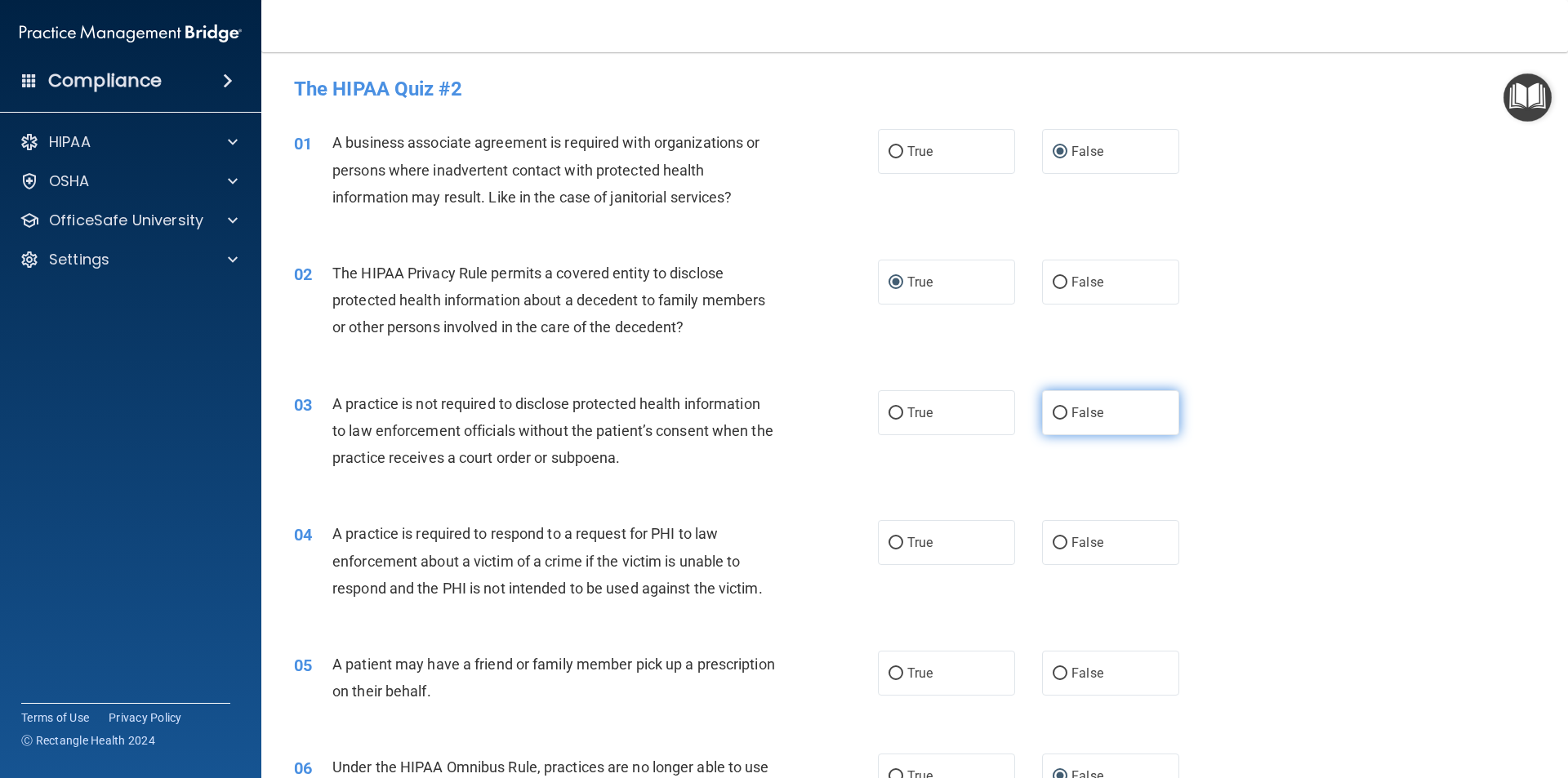
click at [1053, 410] on input "False" at bounding box center [1059, 414] width 15 height 12
radio input "true"
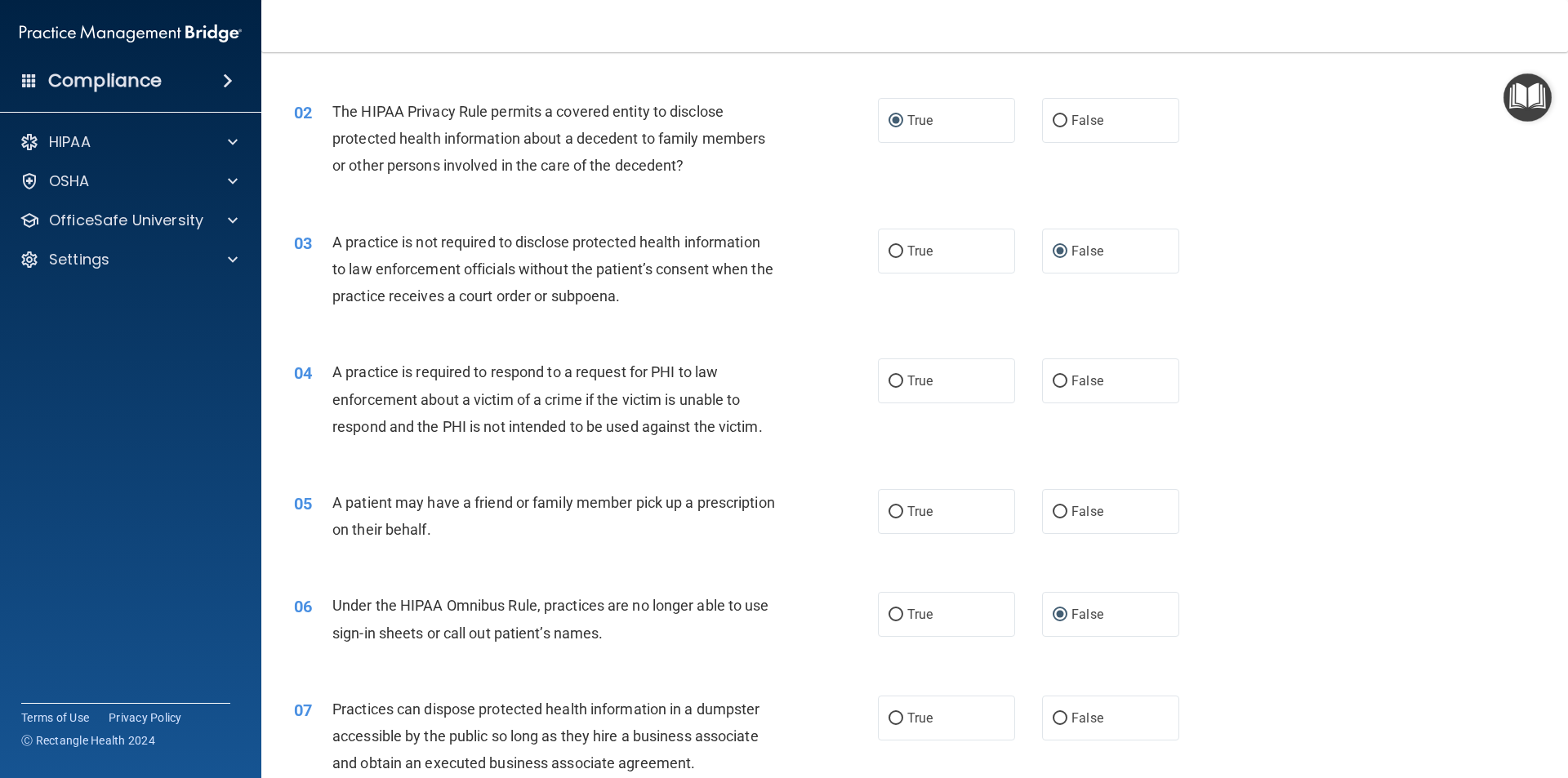
scroll to position [163, 0]
click at [885, 370] on label "True" at bounding box center [946, 379] width 137 height 45
click at [889, 374] on input "True" at bounding box center [895, 380] width 15 height 12
radio input "true"
click at [892, 507] on input "True" at bounding box center [895, 511] width 15 height 12
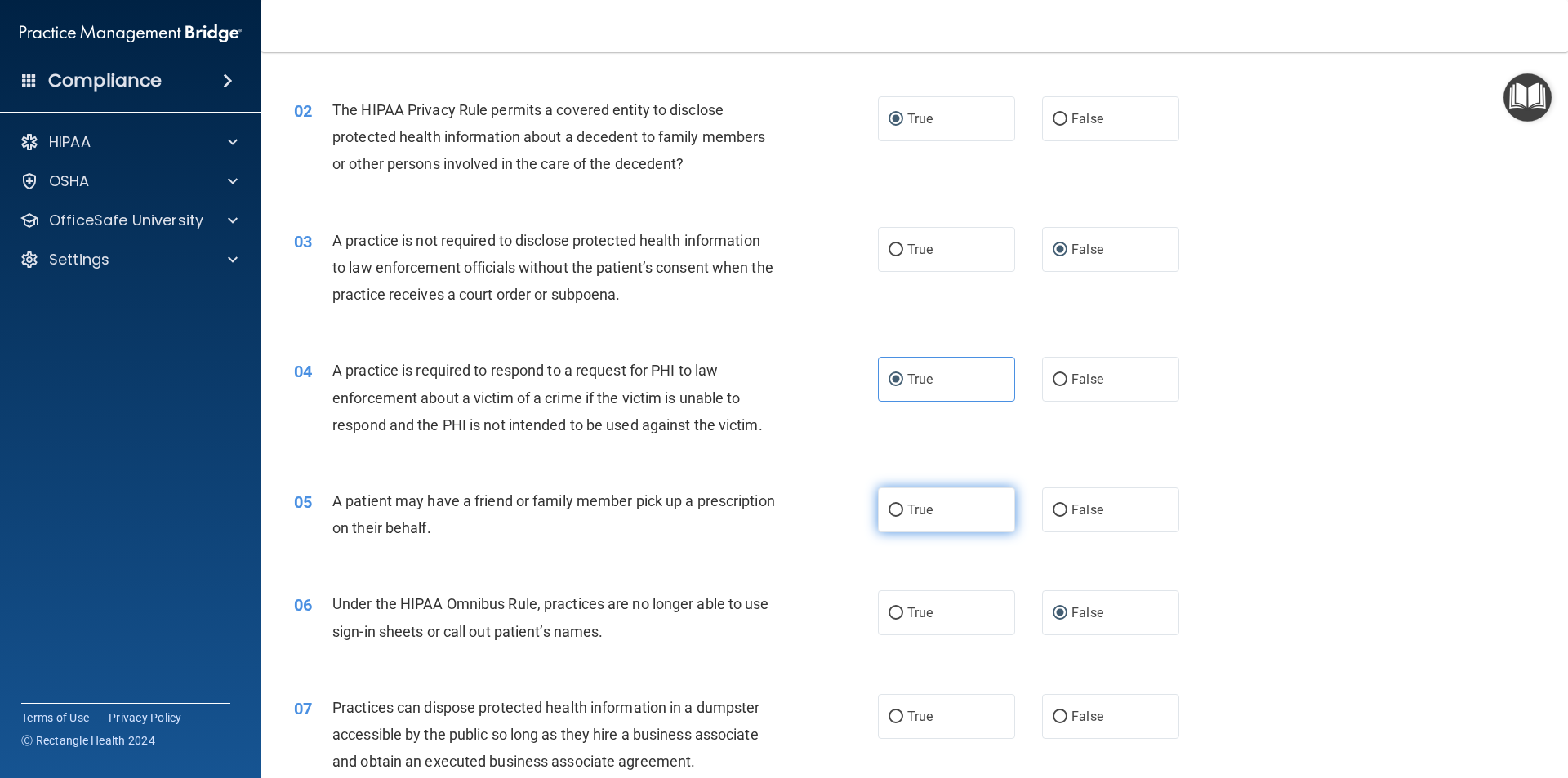
radio input "true"
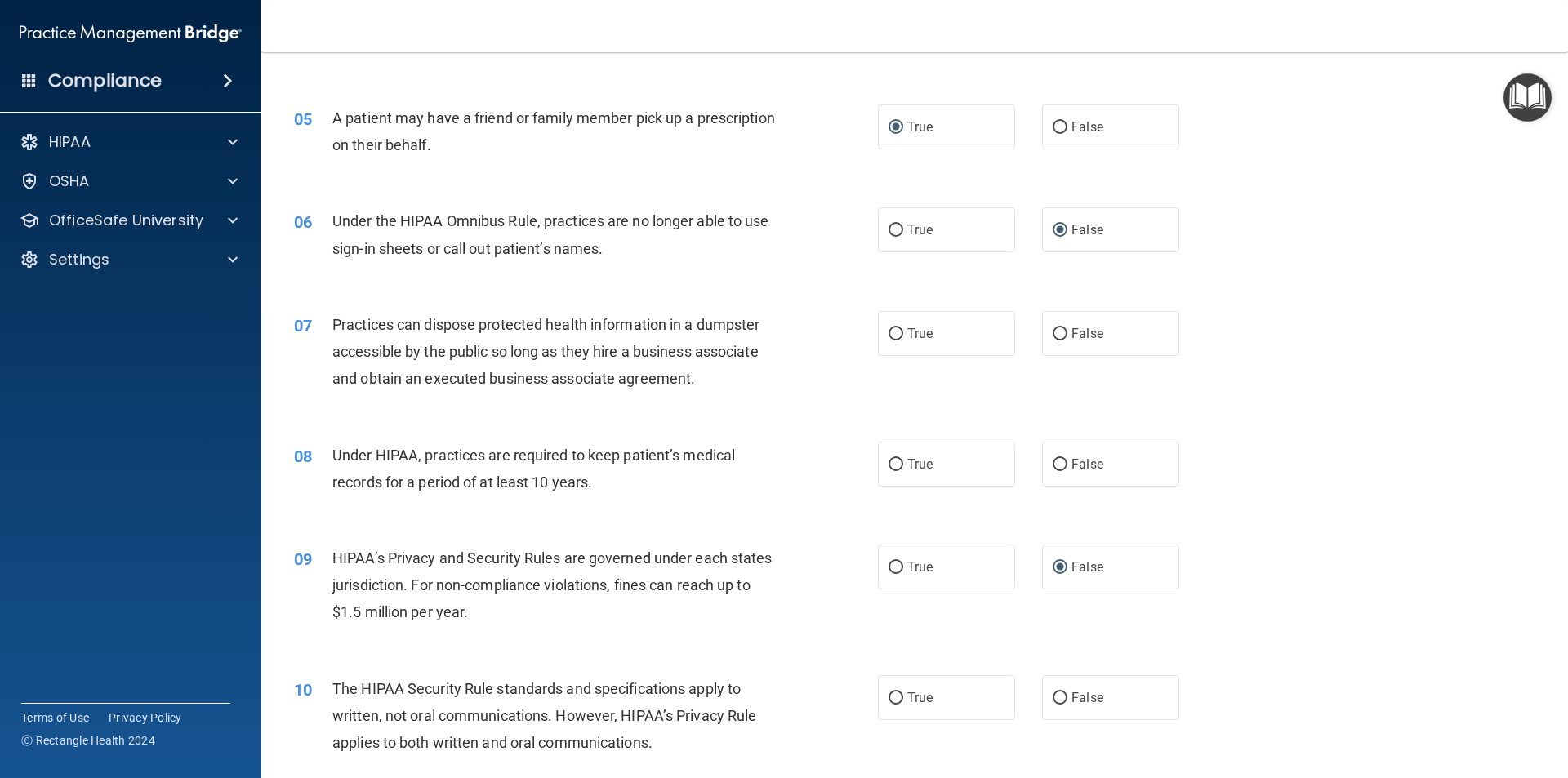
scroll to position [572, 0]
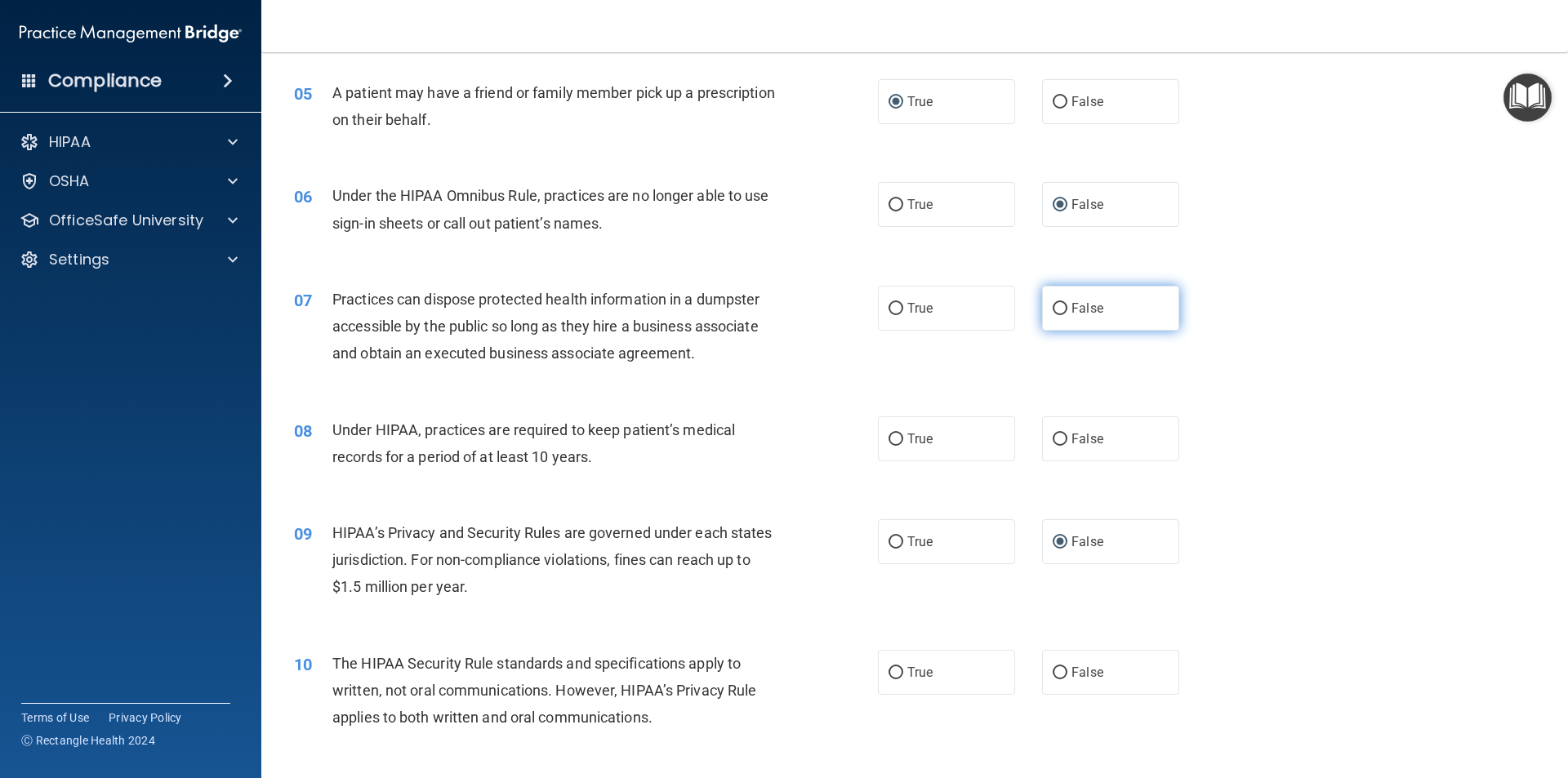
click at [1055, 304] on input "False" at bounding box center [1059, 309] width 15 height 12
radio input "true"
click at [1053, 434] on input "False" at bounding box center [1059, 440] width 15 height 12
radio input "true"
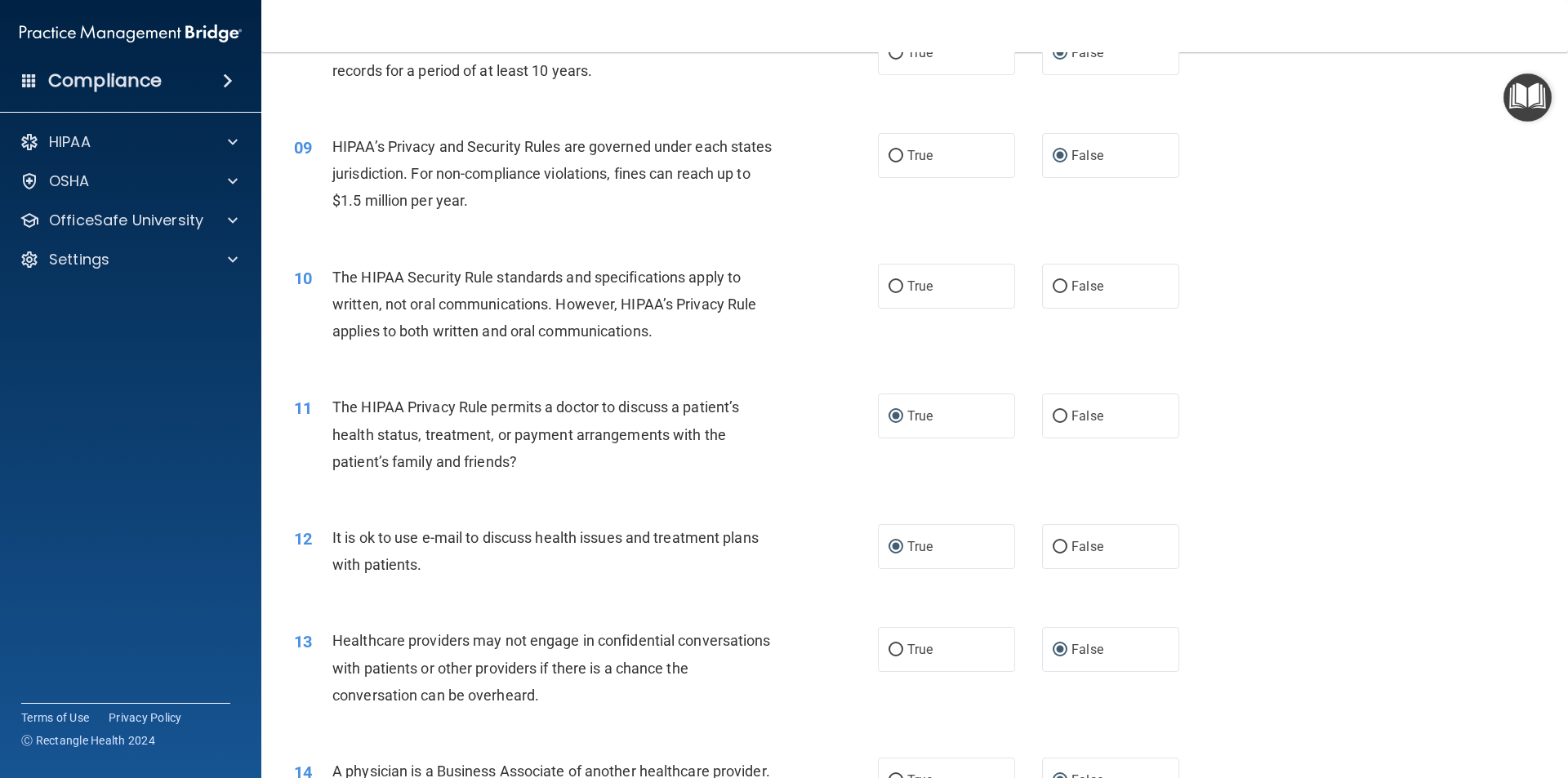
scroll to position [980, 0]
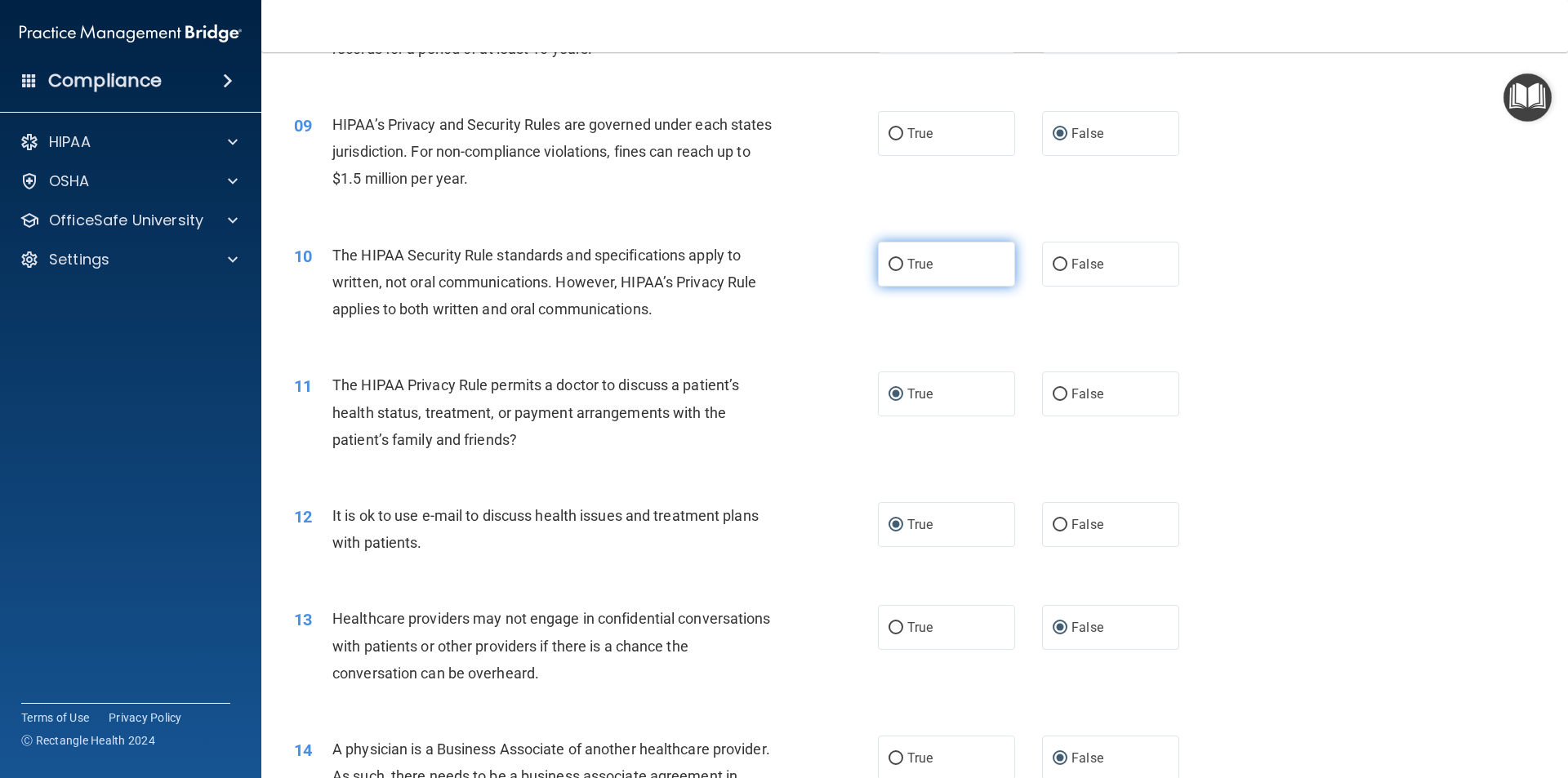
click at [893, 260] on input "True" at bounding box center [895, 265] width 15 height 12
radio input "true"
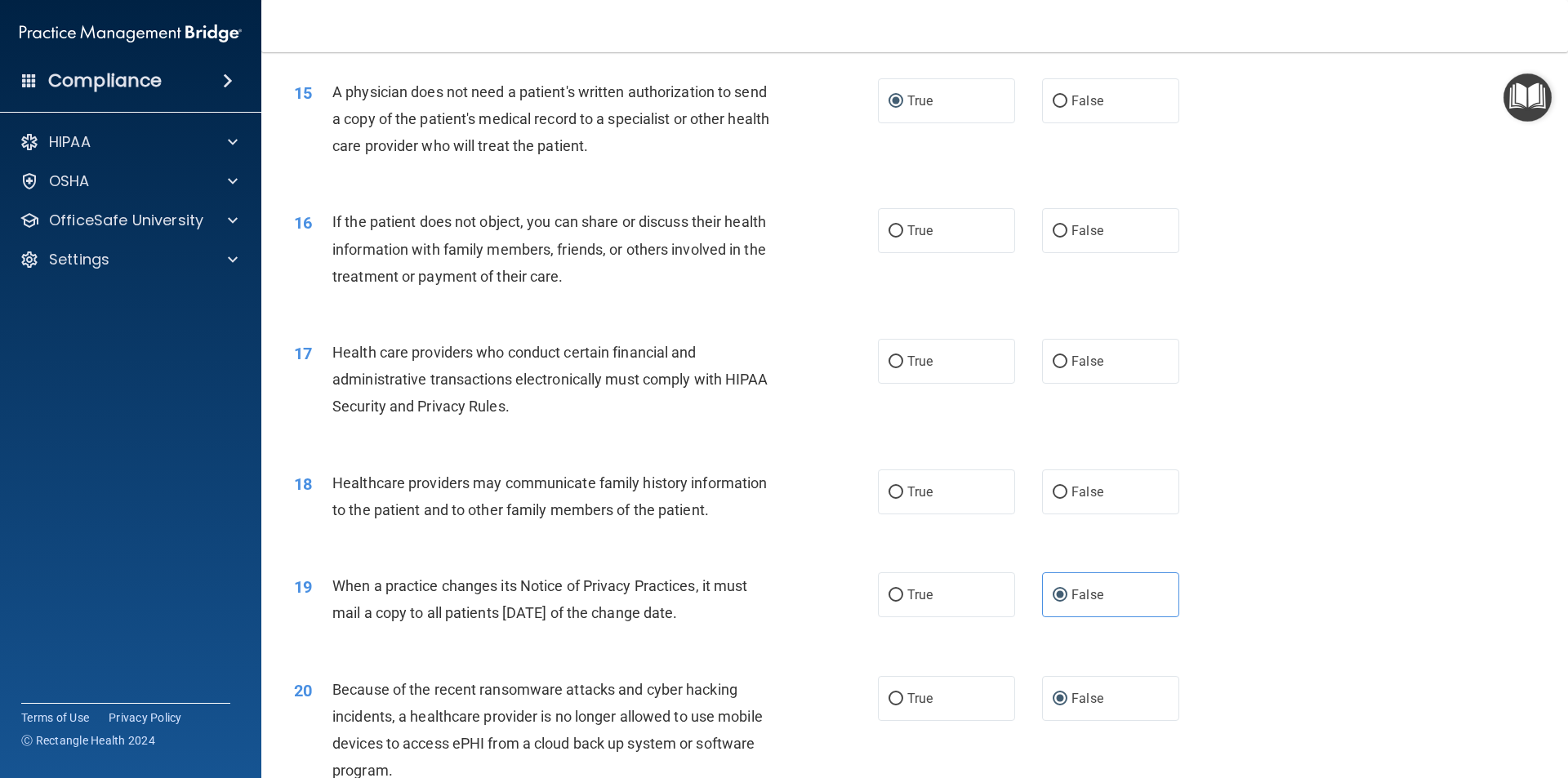
scroll to position [1797, 0]
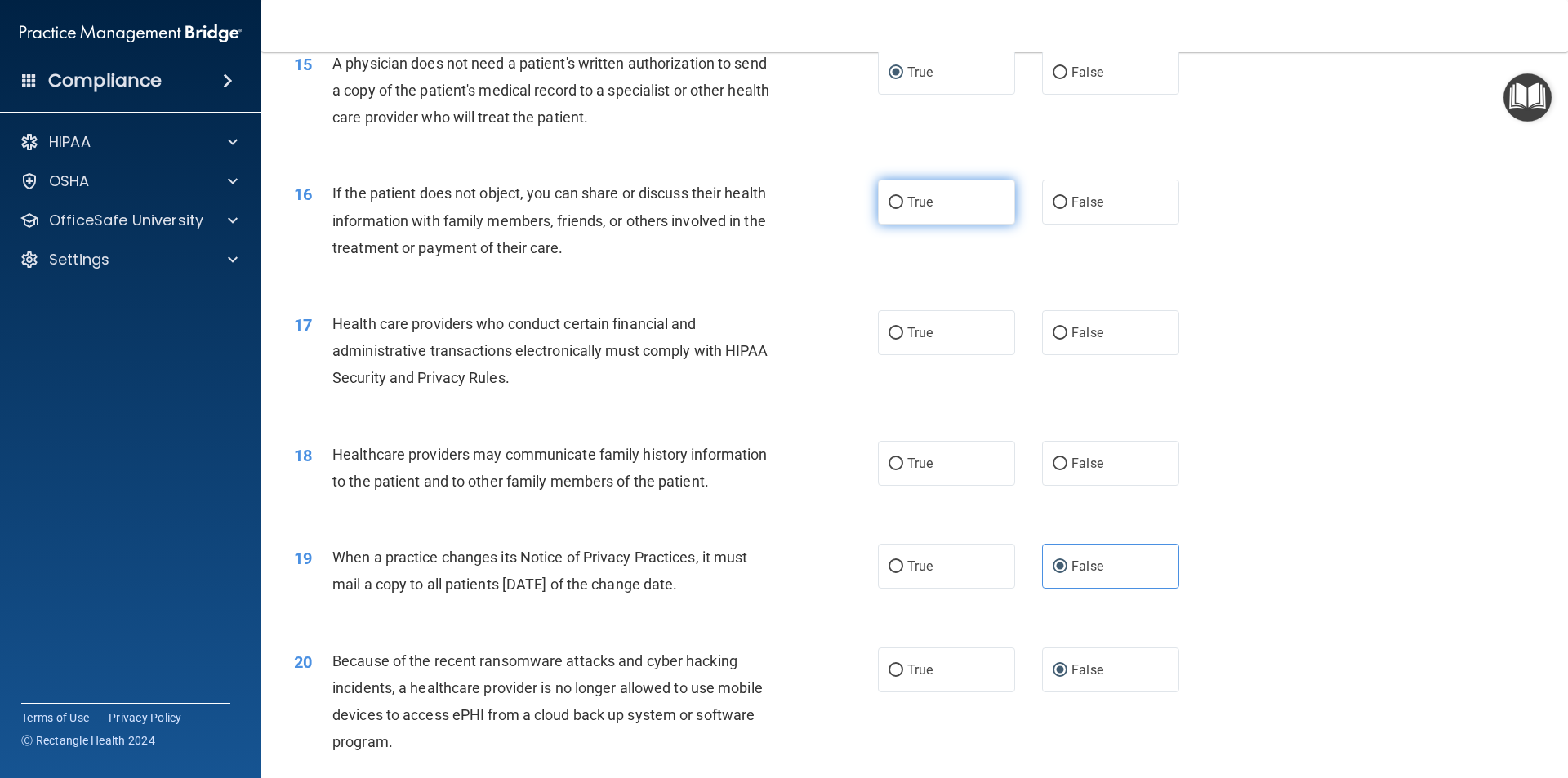
click at [897, 195] on label "True" at bounding box center [946, 202] width 137 height 45
click at [897, 196] on input "True" at bounding box center [895, 202] width 15 height 12
radio input "true"
click at [892, 330] on input "True" at bounding box center [895, 333] width 15 height 12
radio input "true"
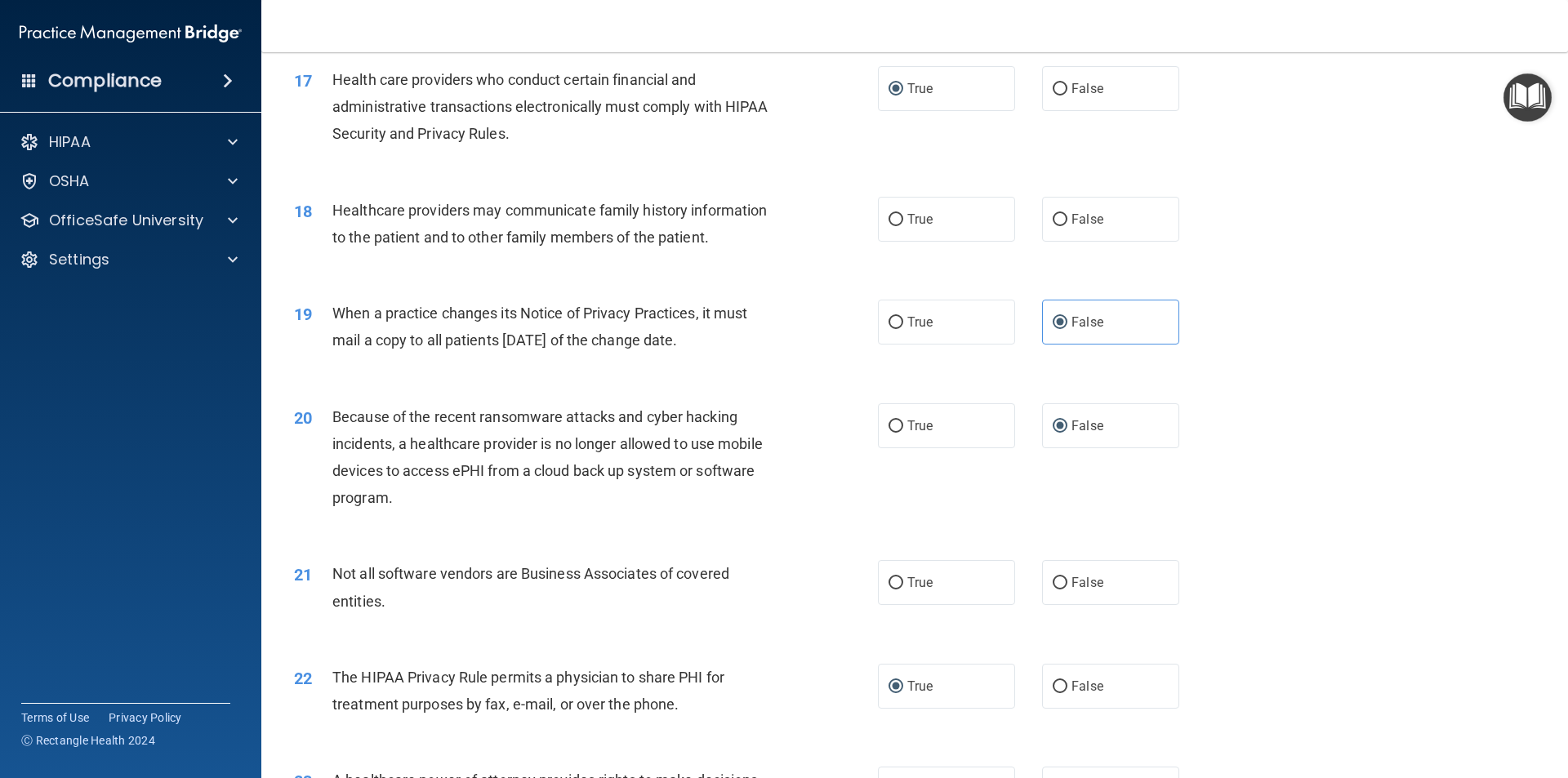
scroll to position [2042, 0]
click at [1058, 214] on input "False" at bounding box center [1059, 219] width 15 height 12
radio input "true"
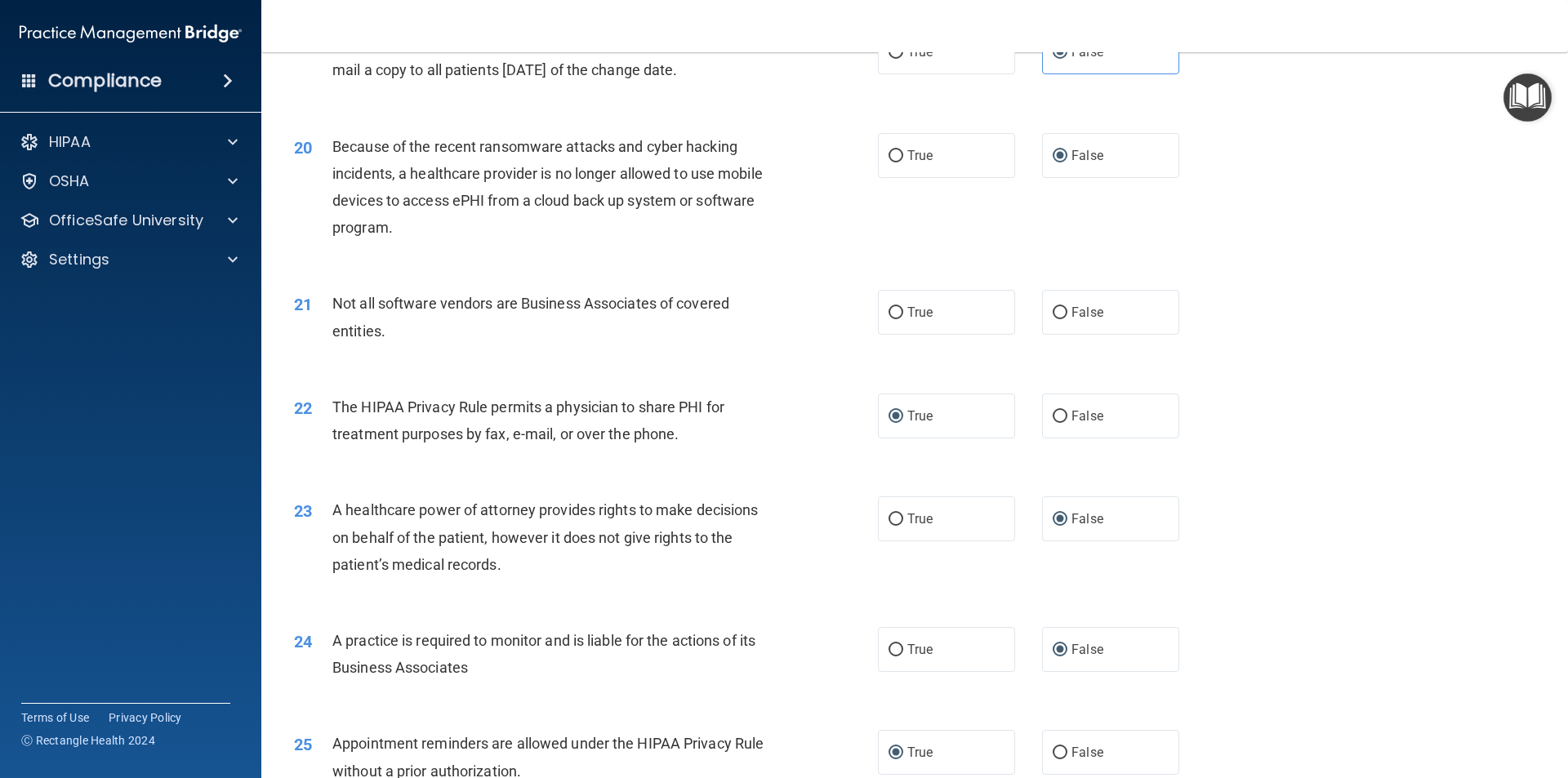
scroll to position [2287, 0]
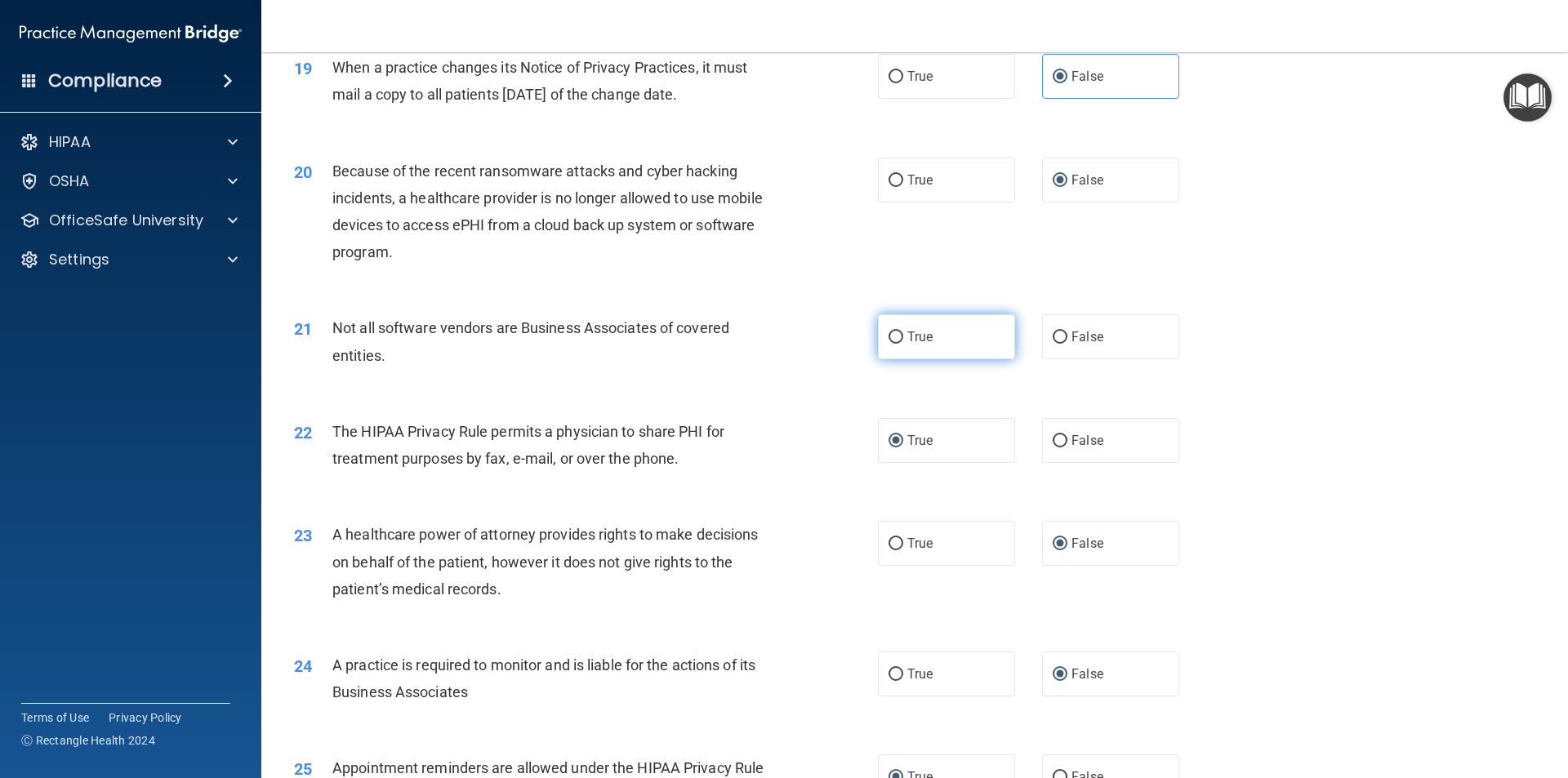
click at [893, 332] on input "True" at bounding box center [895, 338] width 15 height 12
radio input "true"
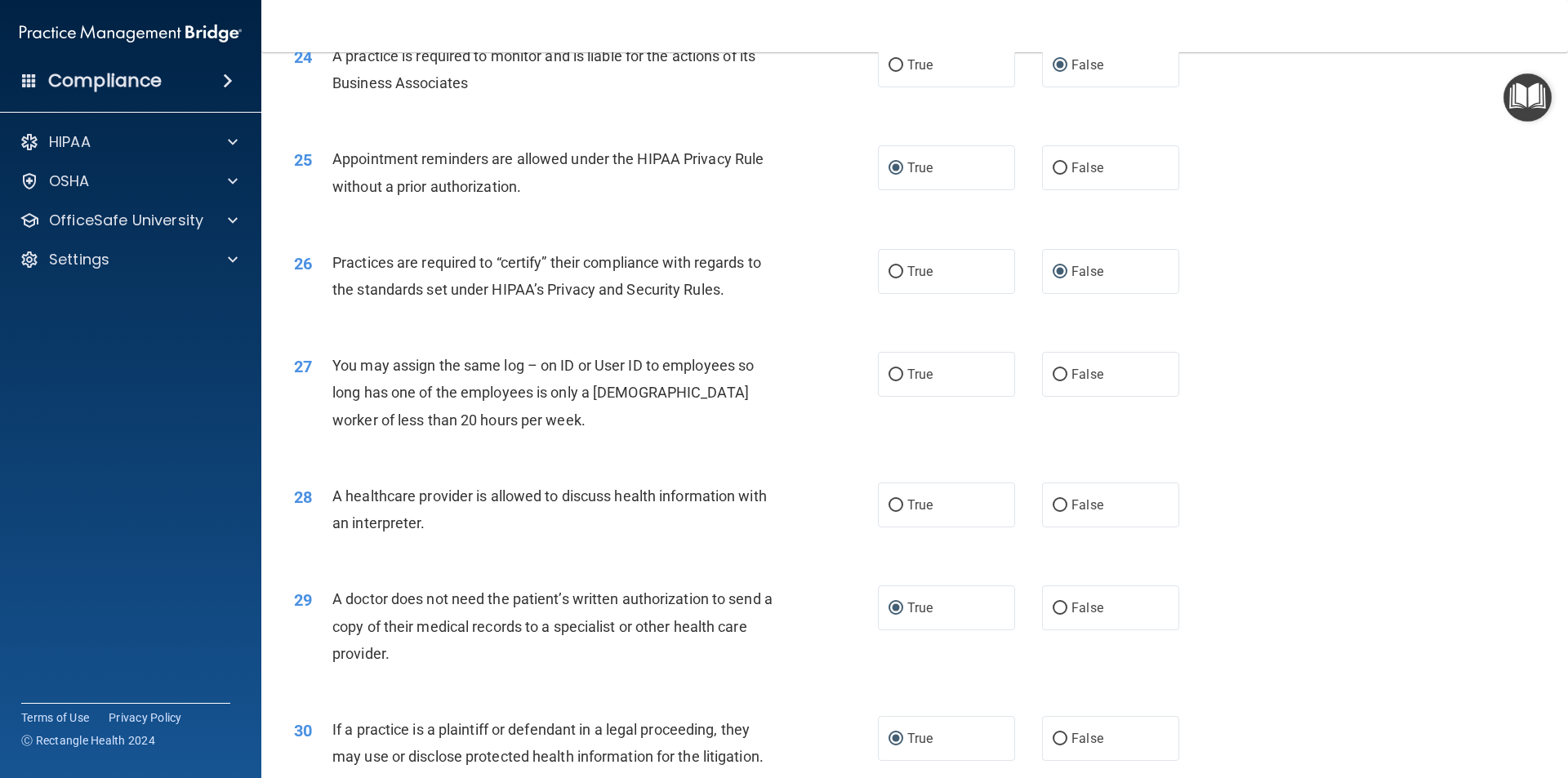
scroll to position [2941, 0]
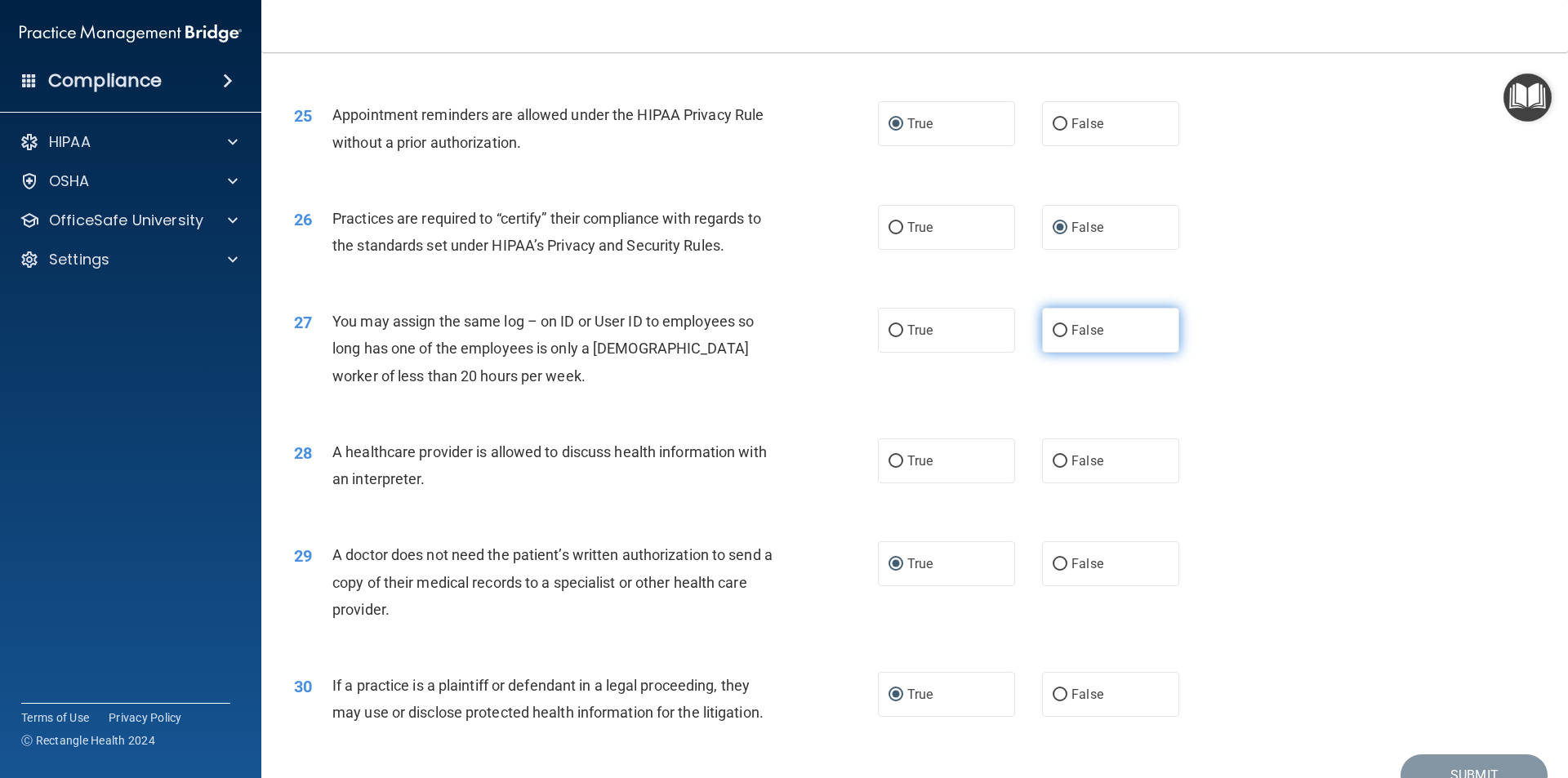
click at [1056, 330] on input "False" at bounding box center [1059, 331] width 15 height 12
radio input "true"
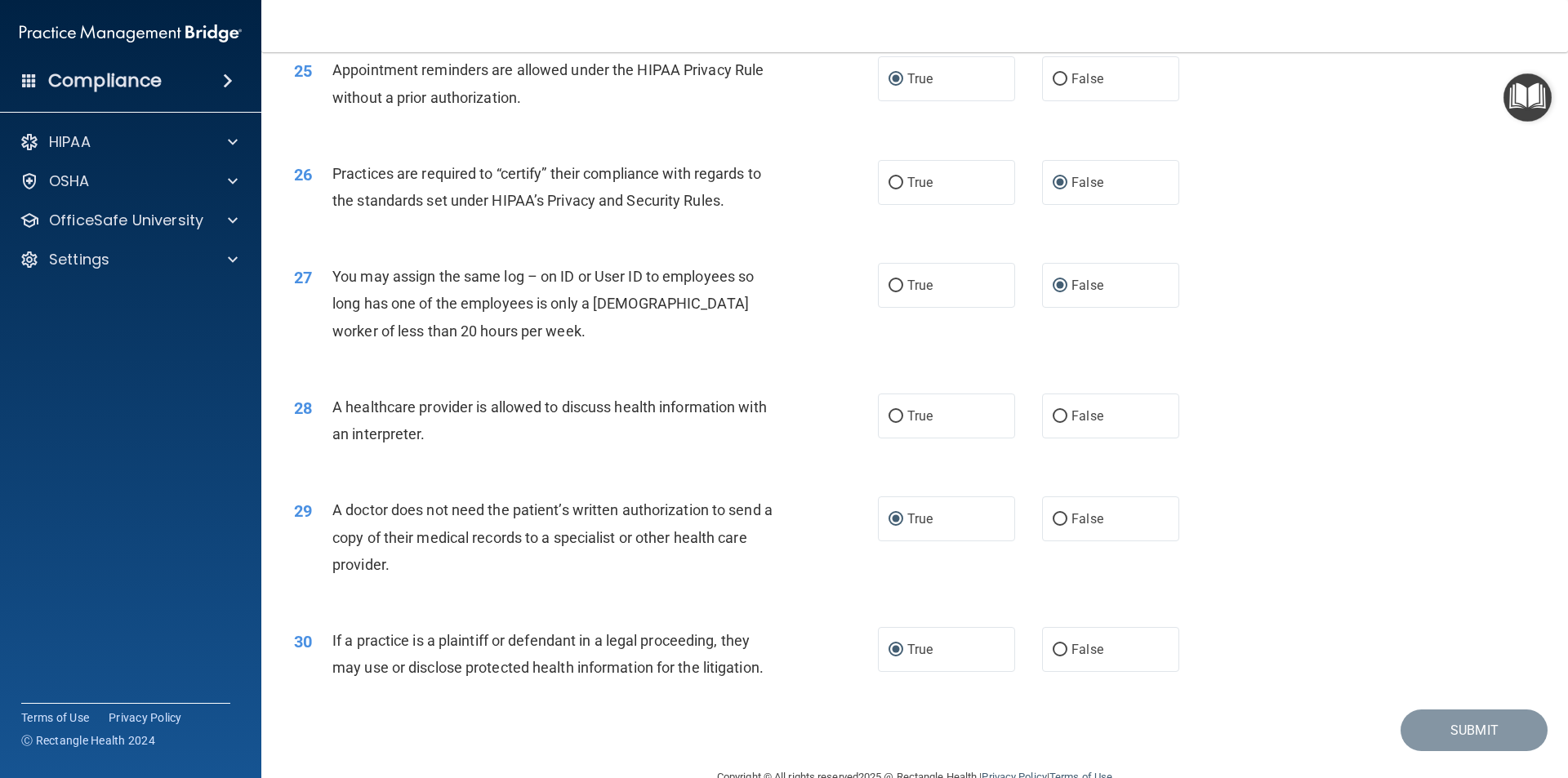
scroll to position [3024, 0]
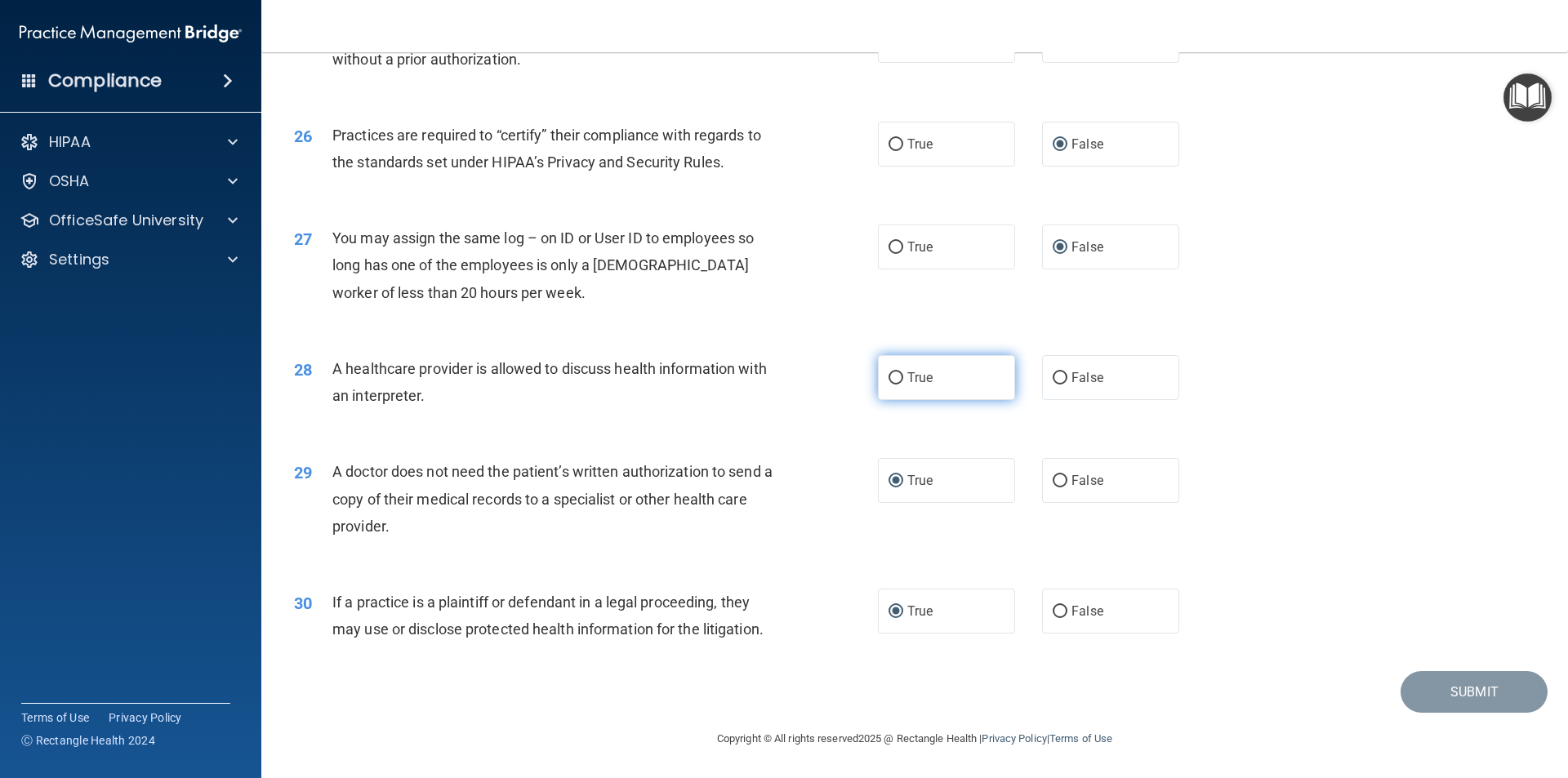
click at [894, 377] on input "True" at bounding box center [895, 378] width 15 height 12
radio input "true"
click at [1433, 683] on button "Submit" at bounding box center [1474, 693] width 147 height 41
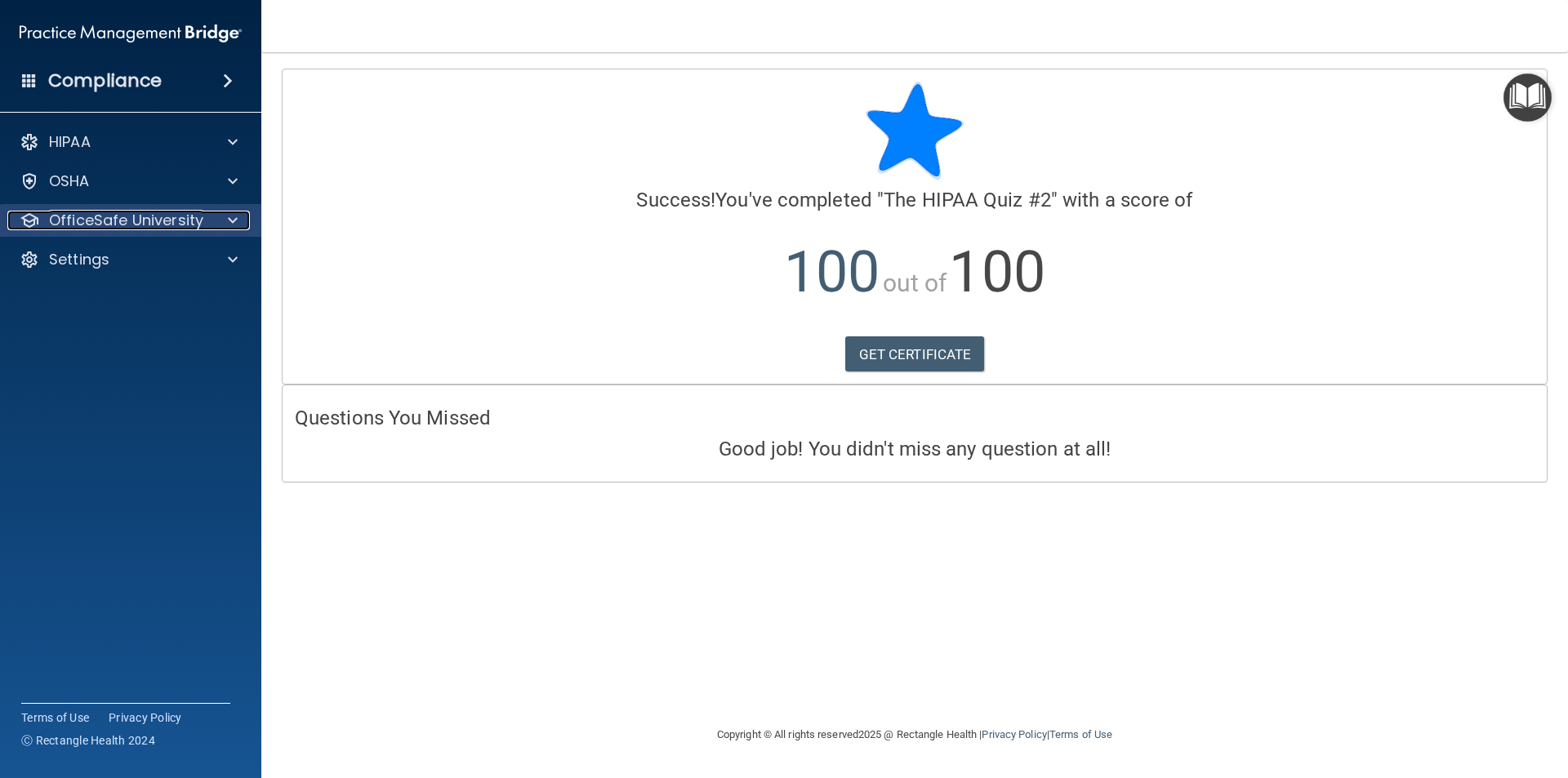
click at [153, 219] on p "OfficeSafe University" at bounding box center [126, 221] width 154 height 20
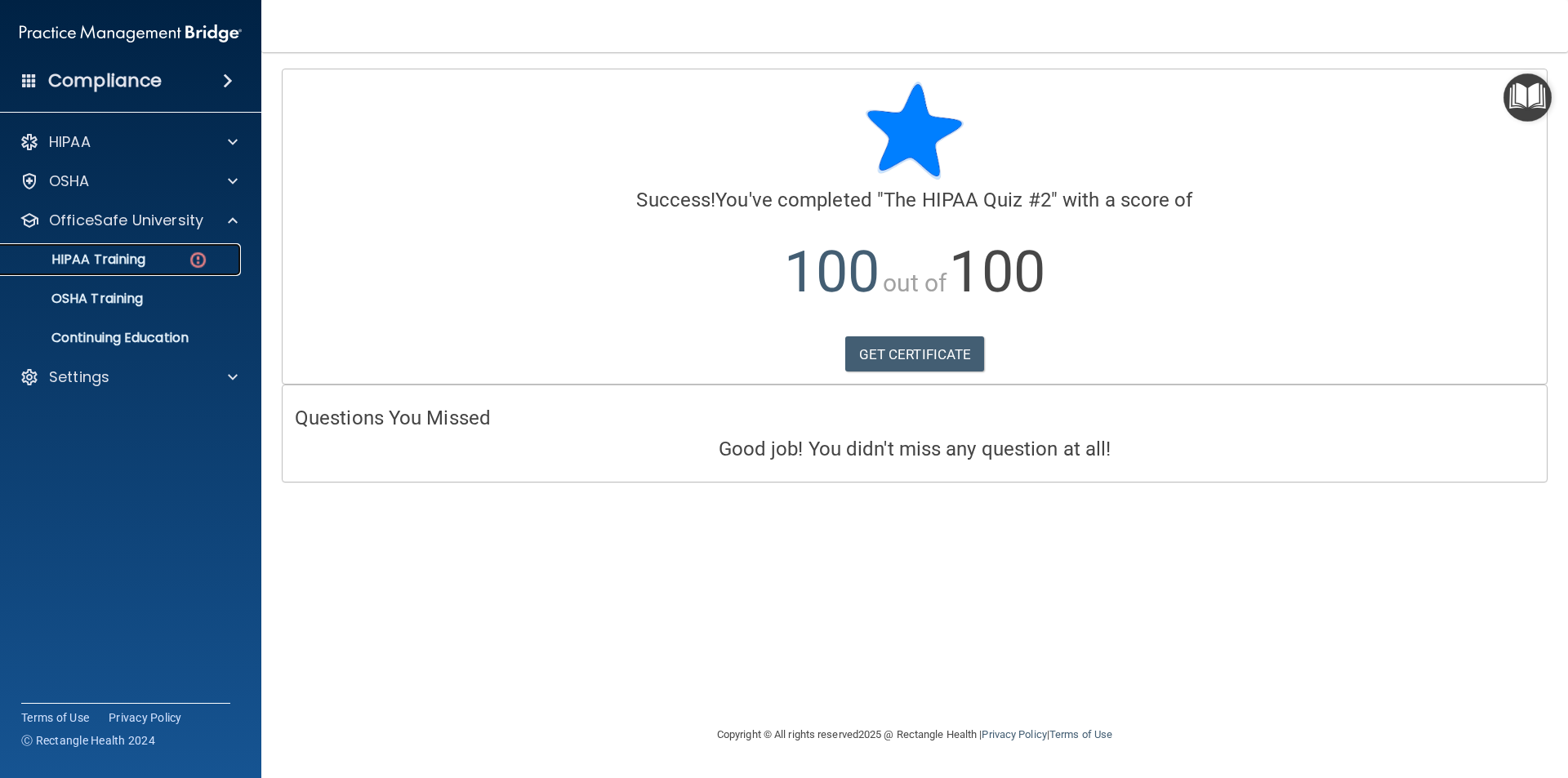
click at [100, 250] on link "HIPAA Training" at bounding box center [112, 259] width 257 height 32
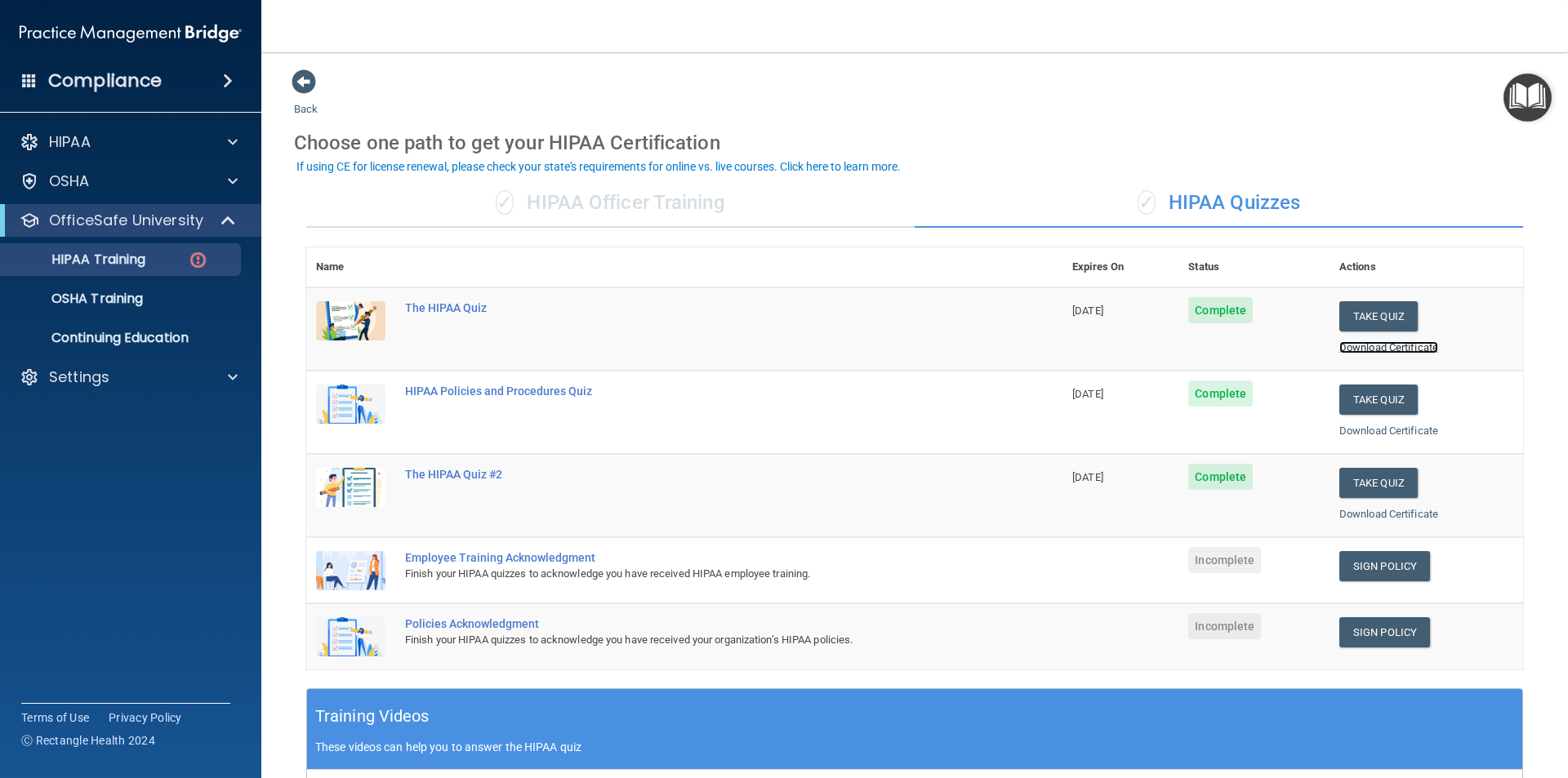
click at [1356, 350] on link "Download Certificate" at bounding box center [1388, 348] width 99 height 12
click at [1374, 434] on link "Download Certificate" at bounding box center [1388, 430] width 99 height 12
click at [1339, 513] on link "Download Certificate" at bounding box center [1388, 514] width 99 height 12
